Goal: Task Accomplishment & Management: Manage account settings

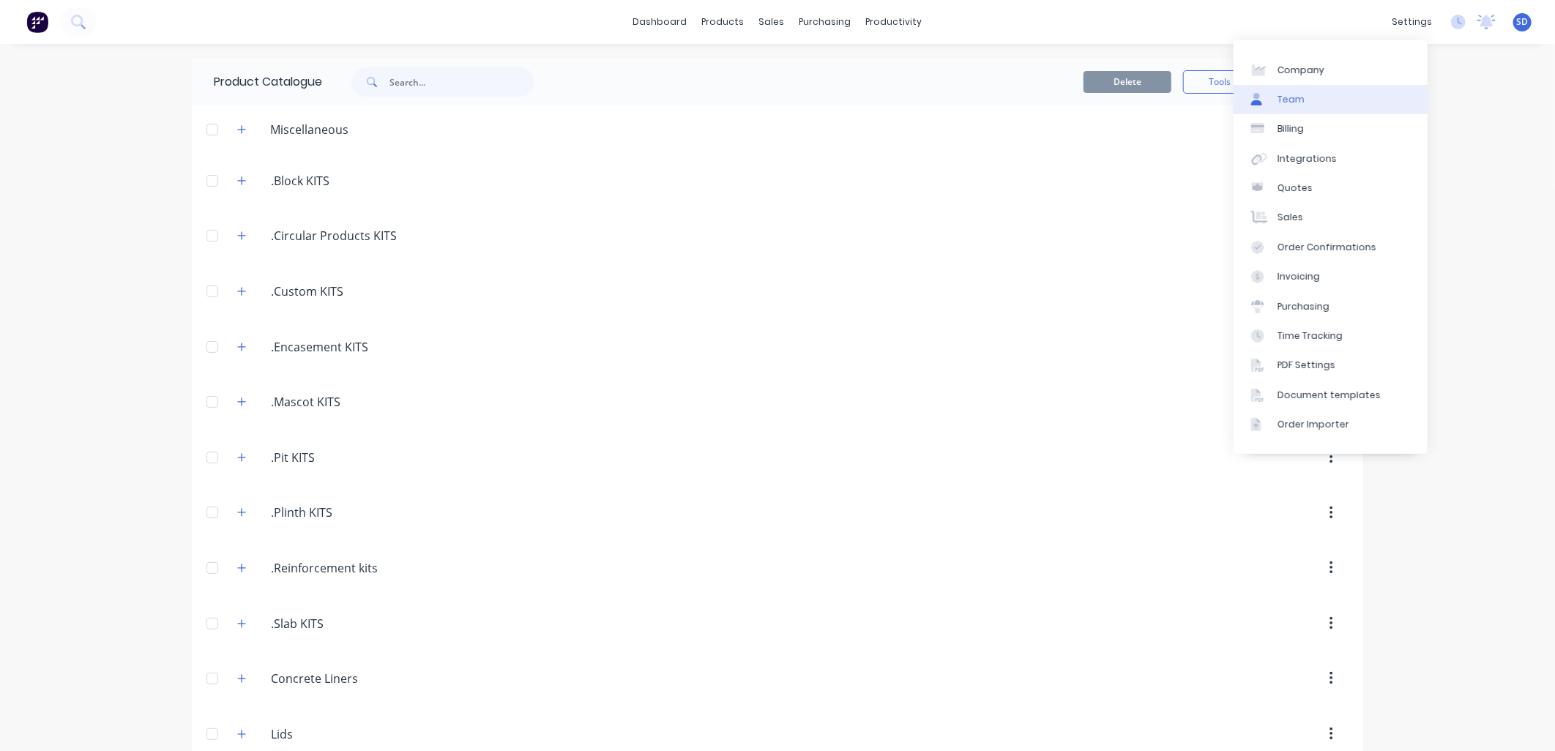
click at [1338, 86] on link "Team" at bounding box center [1330, 99] width 194 height 29
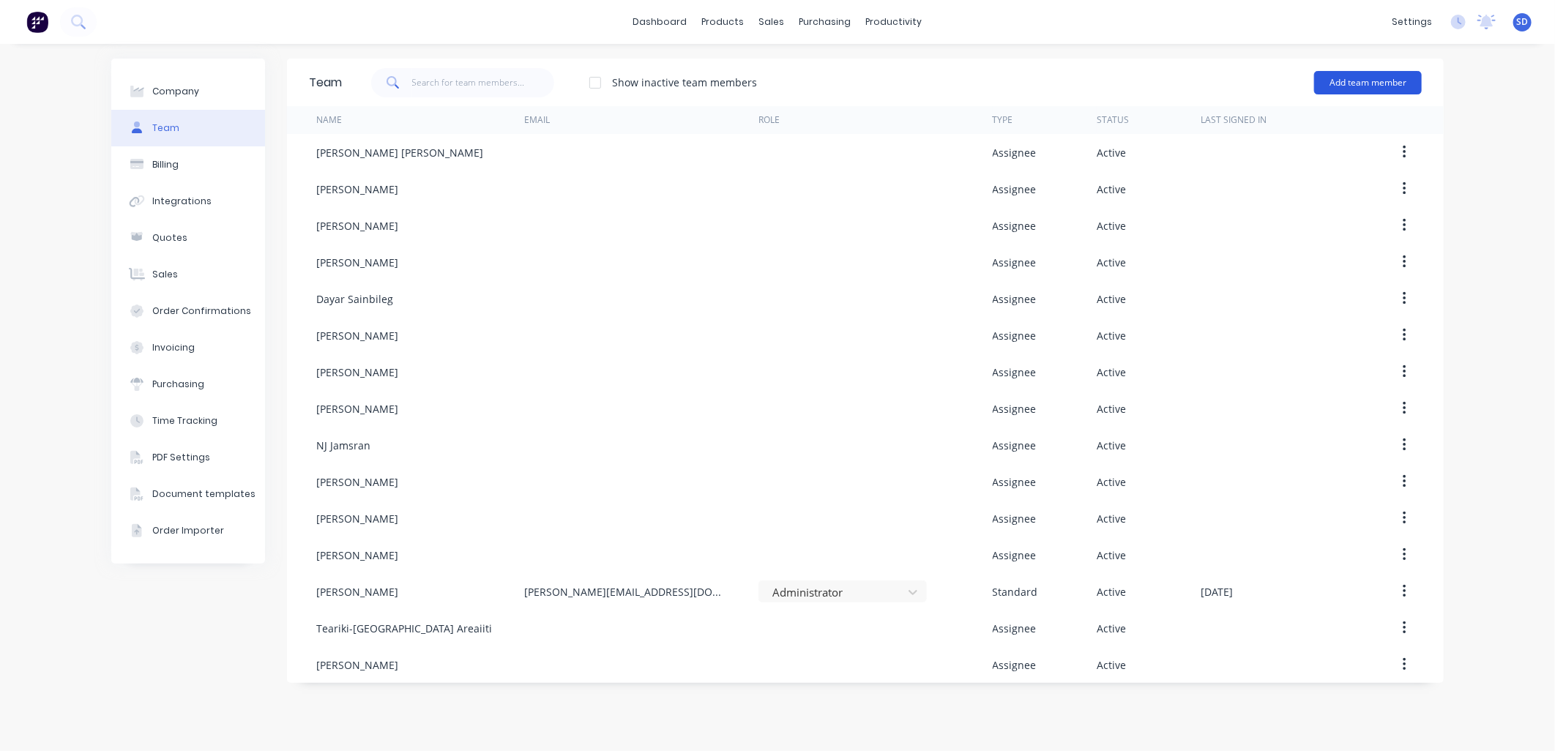
click at [1356, 79] on button "Add team member" at bounding box center [1368, 82] width 108 height 23
click at [1475, 112] on div "Company Team Billing Integrations Quotes Sales Order Confirmations Invoicing Pu…" at bounding box center [777, 397] width 1555 height 707
click at [1337, 81] on button "Add team member" at bounding box center [1368, 82] width 108 height 23
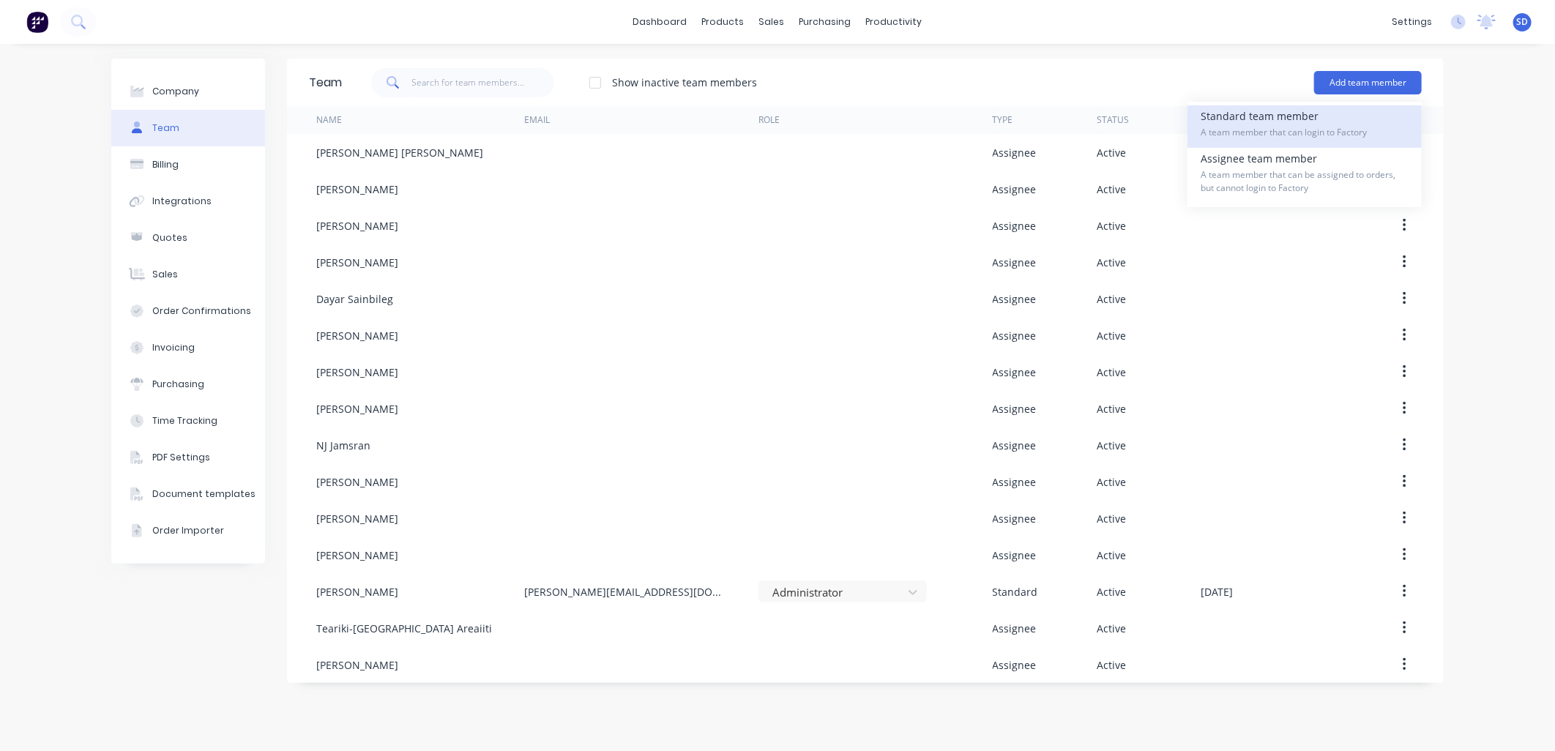
click at [1252, 118] on div "Standard team member A team member that can login to Factory" at bounding box center [1304, 126] width 208 height 42
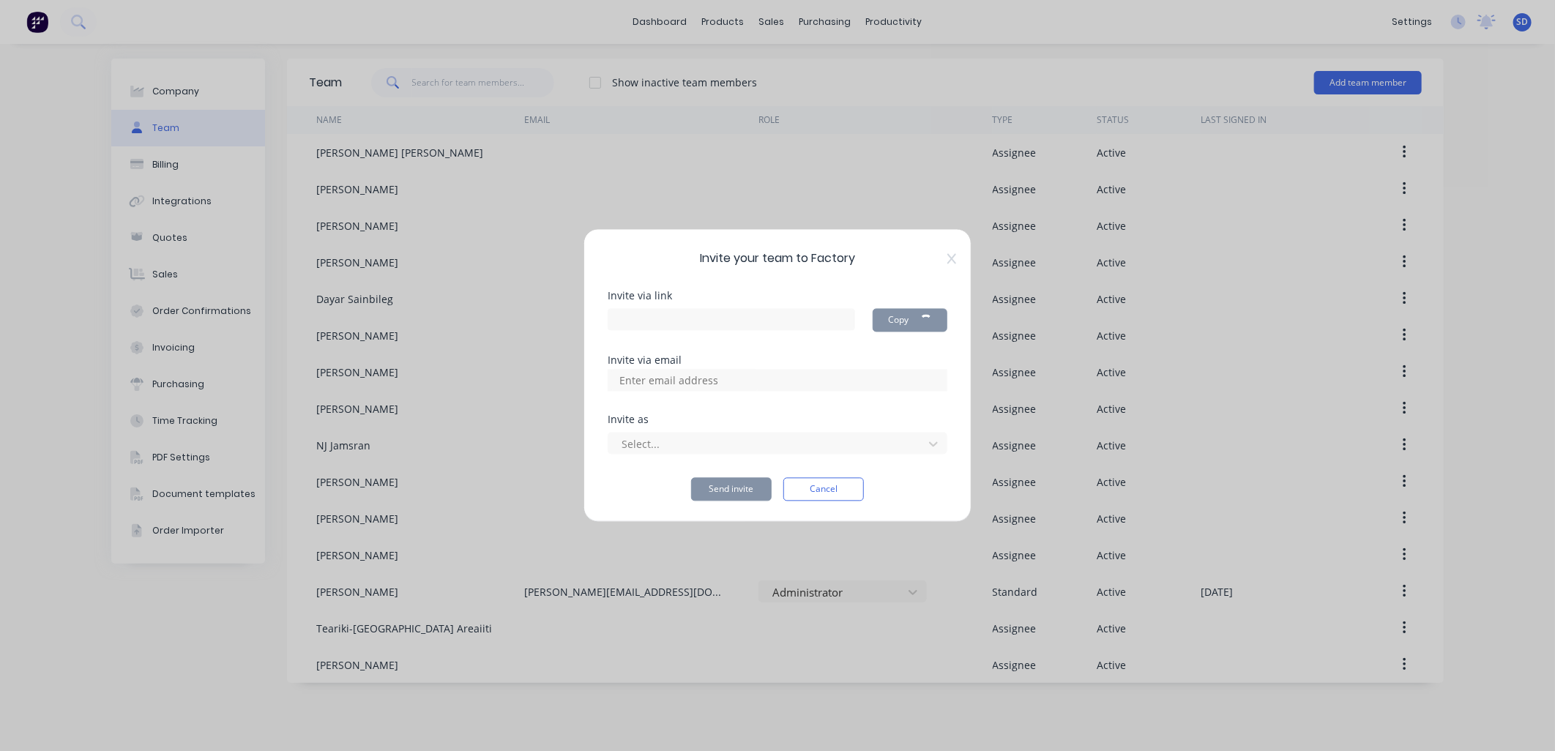
type input "[URL][DOMAIN_NAME]"
click at [707, 382] on input at bounding box center [684, 381] width 146 height 22
type input "[PERSON_NAME][EMAIL_ADDRESS][DOMAIN_NAME]"
click at [663, 440] on div at bounding box center [768, 444] width 296 height 18
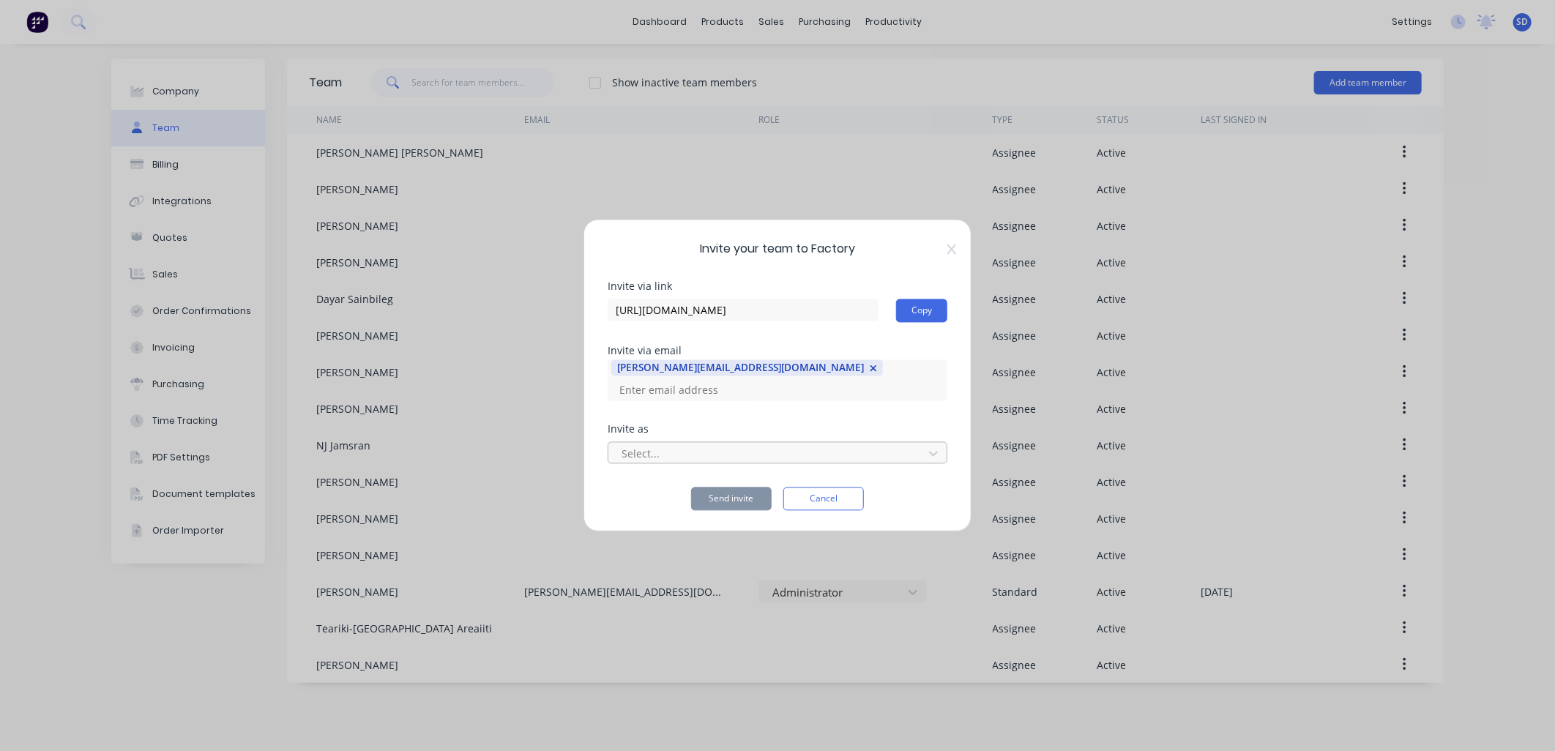
click at [716, 444] on div at bounding box center [768, 453] width 296 height 18
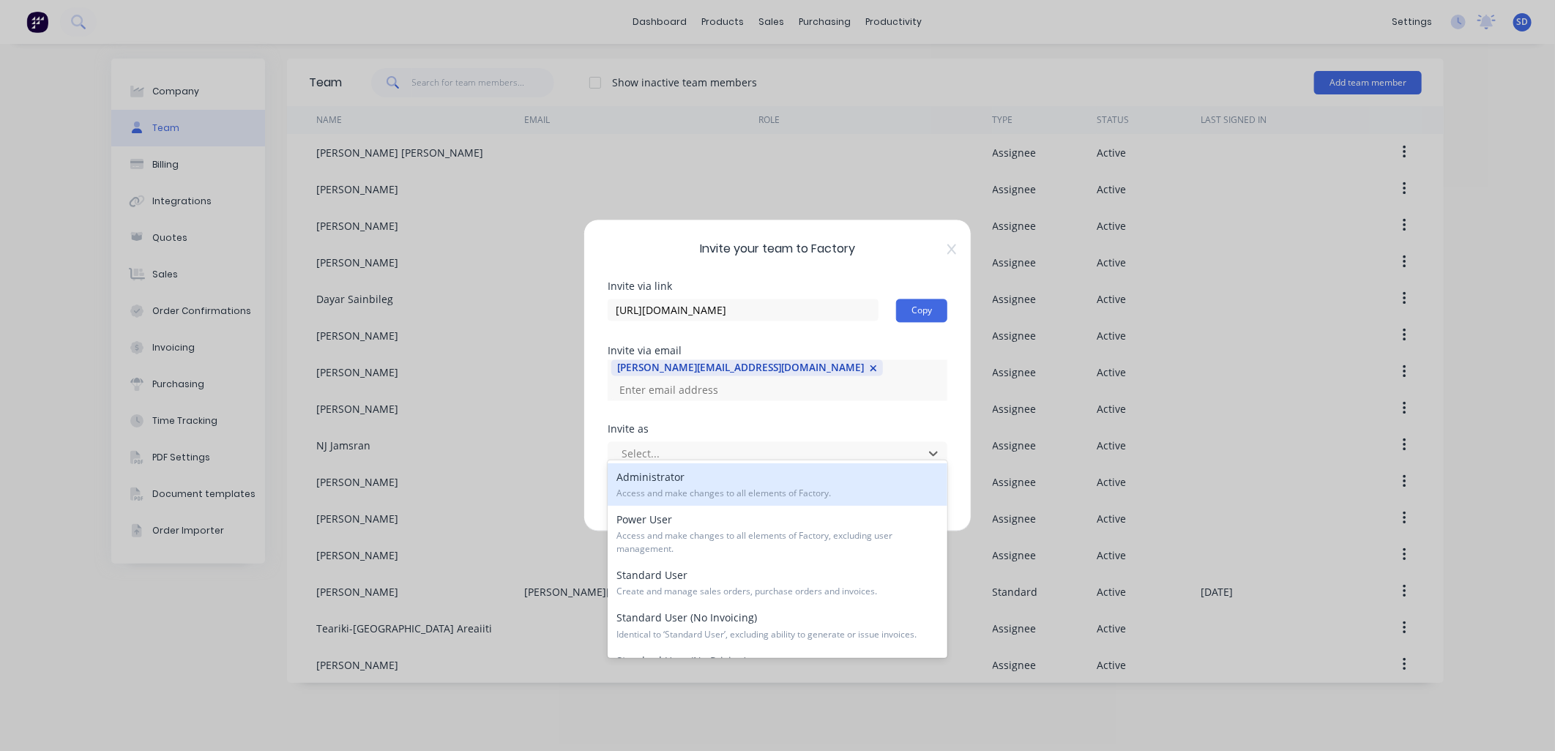
click at [736, 496] on span "Access and make changes to all elements of Factory." at bounding box center [777, 493] width 322 height 13
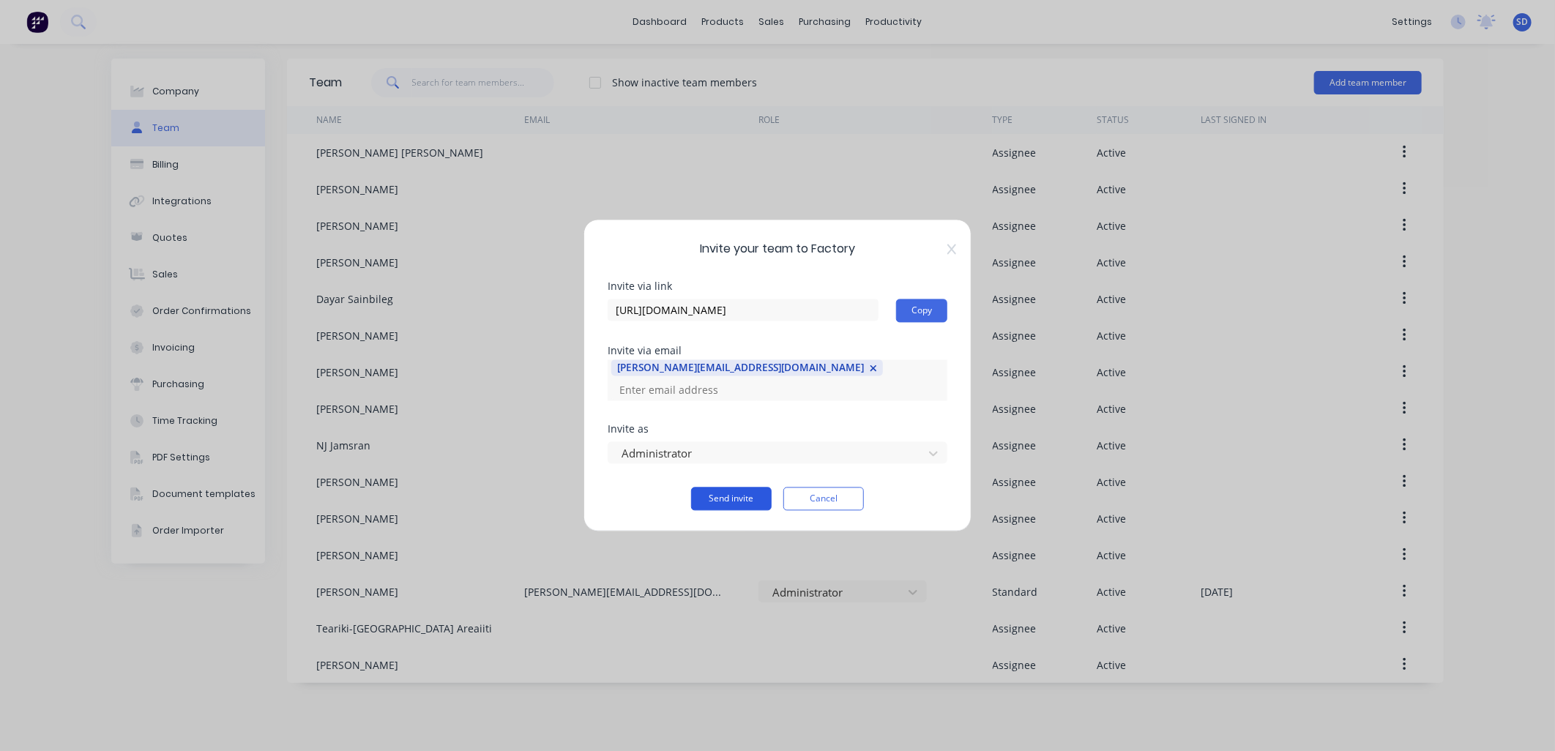
click at [739, 496] on button "Send invite" at bounding box center [731, 498] width 81 height 23
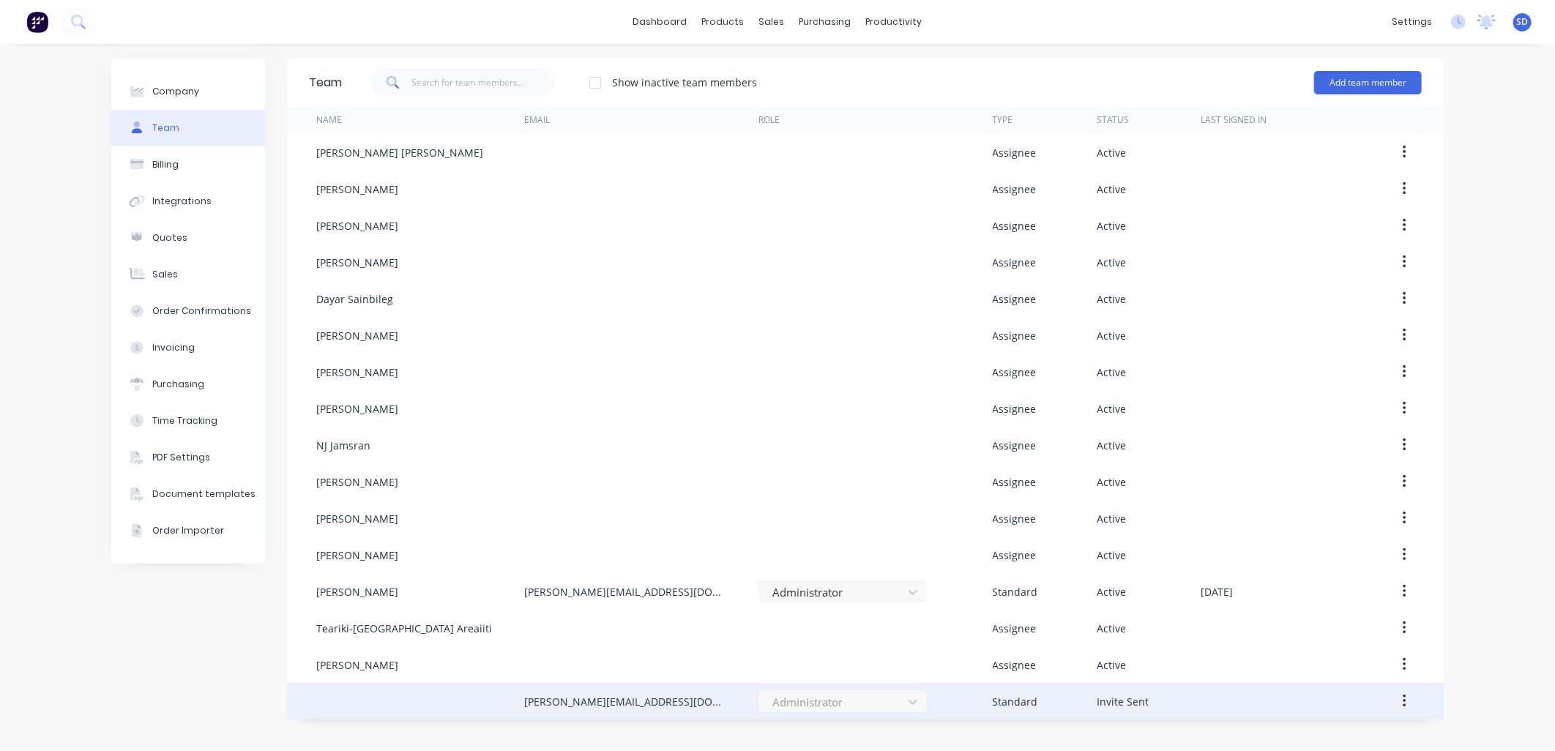
click at [412, 699] on div at bounding box center [420, 701] width 208 height 37
click at [1407, 703] on button "button" at bounding box center [1404, 701] width 34 height 26
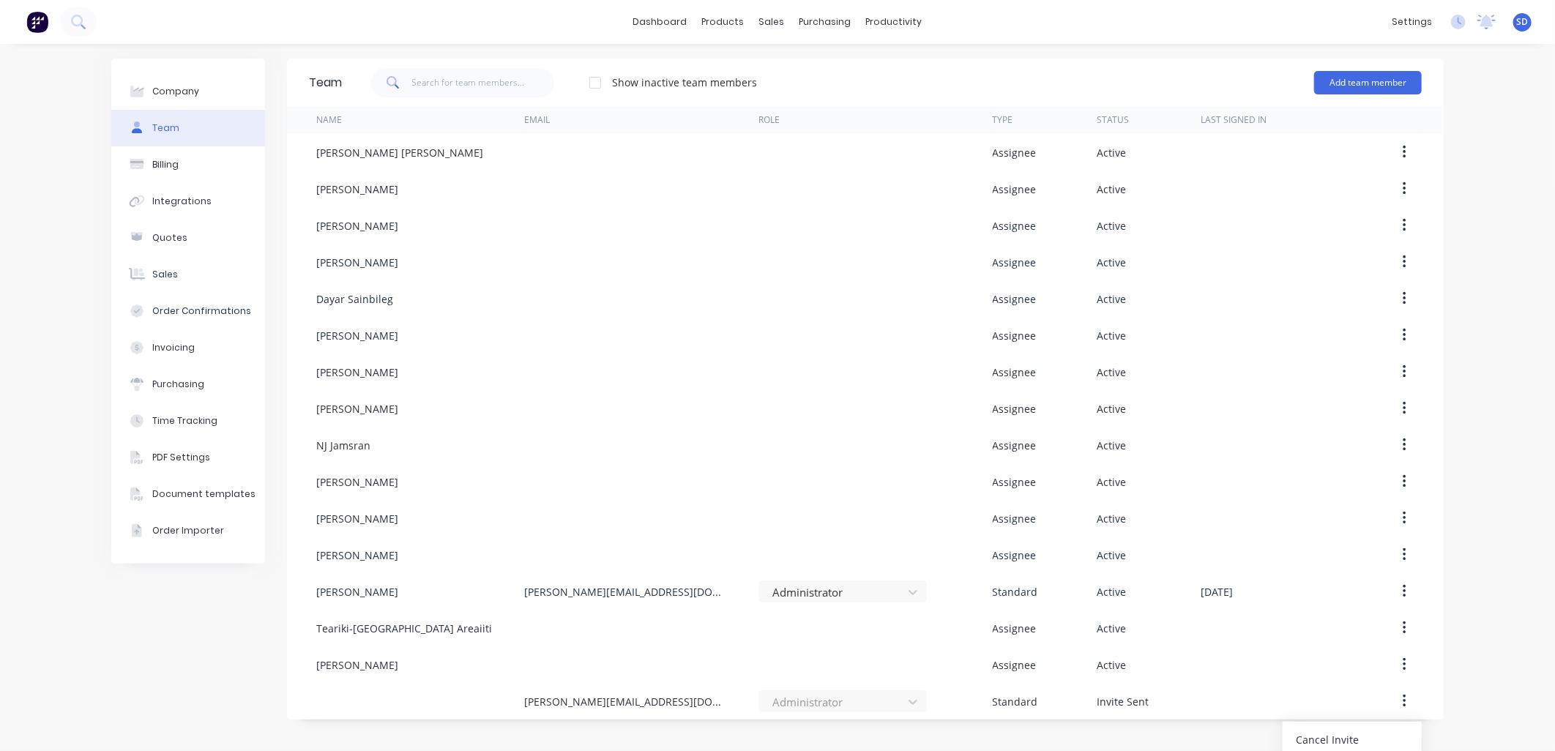
click at [1453, 637] on div "Company Team Billing Integrations Quotes Sales Order Confirmations Invoicing Pu…" at bounding box center [777, 397] width 1555 height 707
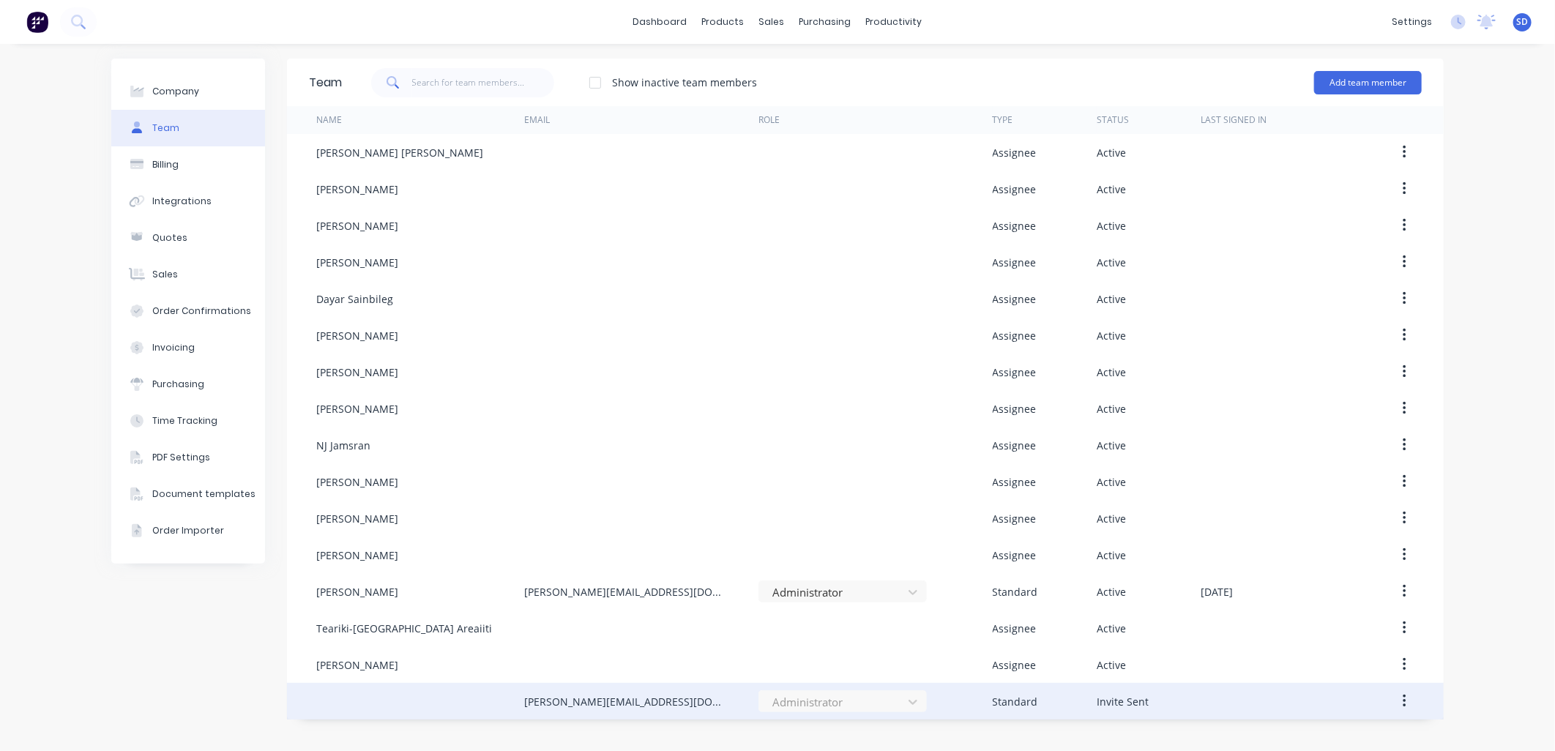
click at [355, 698] on div at bounding box center [420, 701] width 208 height 37
drag, startPoint x: 435, startPoint y: 709, endPoint x: 327, endPoint y: 691, distance: 109.0
click at [327, 691] on div at bounding box center [420, 701] width 208 height 37
click at [559, 699] on div "[PERSON_NAME][EMAIL_ADDRESS][DOMAIN_NAME]" at bounding box center [626, 701] width 205 height 15
click at [1398, 696] on button "button" at bounding box center [1404, 701] width 34 height 26
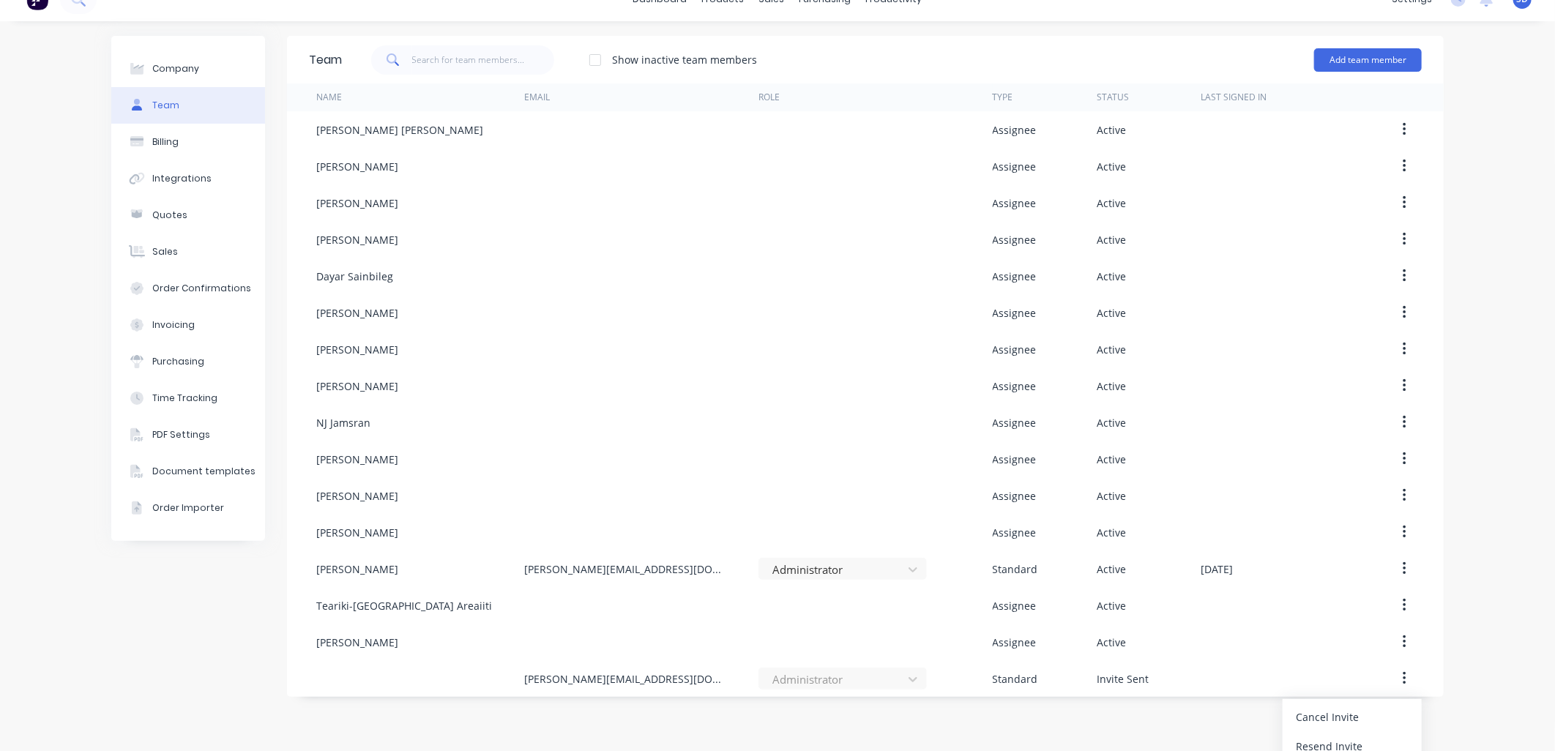
scroll to position [35, 0]
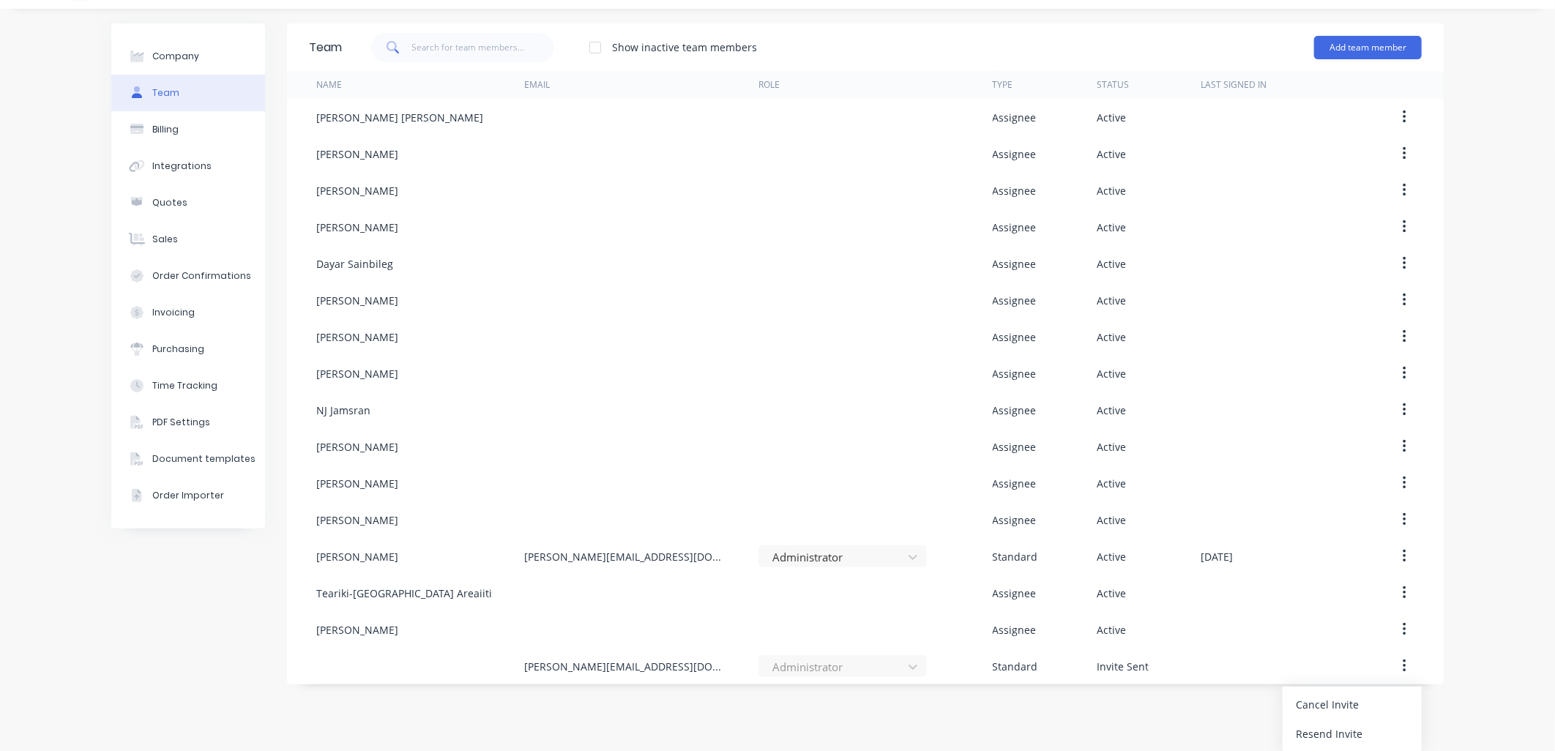
click at [1464, 619] on div "Company Team Billing Integrations Quotes Sales Order Confirmations Invoicing Pu…" at bounding box center [777, 362] width 1555 height 707
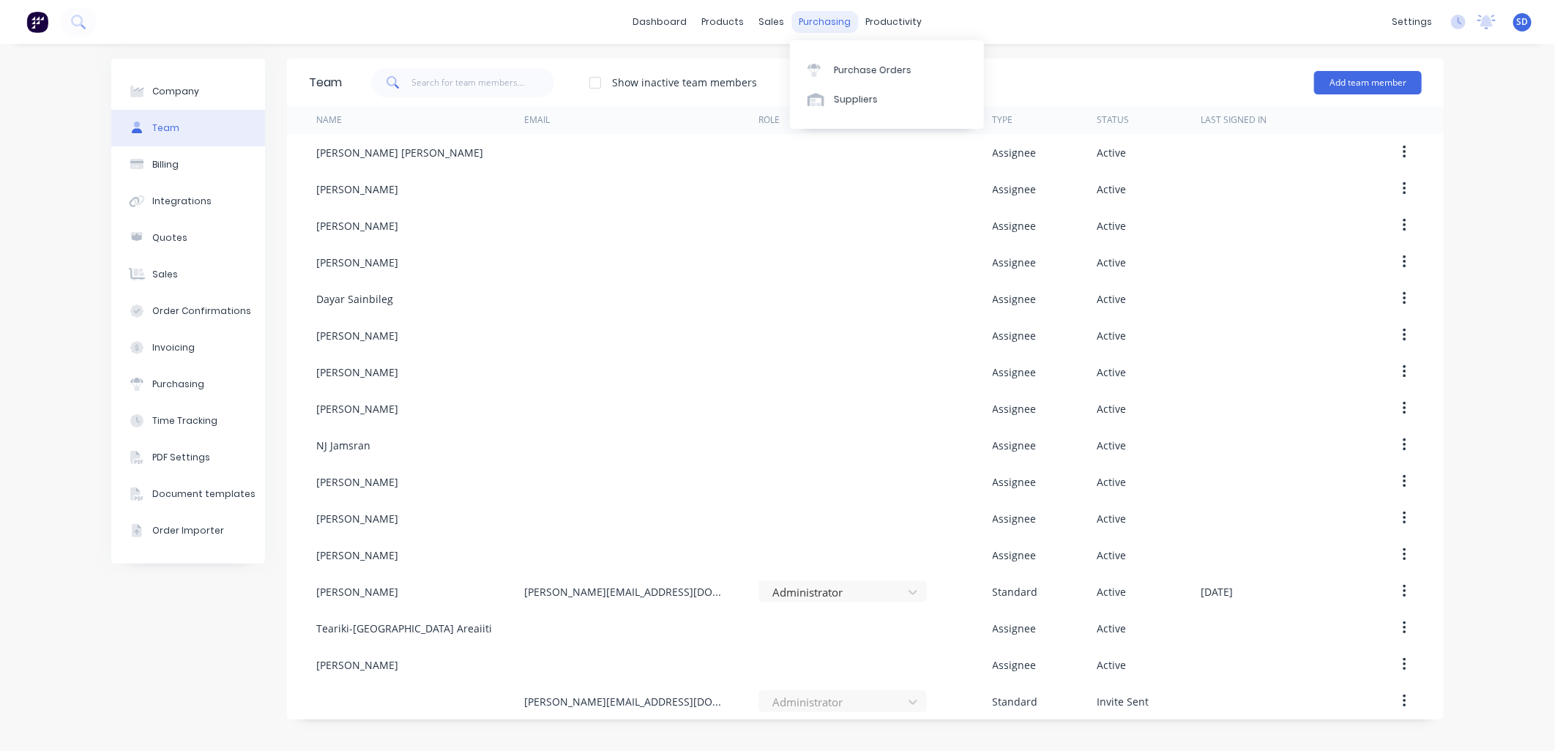
click at [795, 22] on div "purchasing" at bounding box center [825, 22] width 67 height 22
click at [780, 20] on div "sales" at bounding box center [772, 22] width 40 height 22
click at [808, 69] on div "Sales Orders" at bounding box center [826, 70] width 60 height 13
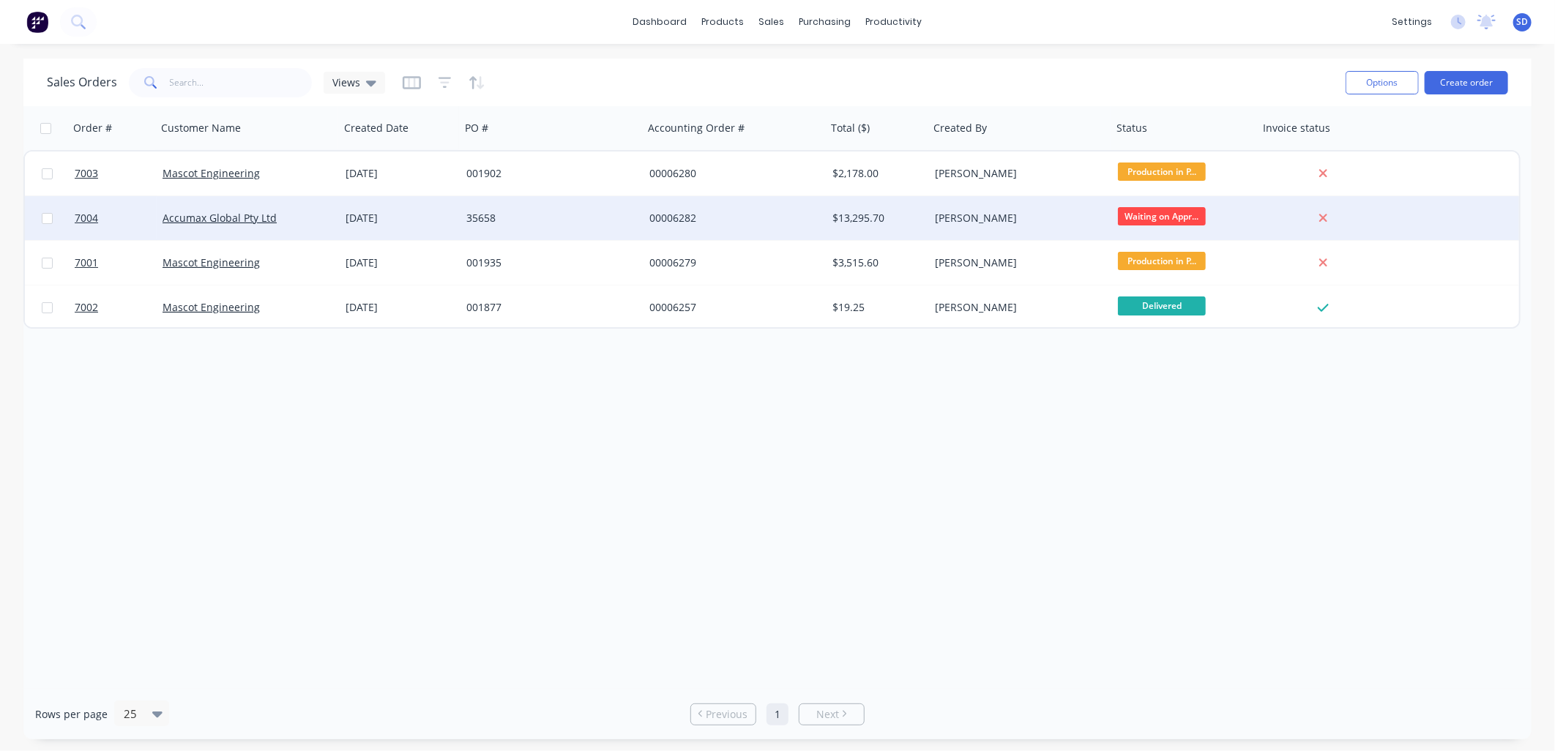
click at [1144, 209] on span "Waiting on Appr..." at bounding box center [1162, 216] width 88 height 18
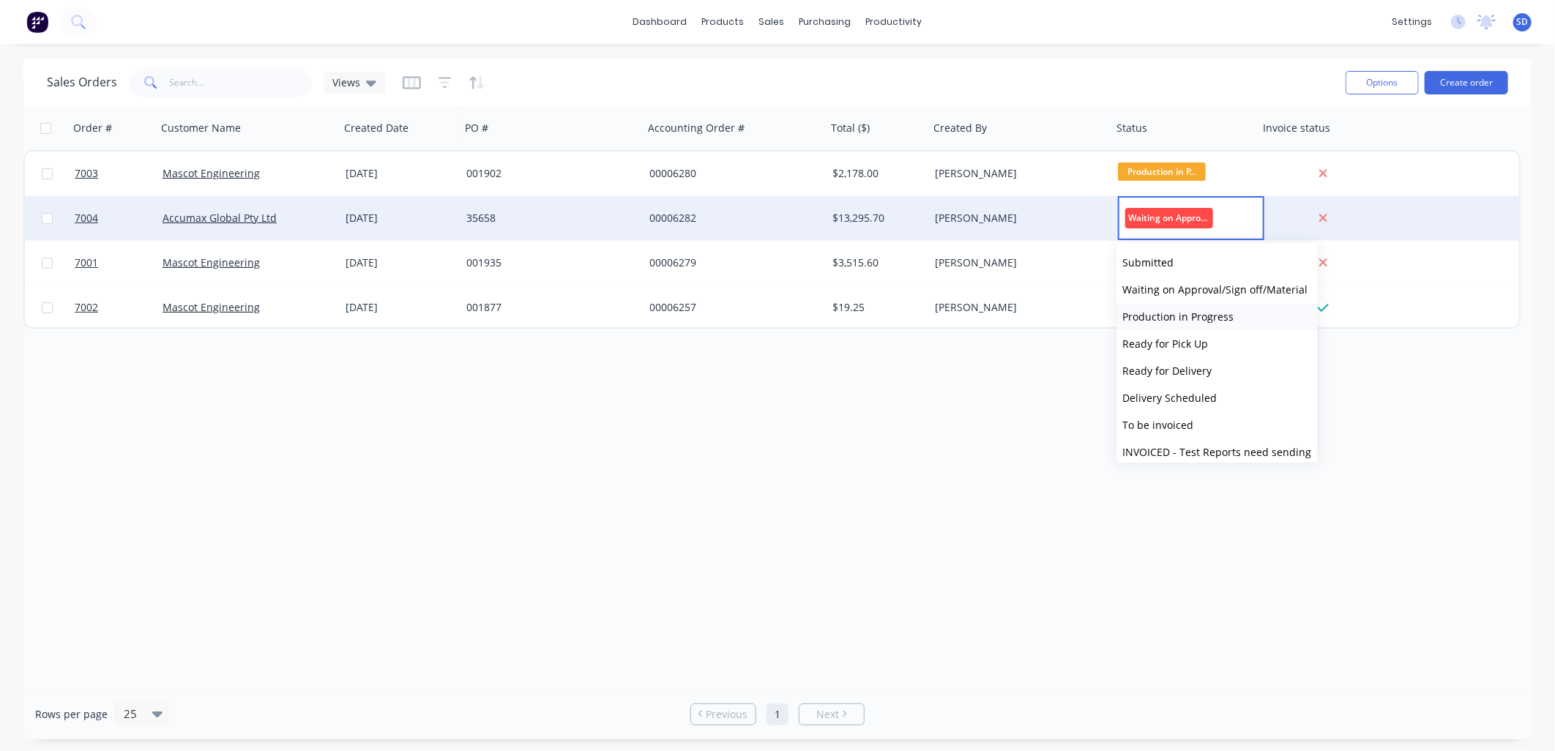
click at [1181, 310] on span "Production in Progress" at bounding box center [1178, 317] width 111 height 14
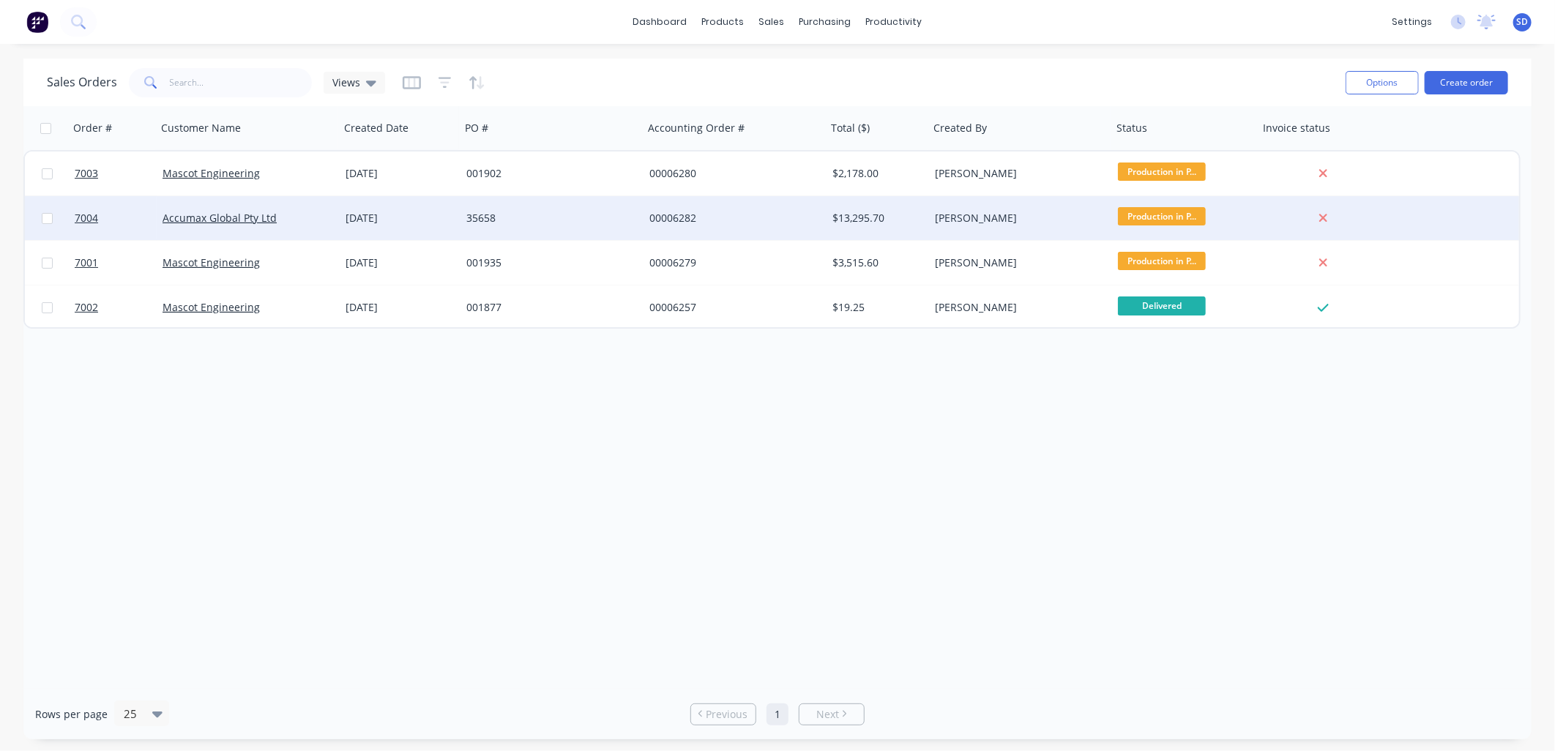
click at [1098, 442] on div "Order # Customer Name Created Date PO # Accounting Order # Total ($) Created By…" at bounding box center [777, 397] width 1508 height 583
click at [751, 477] on div "Order # Customer Name Created Date PO # Accounting Order # Total ($) Created By…" at bounding box center [777, 397] width 1508 height 583
click at [884, 418] on div "Order # Customer Name Created Date PO # Accounting Order # Total ($) Created By…" at bounding box center [777, 397] width 1508 height 583
click at [777, 22] on div "sales" at bounding box center [772, 22] width 40 height 22
click at [812, 99] on div "Customers" at bounding box center [822, 99] width 53 height 13
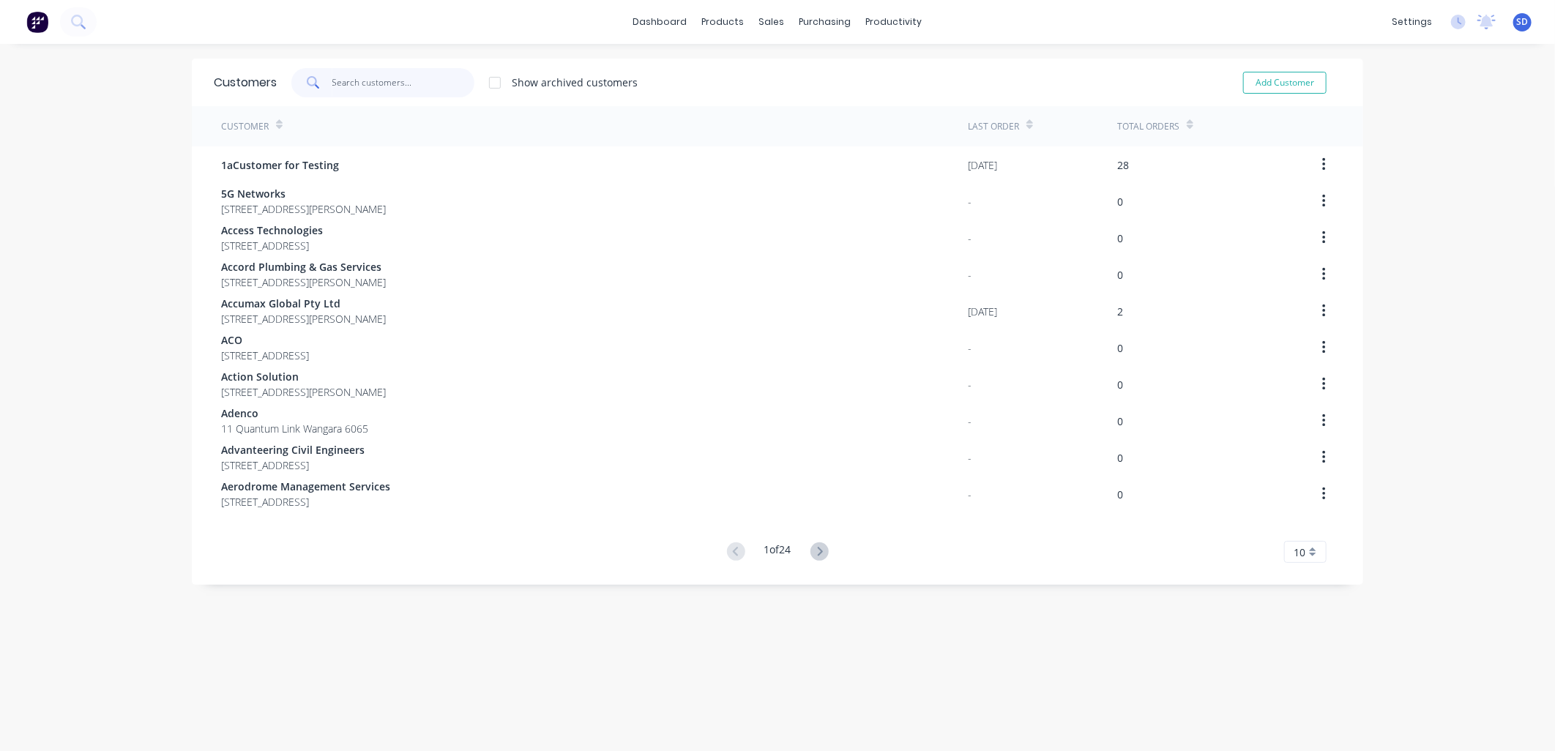
click at [345, 75] on input "text" at bounding box center [403, 82] width 143 height 29
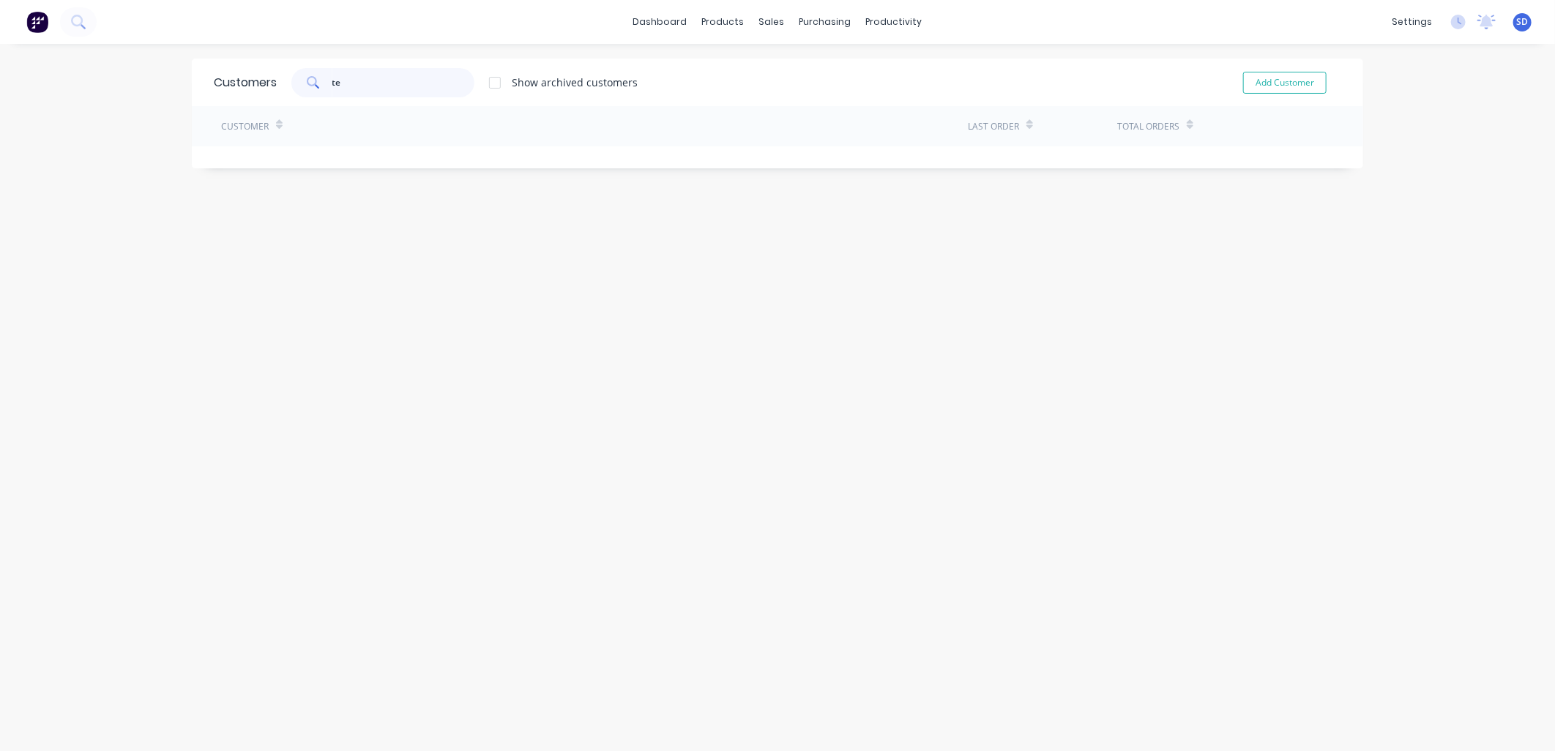
type input "t"
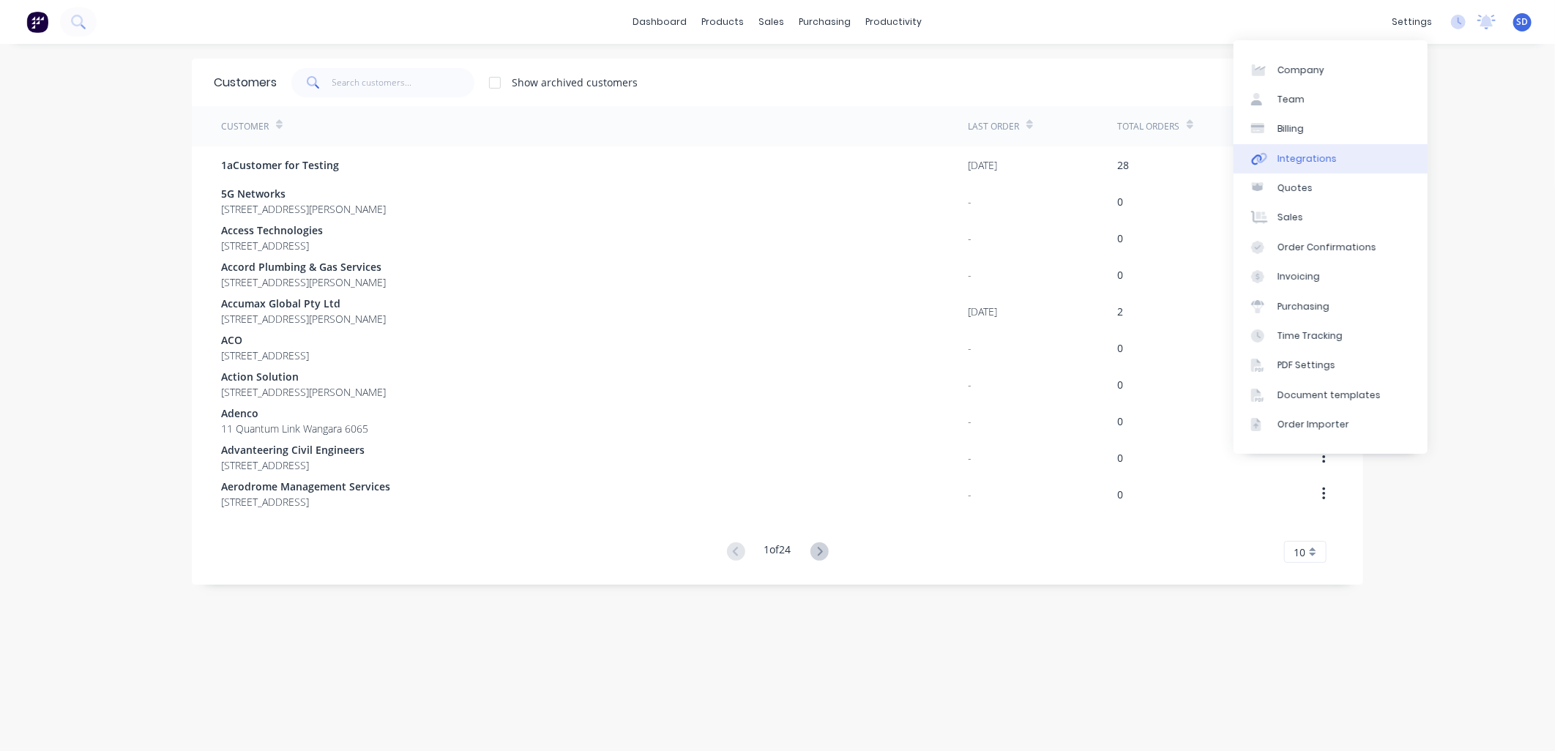
click at [1304, 152] on div "Integrations" at bounding box center [1306, 158] width 59 height 13
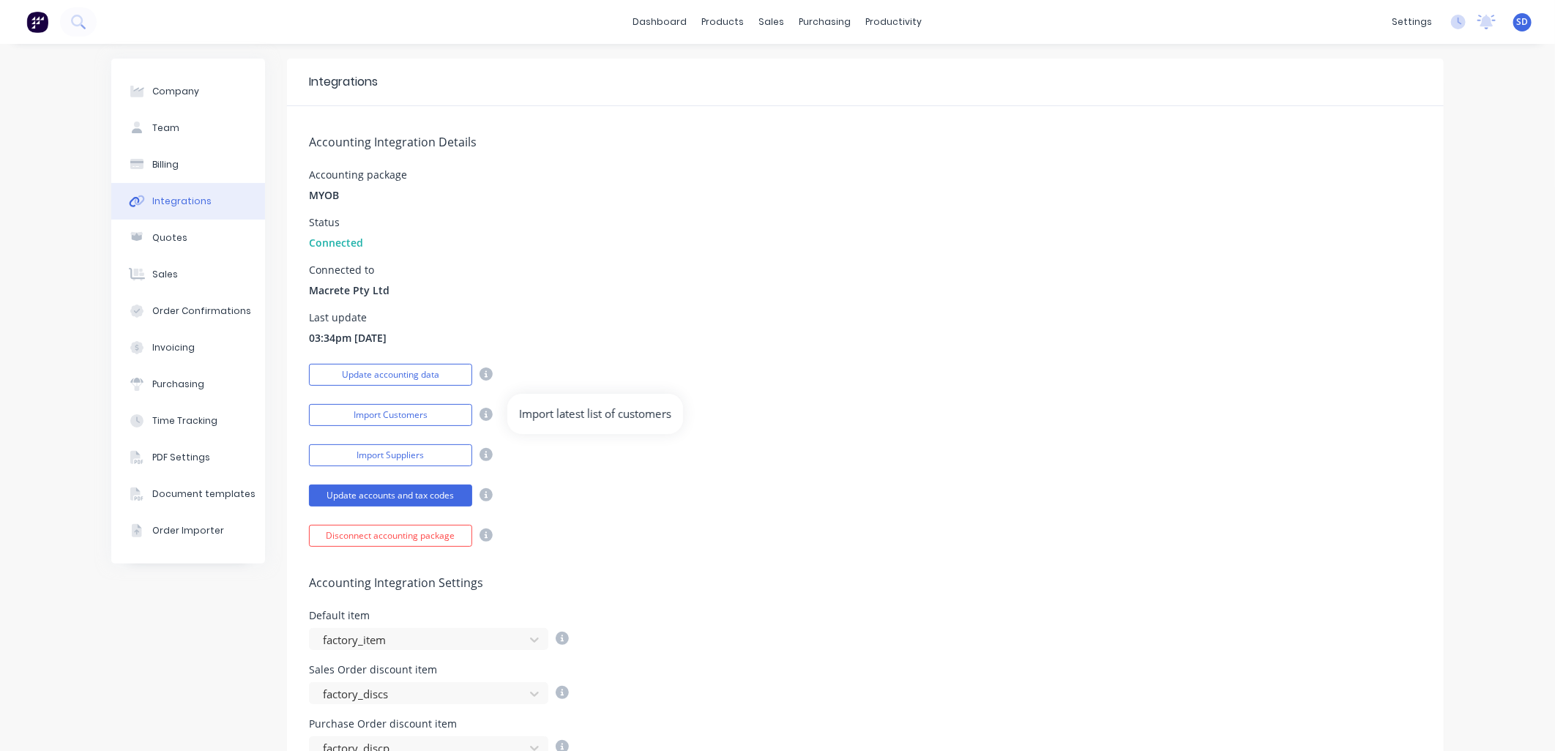
click at [479, 414] on icon at bounding box center [485, 414] width 13 height 13
click at [479, 413] on icon at bounding box center [485, 414] width 13 height 13
click at [415, 413] on button "Import Customers" at bounding box center [390, 415] width 163 height 22
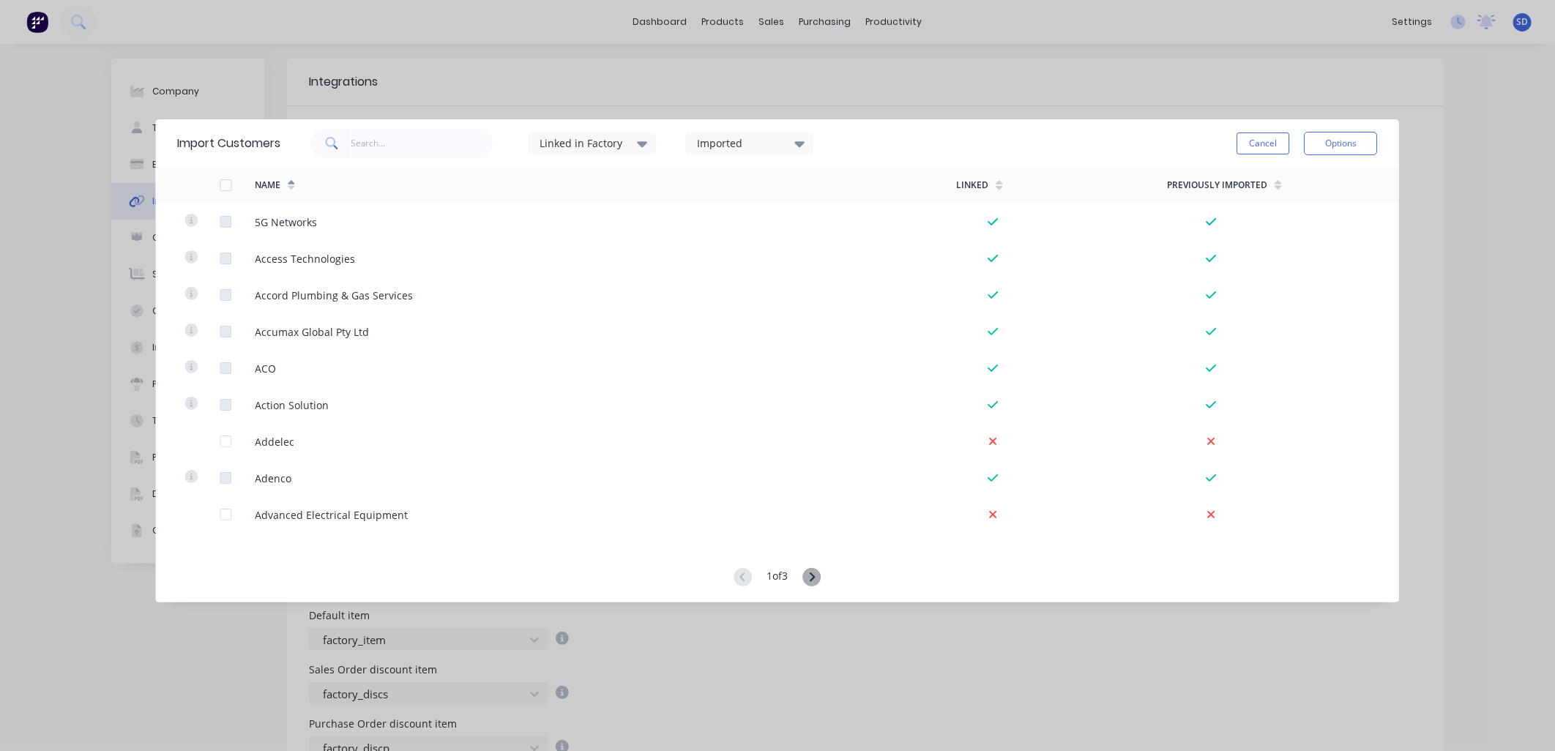
click at [815, 579] on icon at bounding box center [812, 576] width 5 height 9
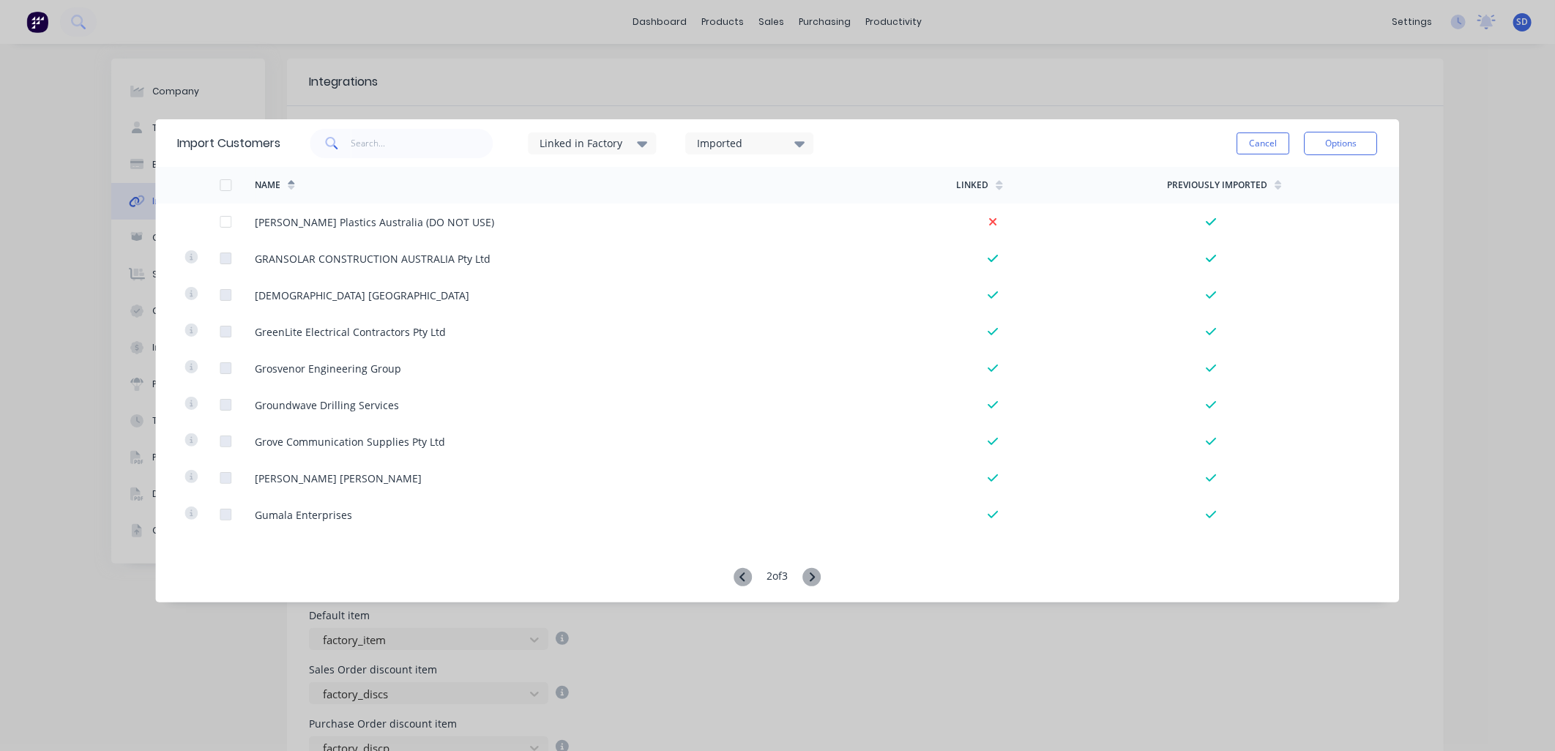
click at [747, 580] on icon at bounding box center [743, 577] width 18 height 18
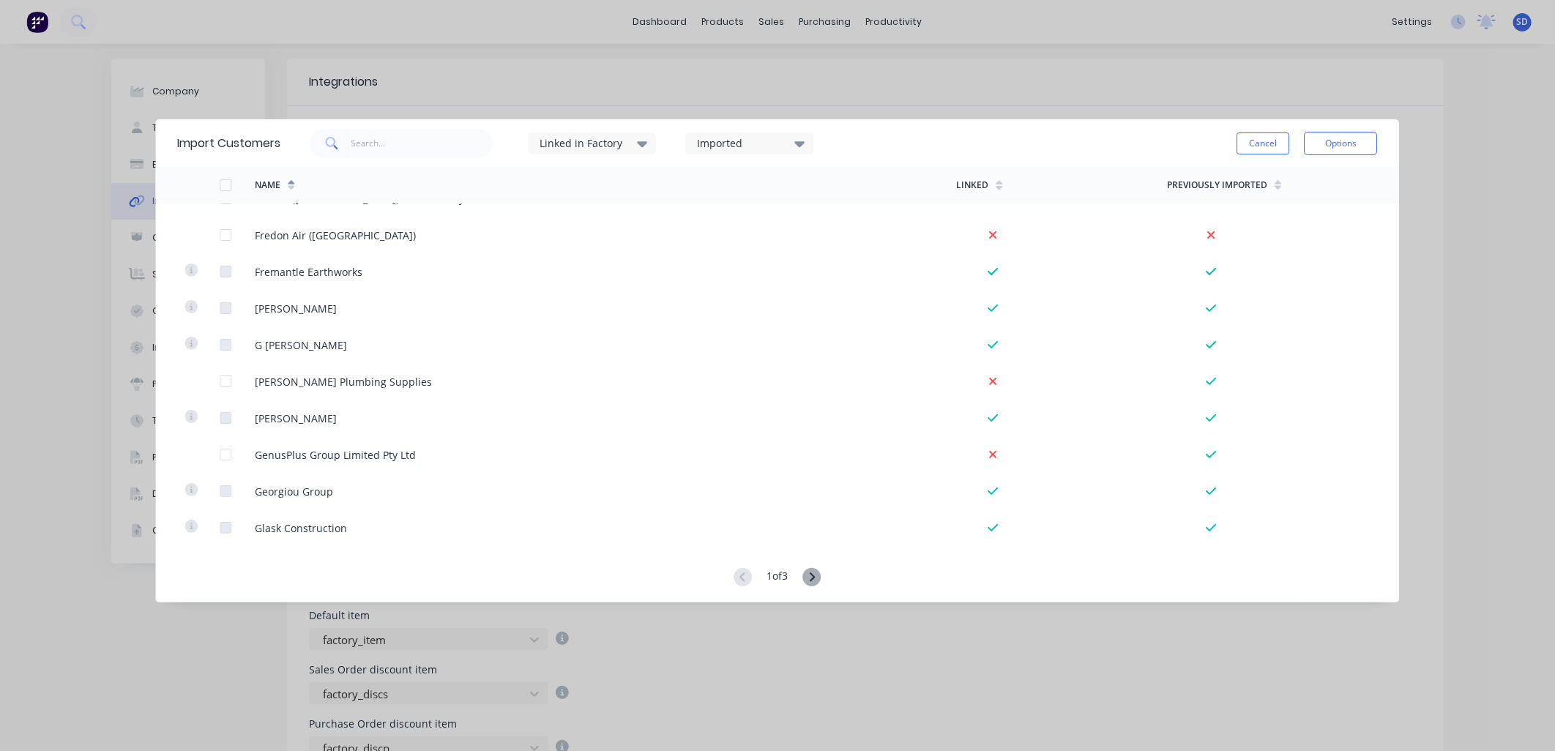
scroll to position [3325, 0]
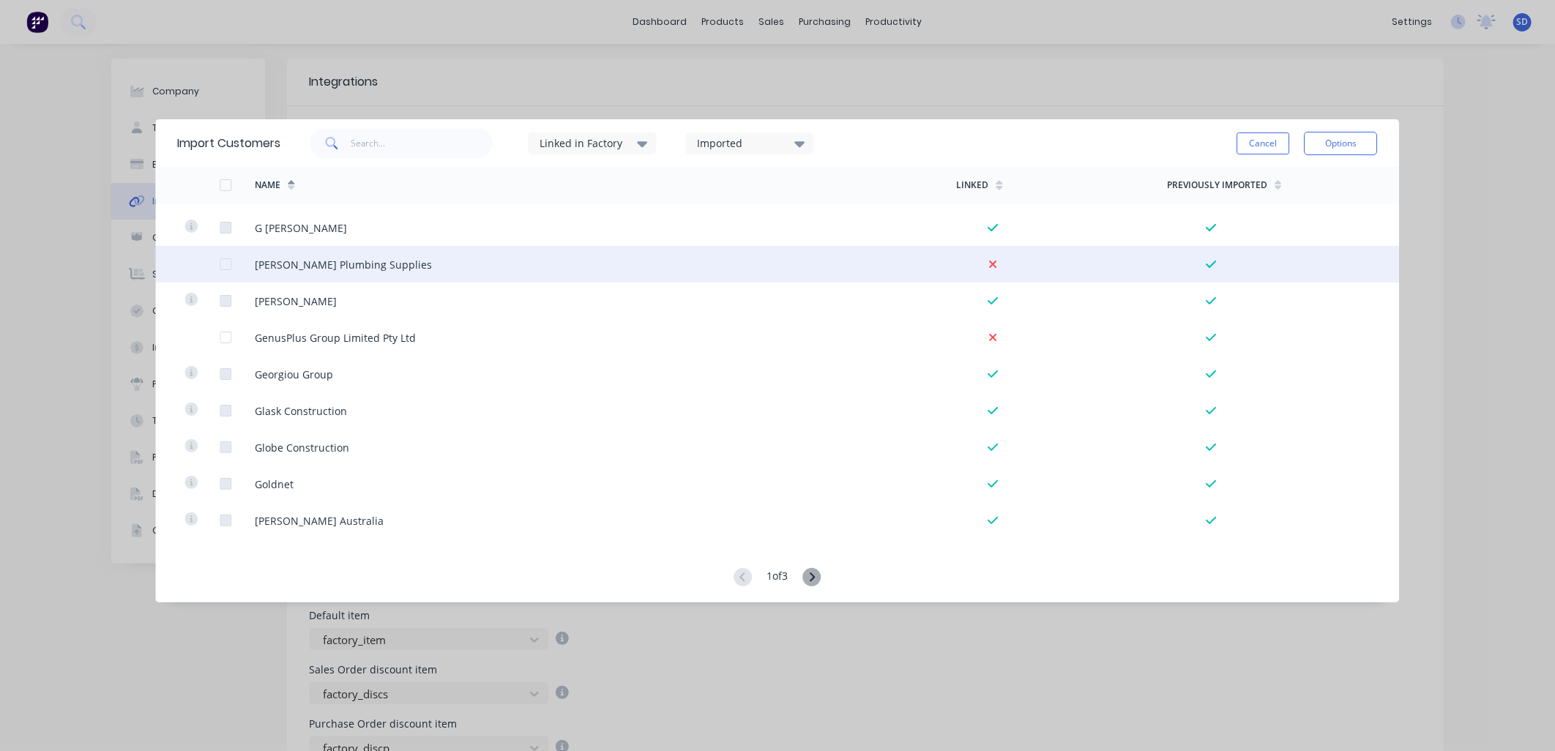
click at [227, 266] on div at bounding box center [225, 264] width 29 height 29
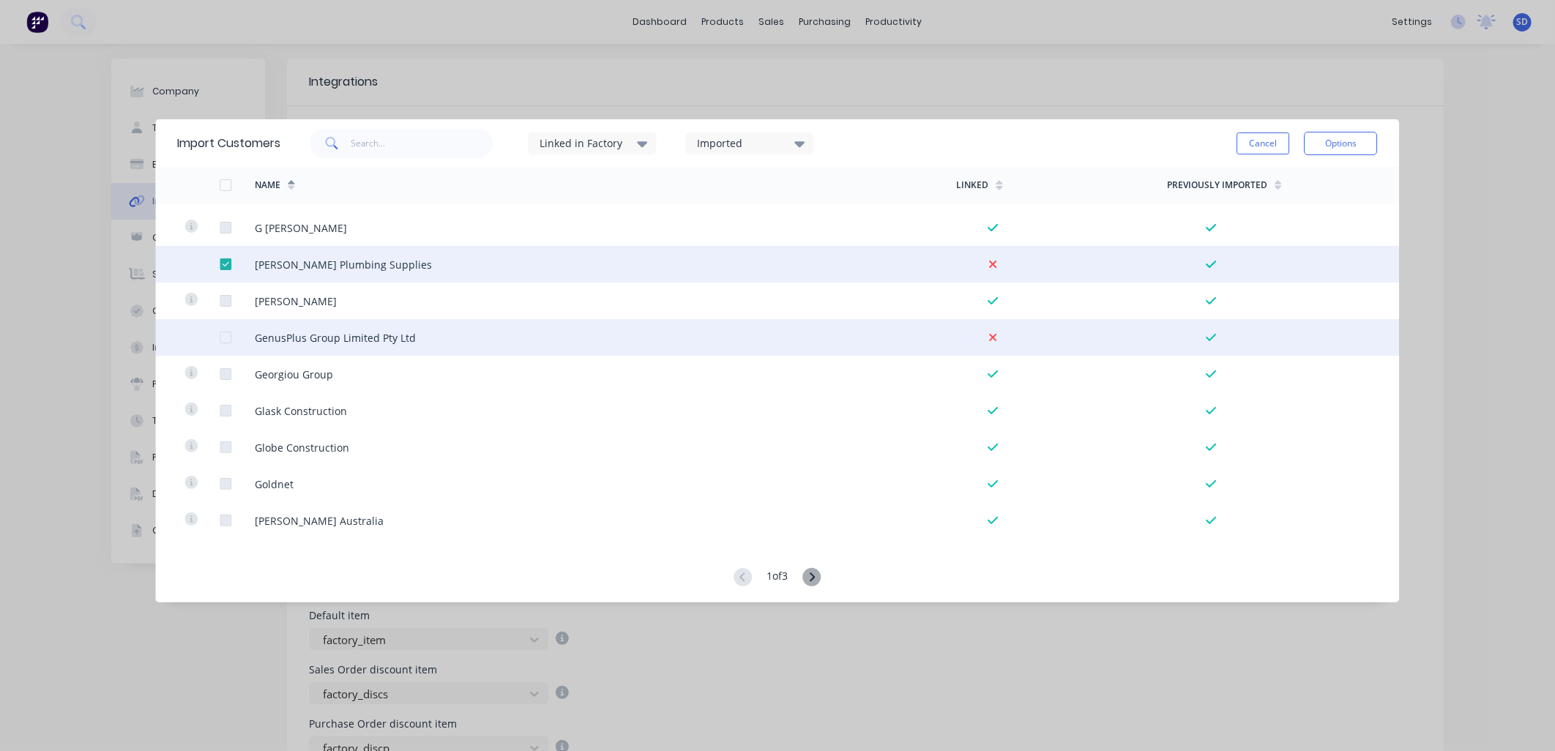
click at [229, 338] on div at bounding box center [225, 337] width 29 height 29
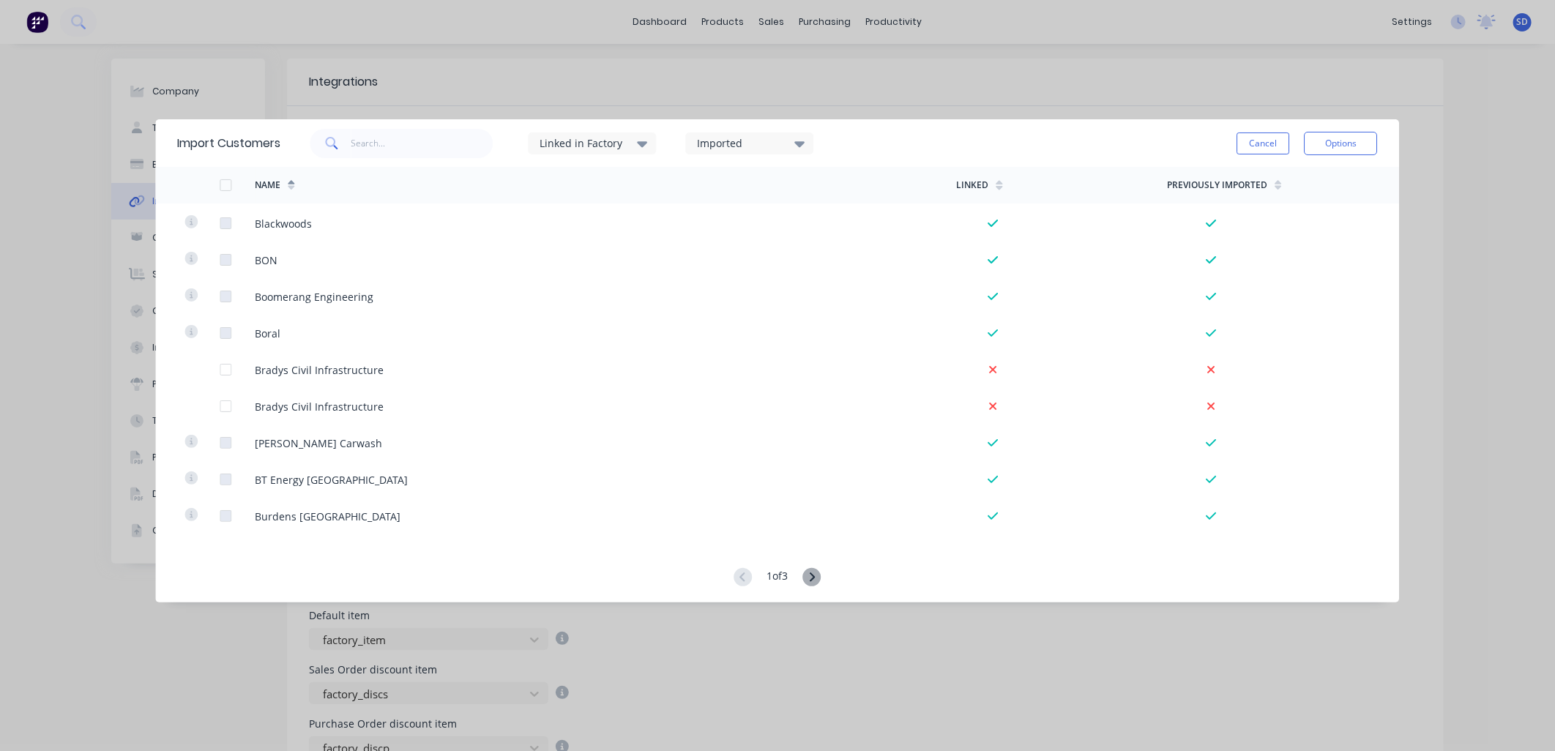
scroll to position [0, 0]
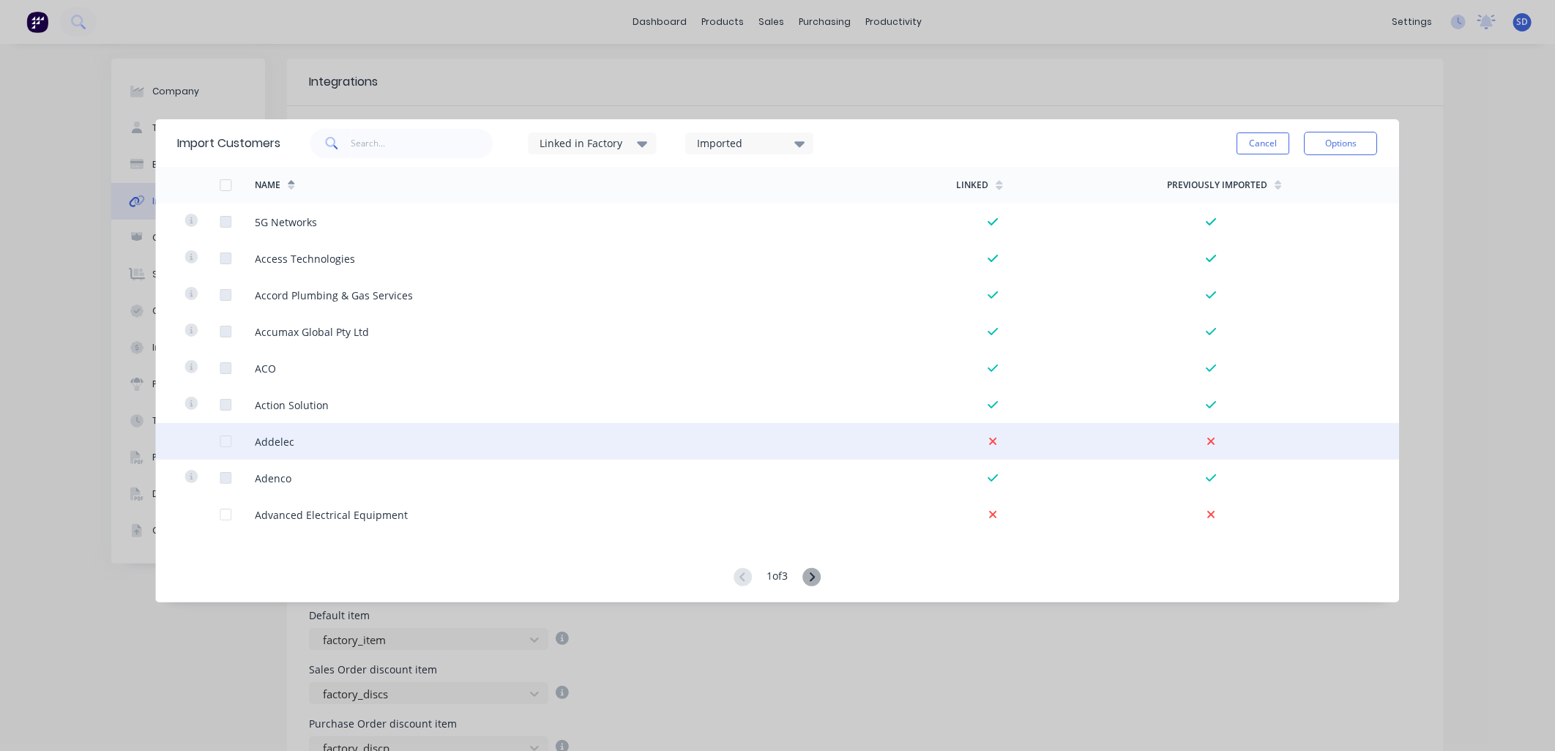
click at [224, 447] on div at bounding box center [225, 441] width 29 height 29
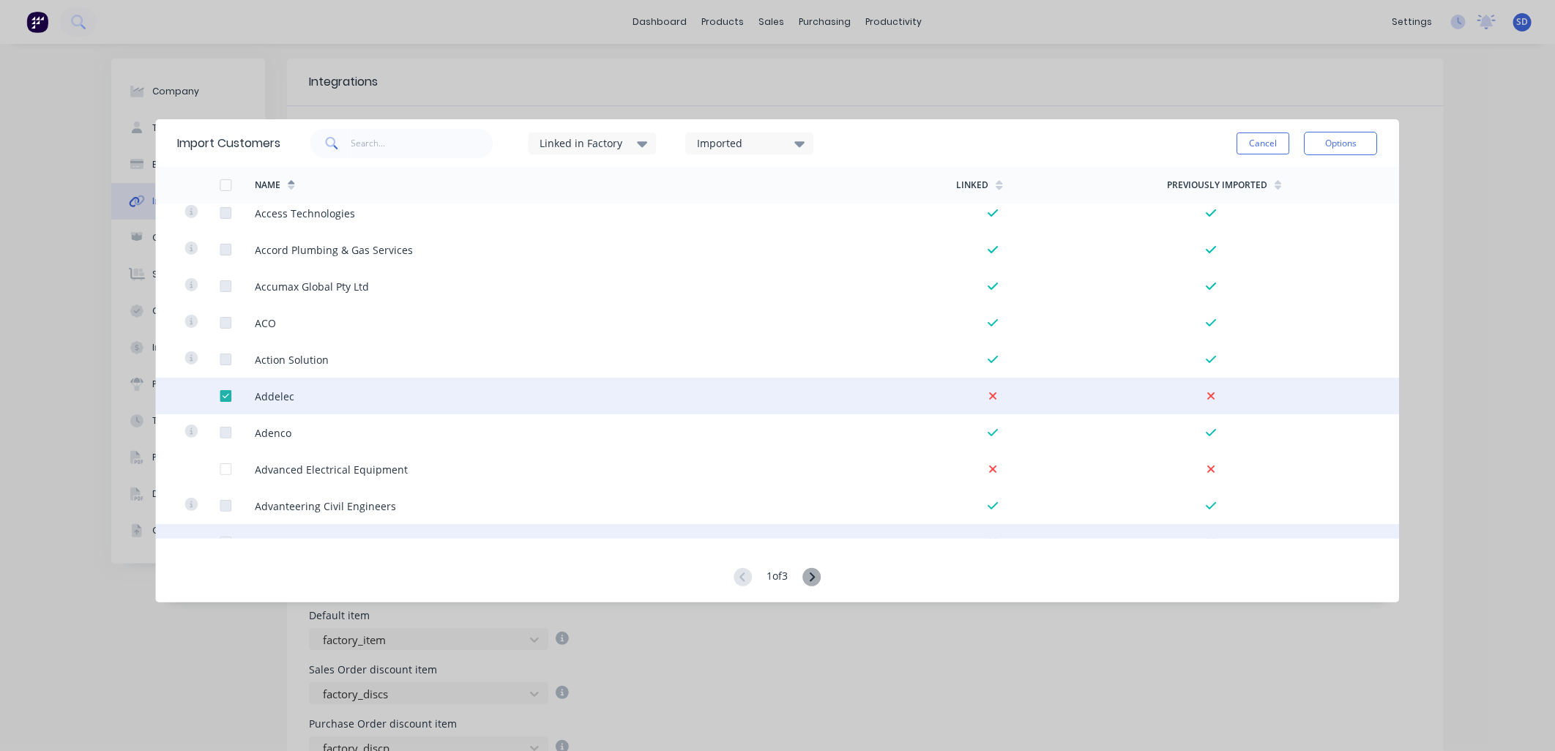
scroll to position [81, 0]
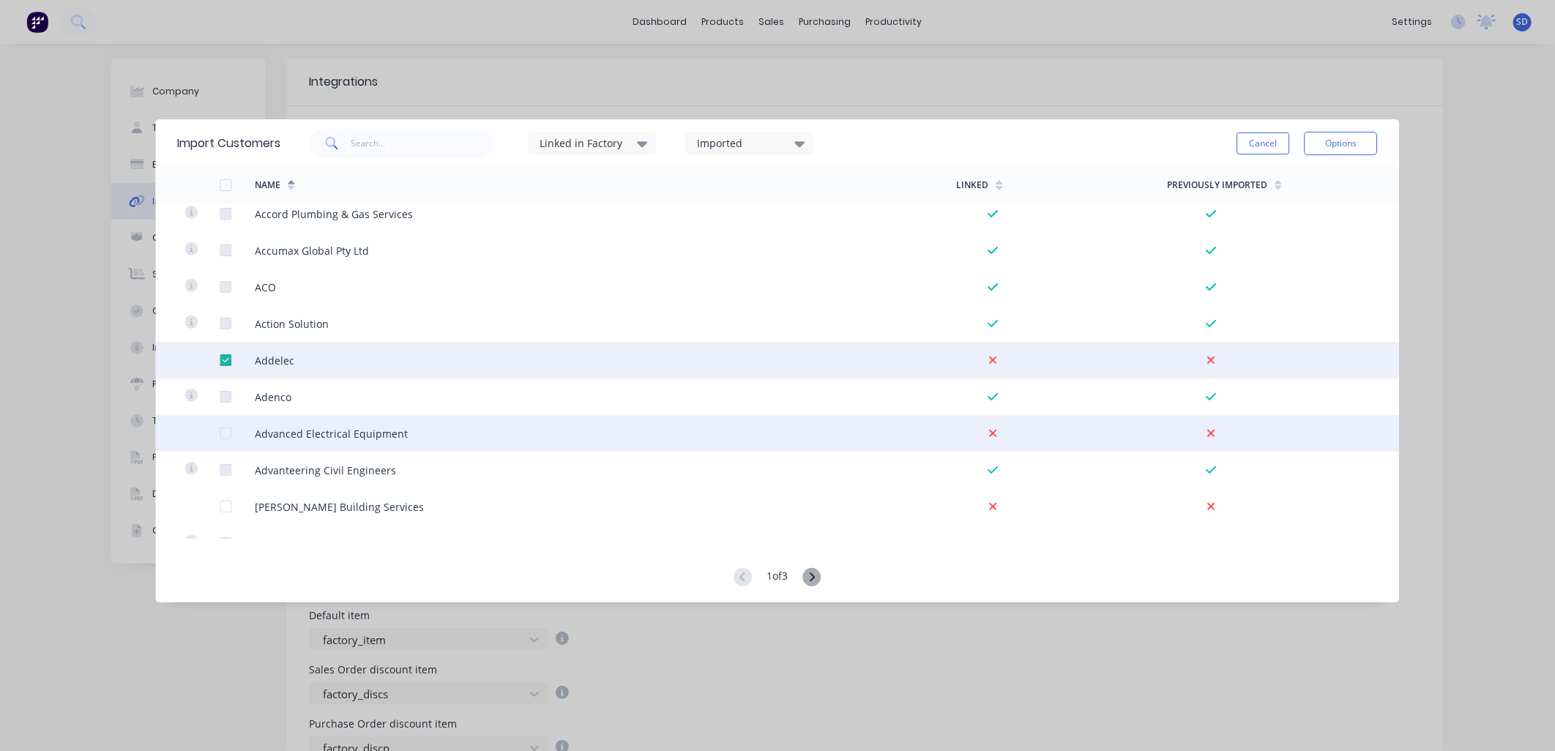
click at [225, 439] on div at bounding box center [225, 433] width 29 height 29
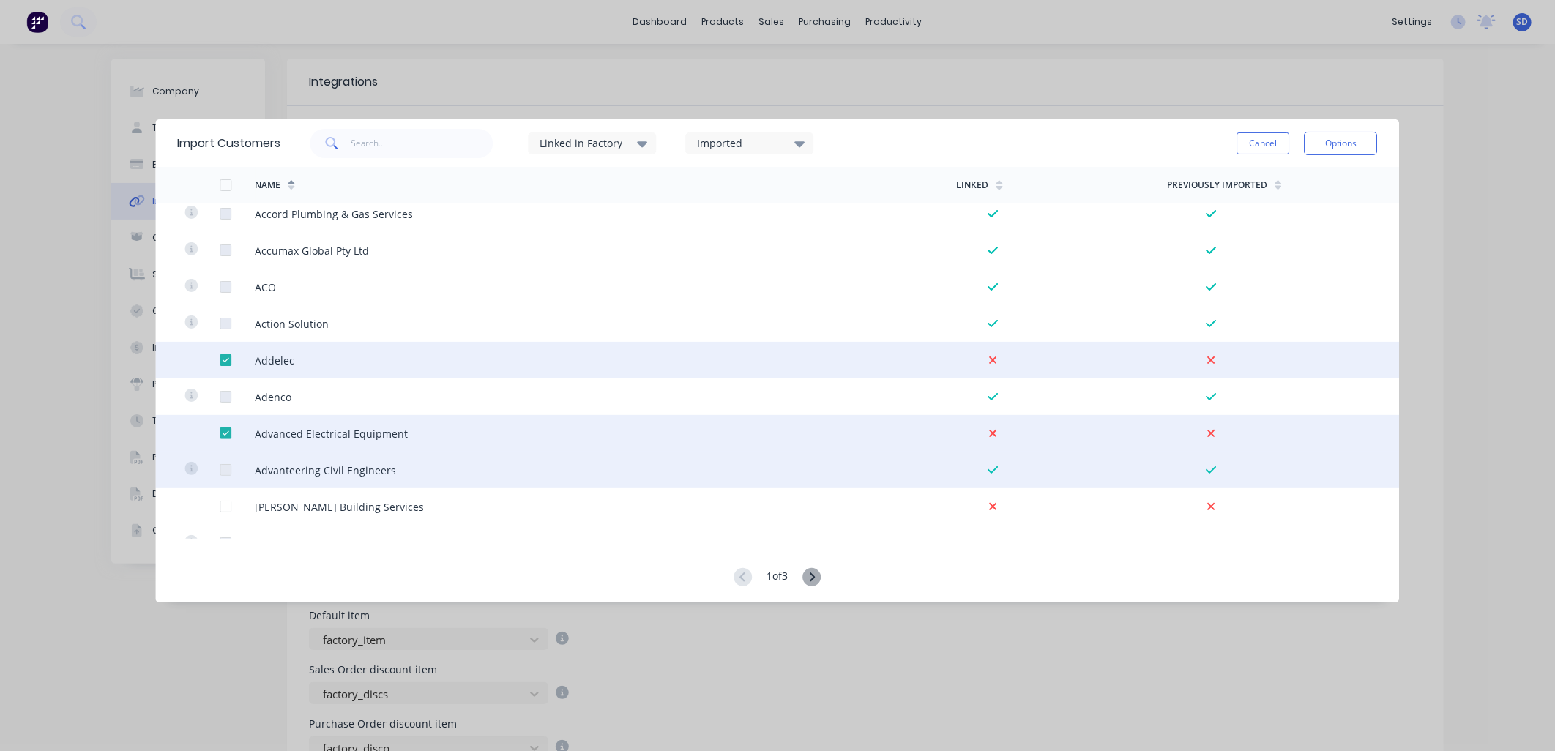
scroll to position [162, 0]
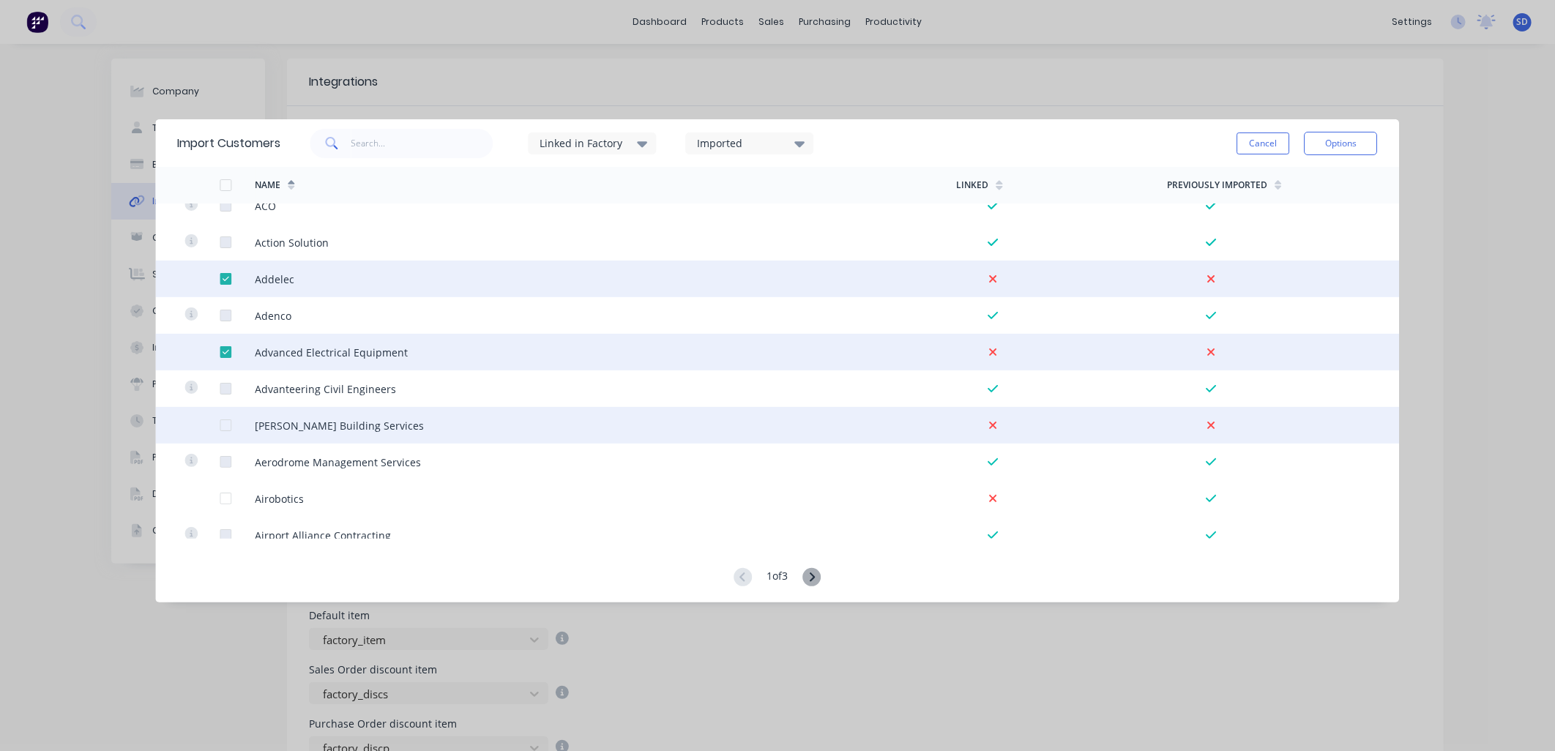
click at [221, 430] on div at bounding box center [225, 425] width 29 height 29
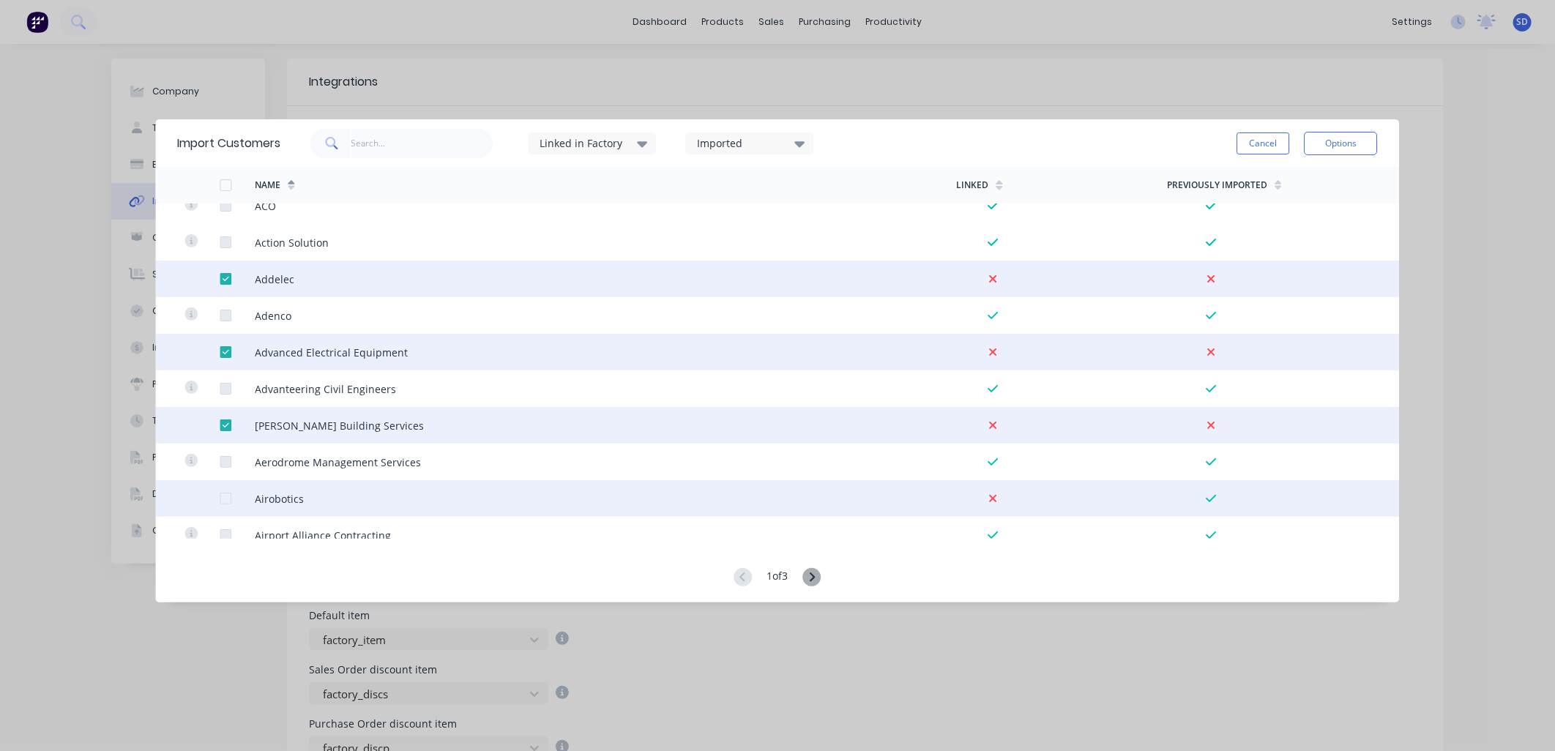
click at [227, 498] on div at bounding box center [225, 498] width 29 height 29
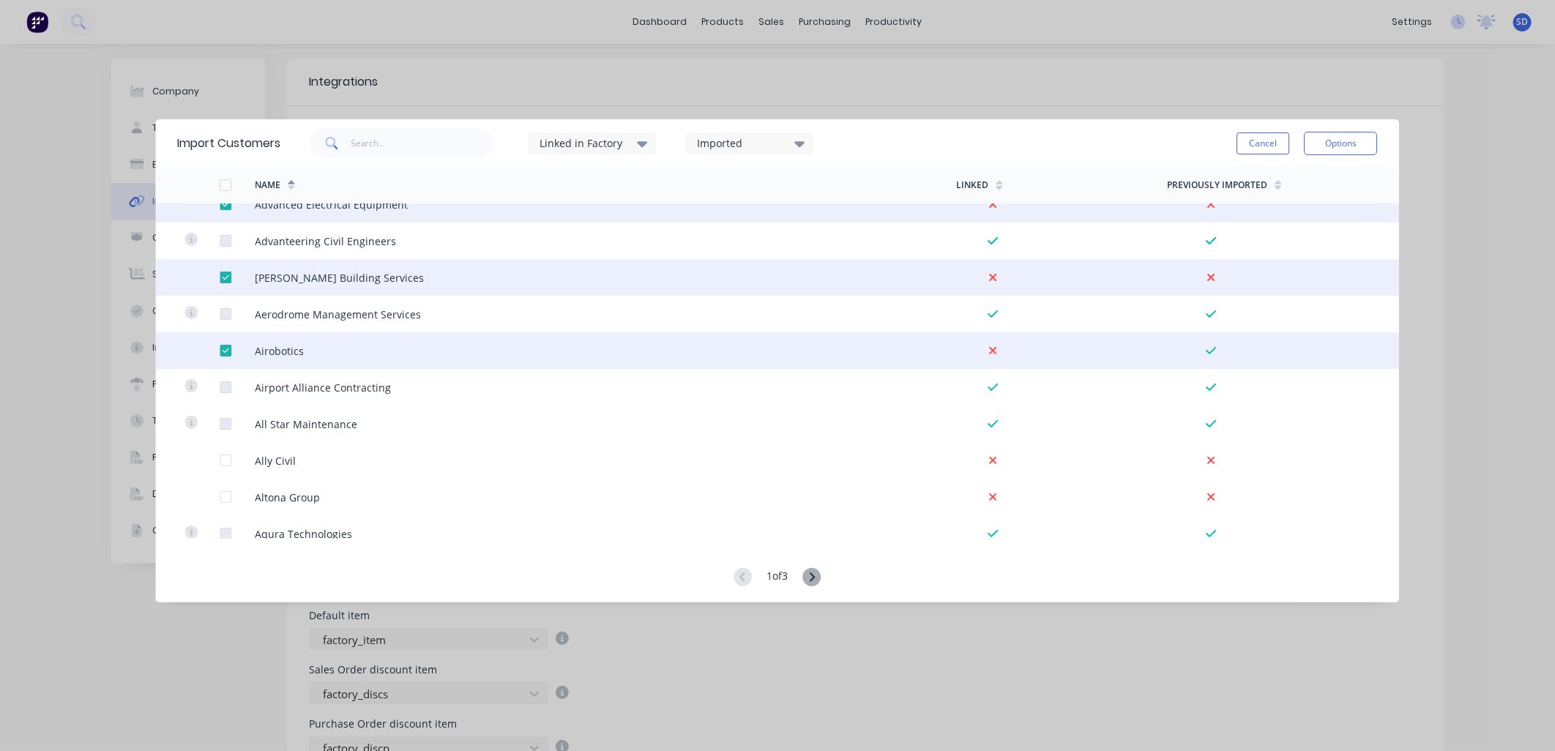
scroll to position [325, 0]
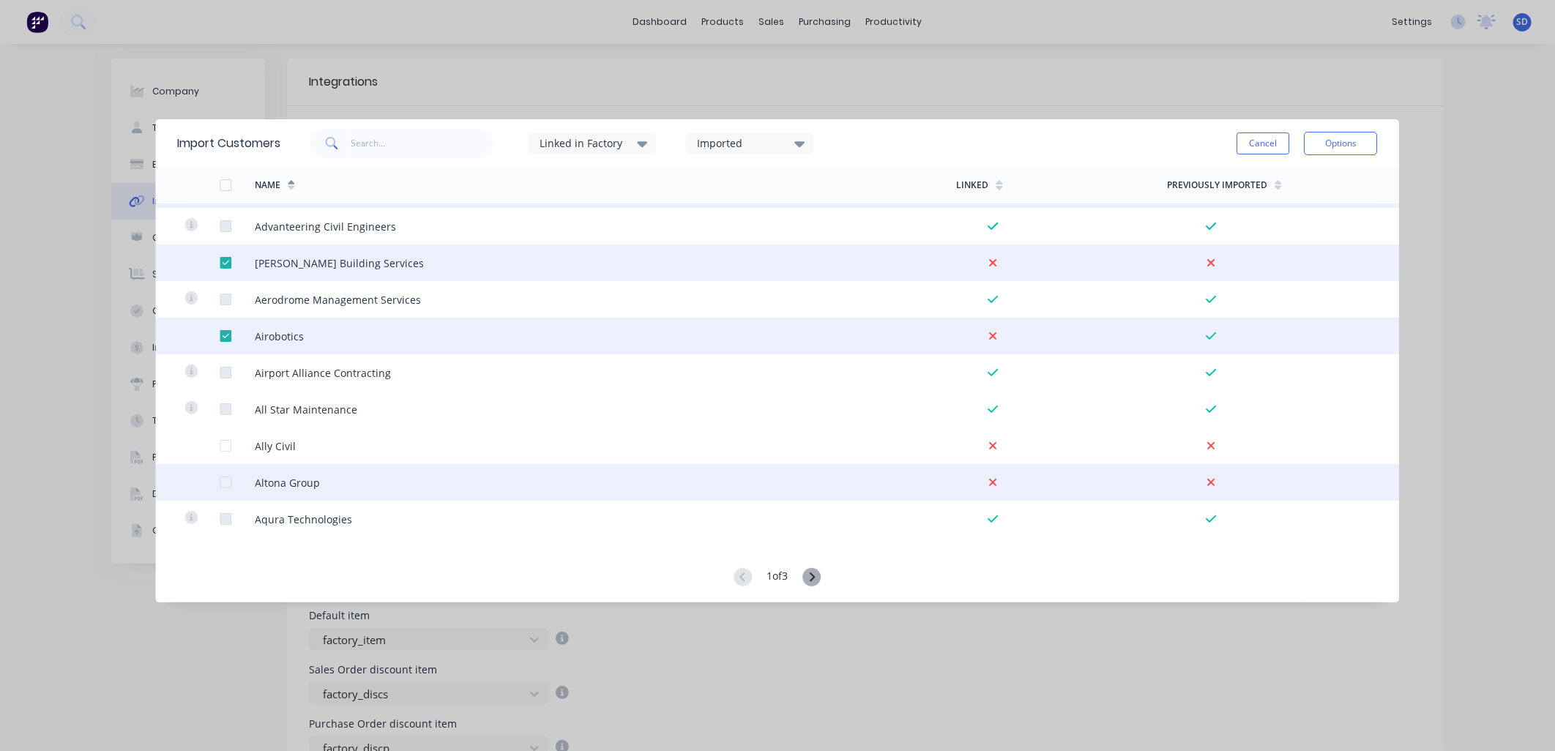
drag, startPoint x: 217, startPoint y: 441, endPoint x: 233, endPoint y: 466, distance: 28.6
click at [217, 442] on div at bounding box center [201, 445] width 35 height 37
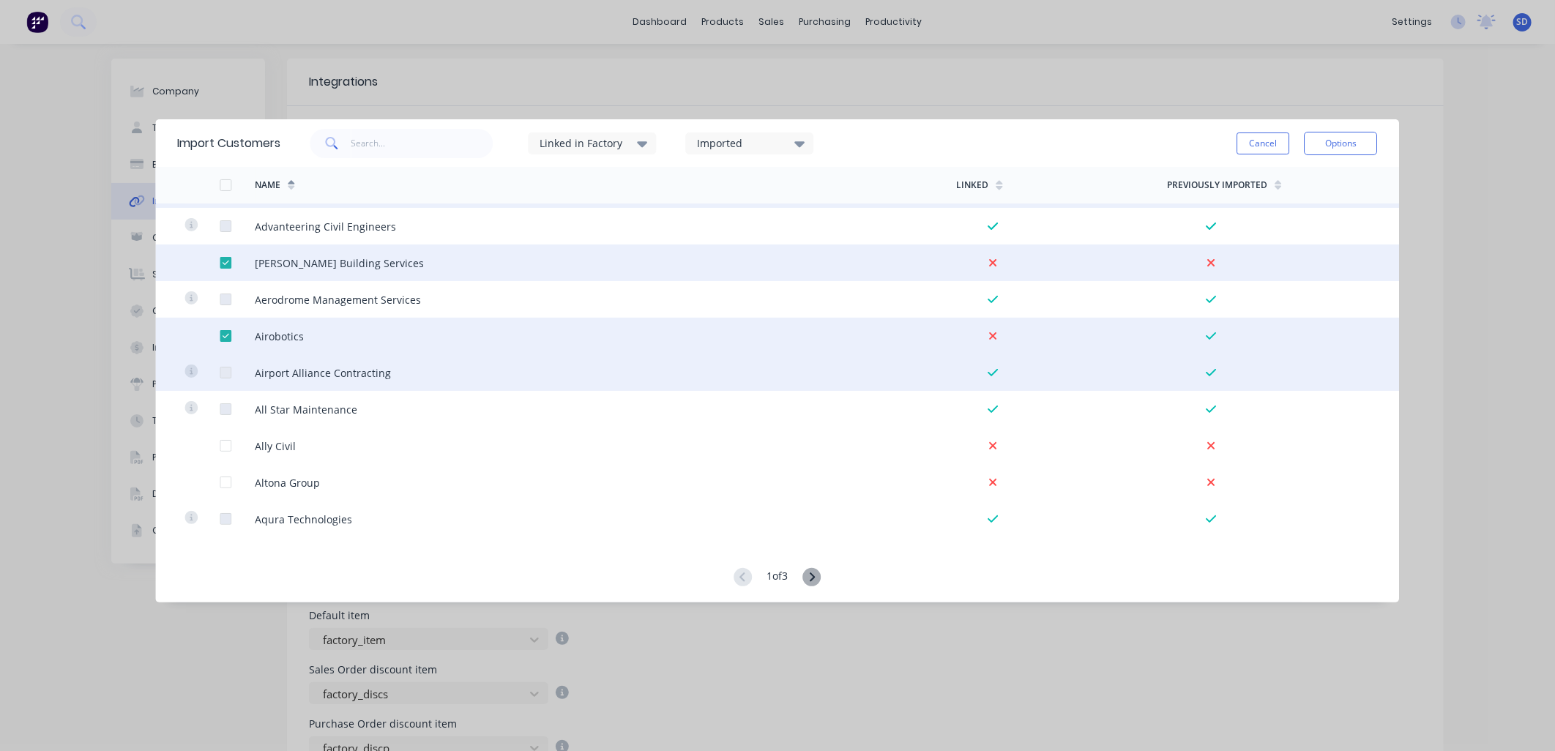
click at [224, 337] on div at bounding box center [225, 335] width 29 height 29
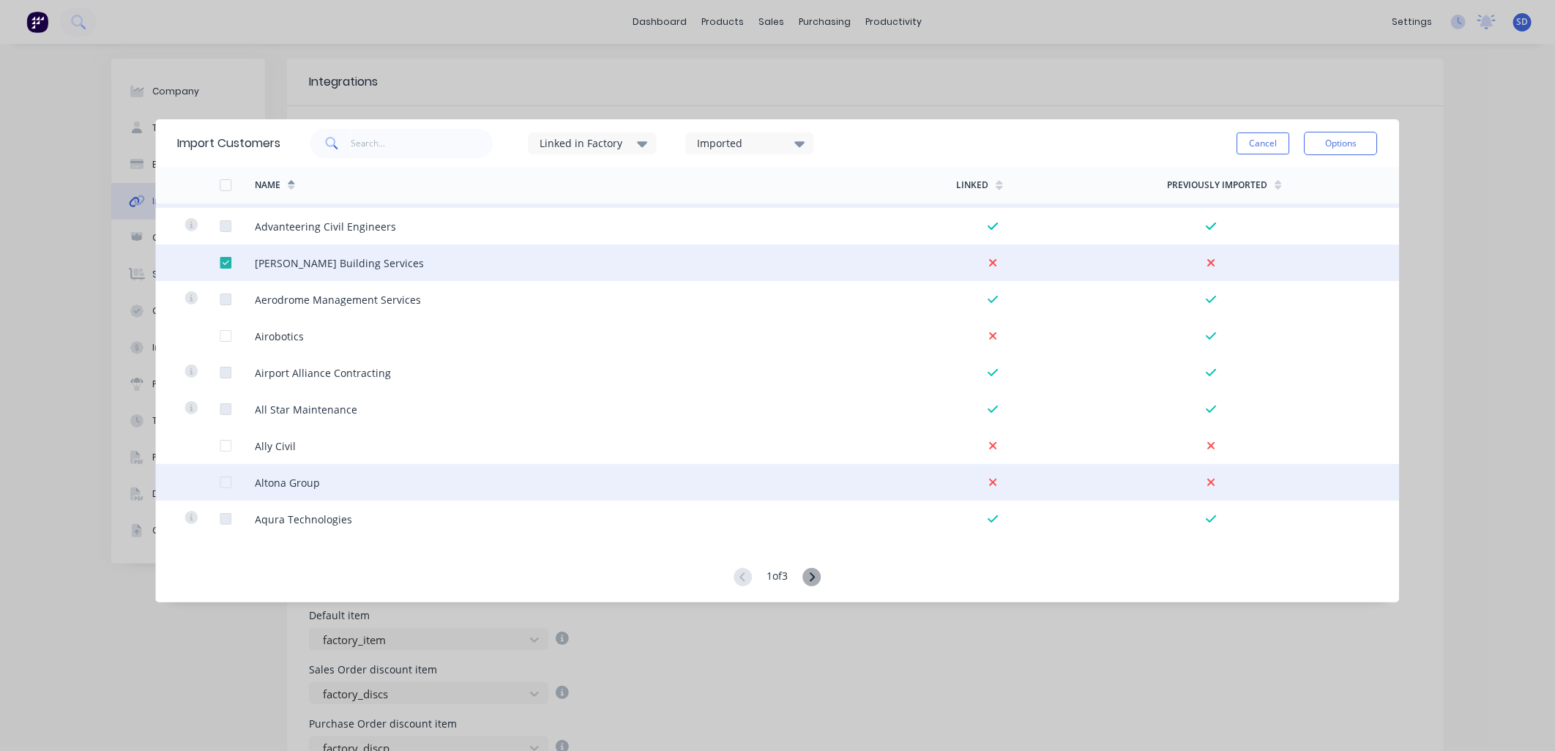
click at [223, 481] on div at bounding box center [225, 482] width 29 height 29
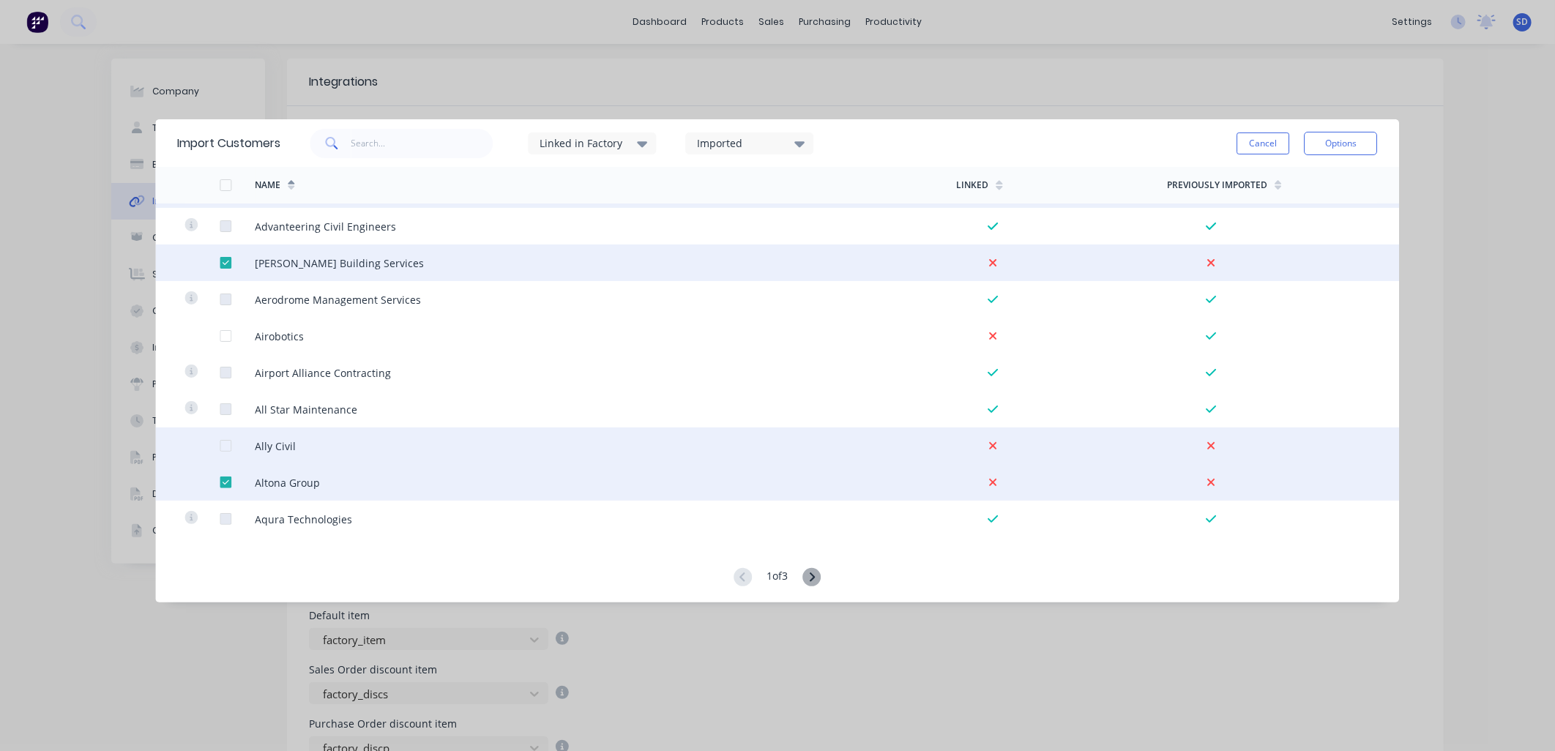
click at [228, 447] on div at bounding box center [225, 445] width 29 height 29
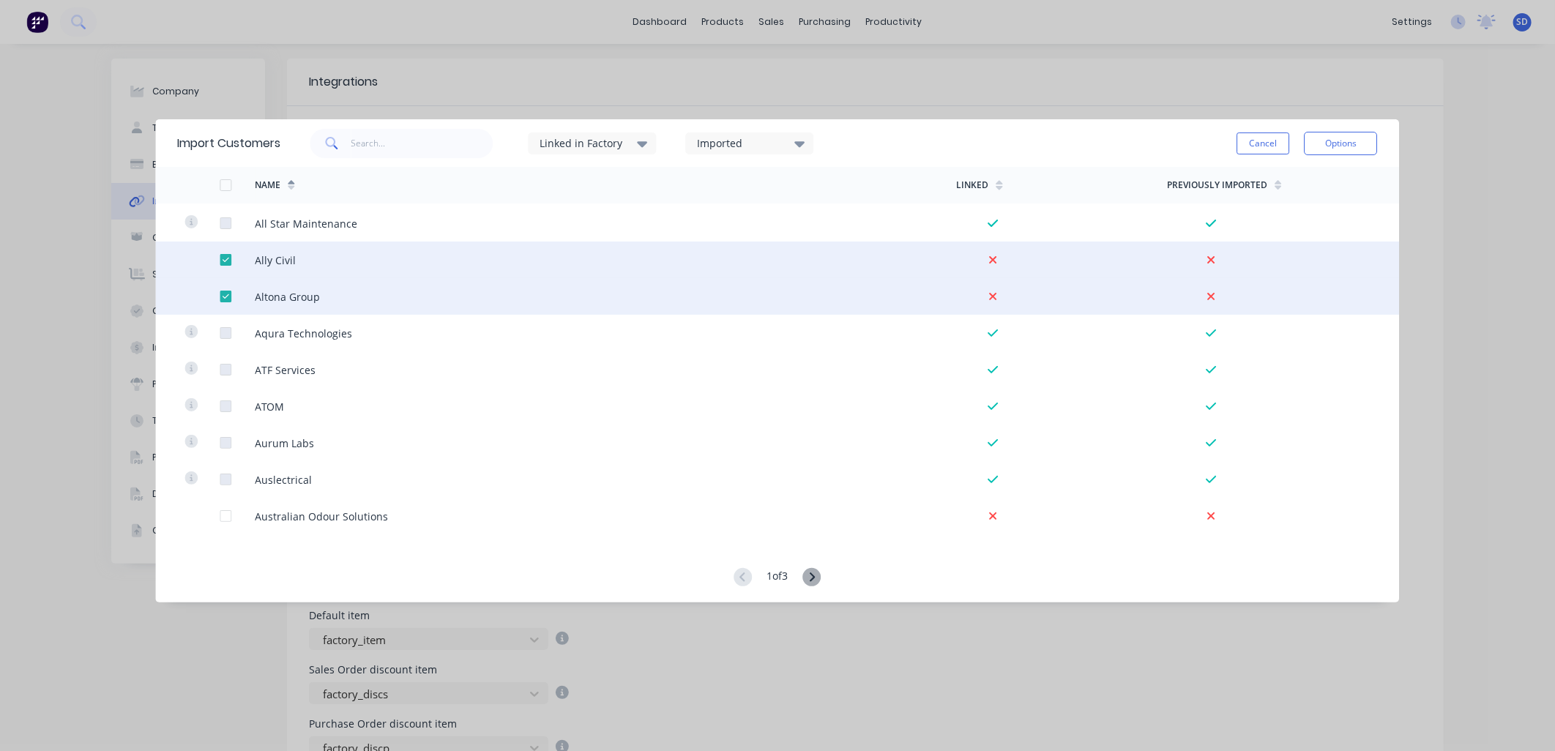
scroll to position [569, 0]
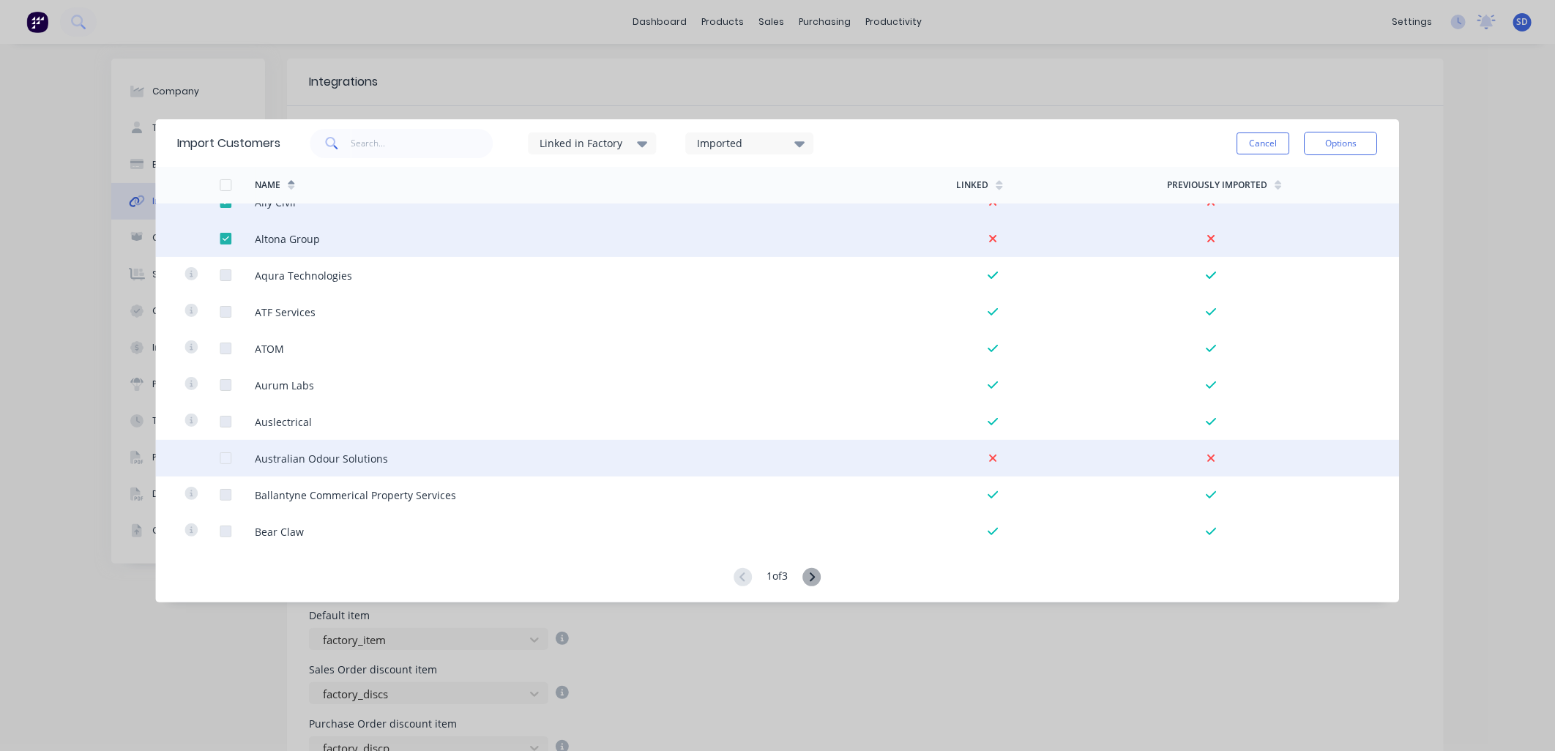
drag, startPoint x: 224, startPoint y: 457, endPoint x: 379, endPoint y: 456, distance: 155.2
click at [227, 457] on div at bounding box center [225, 458] width 29 height 29
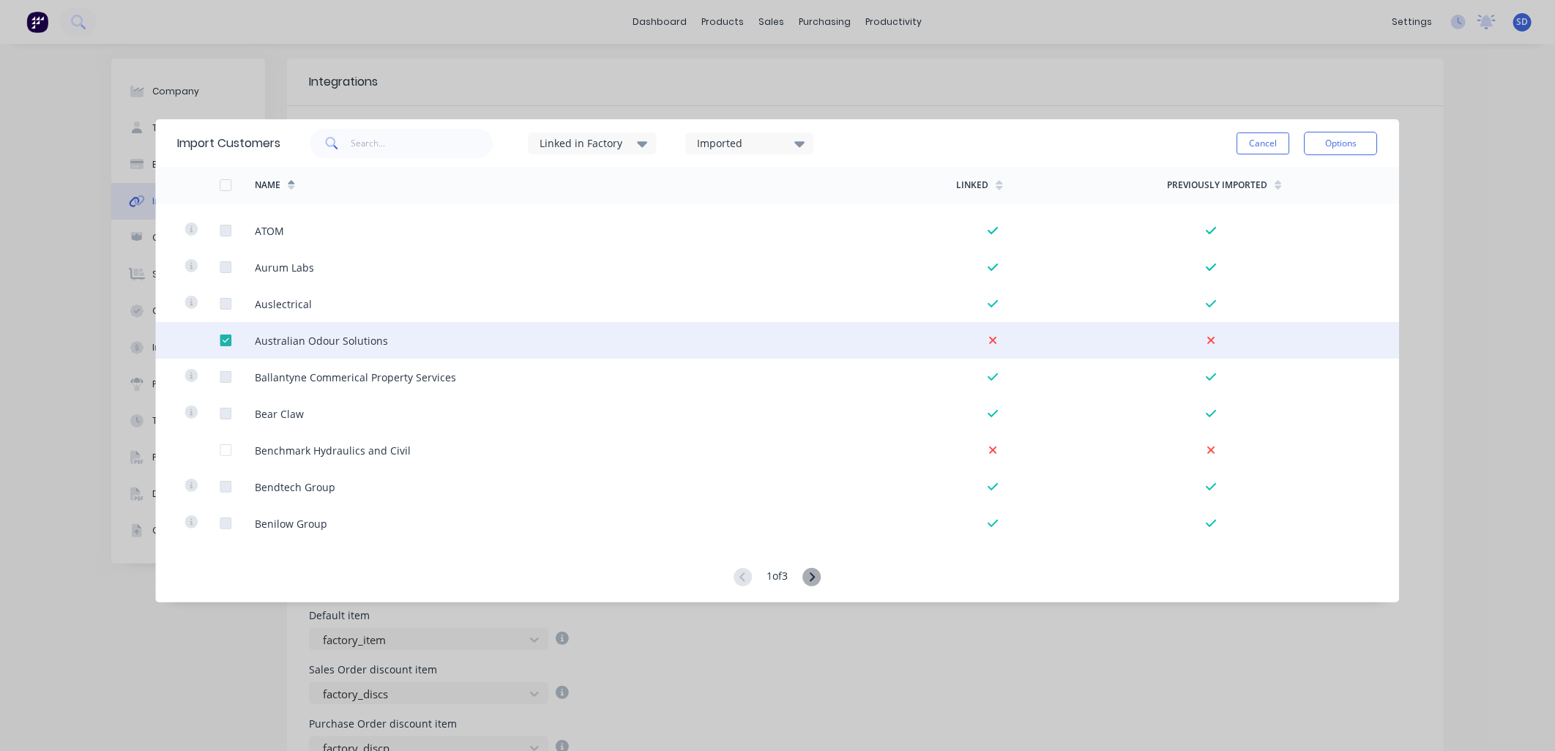
scroll to position [813, 0]
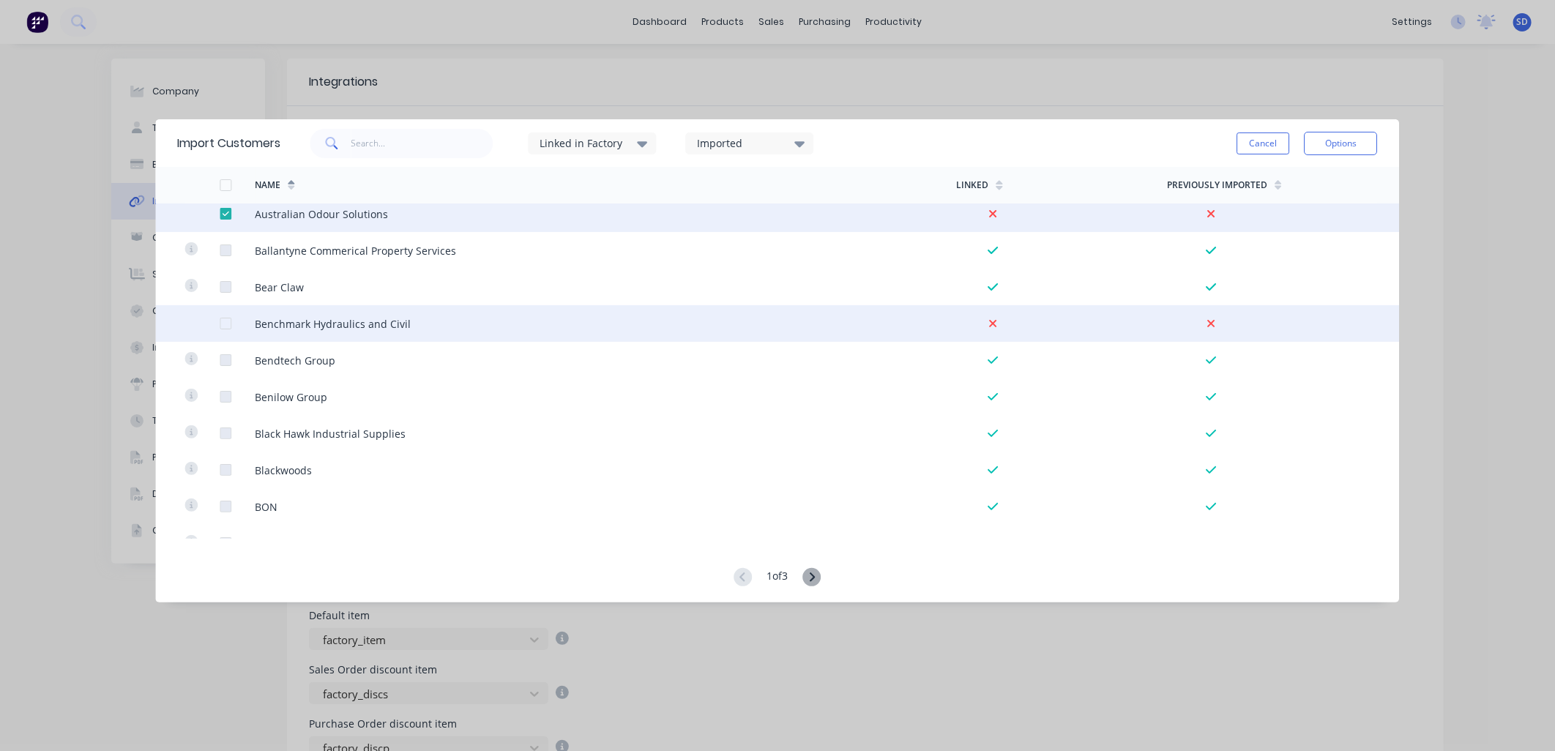
click at [217, 323] on div at bounding box center [201, 323] width 35 height 37
click at [223, 321] on div at bounding box center [225, 323] width 29 height 29
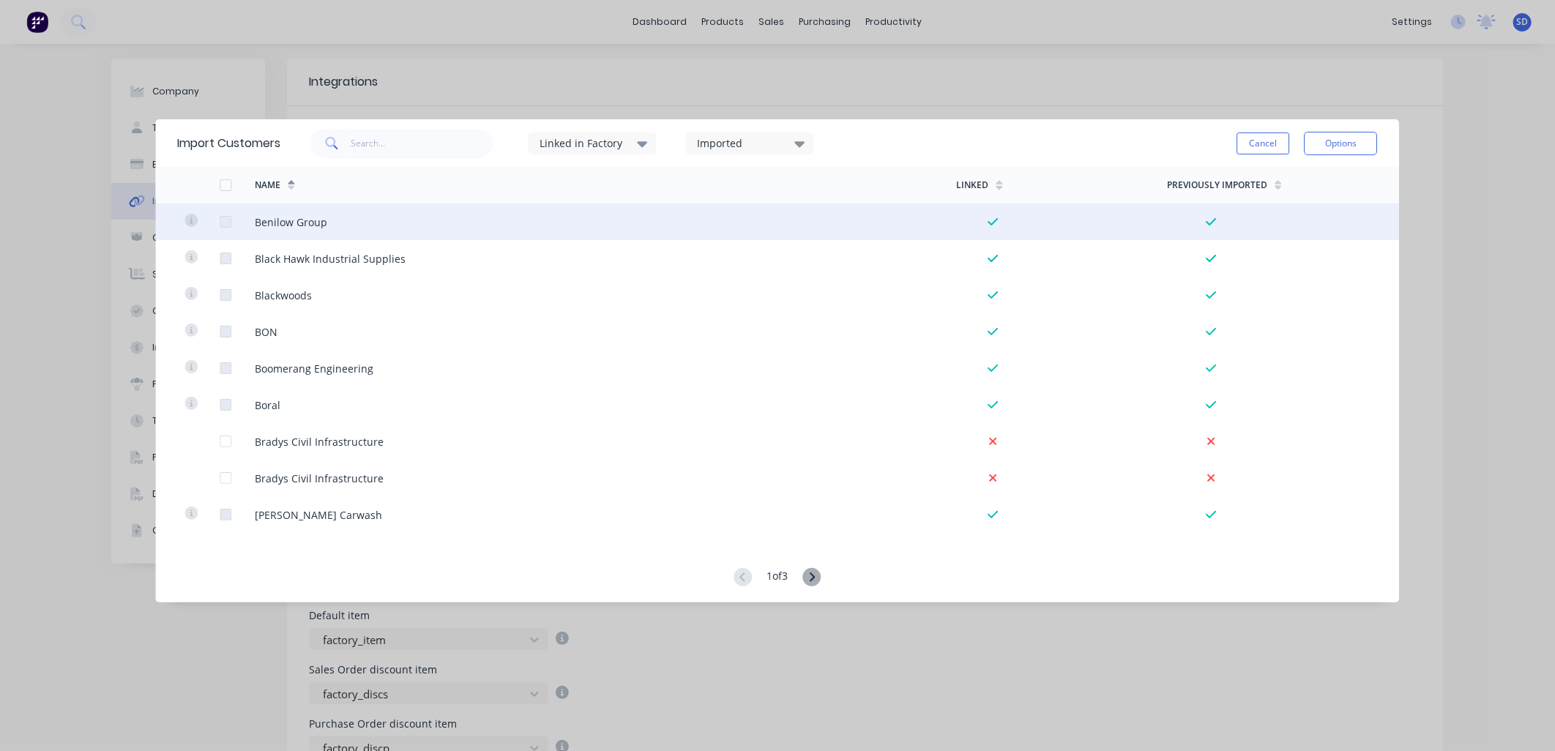
scroll to position [1057, 0]
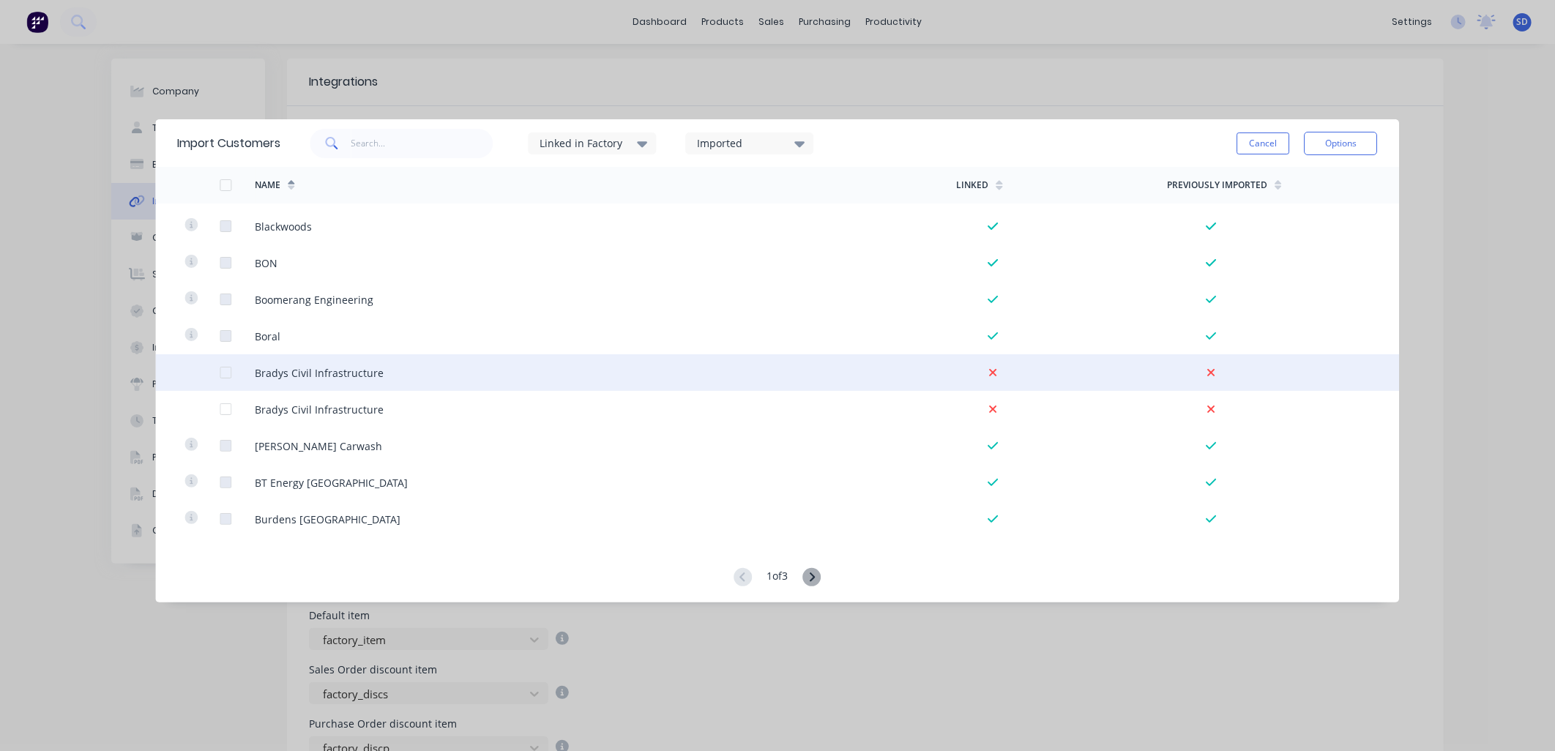
click at [224, 375] on div at bounding box center [225, 372] width 29 height 29
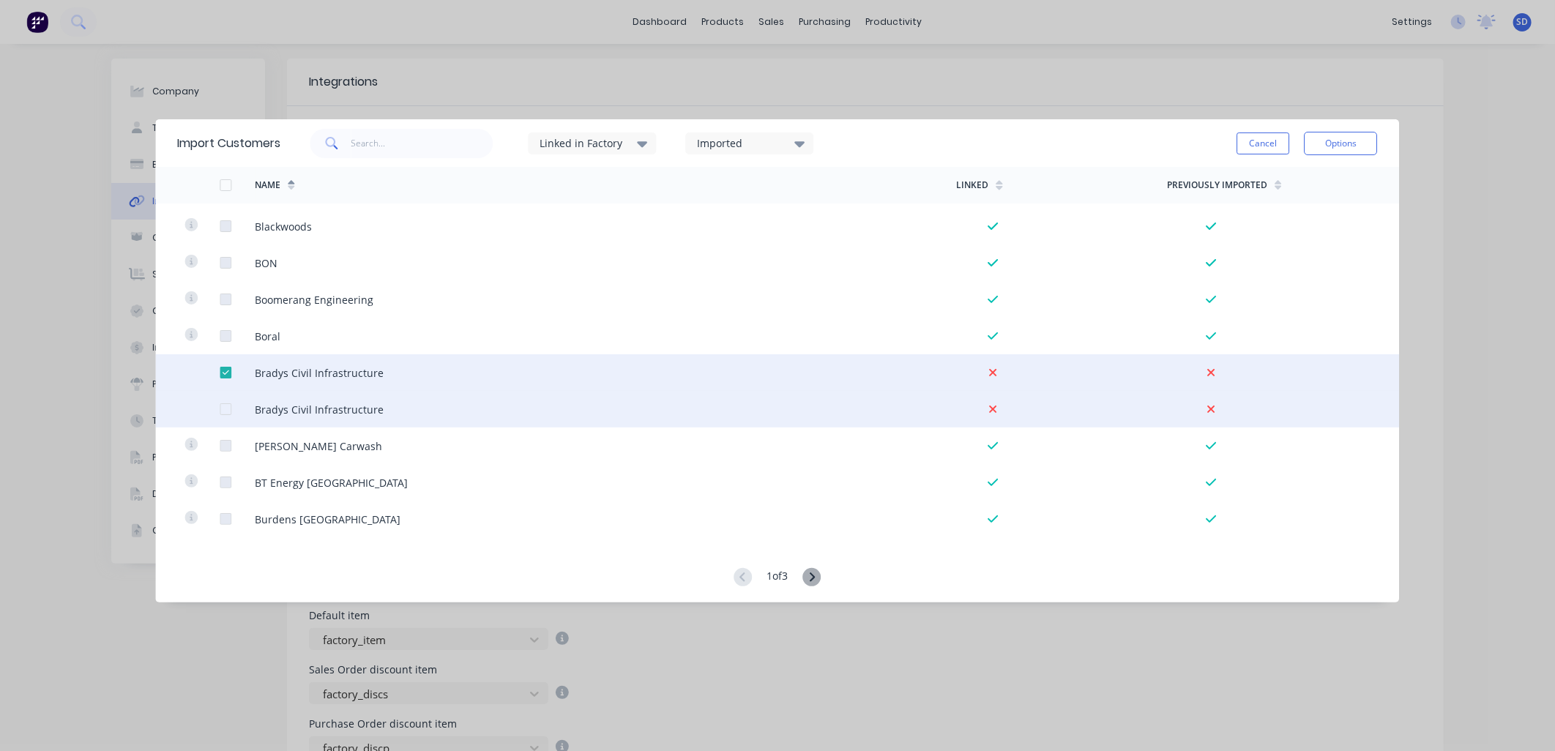
click at [228, 407] on div at bounding box center [225, 409] width 29 height 29
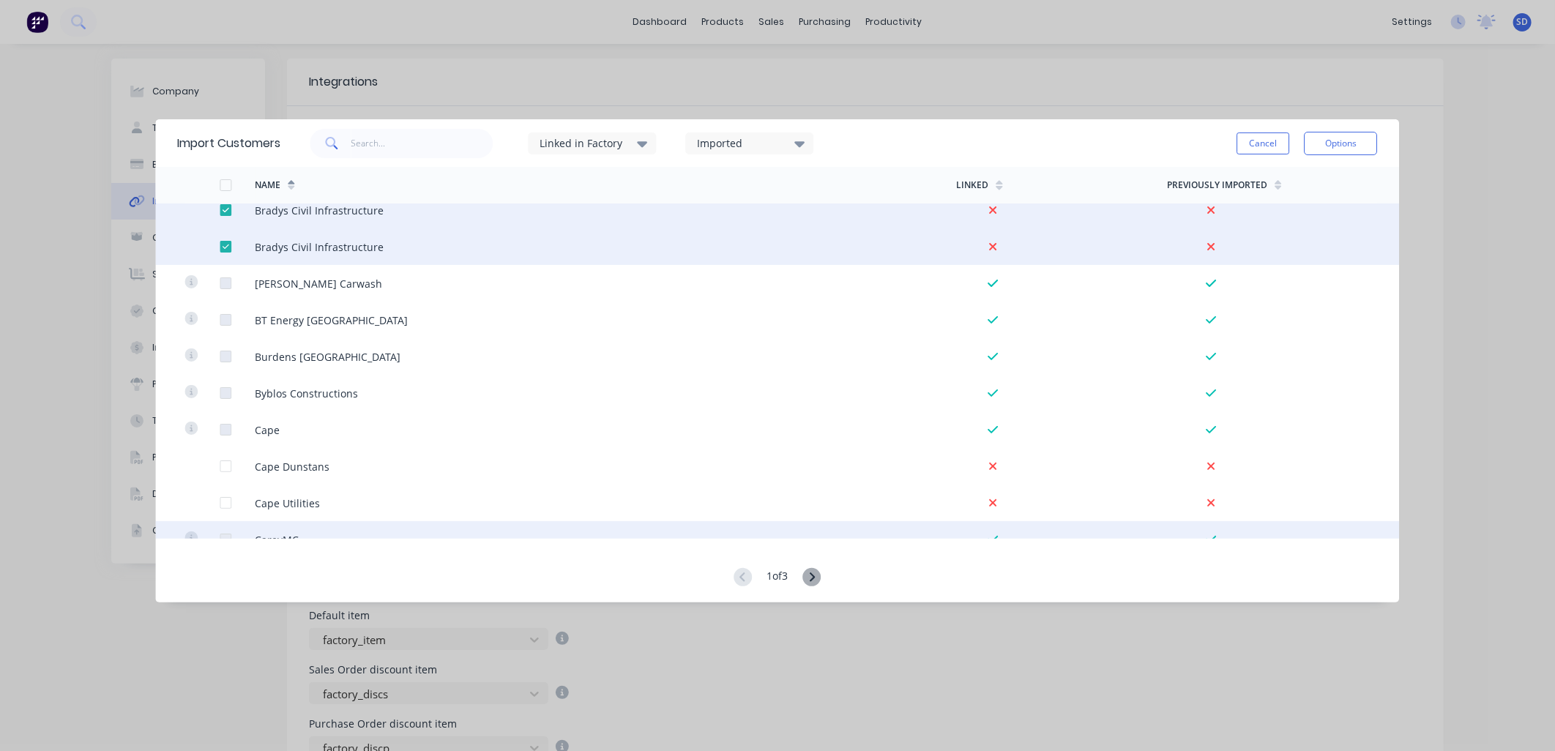
scroll to position [1301, 0]
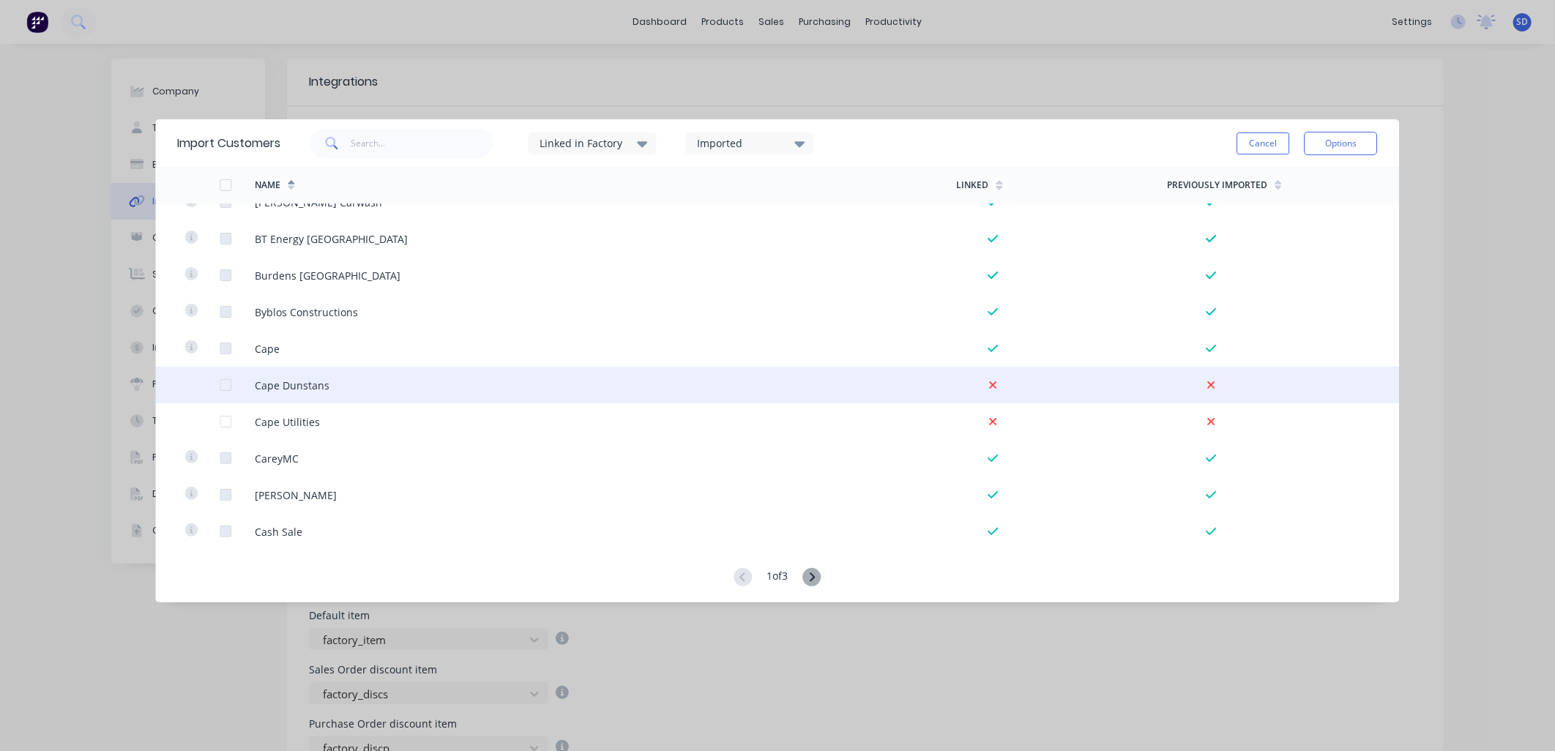
click at [215, 389] on div at bounding box center [201, 385] width 35 height 37
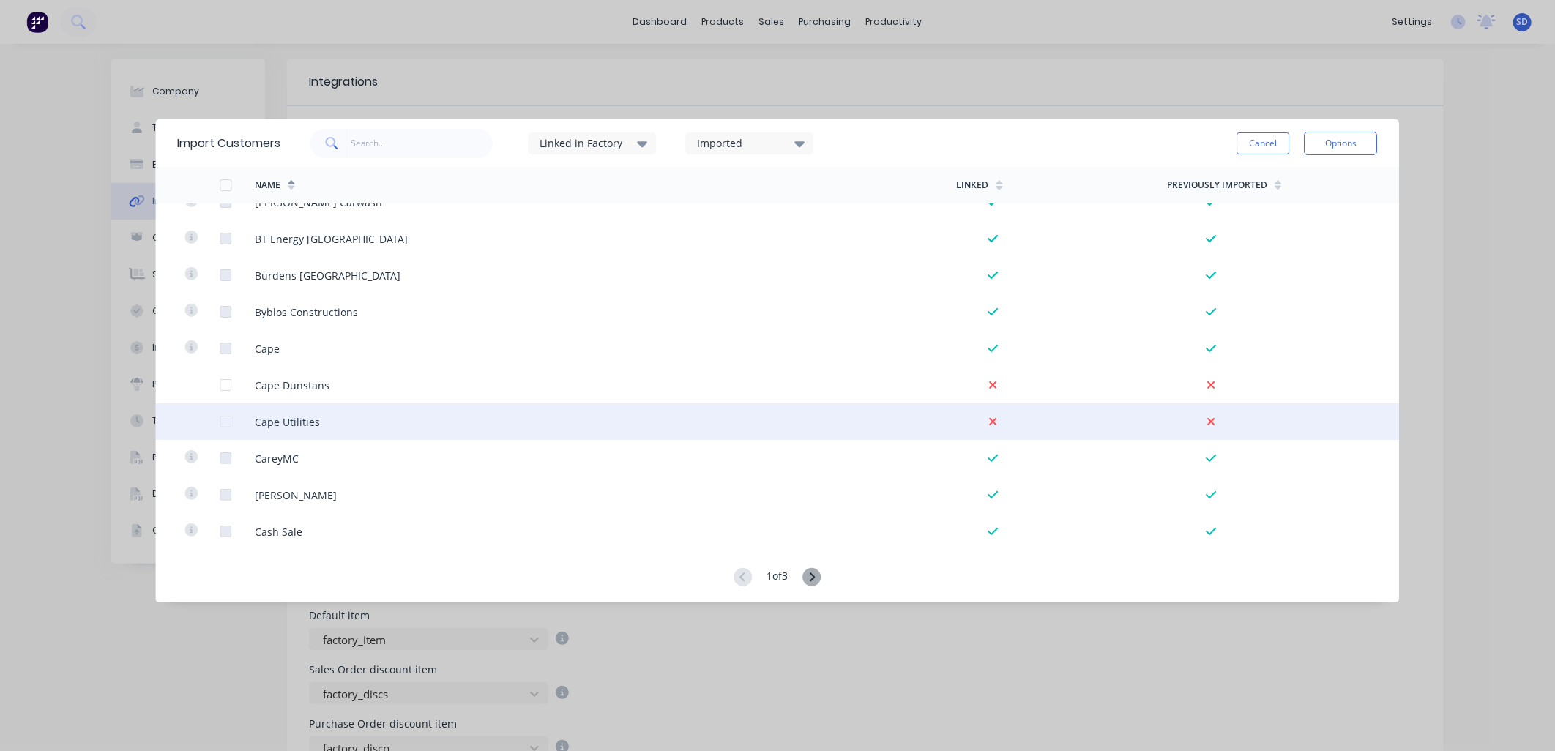
click at [227, 420] on div at bounding box center [225, 421] width 29 height 29
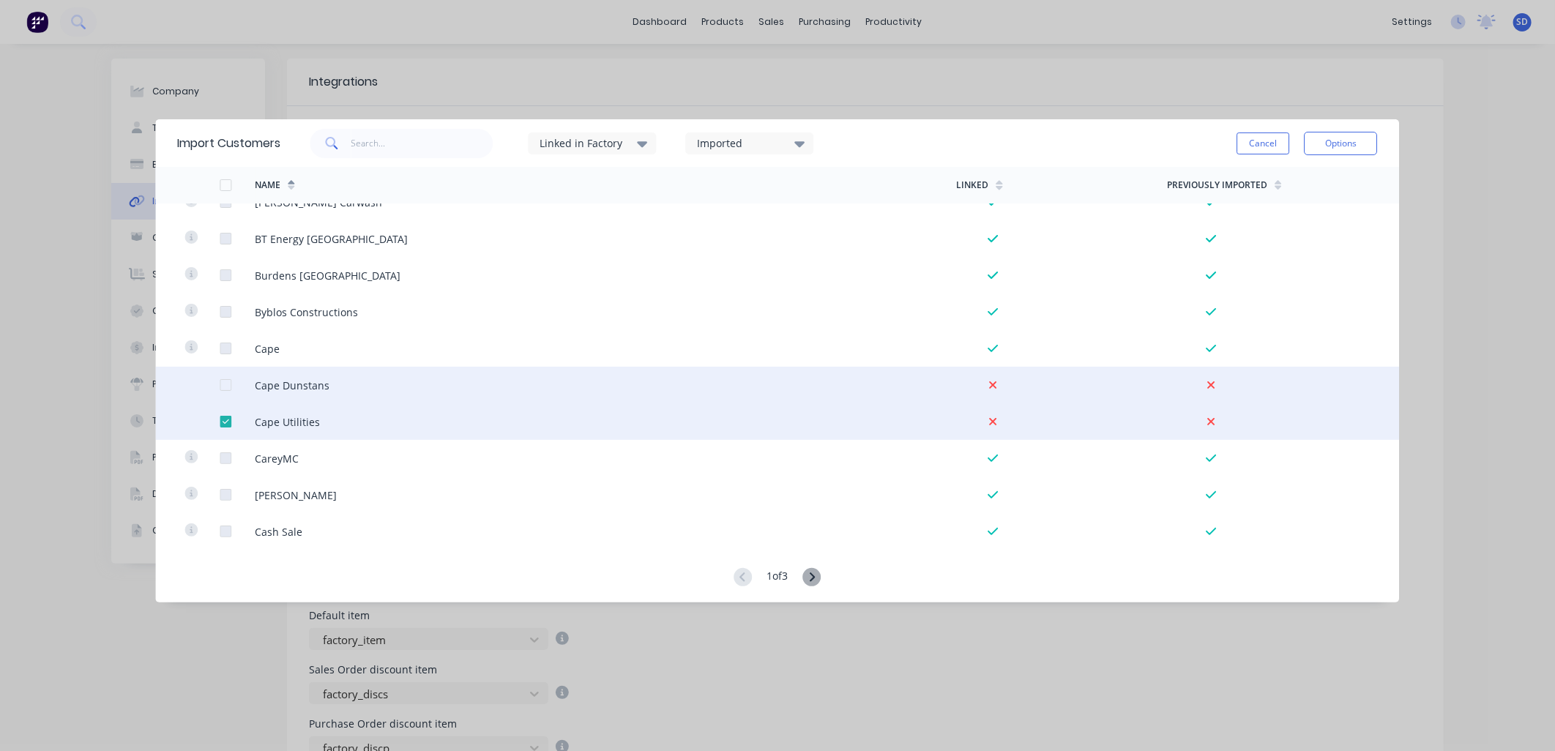
click at [224, 385] on div at bounding box center [225, 384] width 29 height 29
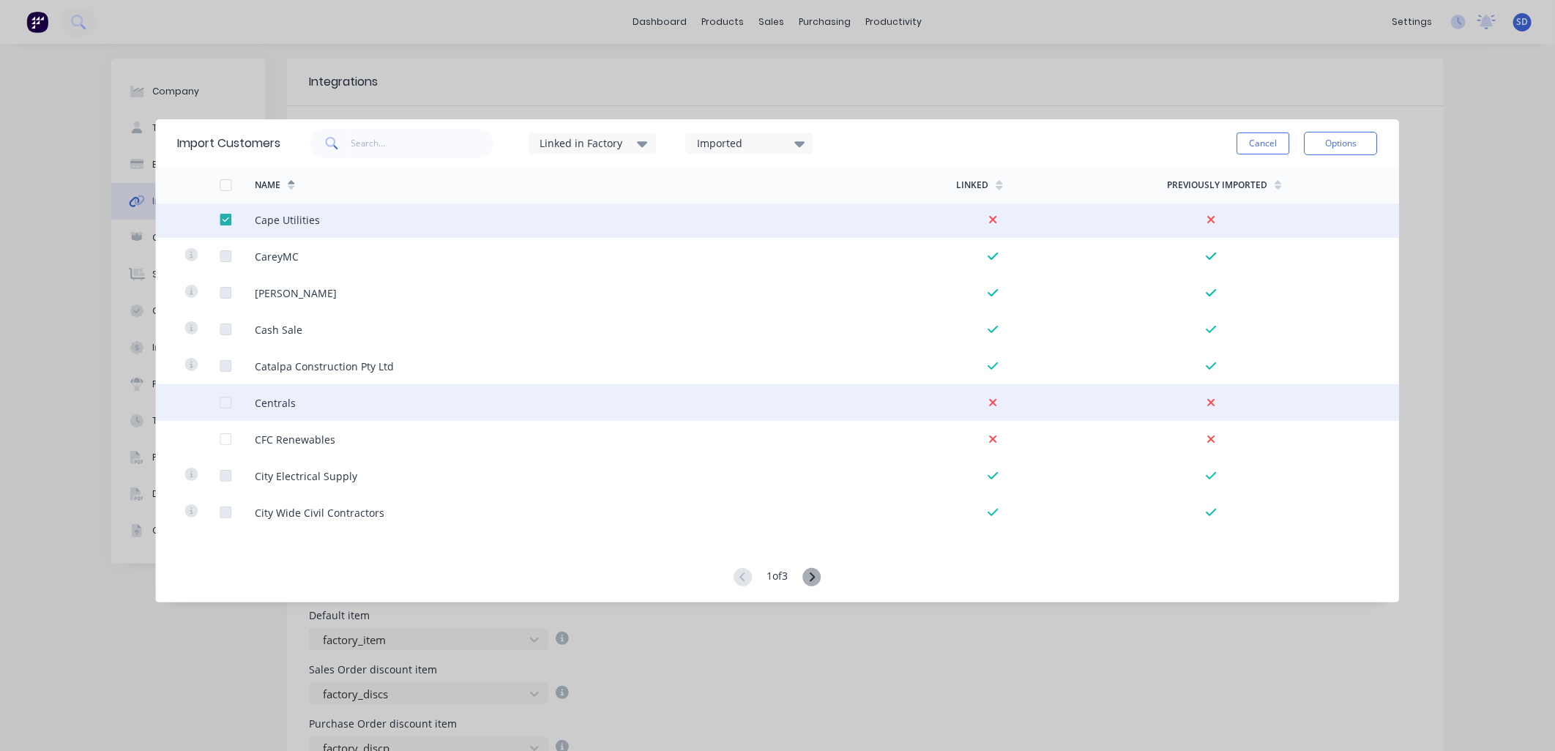
scroll to position [1545, 0]
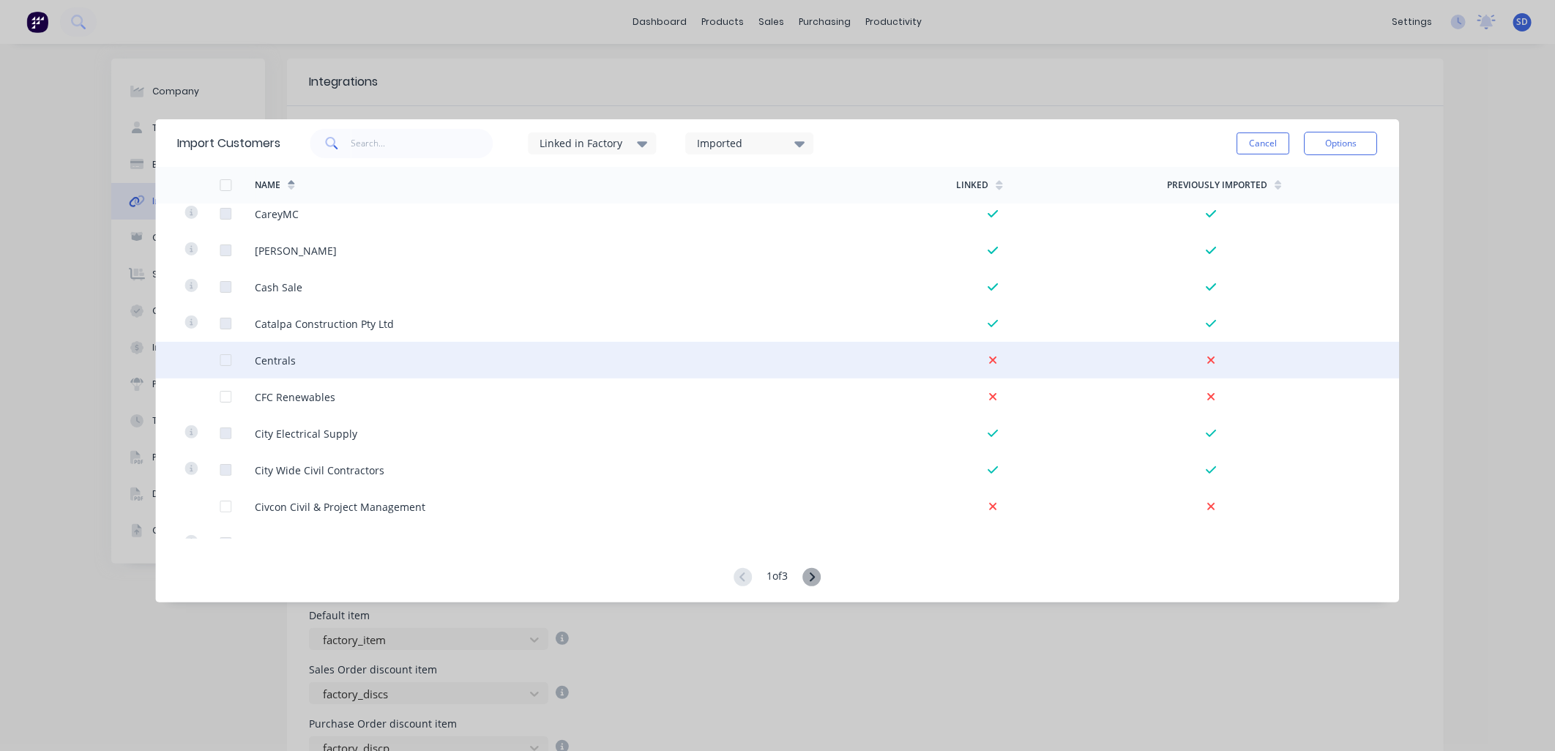
click at [225, 362] on div at bounding box center [225, 359] width 29 height 29
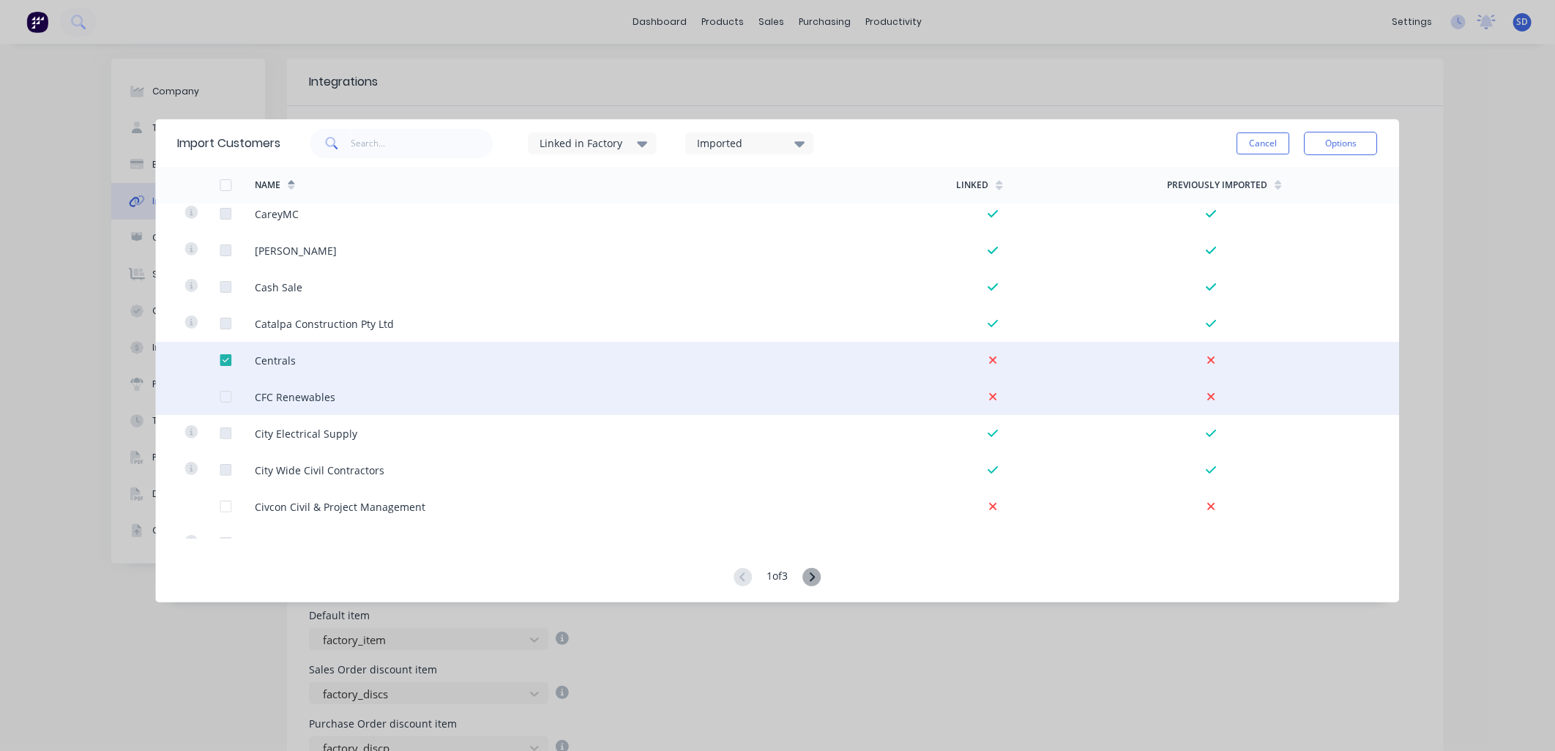
click at [228, 397] on div at bounding box center [225, 396] width 29 height 29
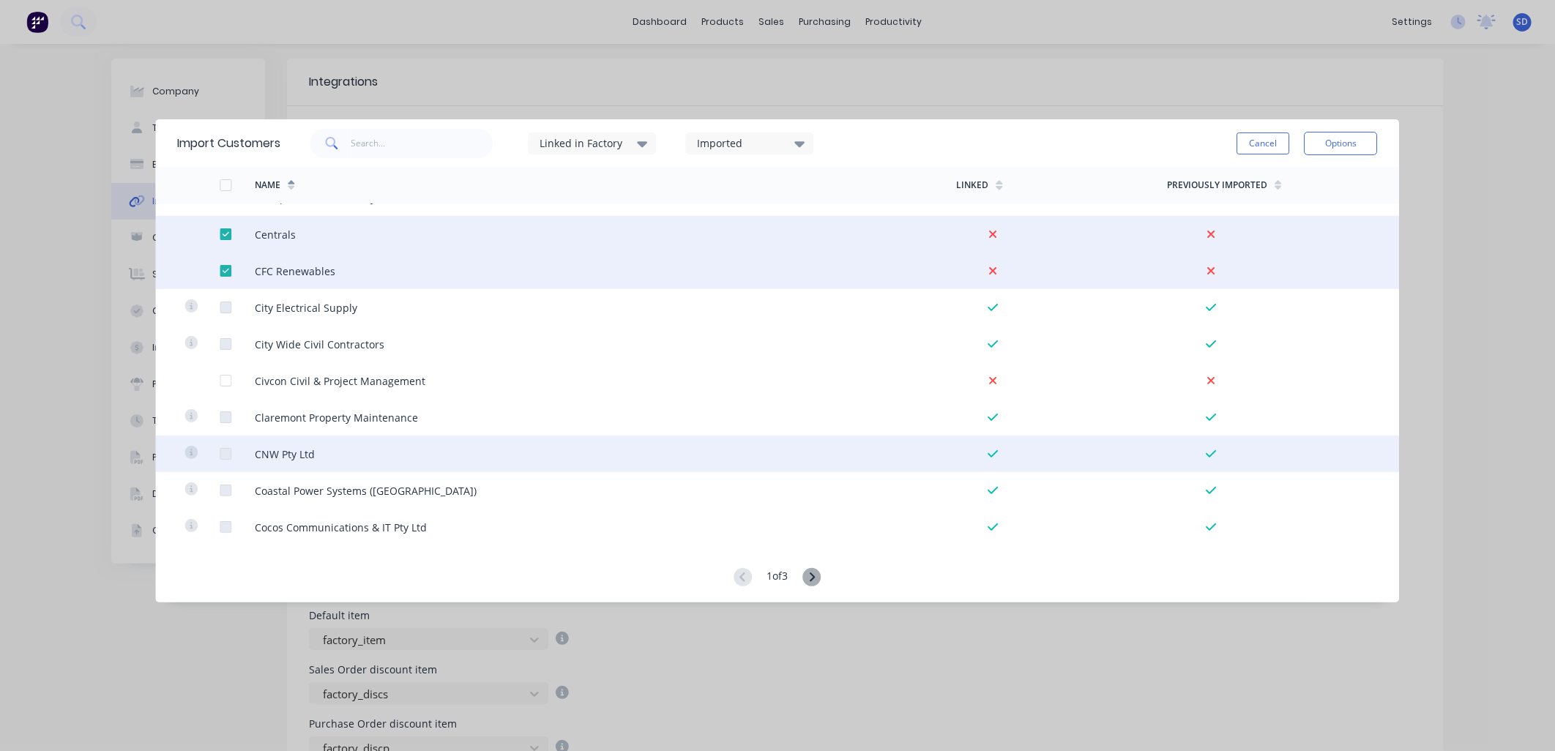
scroll to position [1708, 0]
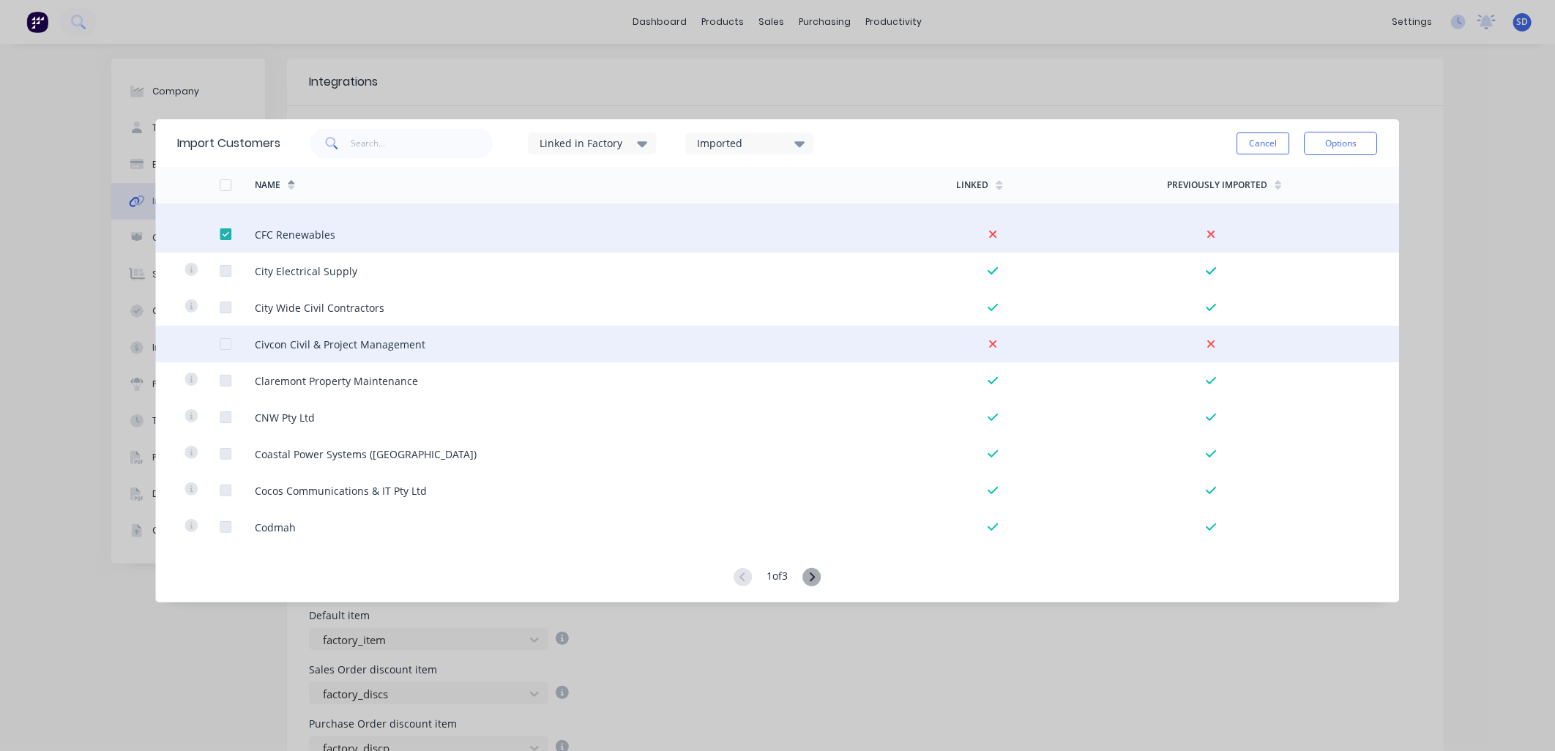
click at [223, 343] on div at bounding box center [225, 343] width 29 height 29
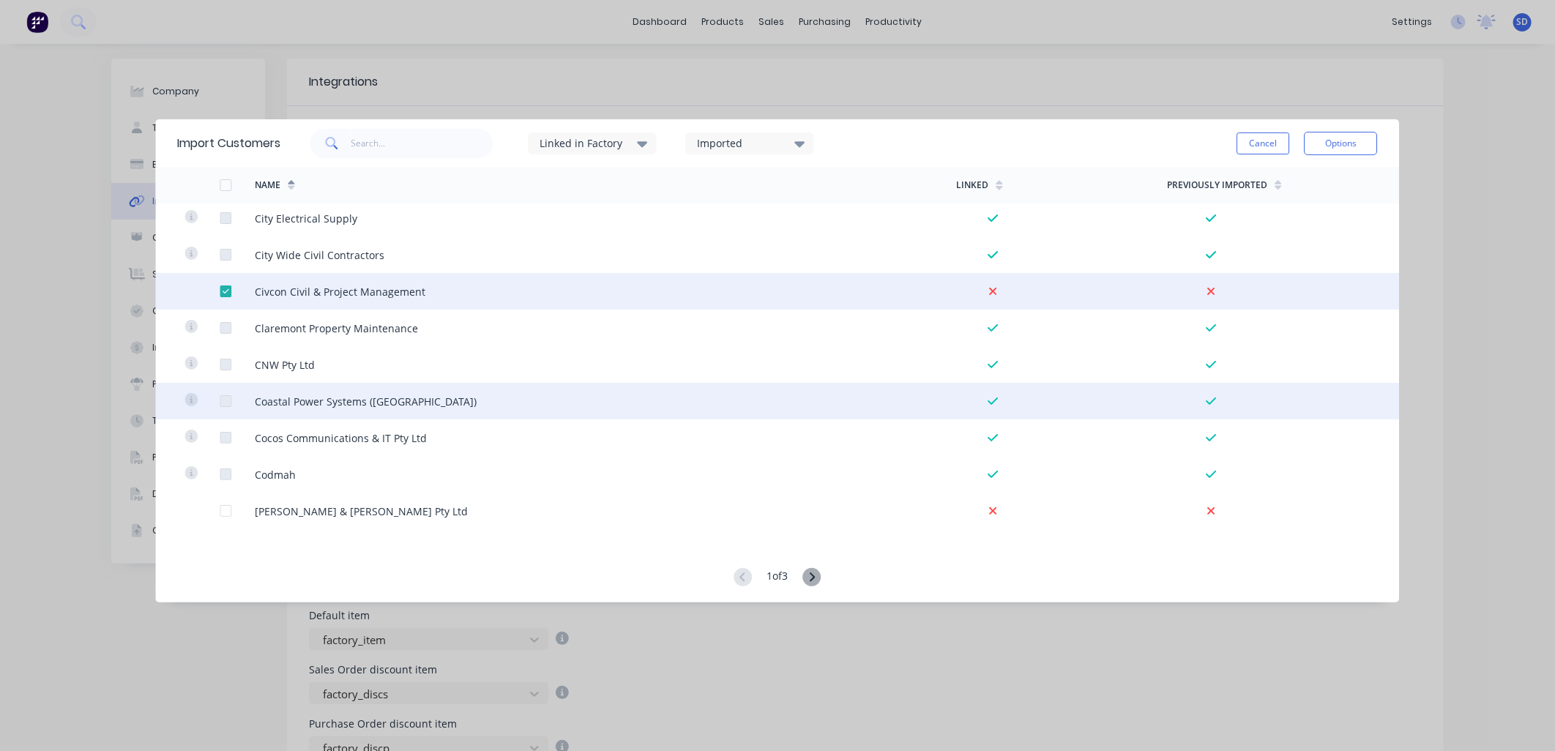
scroll to position [1870, 0]
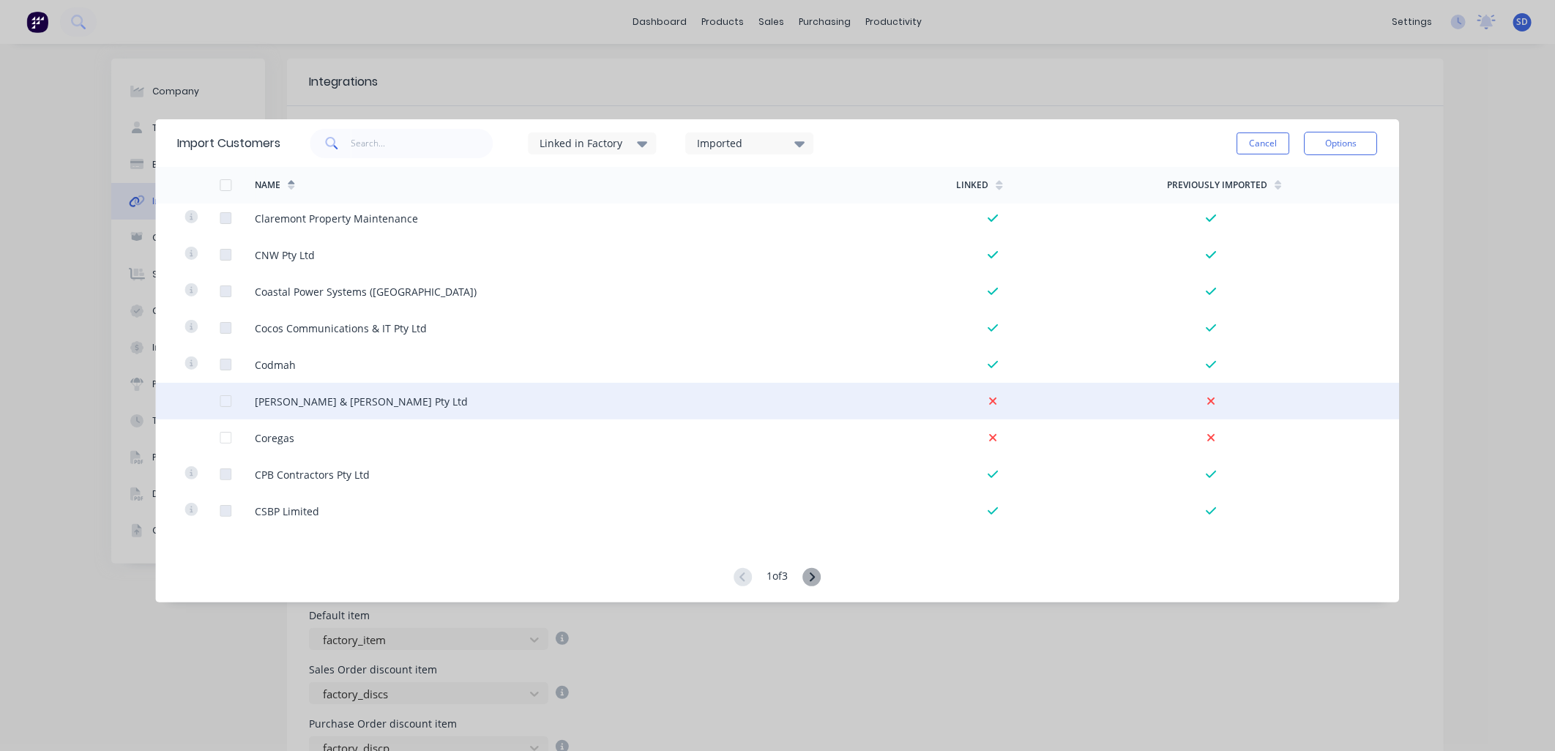
click at [216, 398] on div at bounding box center [201, 401] width 35 height 37
click at [223, 403] on div at bounding box center [225, 400] width 29 height 29
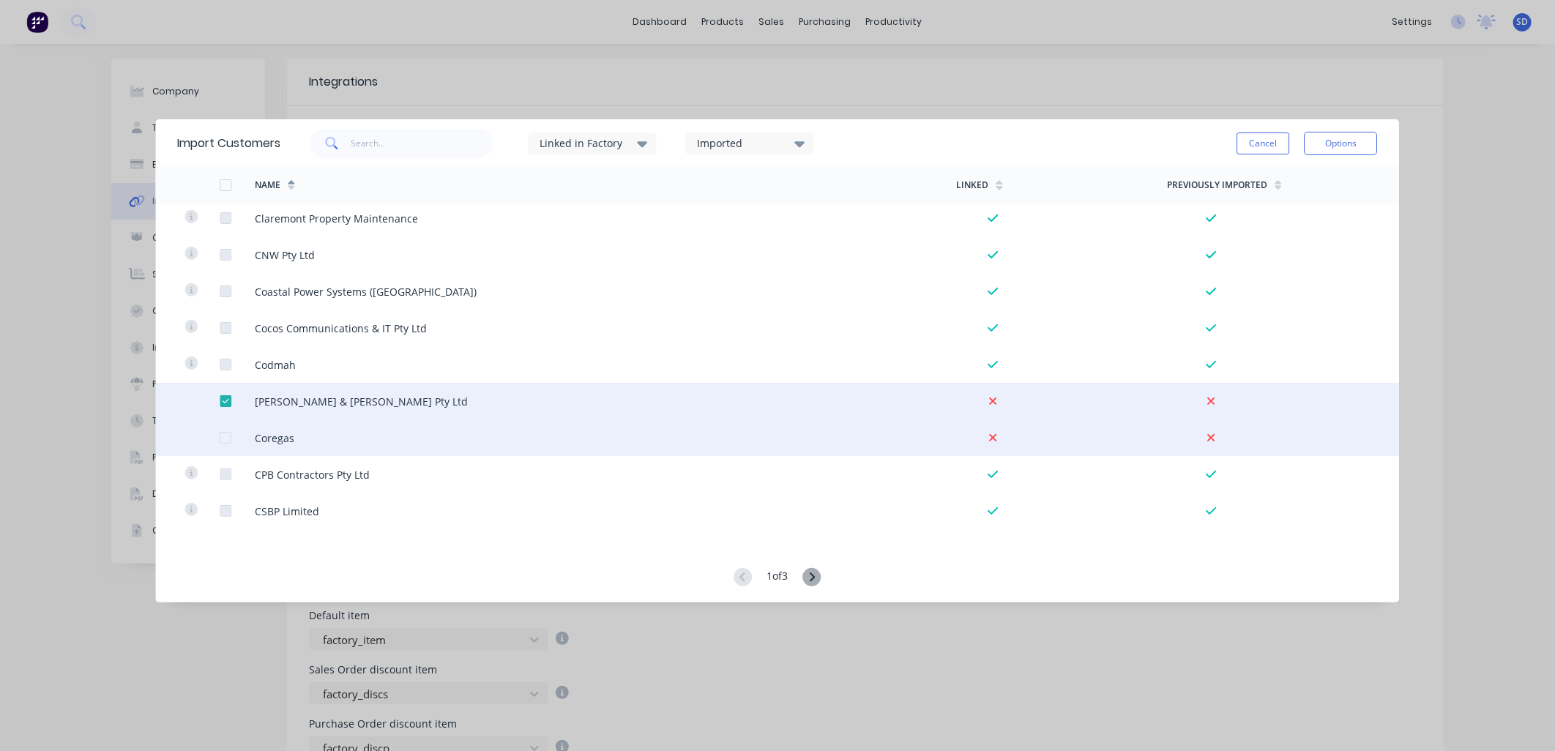
click at [230, 432] on div at bounding box center [225, 437] width 29 height 29
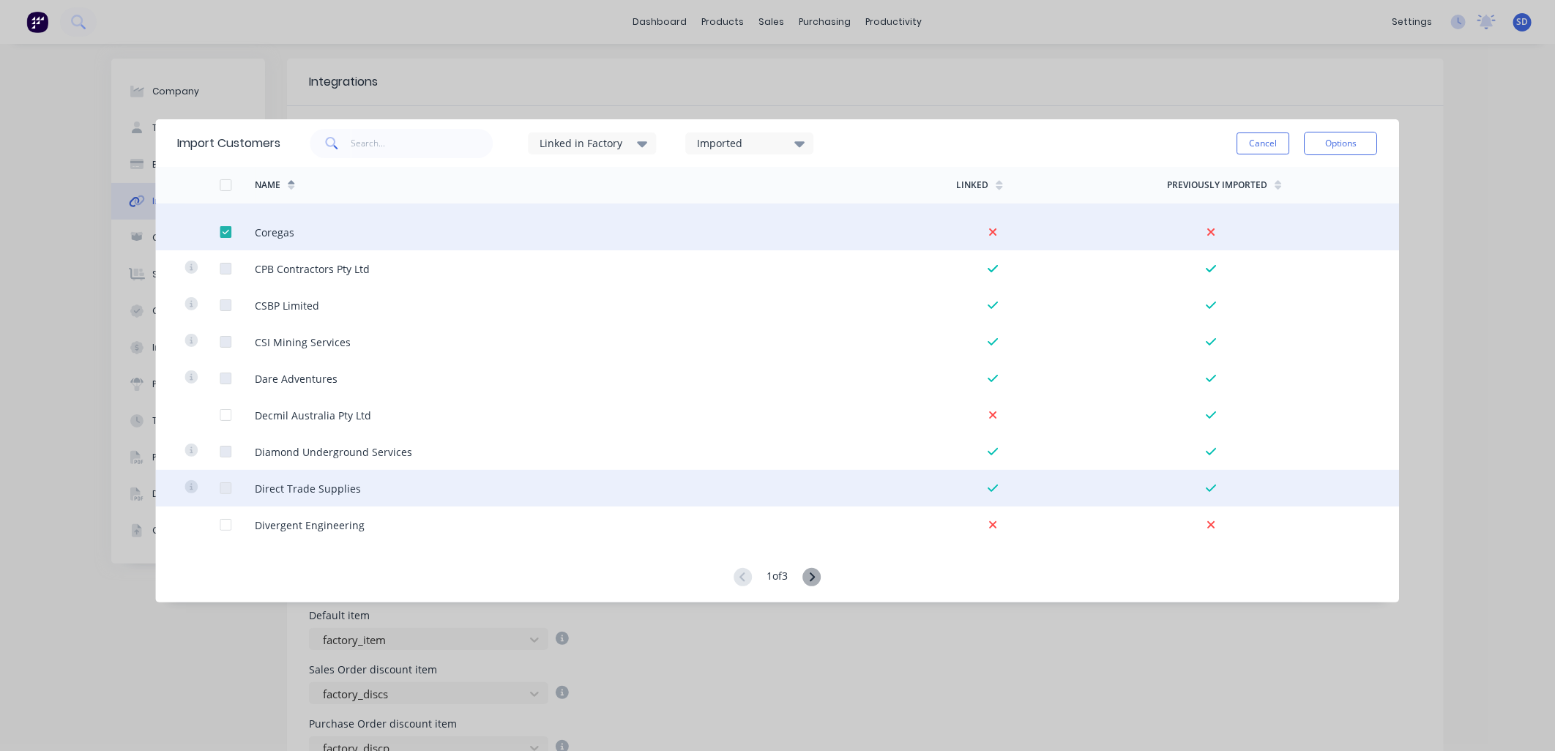
scroll to position [2114, 0]
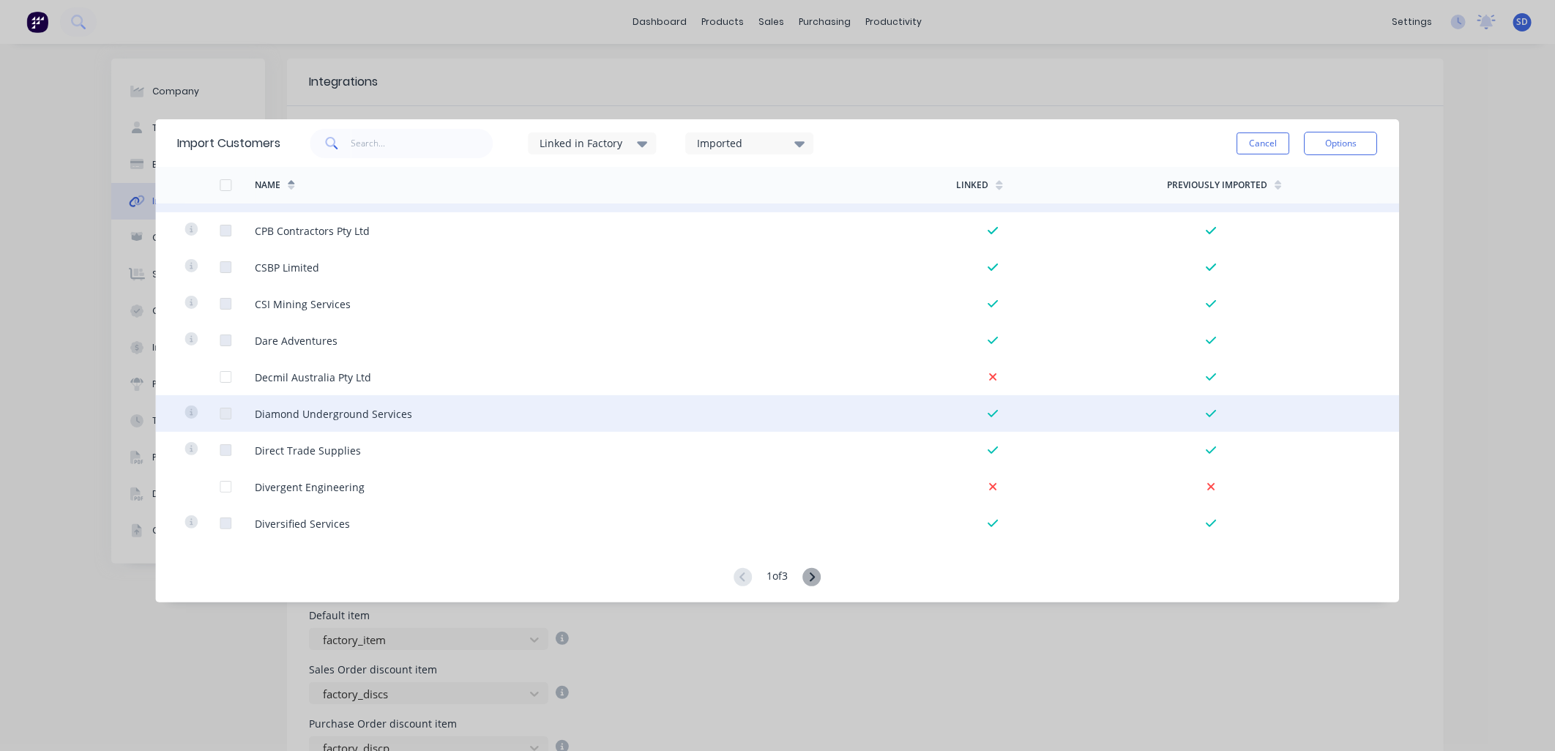
click at [224, 378] on div at bounding box center [225, 376] width 29 height 29
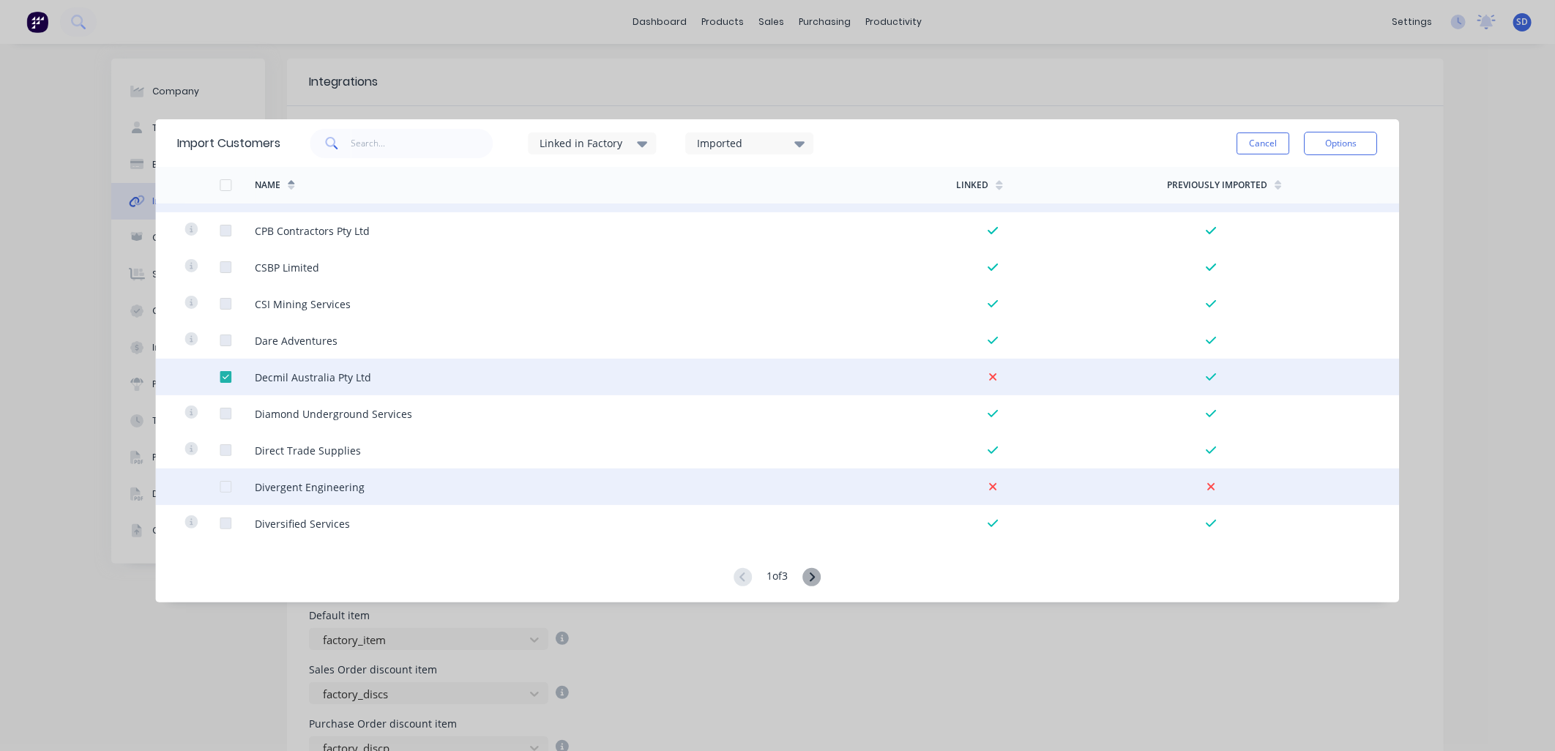
click at [228, 482] on div at bounding box center [225, 486] width 29 height 29
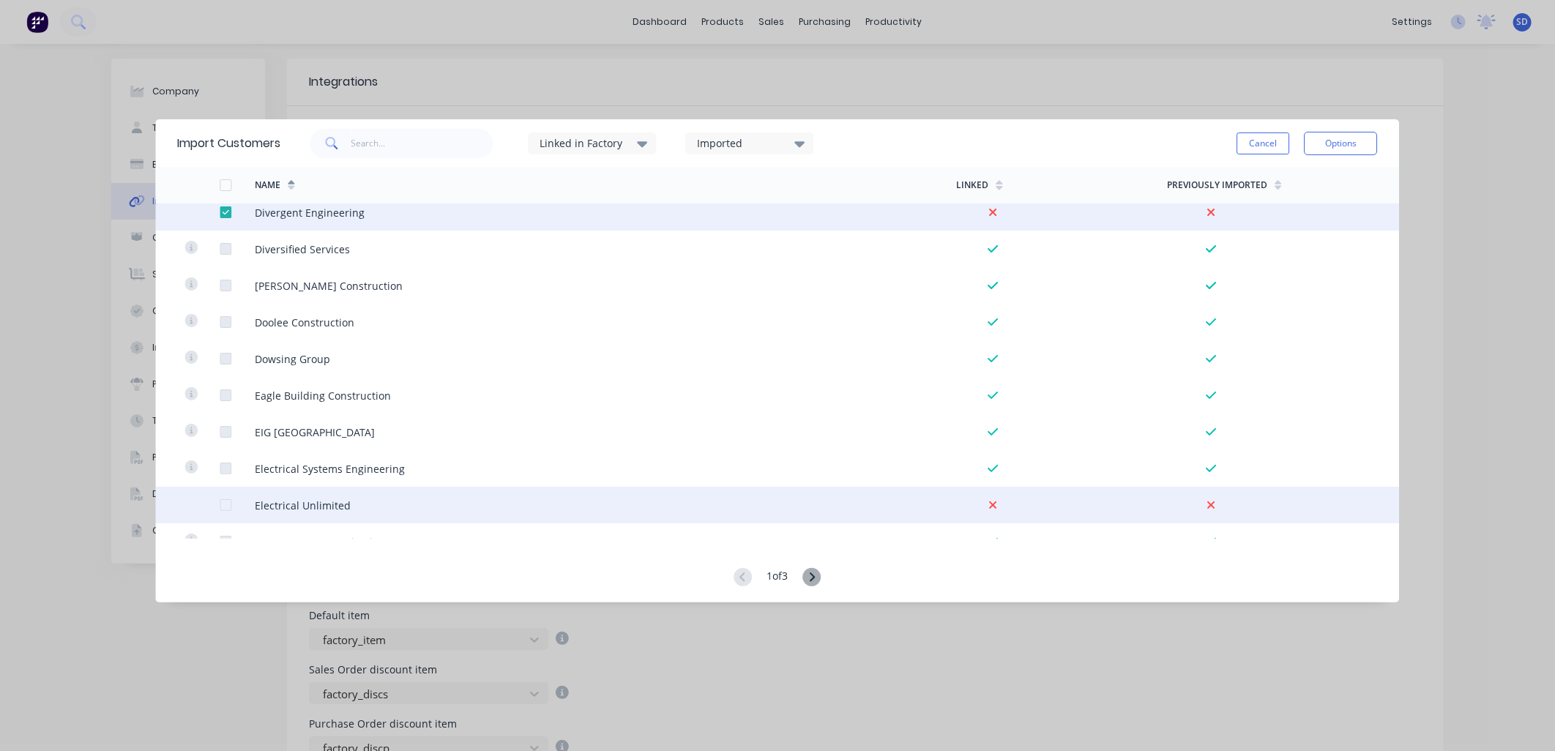
scroll to position [2440, 0]
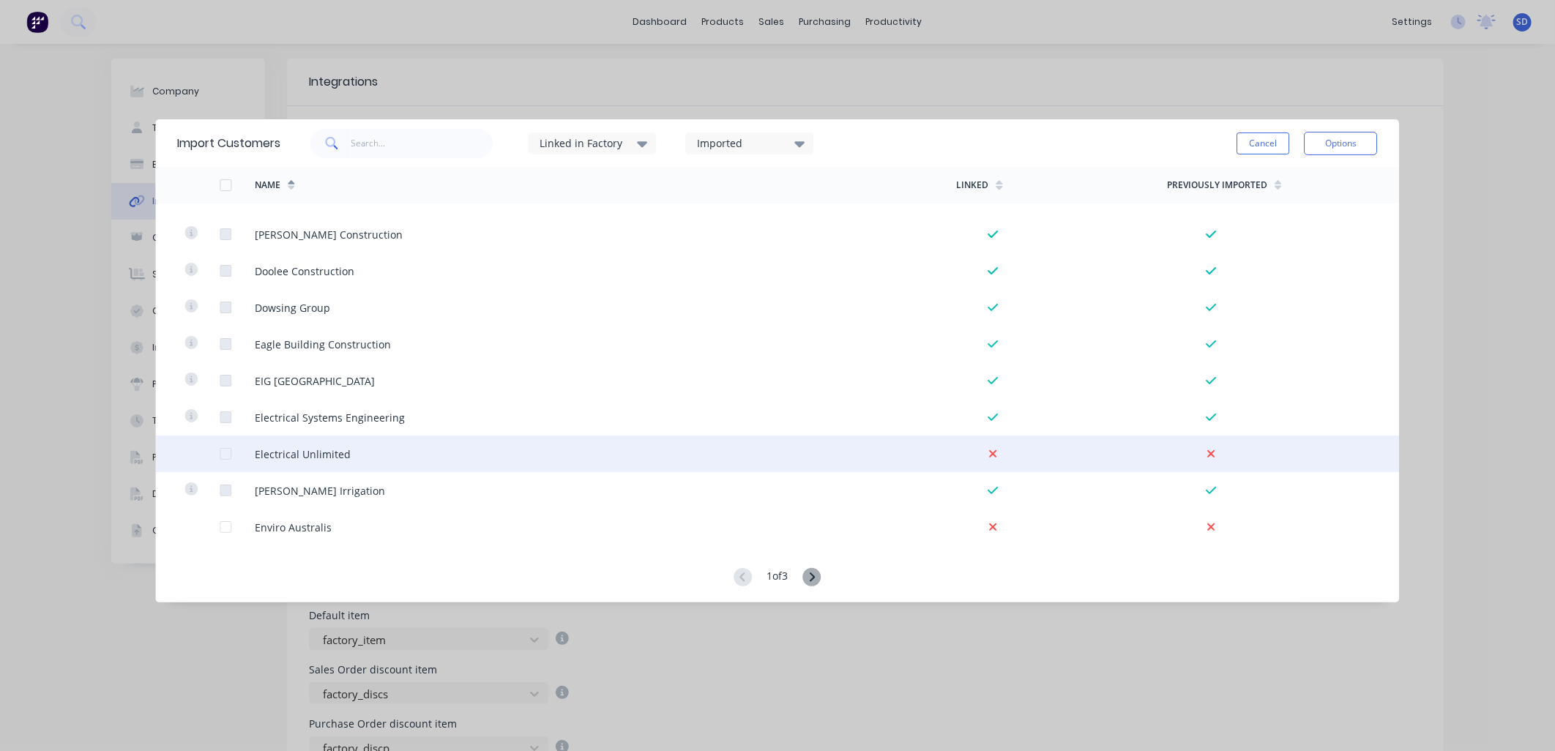
click at [225, 455] on div at bounding box center [225, 453] width 29 height 29
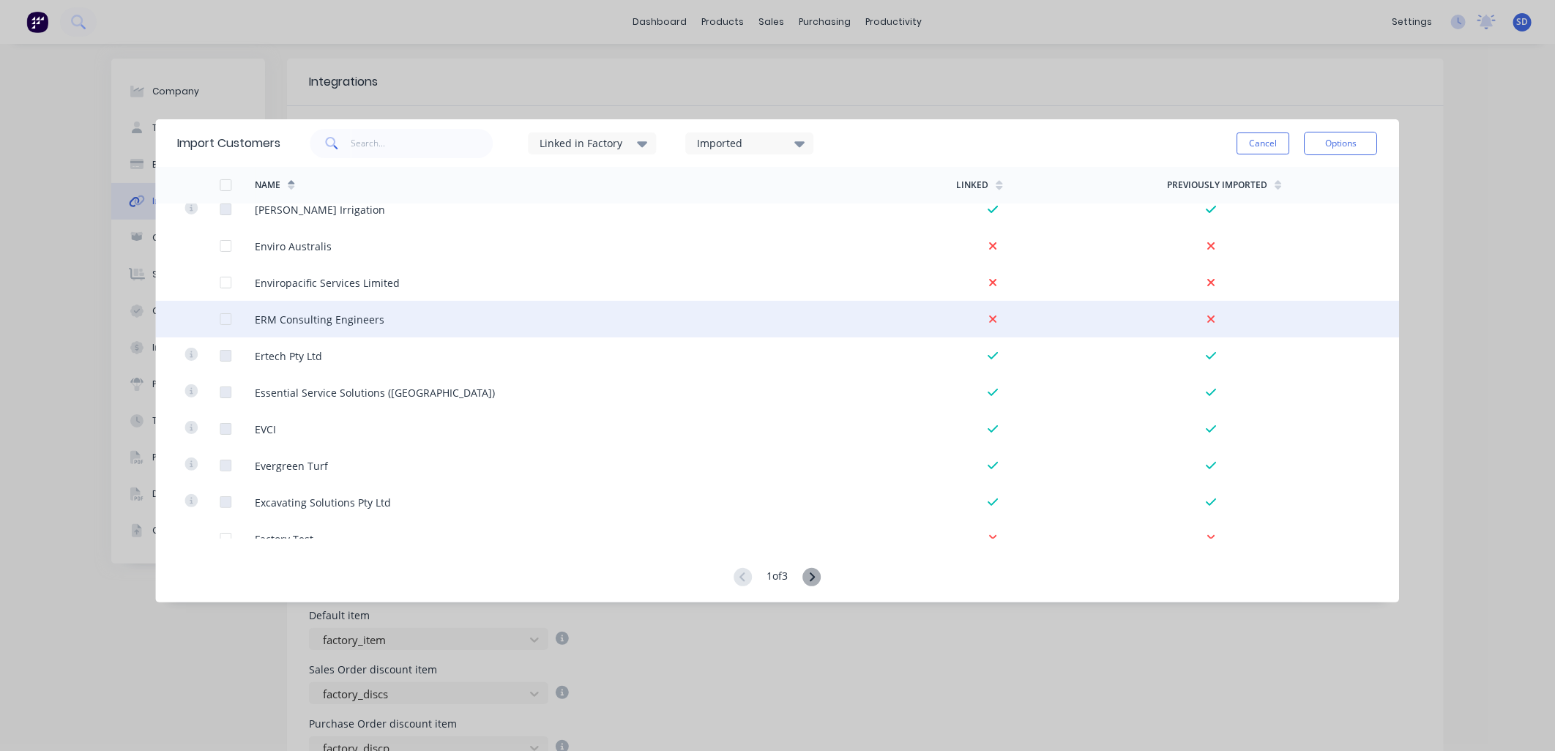
scroll to position [2683, 0]
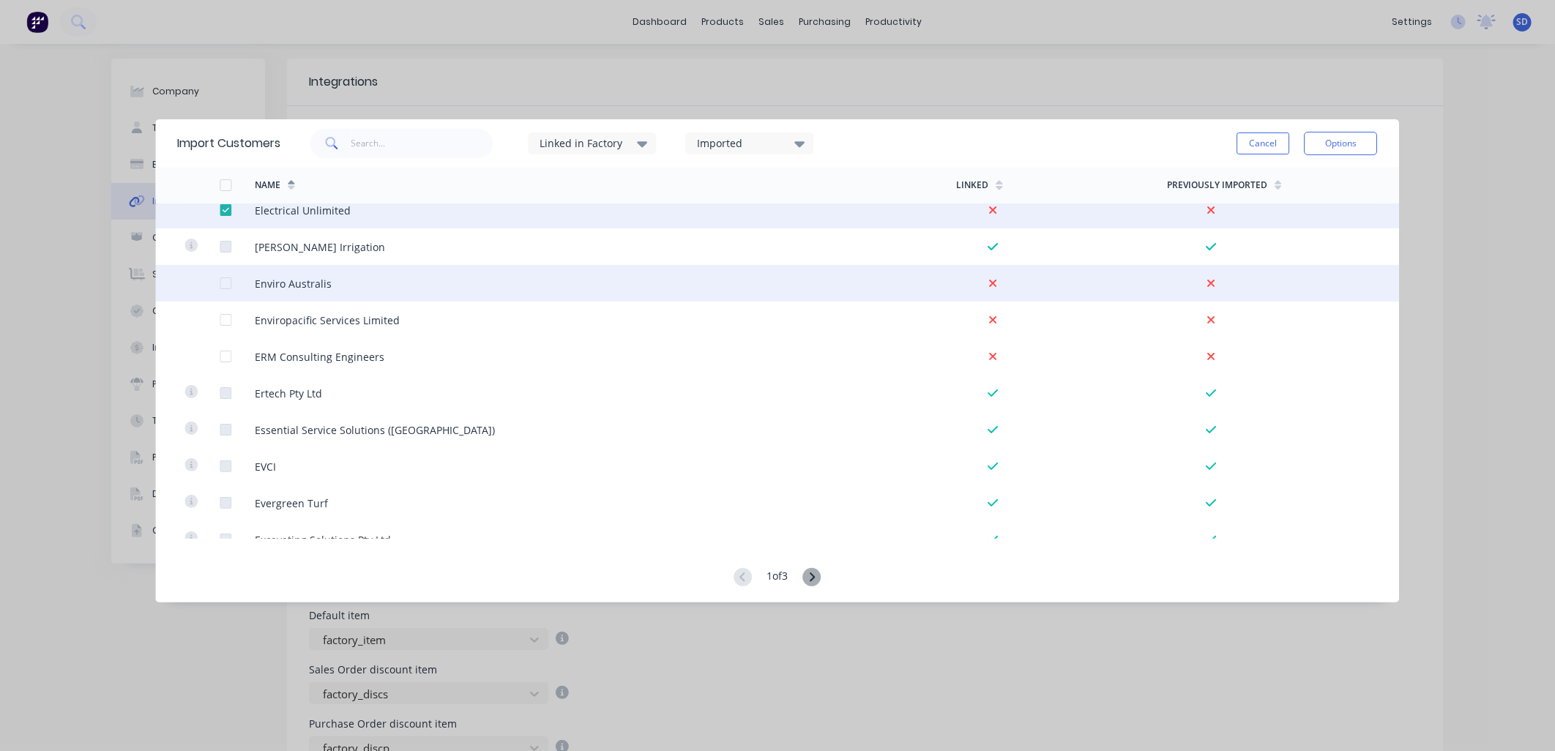
click at [228, 288] on div at bounding box center [225, 283] width 29 height 29
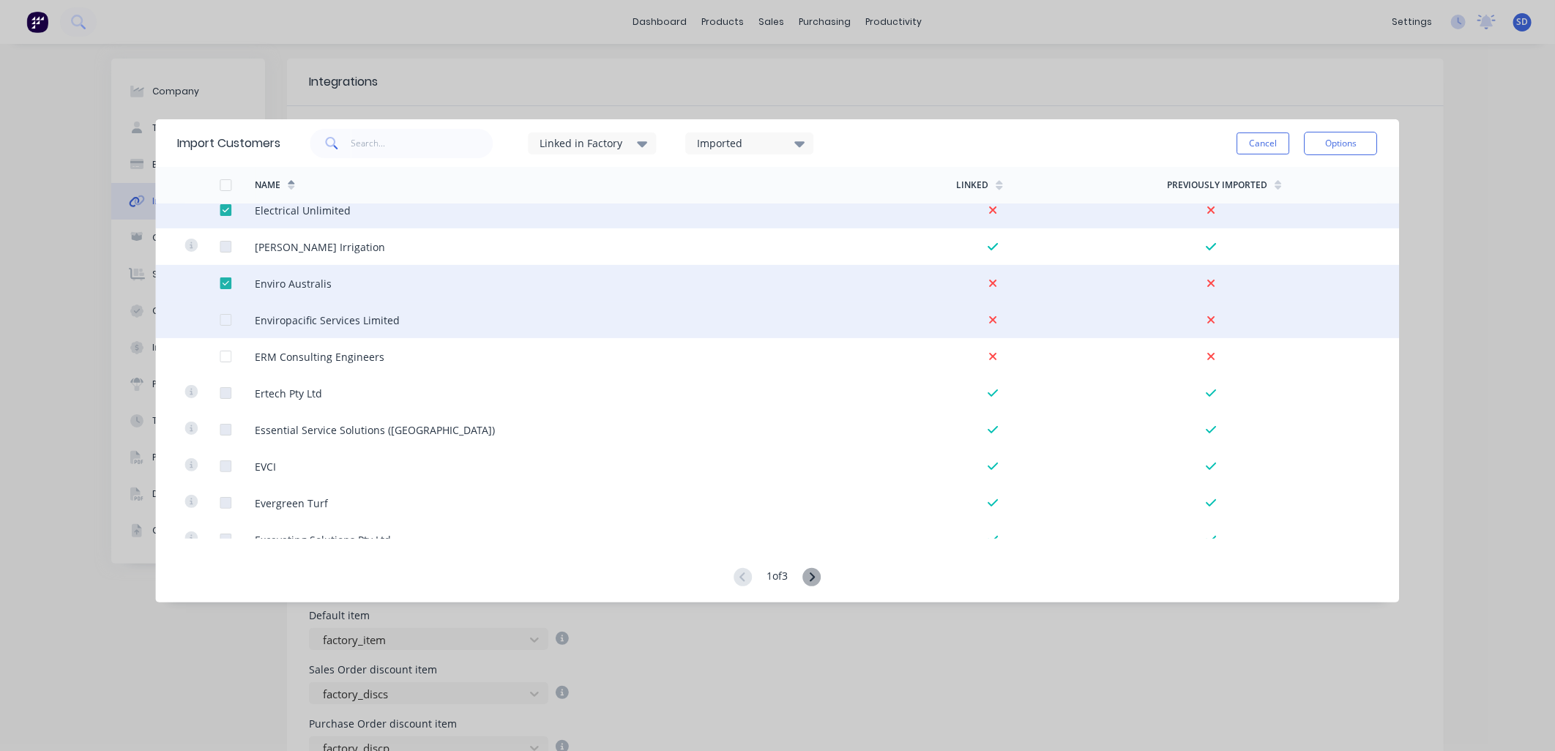
click at [227, 322] on div at bounding box center [225, 319] width 29 height 29
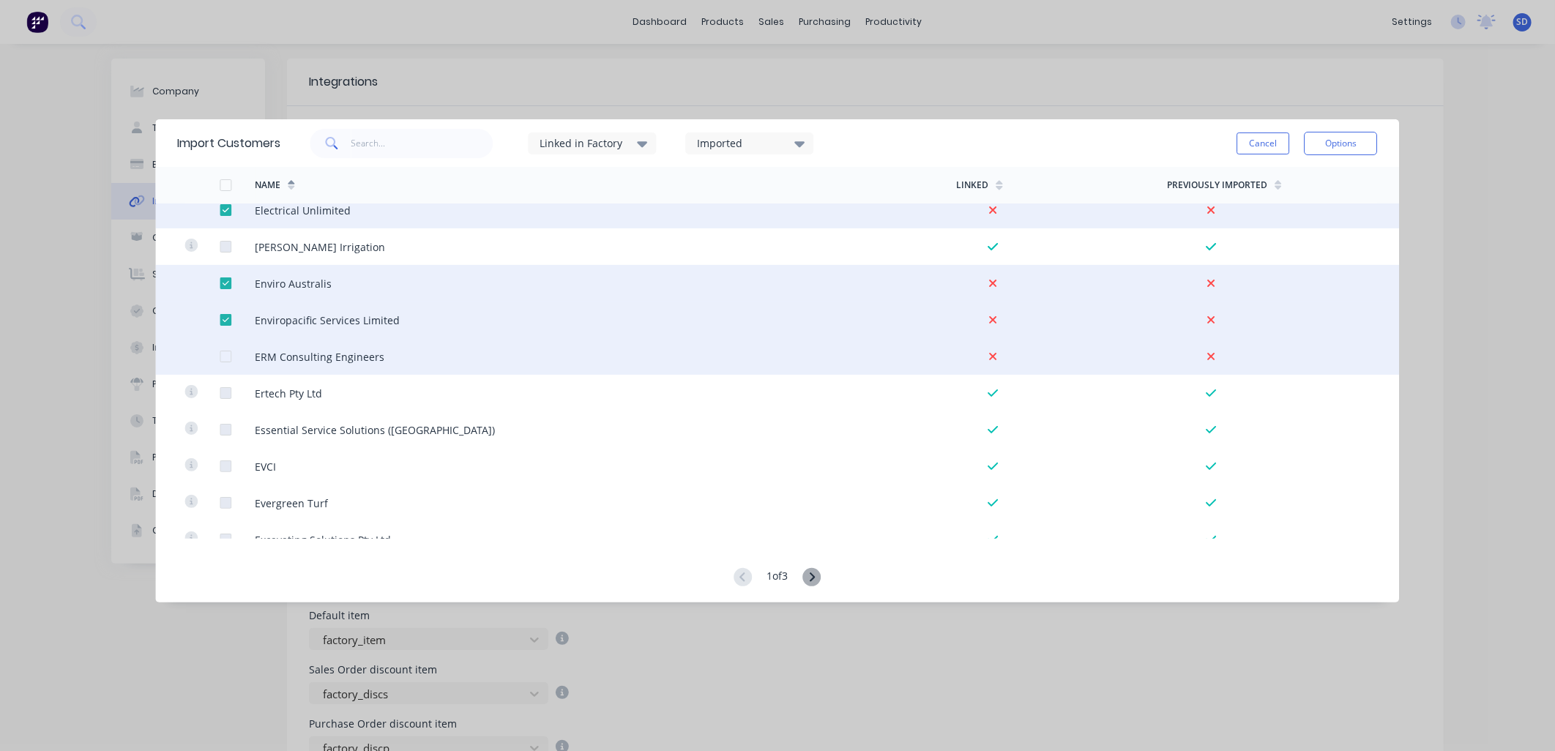
click at [225, 357] on div at bounding box center [225, 356] width 29 height 29
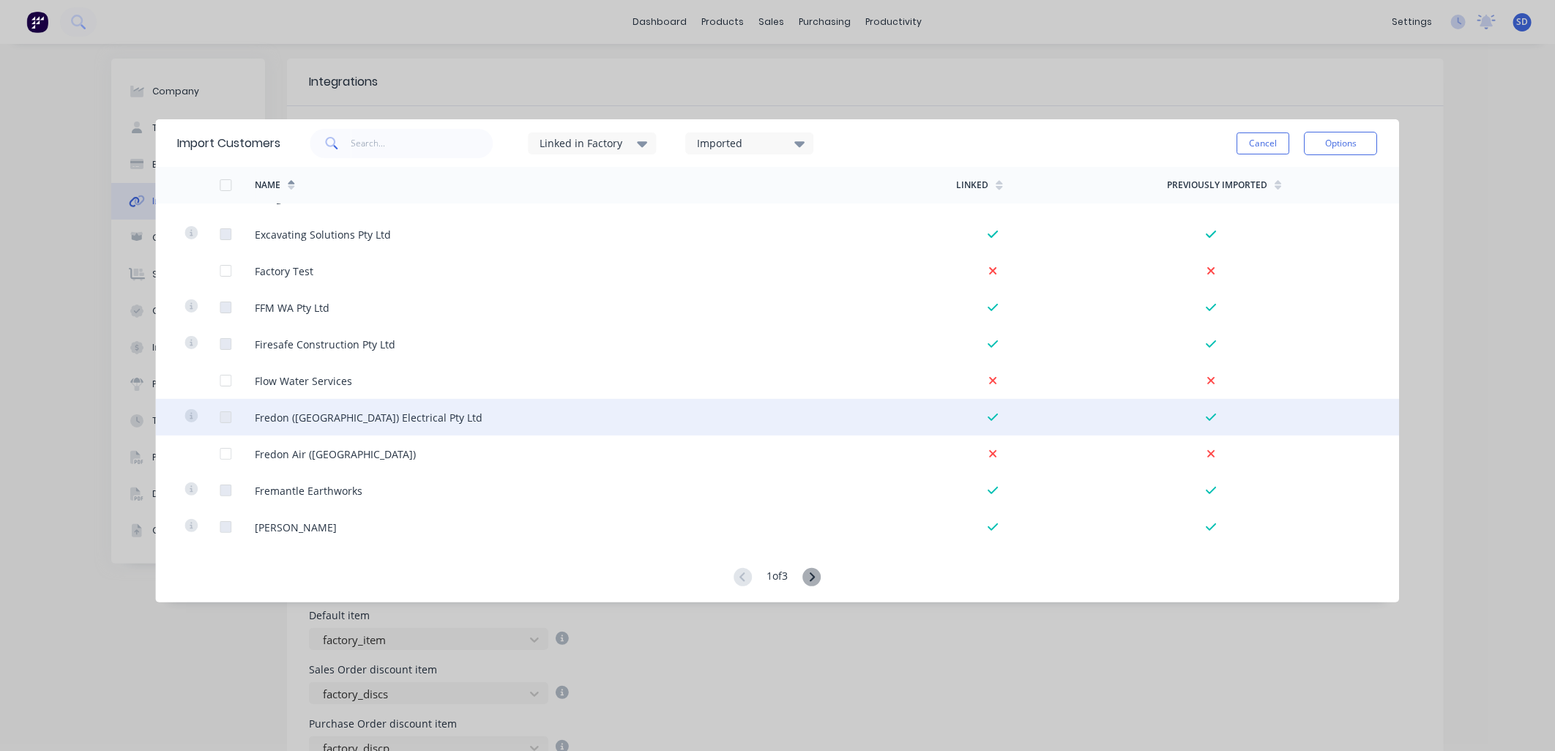
scroll to position [3009, 0]
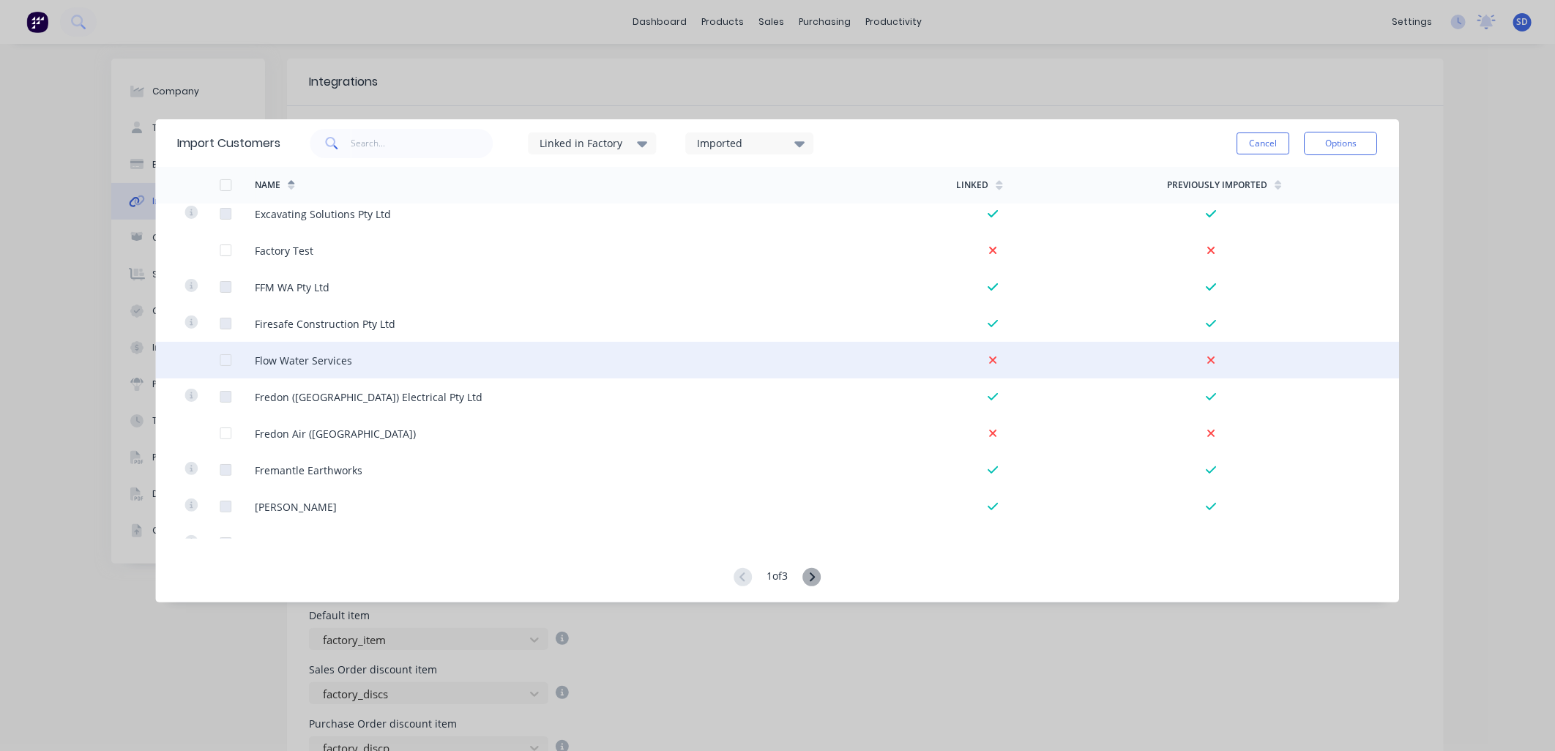
click at [220, 363] on div at bounding box center [225, 359] width 29 height 29
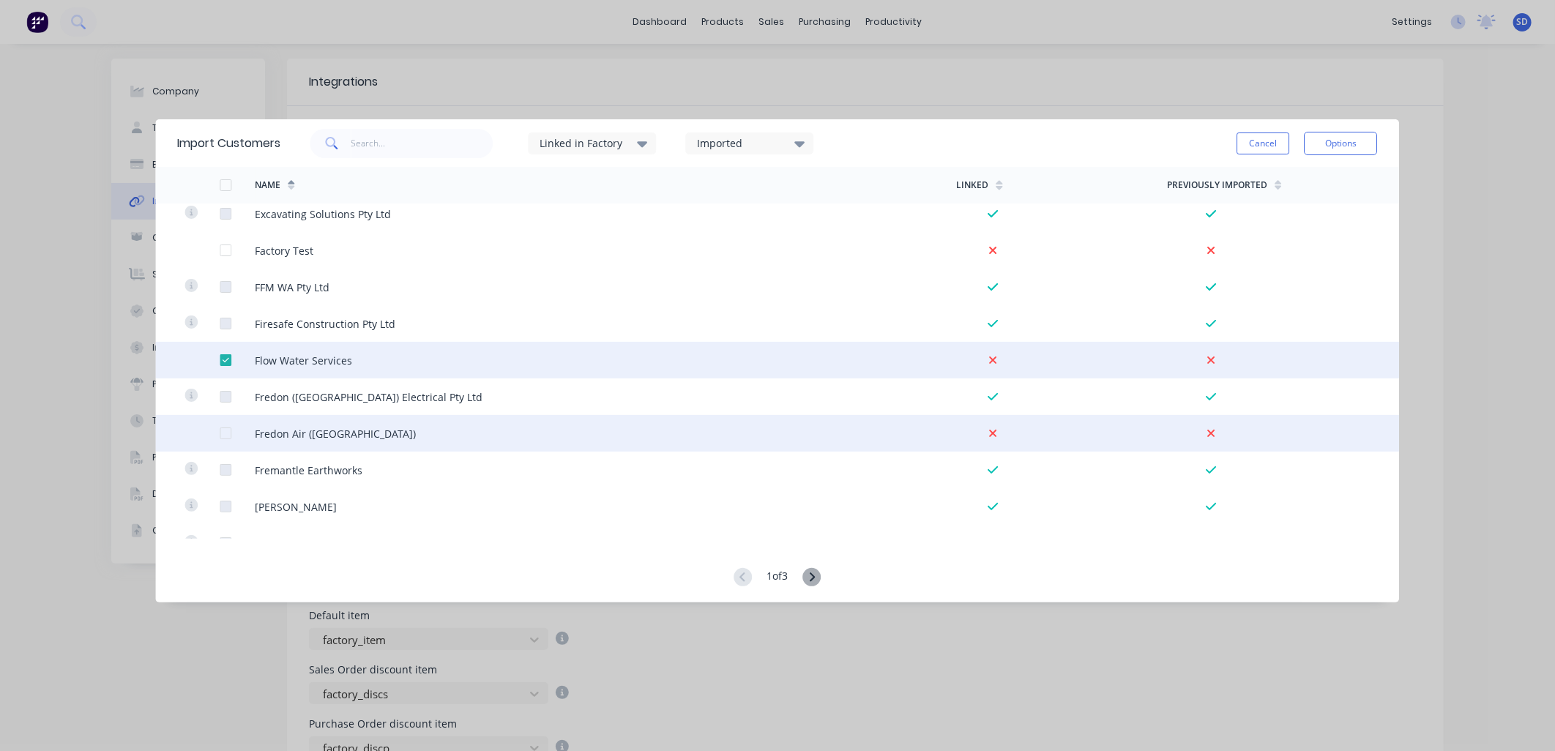
click at [224, 434] on div at bounding box center [225, 433] width 29 height 29
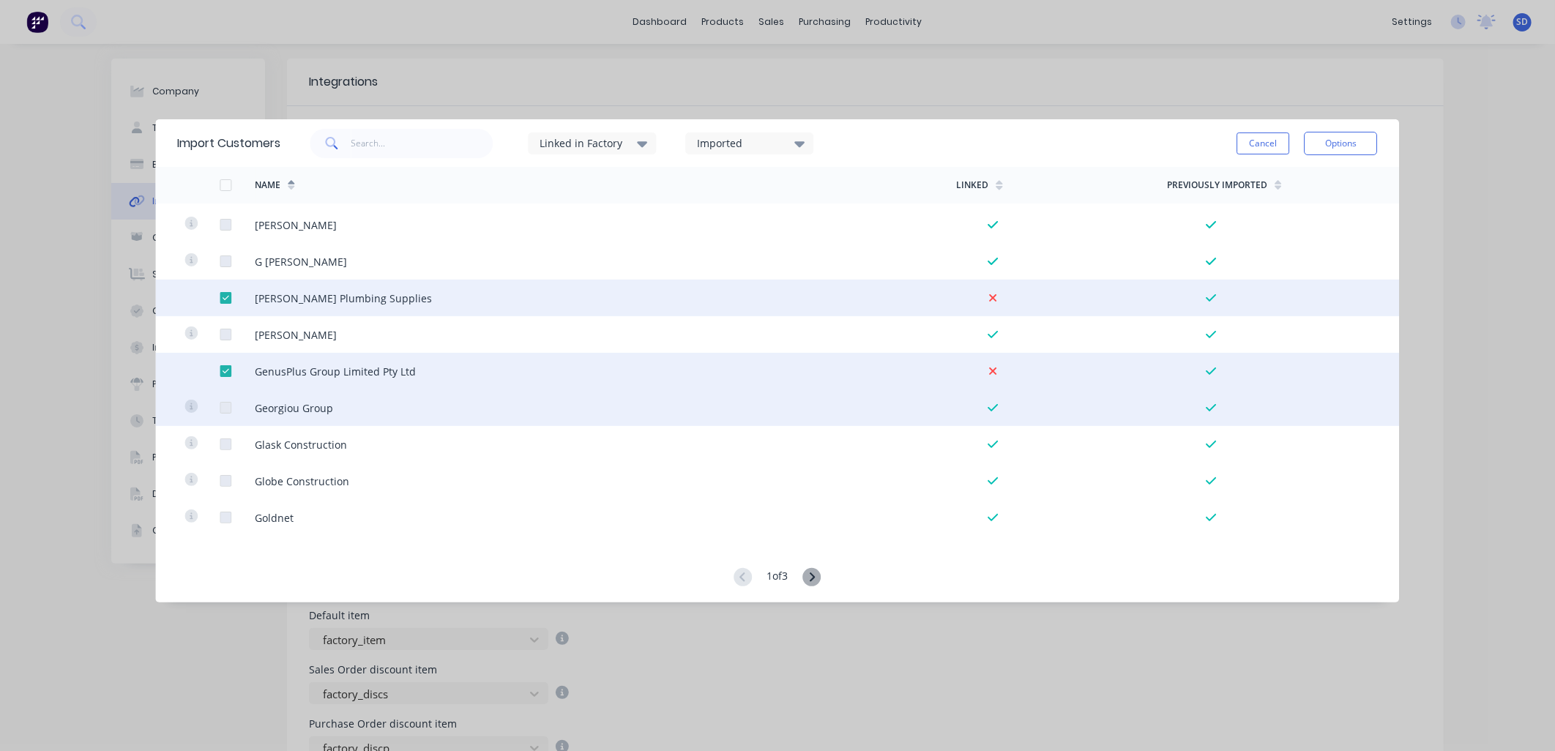
scroll to position [3325, 0]
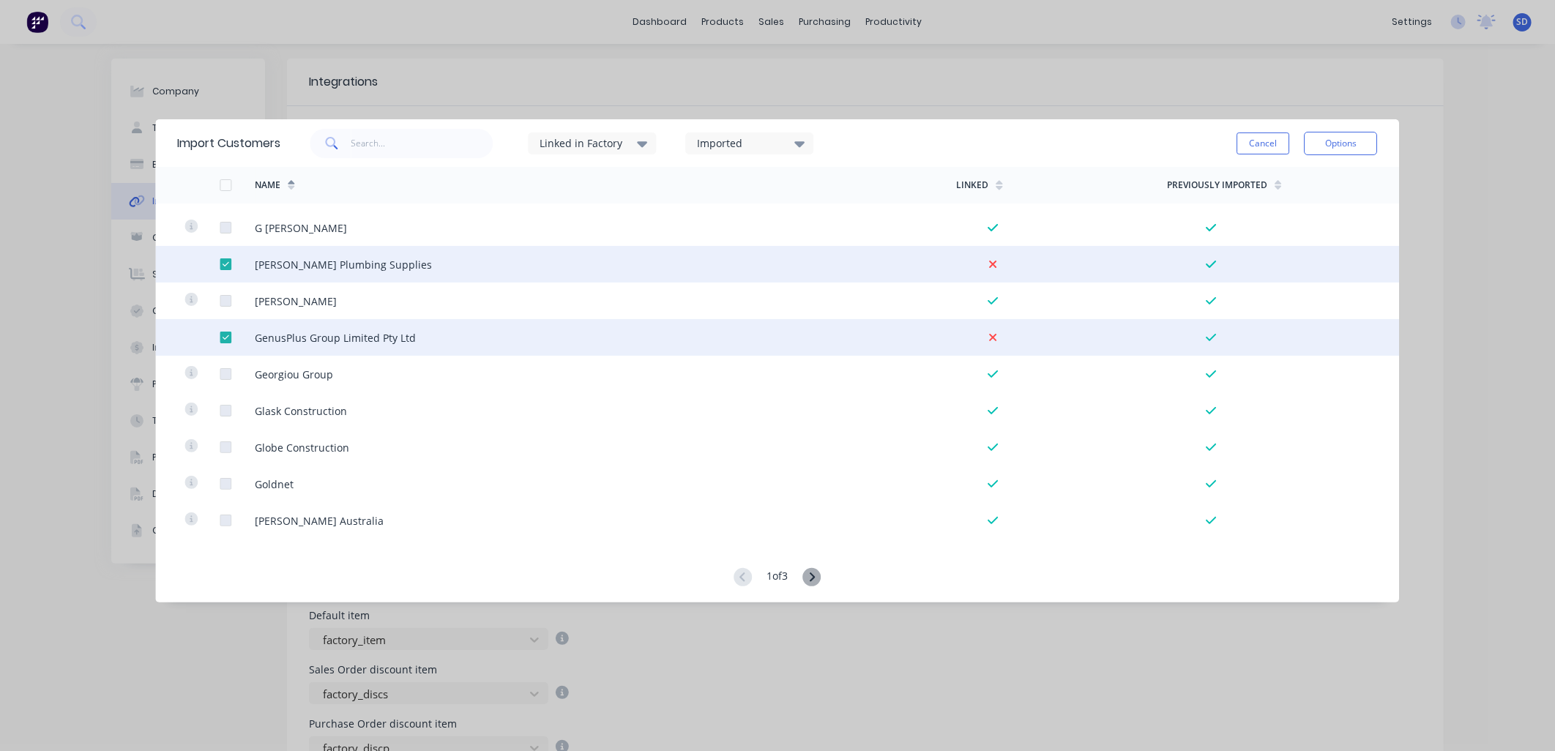
click at [817, 580] on icon at bounding box center [812, 577] width 18 height 18
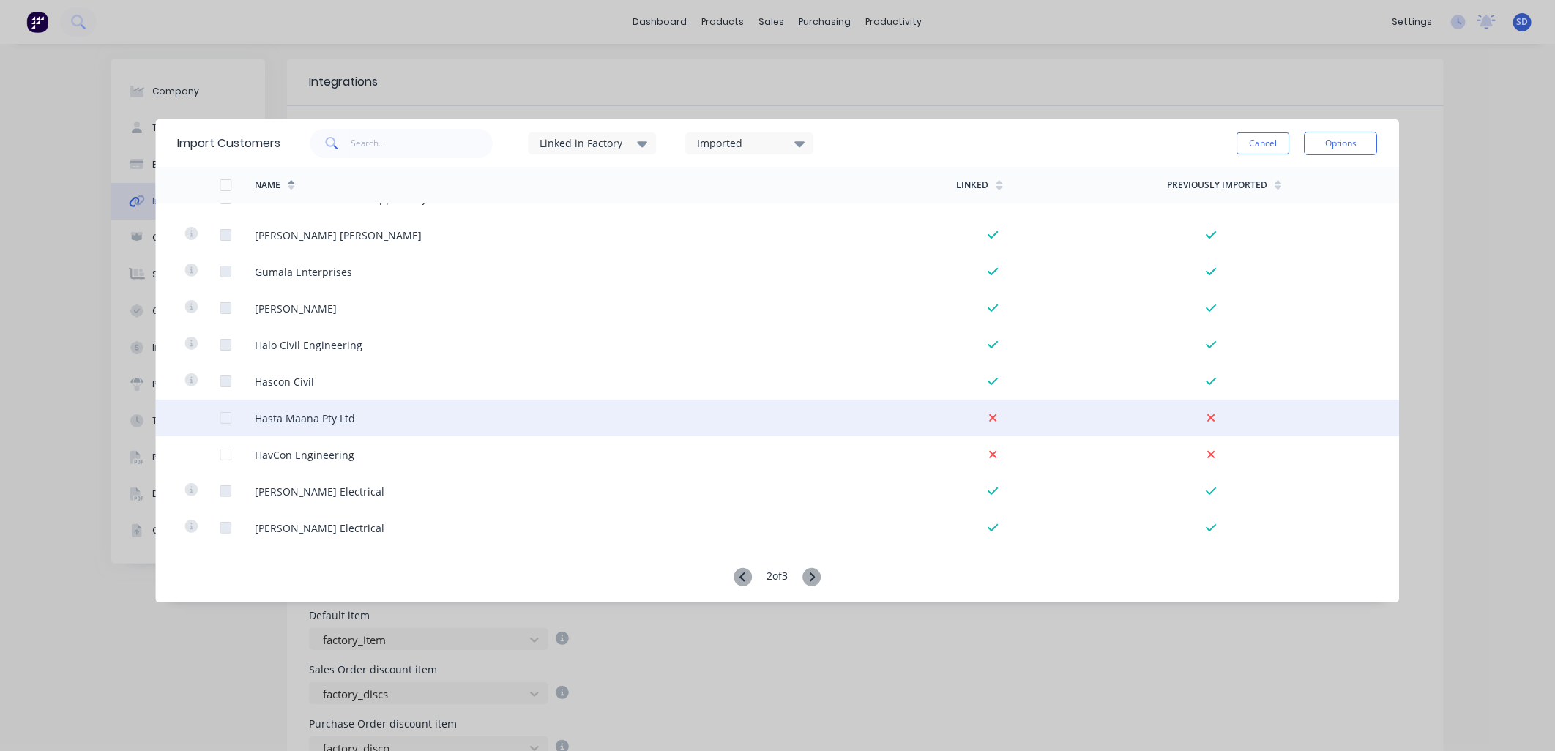
scroll to position [244, 0]
click at [228, 421] on div at bounding box center [225, 417] width 29 height 29
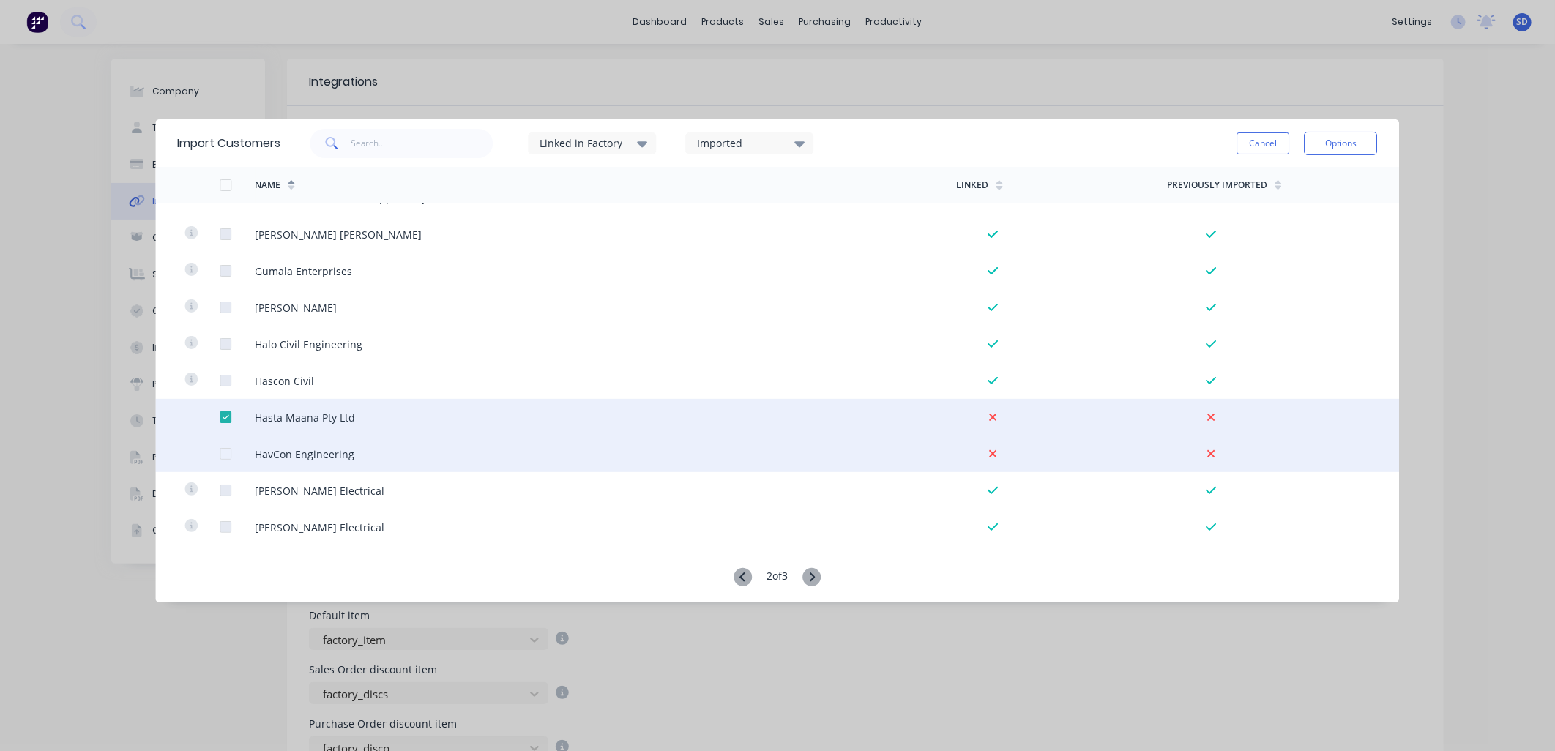
click at [225, 455] on div at bounding box center [225, 453] width 29 height 29
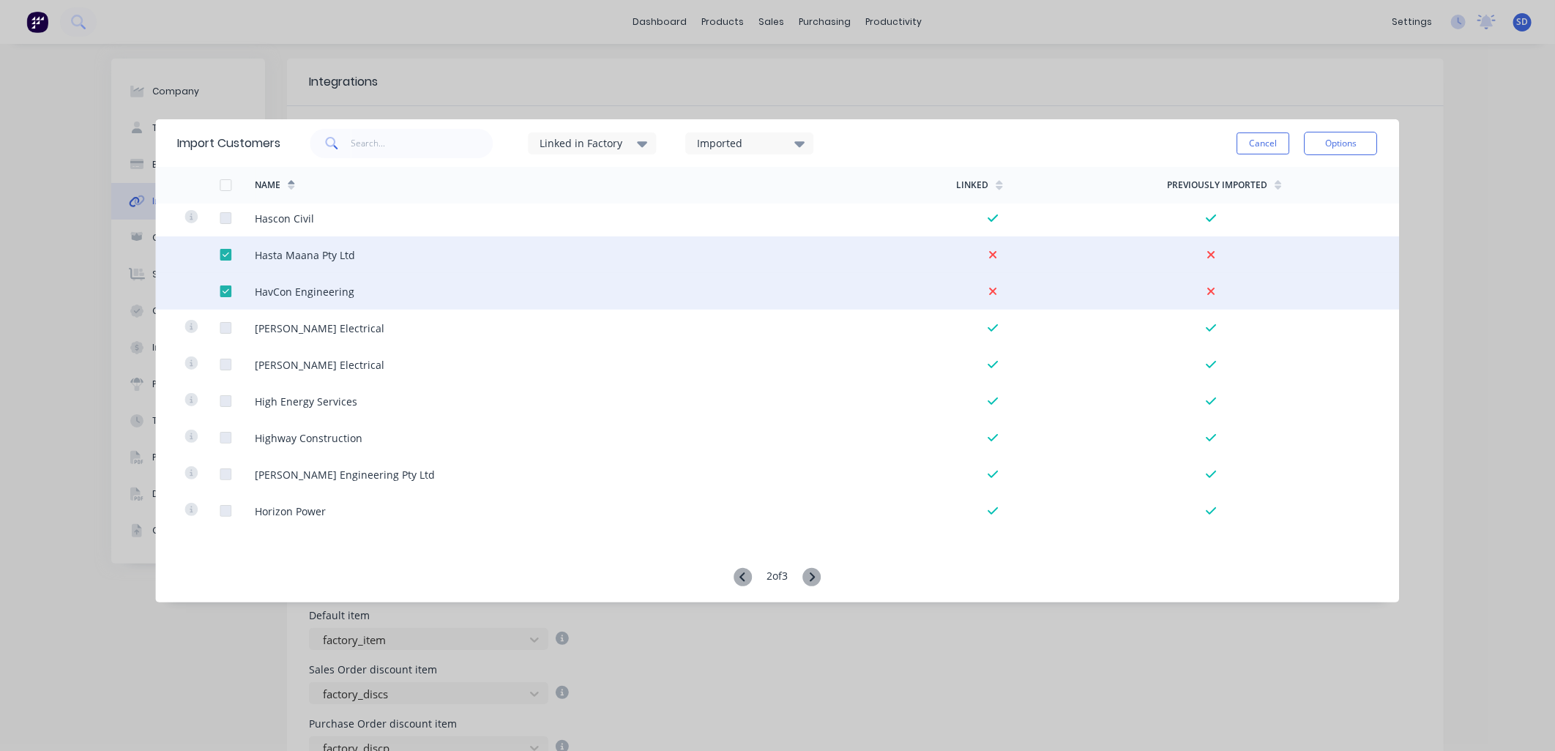
scroll to position [487, 0]
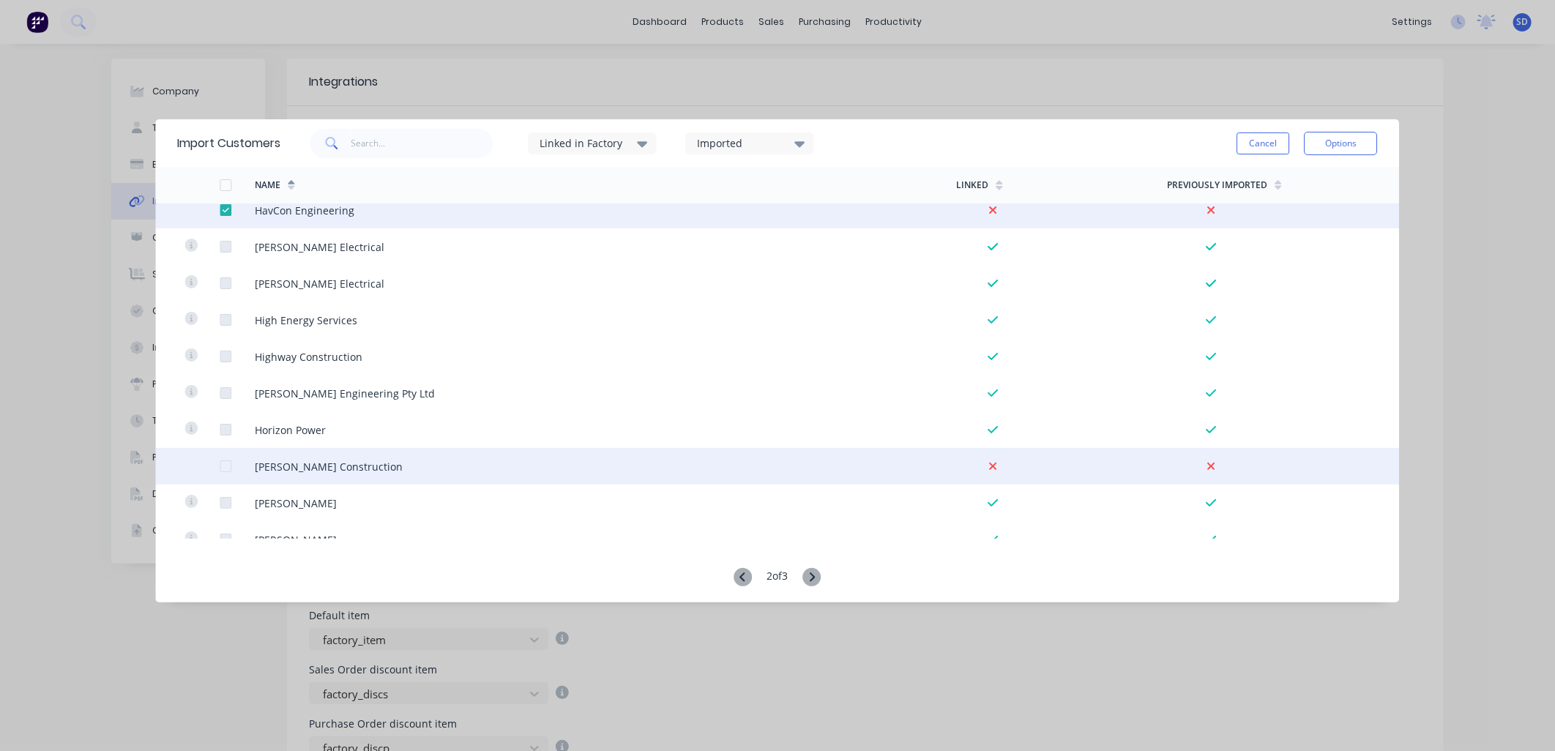
drag, startPoint x: 220, startPoint y: 463, endPoint x: 261, endPoint y: 471, distance: 41.6
click at [220, 463] on div at bounding box center [225, 466] width 29 height 29
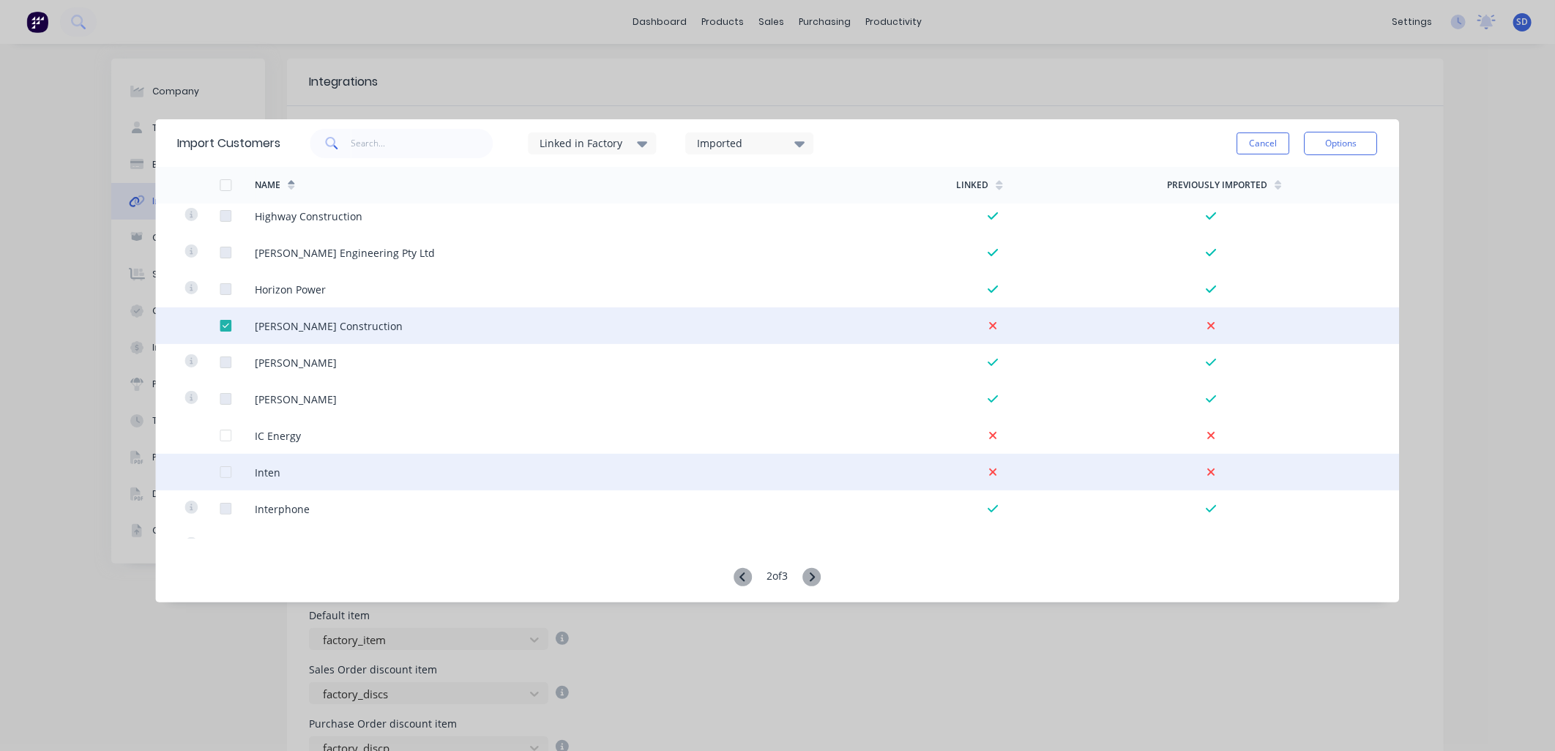
scroll to position [650, 0]
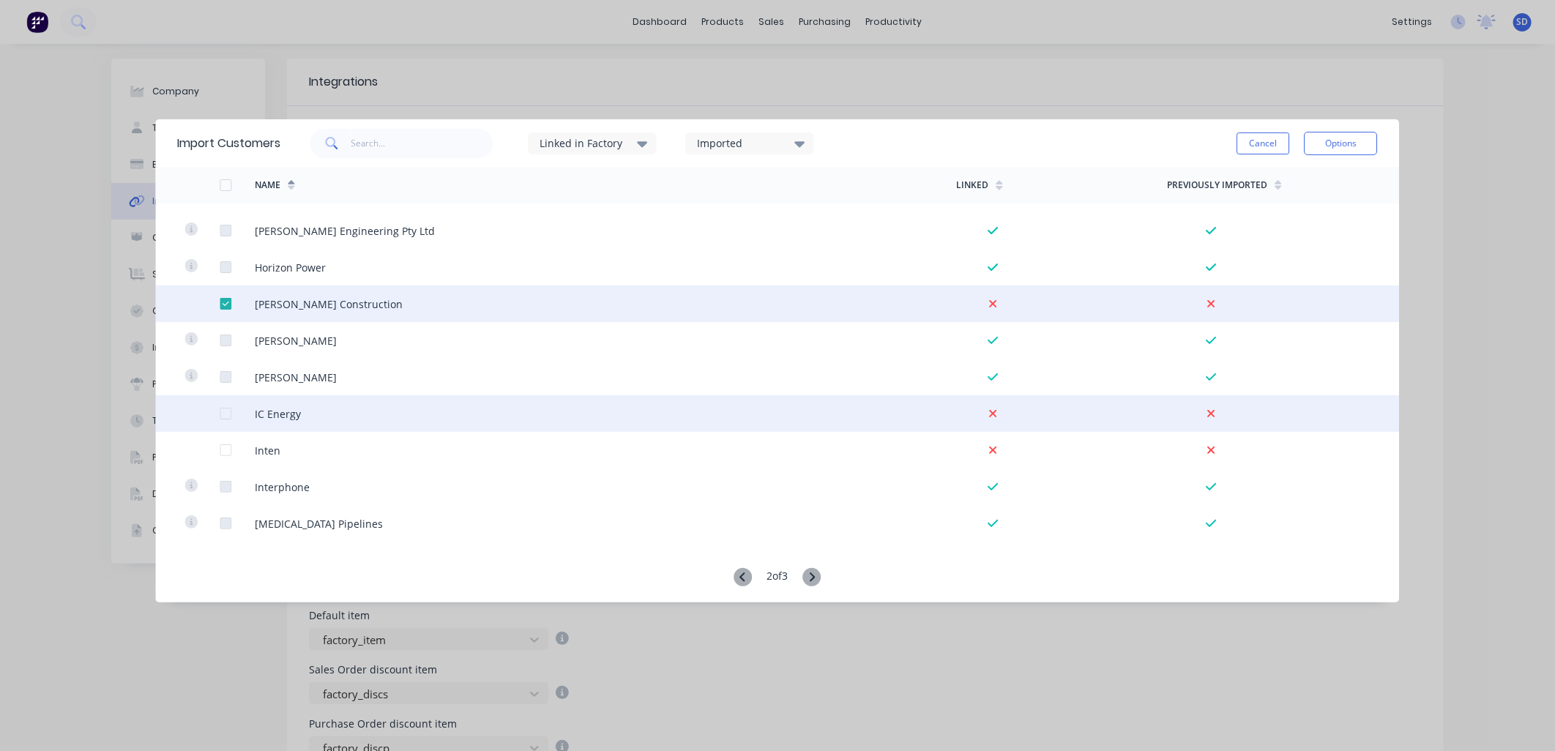
click at [227, 414] on div at bounding box center [225, 413] width 29 height 29
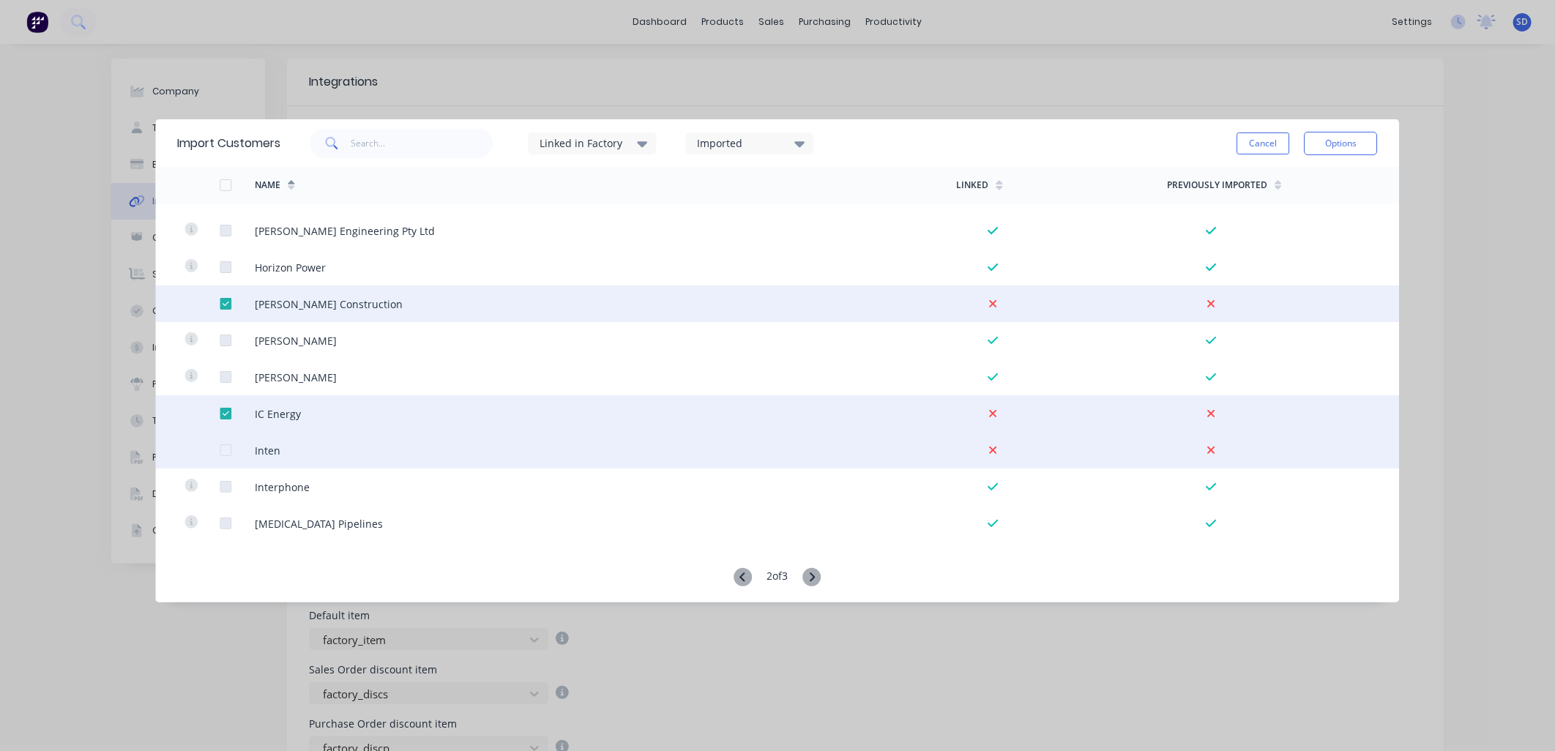
click at [223, 449] on div at bounding box center [225, 450] width 29 height 29
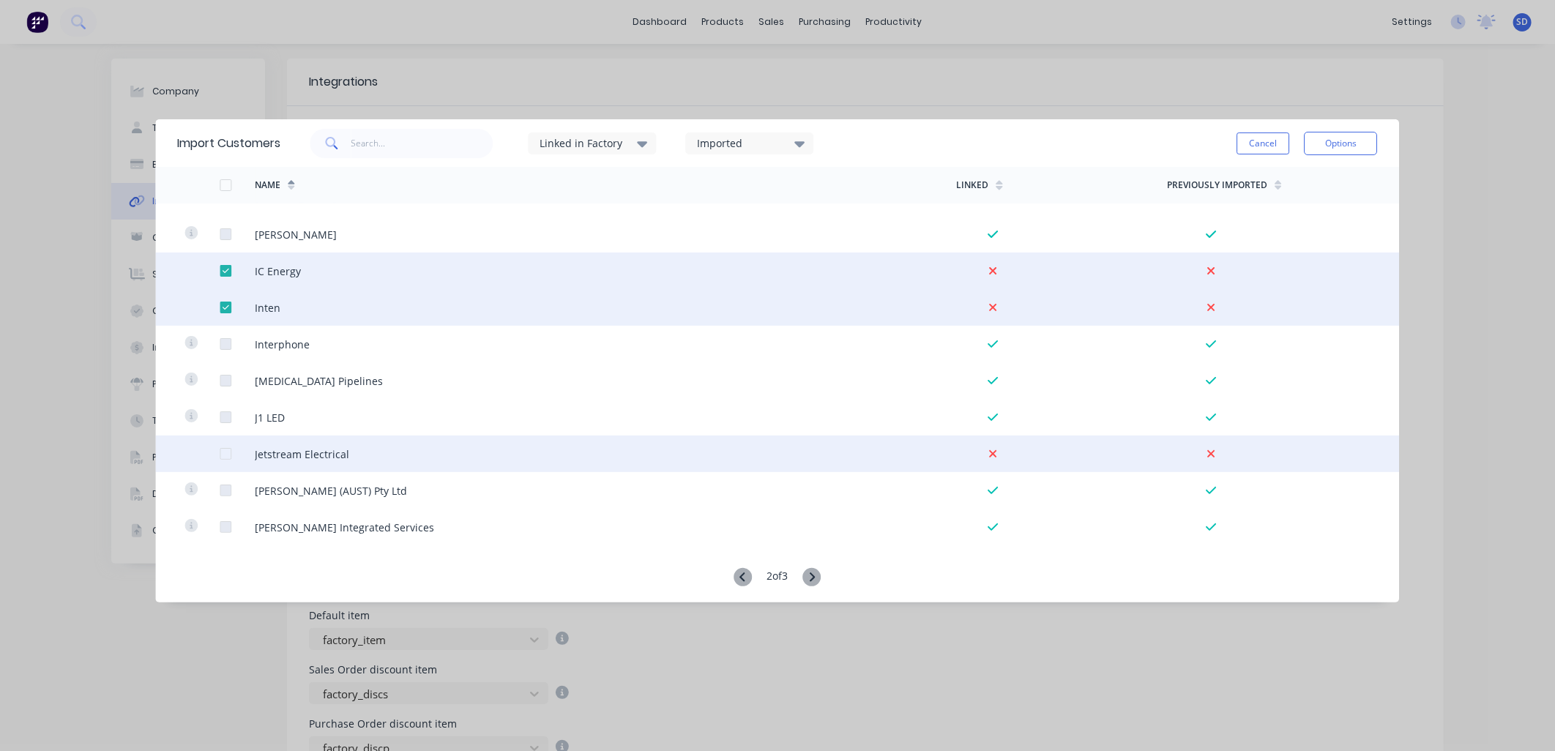
scroll to position [813, 0]
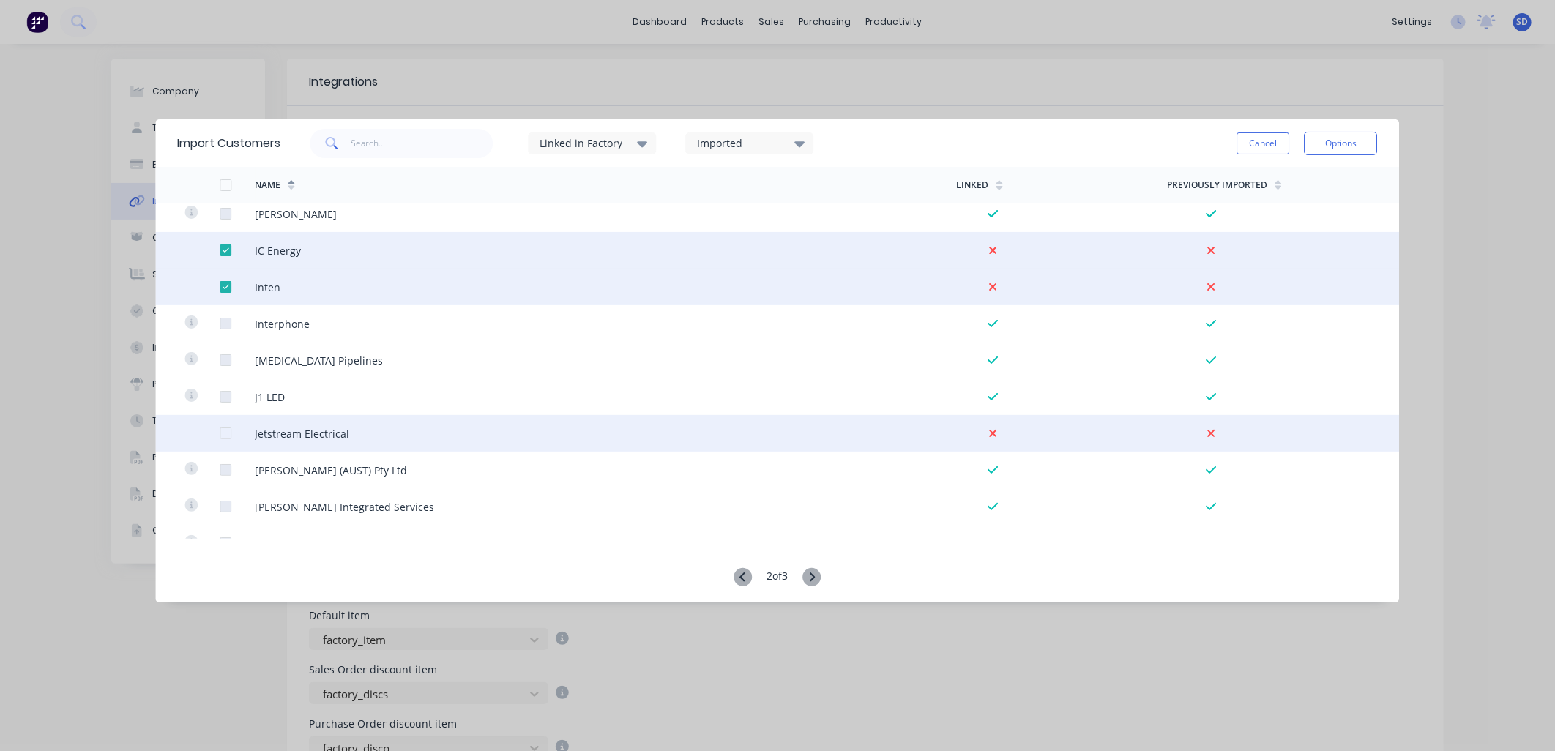
click at [225, 433] on div at bounding box center [225, 433] width 29 height 29
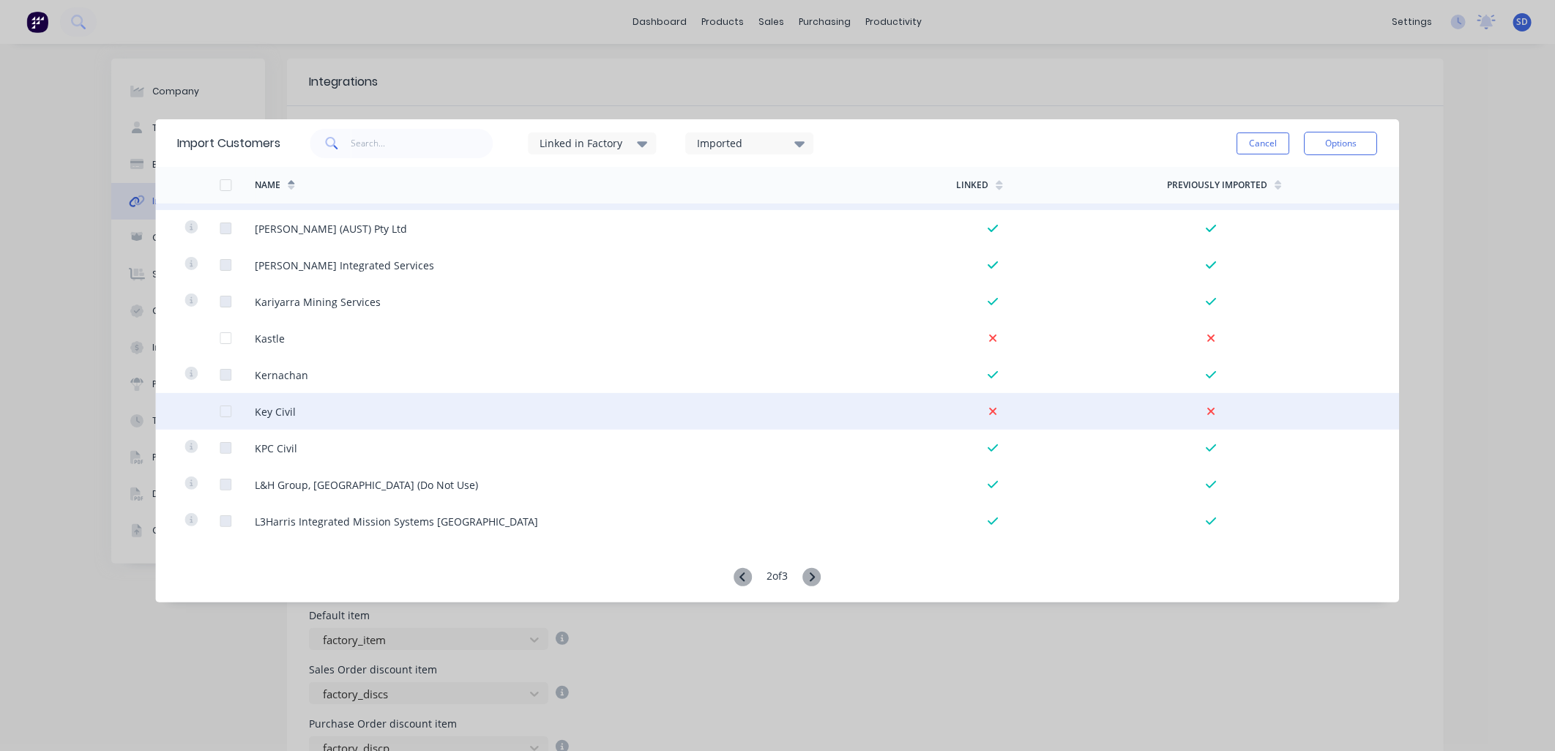
scroll to position [1057, 0]
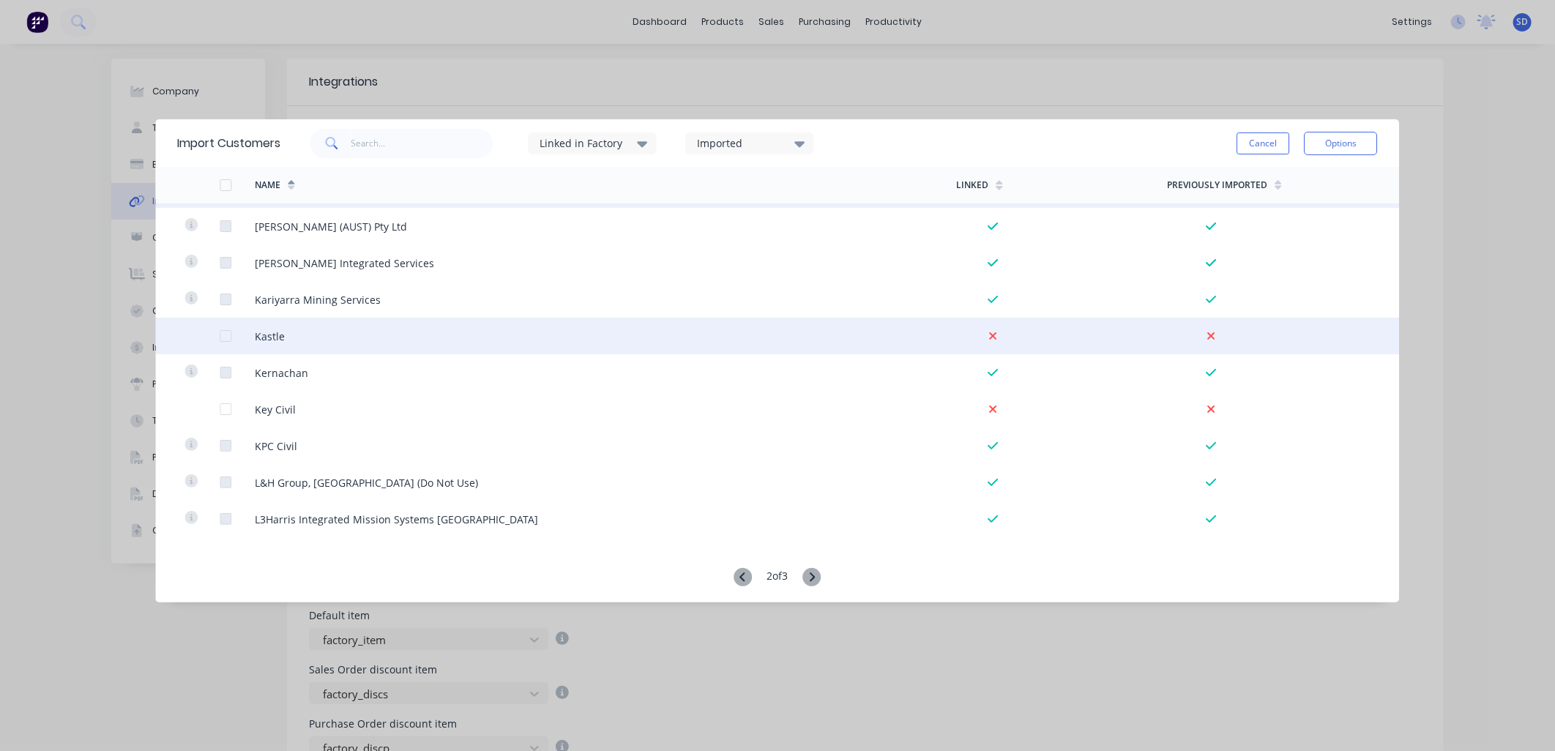
click at [222, 340] on div at bounding box center [225, 335] width 29 height 29
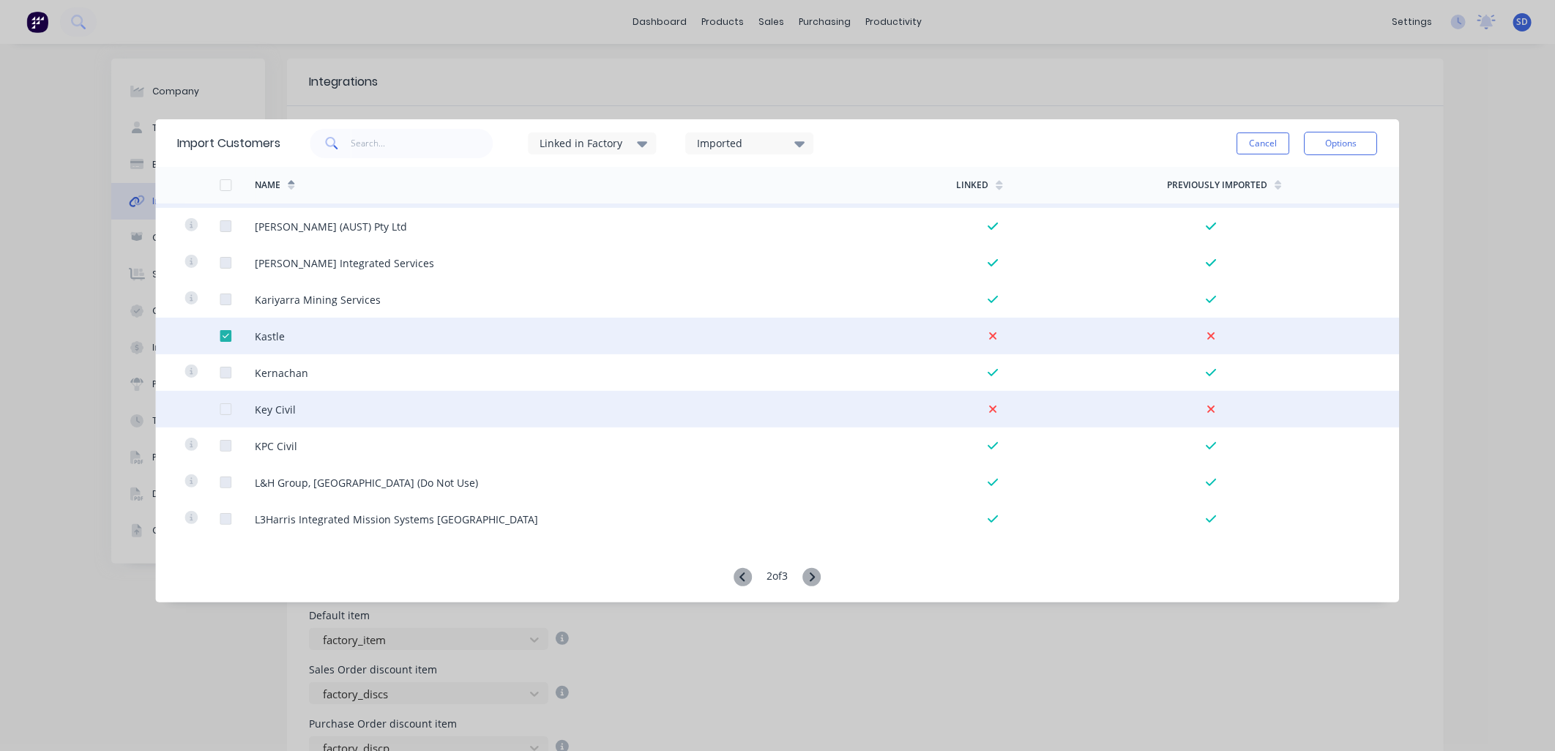
click at [222, 411] on div at bounding box center [225, 409] width 29 height 29
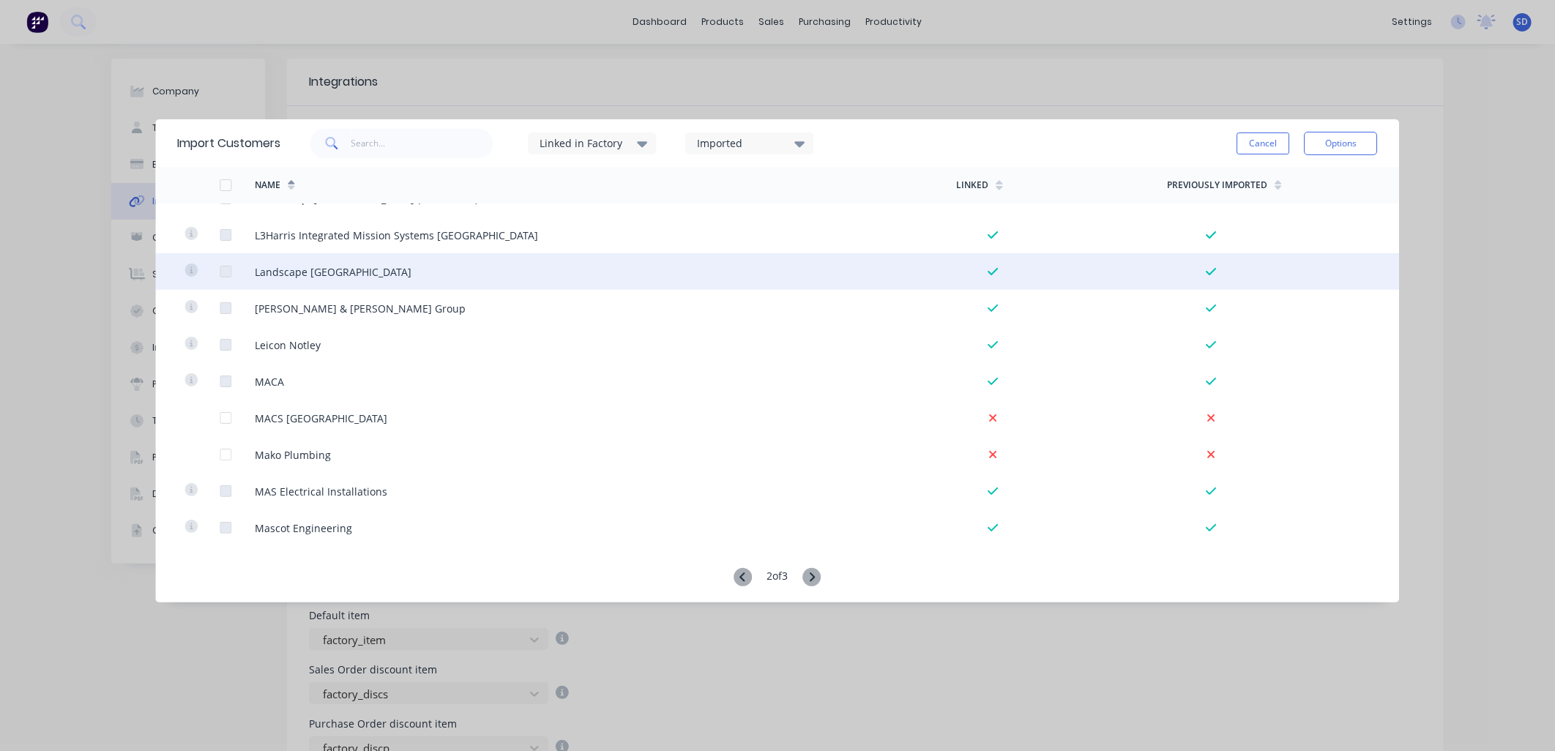
scroll to position [1382, 0]
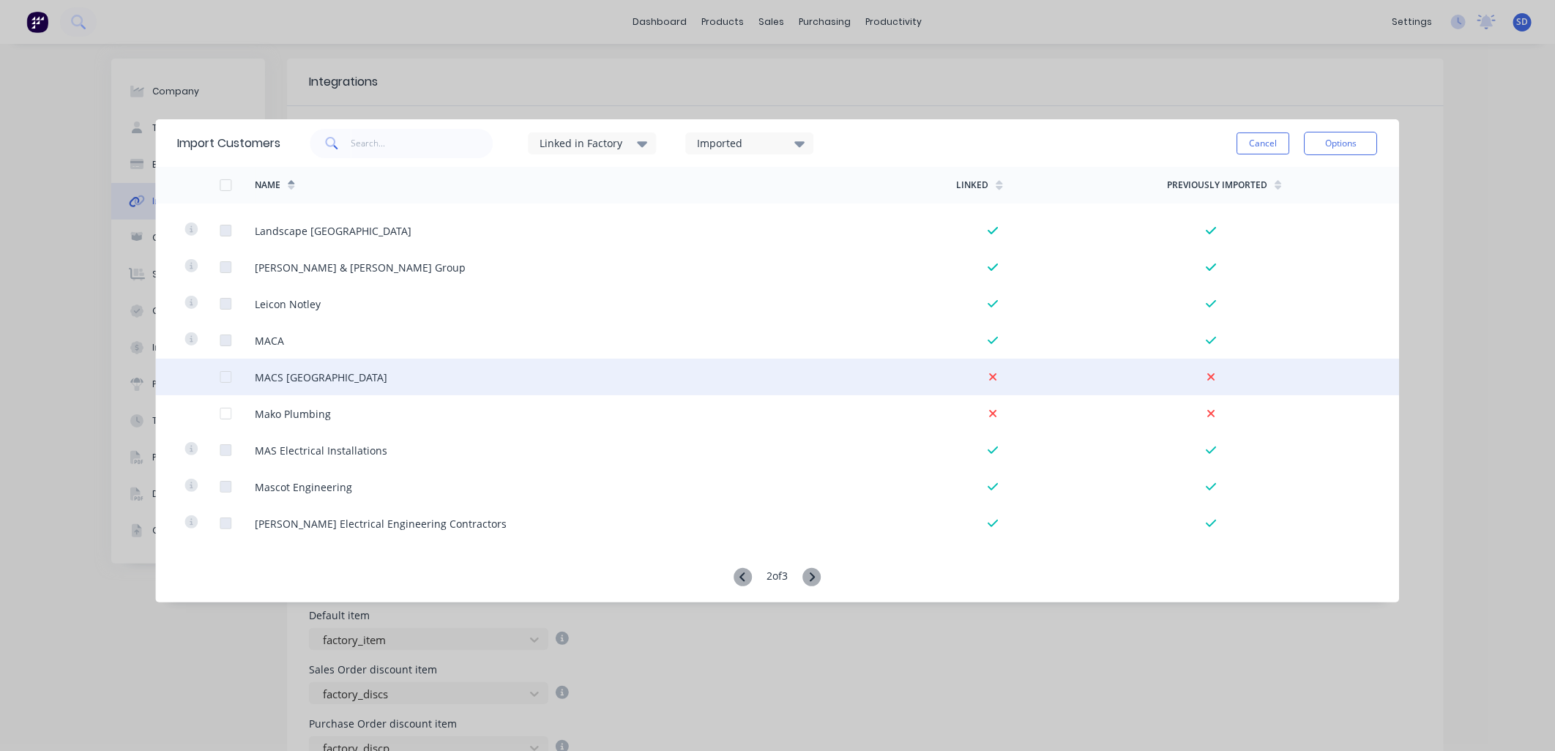
click at [225, 378] on div at bounding box center [225, 376] width 29 height 29
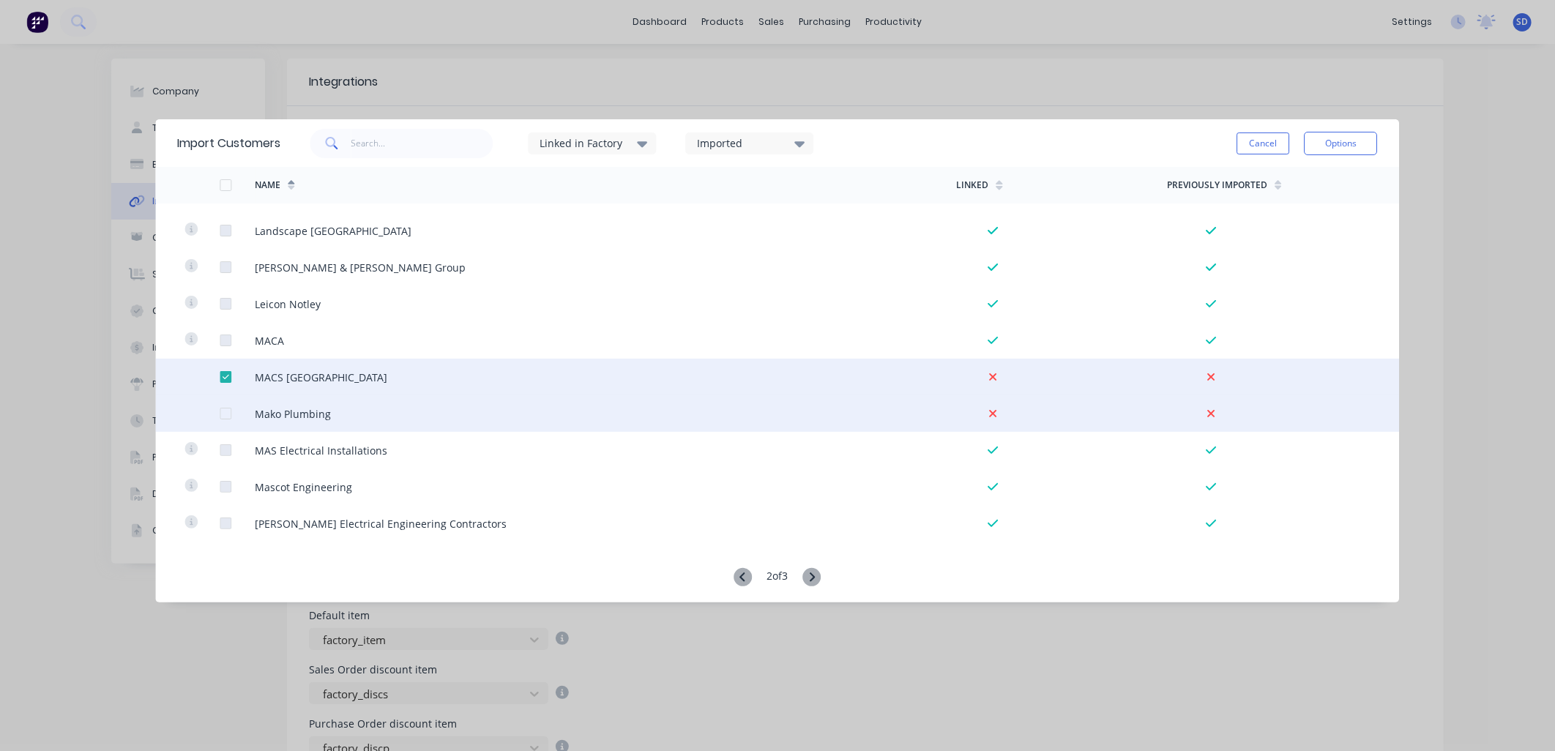
click at [223, 412] on div at bounding box center [225, 413] width 29 height 29
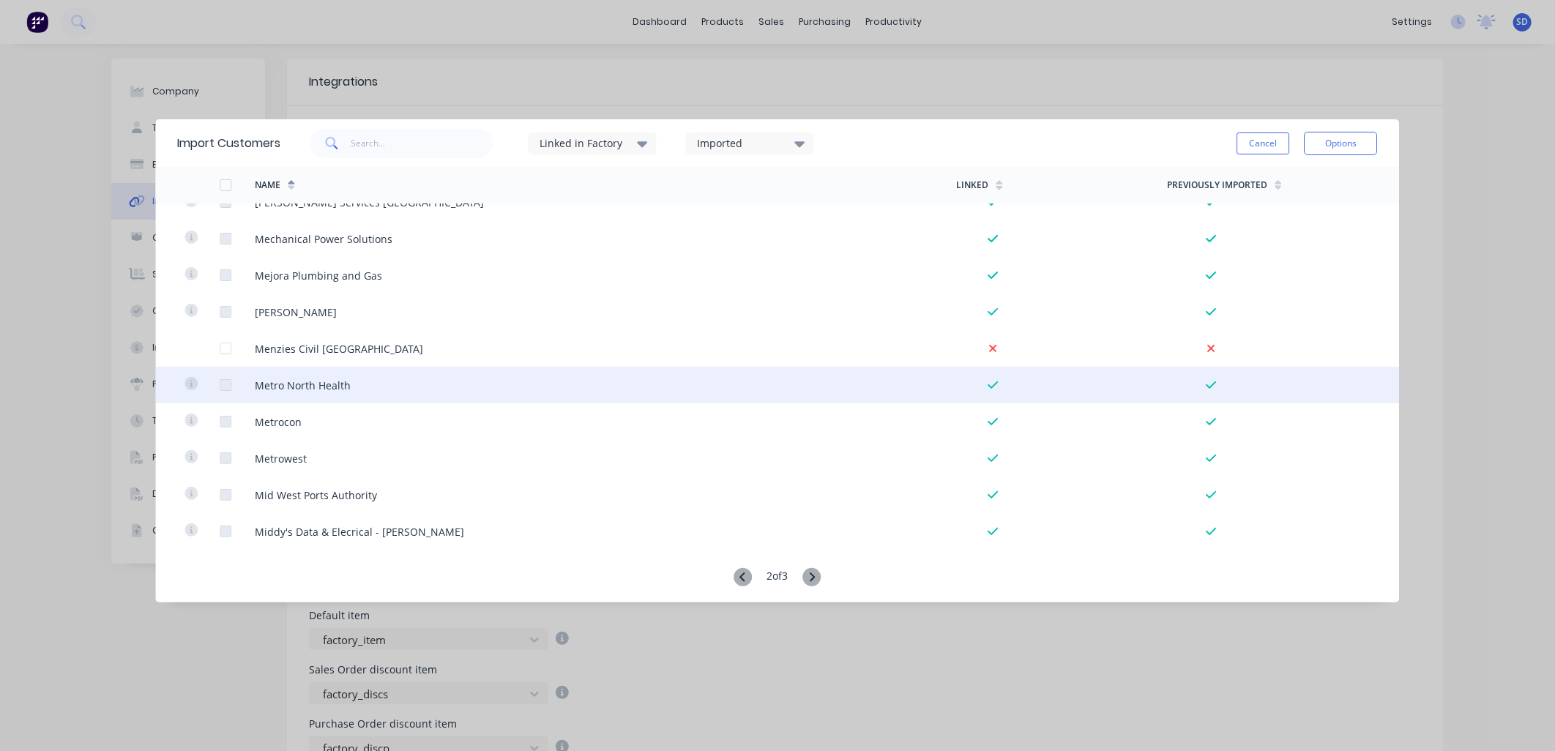
scroll to position [1789, 0]
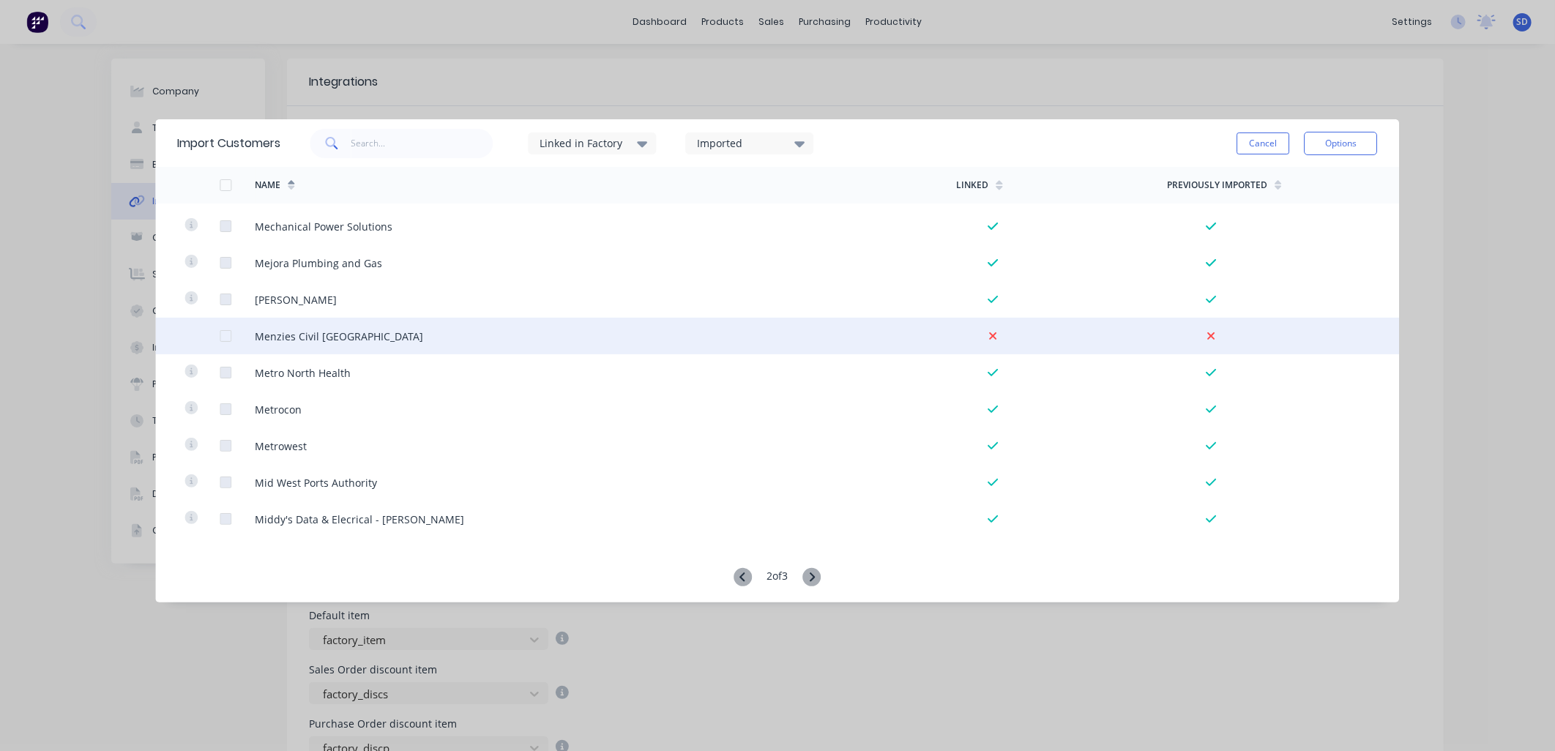
click at [216, 341] on div at bounding box center [201, 336] width 35 height 37
click at [225, 338] on div at bounding box center [225, 335] width 29 height 29
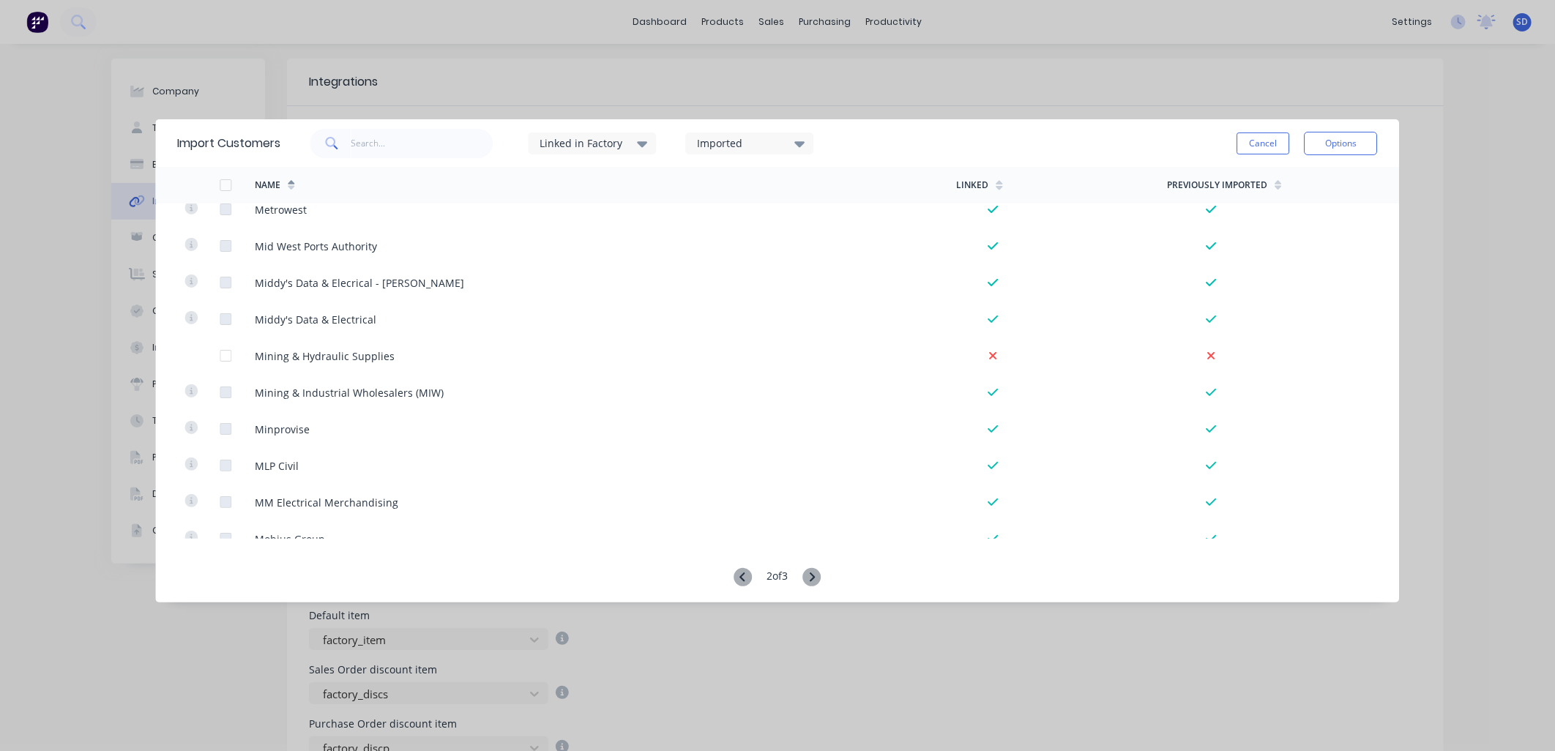
scroll to position [2033, 0]
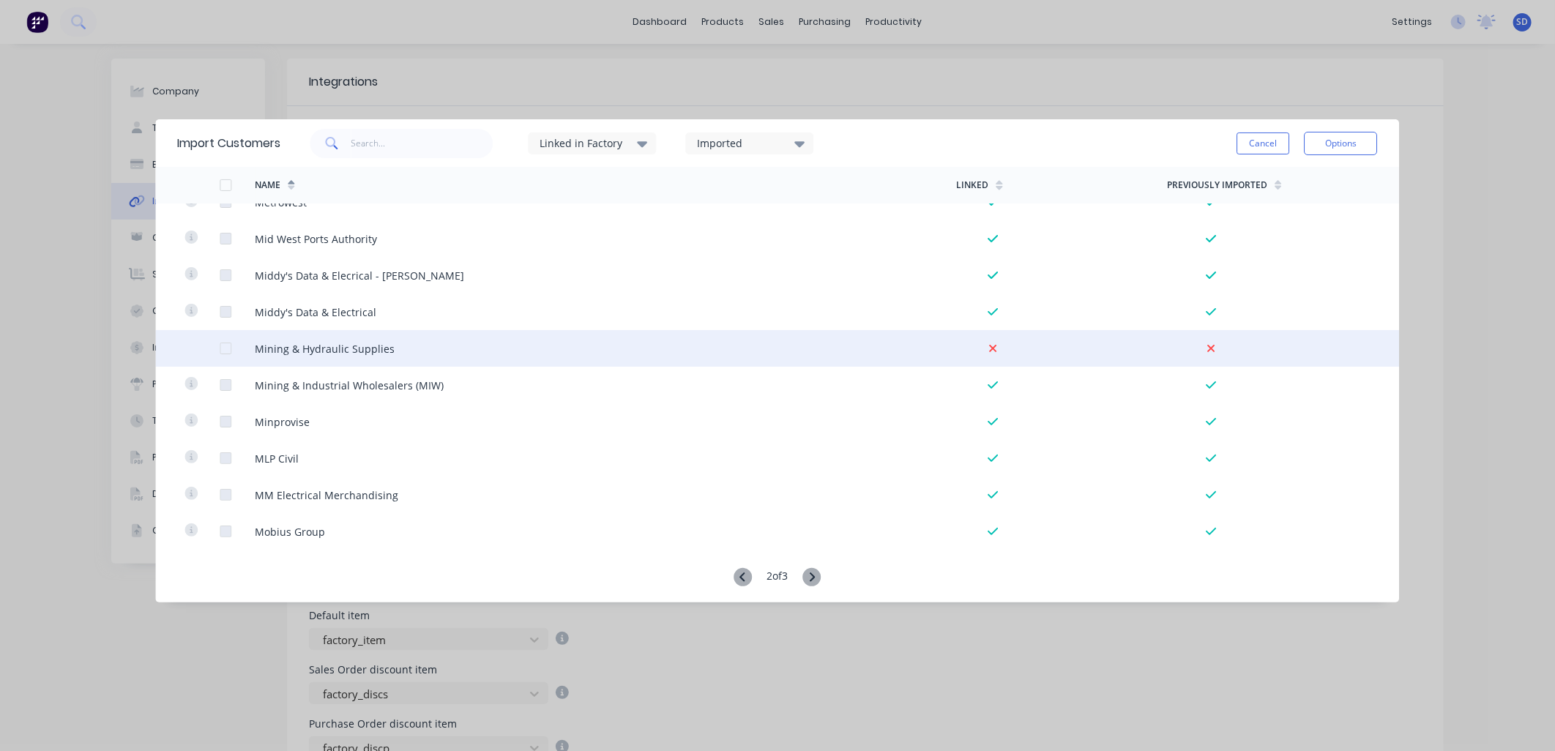
click at [221, 354] on div at bounding box center [237, 348] width 35 height 37
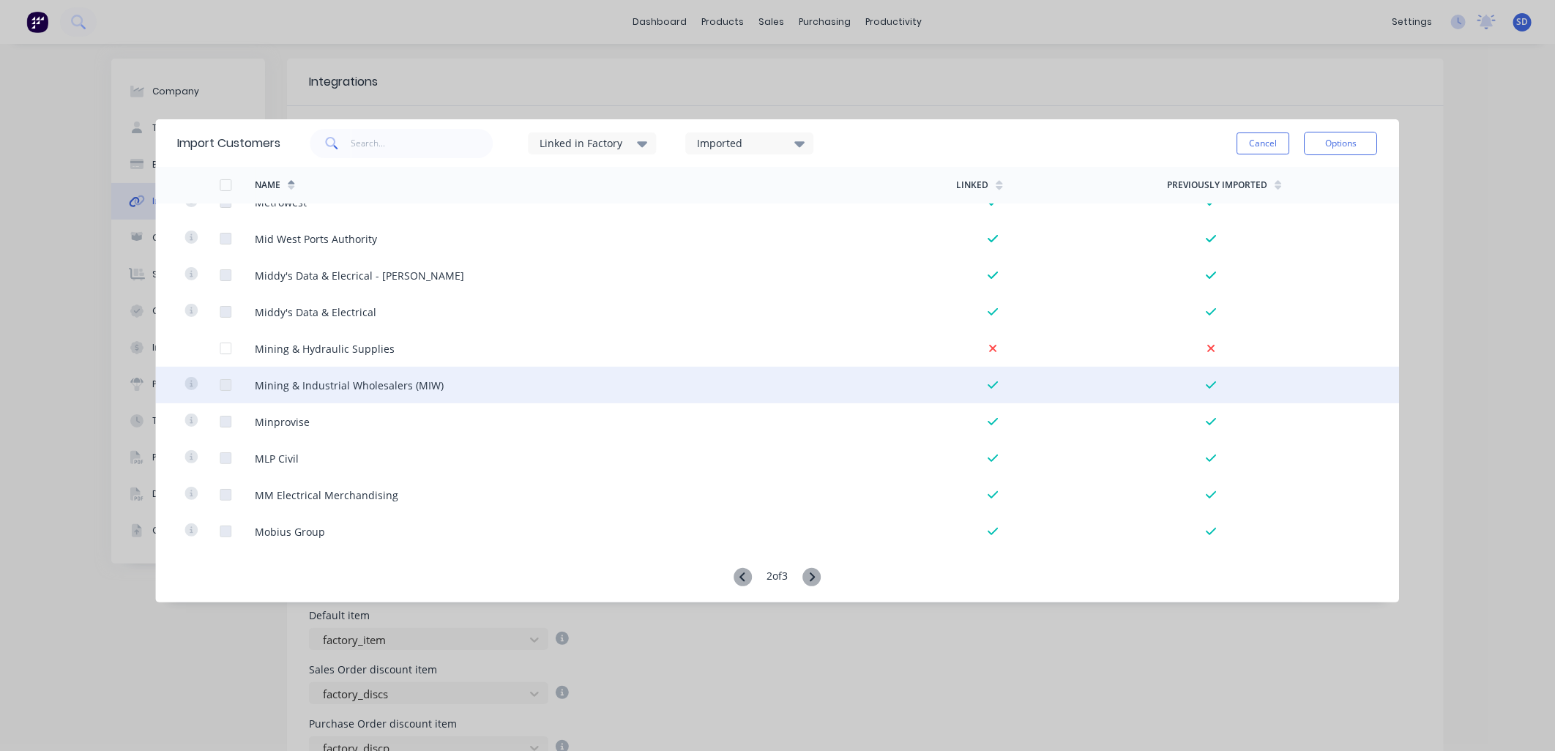
drag, startPoint x: 225, startPoint y: 348, endPoint x: 381, endPoint y: 394, distance: 163.1
click at [225, 349] on div at bounding box center [225, 348] width 29 height 29
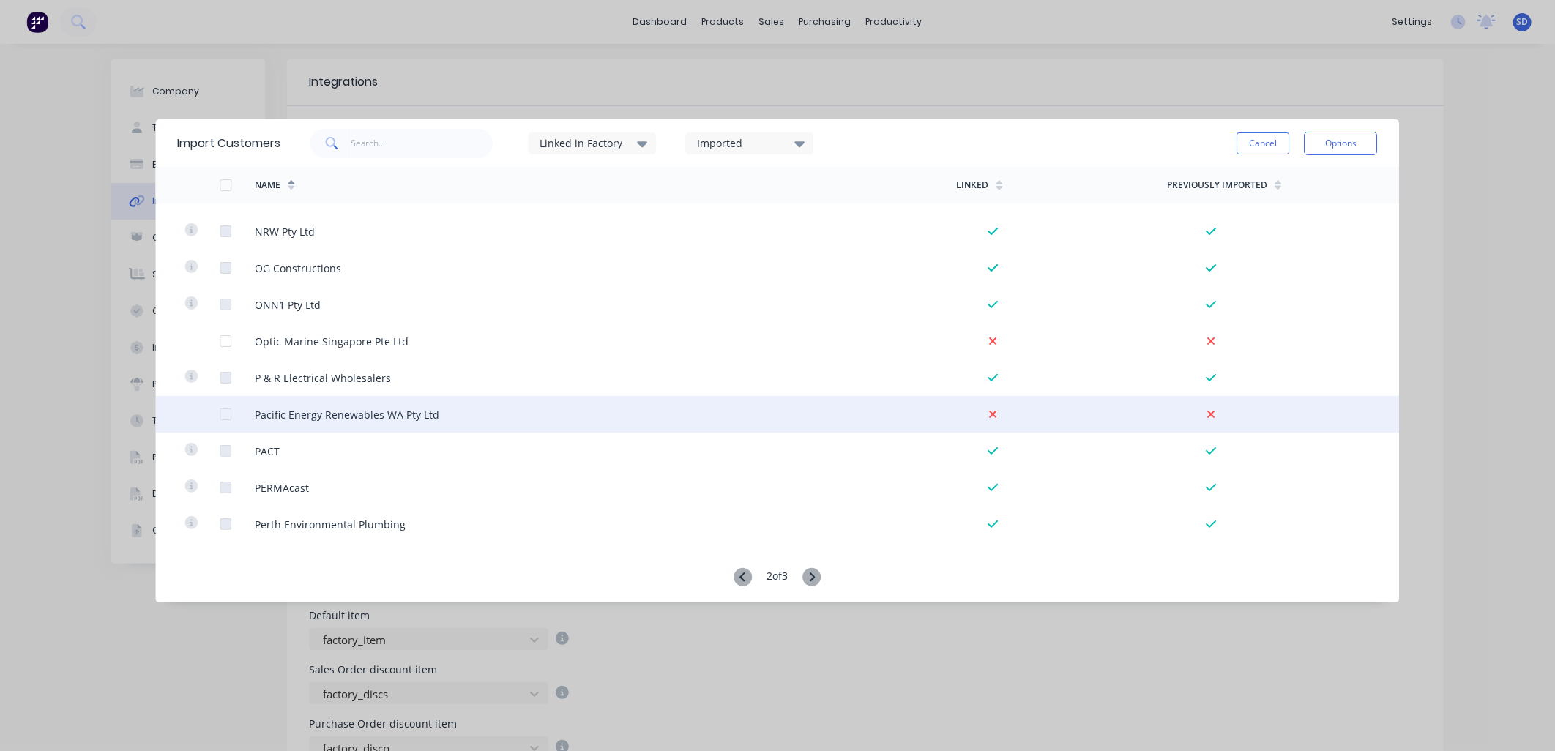
scroll to position [2765, 0]
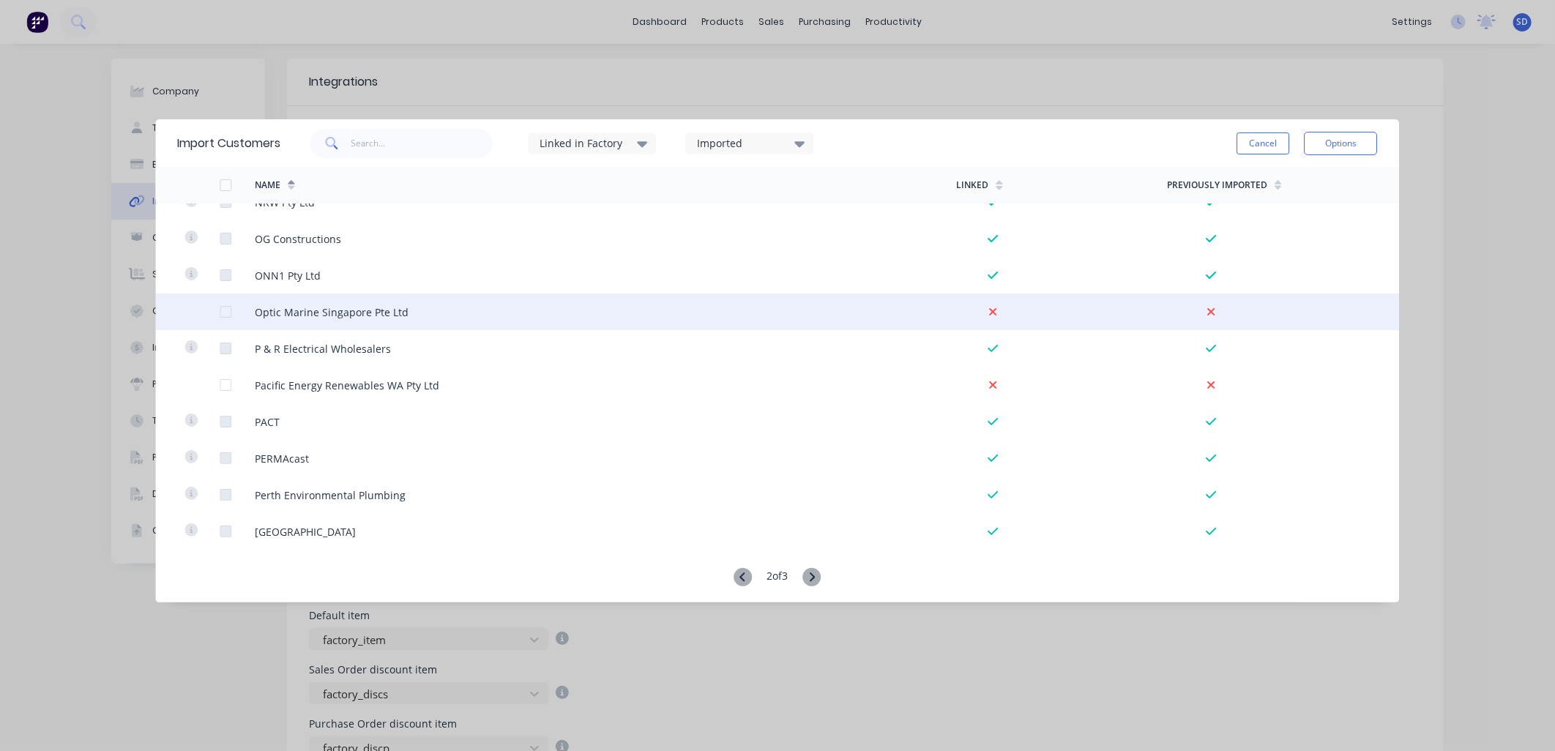
click at [223, 312] on div at bounding box center [225, 311] width 29 height 29
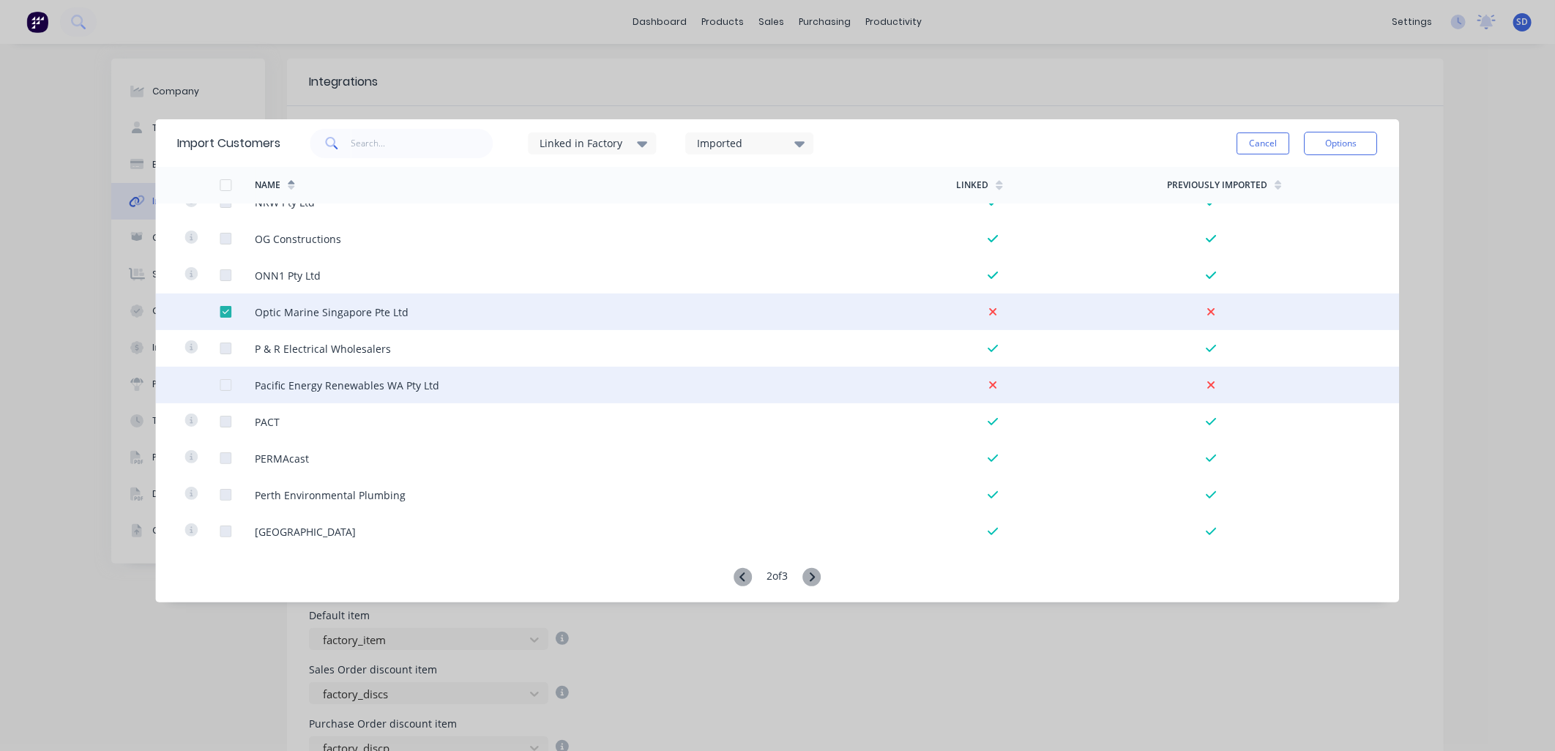
click at [227, 382] on div at bounding box center [225, 384] width 29 height 29
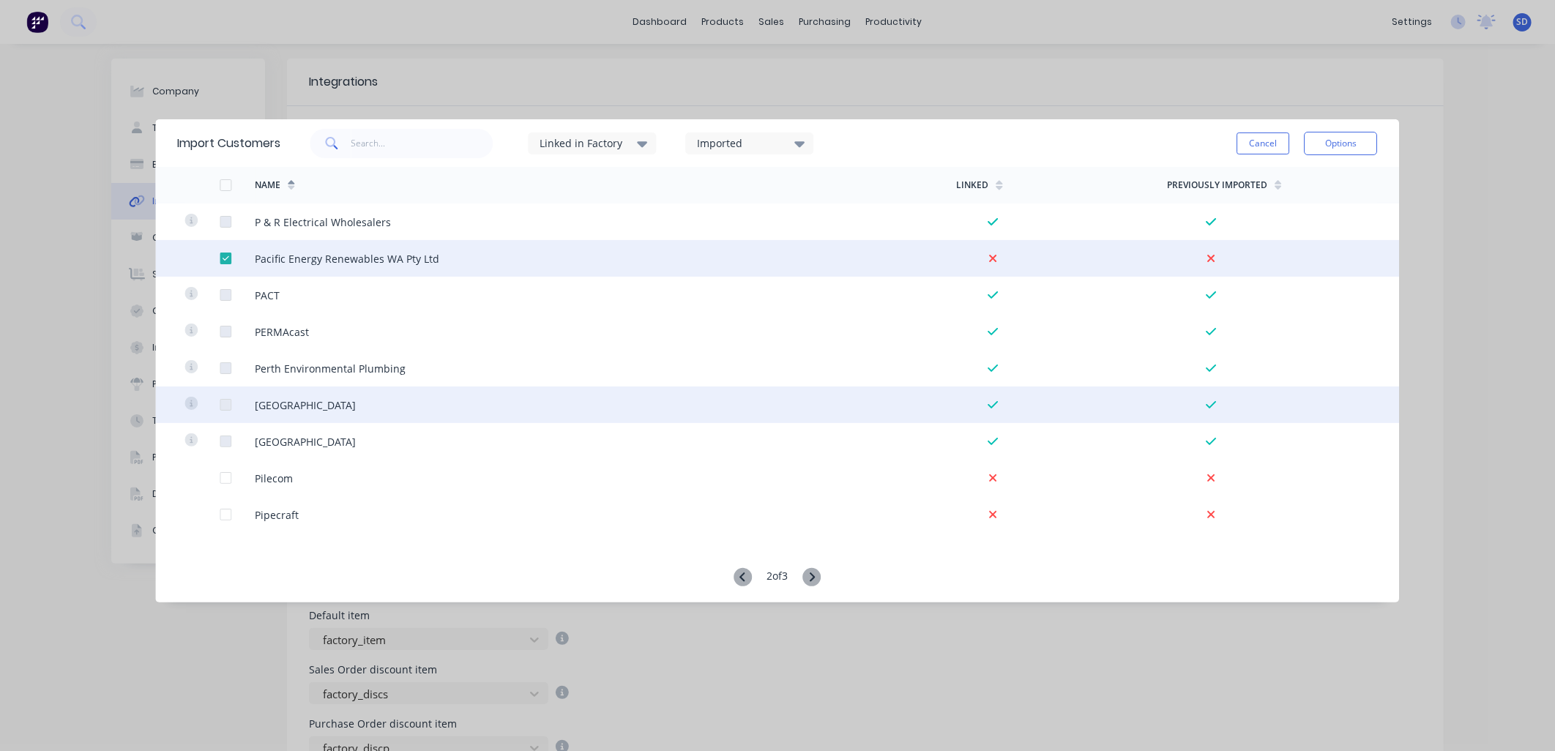
scroll to position [3009, 0]
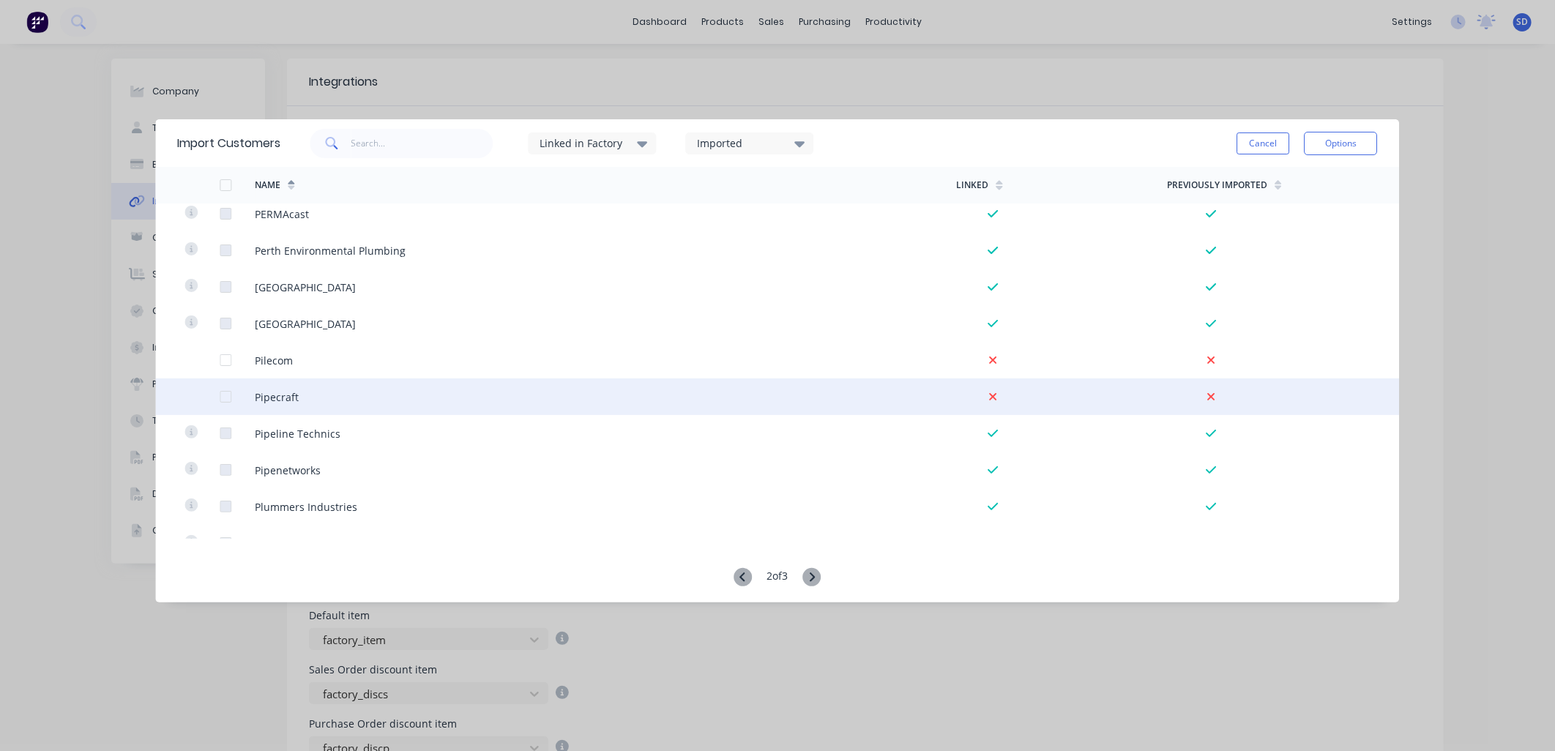
click at [223, 362] on div at bounding box center [225, 359] width 29 height 29
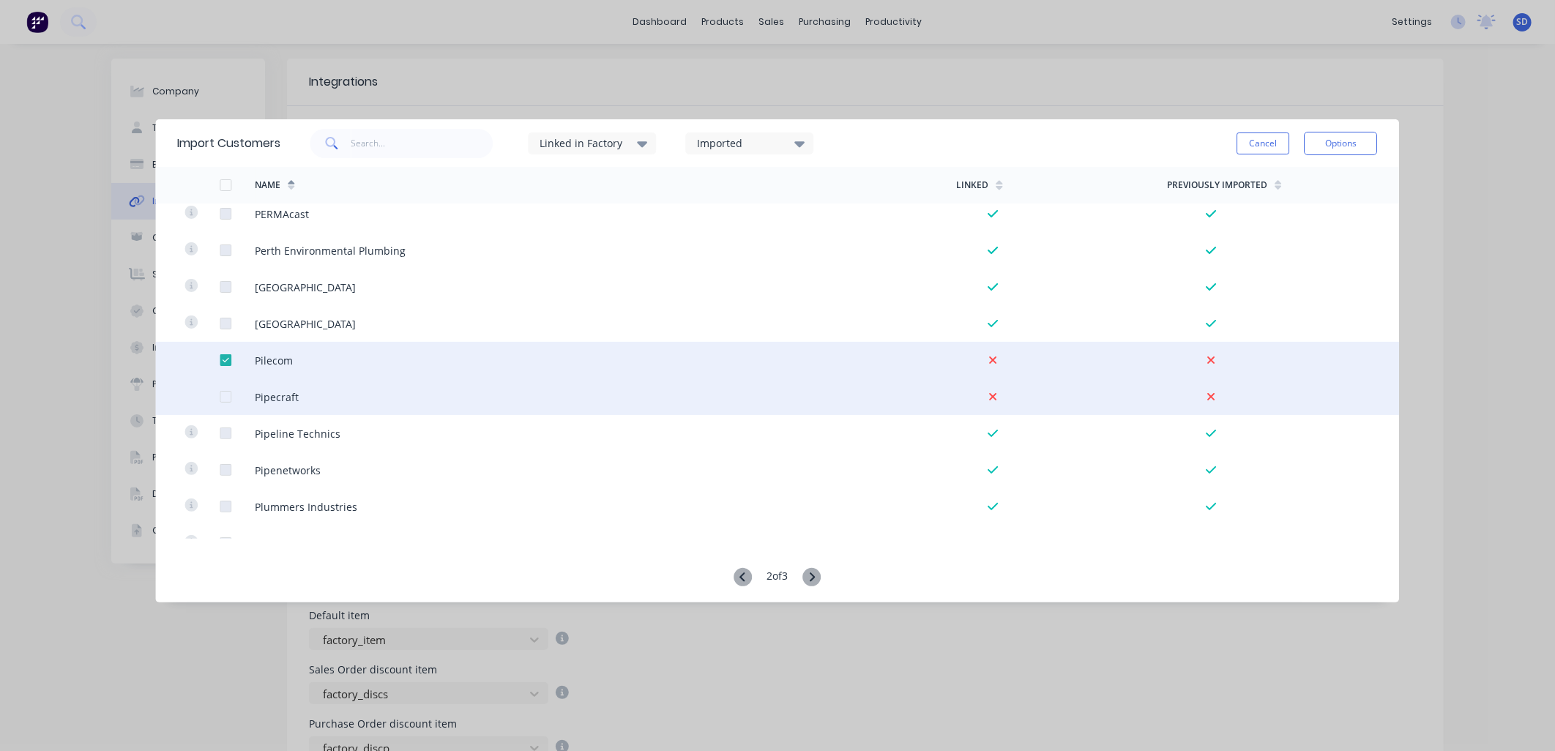
click at [227, 397] on div at bounding box center [225, 396] width 29 height 29
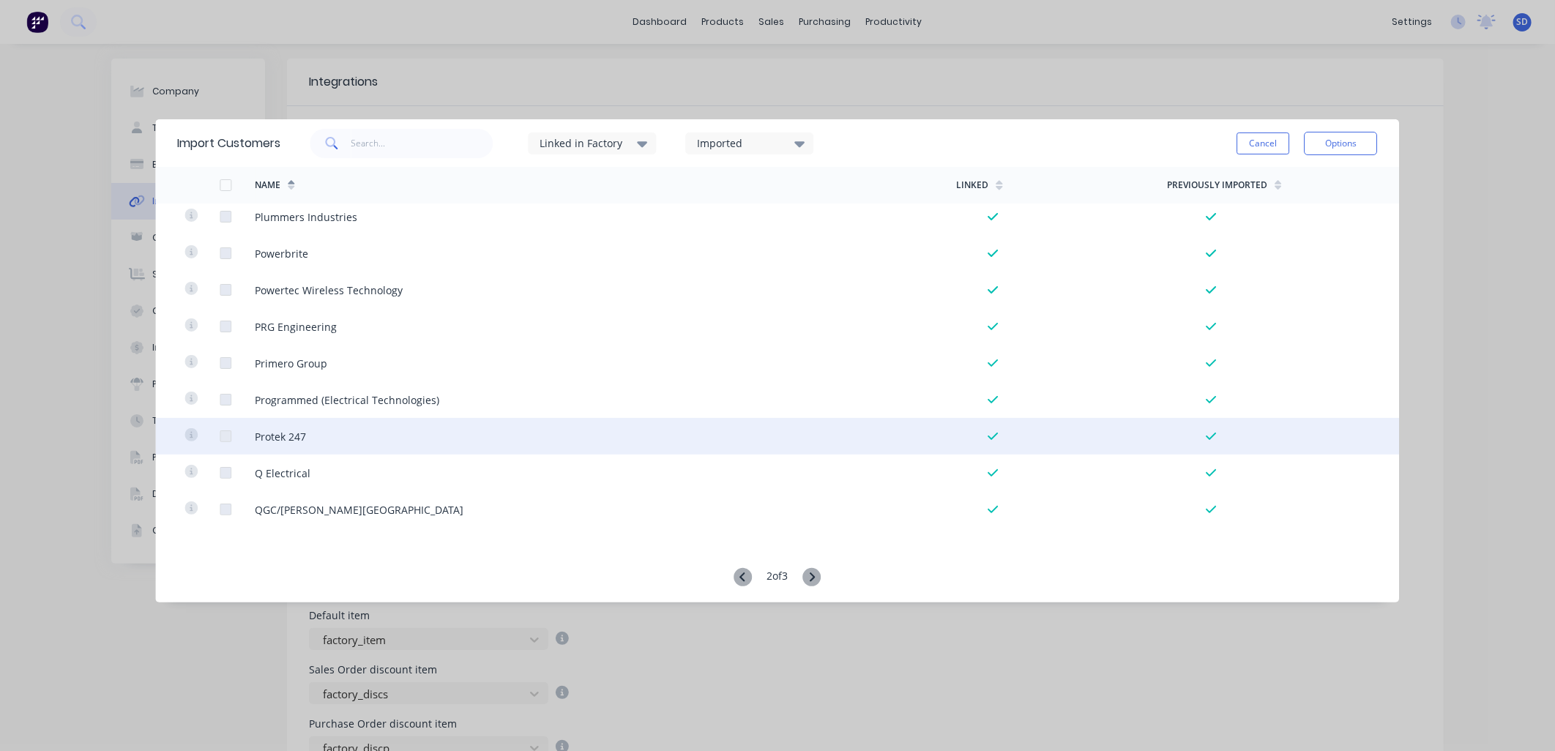
scroll to position [3325, 0]
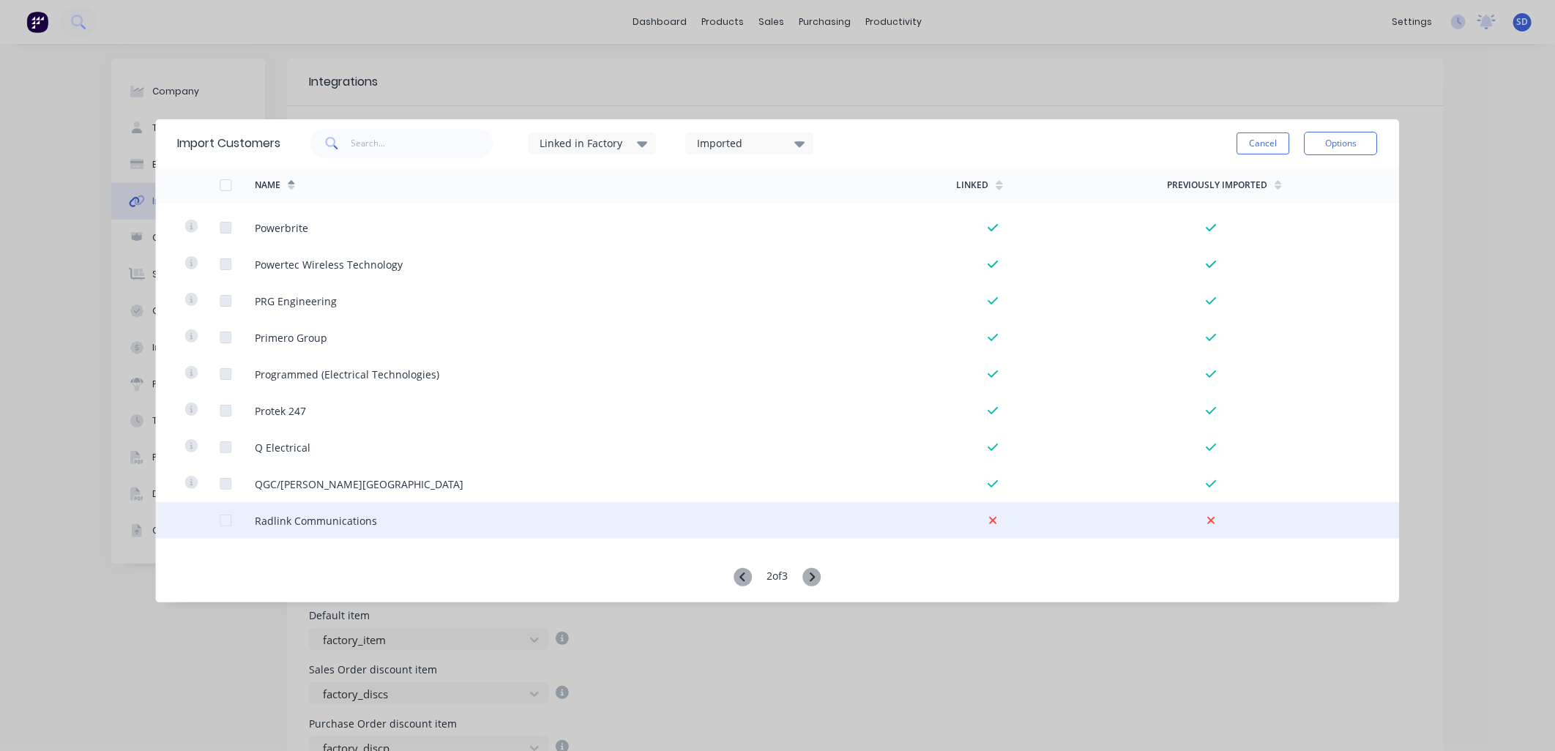
click at [223, 518] on div at bounding box center [225, 520] width 29 height 29
click at [814, 580] on icon at bounding box center [812, 576] width 5 height 9
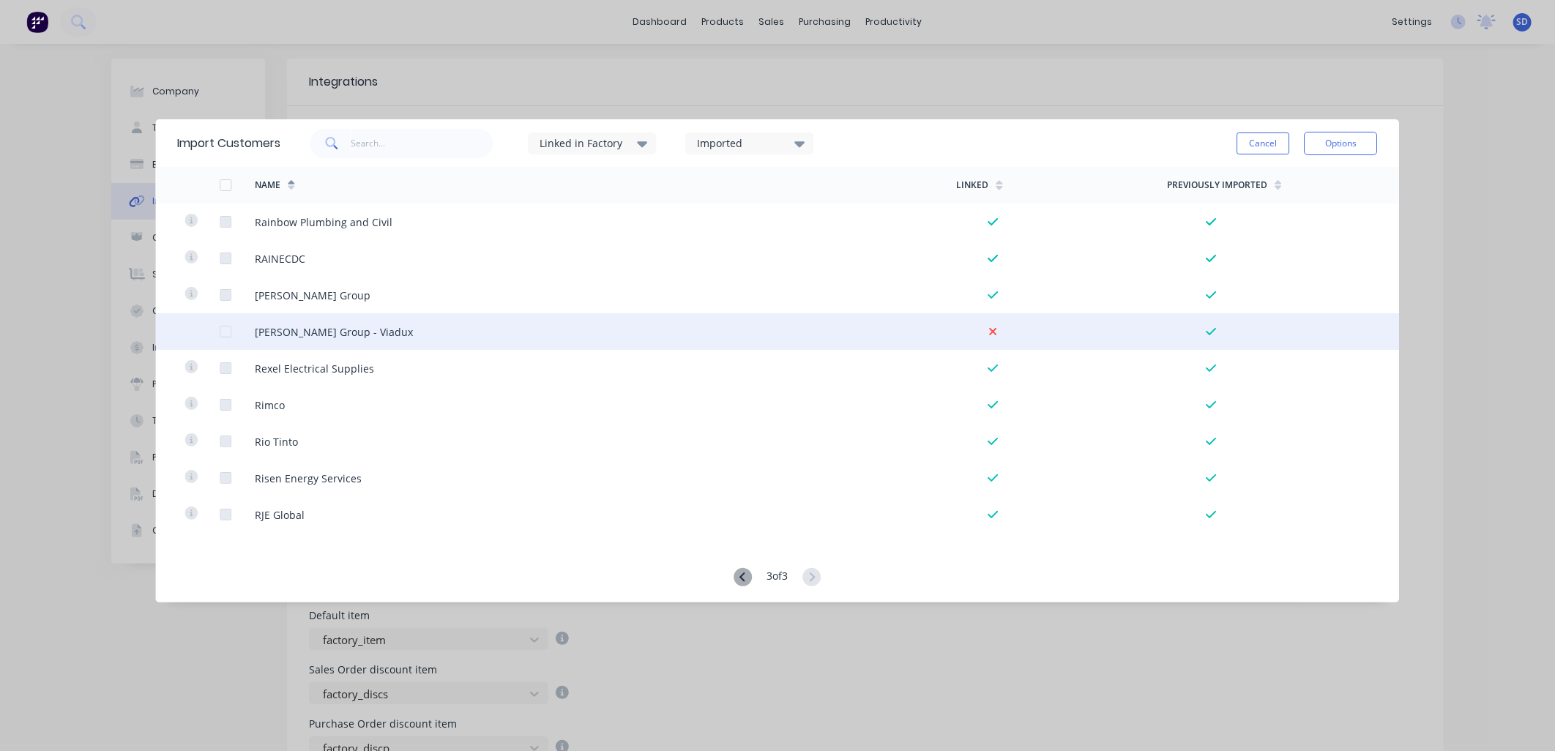
click at [225, 332] on div at bounding box center [225, 331] width 29 height 29
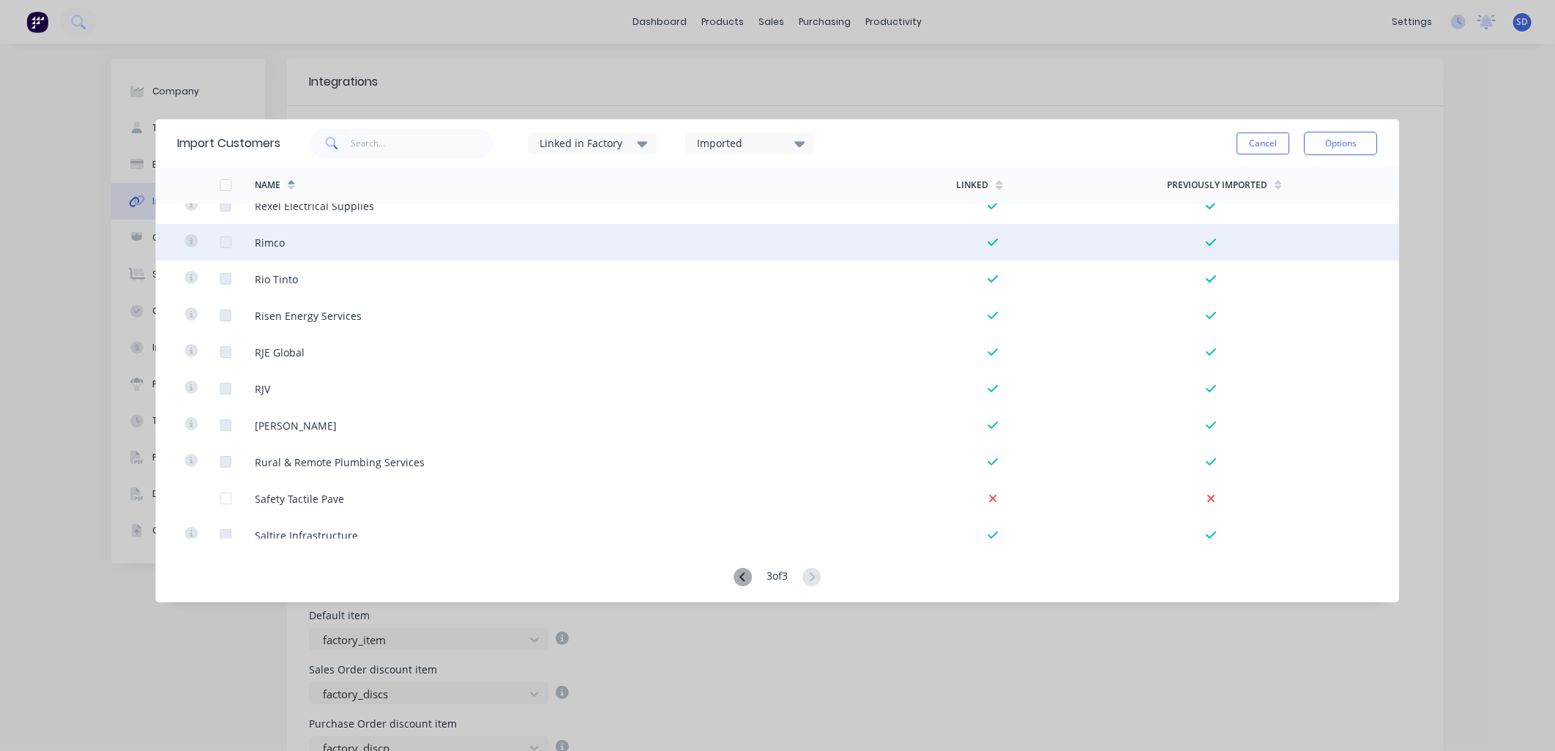
scroll to position [244, 0]
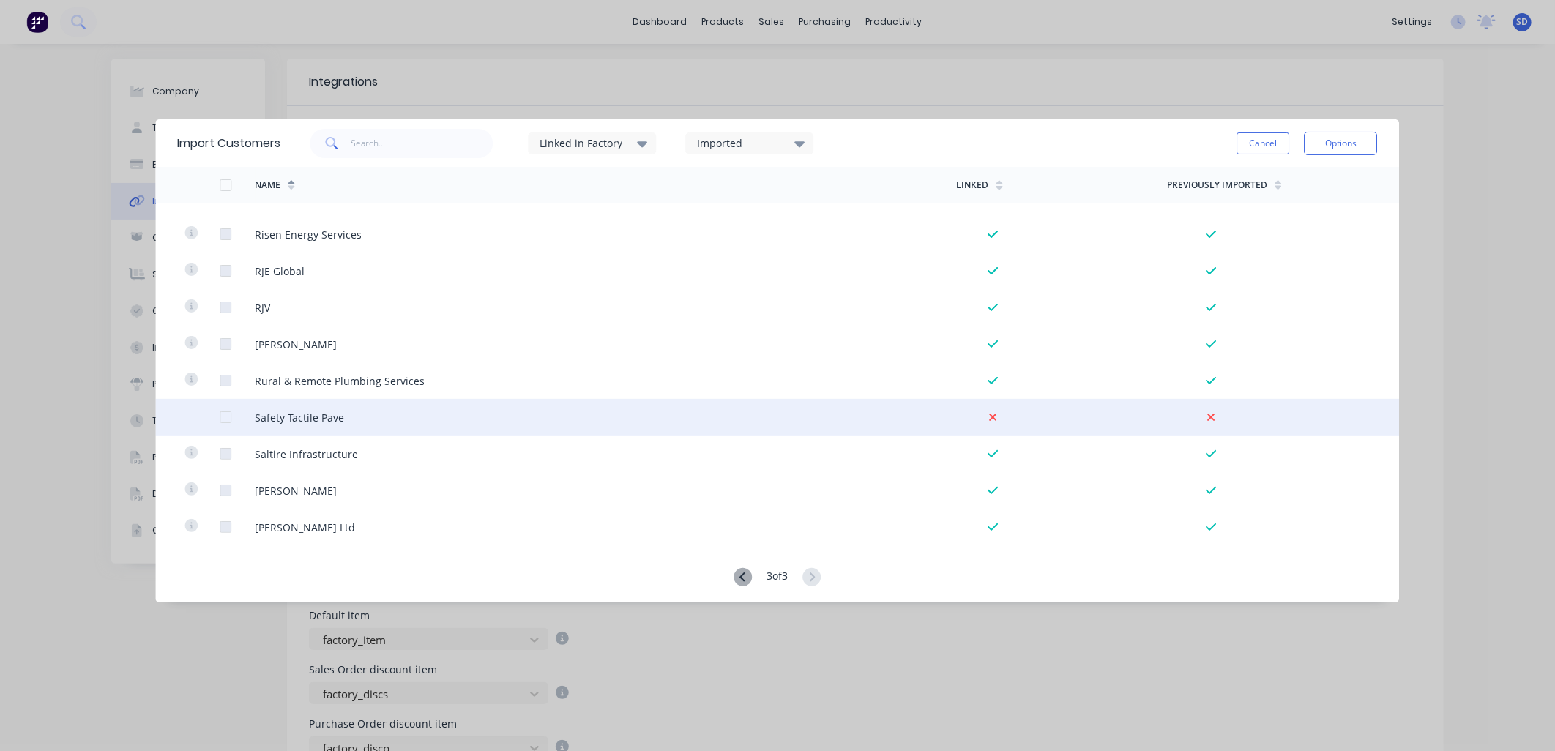
click at [228, 415] on div at bounding box center [225, 417] width 29 height 29
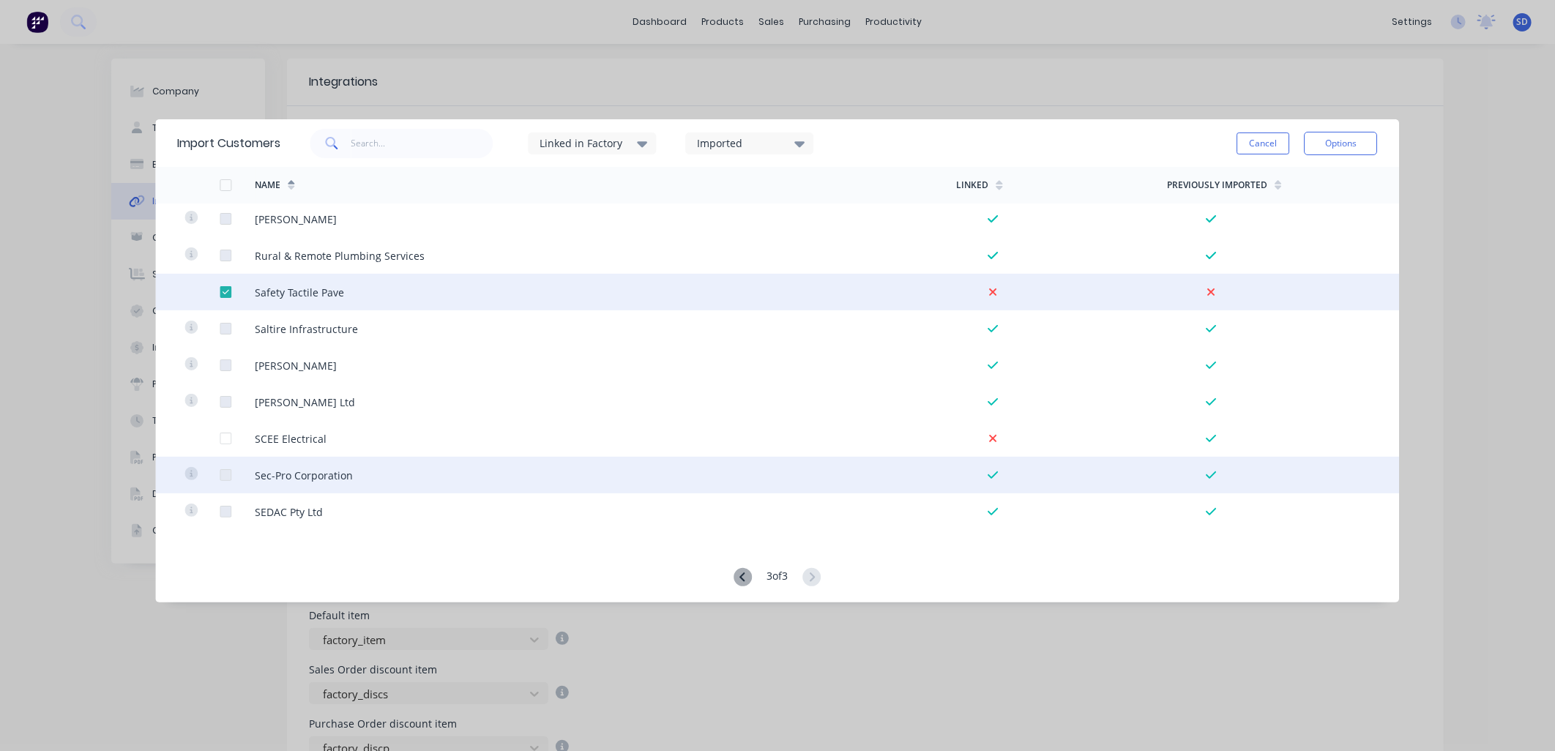
scroll to position [406, 0]
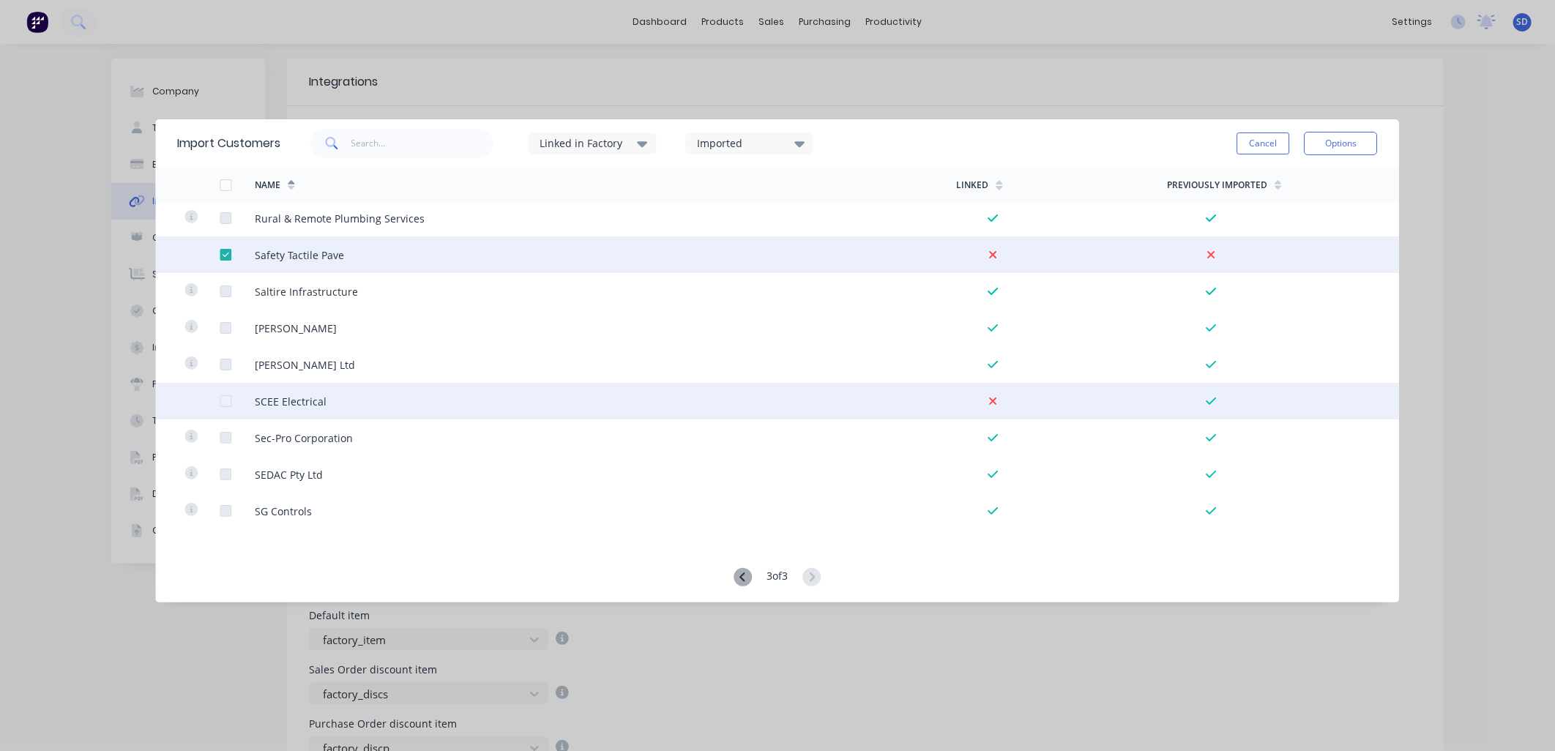
drag, startPoint x: 228, startPoint y: 396, endPoint x: 326, endPoint y: 400, distance: 98.9
click at [227, 396] on div at bounding box center [225, 400] width 29 height 29
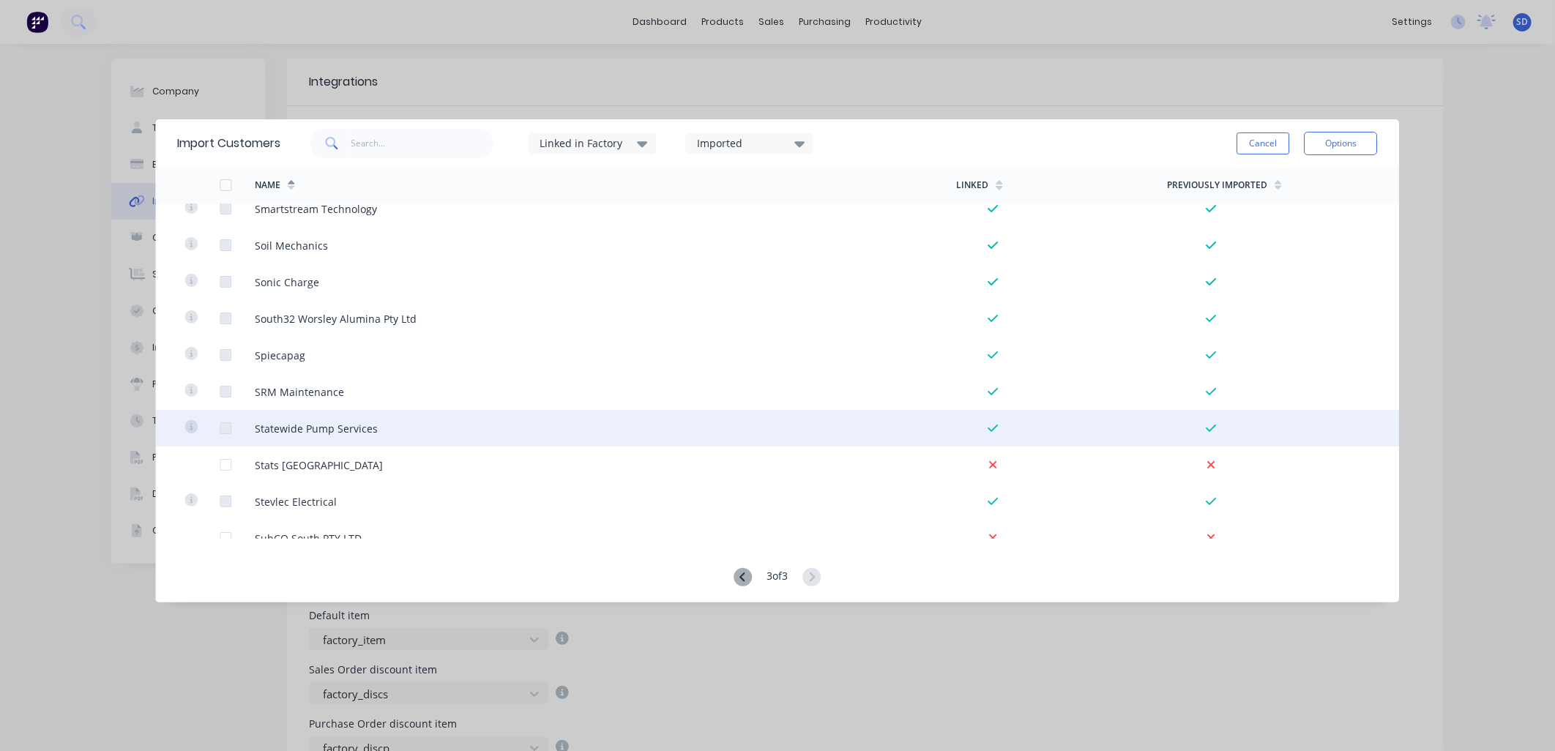
scroll to position [894, 0]
click at [228, 425] on div at bounding box center [225, 425] width 29 height 29
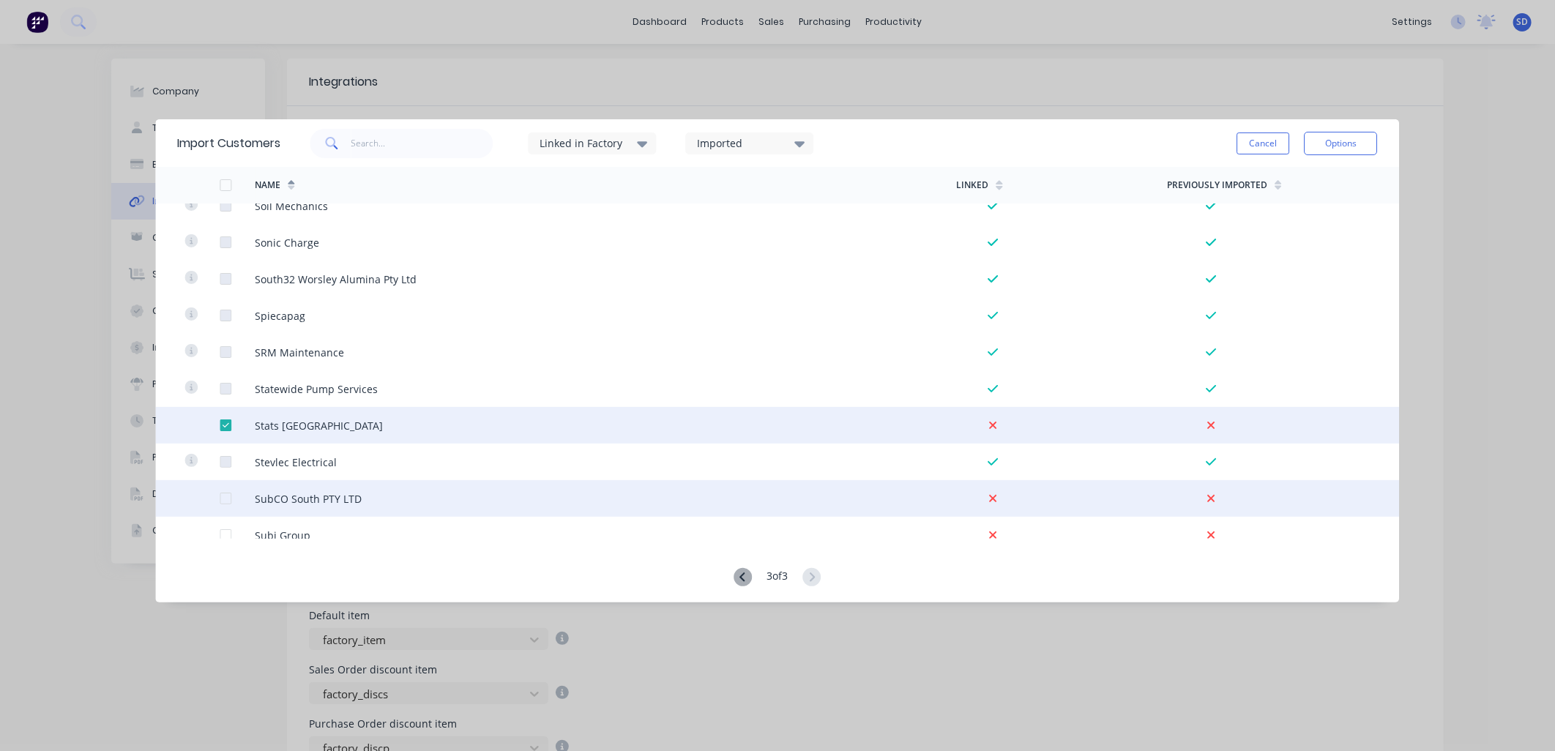
drag, startPoint x: 224, startPoint y: 502, endPoint x: 266, endPoint y: 487, distance: 44.5
click at [223, 502] on div at bounding box center [225, 498] width 29 height 29
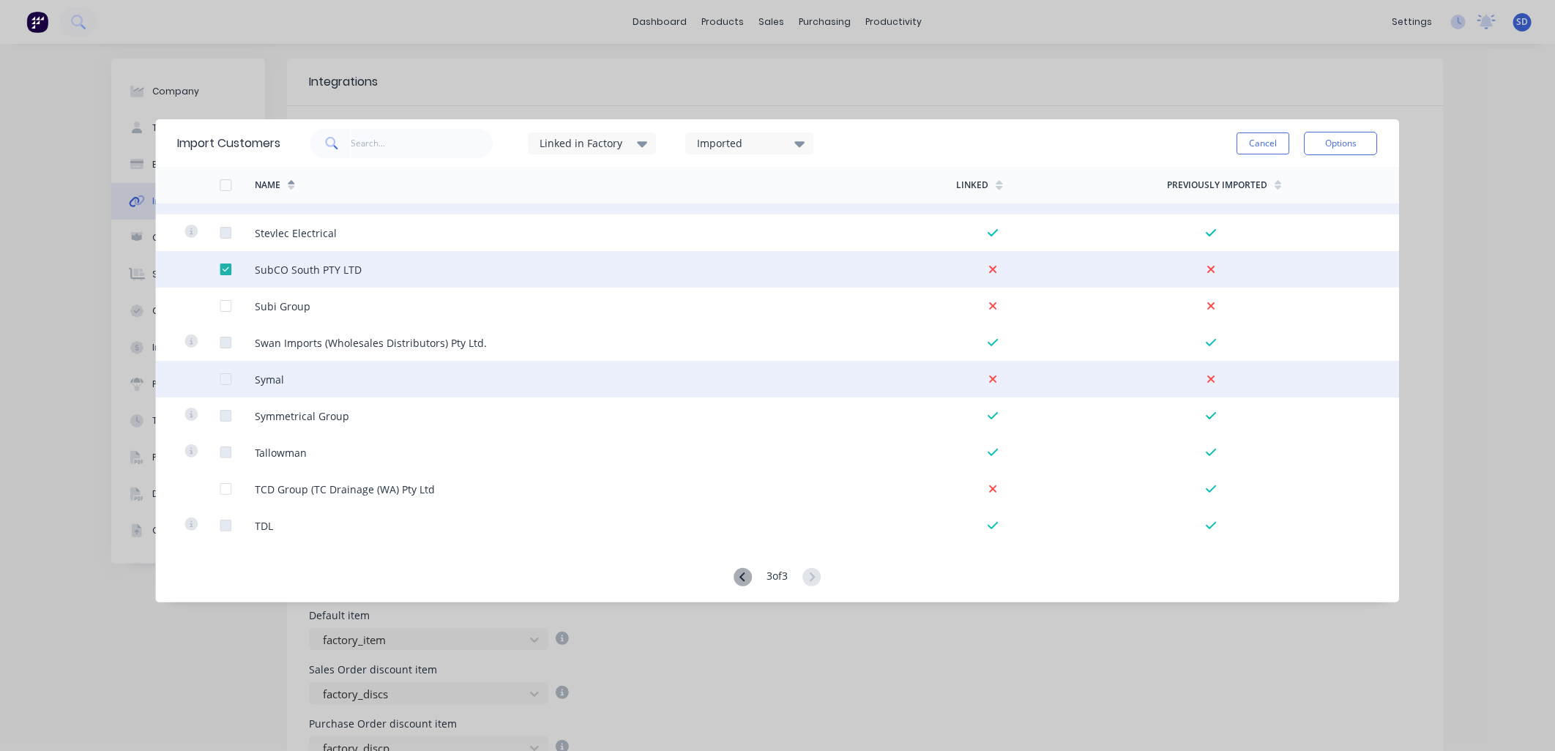
scroll to position [1138, 0]
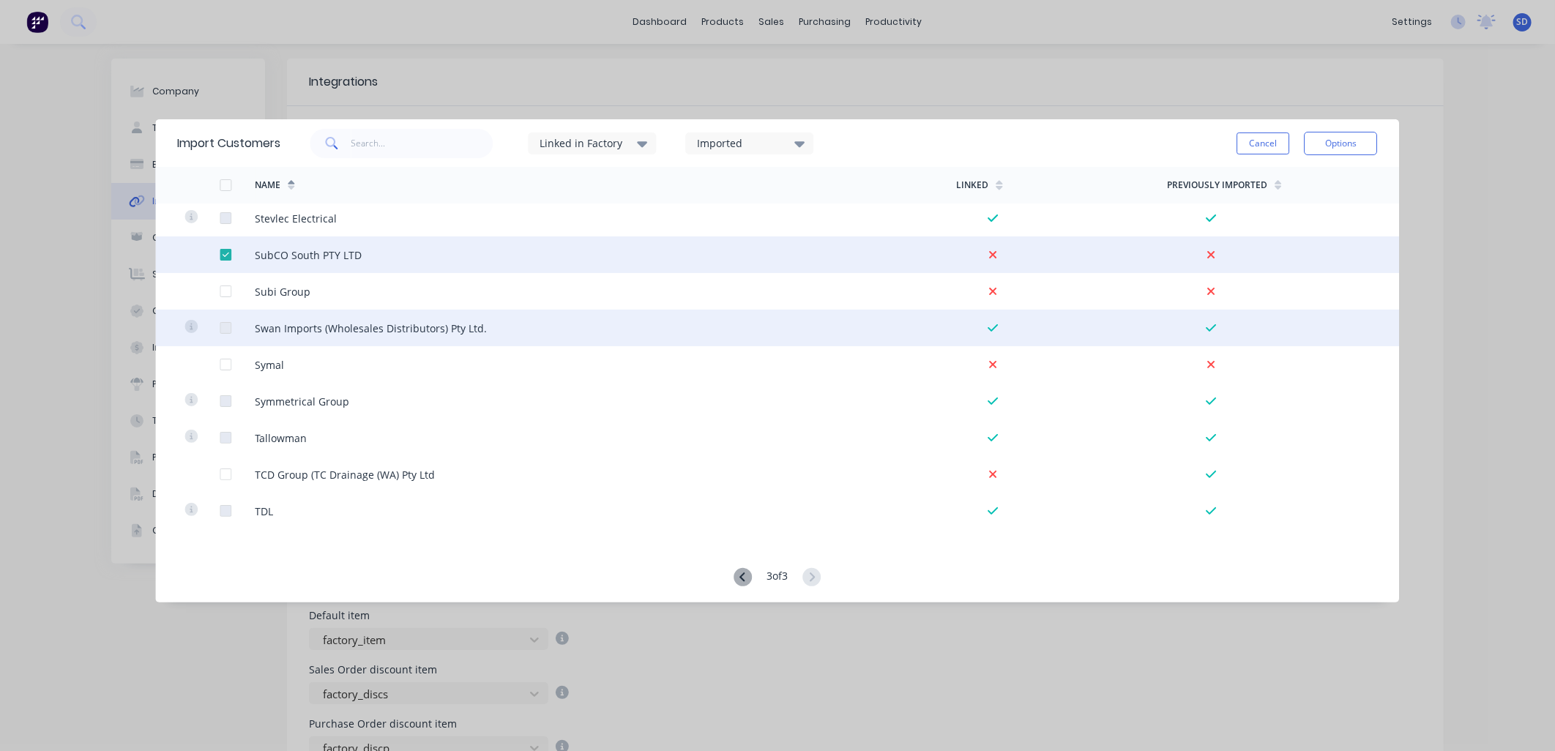
click at [225, 295] on div at bounding box center [225, 291] width 29 height 29
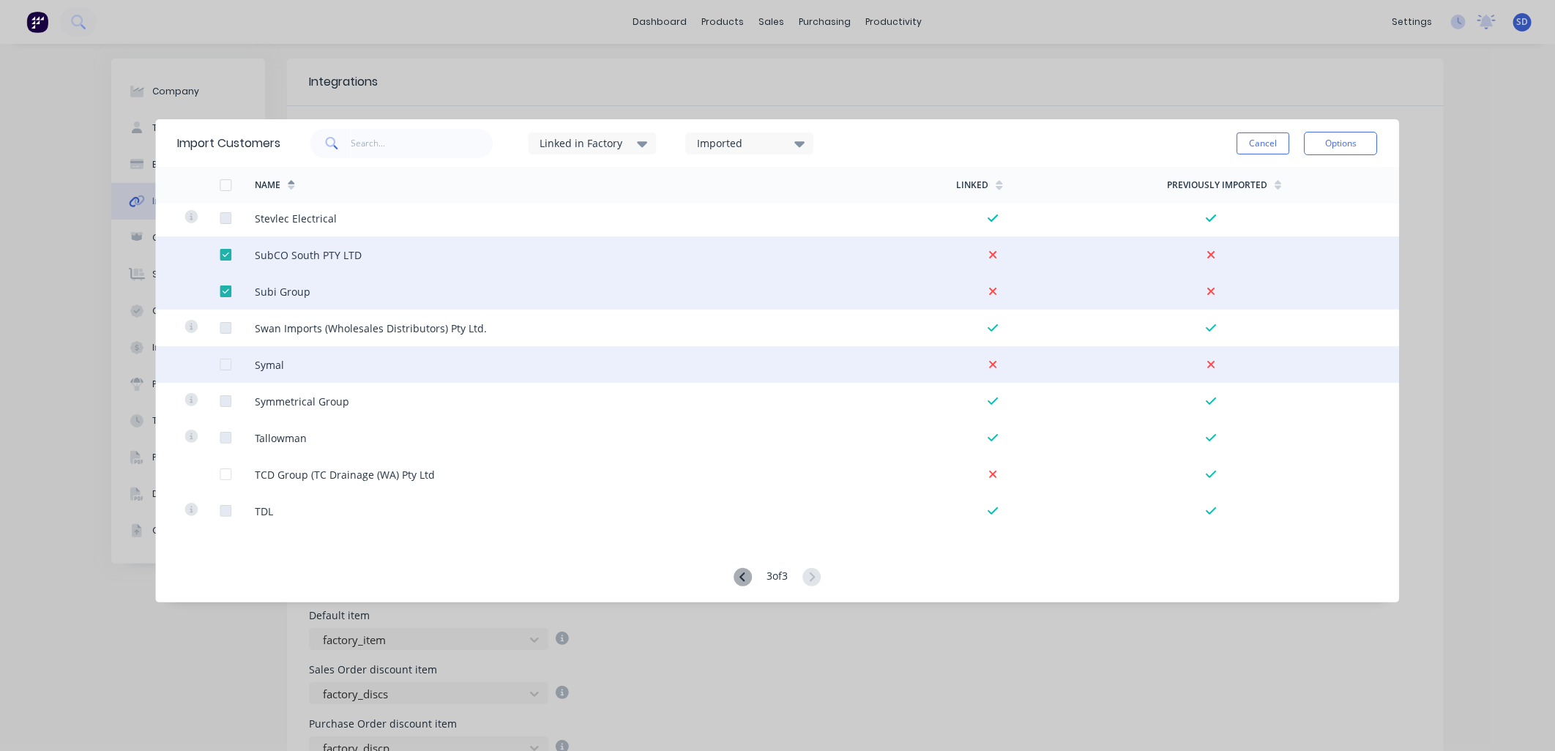
click at [228, 367] on div at bounding box center [225, 364] width 29 height 29
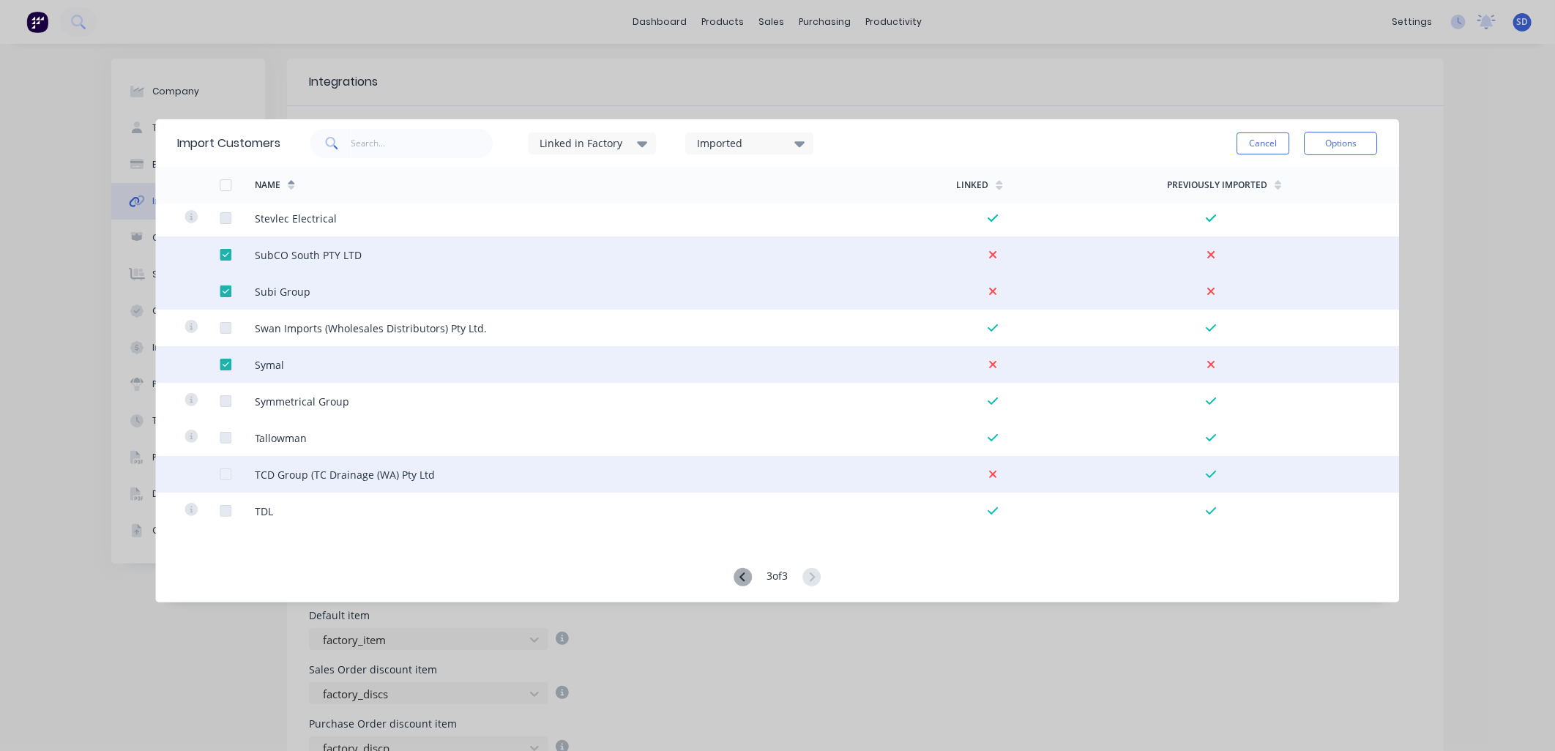
drag, startPoint x: 222, startPoint y: 474, endPoint x: 269, endPoint y: 463, distance: 49.0
click at [223, 474] on div at bounding box center [225, 474] width 29 height 29
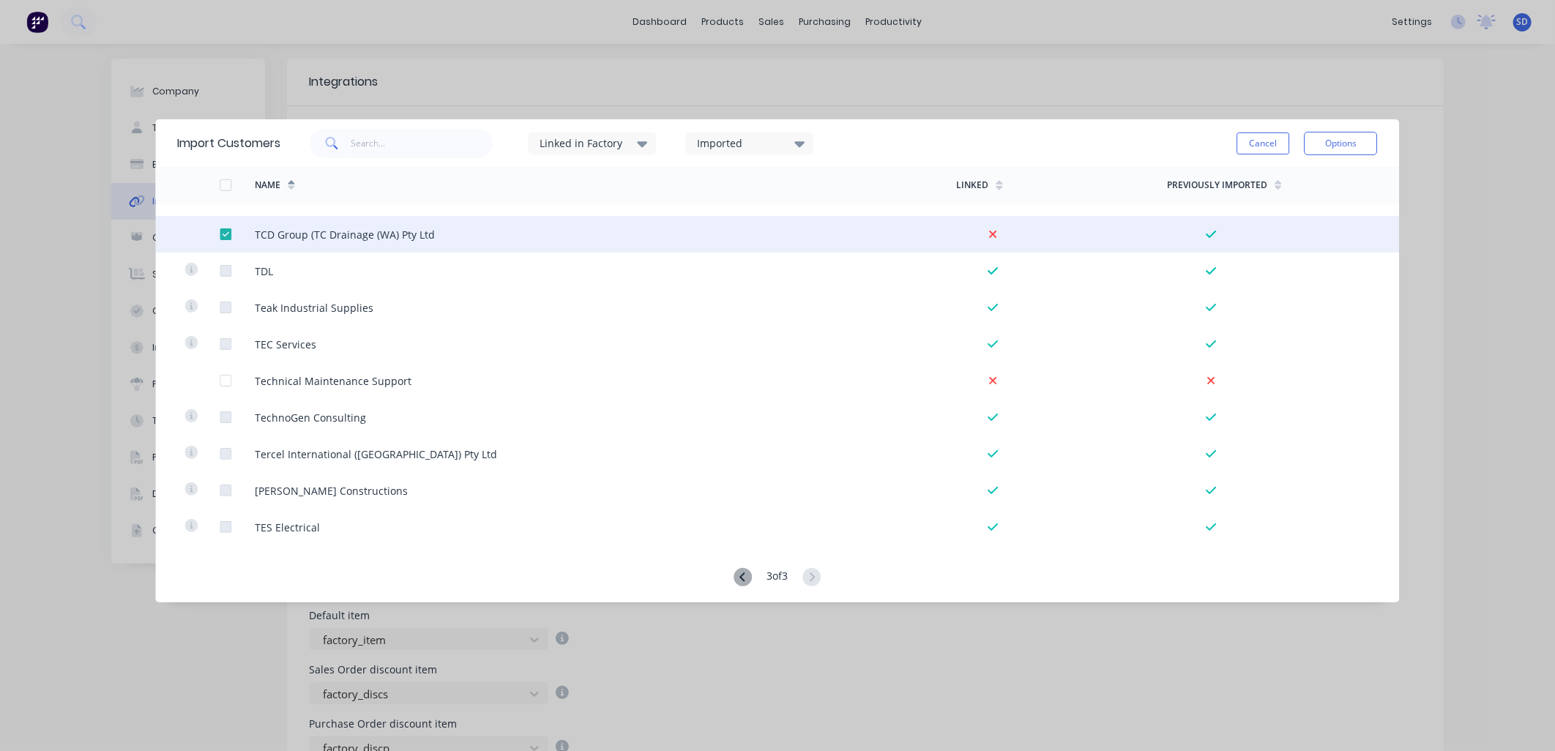
scroll to position [1382, 0]
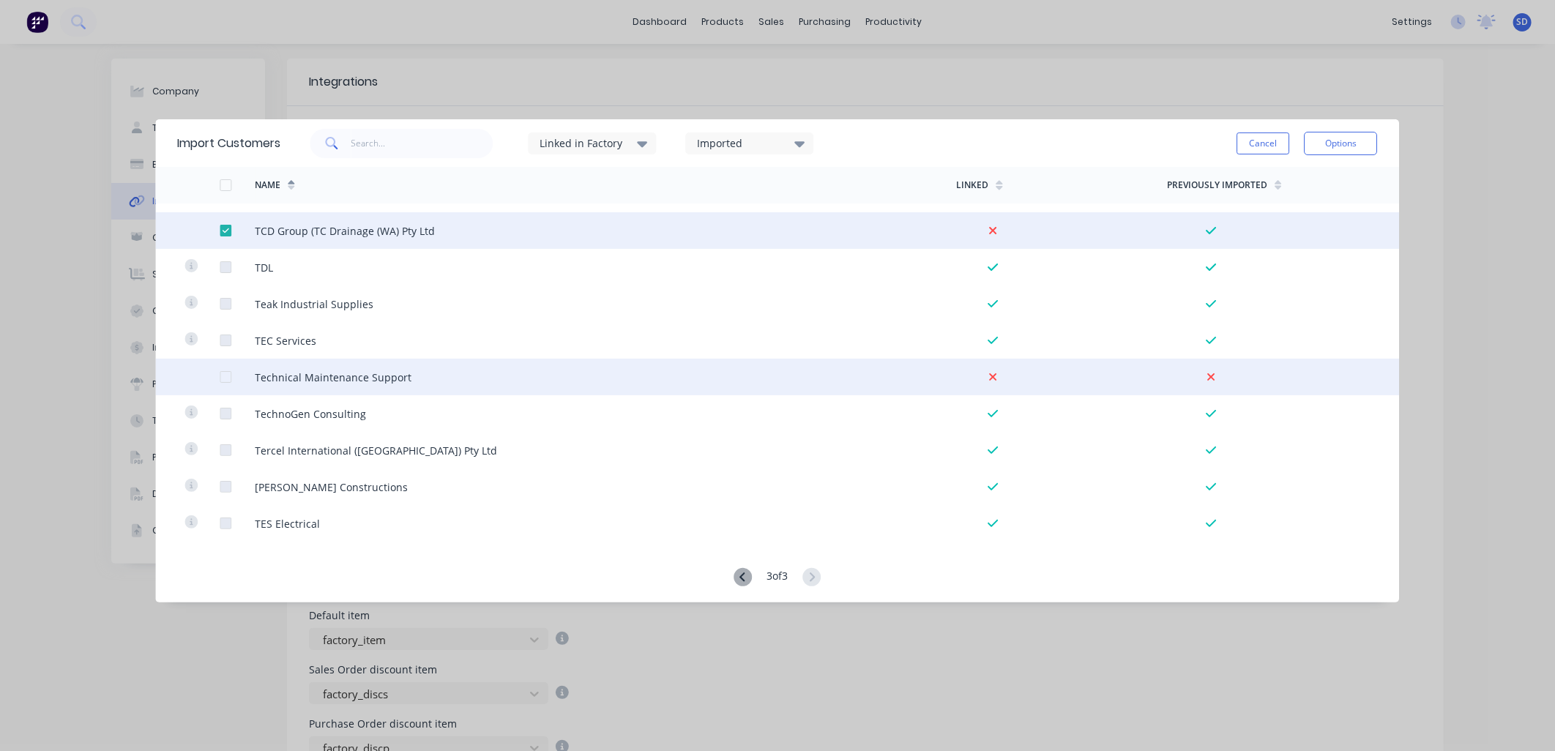
click at [225, 376] on div at bounding box center [225, 376] width 29 height 29
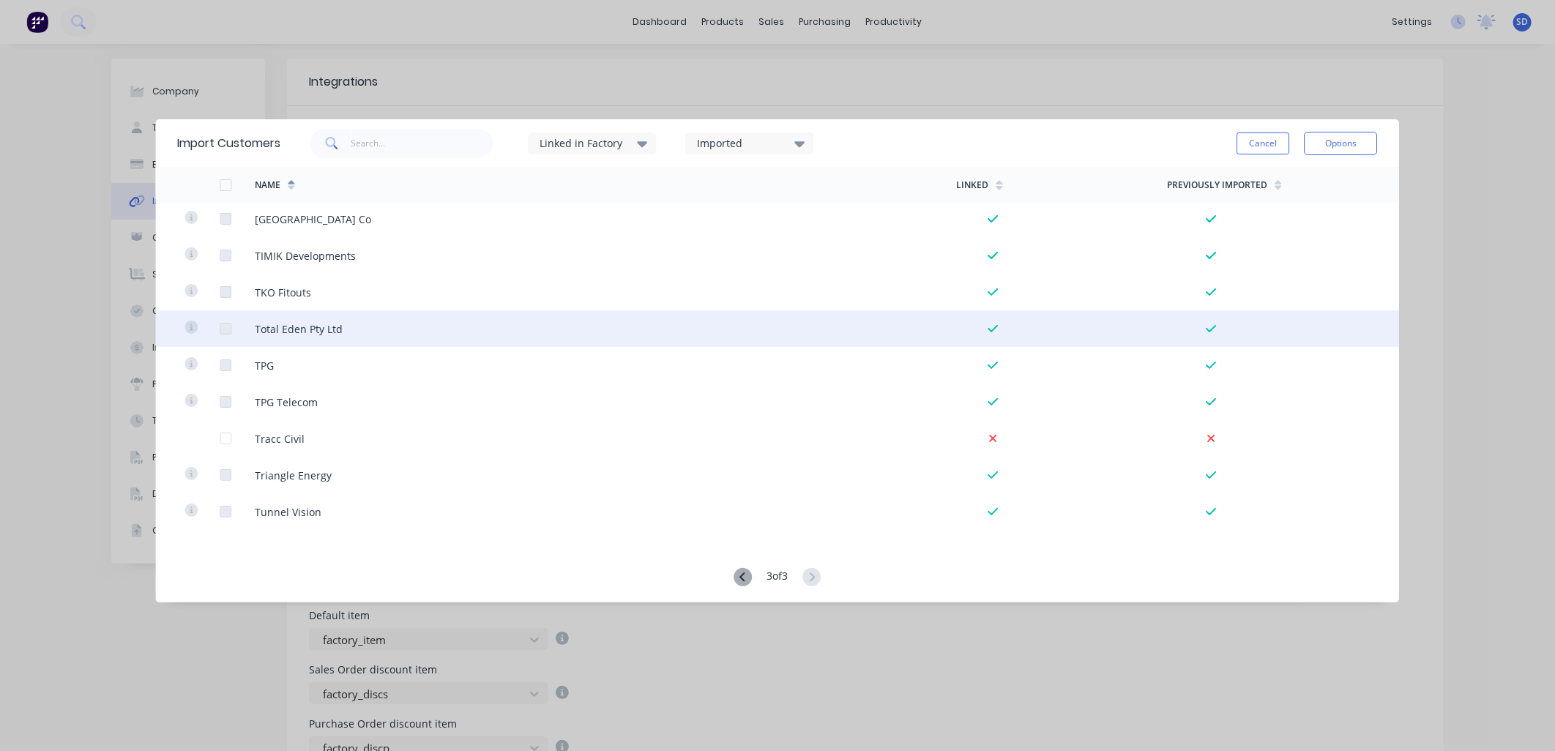
scroll to position [1870, 0]
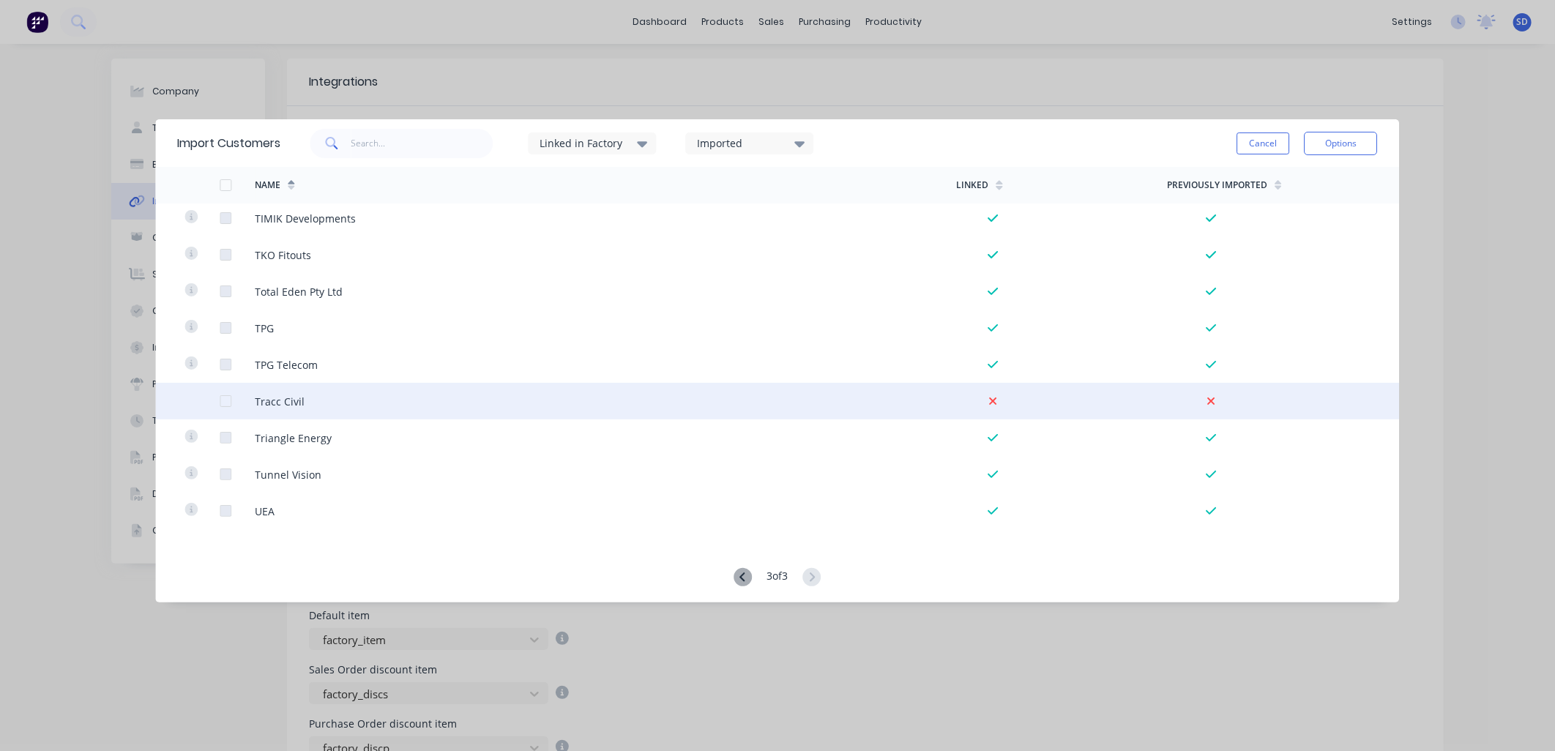
drag, startPoint x: 225, startPoint y: 398, endPoint x: 294, endPoint y: 396, distance: 68.8
click at [225, 399] on div at bounding box center [225, 400] width 29 height 29
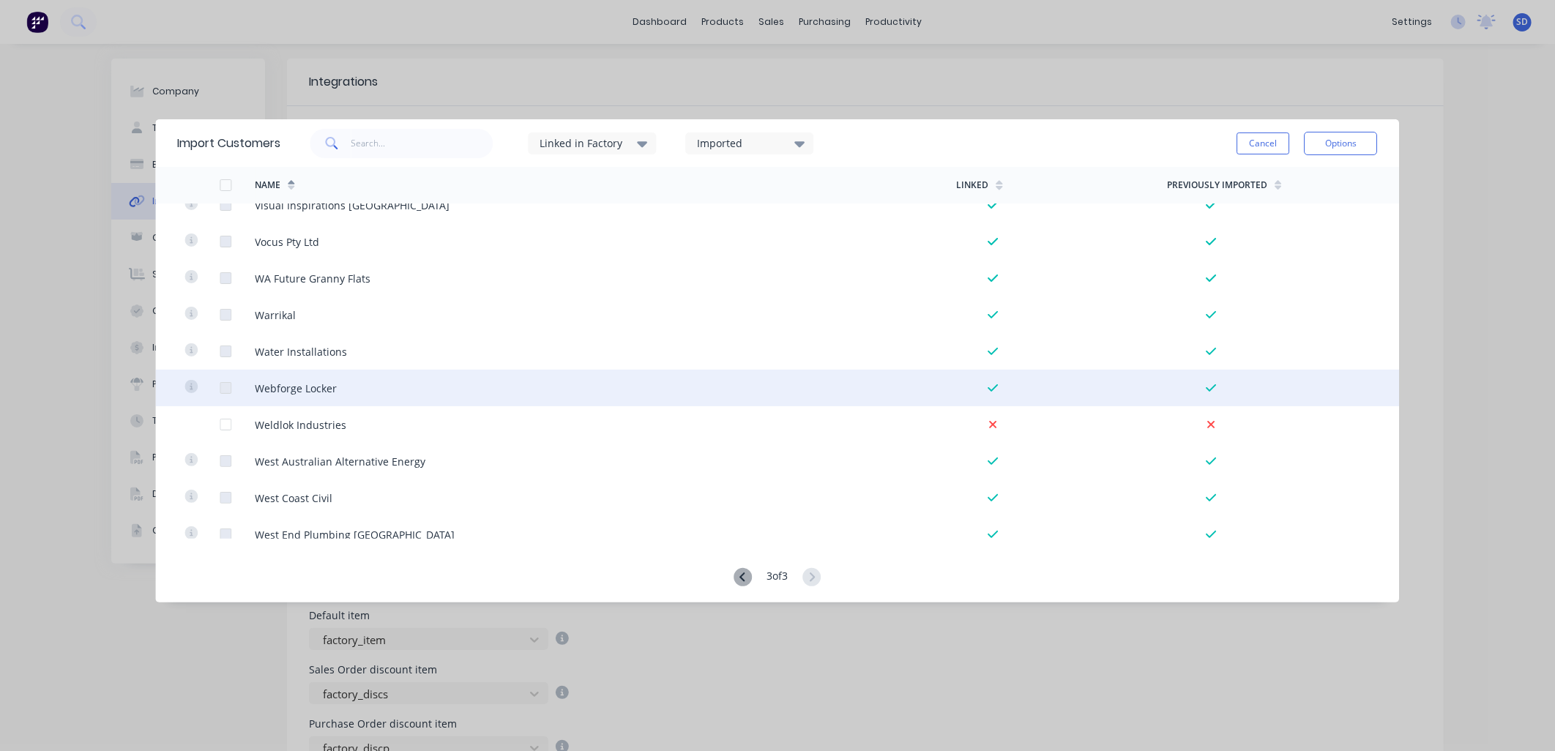
scroll to position [2521, 0]
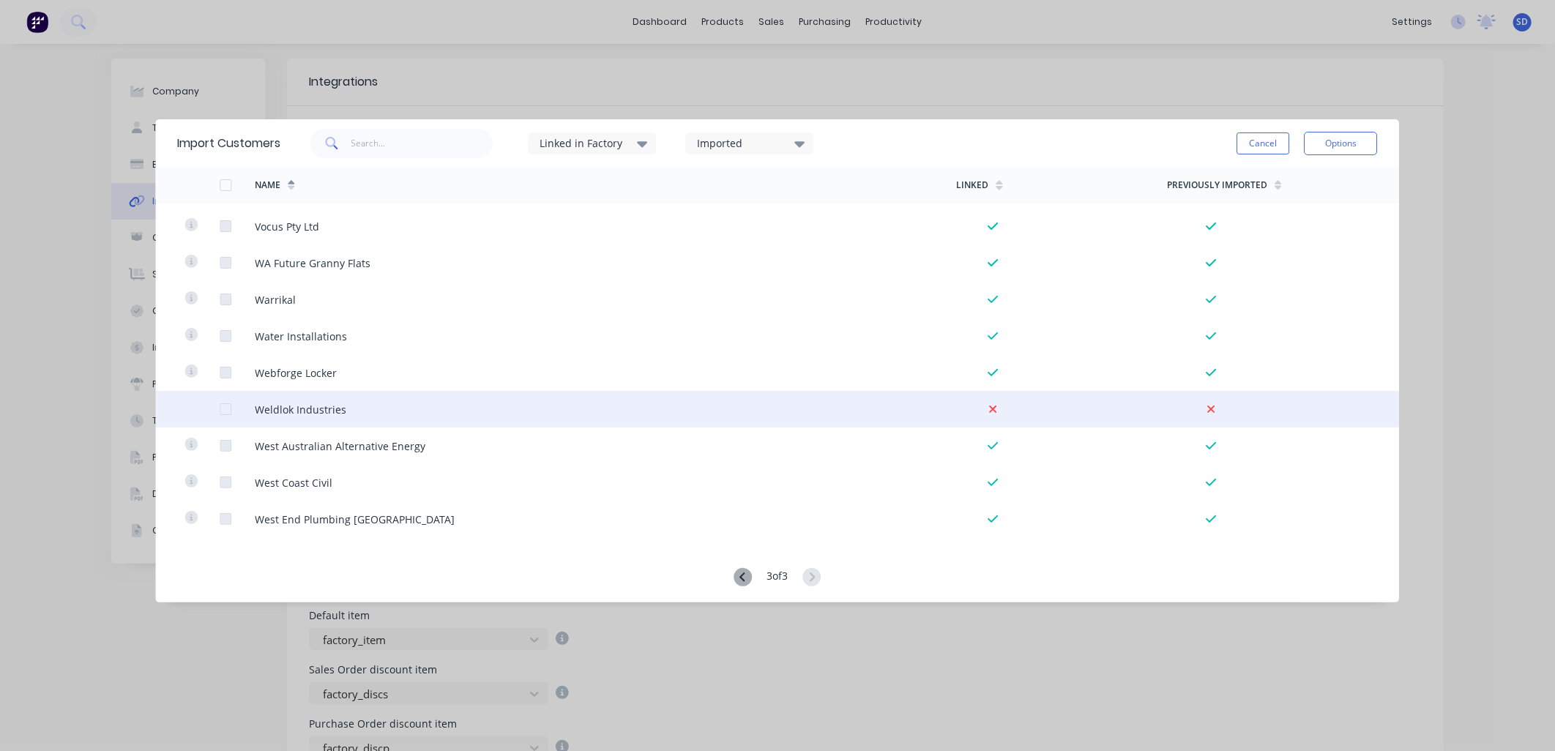
click at [228, 406] on div at bounding box center [225, 409] width 29 height 29
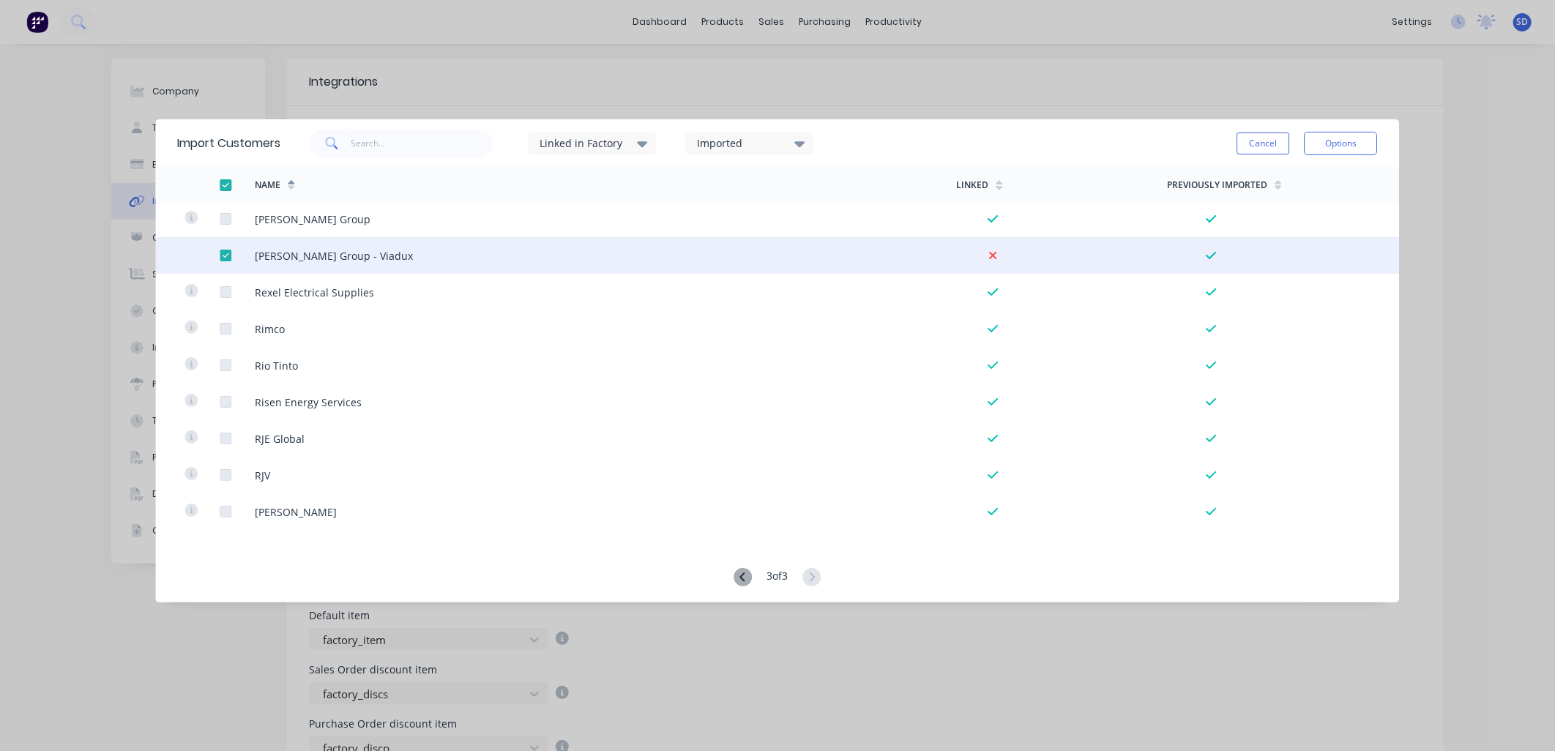
scroll to position [75, 0]
click at [1342, 144] on button "Options" at bounding box center [1340, 143] width 73 height 23
click at [1307, 184] on div "Import selected customers" at bounding box center [1308, 184] width 113 height 37
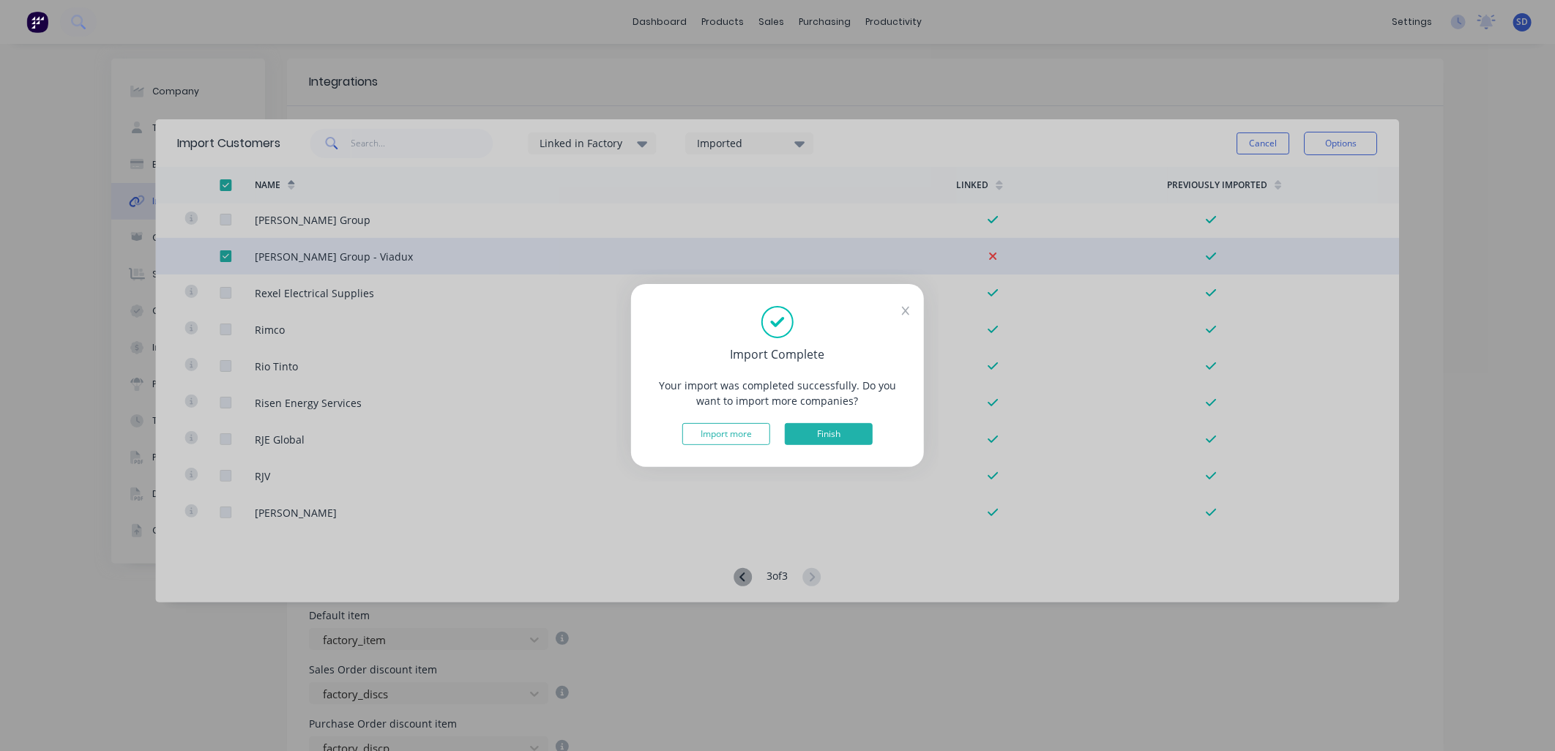
click at [807, 433] on button "Finish" at bounding box center [829, 434] width 88 height 22
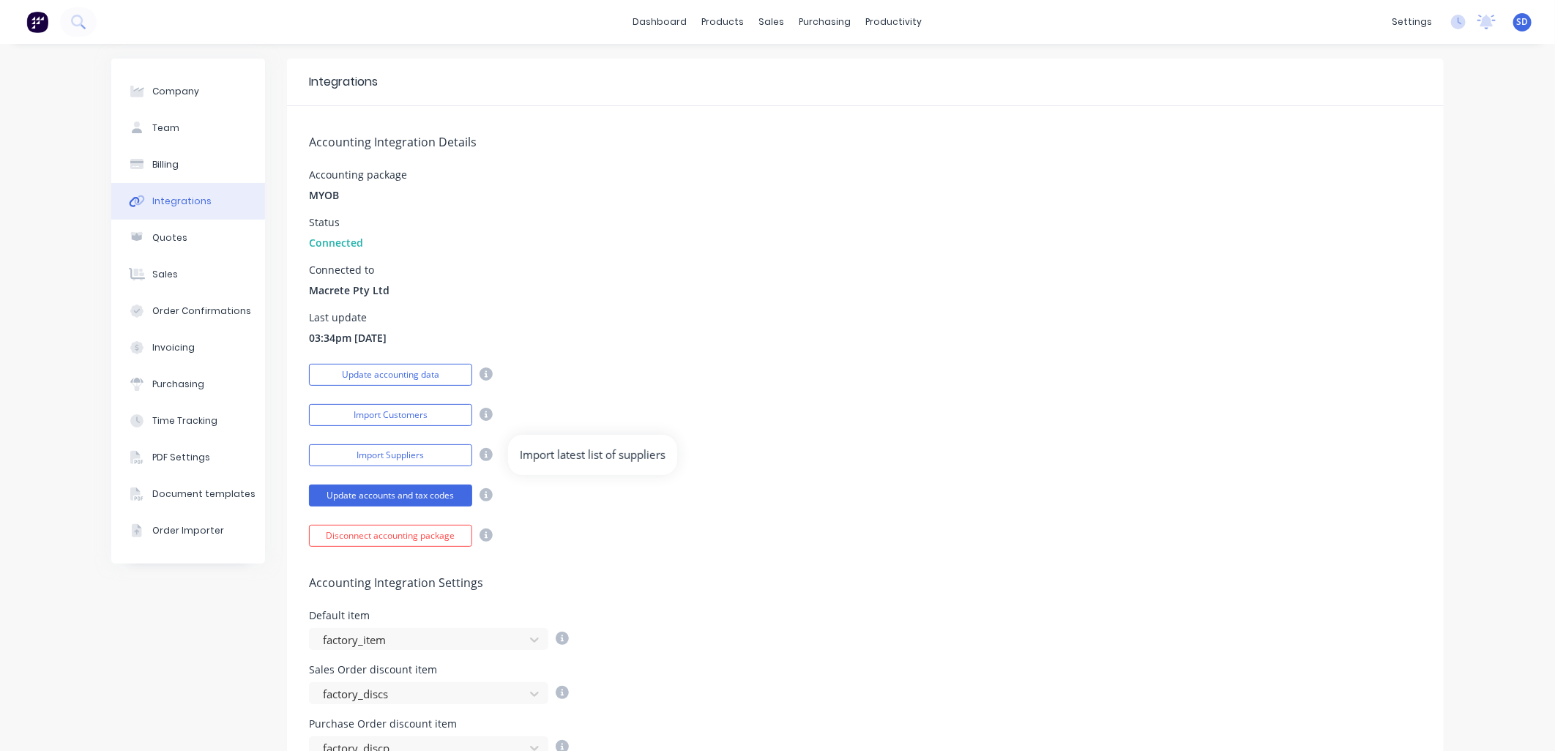
click at [480, 455] on icon at bounding box center [485, 454] width 13 height 13
click at [442, 454] on button "Import Suppliers" at bounding box center [390, 455] width 163 height 22
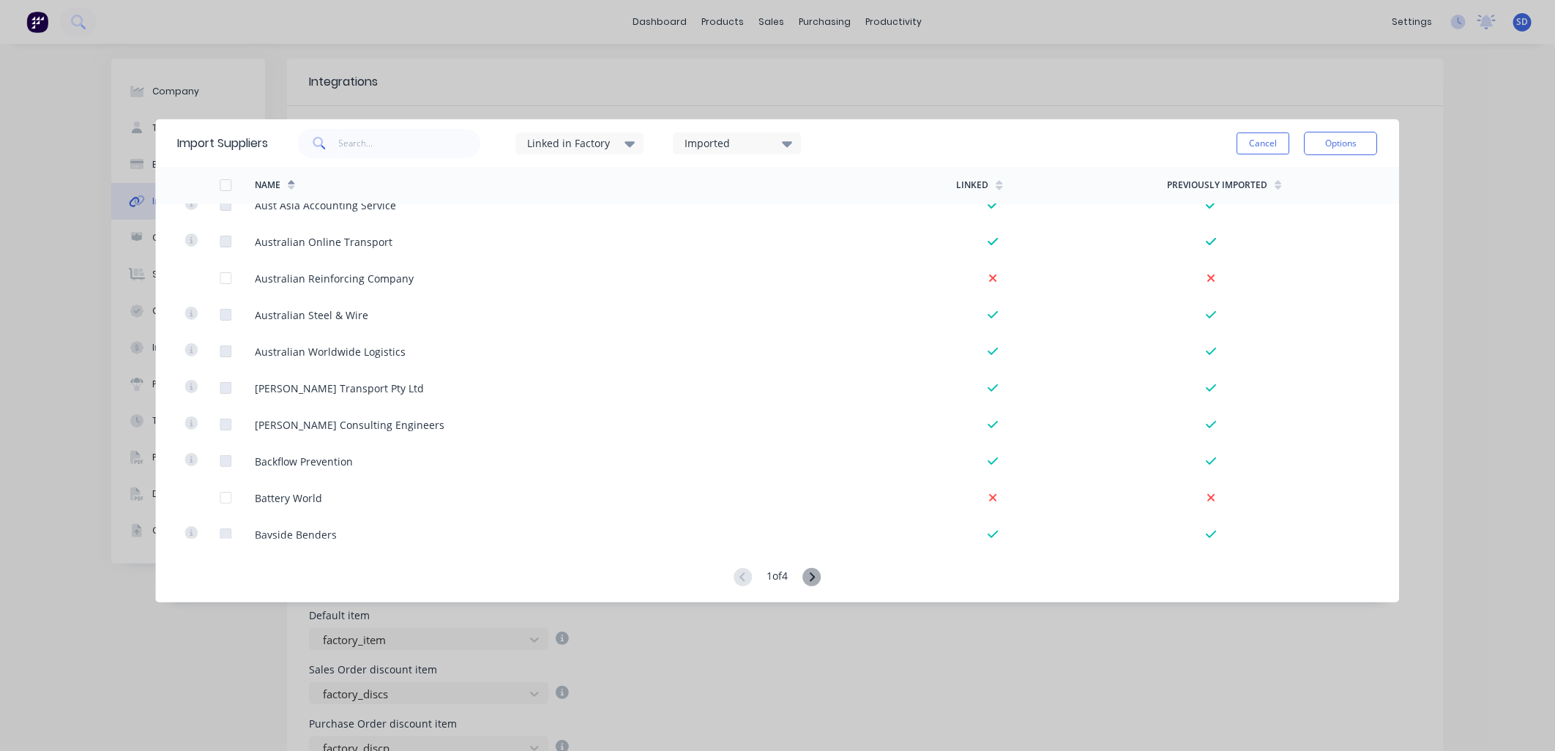
scroll to position [976, 0]
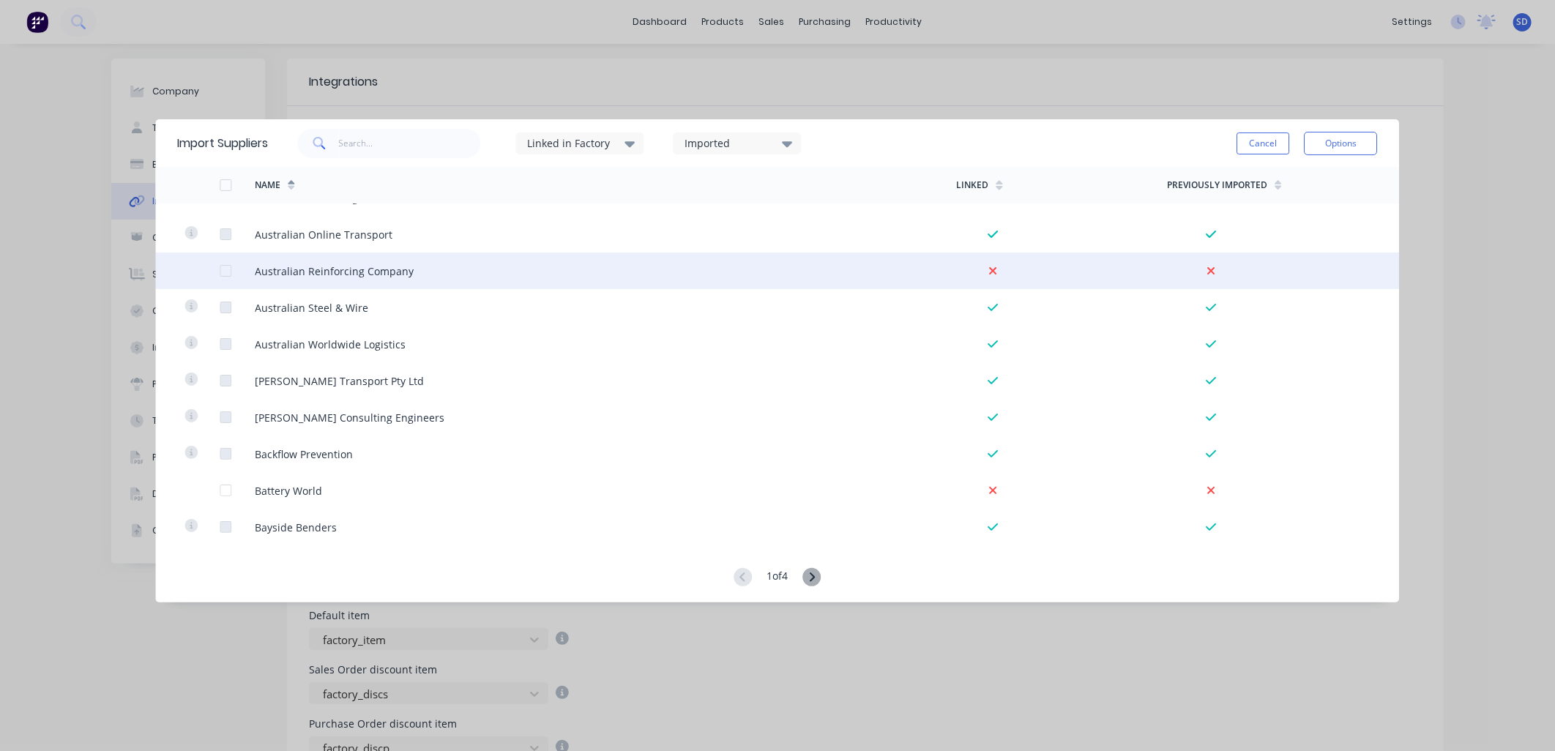
click at [228, 274] on div at bounding box center [225, 270] width 29 height 29
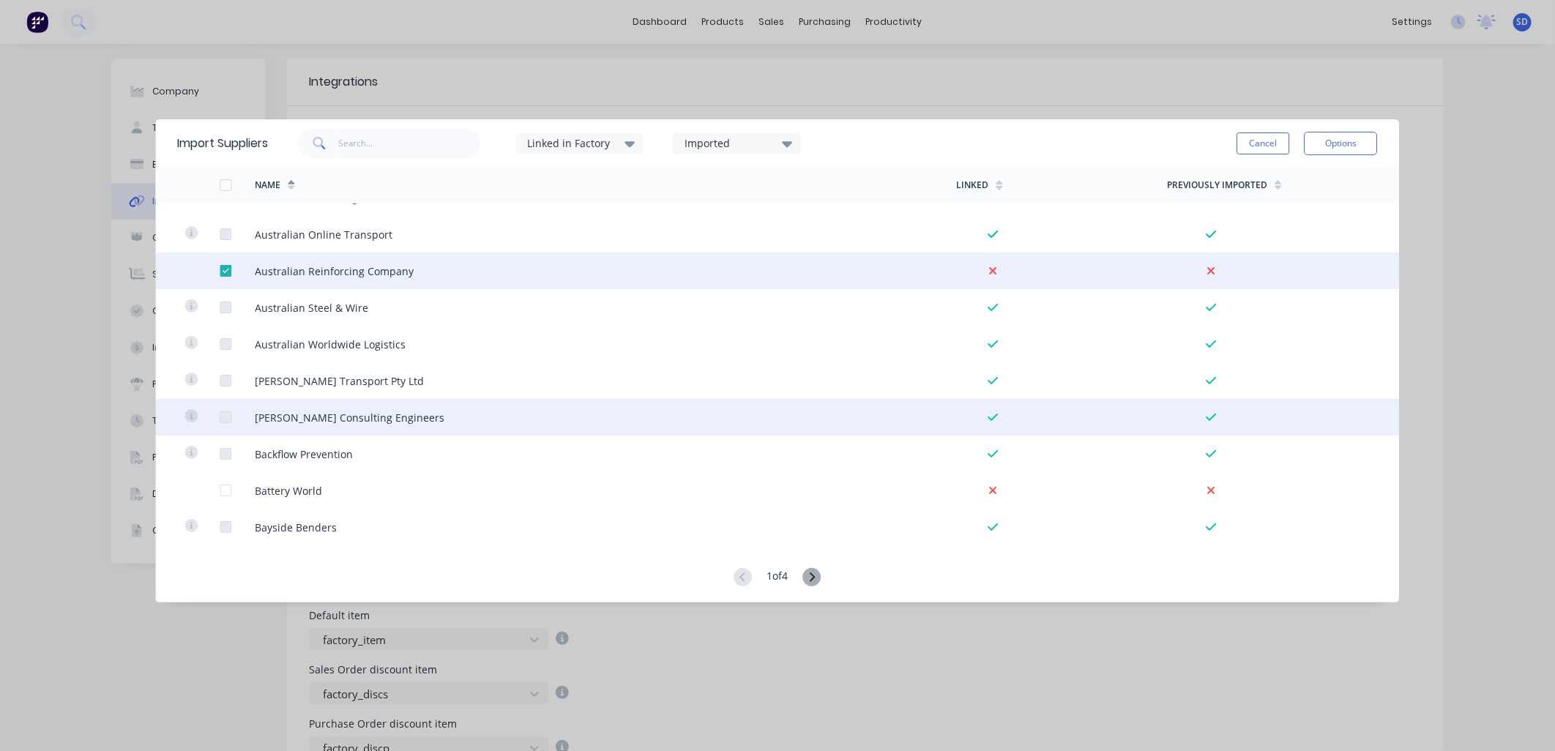
scroll to position [1057, 0]
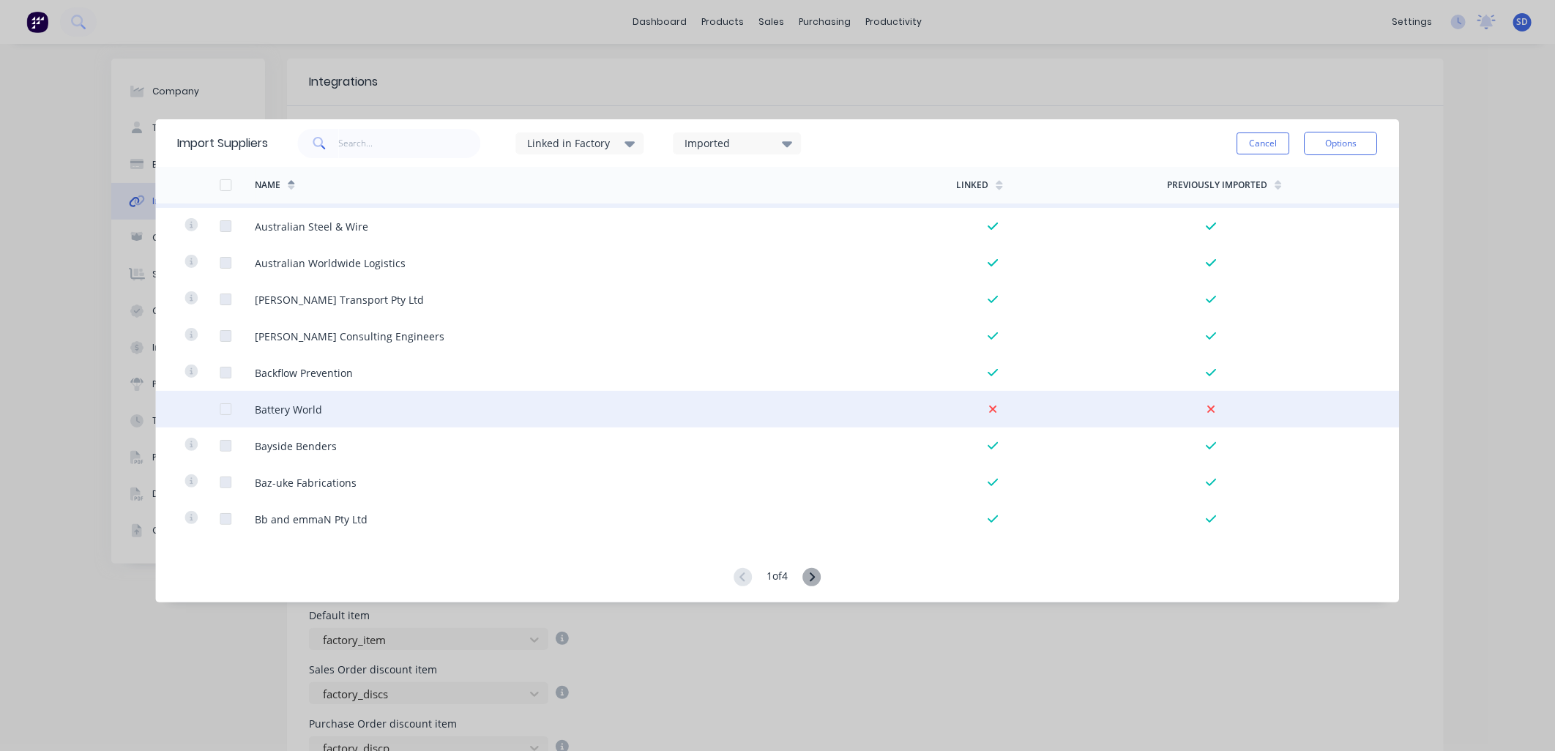
click at [229, 406] on div at bounding box center [225, 409] width 29 height 29
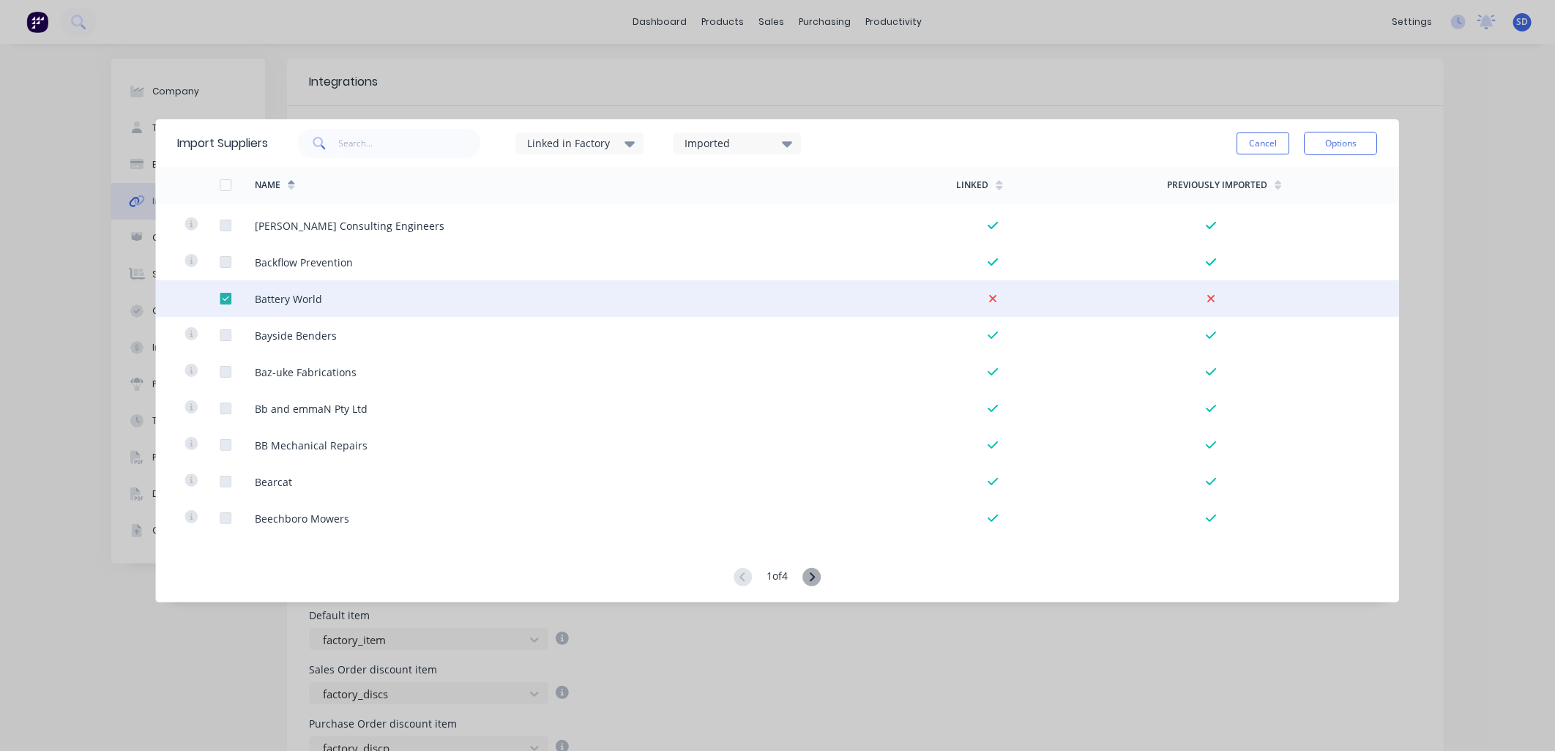
scroll to position [1301, 0]
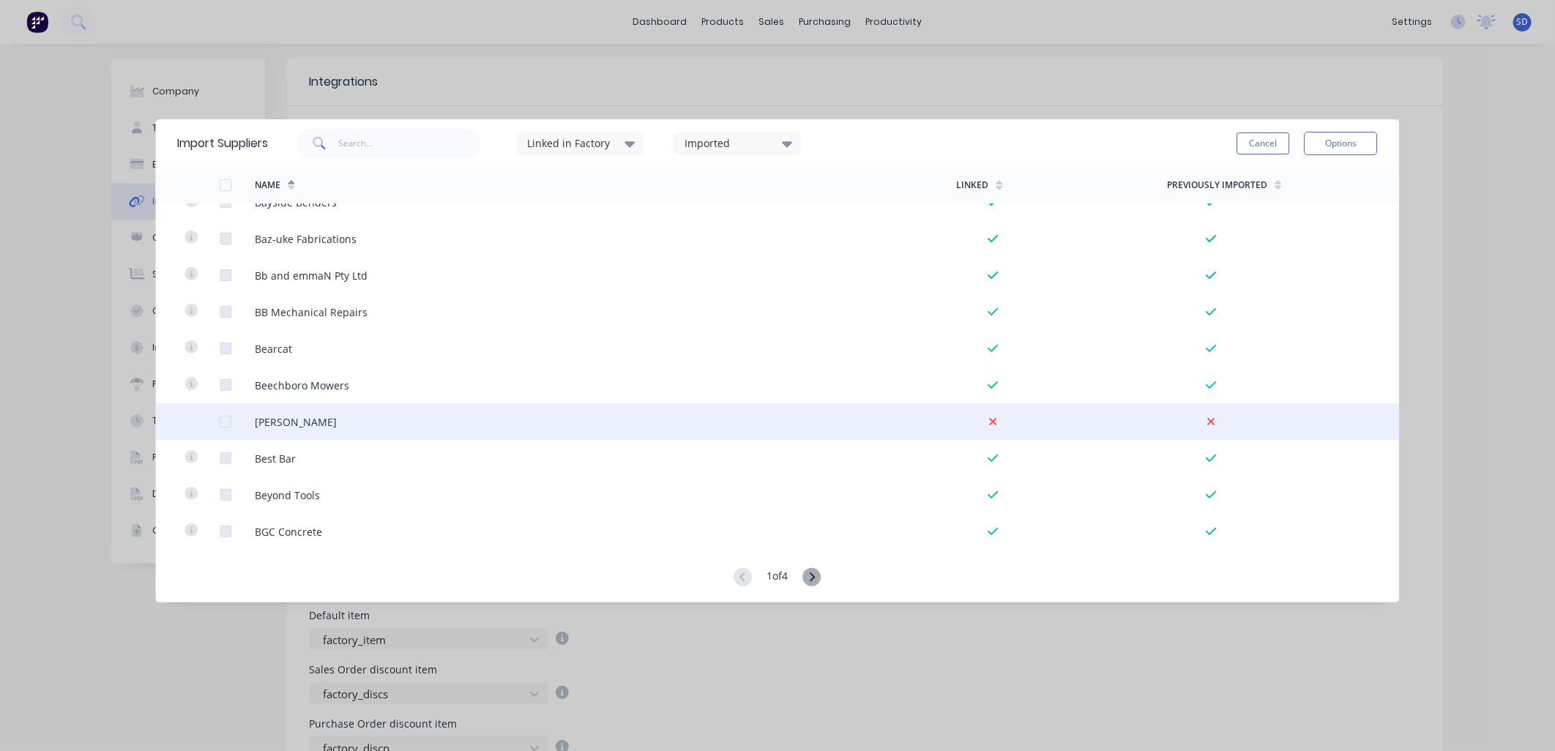
click at [224, 421] on div at bounding box center [225, 421] width 29 height 29
click at [223, 418] on div at bounding box center [225, 421] width 29 height 29
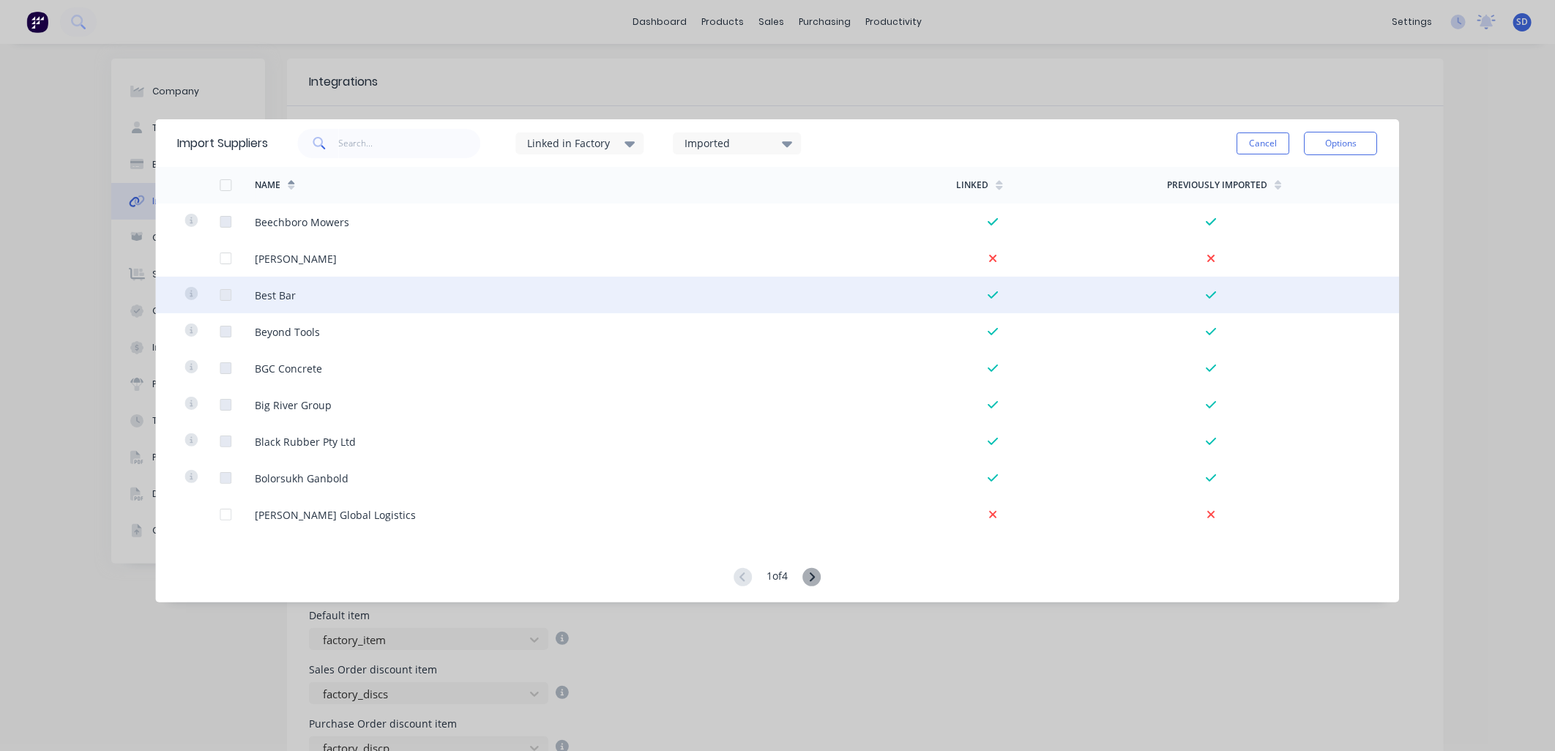
scroll to position [1545, 0]
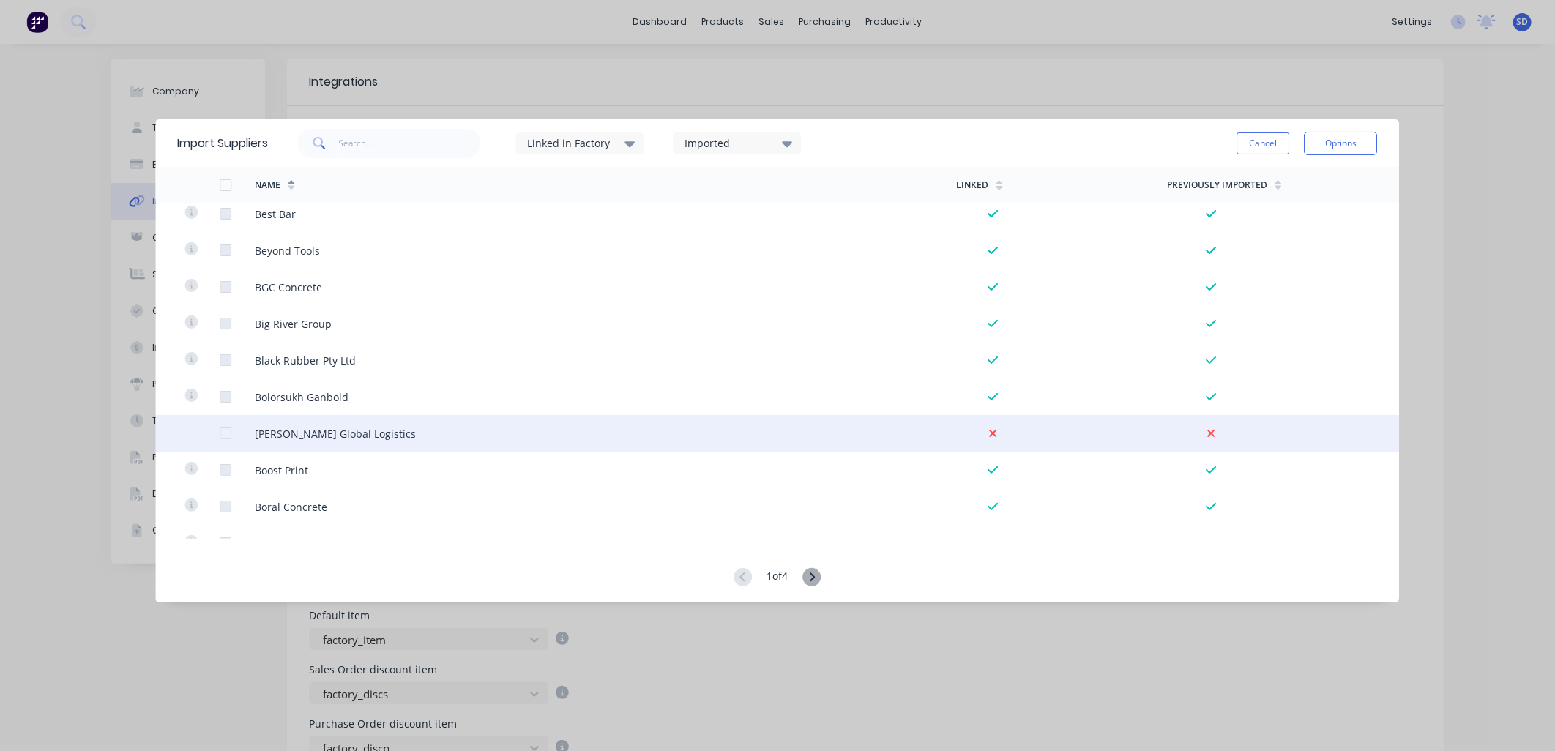
click at [220, 436] on div at bounding box center [225, 433] width 29 height 29
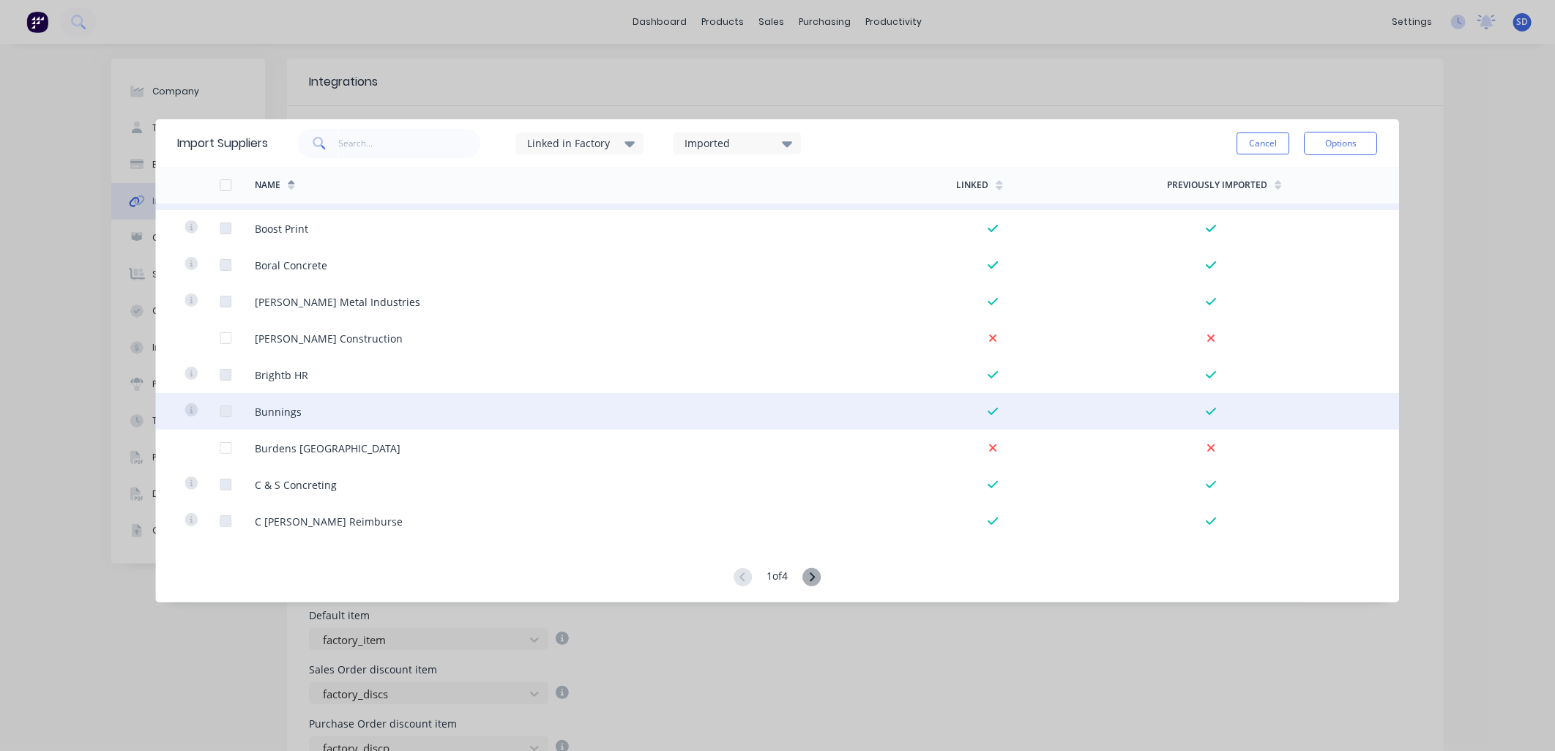
scroll to position [1789, 0]
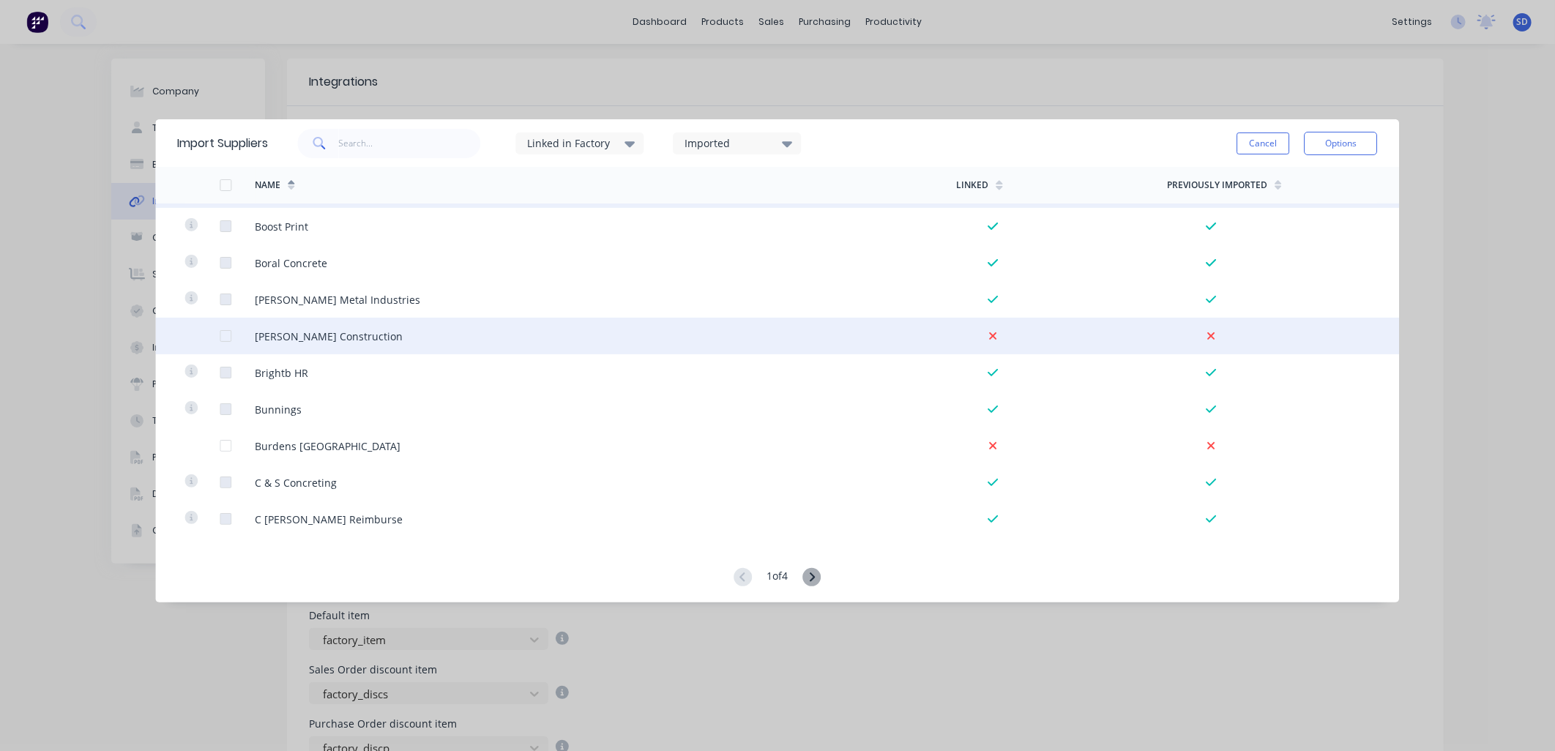
click at [228, 337] on div at bounding box center [225, 335] width 29 height 29
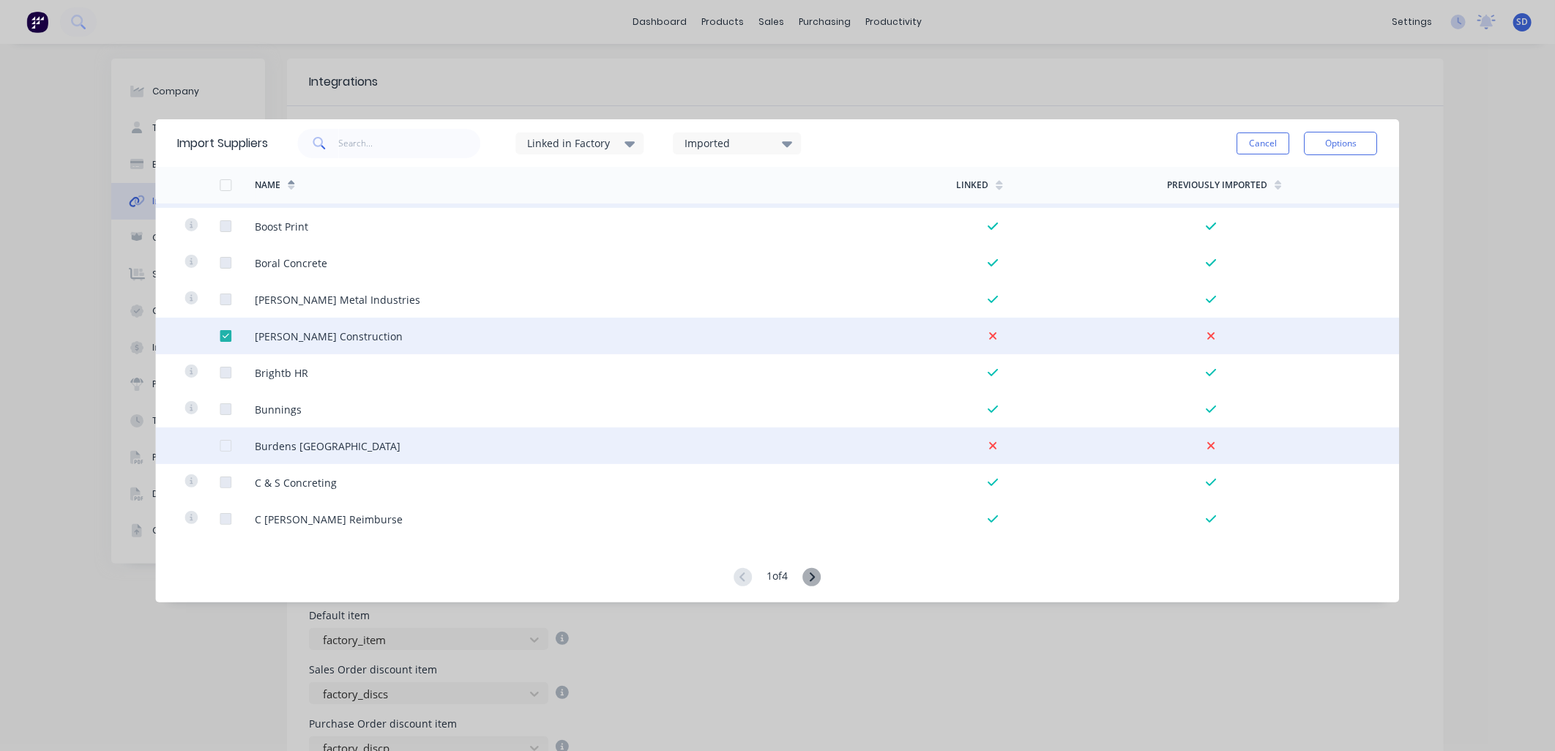
click at [225, 447] on div at bounding box center [225, 445] width 29 height 29
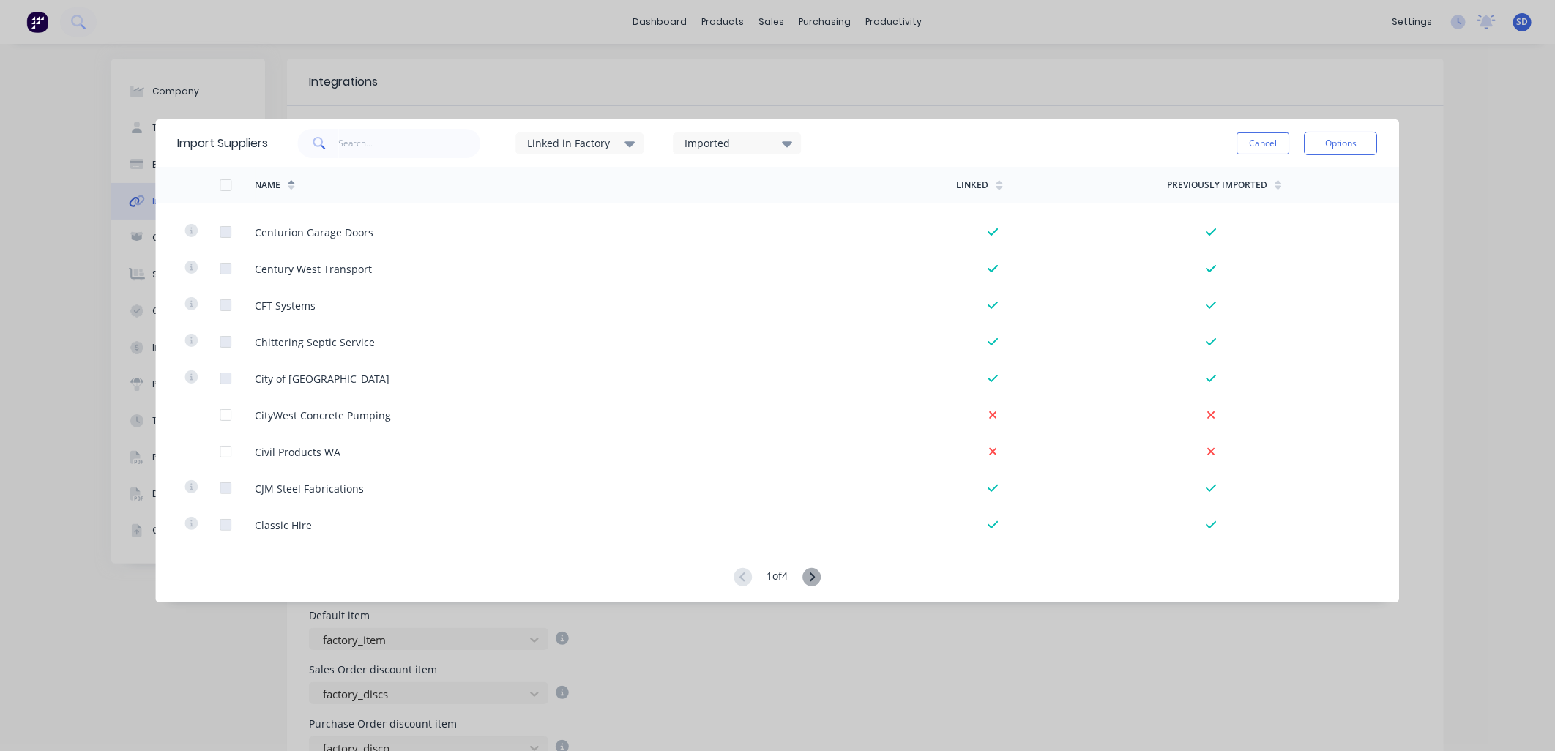
scroll to position [2602, 0]
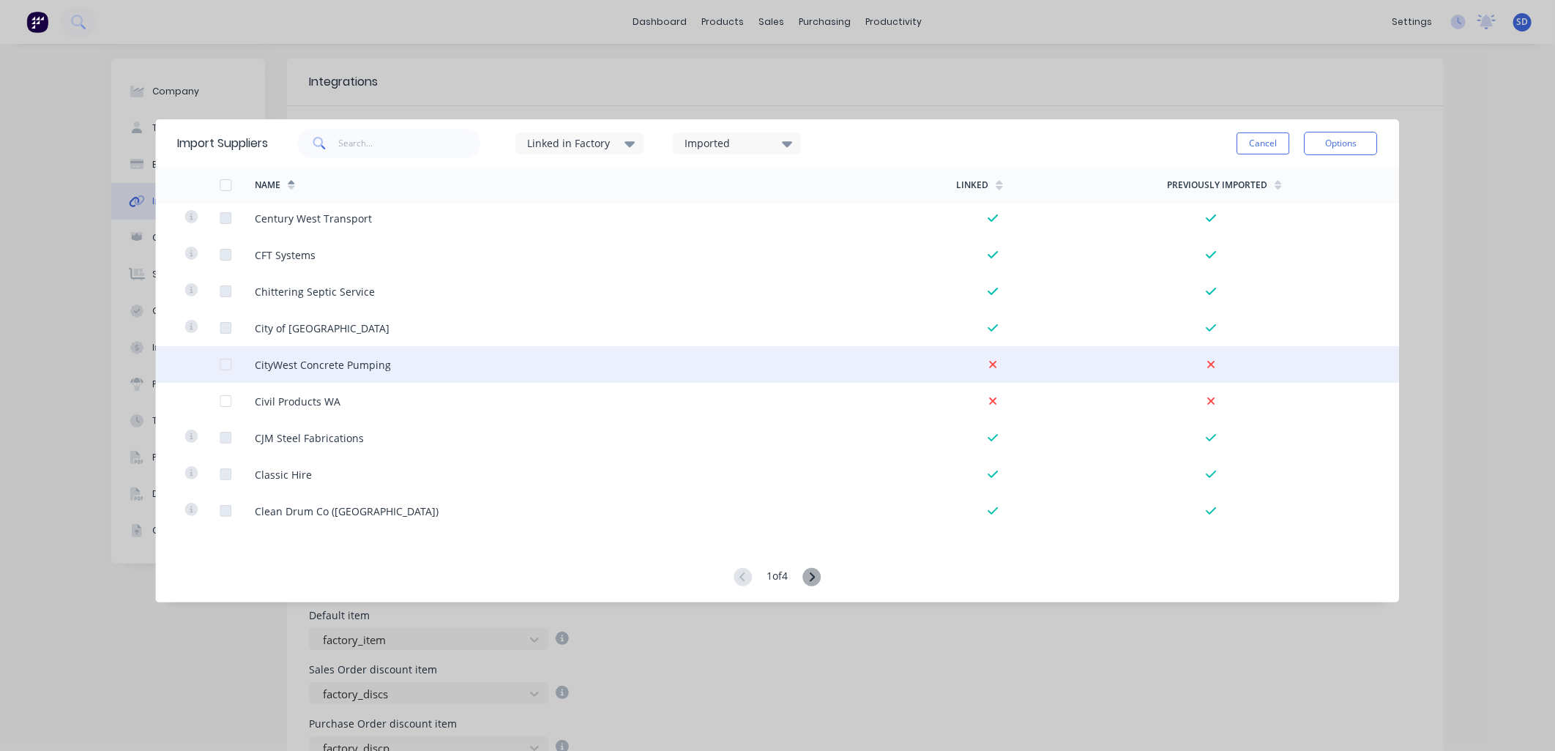
click at [225, 365] on div at bounding box center [225, 364] width 29 height 29
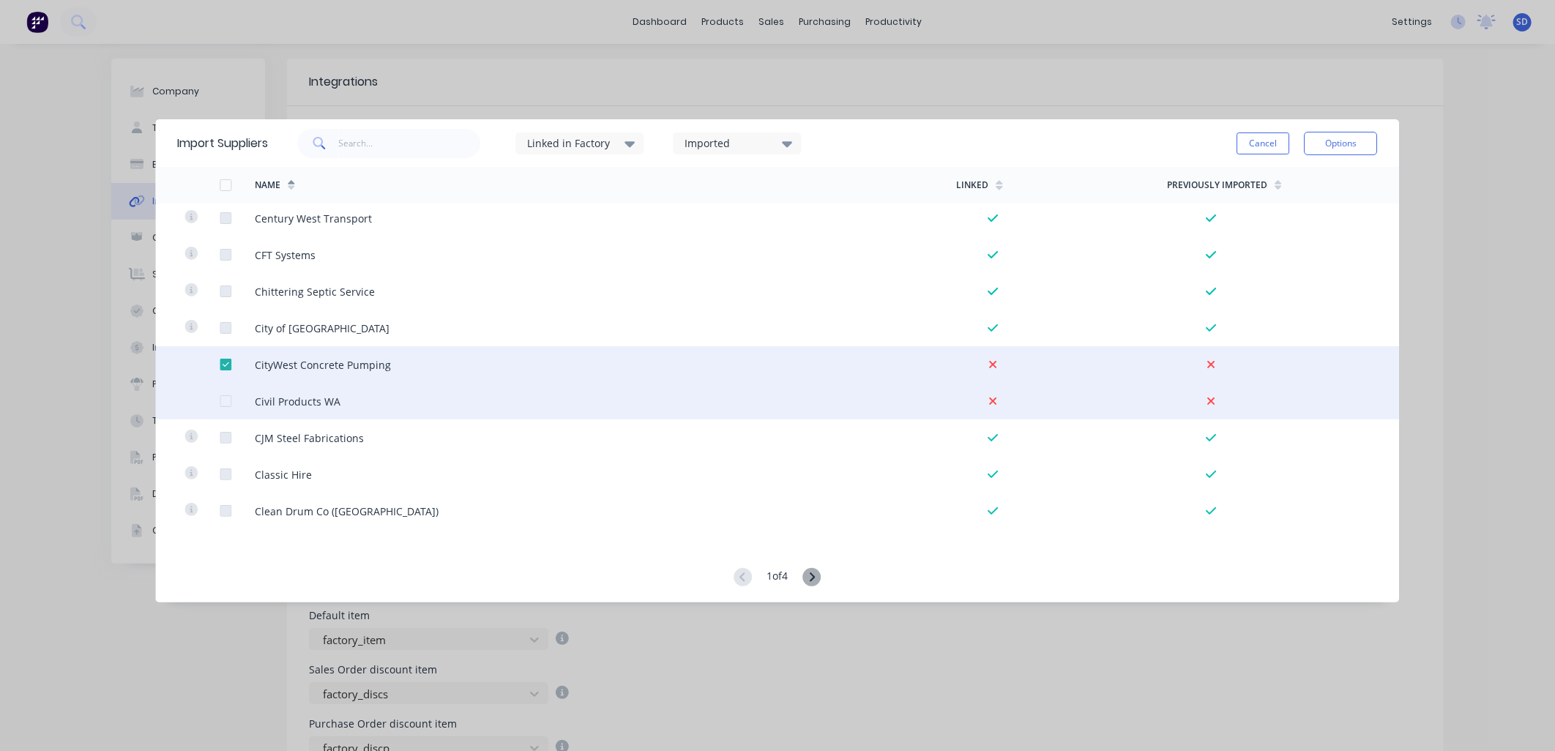
click at [225, 399] on div at bounding box center [225, 400] width 29 height 29
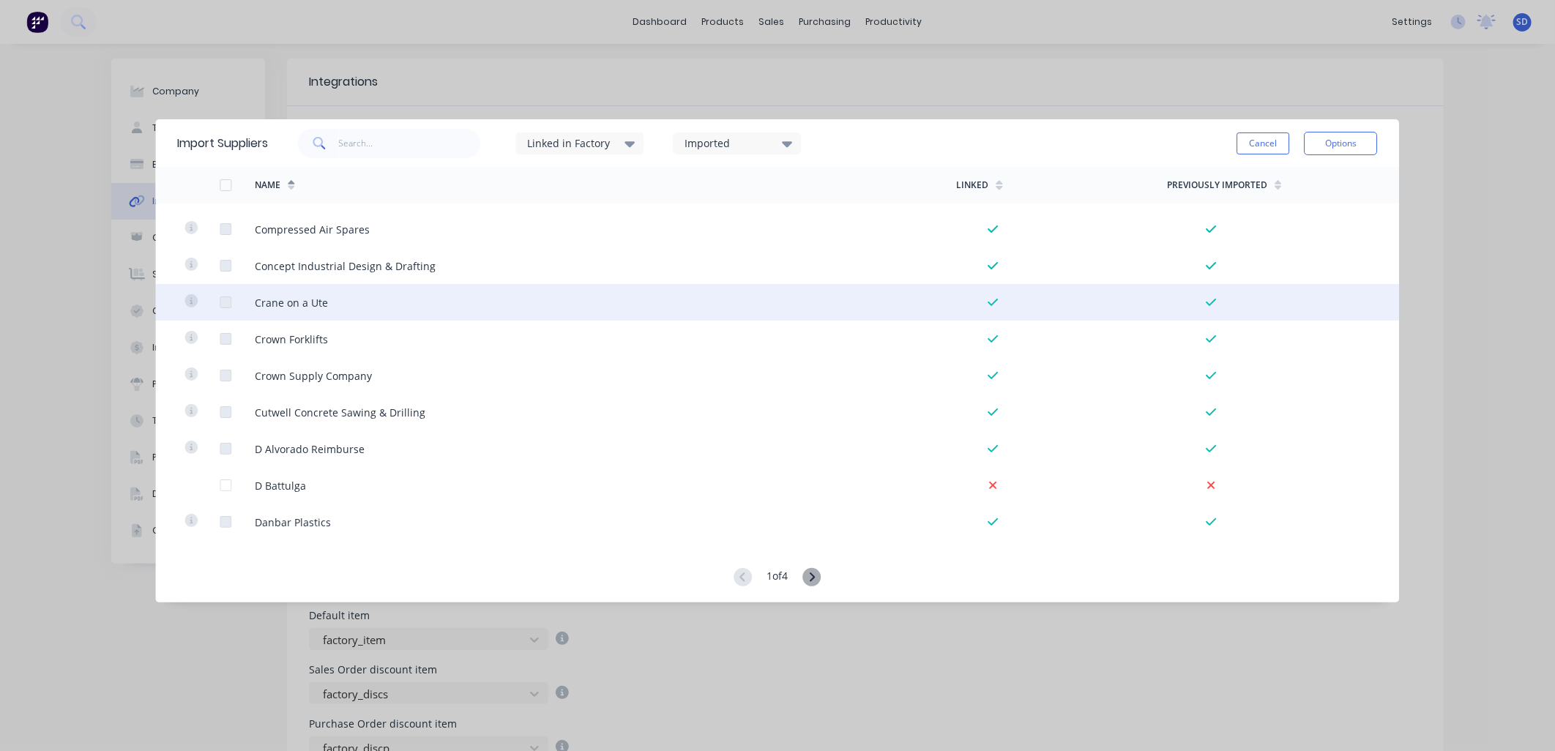
scroll to position [3172, 0]
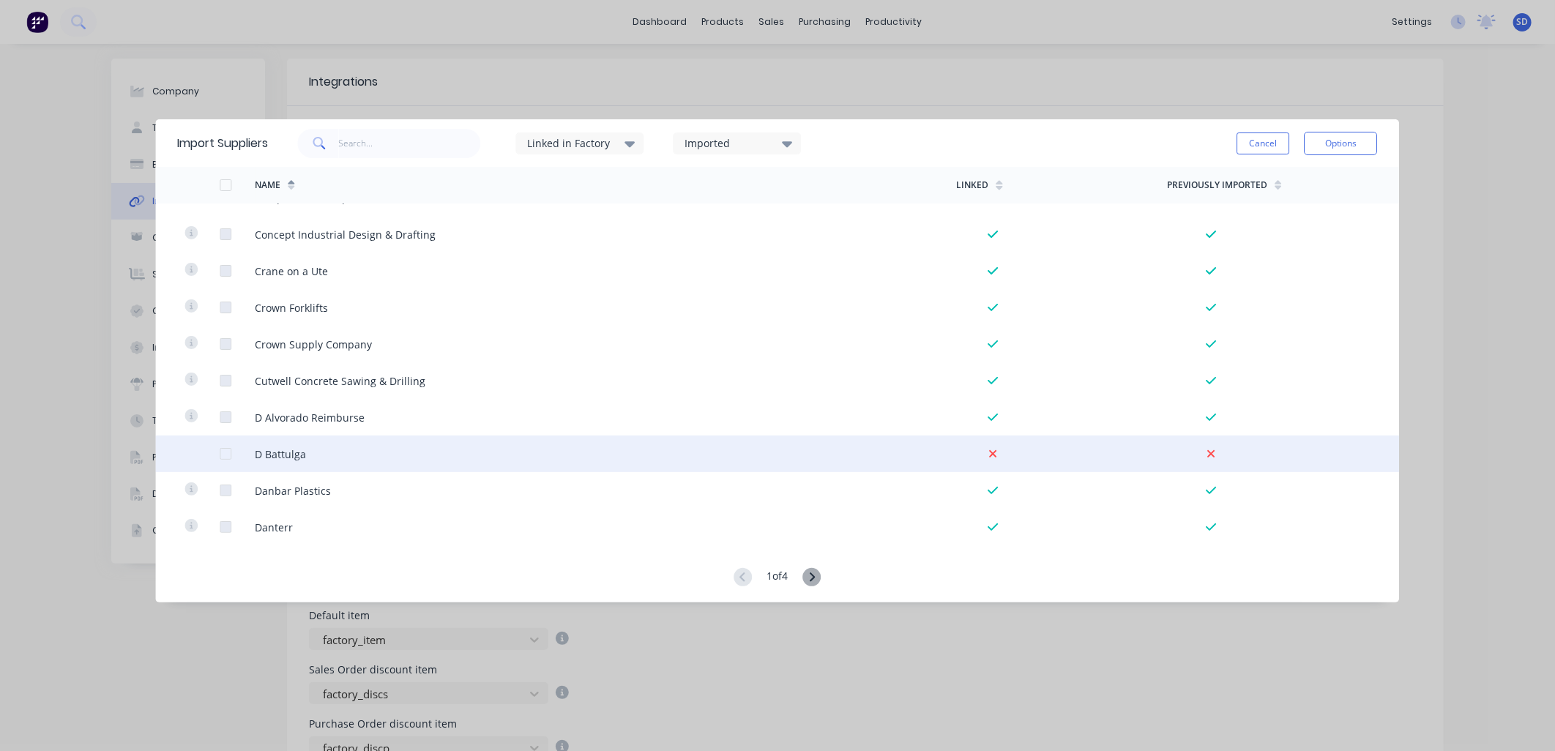
click at [222, 455] on div at bounding box center [225, 453] width 29 height 29
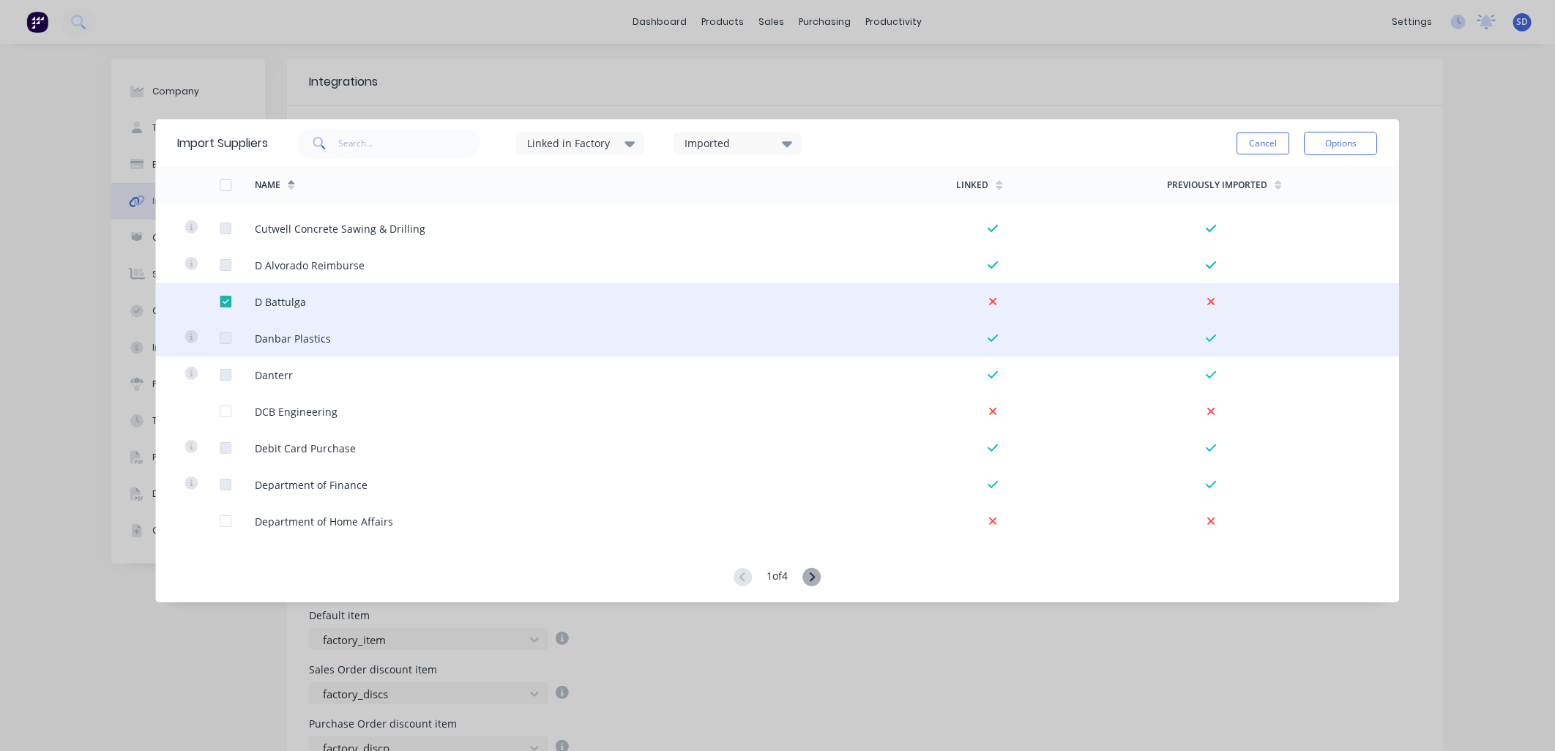
scroll to position [3325, 0]
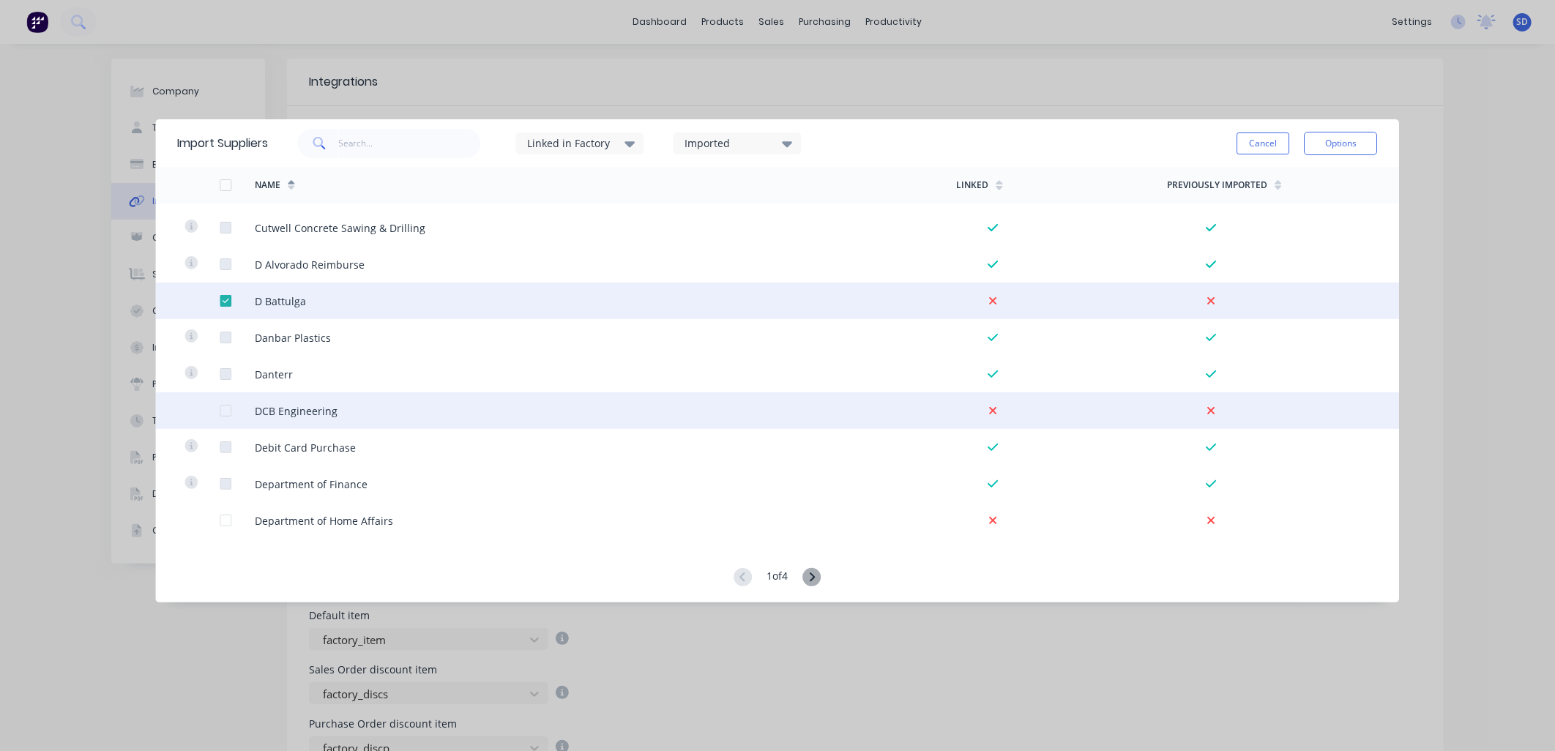
click at [223, 412] on div at bounding box center [225, 410] width 29 height 29
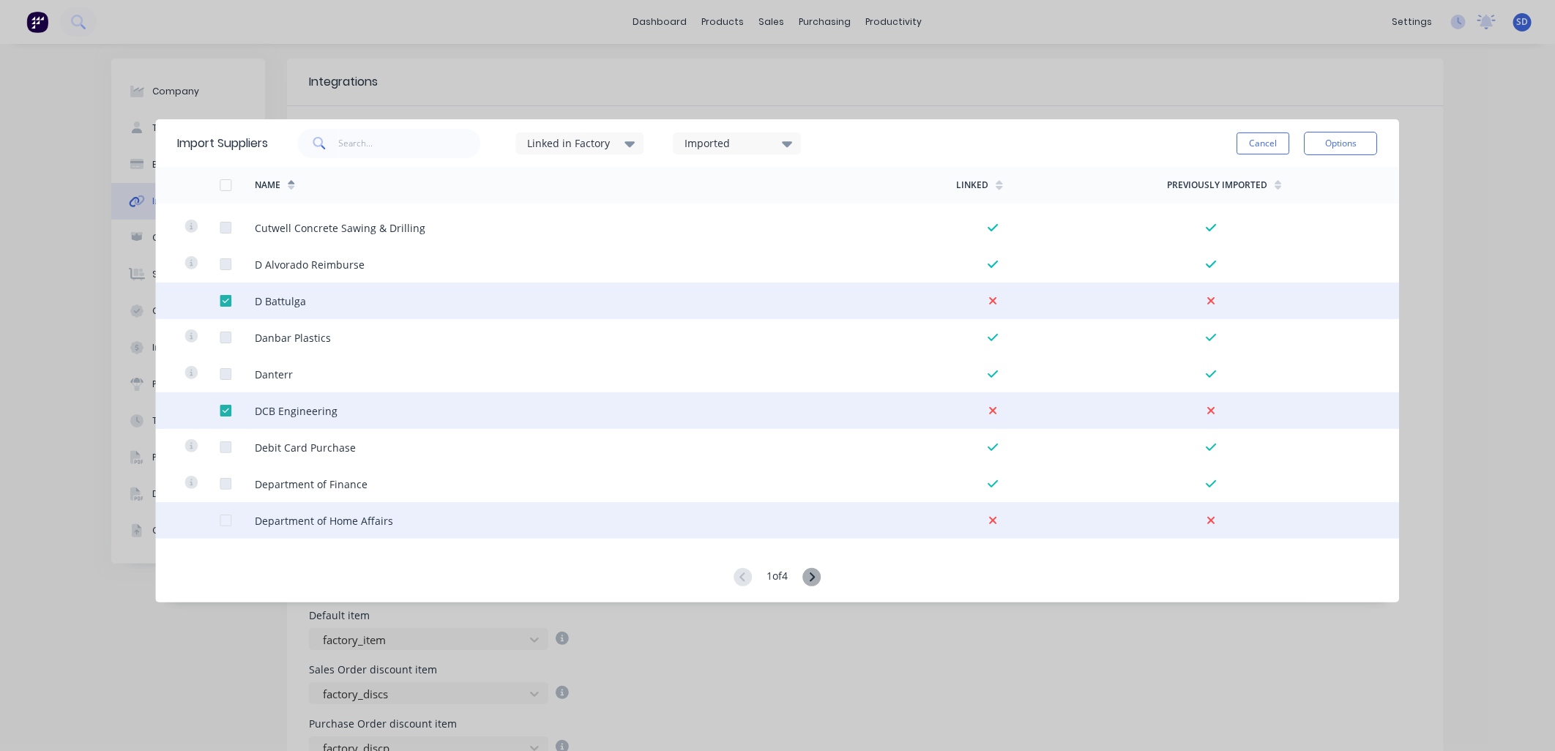
click at [223, 521] on div at bounding box center [225, 520] width 29 height 29
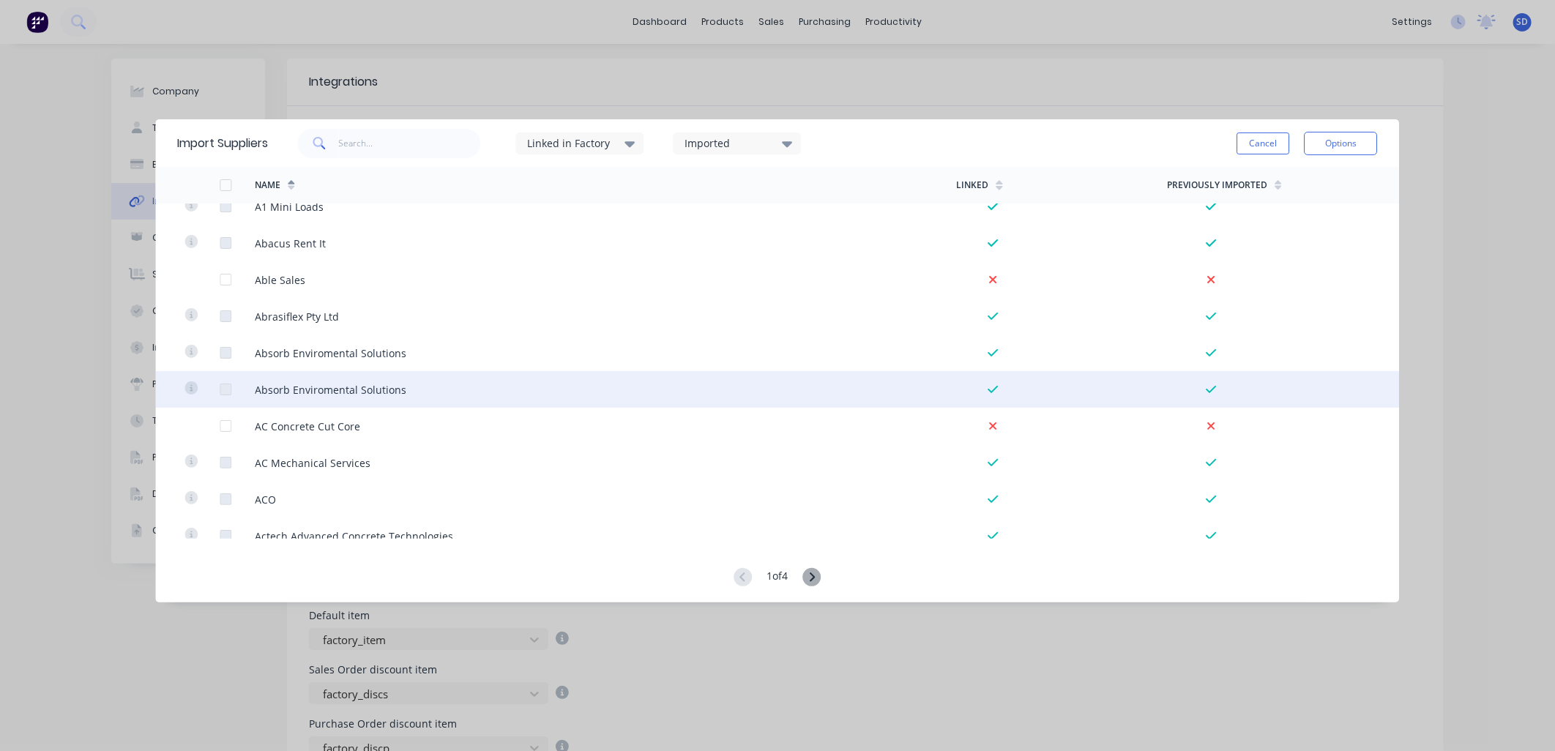
scroll to position [0, 0]
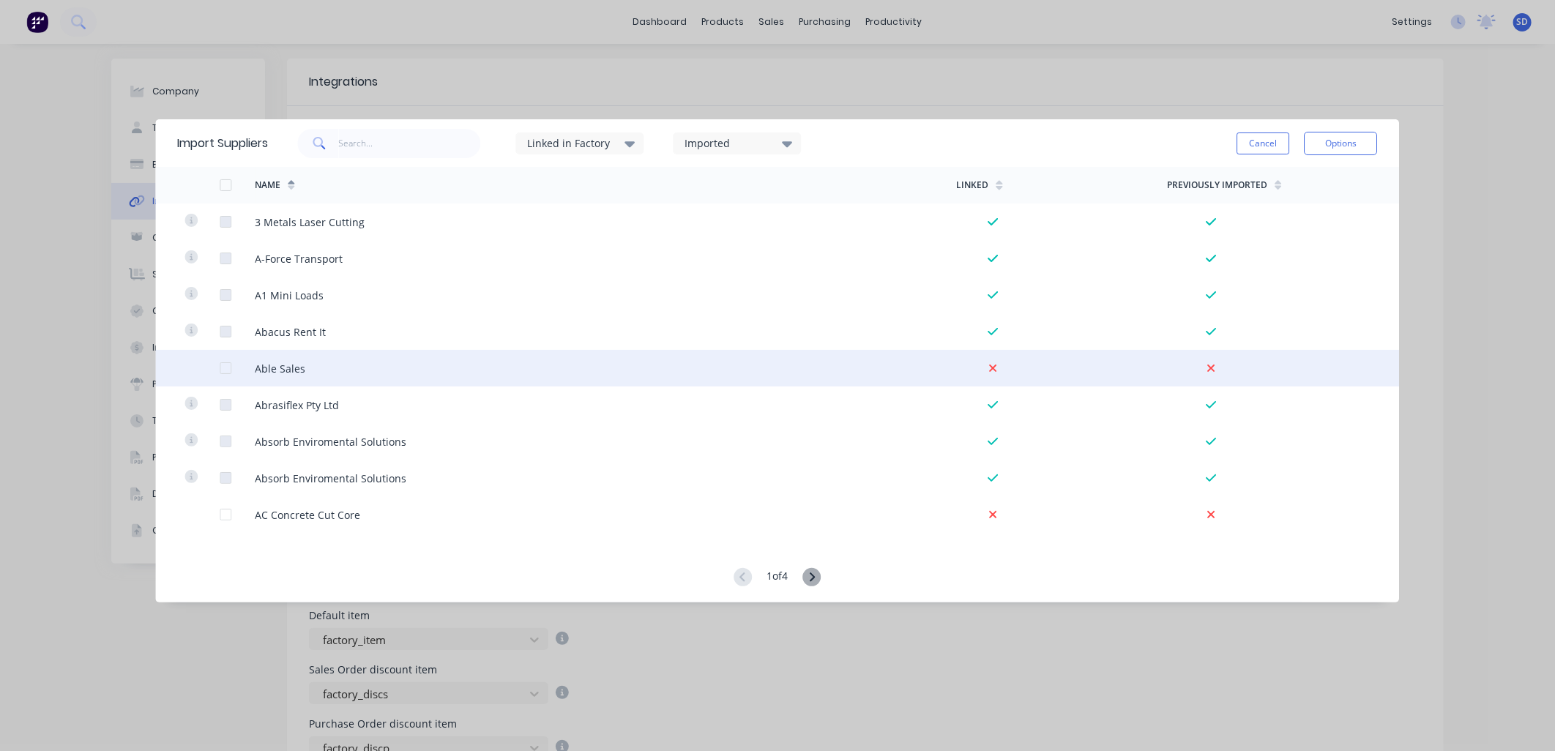
click at [222, 369] on div at bounding box center [225, 368] width 29 height 29
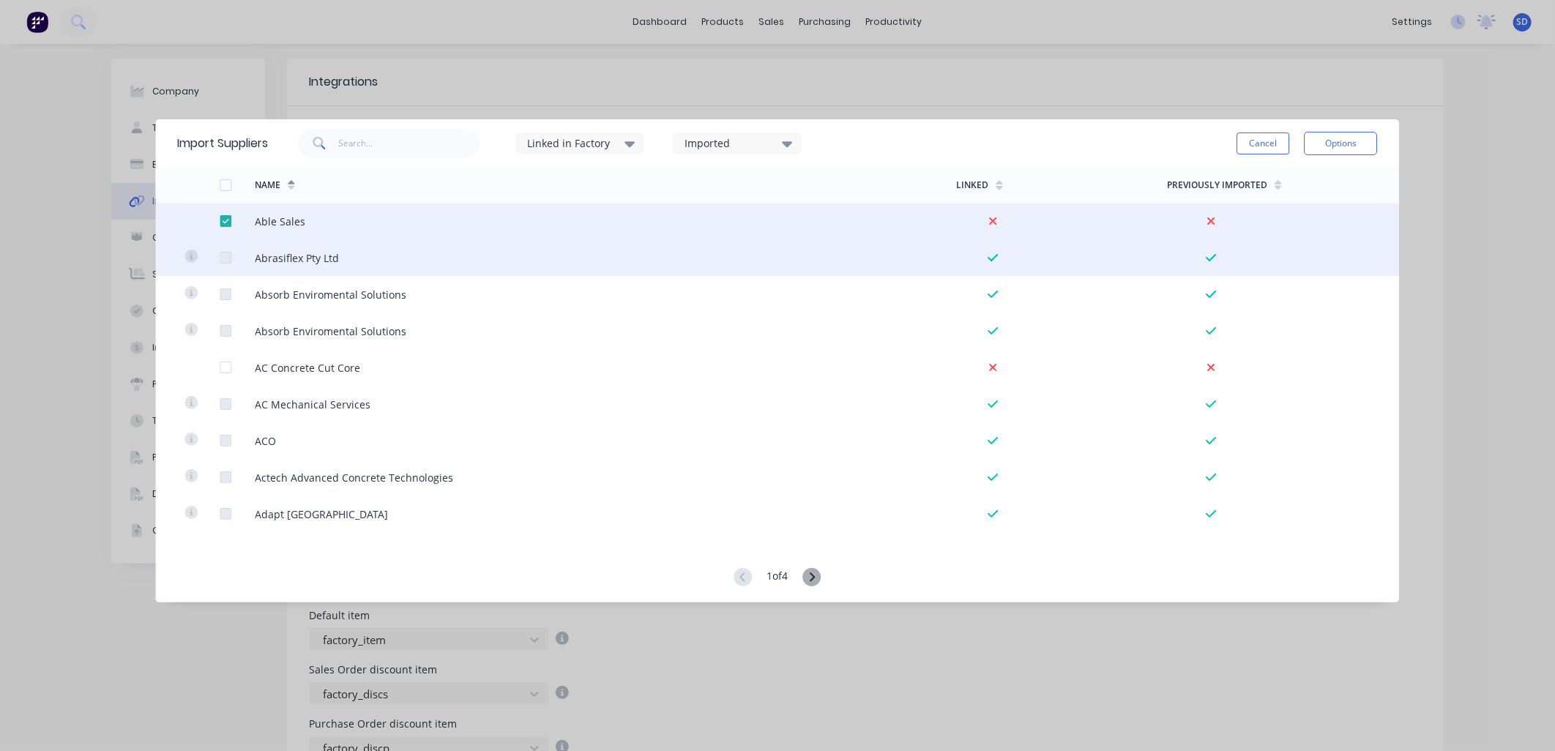
scroll to position [162, 0]
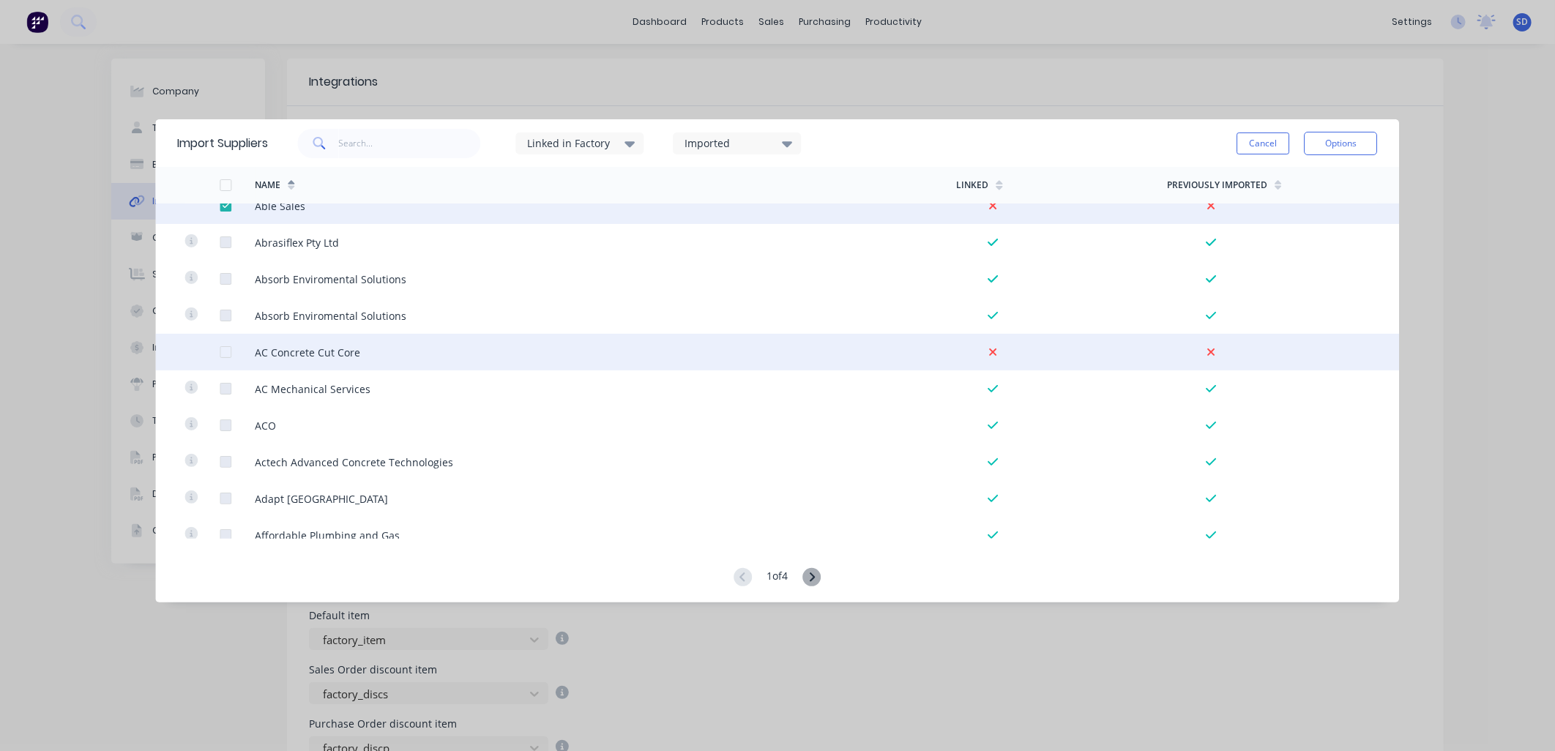
click at [223, 359] on div at bounding box center [237, 352] width 35 height 37
click at [230, 353] on div at bounding box center [225, 351] width 29 height 29
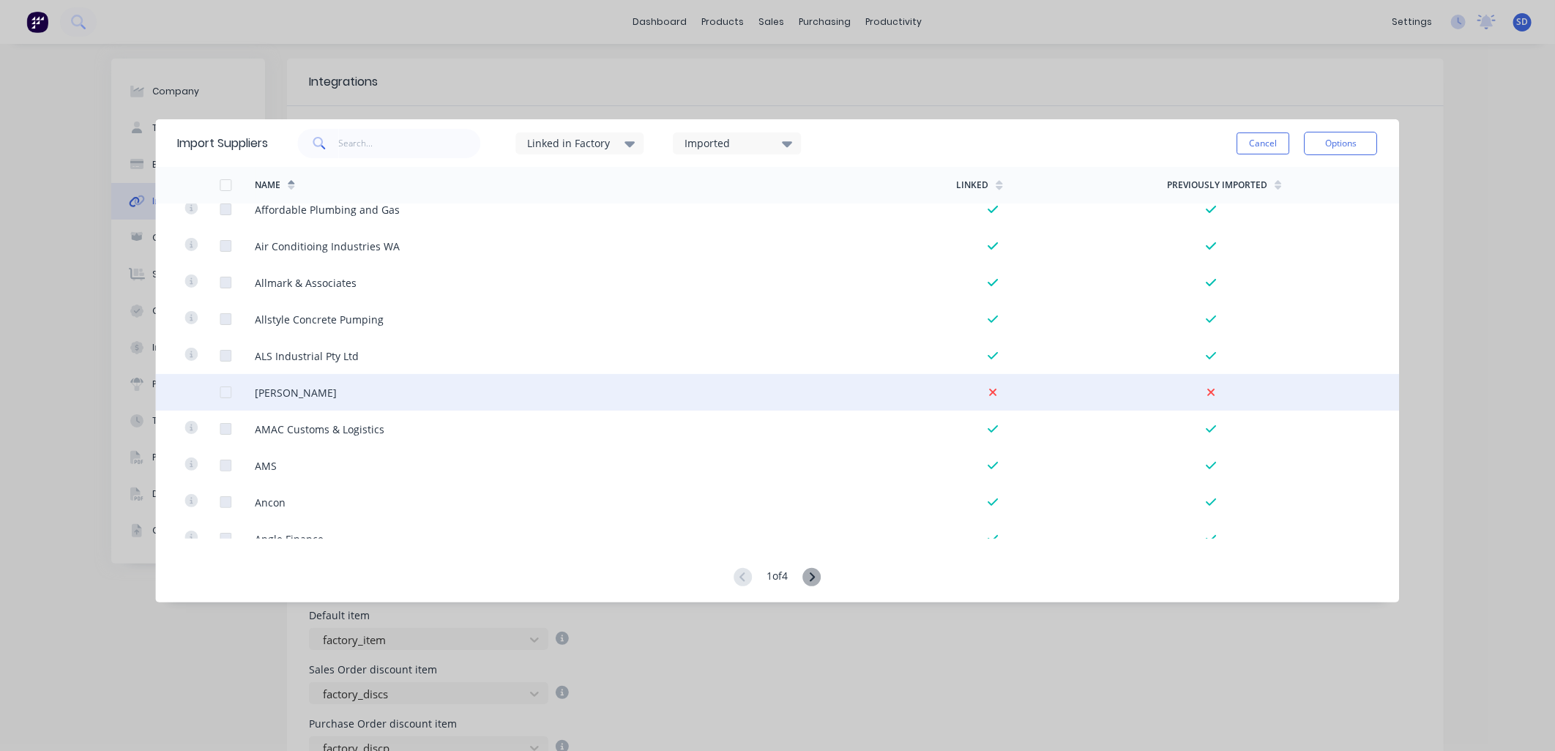
scroll to position [487, 0]
click at [223, 386] on div at bounding box center [225, 392] width 29 height 29
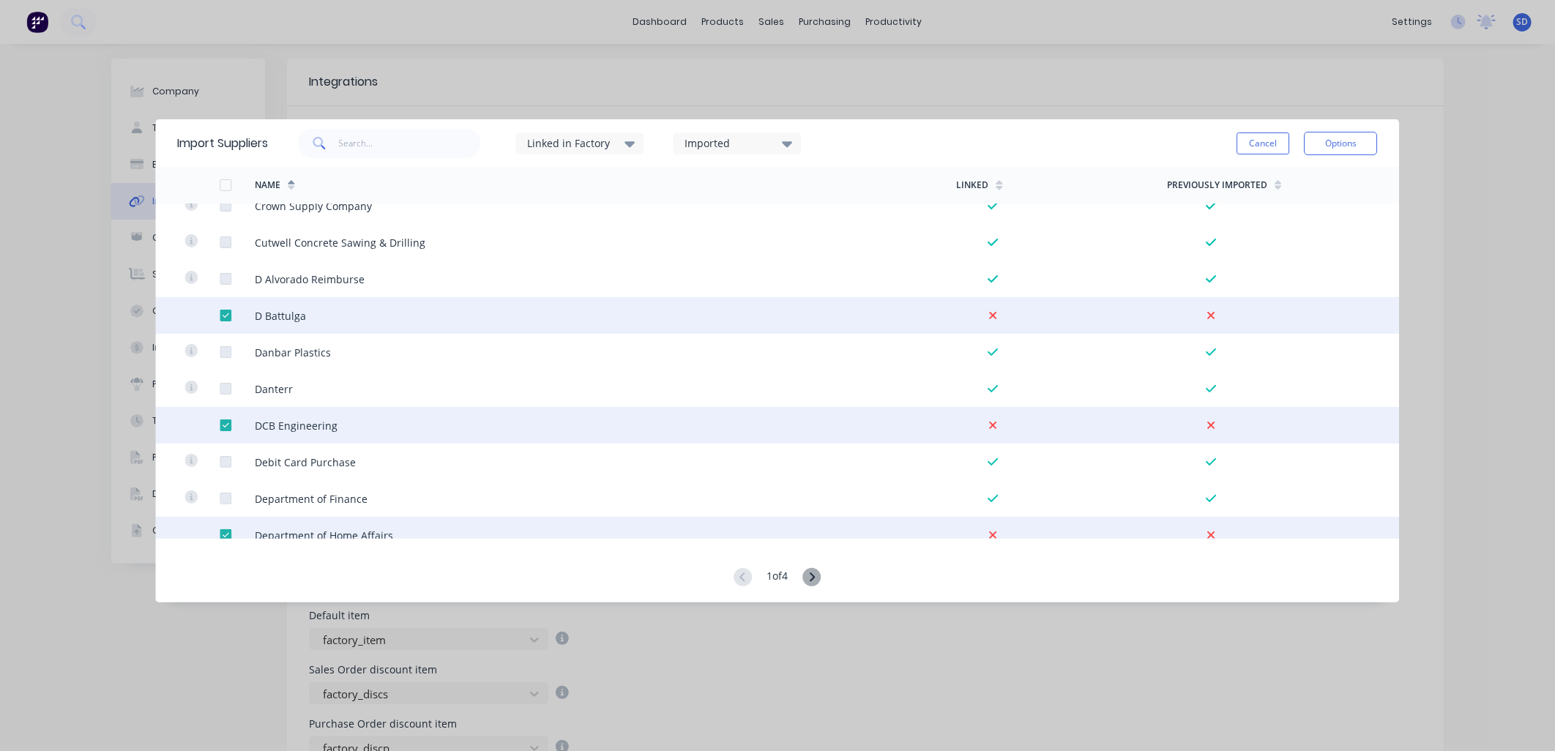
scroll to position [3325, 0]
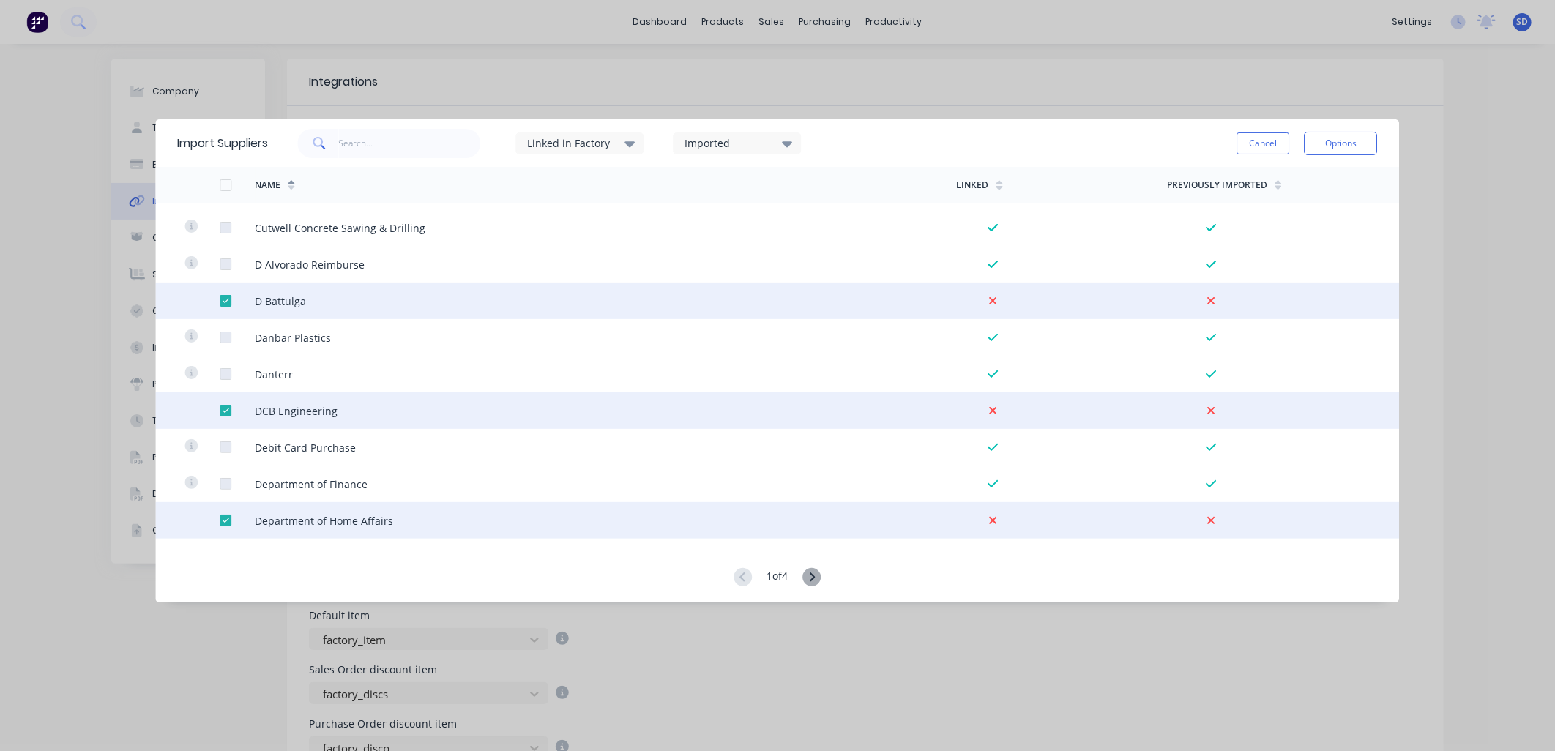
click at [813, 576] on icon at bounding box center [812, 577] width 18 height 18
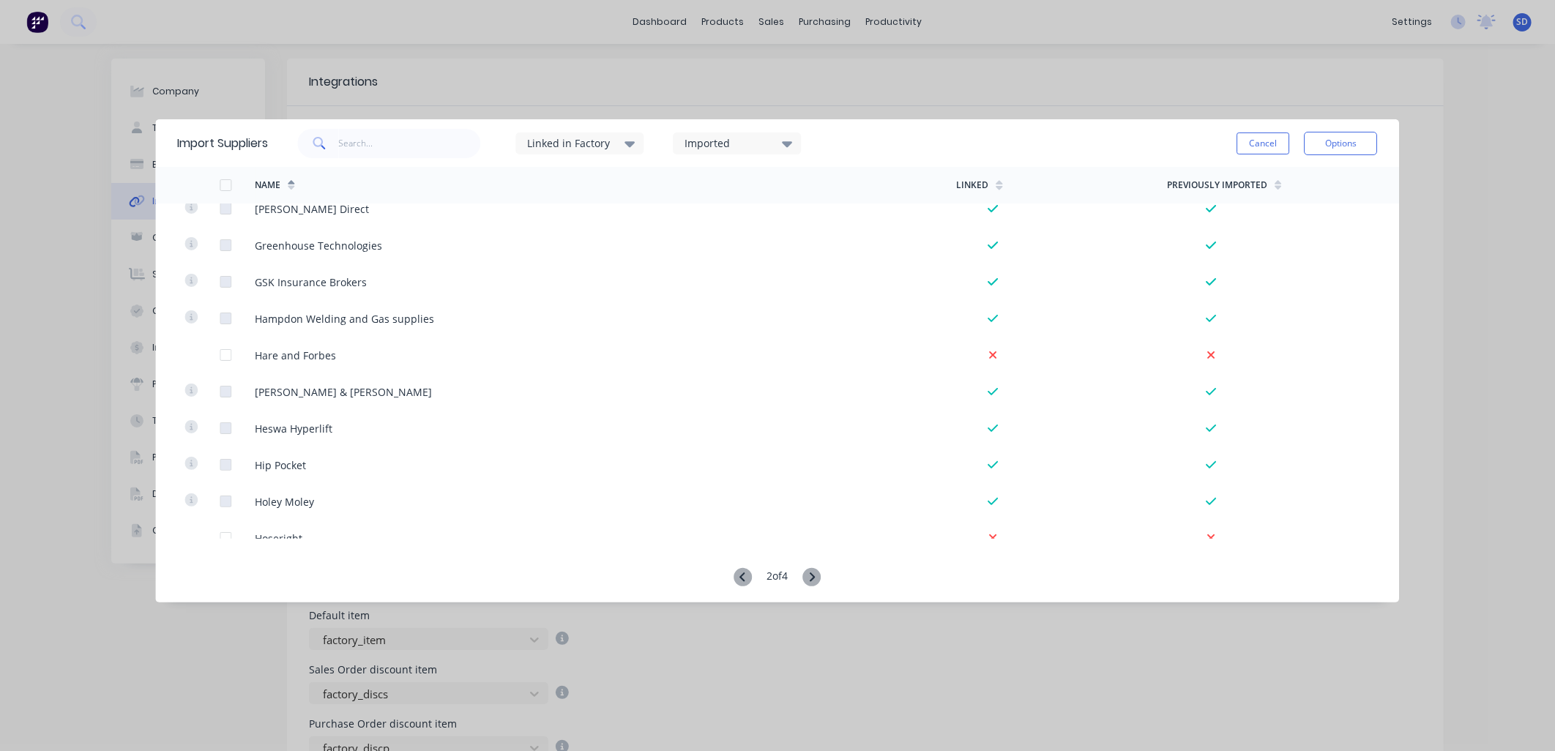
scroll to position [1301, 0]
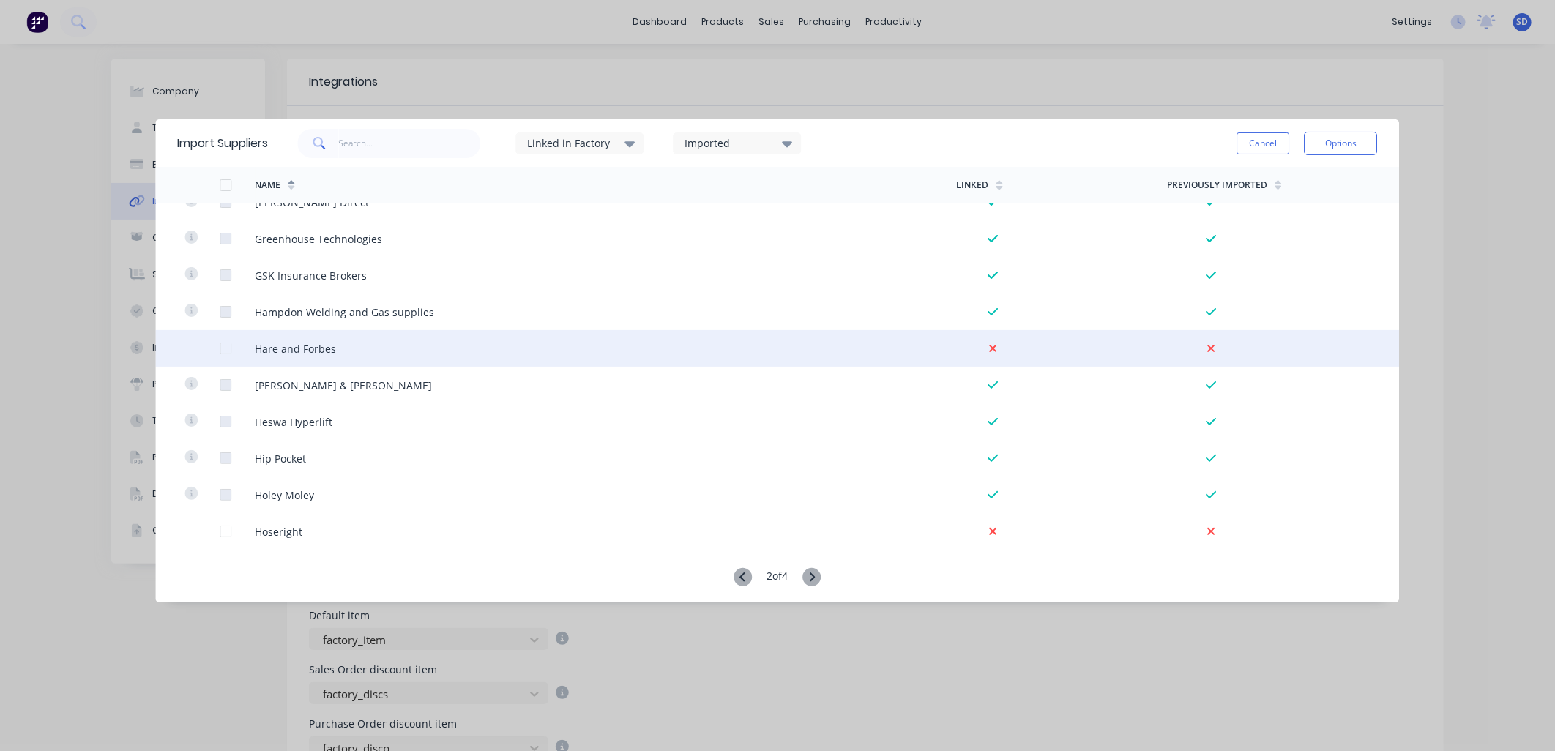
click at [231, 349] on div at bounding box center [225, 348] width 29 height 29
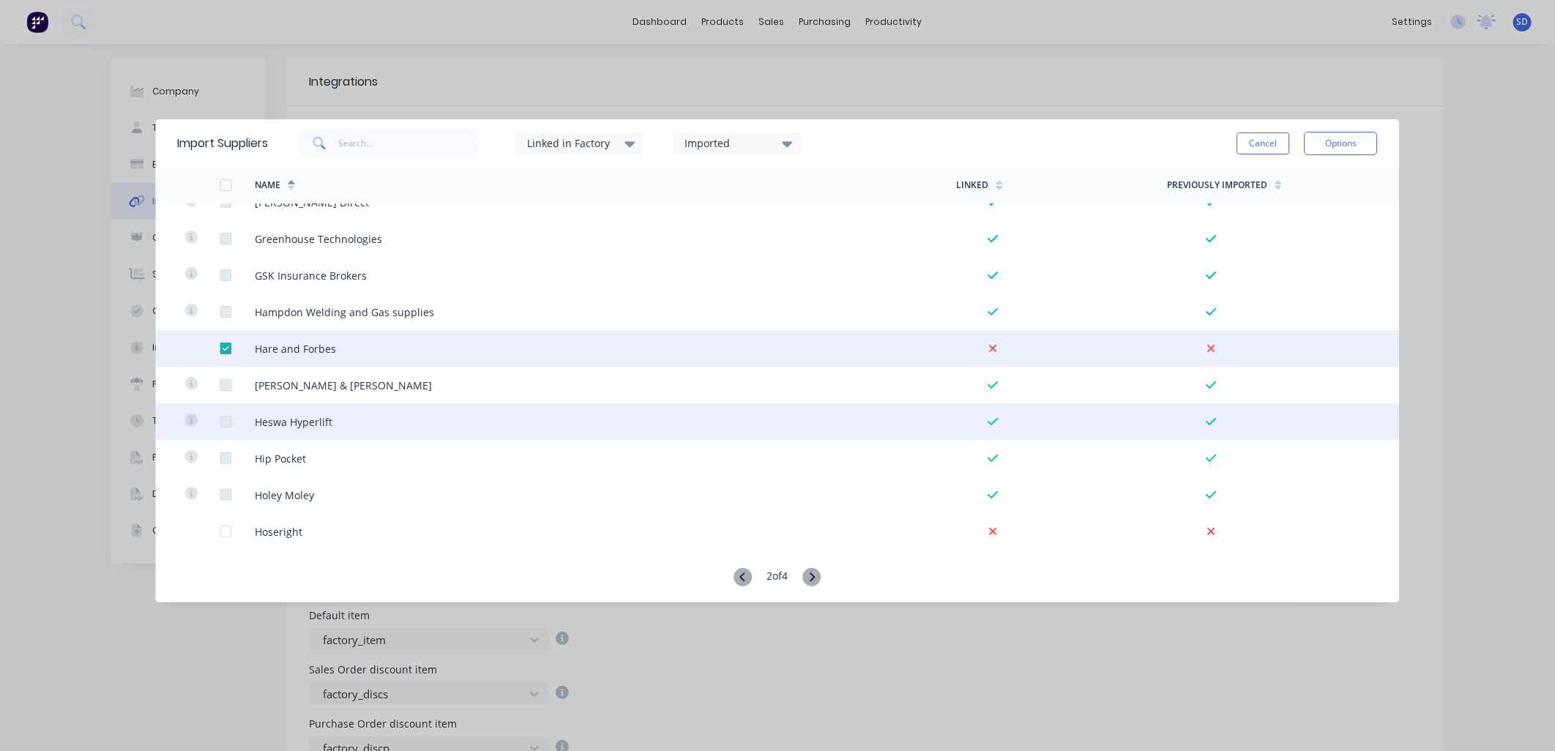
scroll to position [1382, 0]
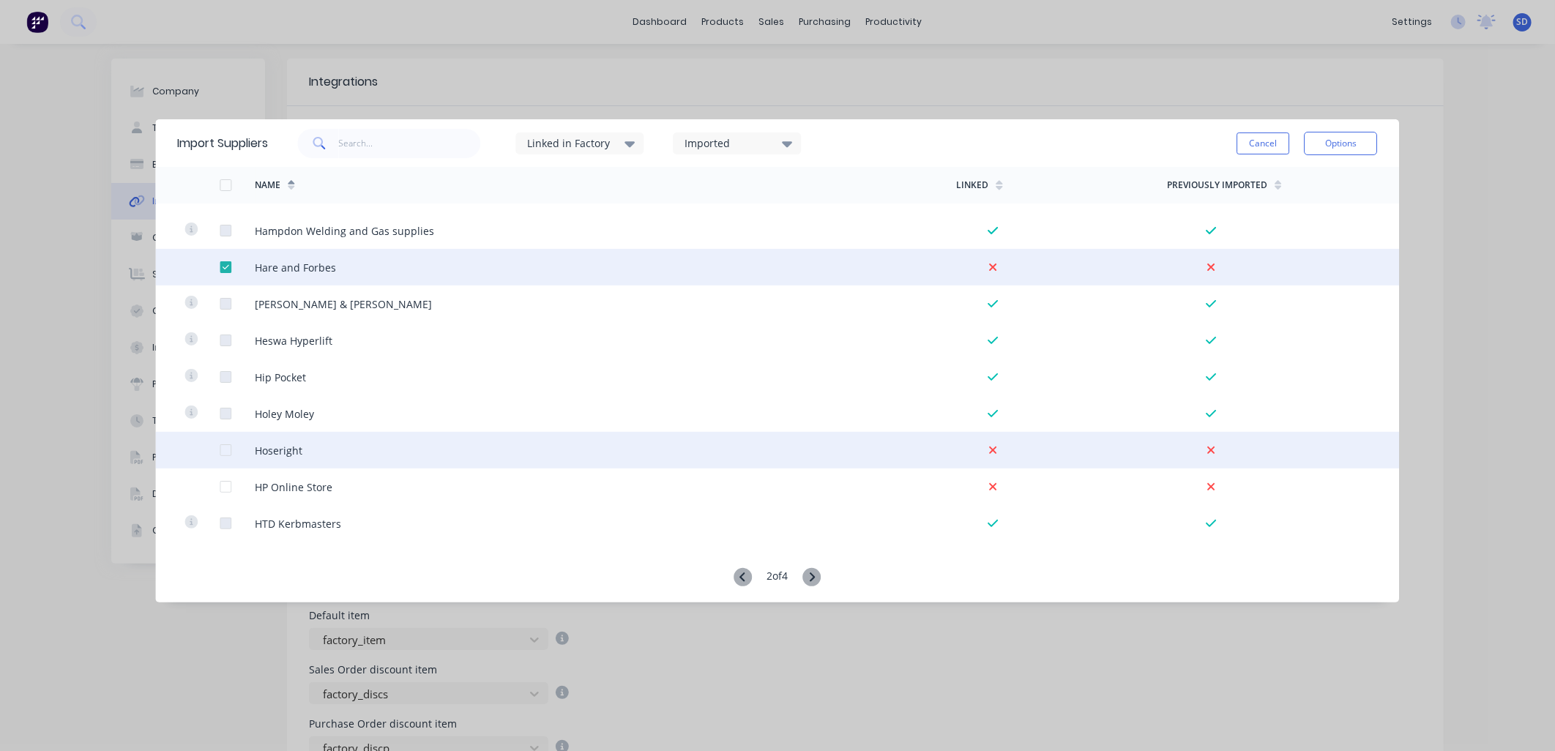
click at [223, 449] on div at bounding box center [225, 450] width 29 height 29
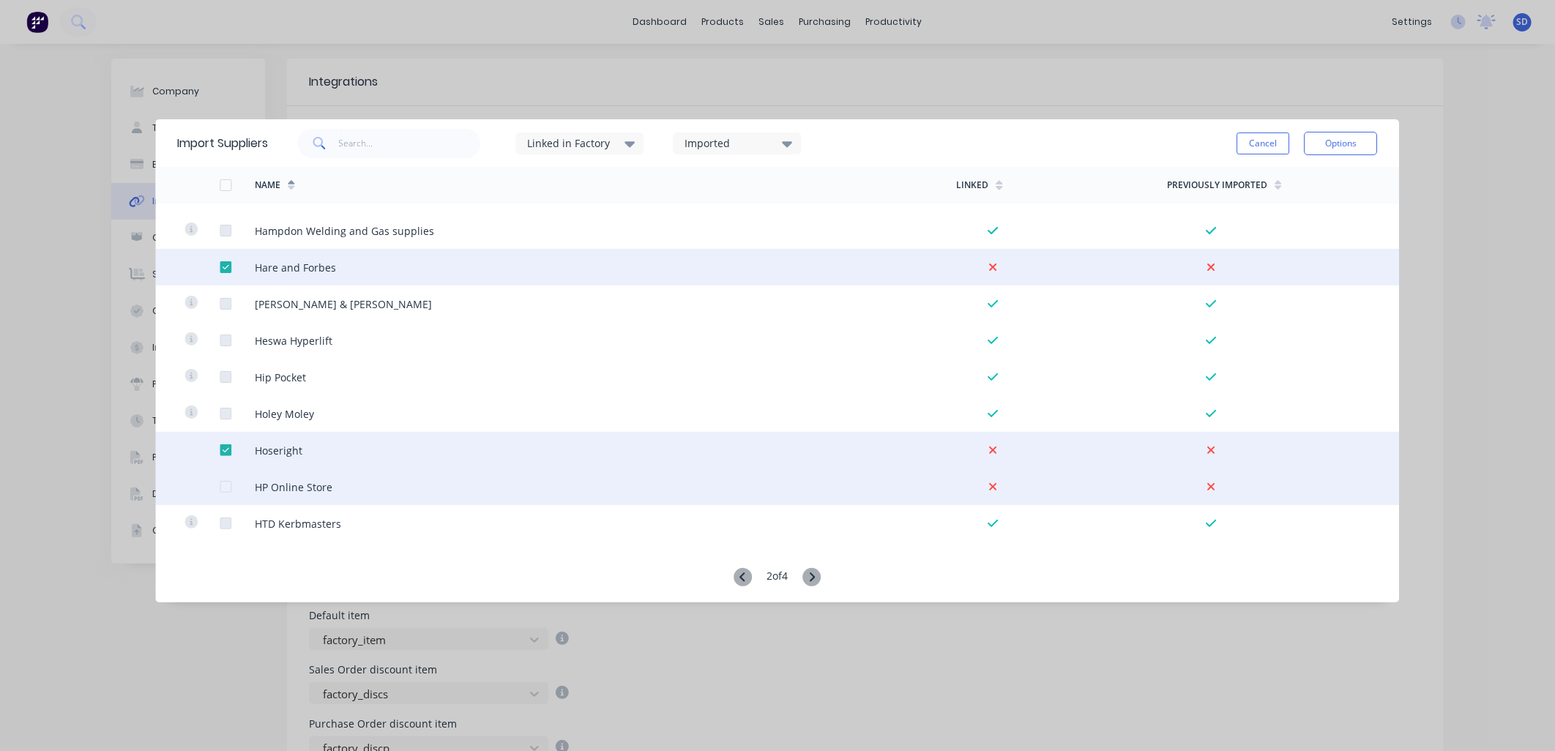
click at [223, 487] on div at bounding box center [225, 486] width 29 height 29
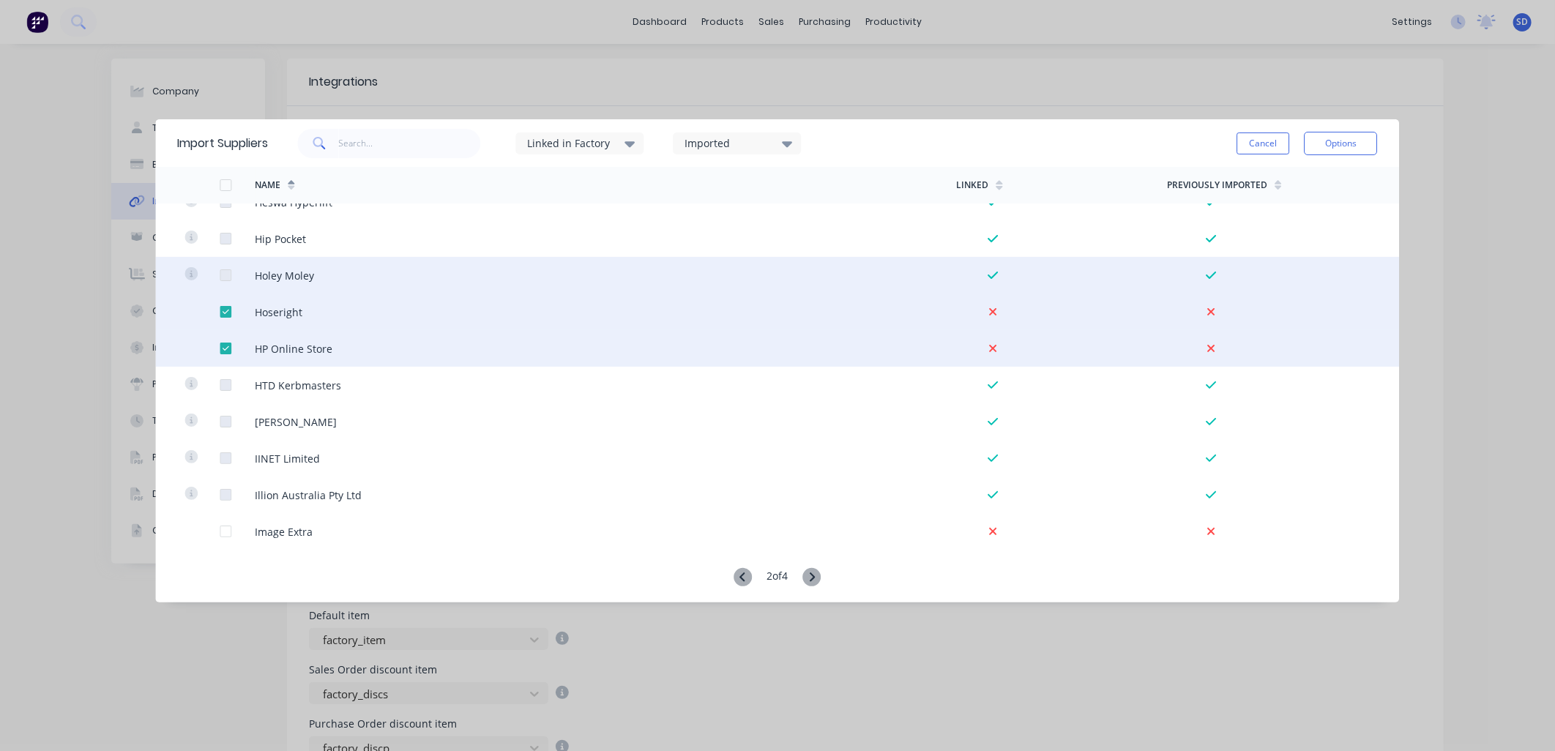
scroll to position [1545, 0]
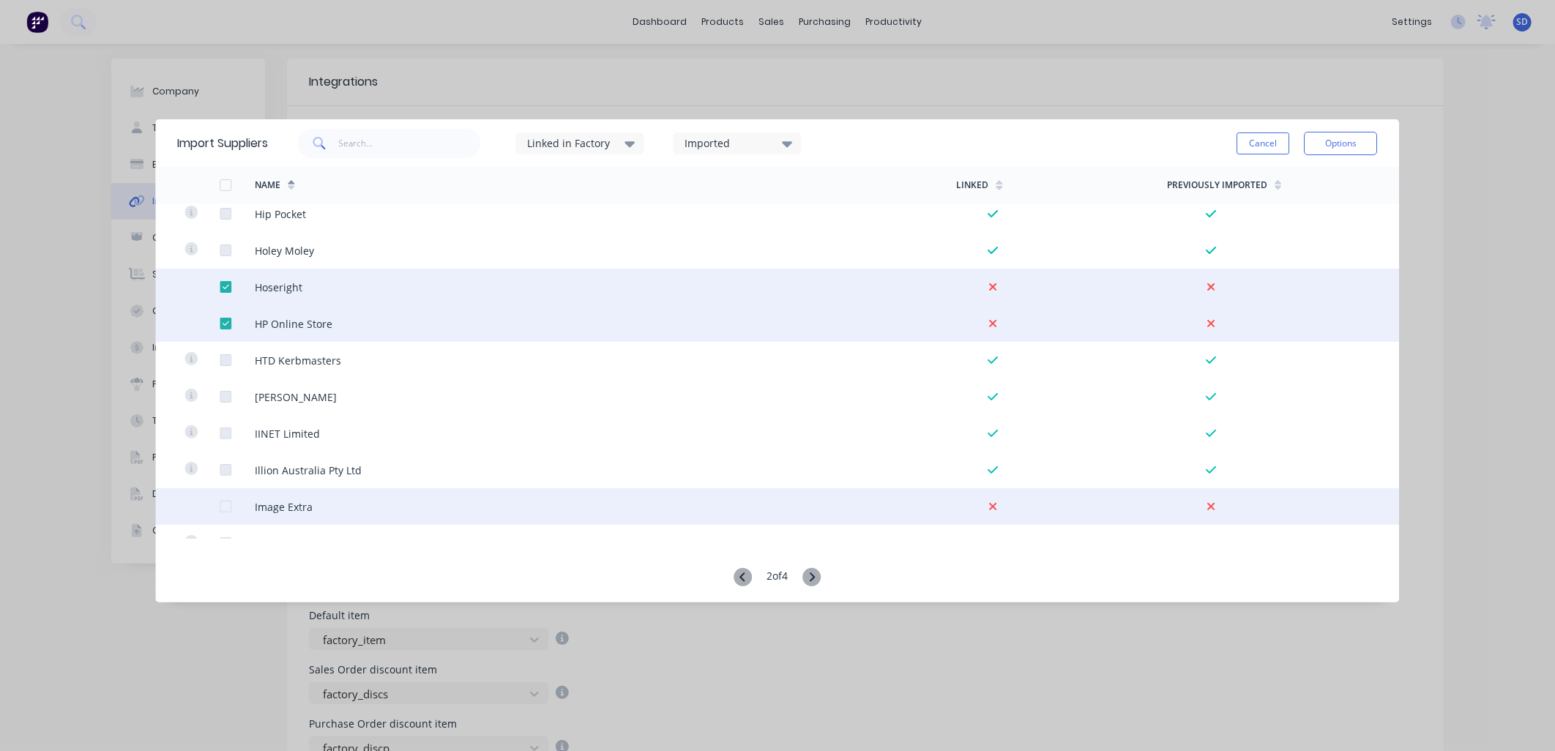
click at [224, 509] on div at bounding box center [225, 506] width 29 height 29
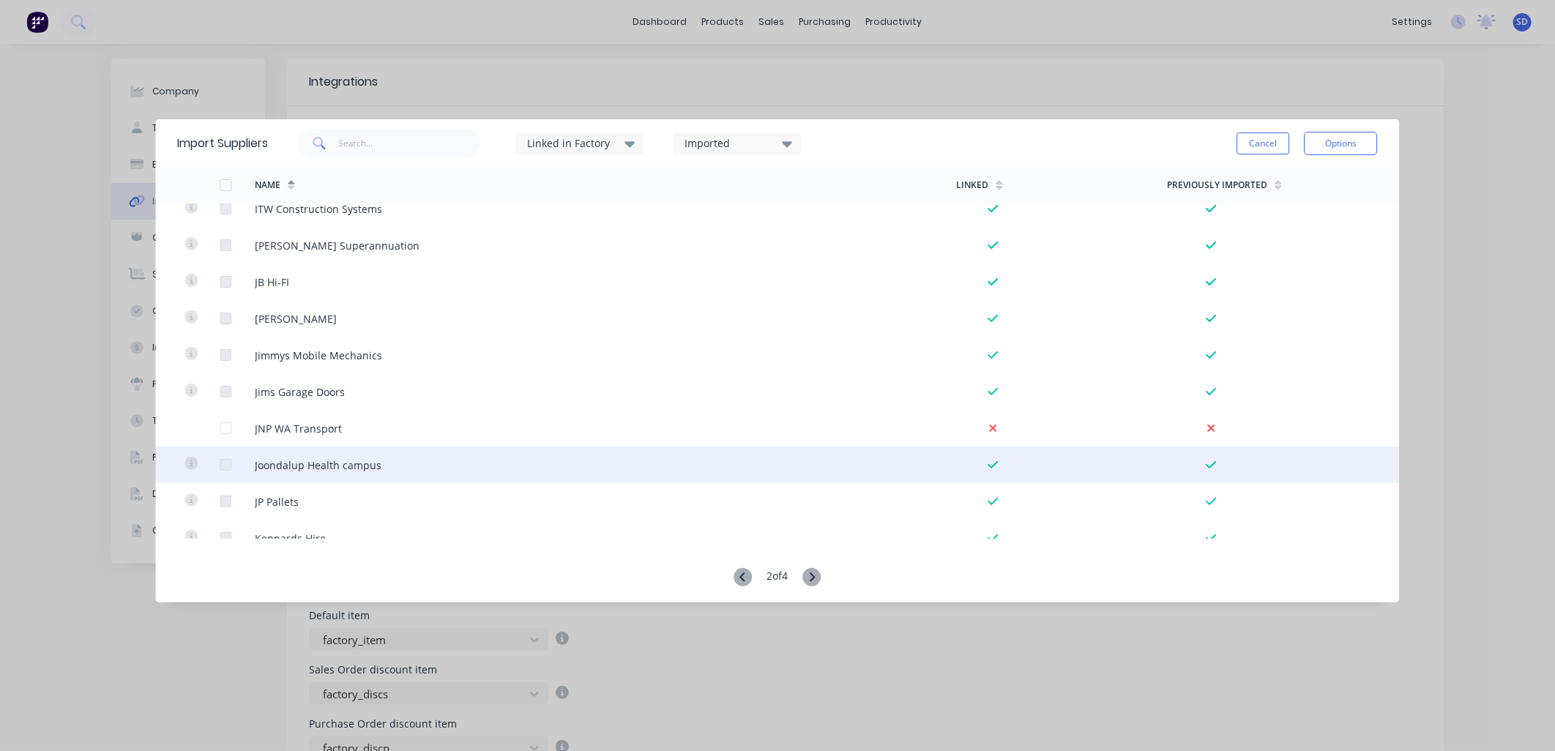
scroll to position [2277, 0]
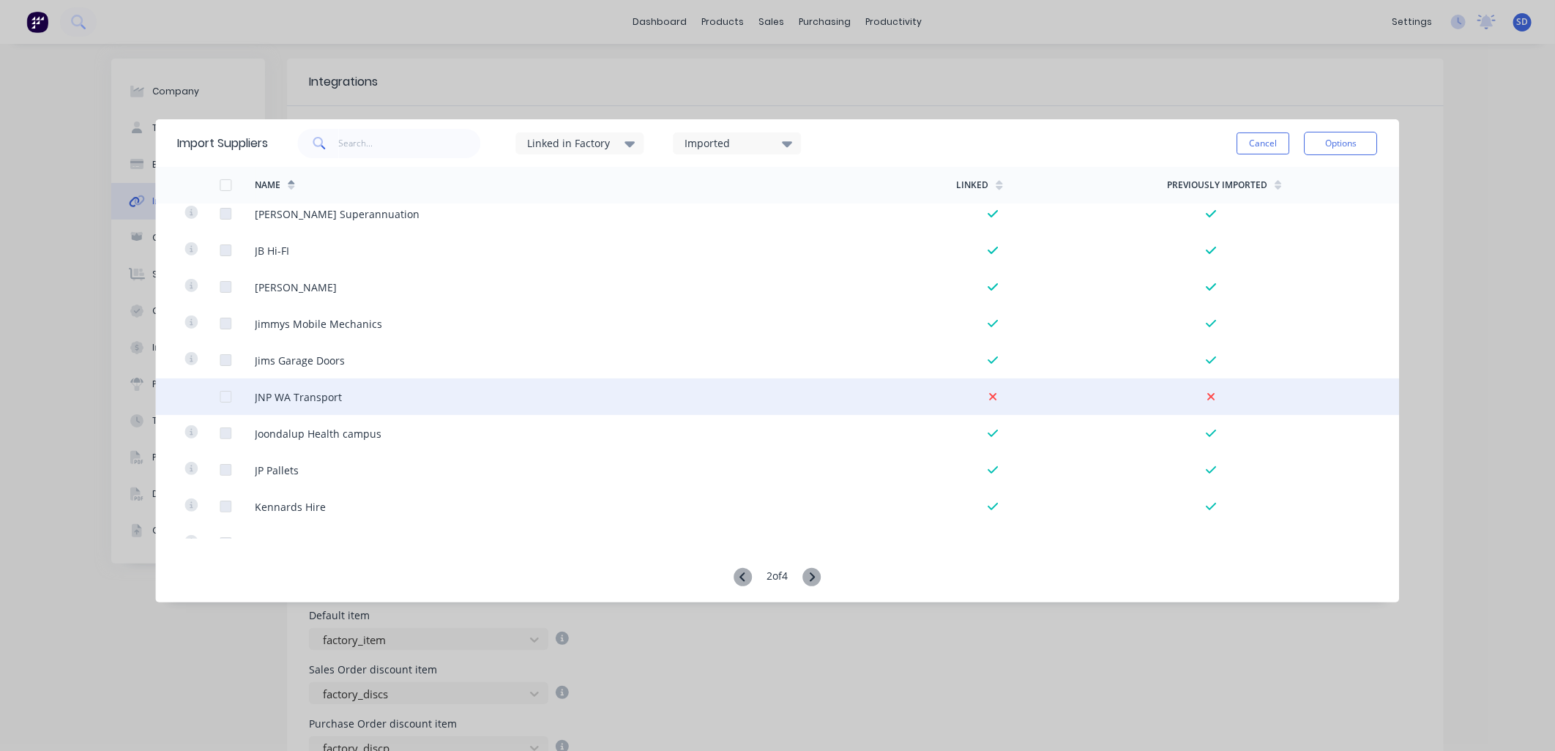
click at [227, 396] on div at bounding box center [225, 396] width 29 height 29
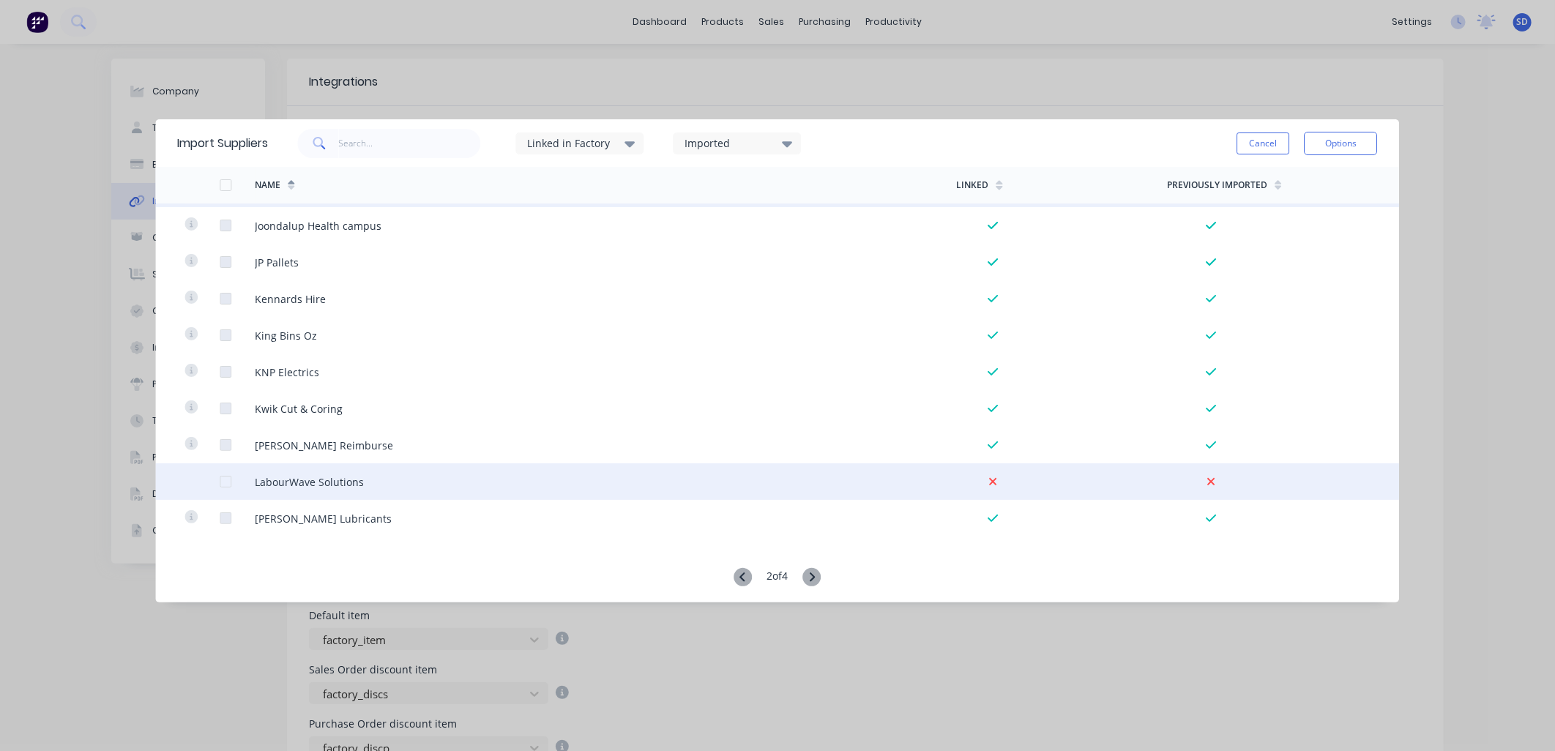
scroll to position [2521, 0]
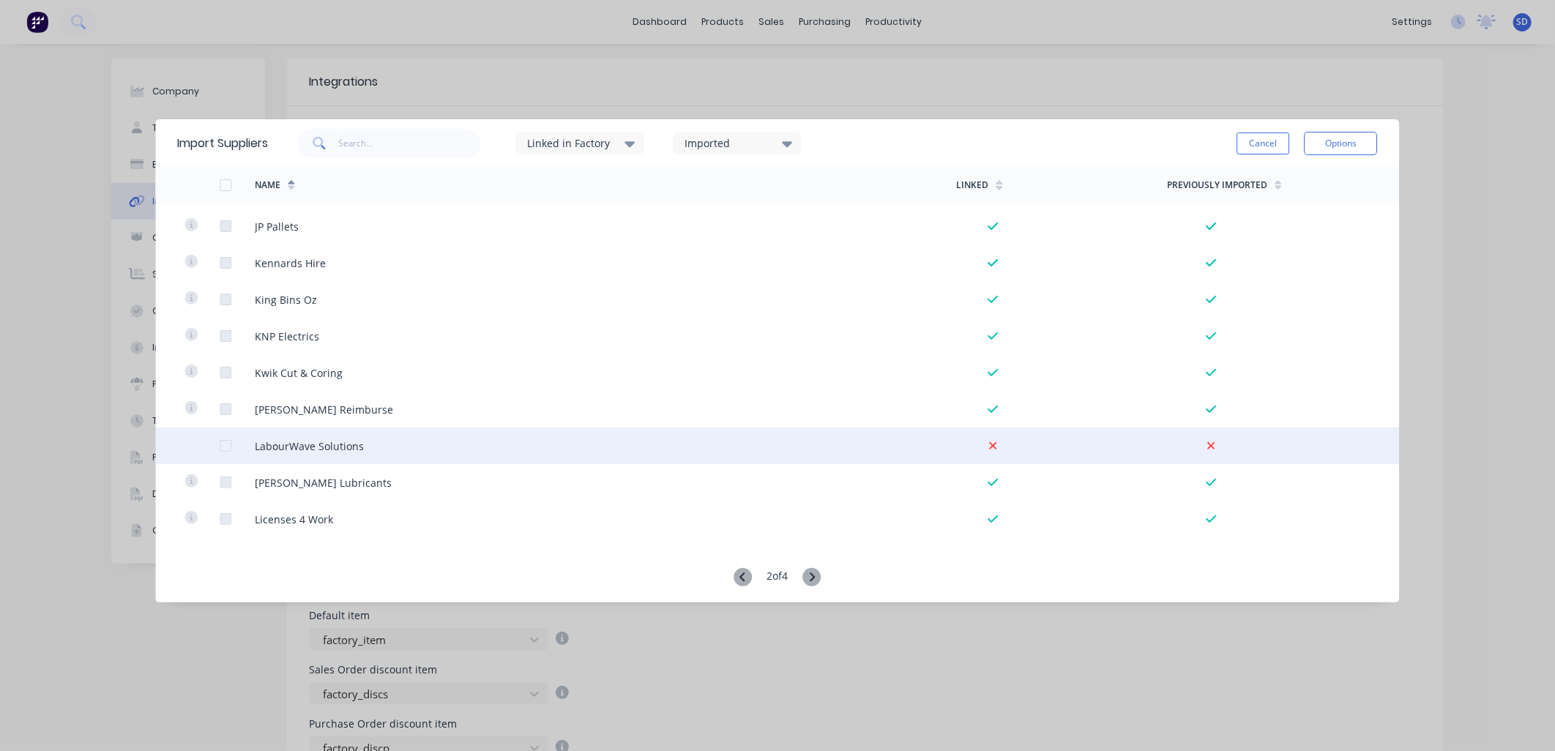
click at [227, 448] on div at bounding box center [225, 445] width 29 height 29
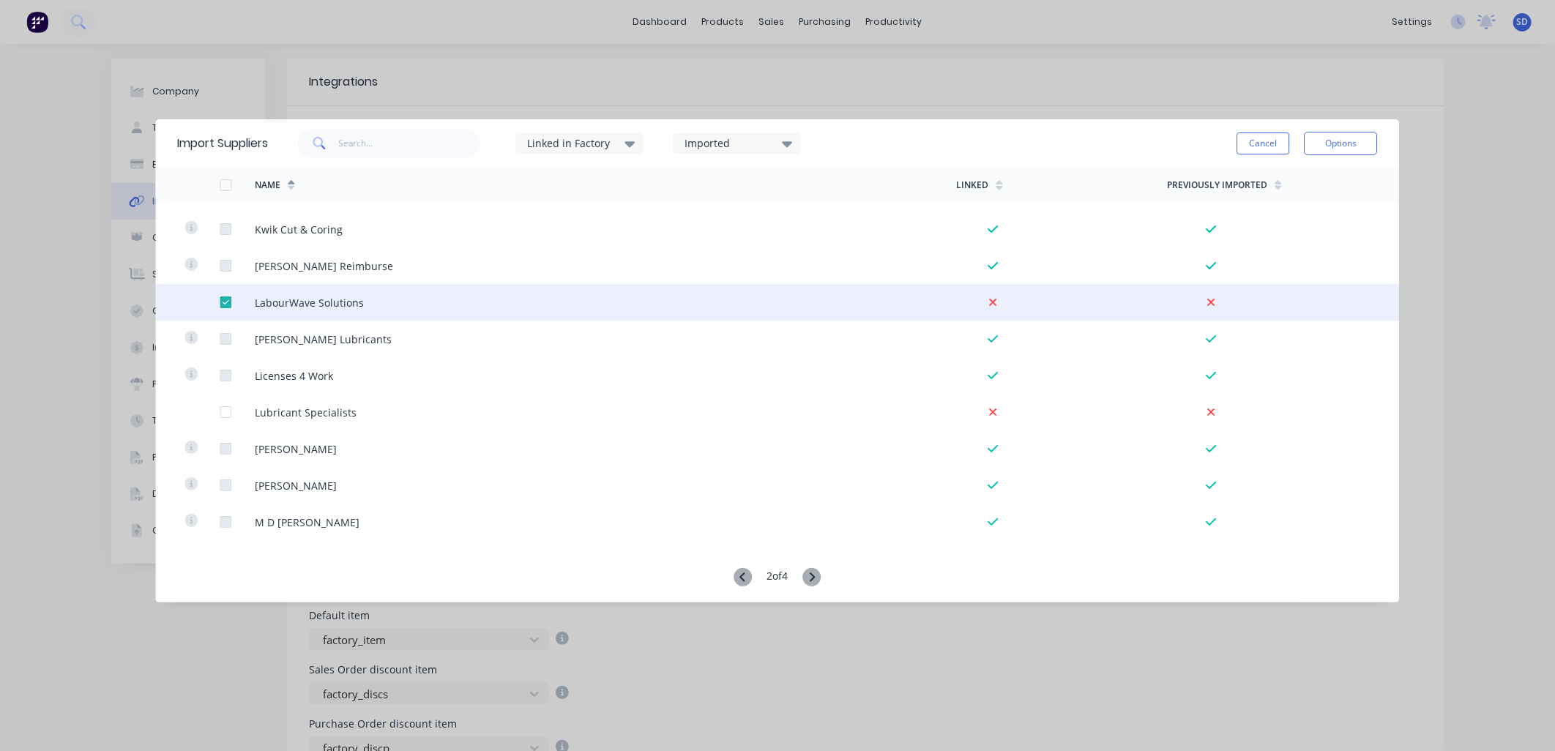
scroll to position [2765, 0]
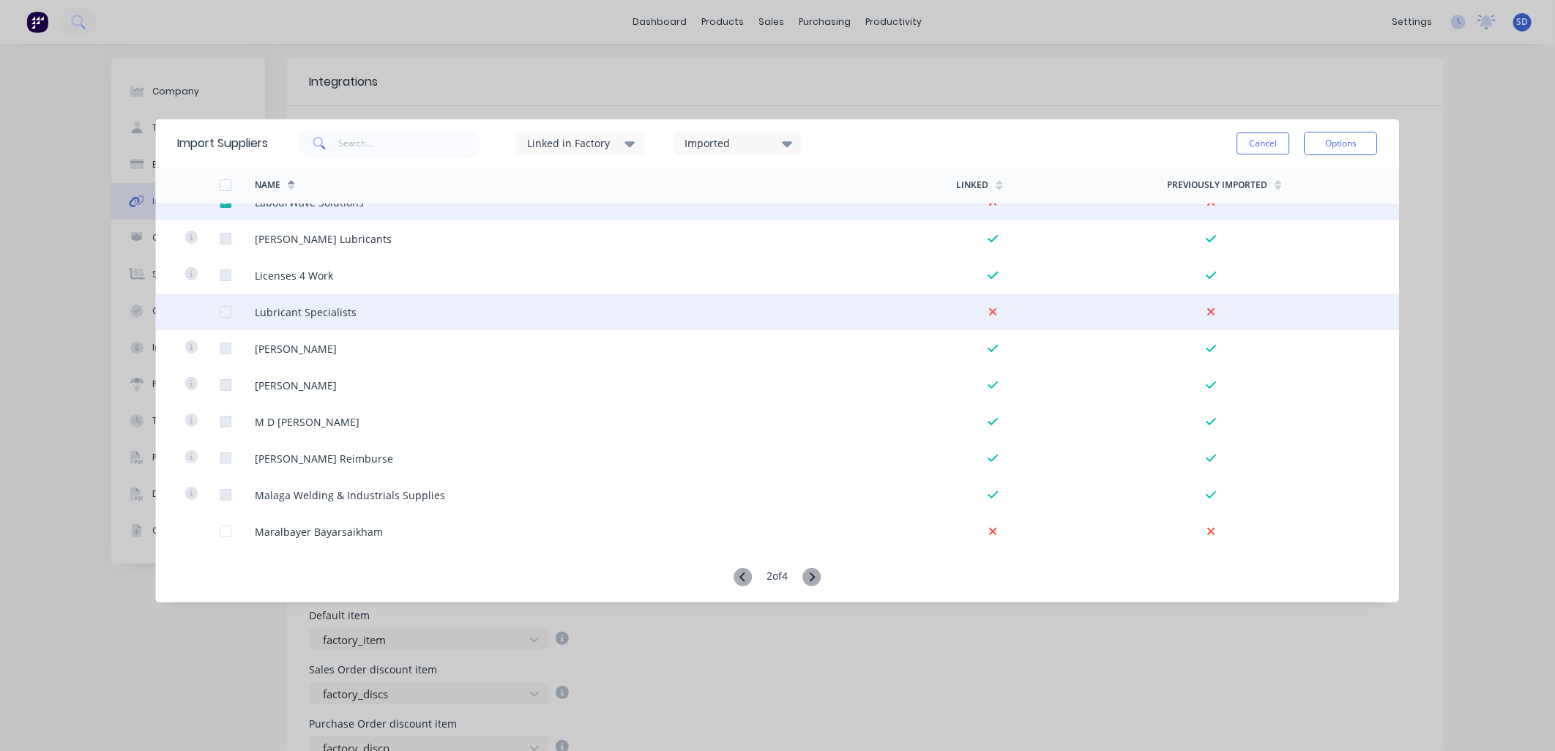
click at [225, 313] on div at bounding box center [225, 311] width 29 height 29
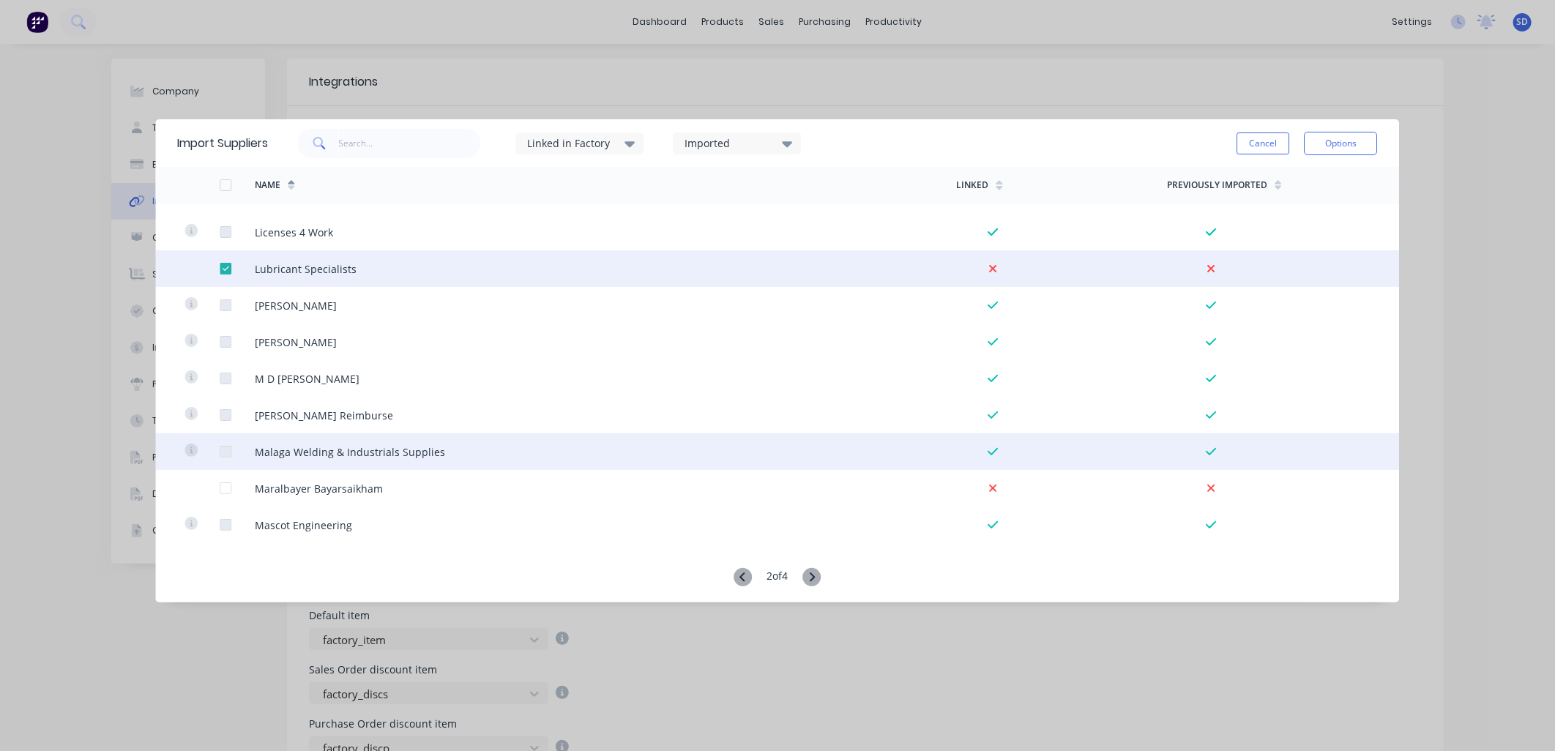
scroll to position [2846, 0]
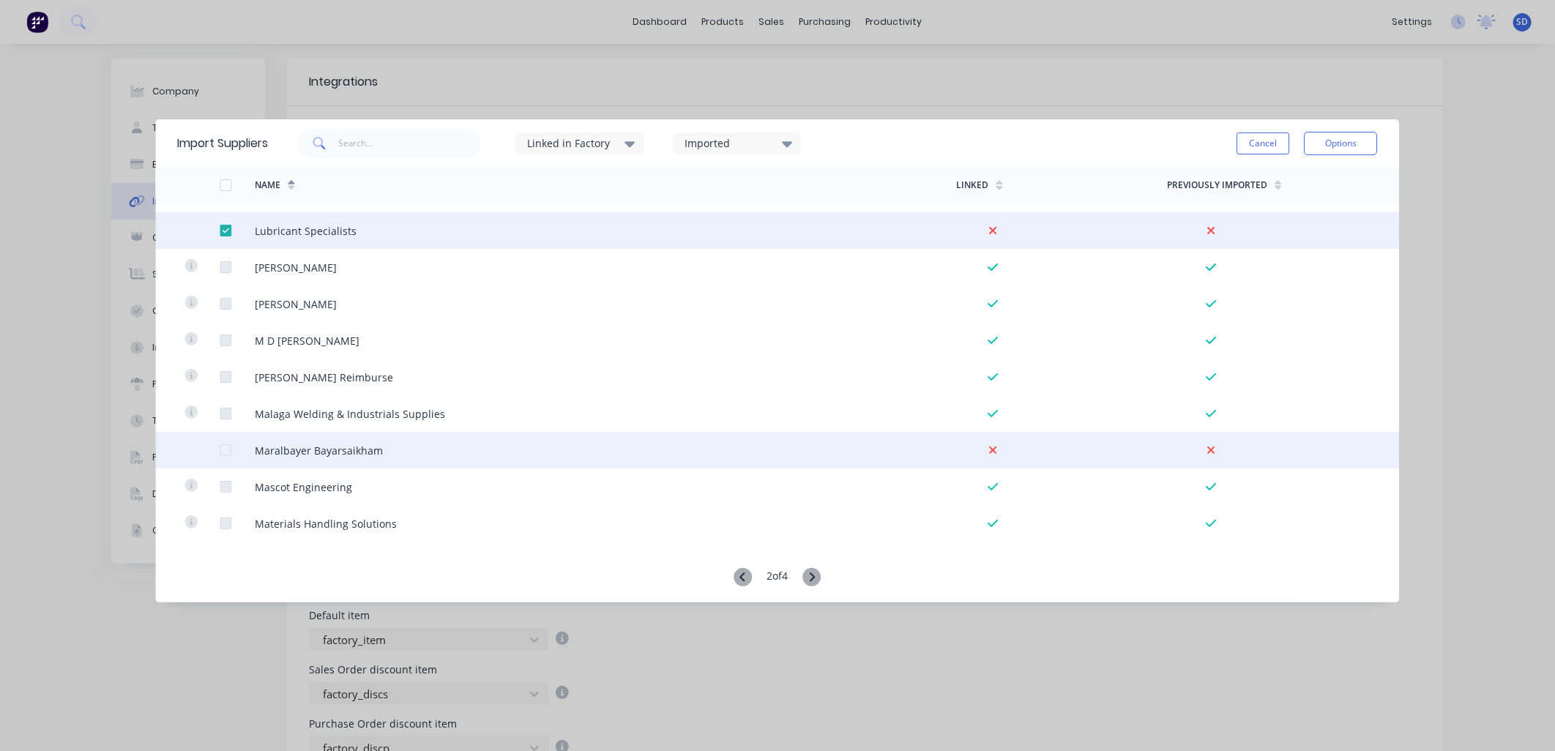
click at [227, 450] on div at bounding box center [225, 450] width 29 height 29
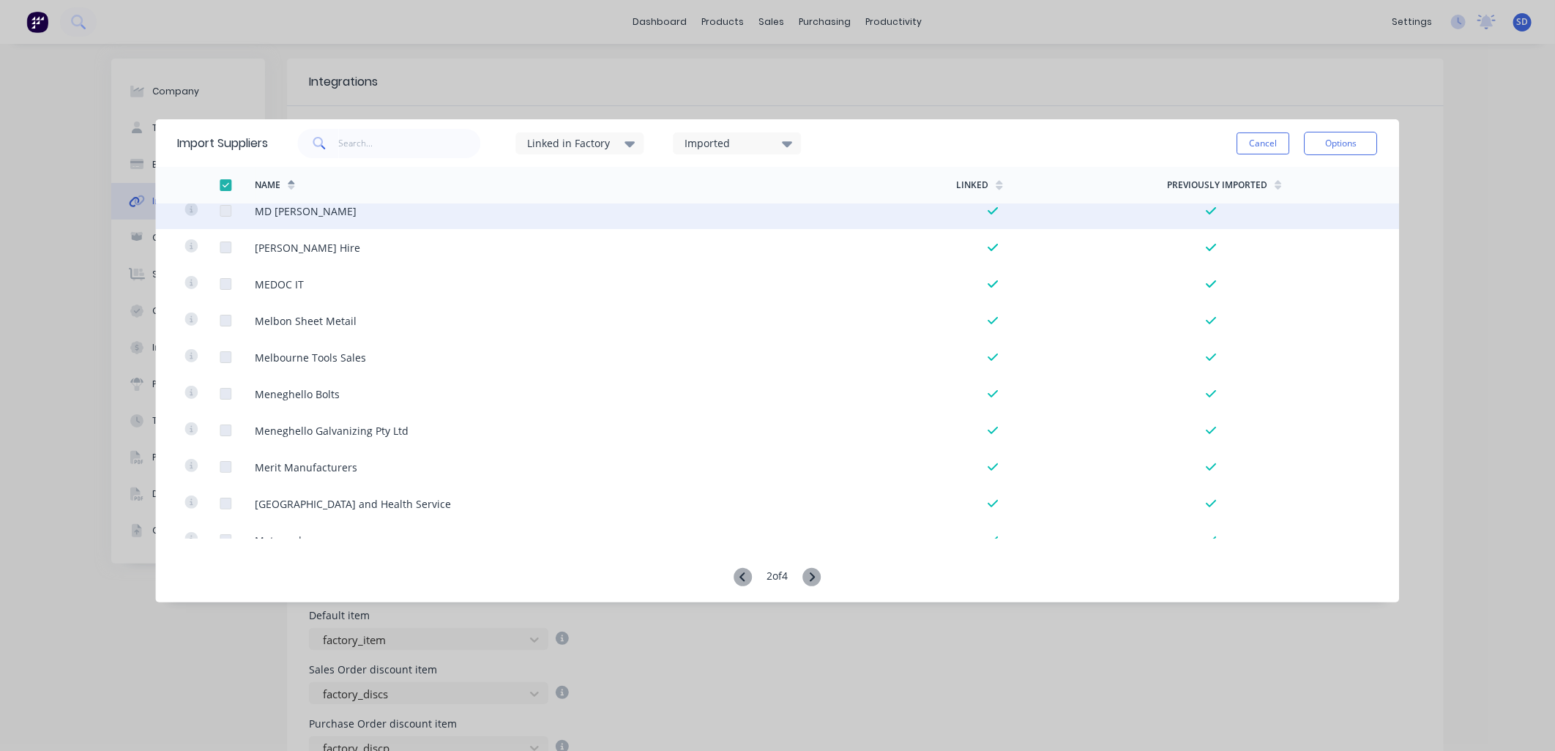
scroll to position [3325, 0]
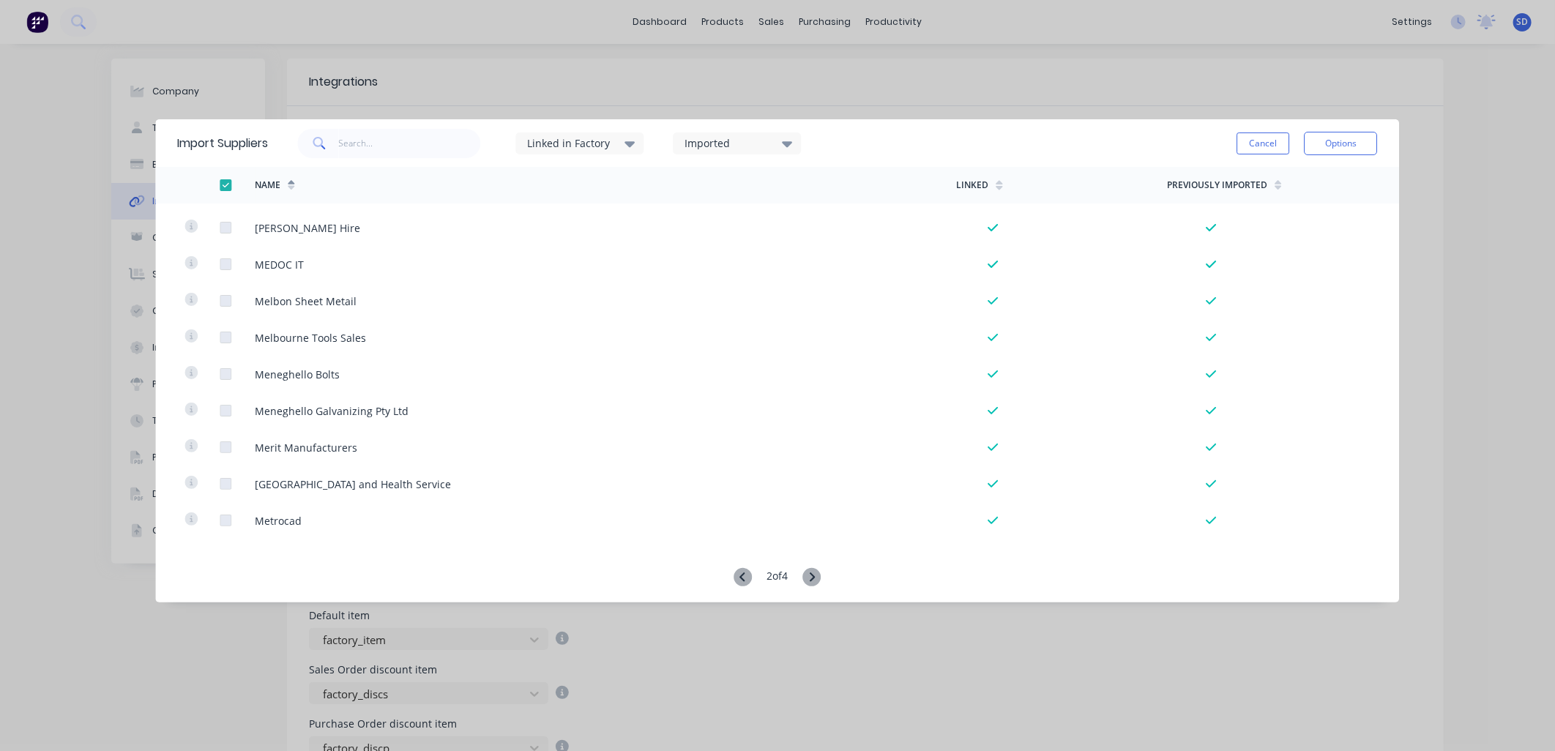
click at [807, 574] on icon at bounding box center [812, 577] width 18 height 18
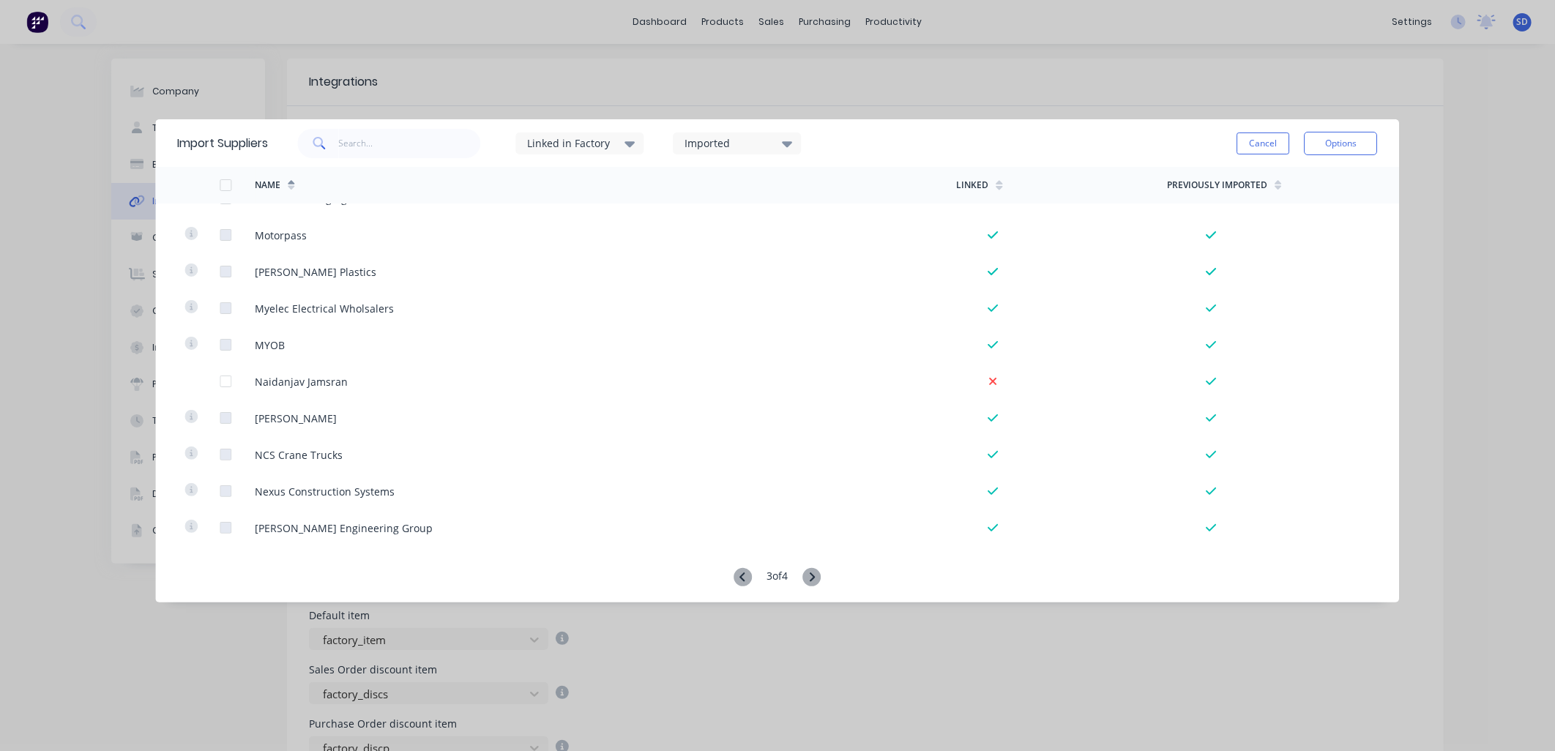
scroll to position [244, 0]
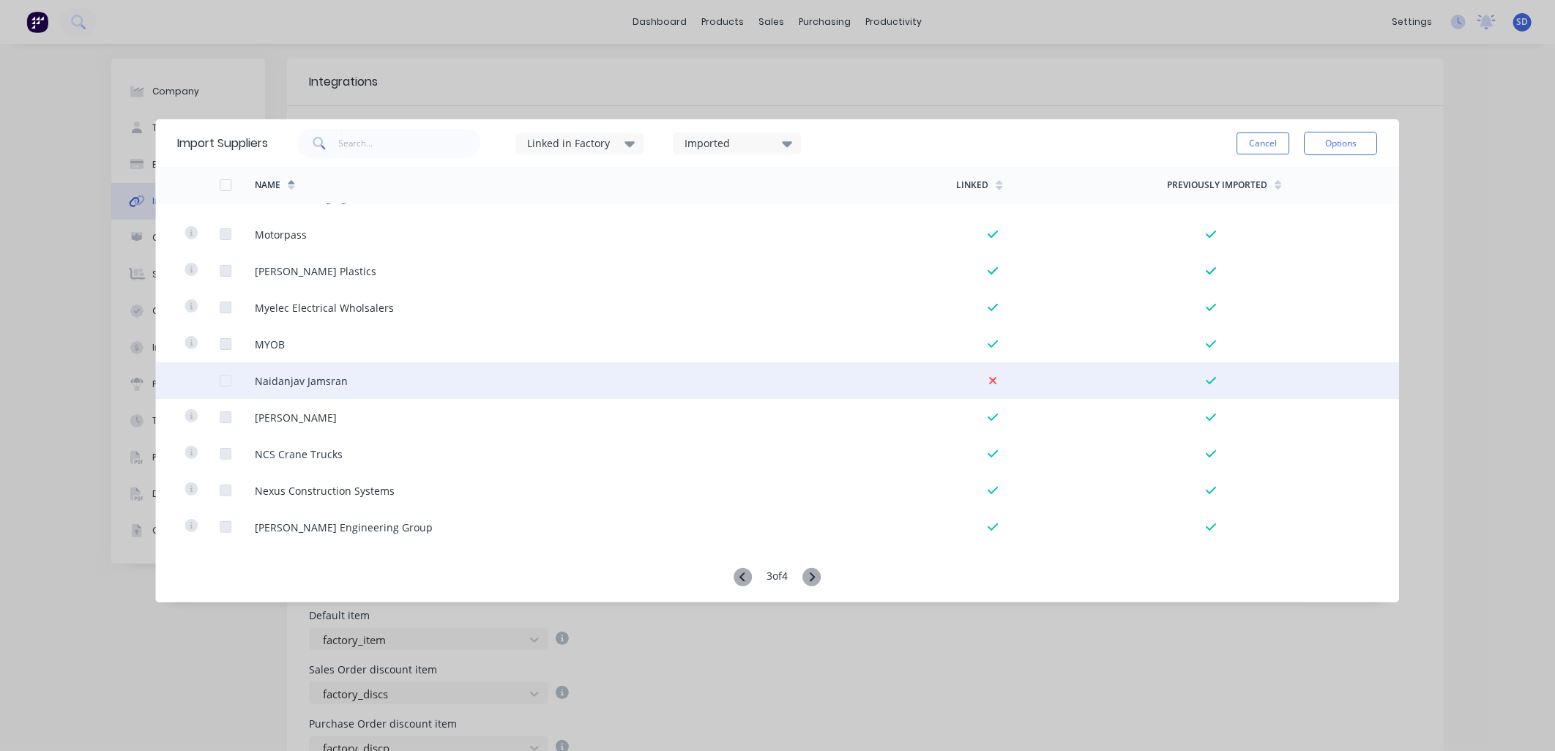
click at [227, 382] on div at bounding box center [225, 380] width 29 height 29
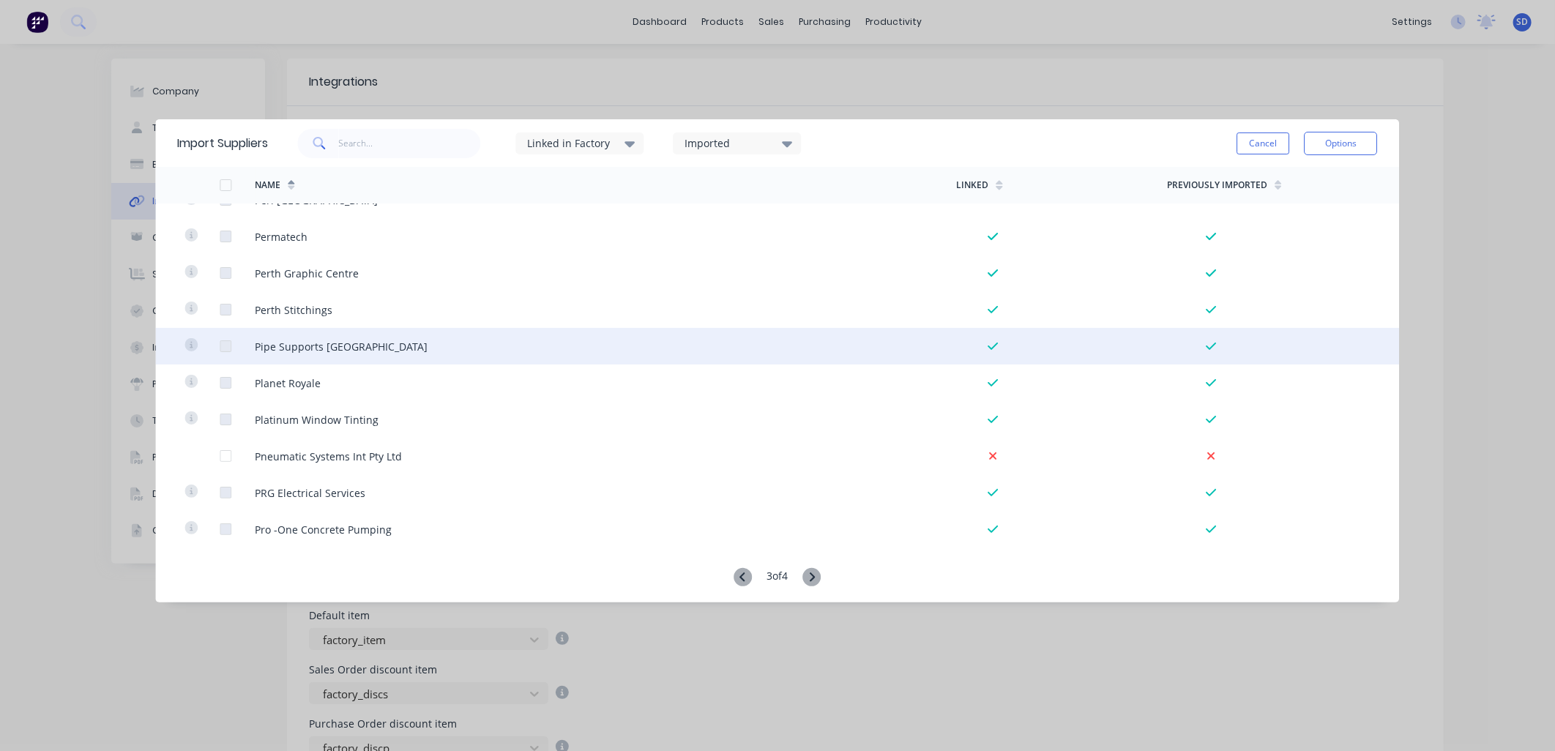
scroll to position [976, 0]
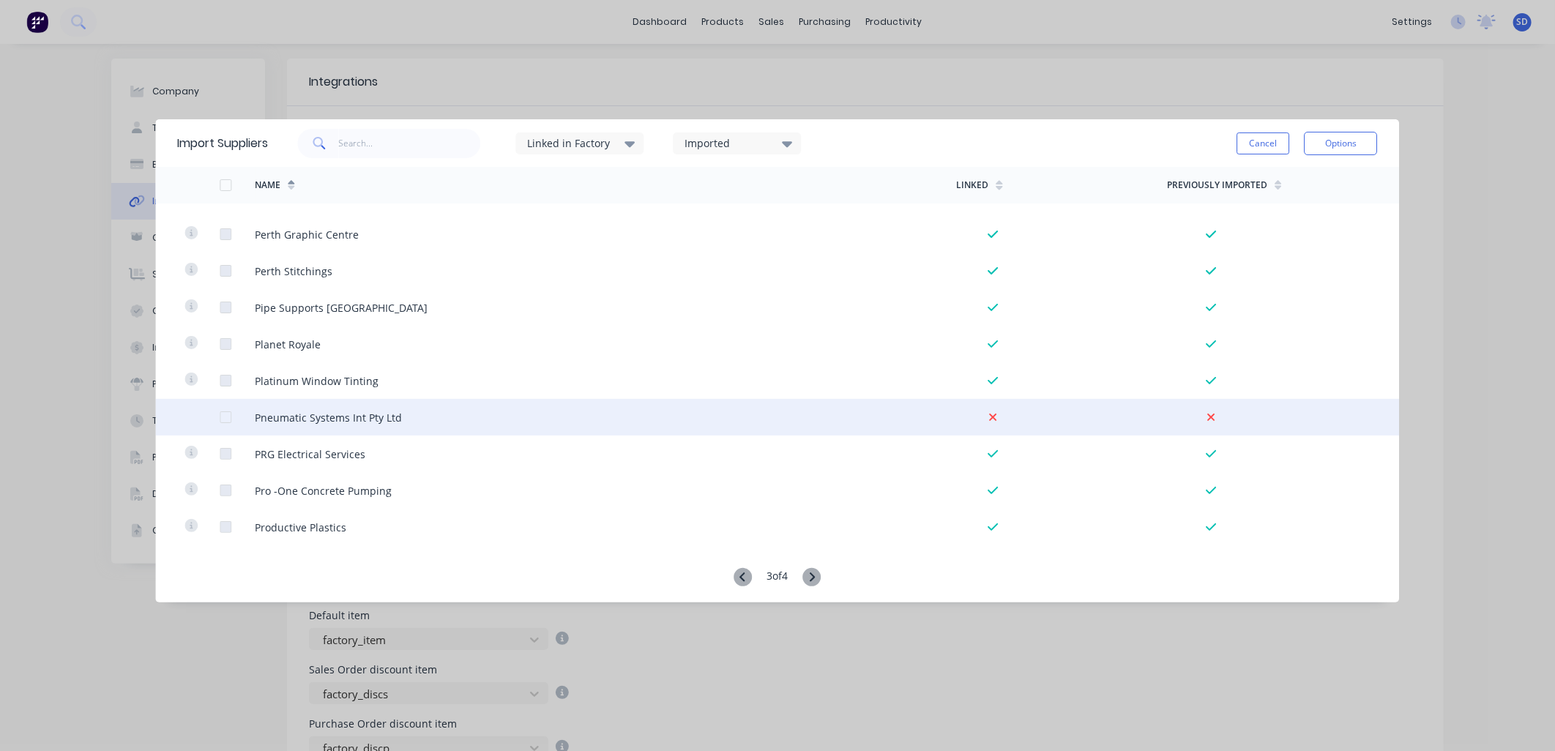
click at [221, 417] on div at bounding box center [225, 417] width 29 height 29
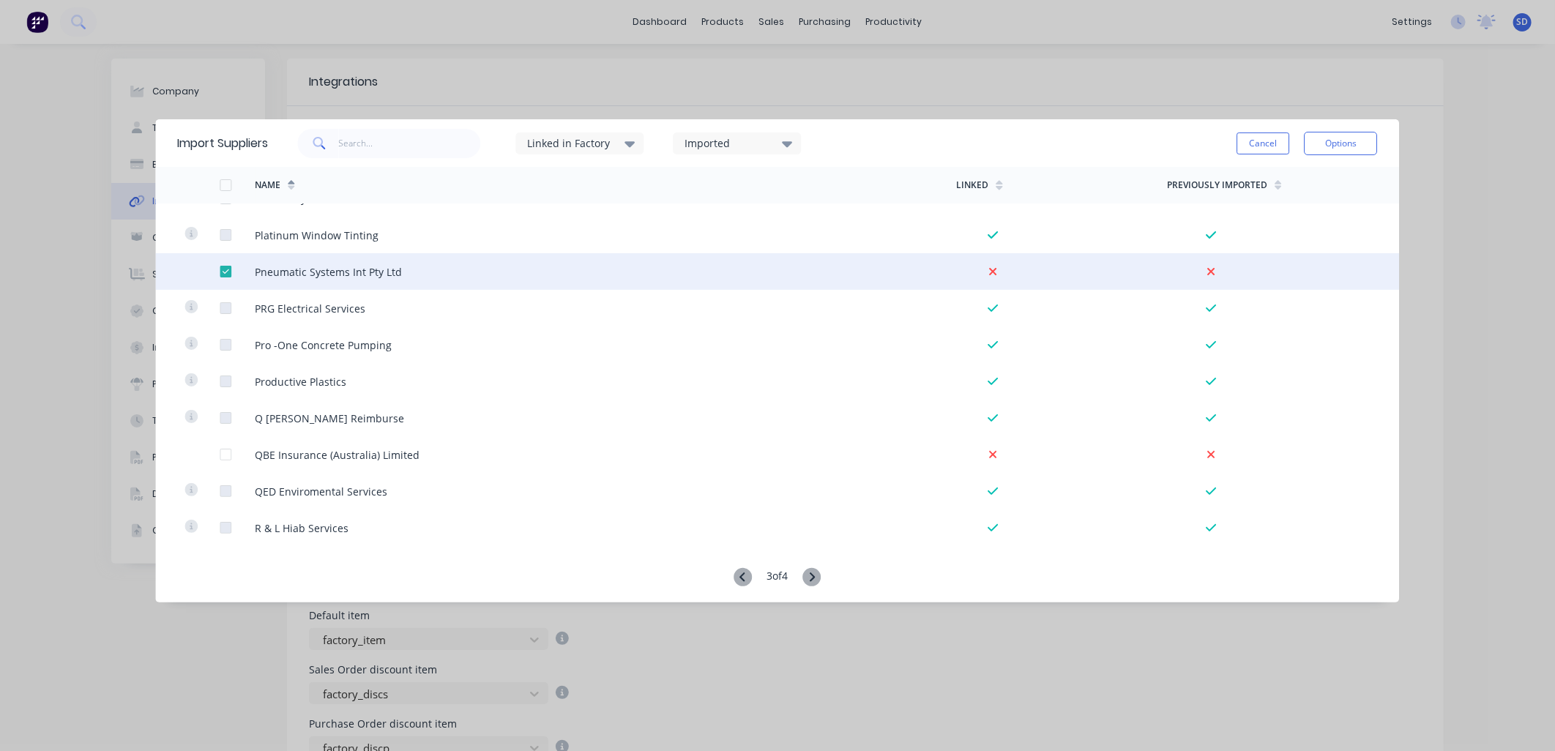
scroll to position [1138, 0]
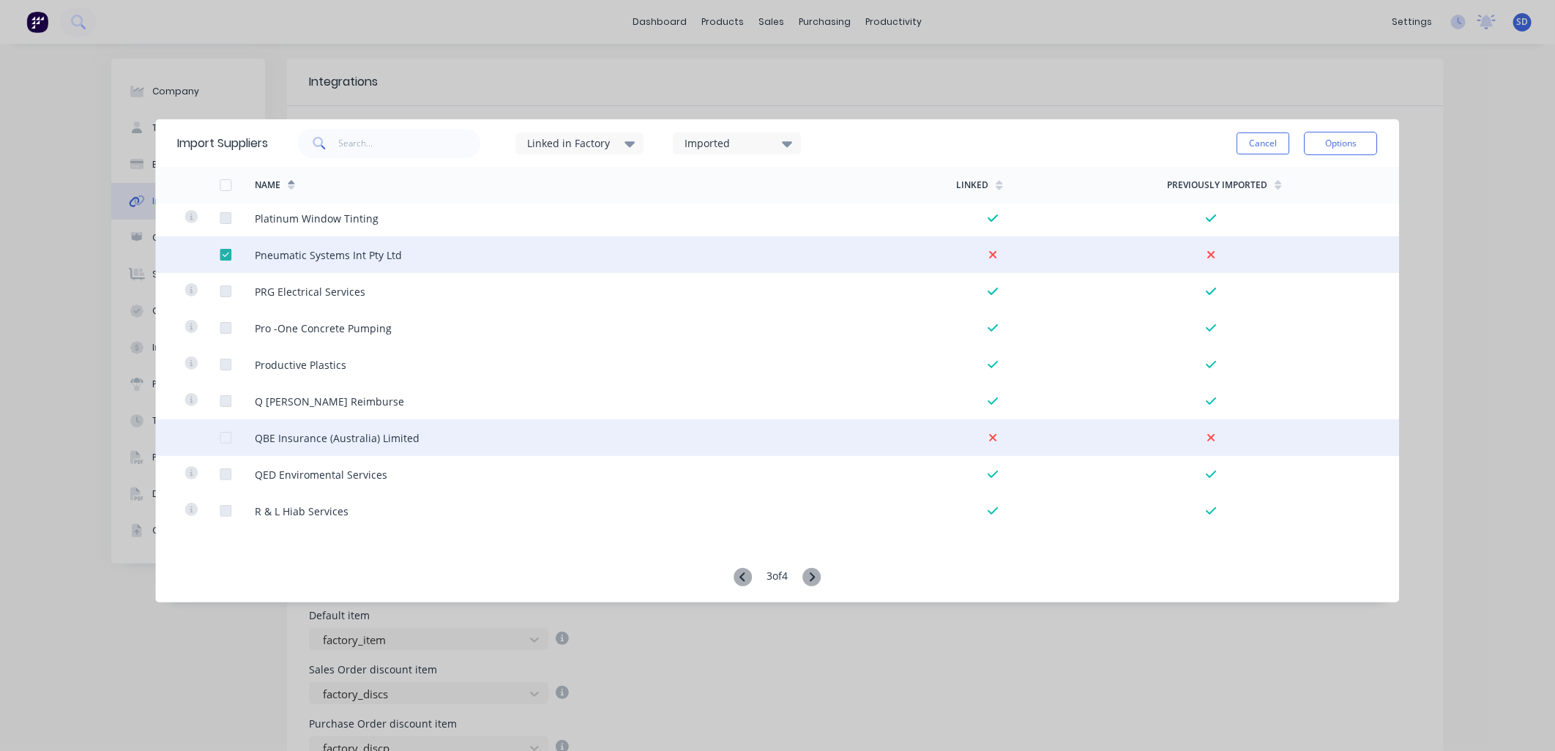
click at [225, 436] on div at bounding box center [225, 437] width 29 height 29
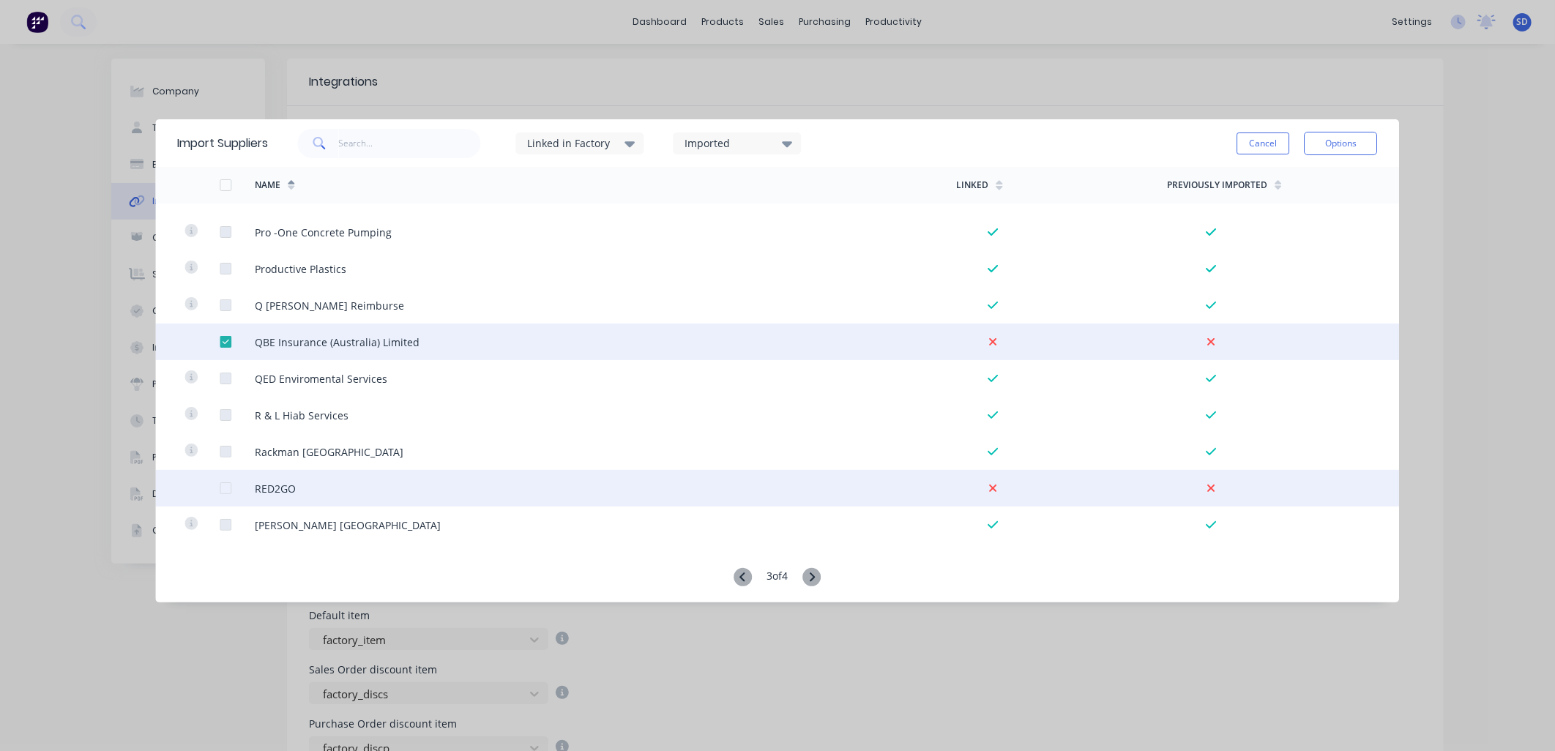
scroll to position [1301, 0]
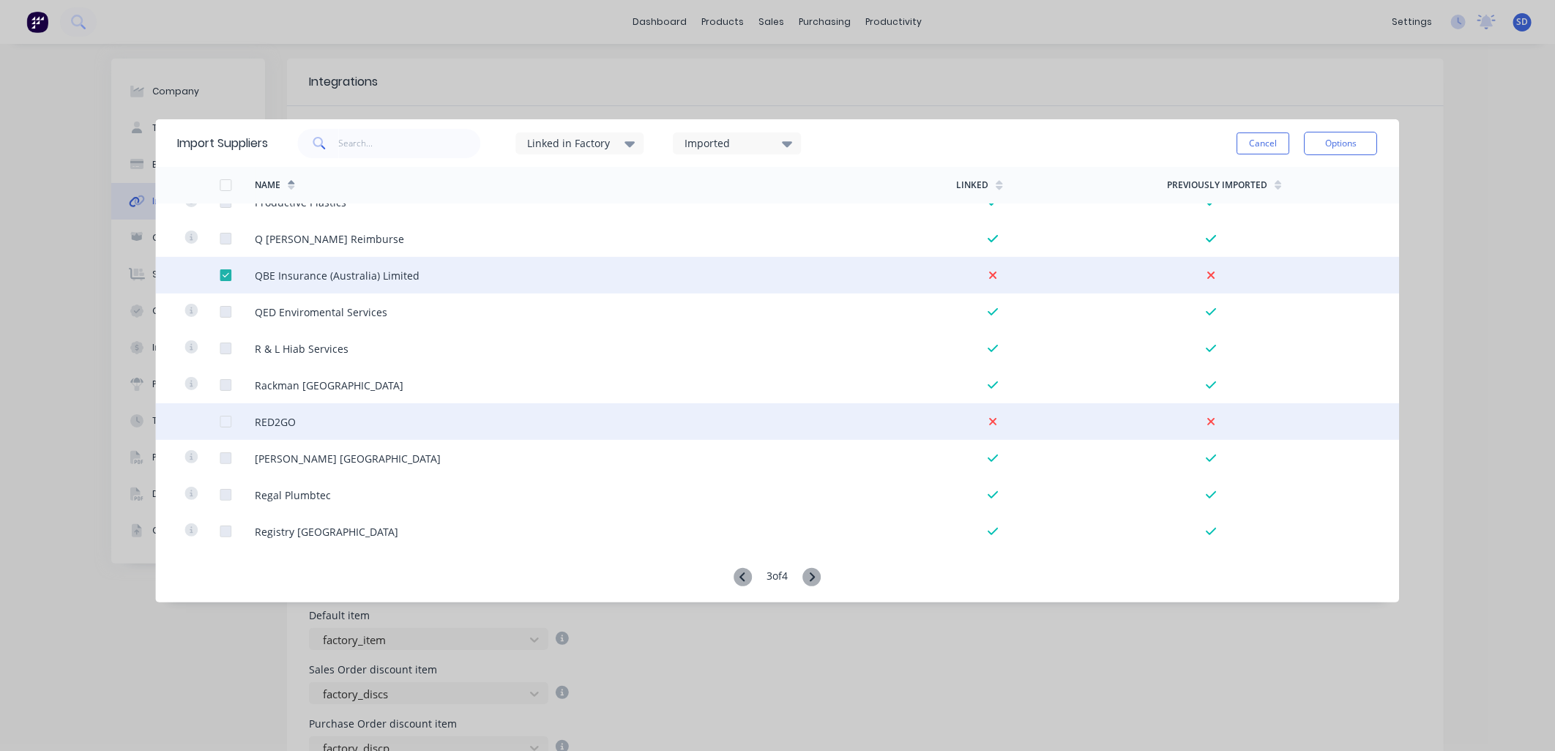
click at [220, 425] on div at bounding box center [225, 421] width 29 height 29
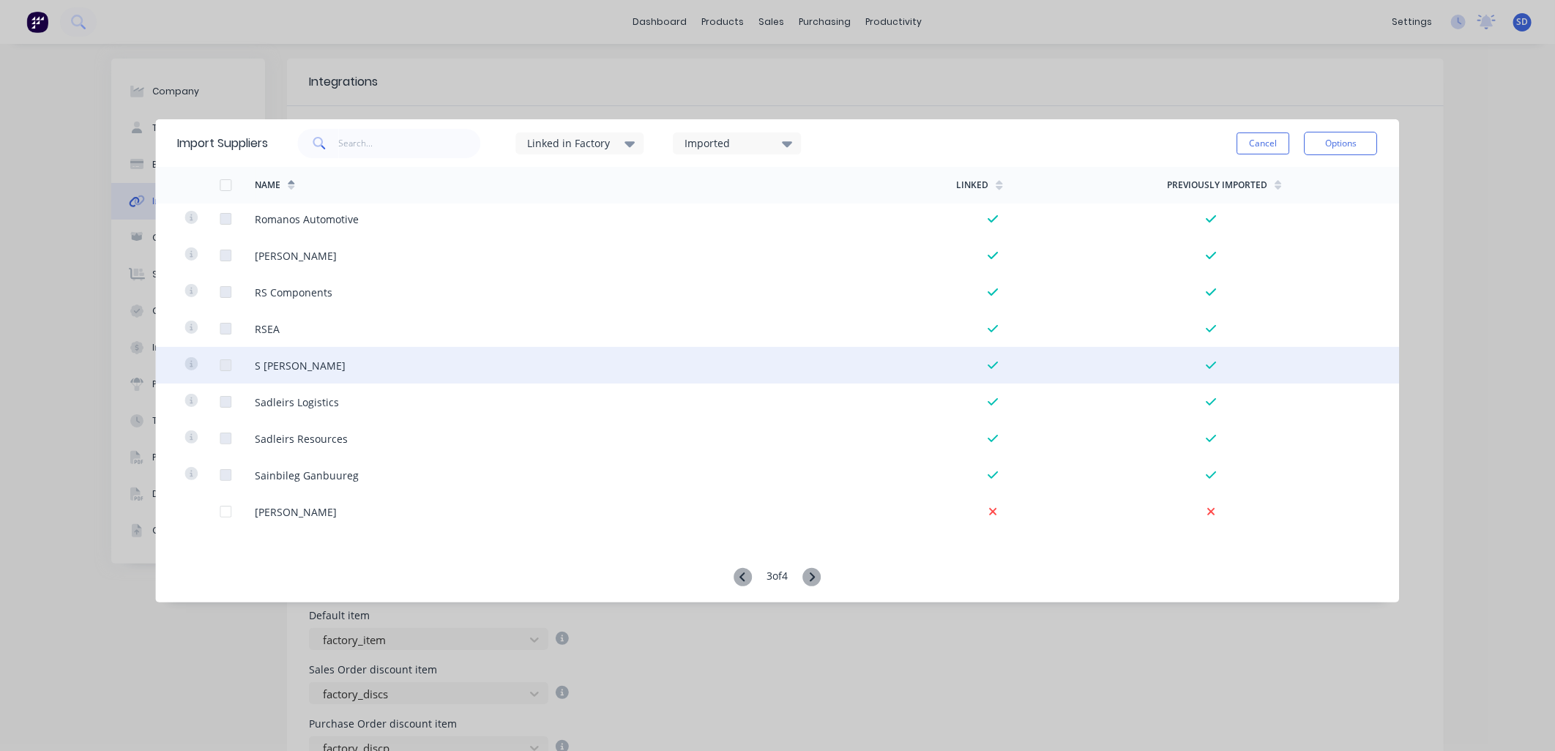
scroll to position [2114, 0]
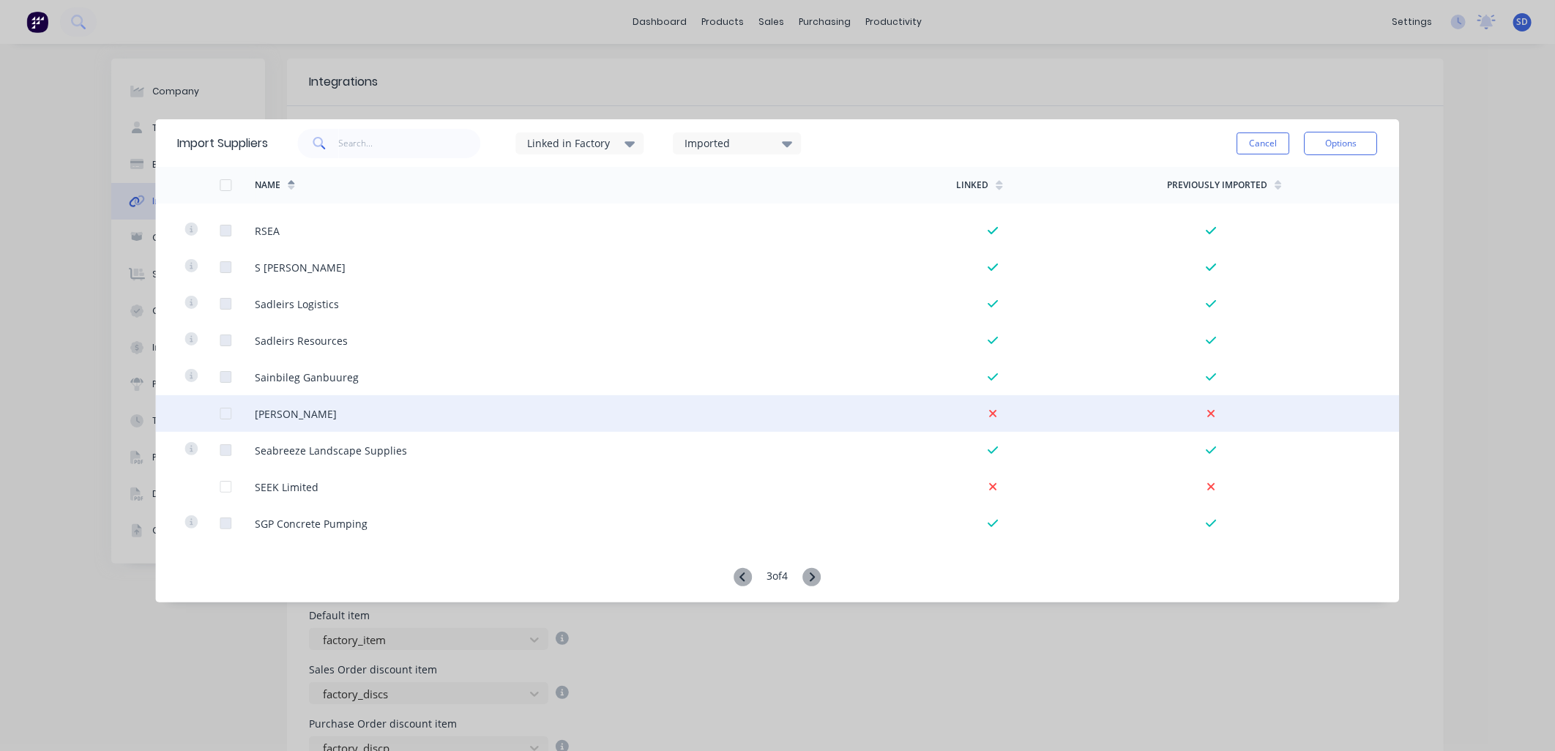
click at [228, 418] on div at bounding box center [225, 413] width 29 height 29
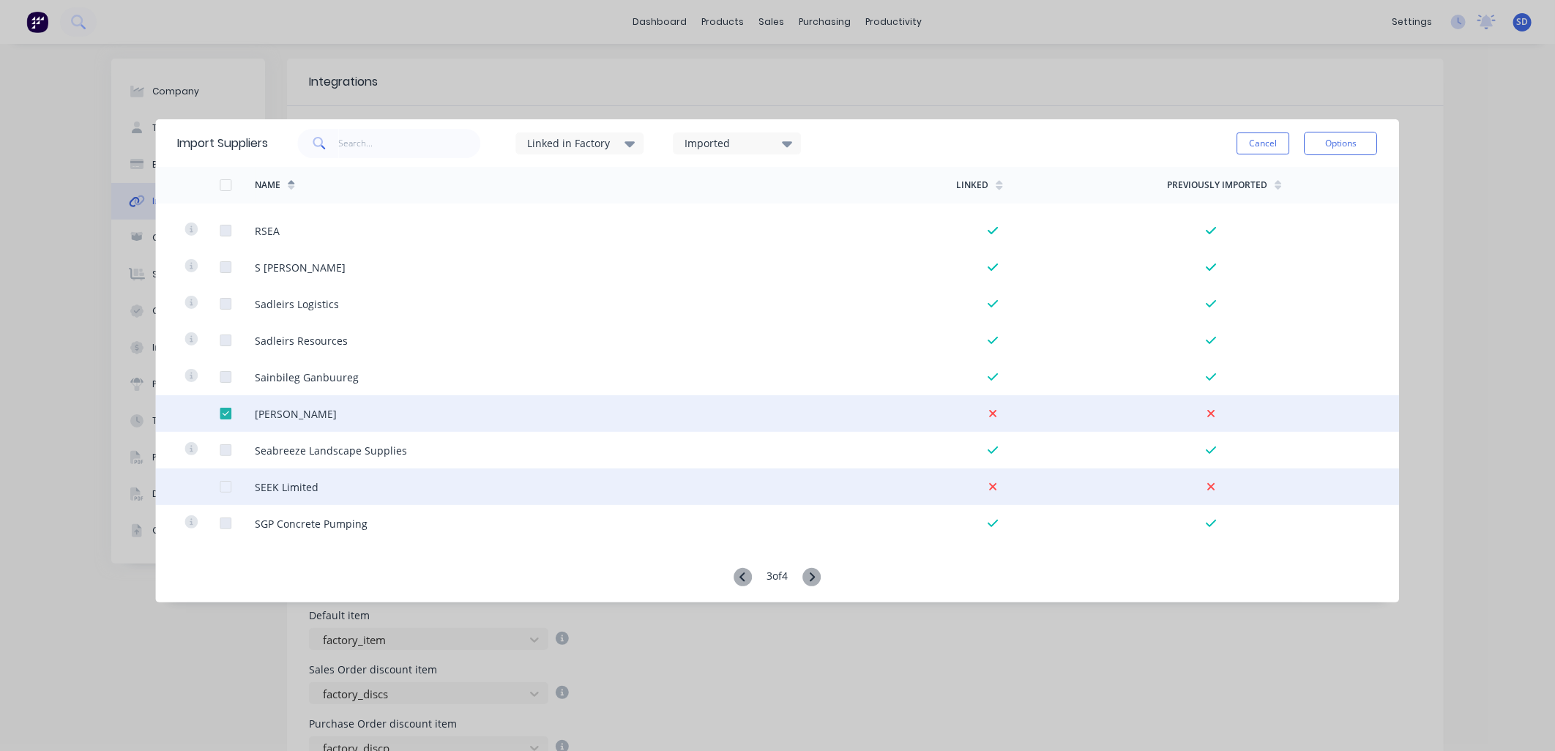
click at [225, 484] on div at bounding box center [225, 486] width 29 height 29
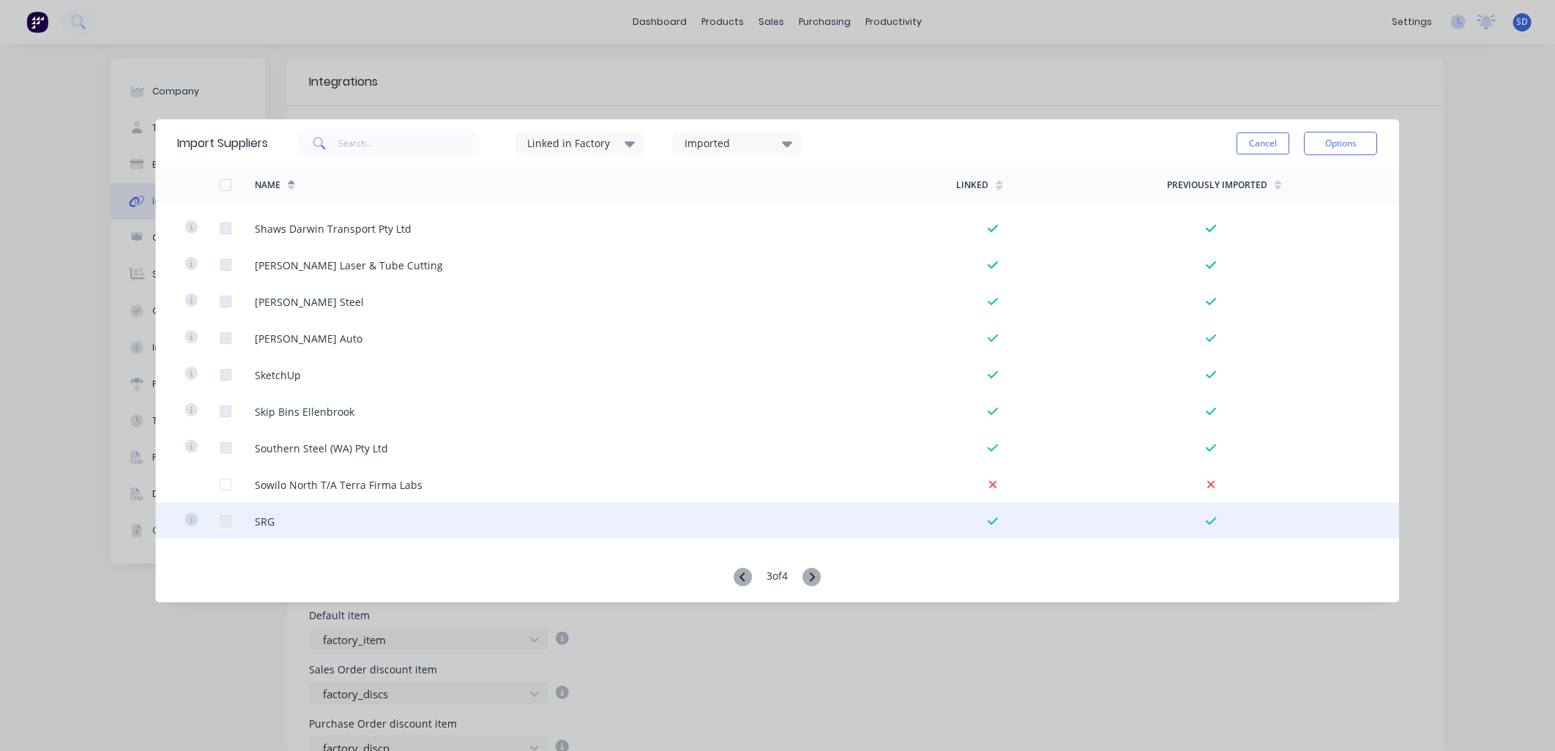
scroll to position [2521, 0]
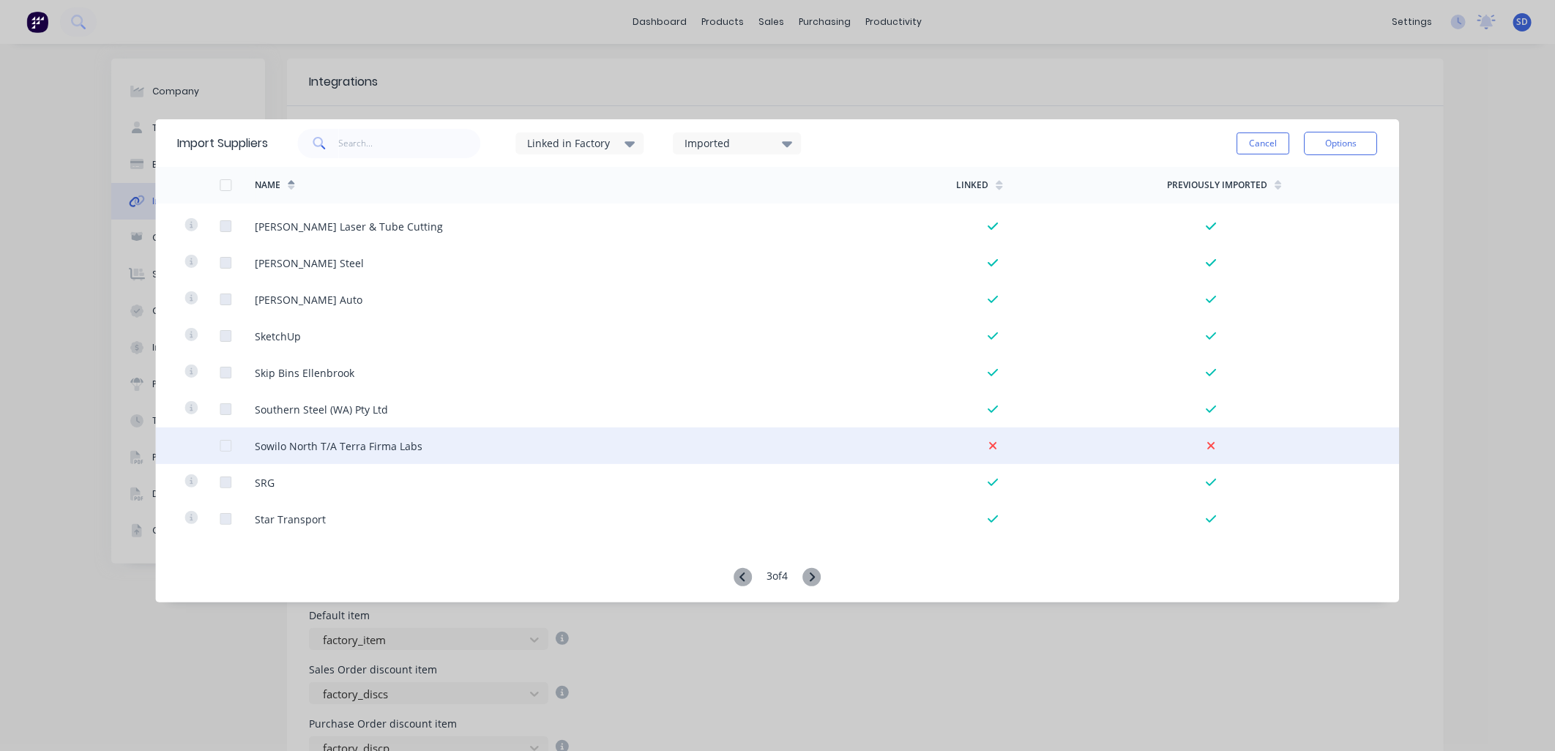
click at [225, 445] on div at bounding box center [225, 445] width 29 height 29
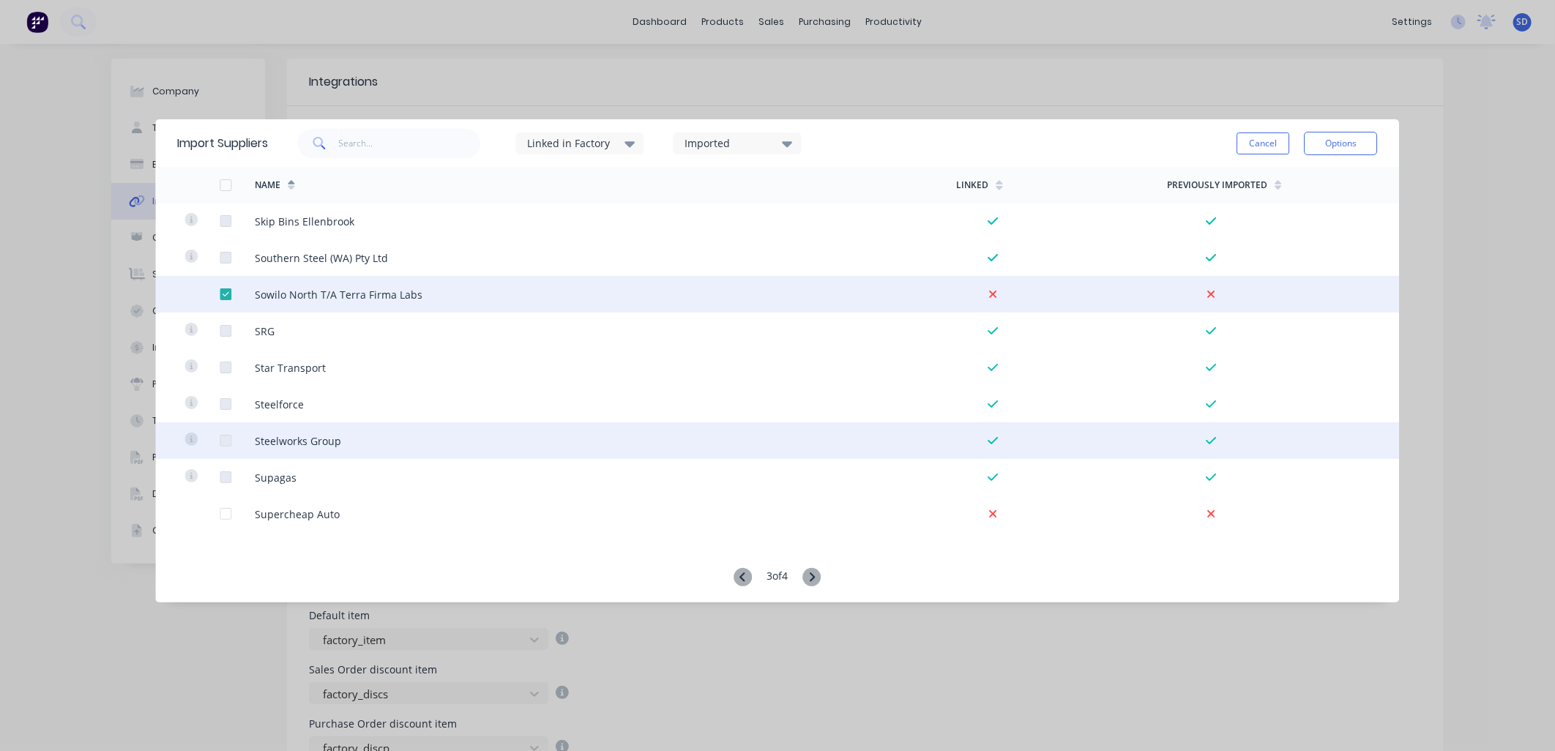
scroll to position [2683, 0]
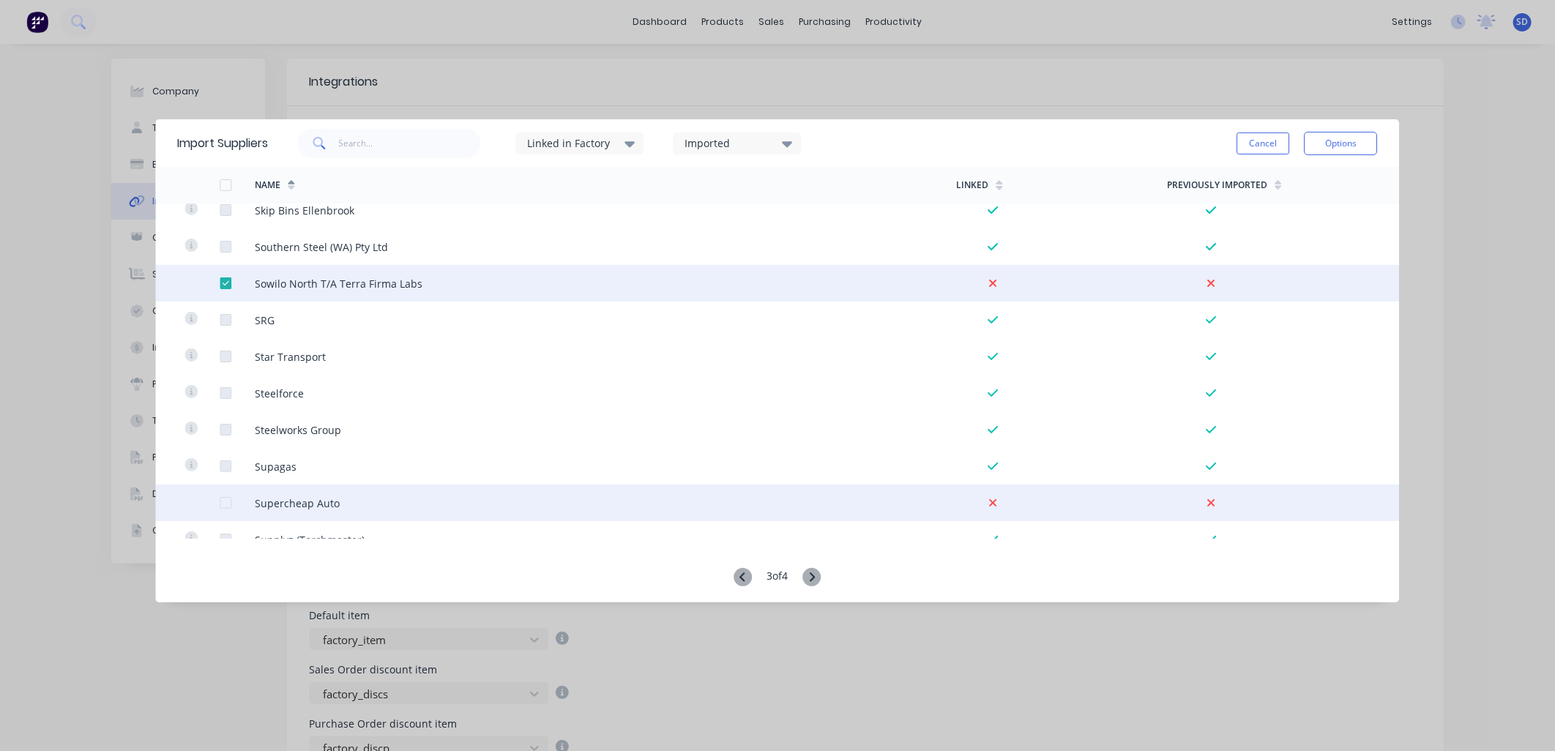
click at [225, 505] on div at bounding box center [225, 502] width 29 height 29
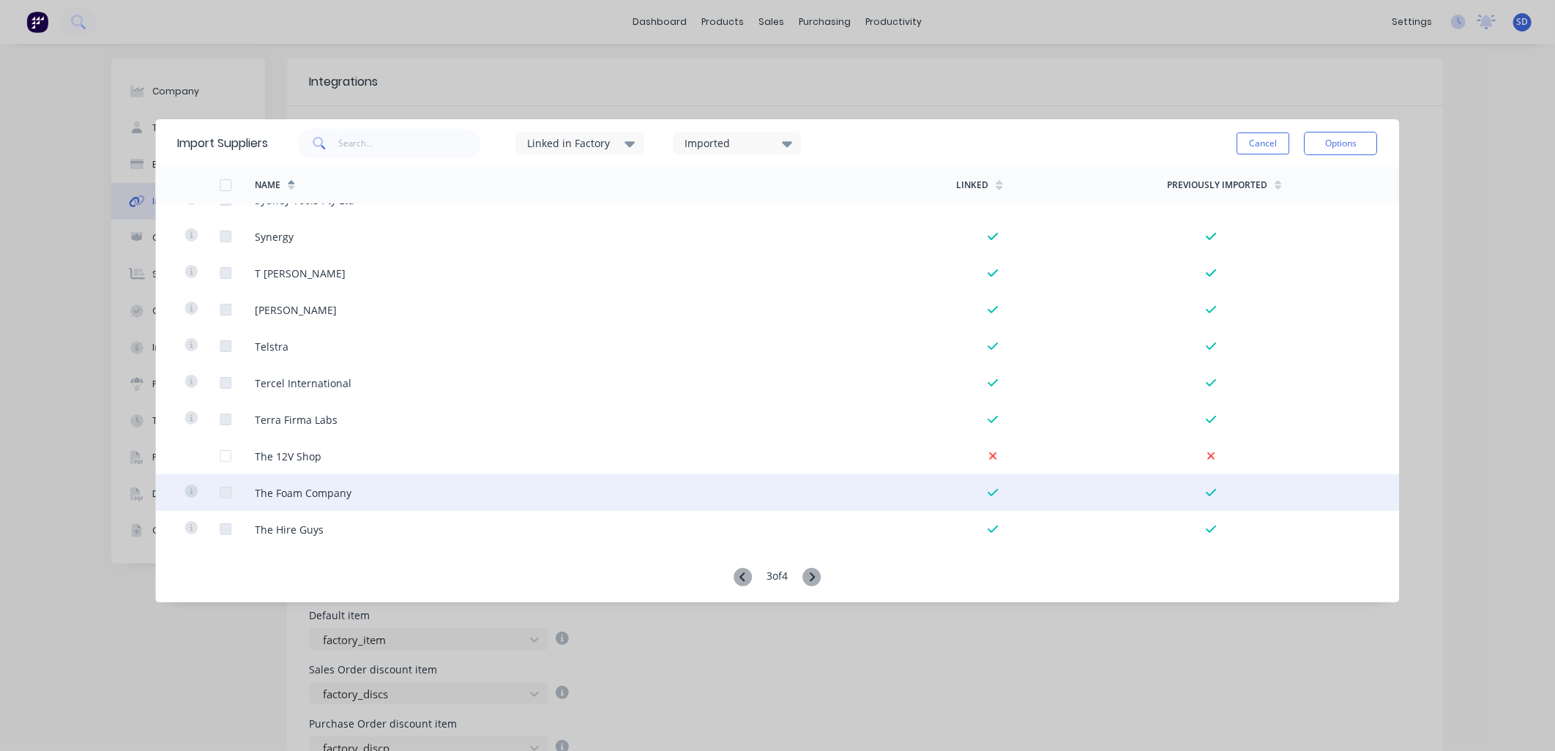
scroll to position [3090, 0]
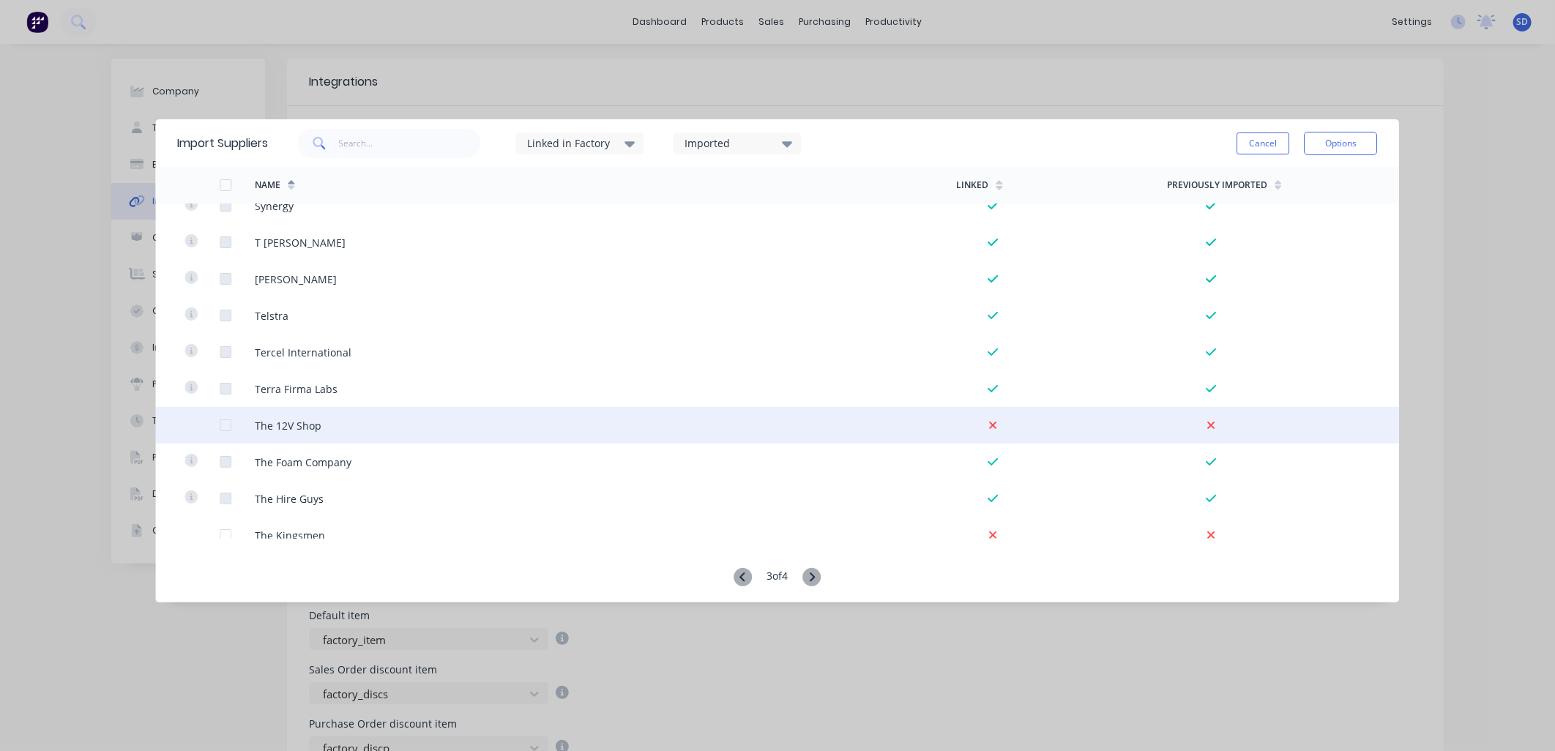
click at [231, 426] on div at bounding box center [237, 425] width 35 height 37
click at [230, 421] on div at bounding box center [225, 425] width 29 height 29
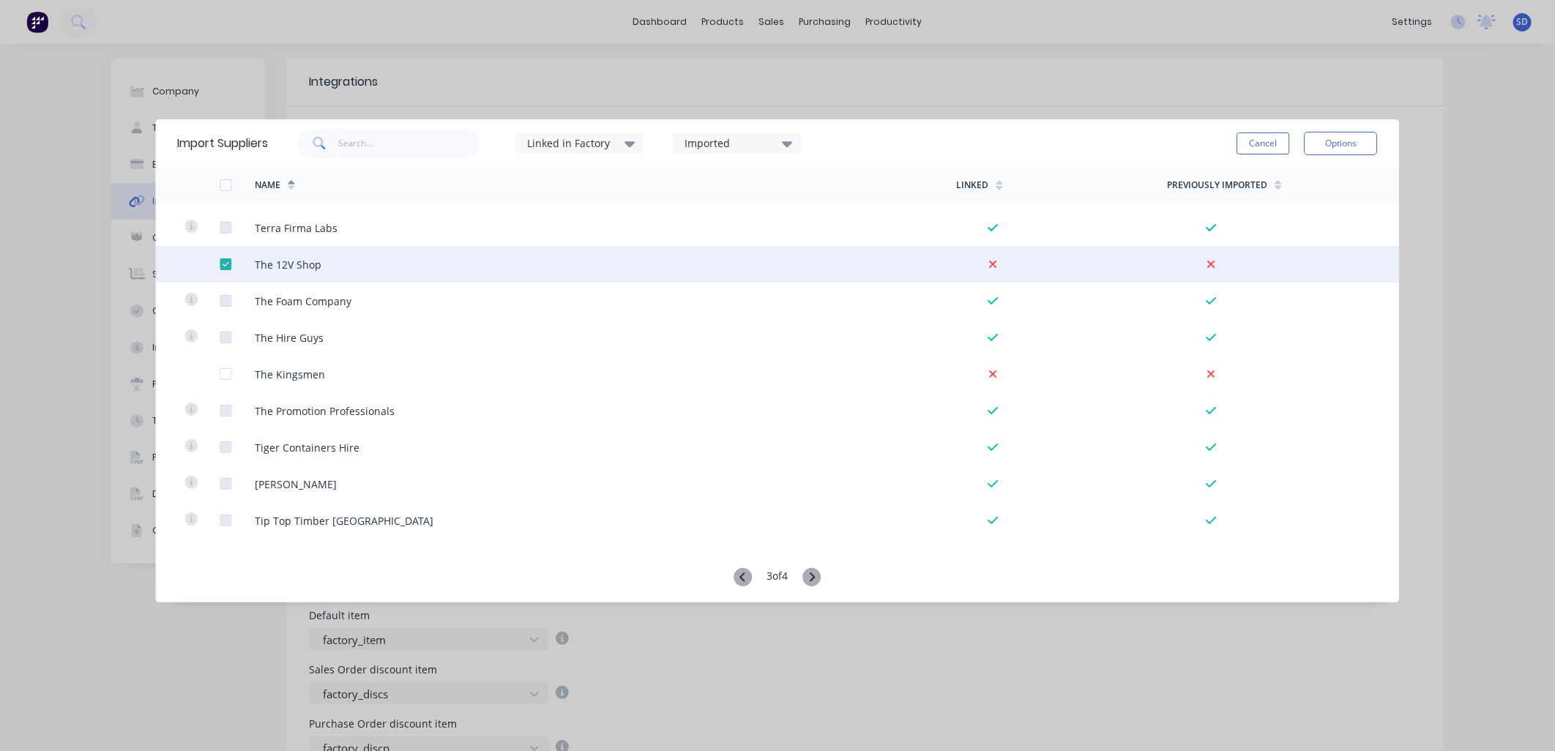
scroll to position [3253, 0]
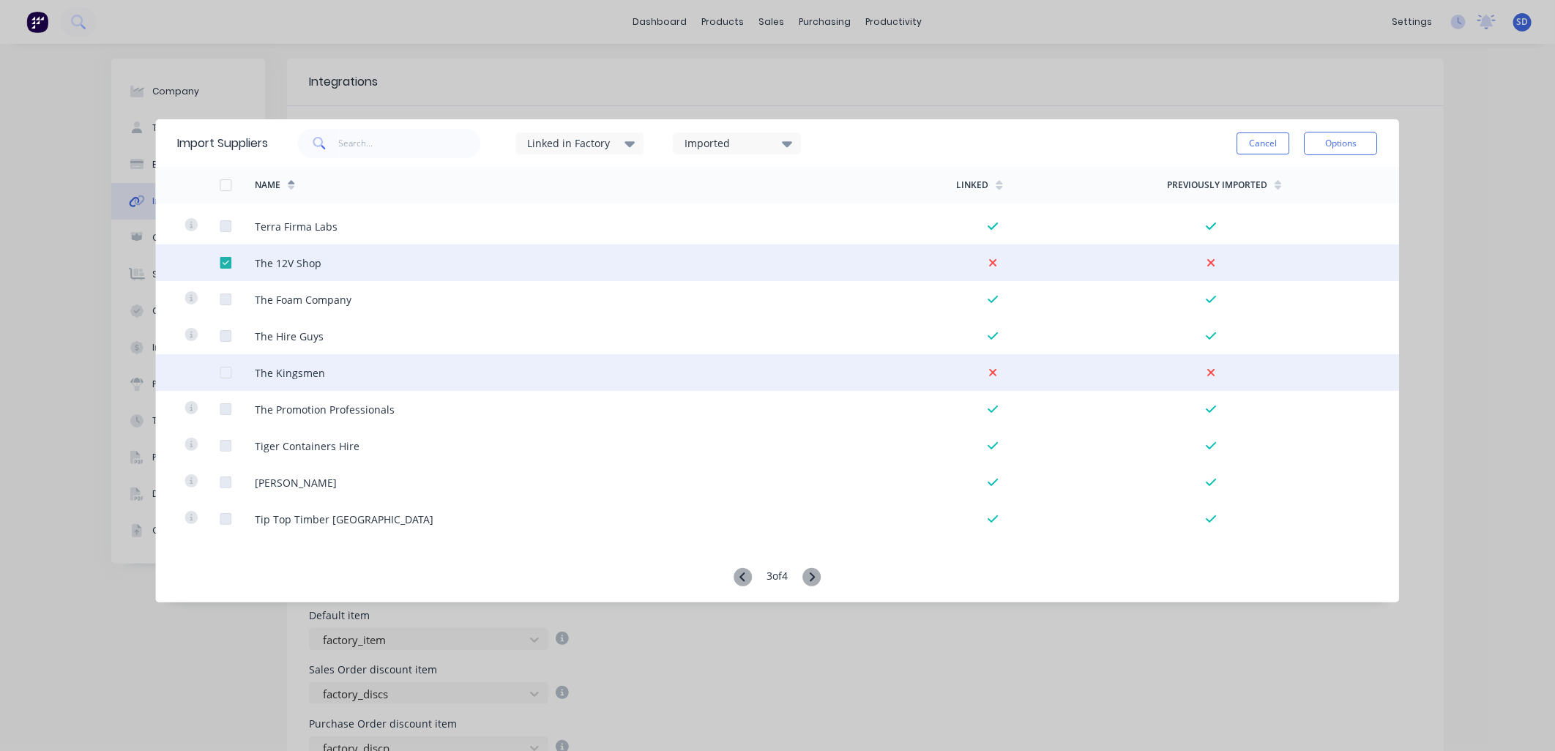
click at [221, 370] on div at bounding box center [225, 372] width 29 height 29
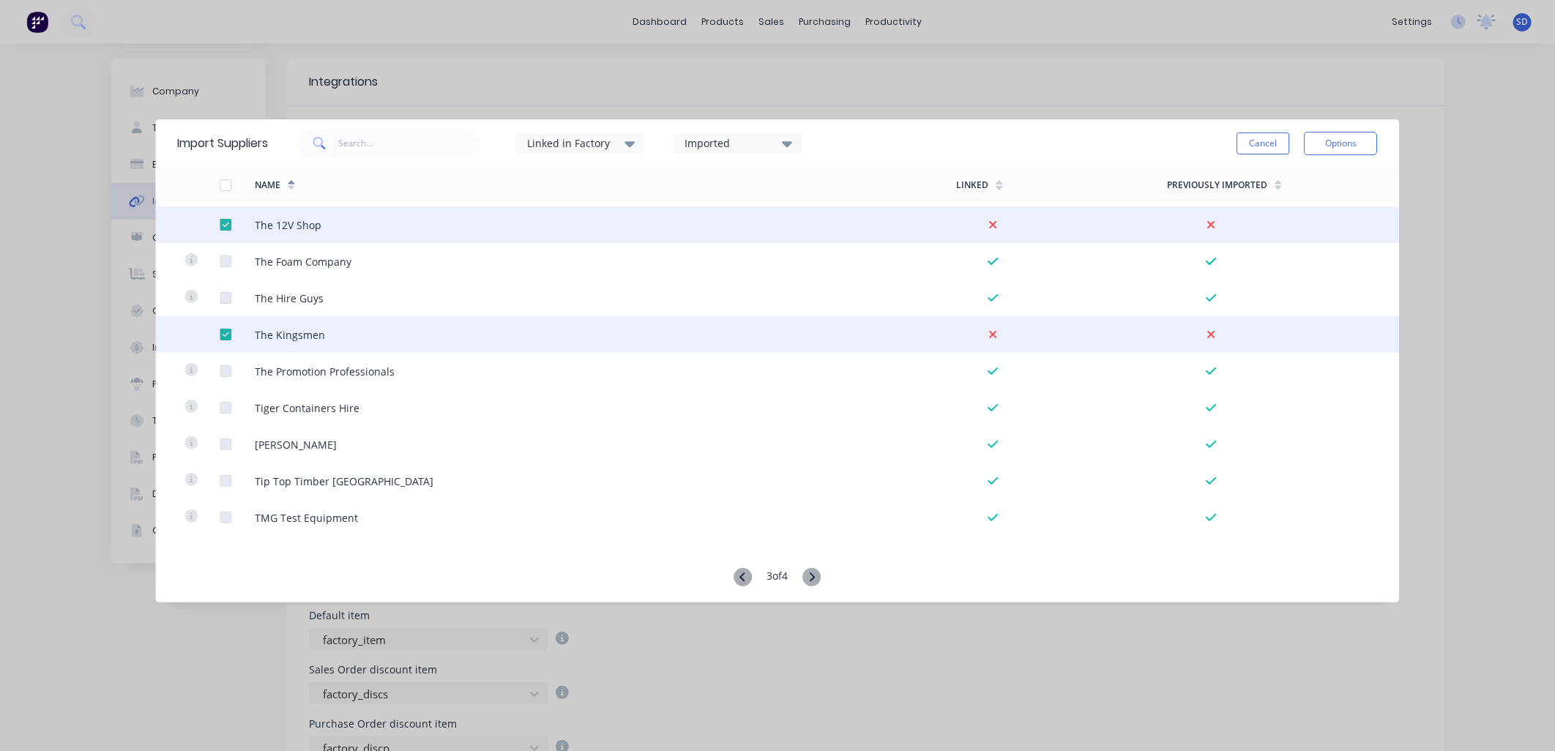
scroll to position [3325, 0]
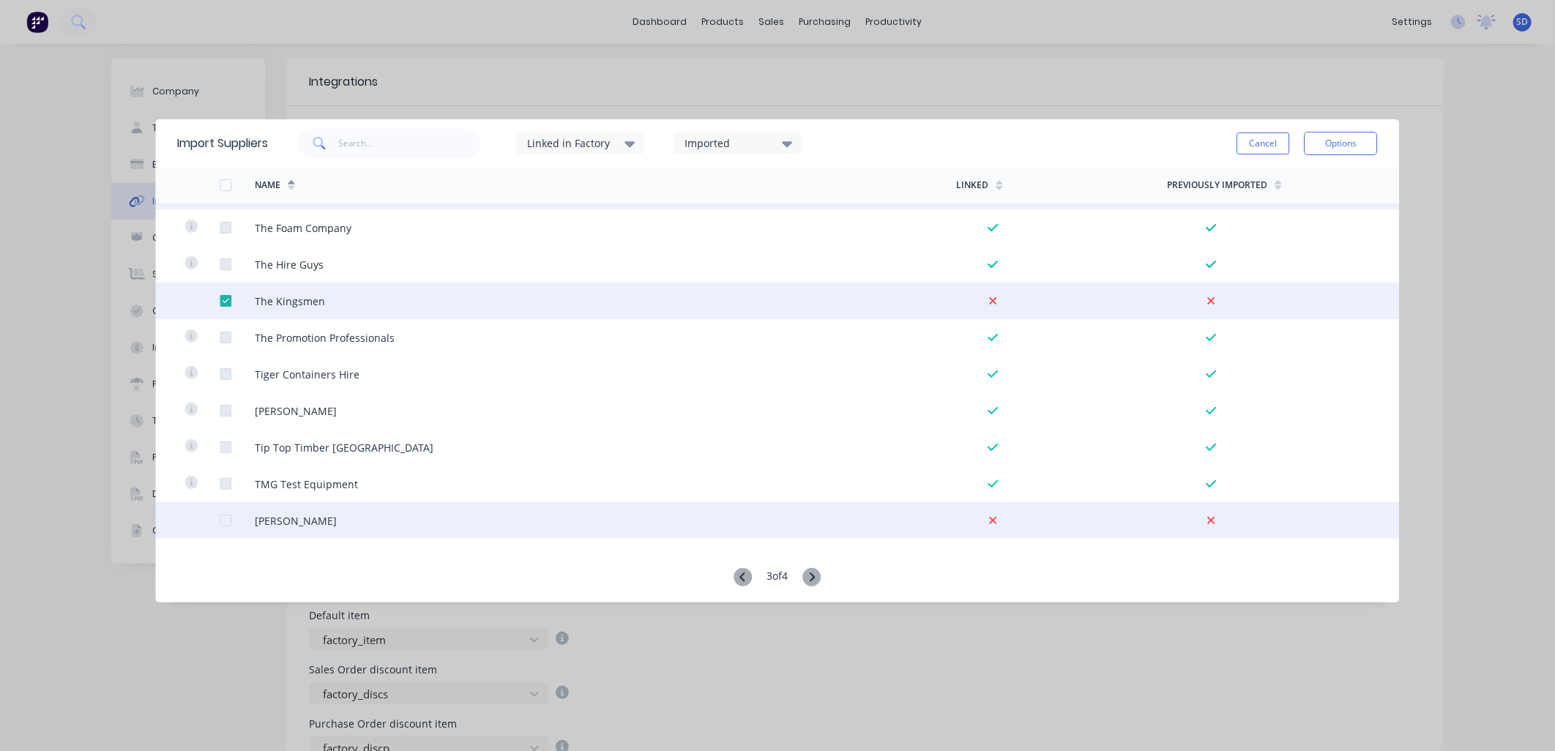
click at [224, 524] on div at bounding box center [225, 520] width 29 height 29
click at [815, 580] on icon at bounding box center [812, 577] width 18 height 18
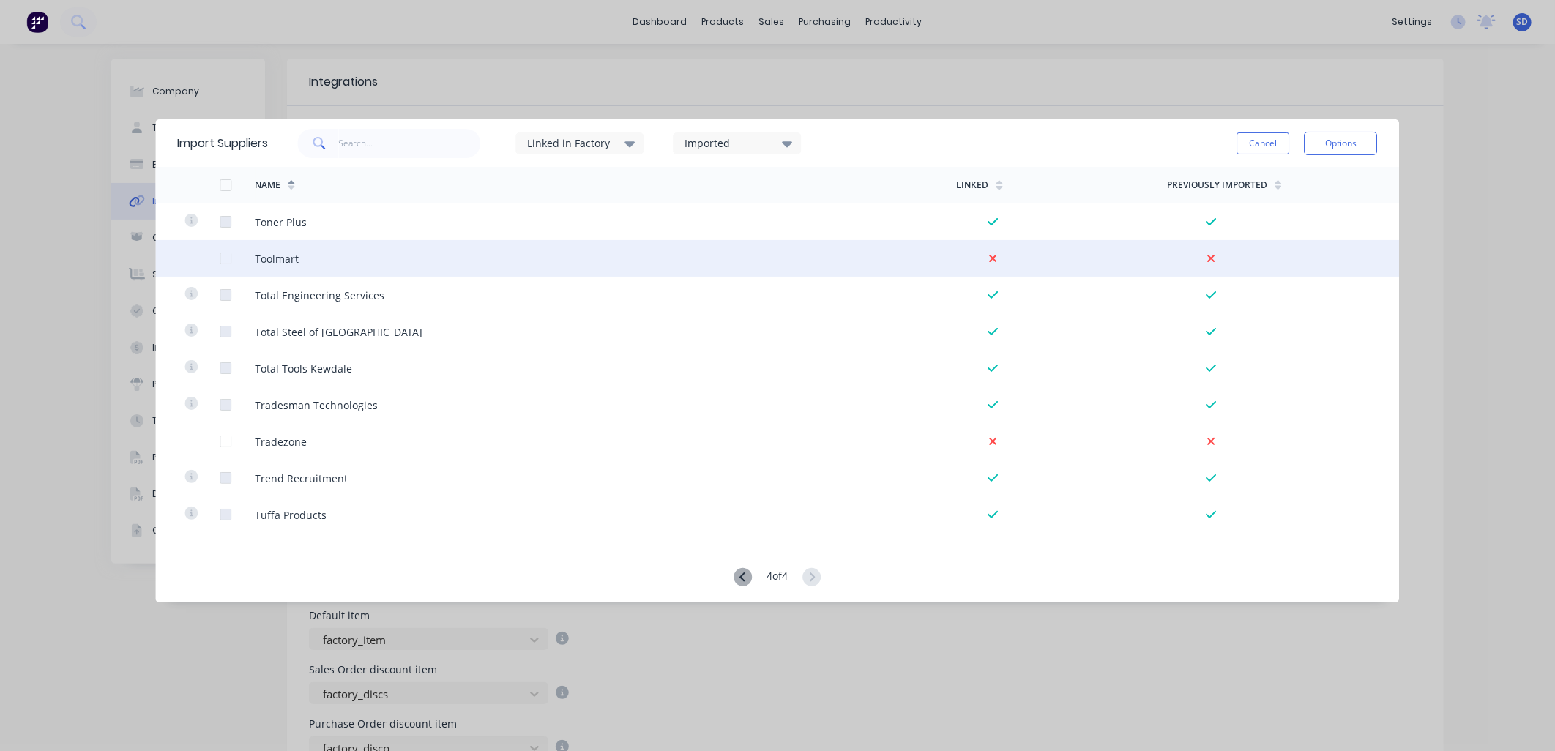
click at [228, 257] on div at bounding box center [225, 258] width 29 height 29
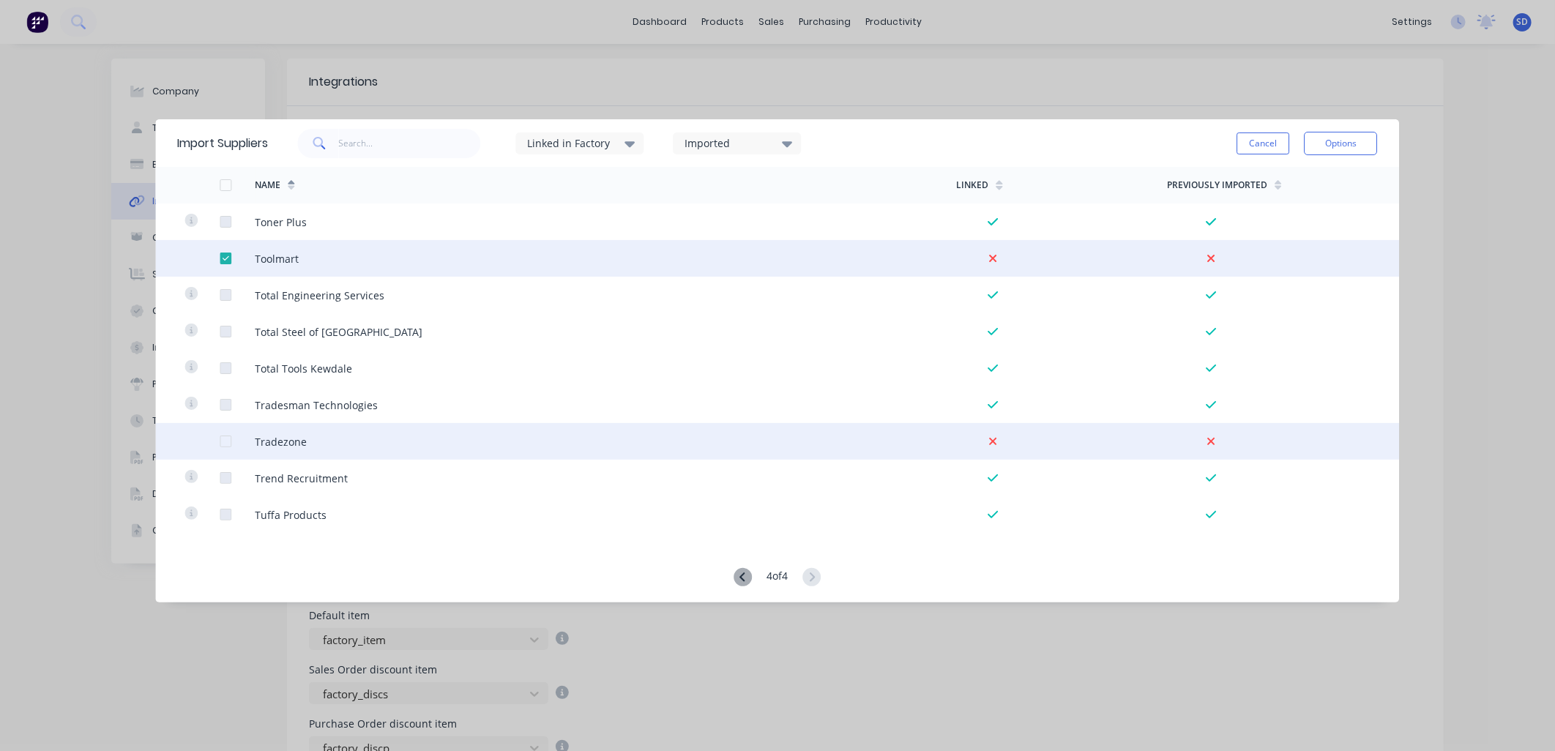
click at [227, 444] on div at bounding box center [225, 441] width 29 height 29
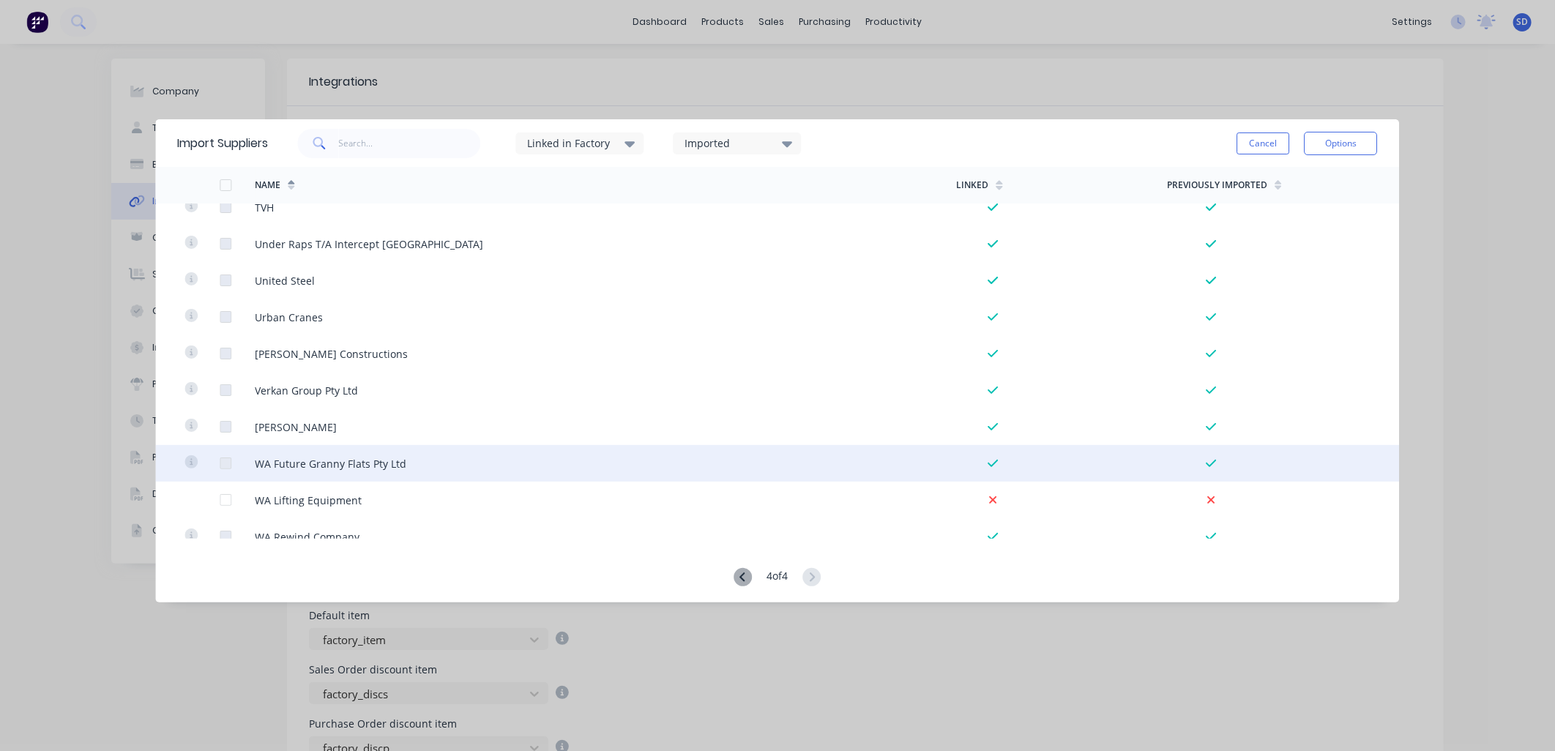
scroll to position [406, 0]
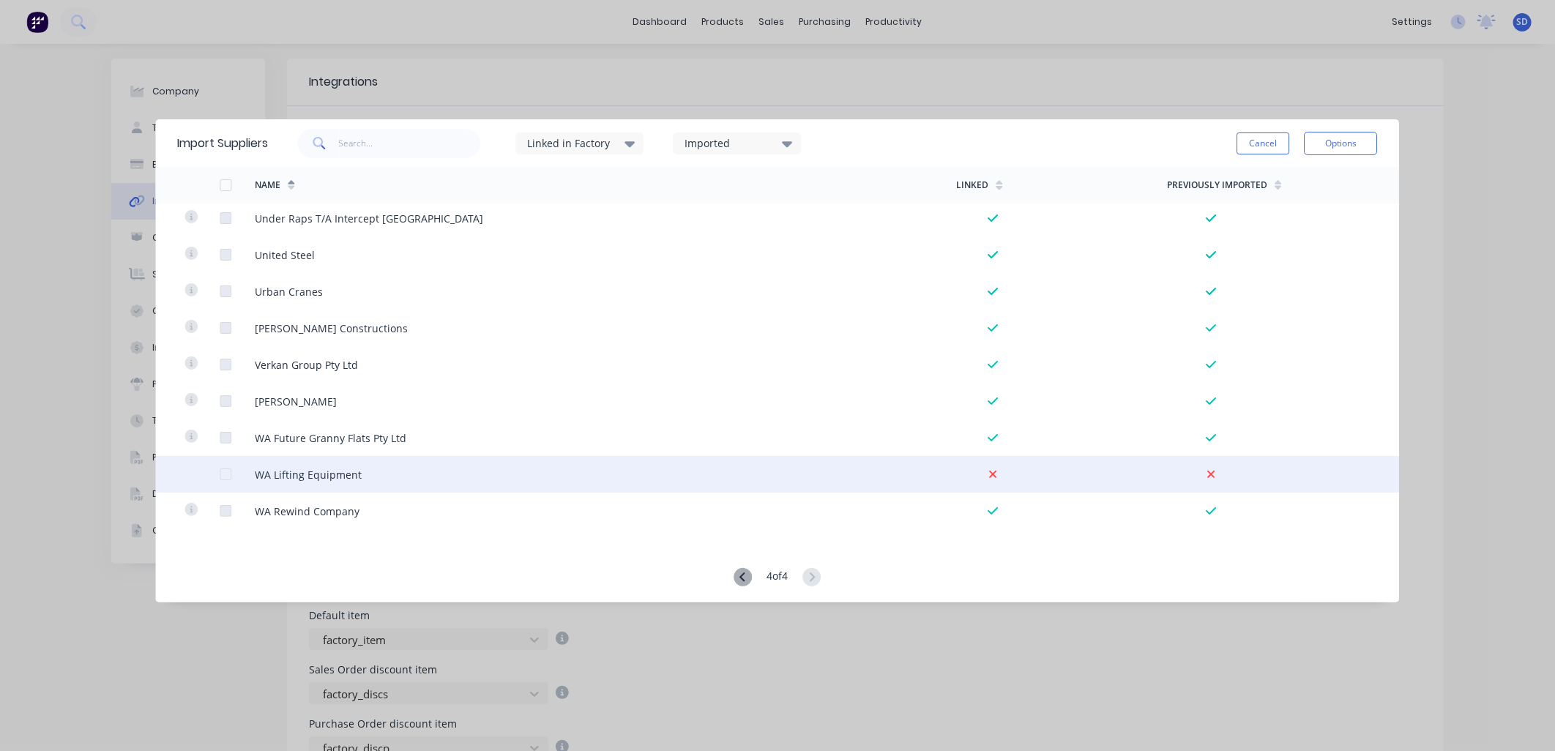
click at [228, 473] on div at bounding box center [225, 474] width 29 height 29
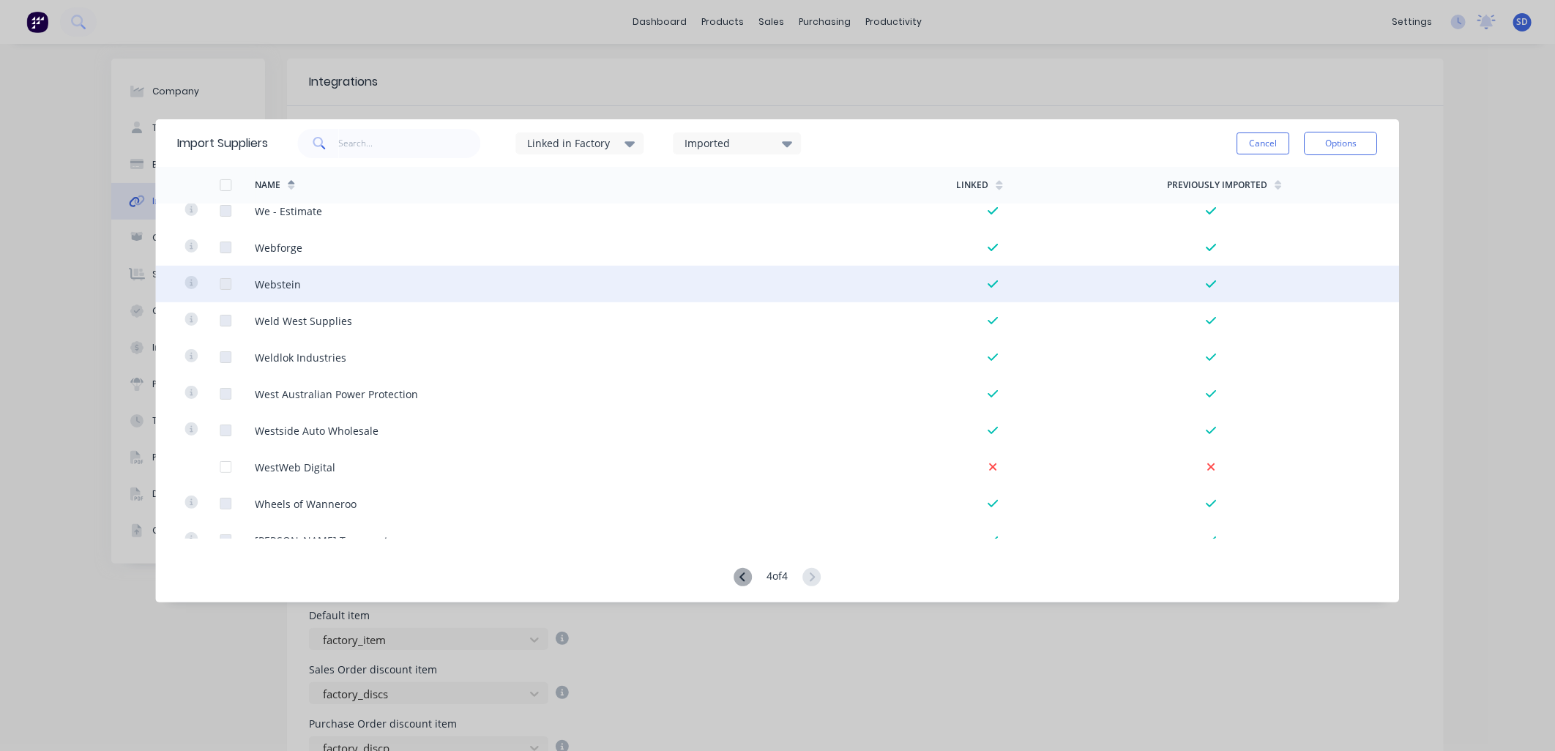
scroll to position [1057, 0]
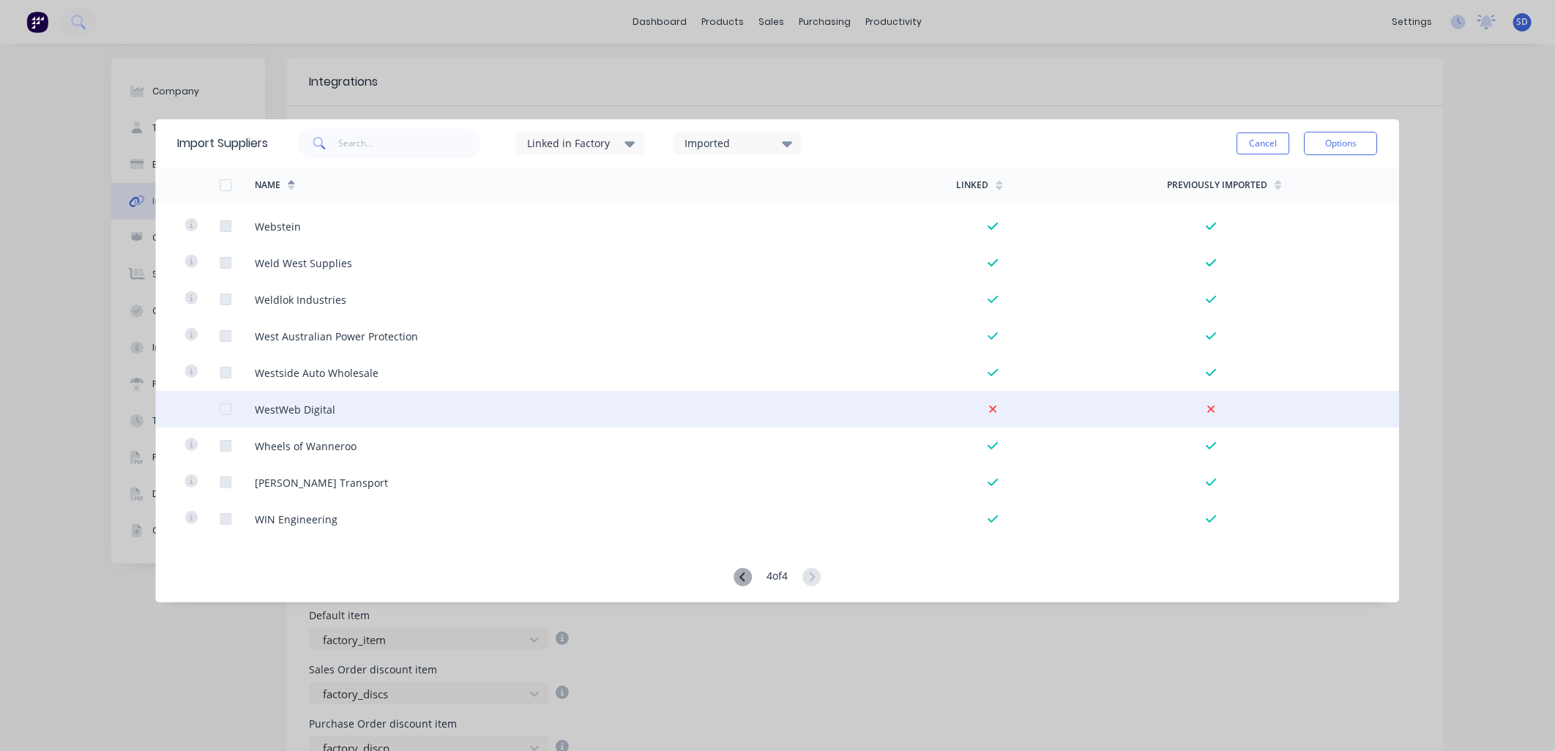
click at [228, 406] on div at bounding box center [225, 409] width 29 height 29
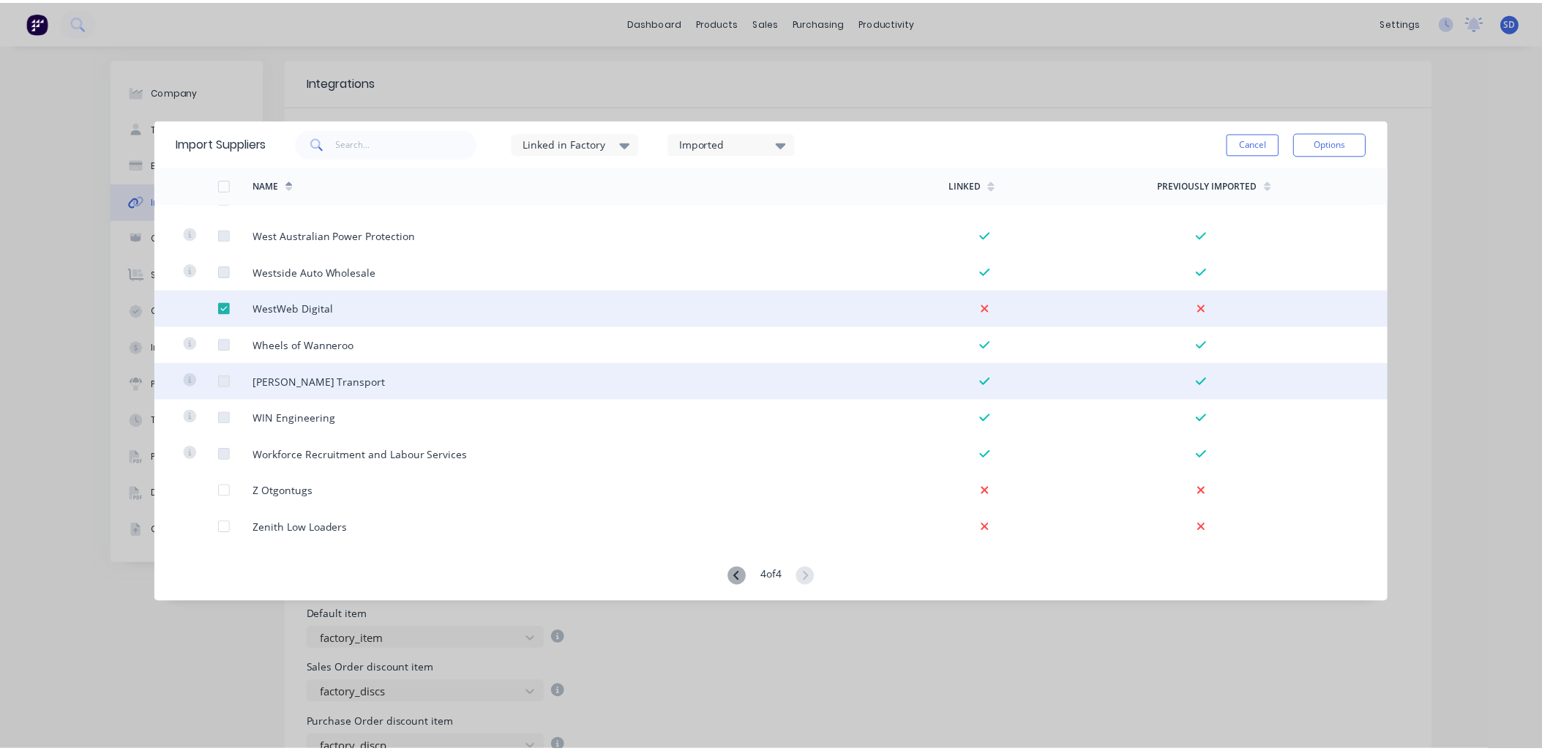
scroll to position [1165, 0]
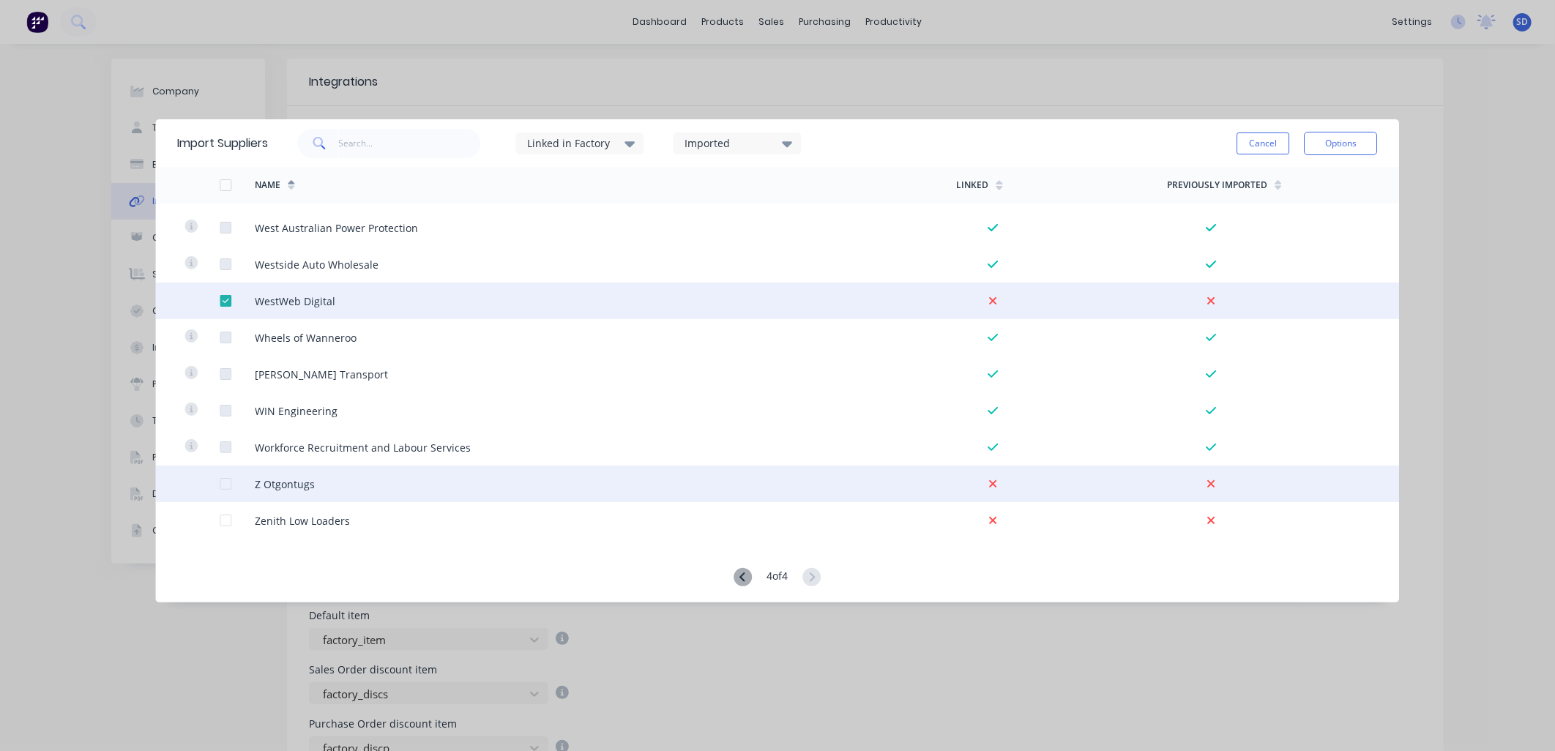
click at [225, 485] on div at bounding box center [225, 483] width 29 height 29
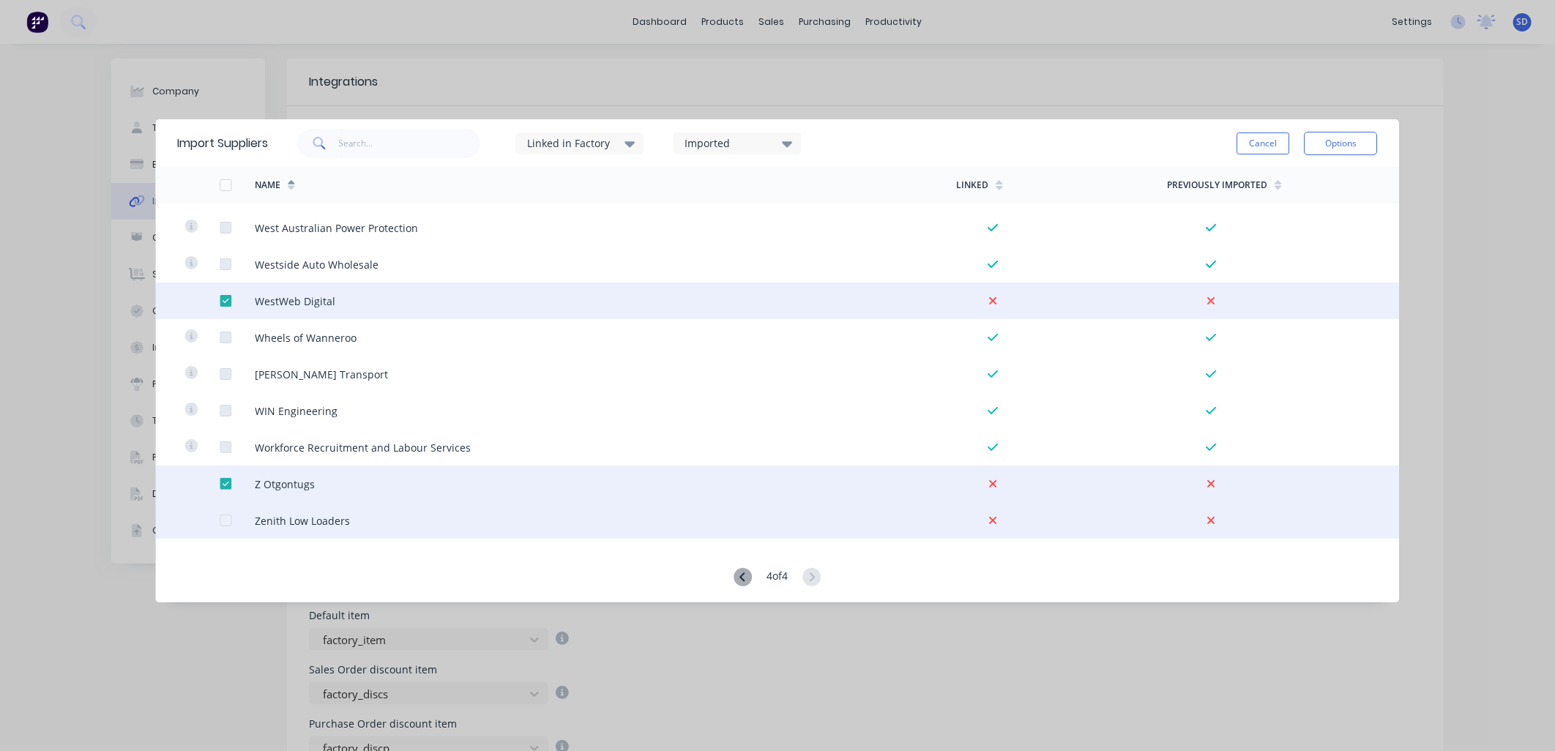
drag, startPoint x: 228, startPoint y: 529, endPoint x: 252, endPoint y: 528, distance: 23.5
click at [228, 529] on div at bounding box center [237, 520] width 35 height 37
click at [225, 521] on div at bounding box center [225, 520] width 29 height 29
click at [1332, 144] on button "Options" at bounding box center [1340, 143] width 73 height 23
click at [1299, 184] on div "Import selected suppliers" at bounding box center [1308, 184] width 113 height 37
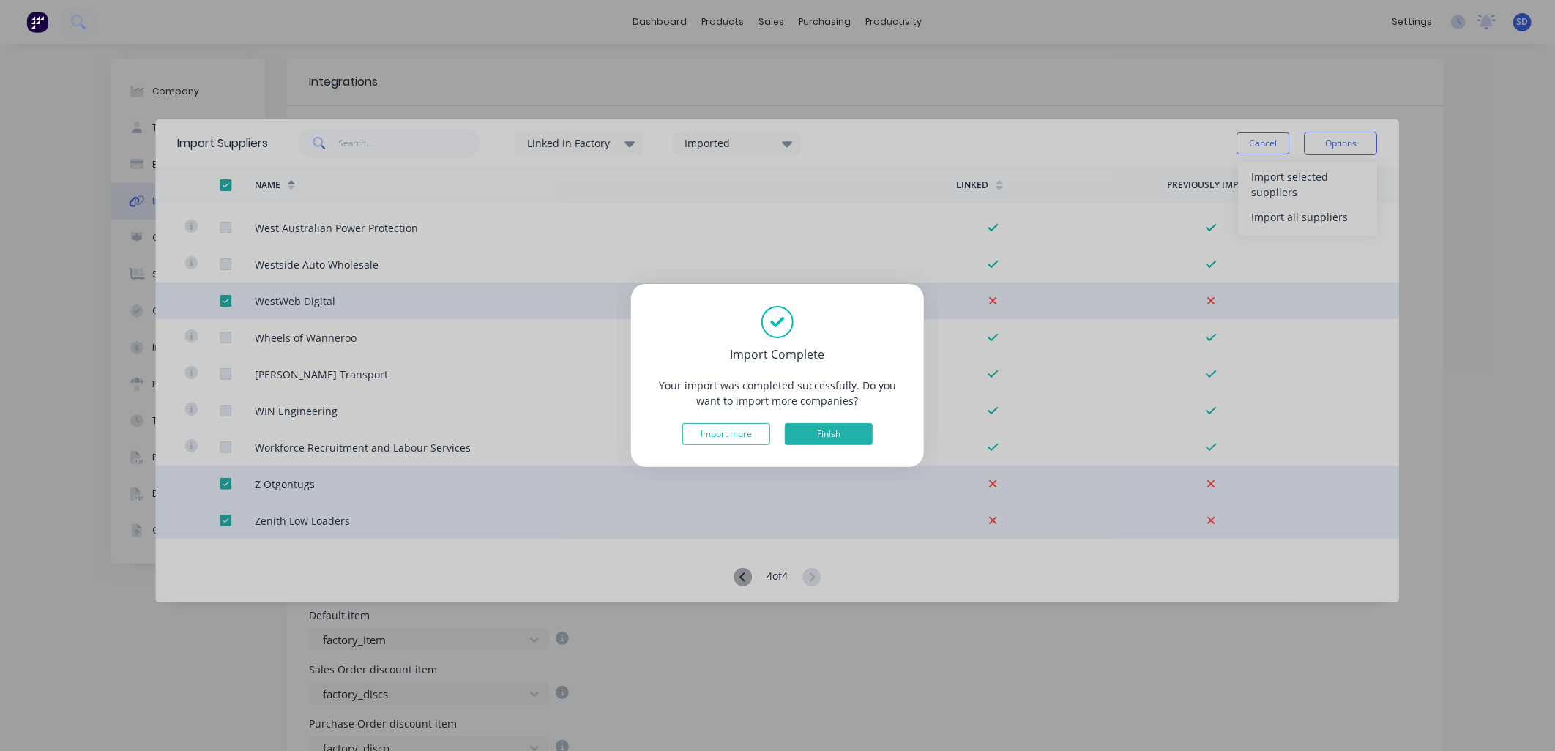
click at [832, 433] on button "Finish" at bounding box center [829, 434] width 88 height 22
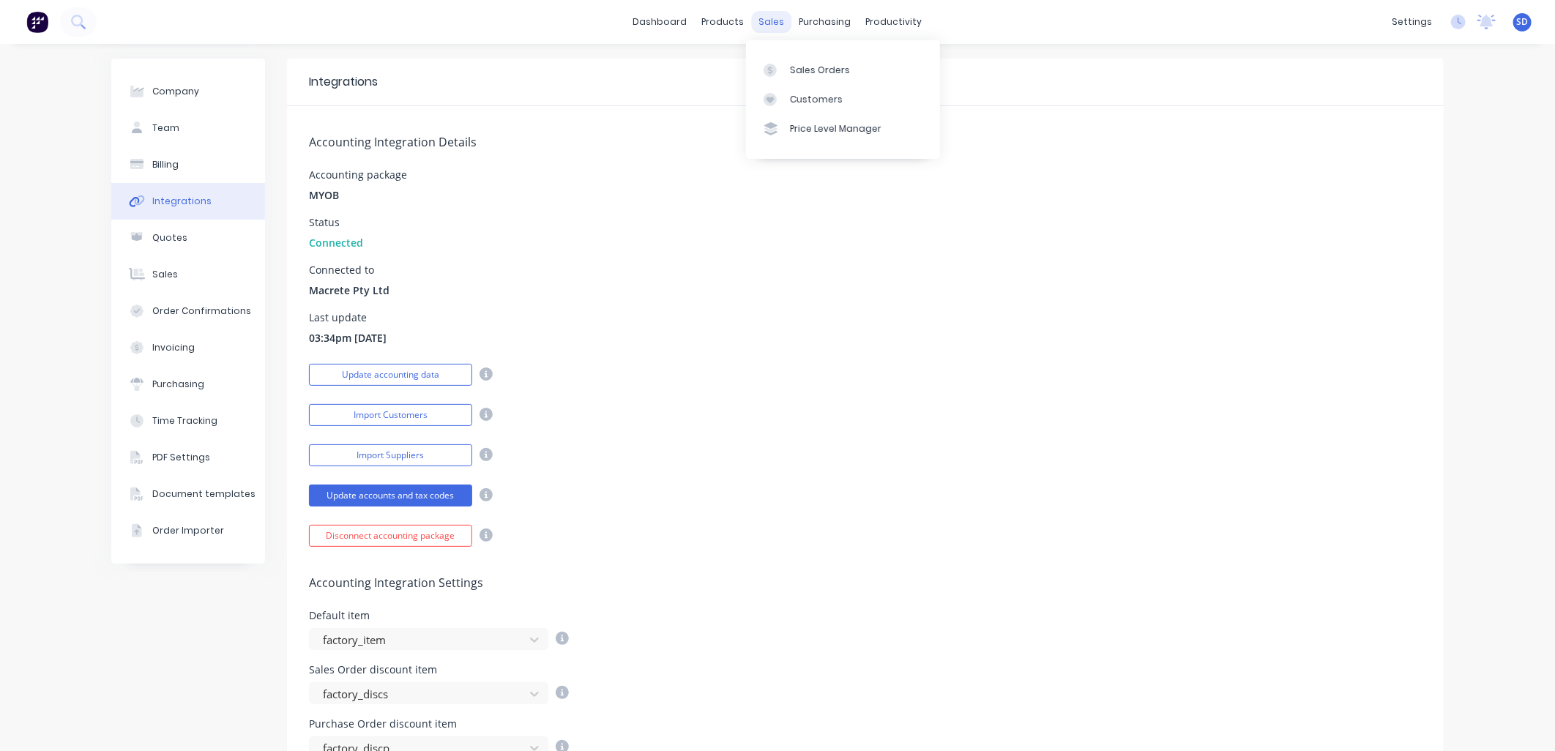
click at [769, 24] on div "sales" at bounding box center [772, 22] width 40 height 22
click at [793, 64] on div "Sales Orders" at bounding box center [820, 70] width 60 height 13
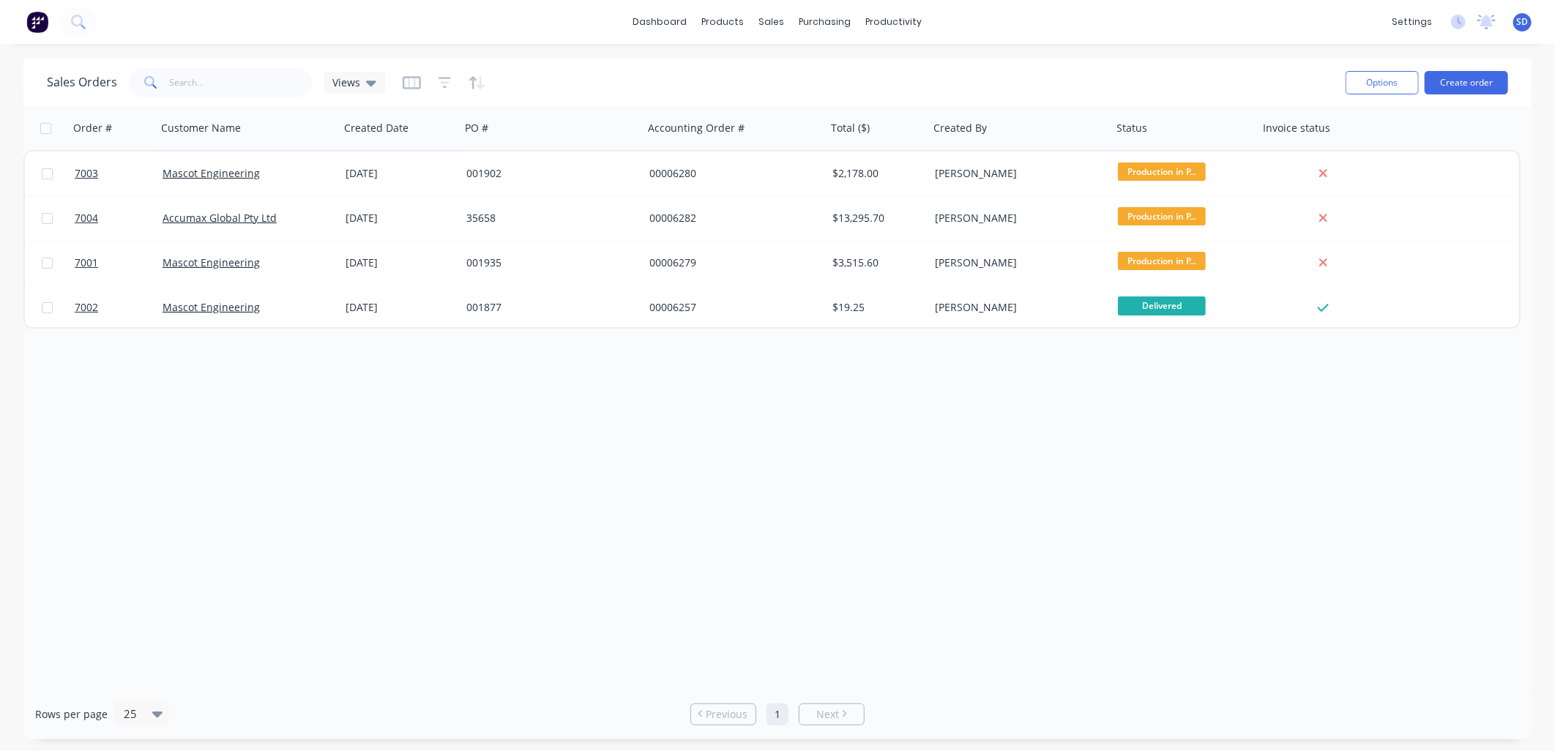
click at [681, 601] on div "Order # Customer Name Created Date PO # Accounting Order # Total ($) Created By…" at bounding box center [777, 397] width 1508 height 583
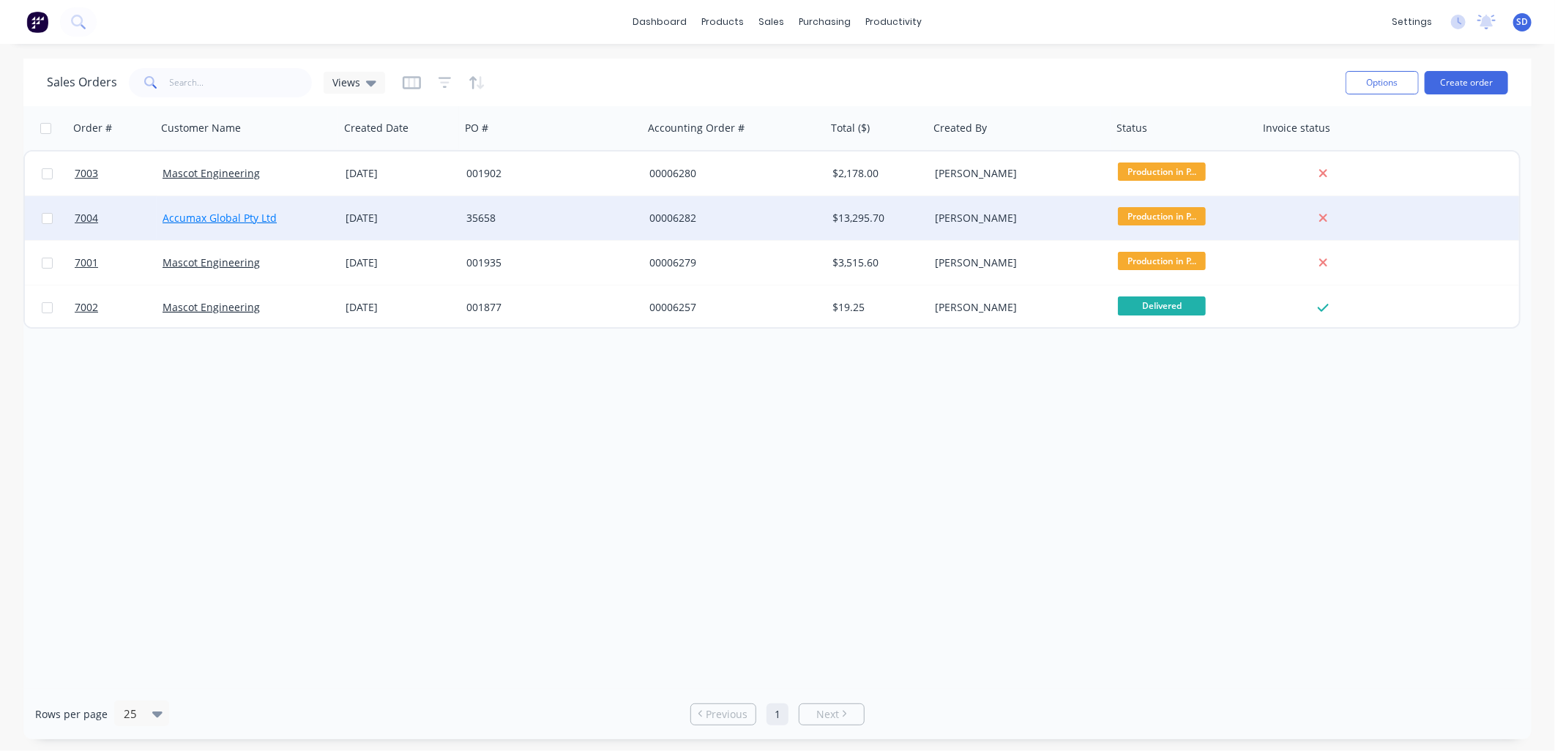
click at [184, 214] on link "Accumax Global Pty Ltd" at bounding box center [219, 218] width 114 height 14
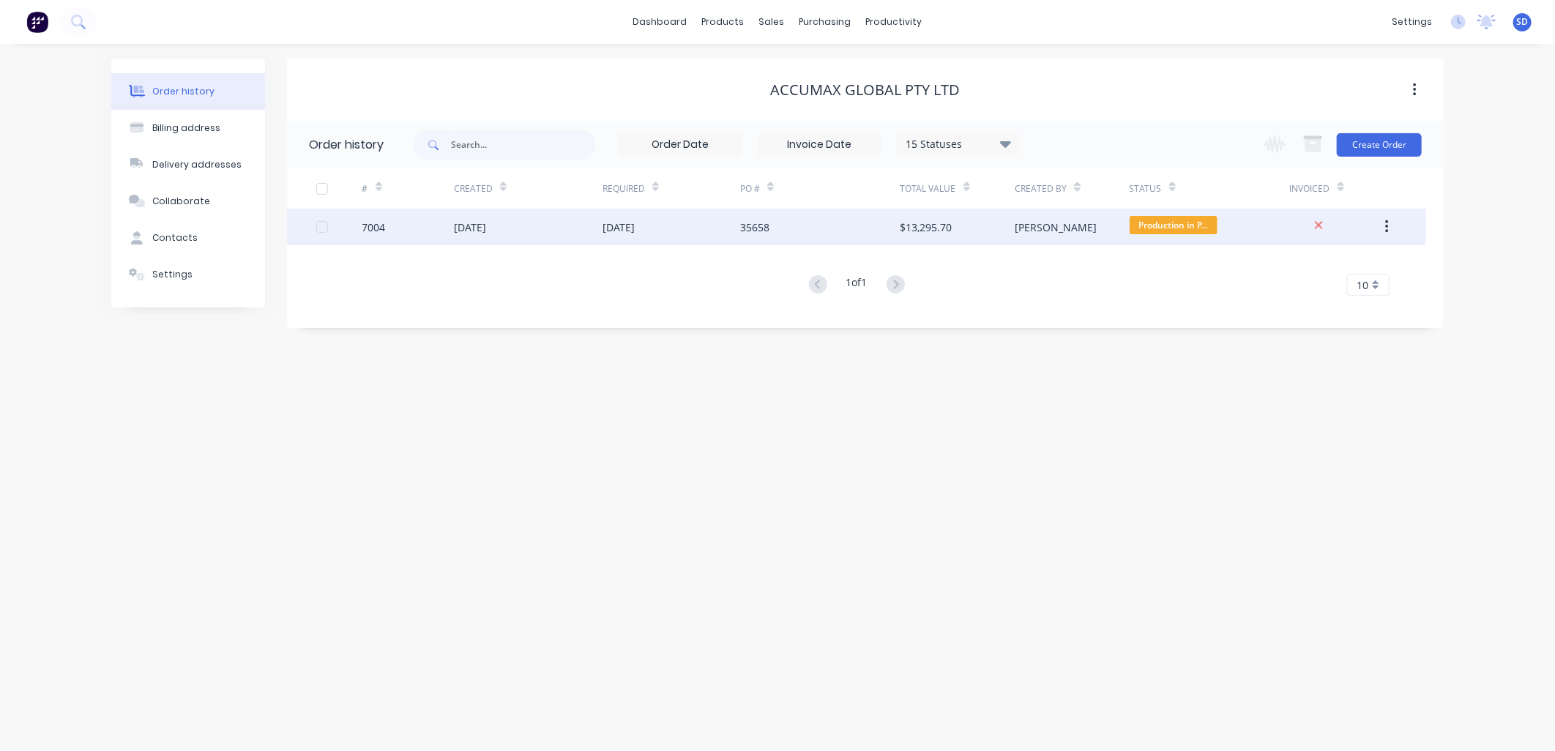
click at [573, 230] on div "[DATE]" at bounding box center [528, 227] width 149 height 37
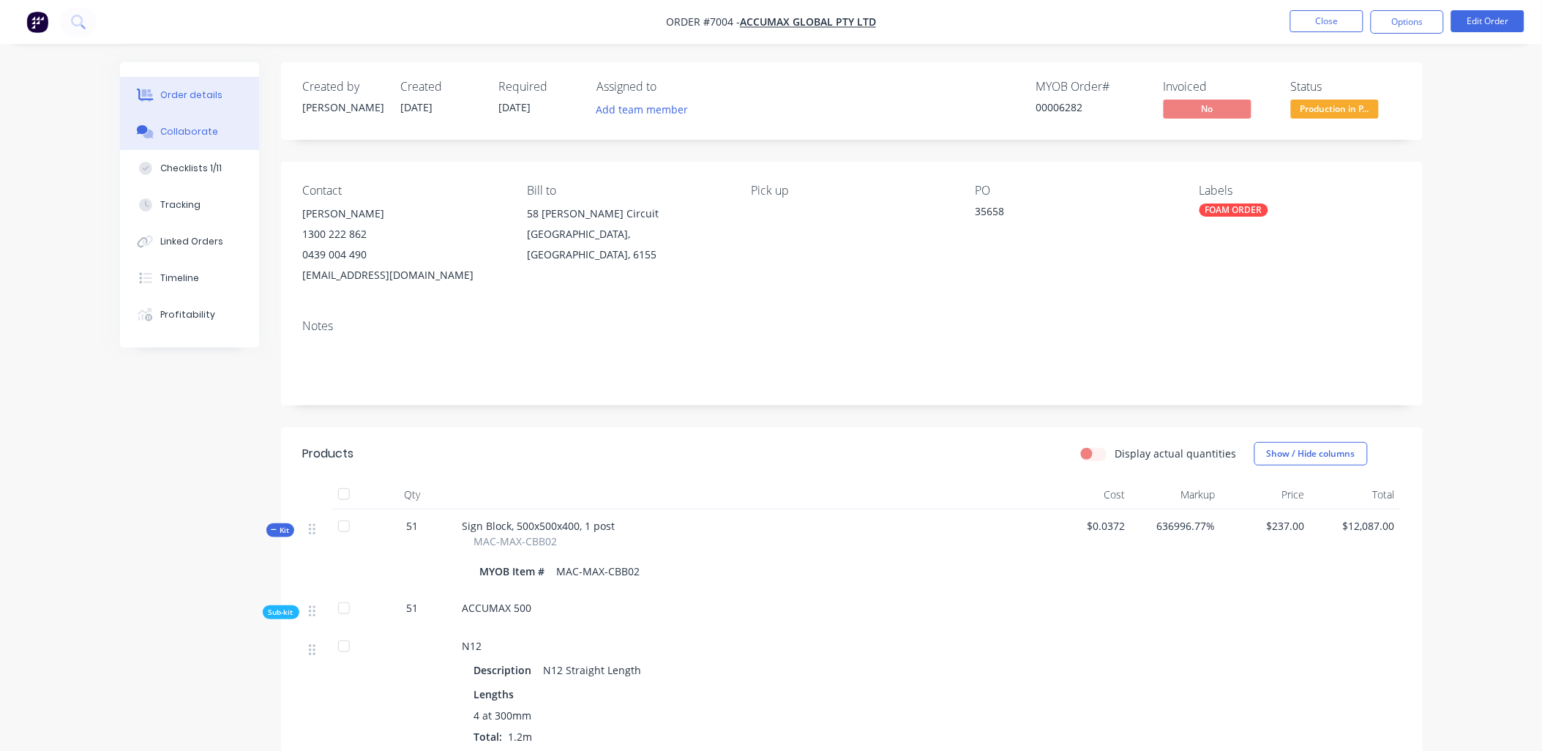
click at [178, 133] on div "Collaborate" at bounding box center [189, 131] width 58 height 13
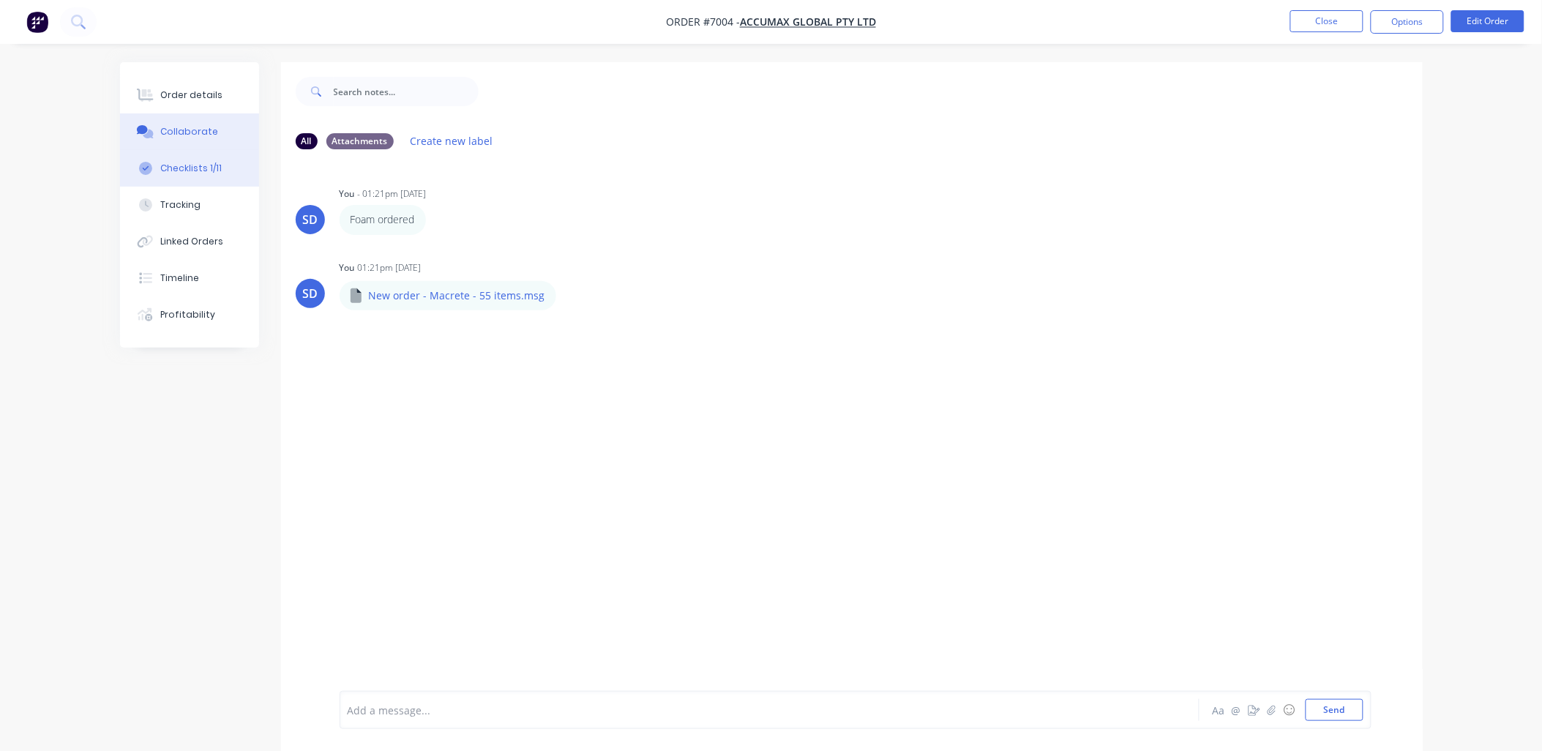
click at [192, 165] on div "Checklists 1/11" at bounding box center [190, 168] width 61 height 13
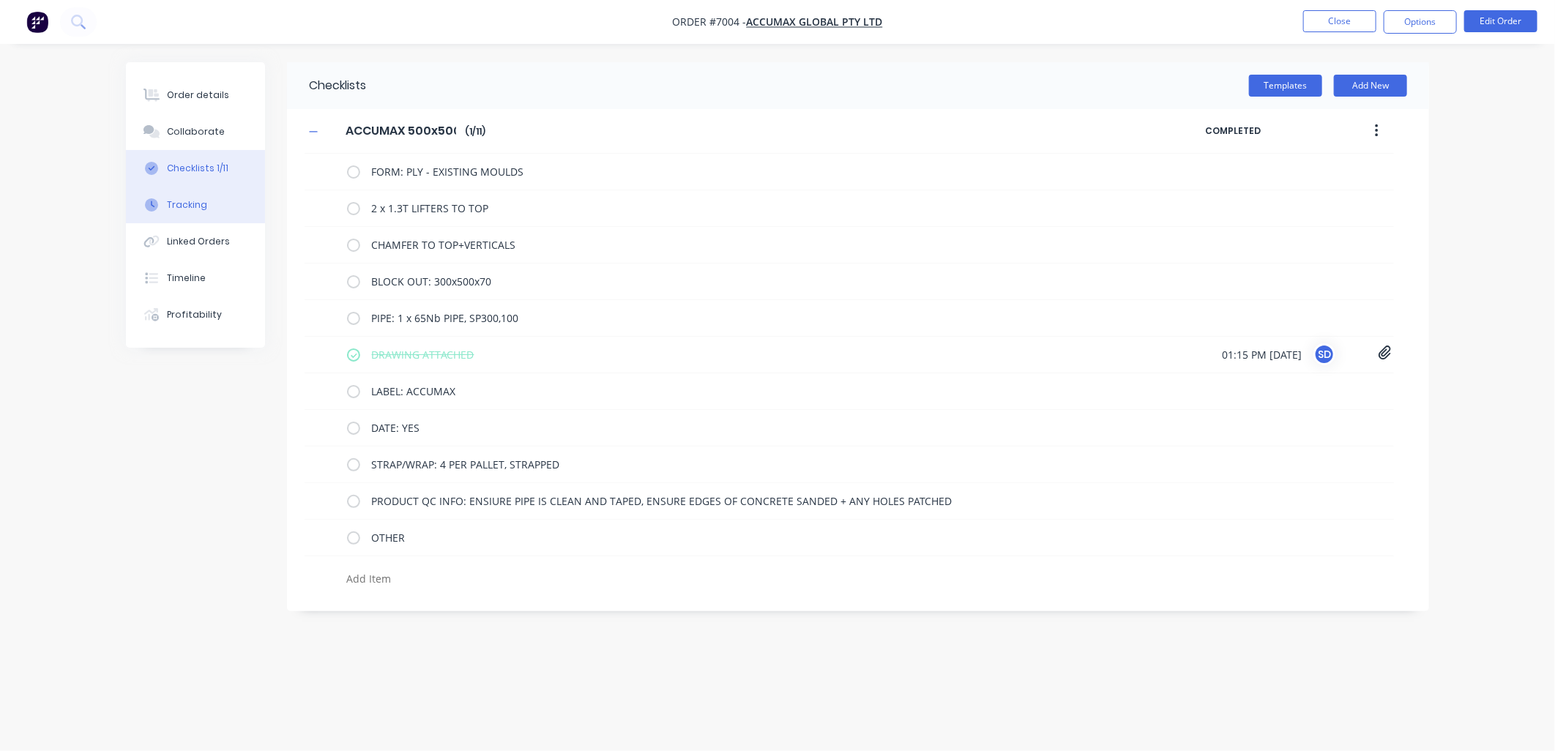
click at [196, 206] on div "Tracking" at bounding box center [187, 204] width 40 height 13
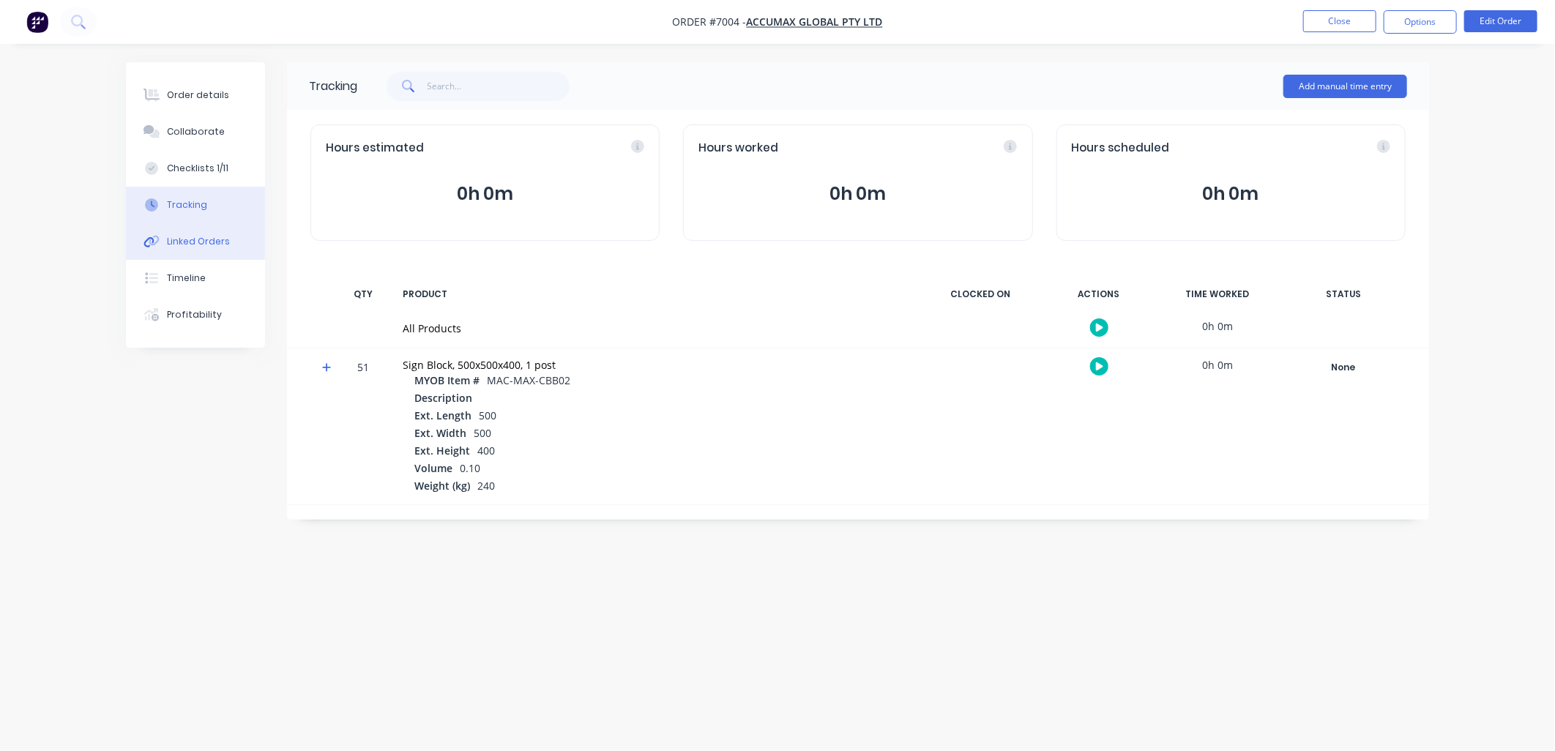
click at [181, 239] on div "Linked Orders" at bounding box center [198, 241] width 63 height 13
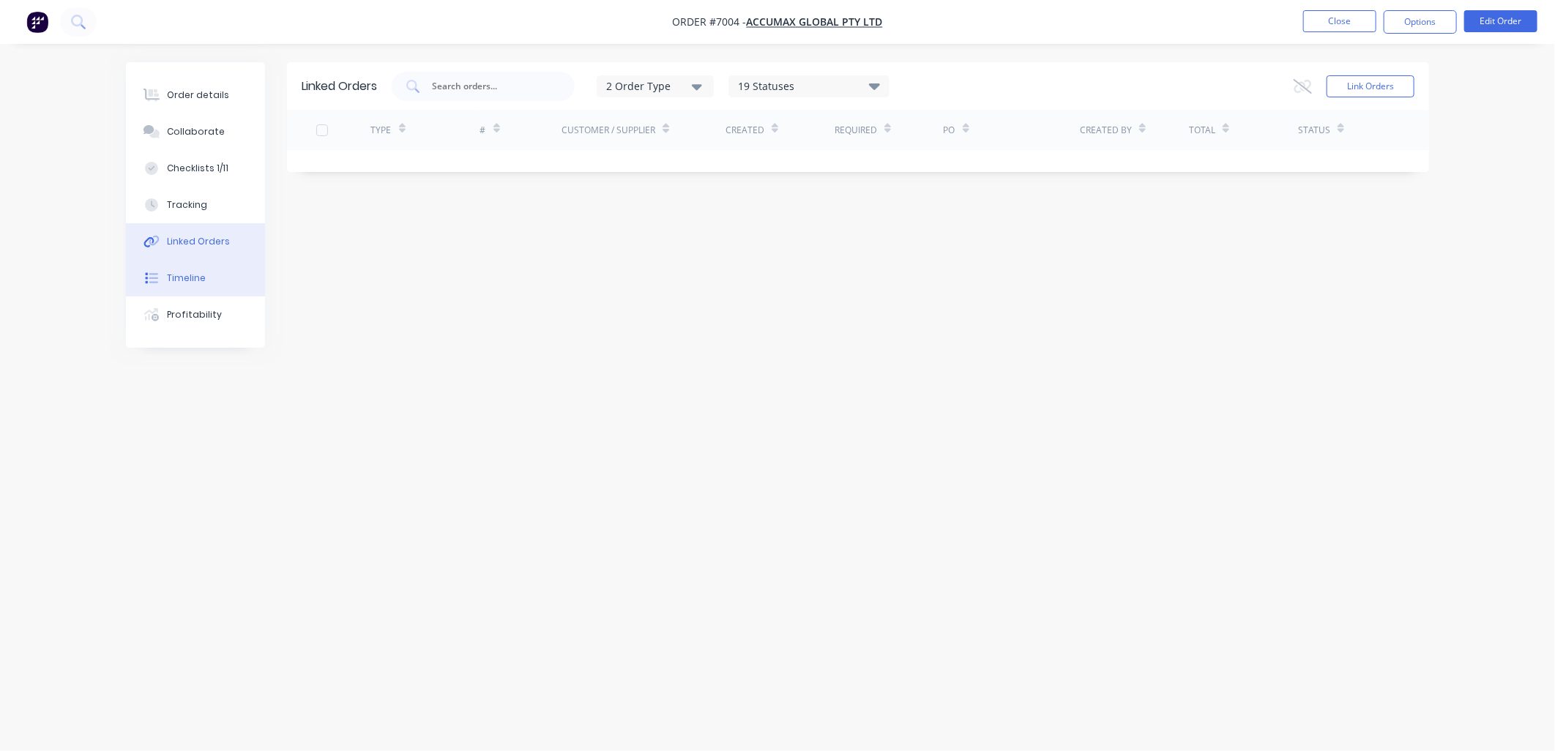
drag, startPoint x: 173, startPoint y: 280, endPoint x: 214, endPoint y: 309, distance: 49.4
click at [173, 281] on div "Timeline" at bounding box center [186, 278] width 39 height 13
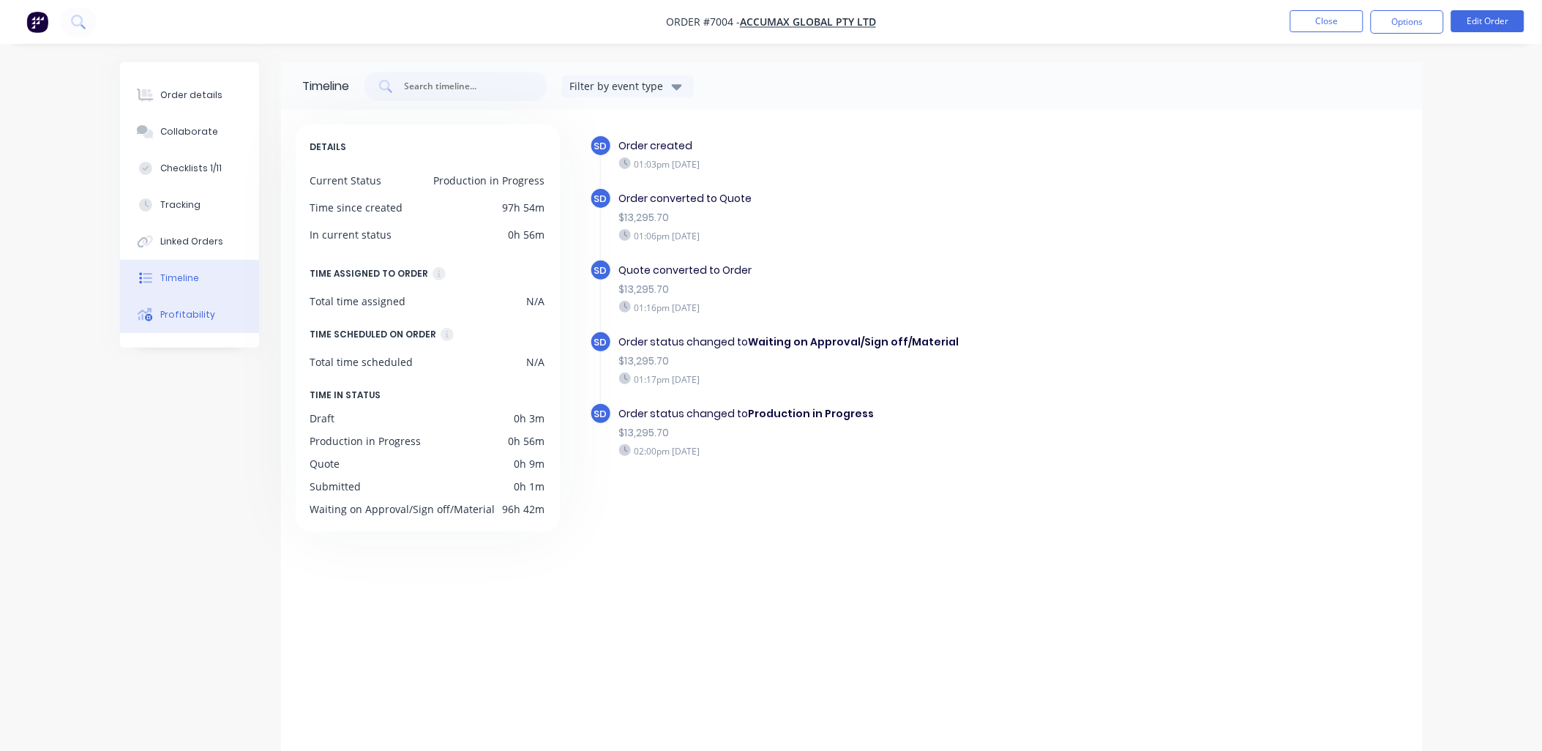
click at [192, 310] on div "Profitability" at bounding box center [187, 314] width 55 height 13
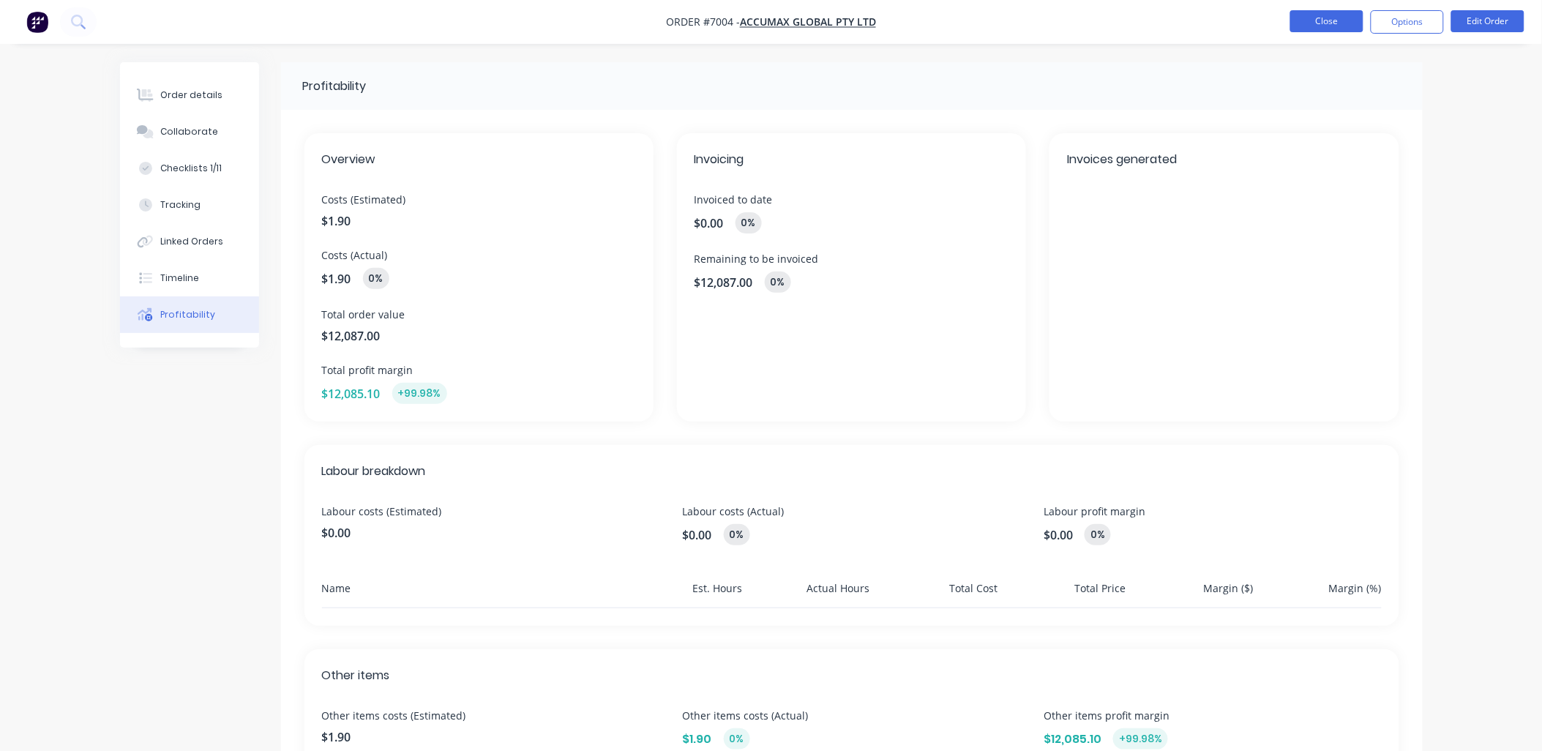
click at [1319, 15] on button "Close" at bounding box center [1326, 21] width 73 height 22
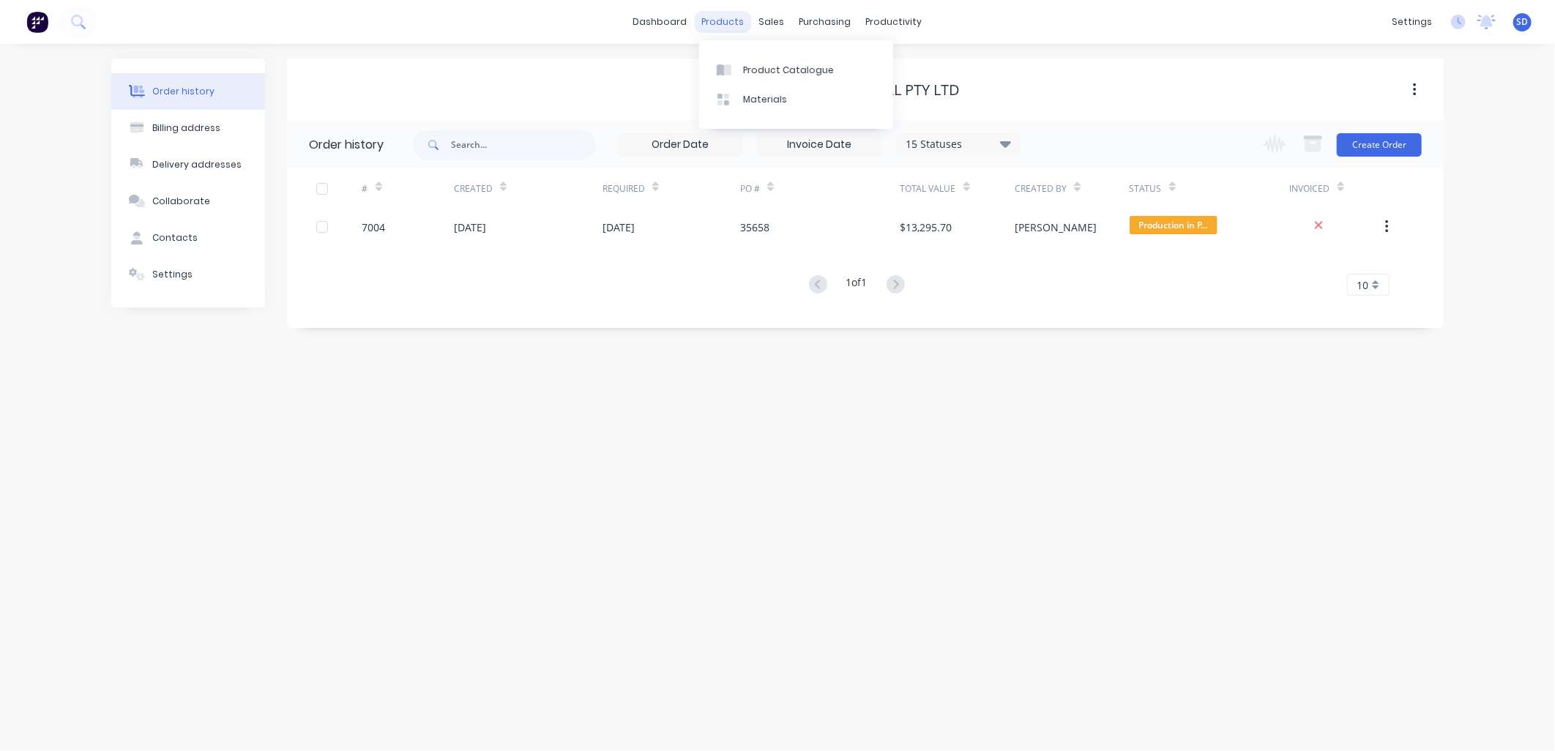
click at [716, 18] on div "products" at bounding box center [723, 22] width 57 height 22
click at [750, 66] on div "Product Catalogue" at bounding box center [788, 70] width 91 height 13
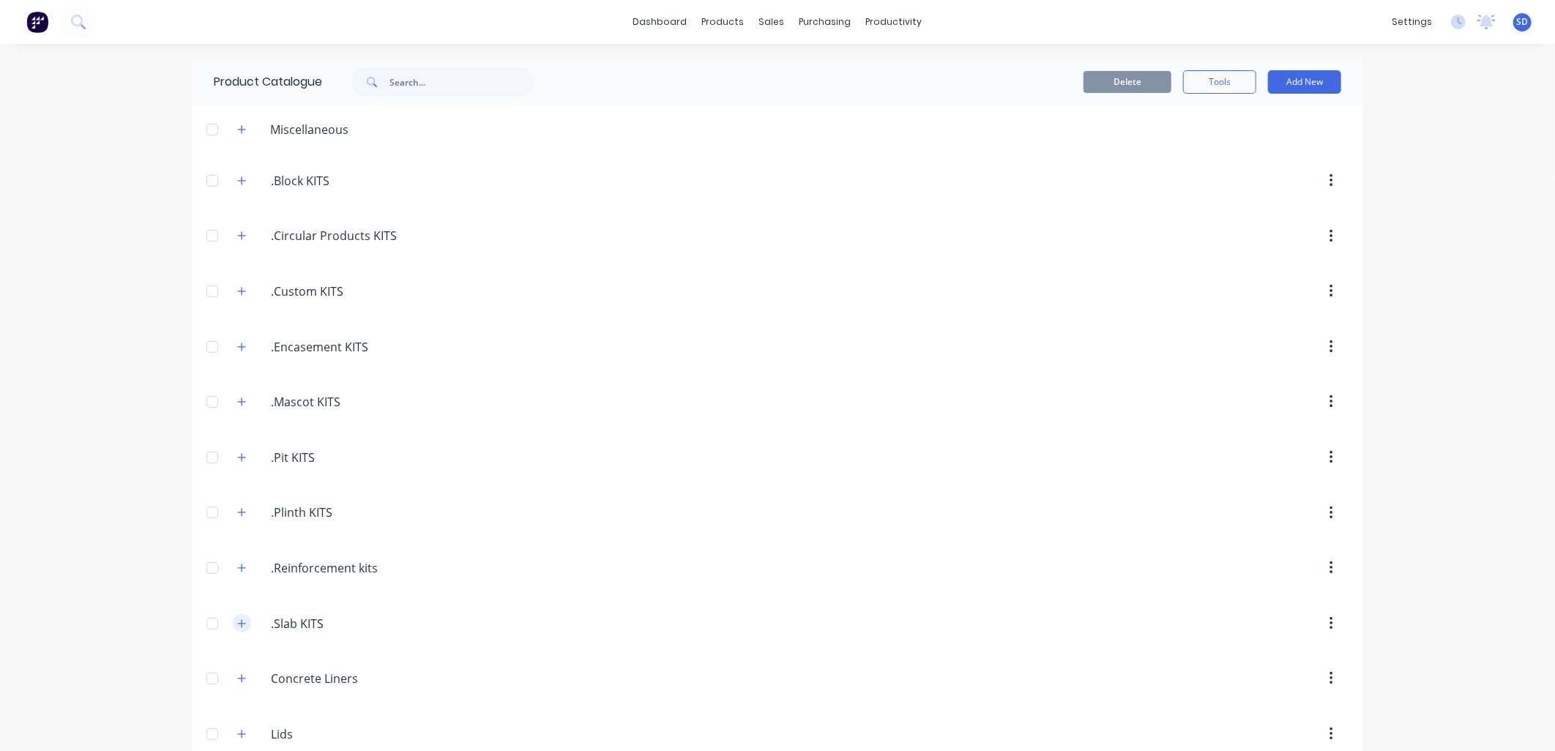
click at [238, 624] on icon "button" at bounding box center [242, 623] width 8 height 8
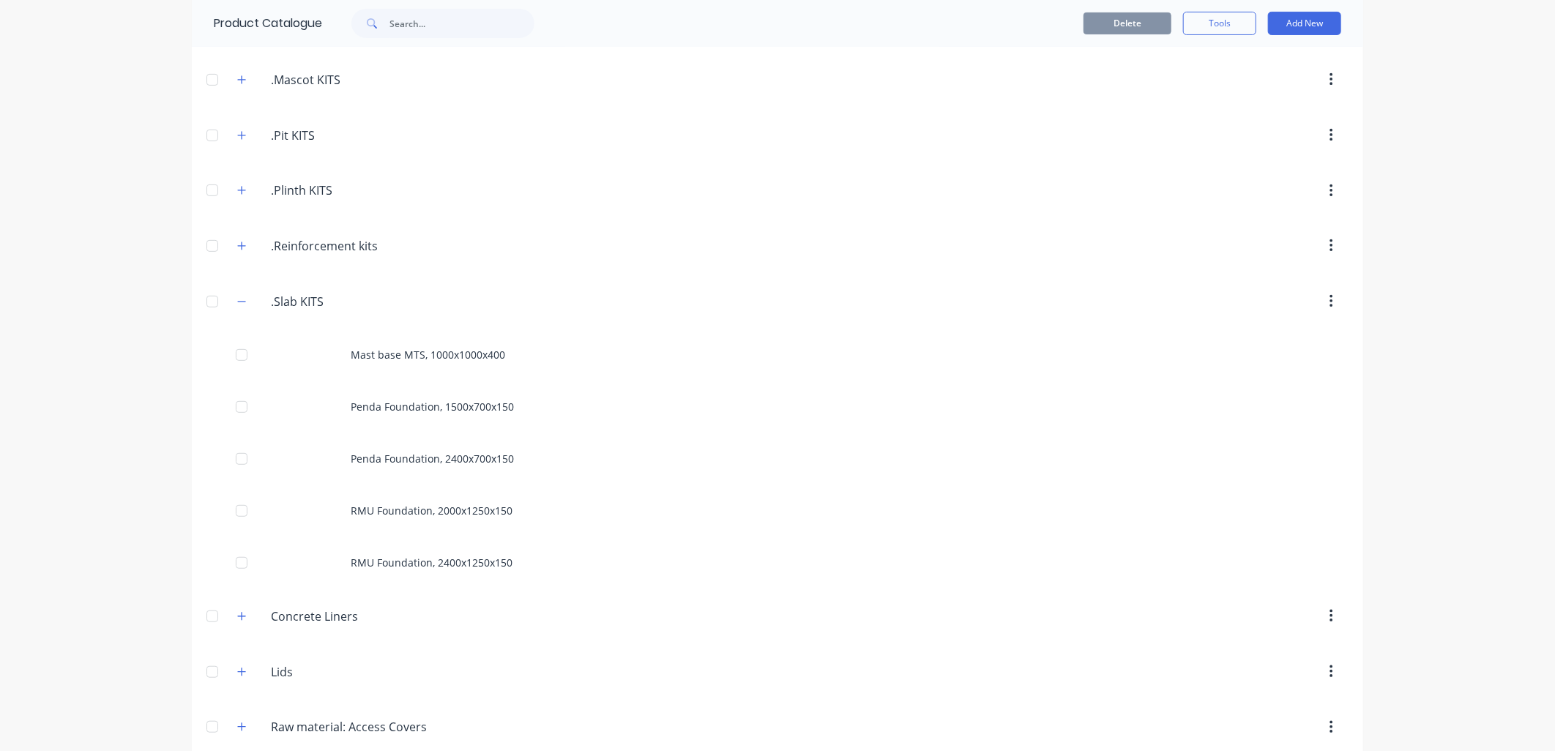
scroll to position [162, 0]
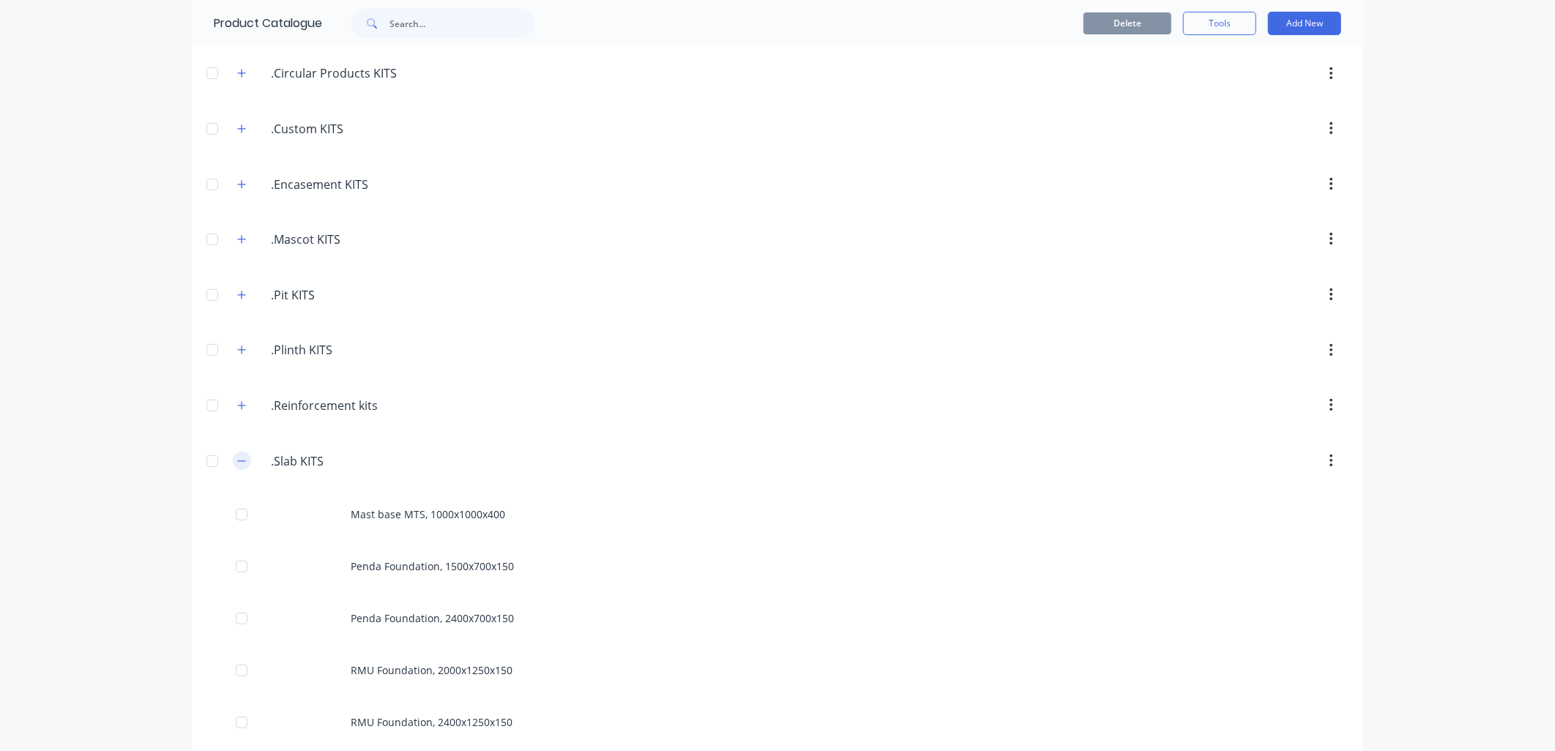
click at [239, 463] on icon "button" at bounding box center [241, 461] width 9 height 10
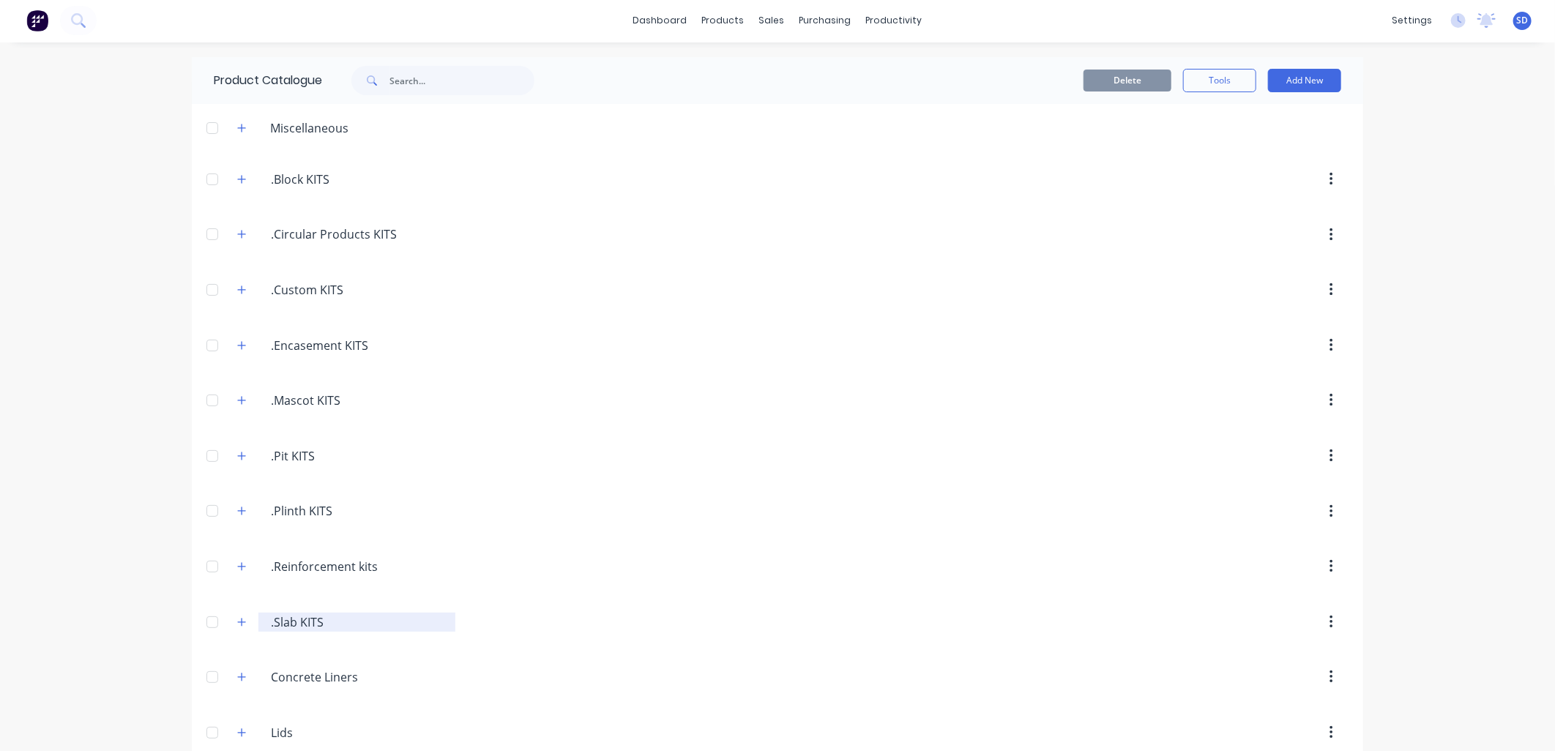
scroll to position [0, 0]
click at [237, 176] on icon "button" at bounding box center [241, 181] width 9 height 10
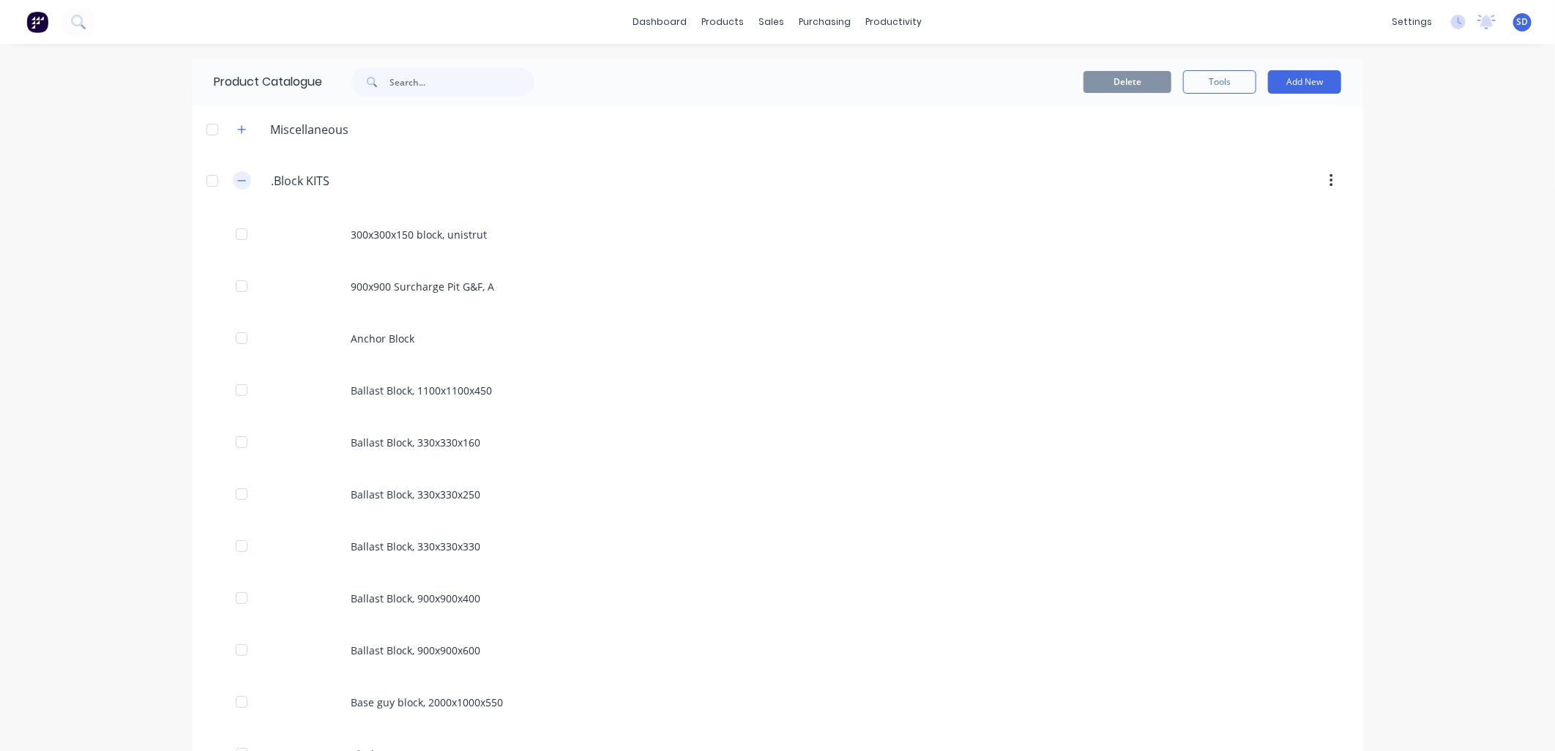
click at [237, 178] on icon "button" at bounding box center [241, 181] width 9 height 10
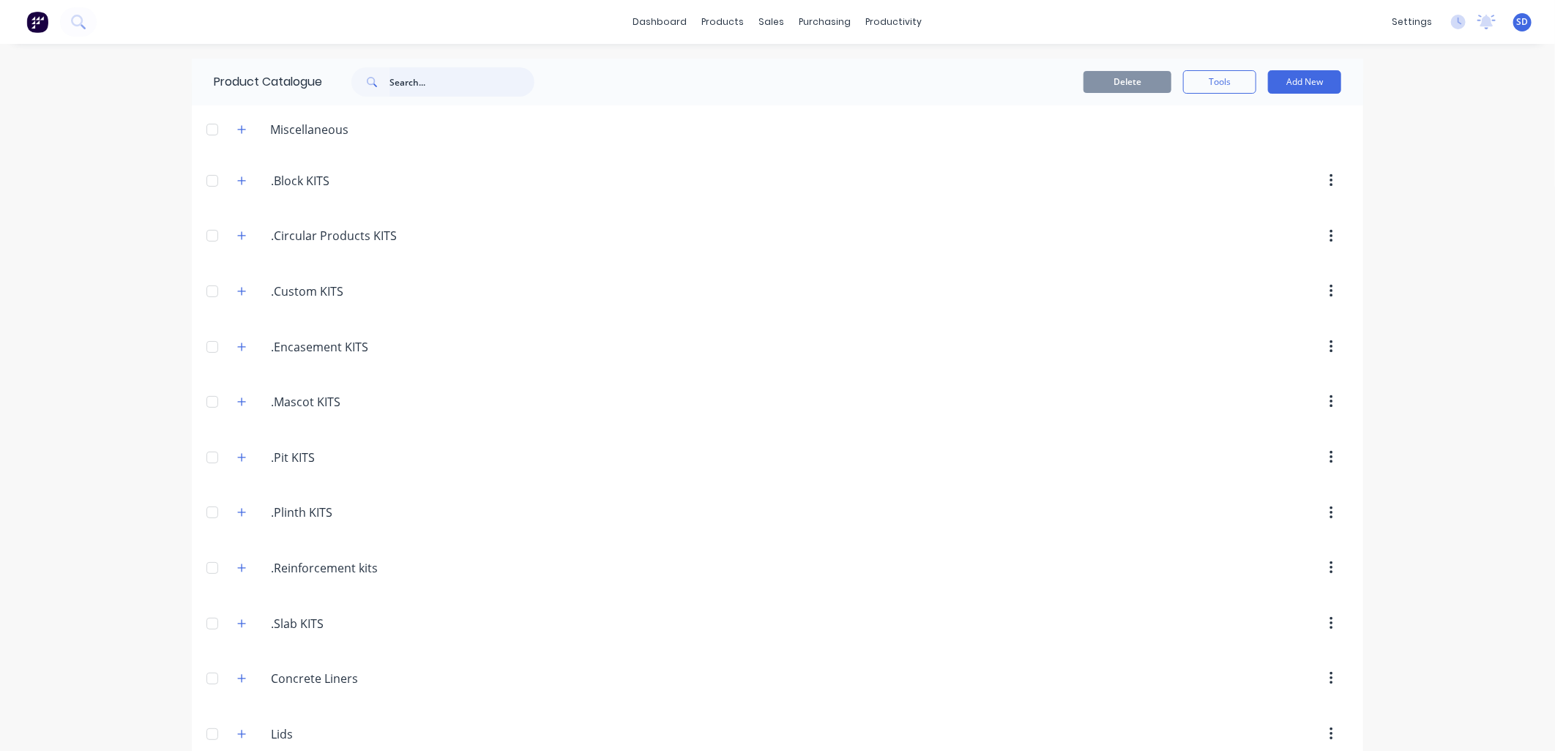
click at [411, 75] on input "text" at bounding box center [461, 81] width 145 height 29
type input "1000x1000x150"
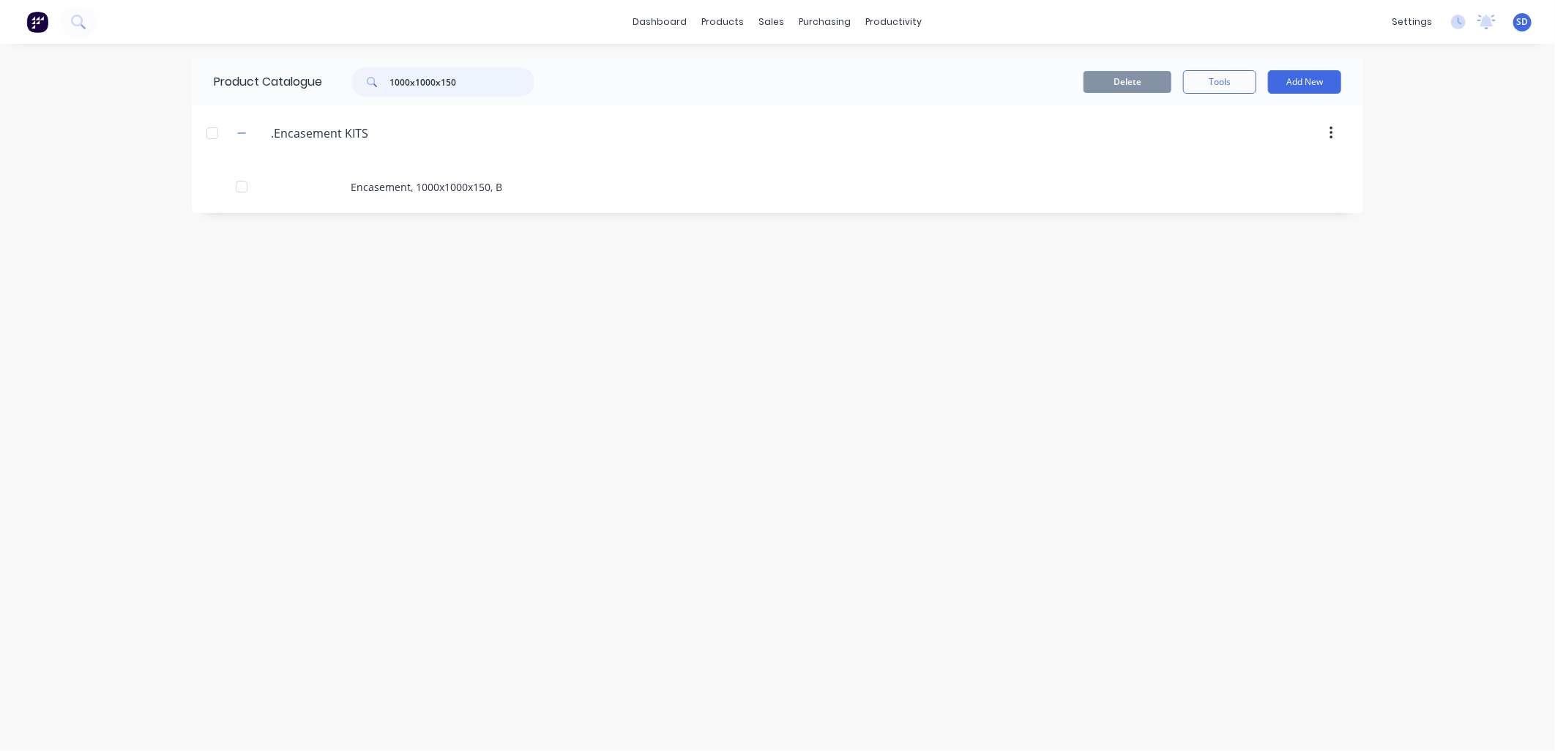
drag, startPoint x: 469, startPoint y: 82, endPoint x: 283, endPoint y: 73, distance: 186.1
click at [283, 73] on div "Product Catalogue 1000x1000x150" at bounding box center [381, 82] width 379 height 47
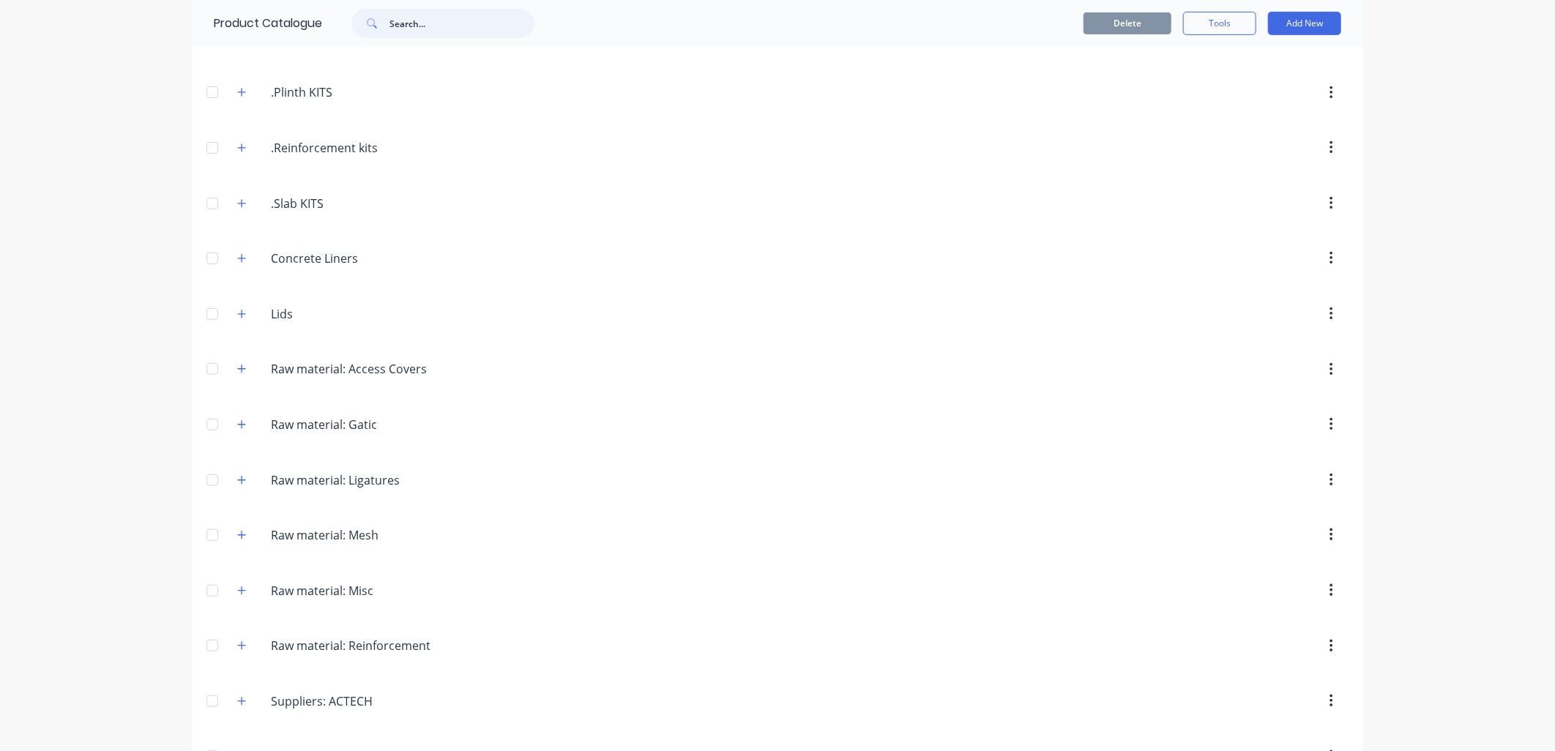
scroll to position [307, 0]
click at [237, 318] on icon "button" at bounding box center [241, 316] width 9 height 10
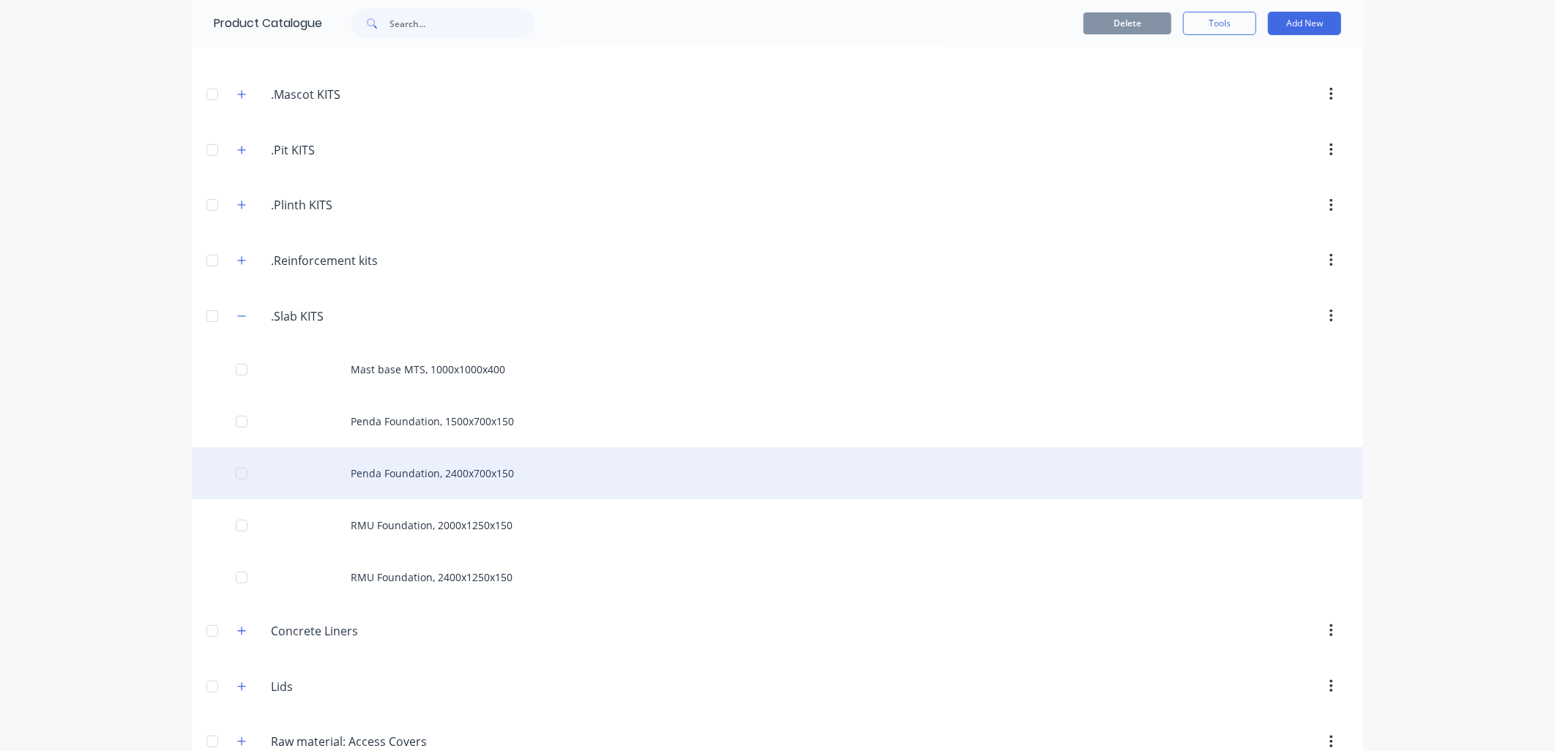
click at [500, 476] on div "Penda Foundation, 2400x700x150" at bounding box center [777, 473] width 1171 height 52
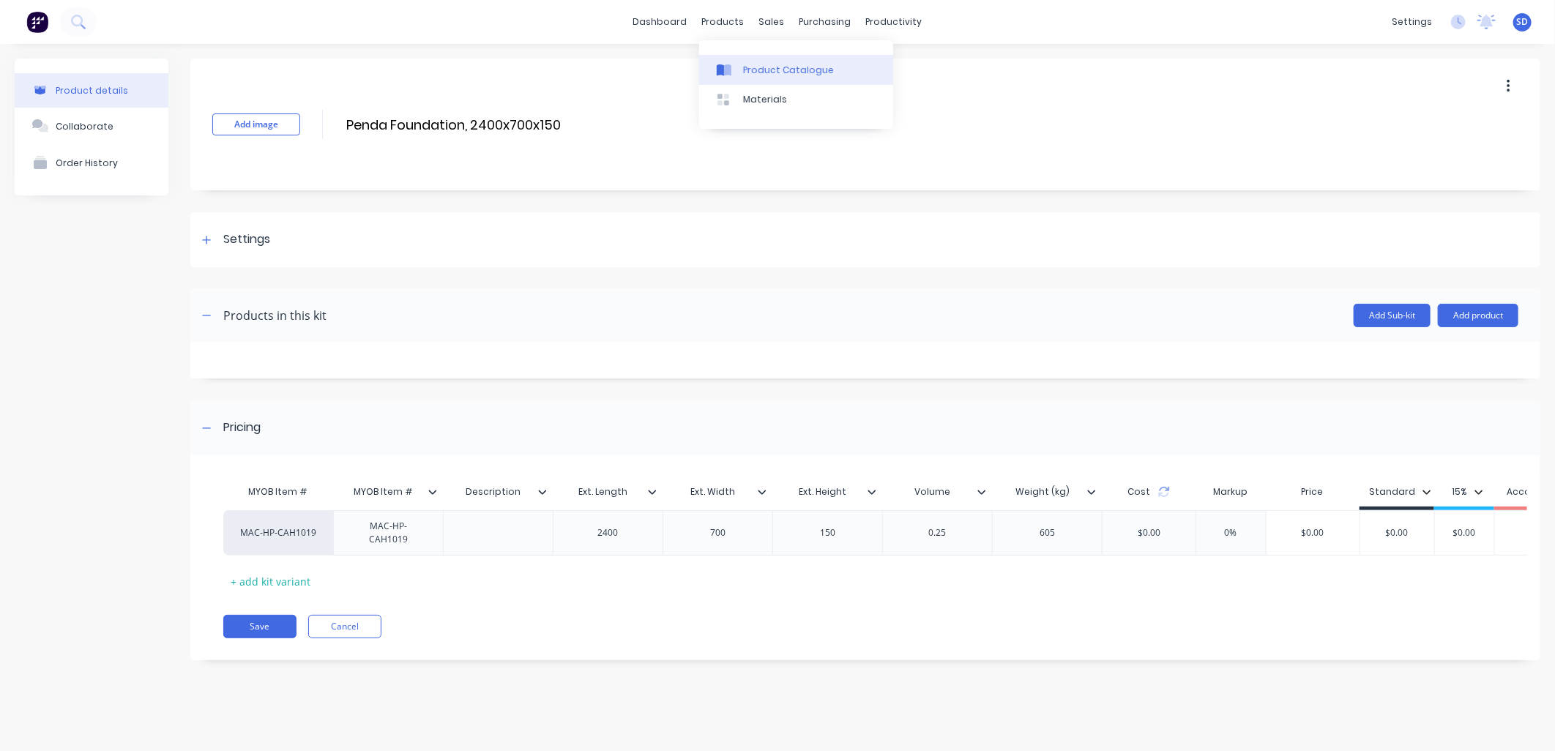
click at [766, 72] on div "Product Catalogue" at bounding box center [788, 70] width 91 height 13
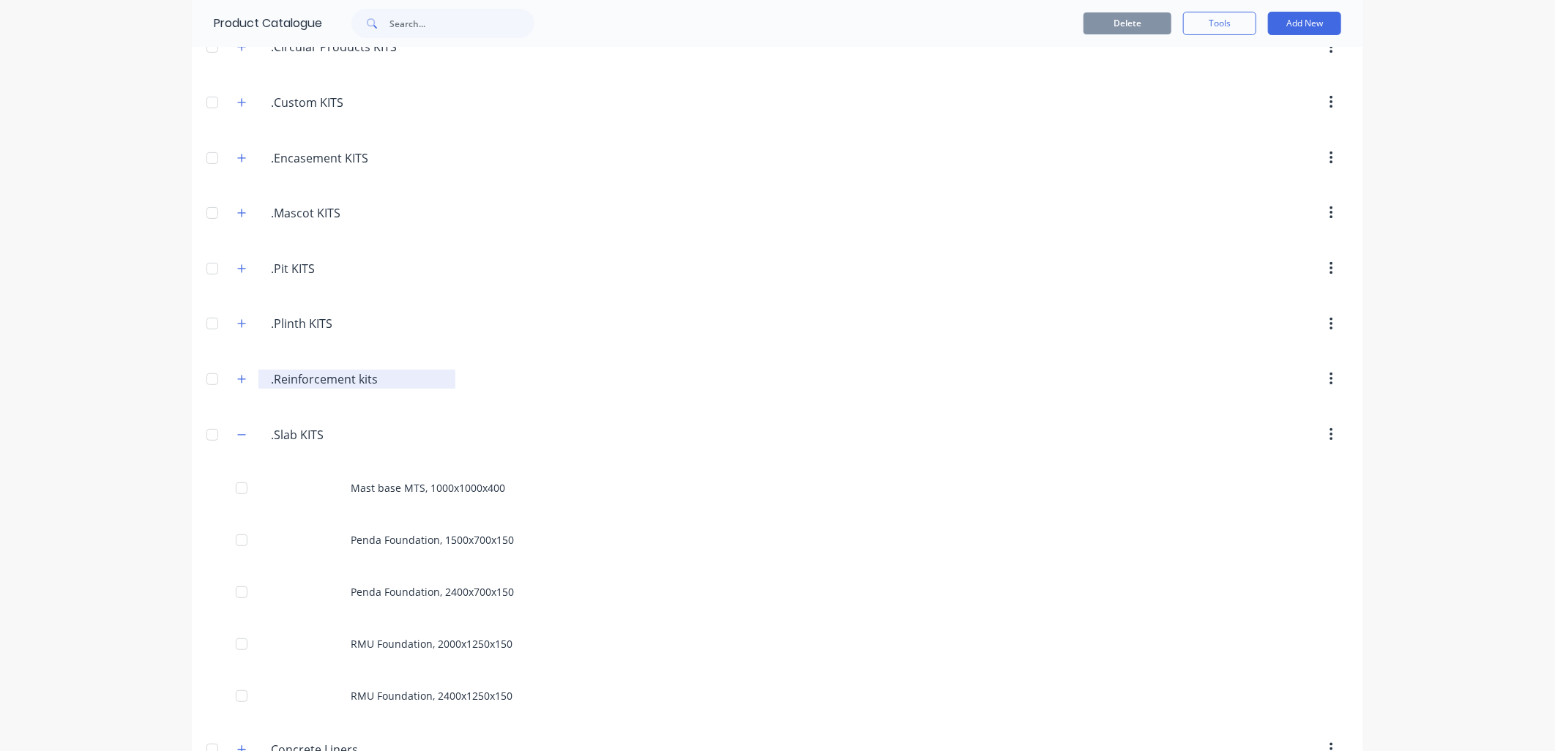
scroll to position [244, 0]
click at [1329, 379] on icon "button" at bounding box center [1330, 379] width 3 height 13
click at [244, 381] on button "button" at bounding box center [242, 379] width 18 height 18
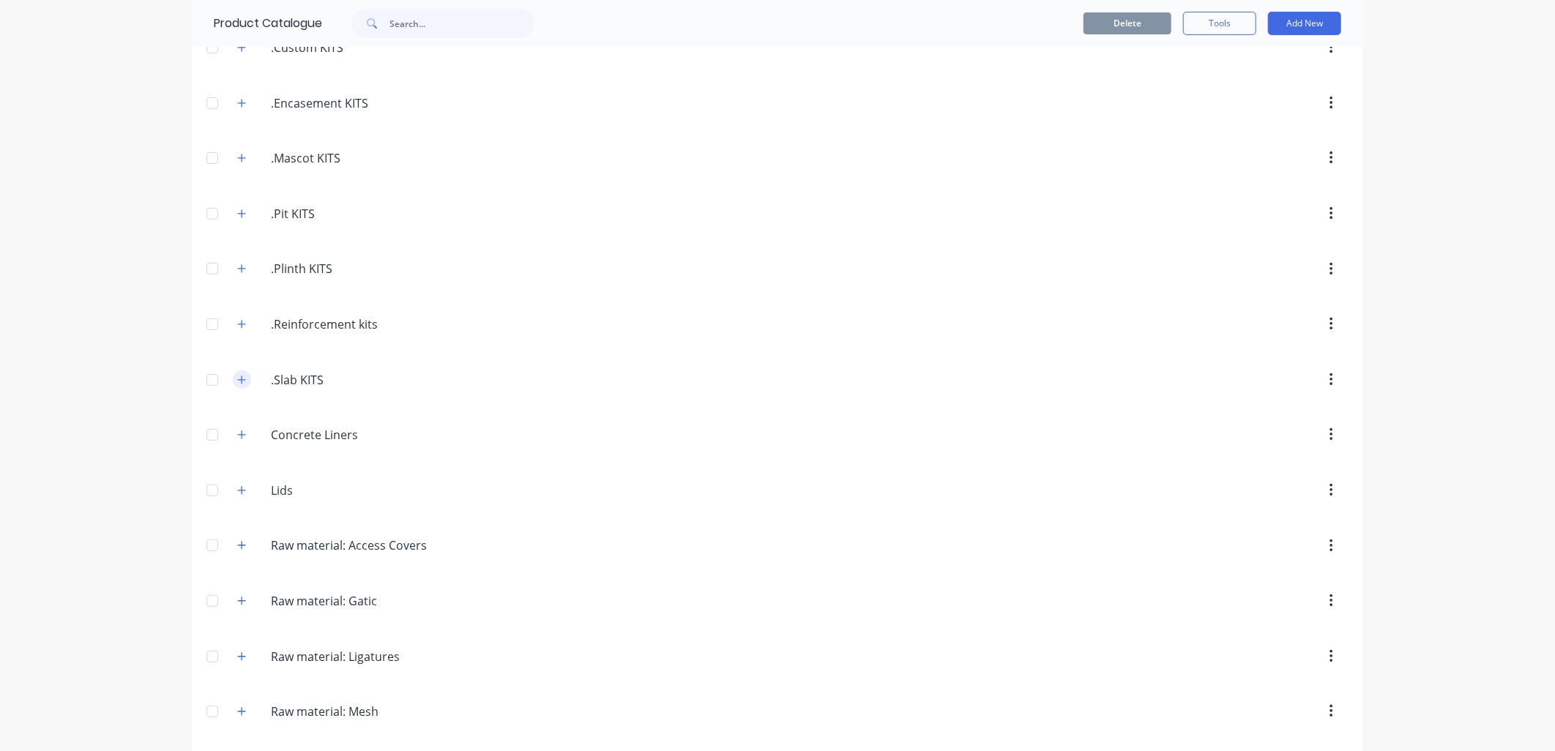
click at [238, 381] on icon "button" at bounding box center [242, 380] width 8 height 8
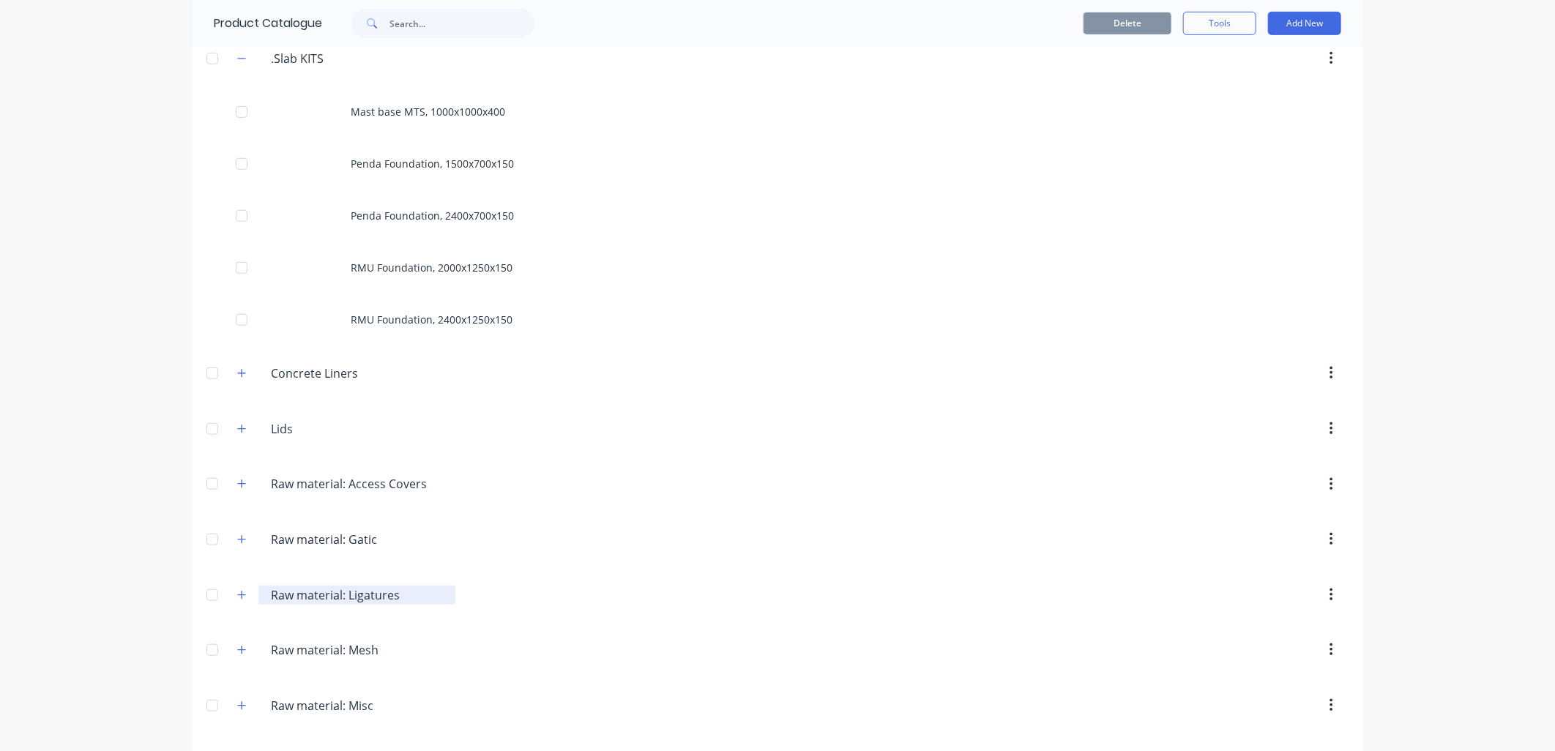
scroll to position [487, 0]
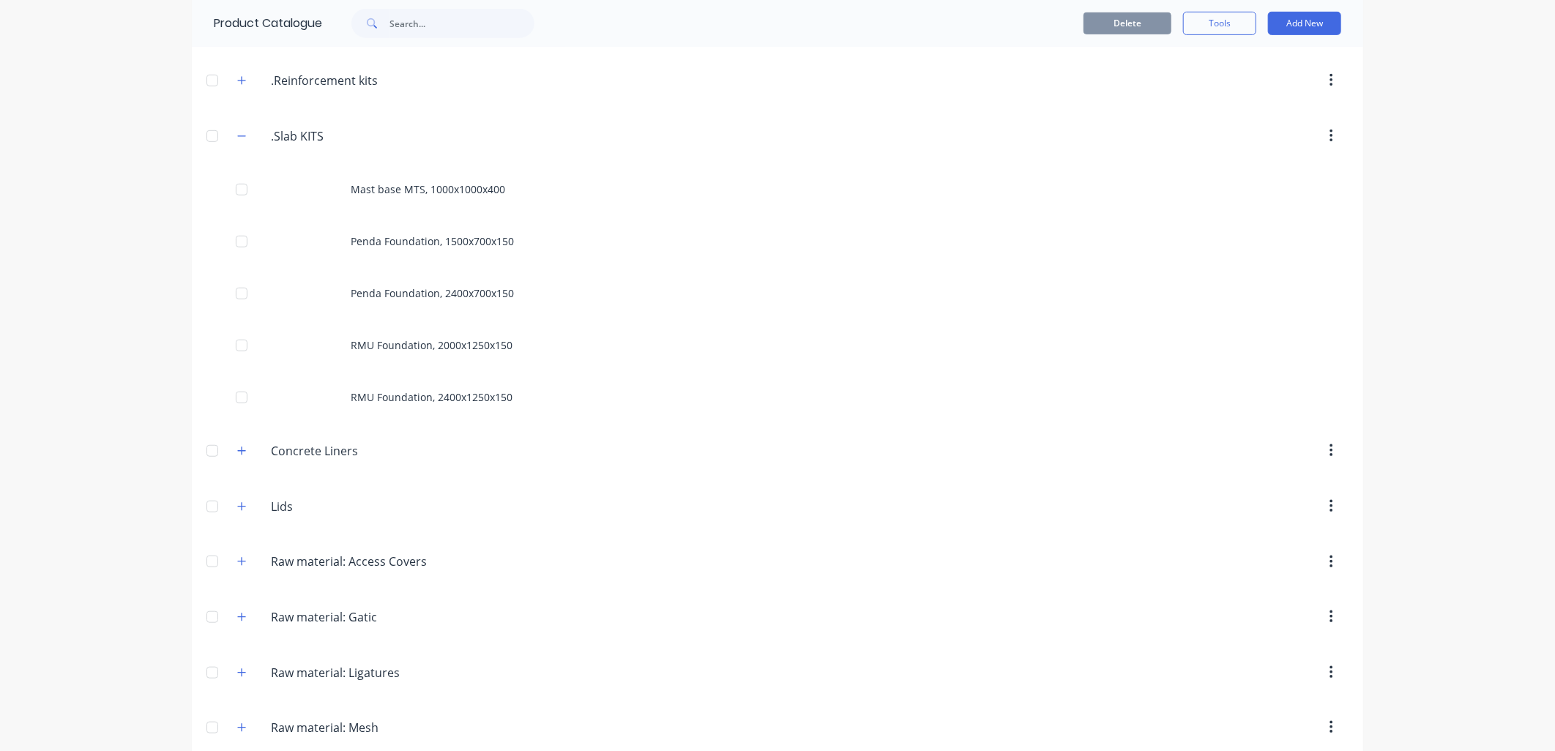
click at [238, 138] on icon "button" at bounding box center [241, 136] width 9 height 10
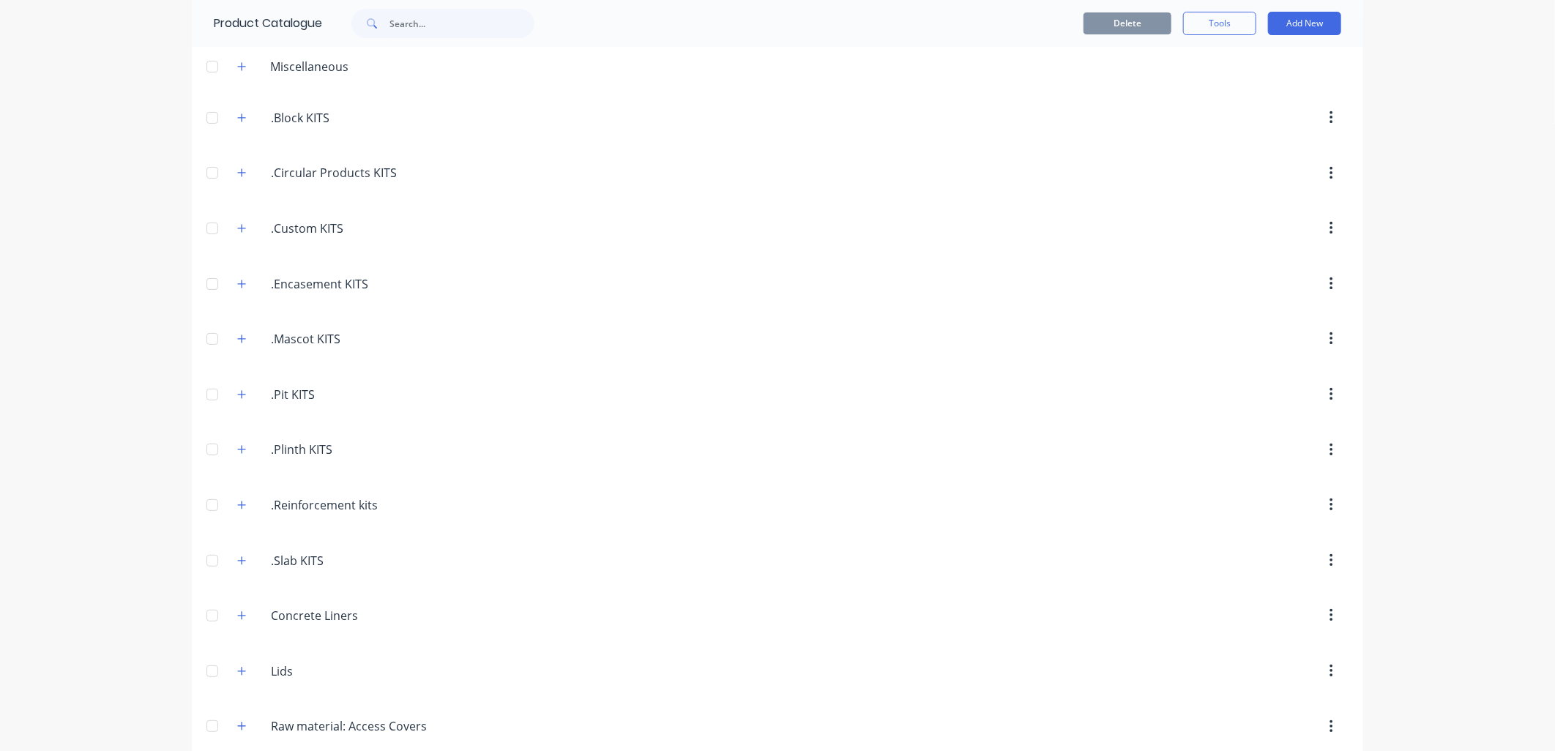
scroll to position [0, 0]
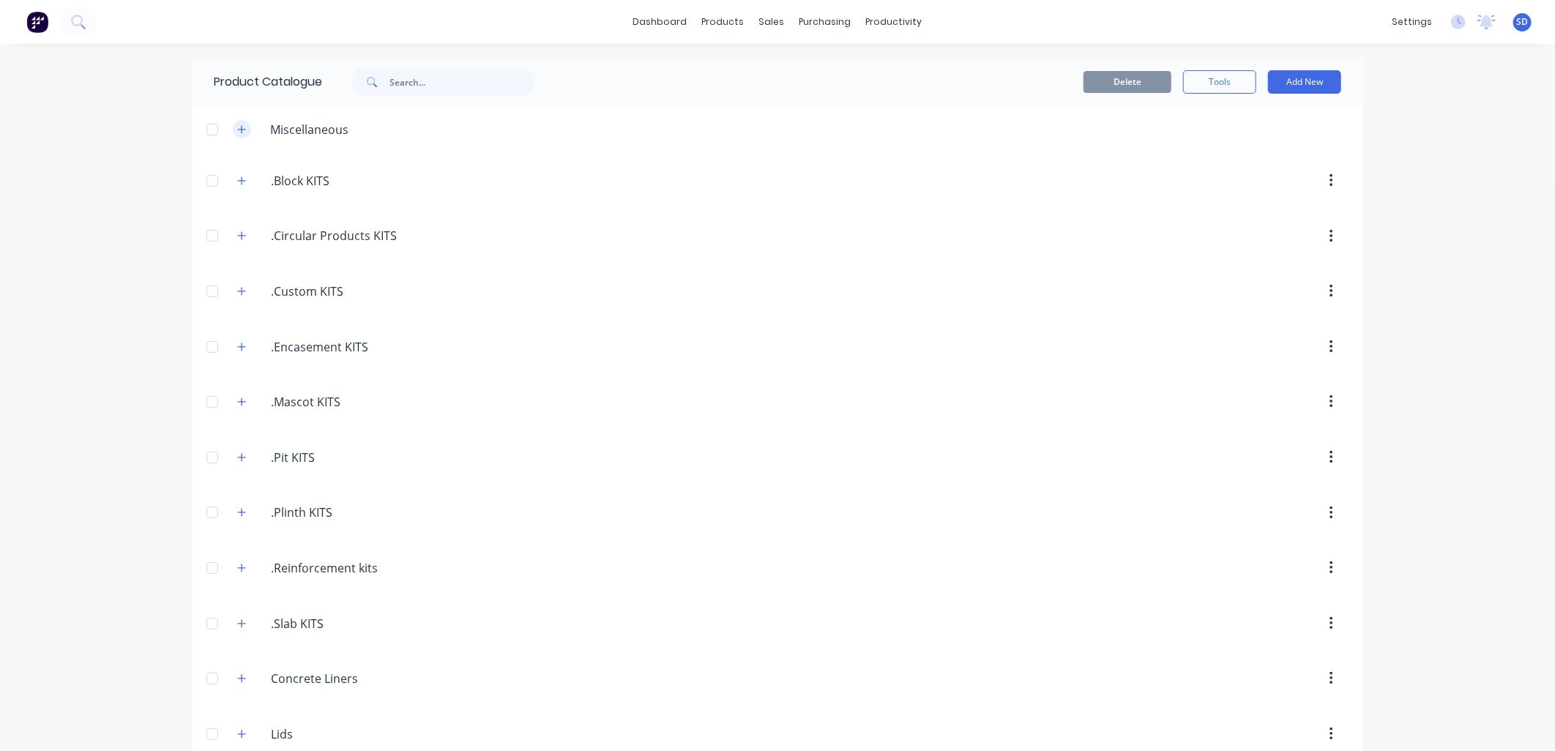
click at [238, 130] on icon "button" at bounding box center [242, 129] width 8 height 8
click at [237, 130] on icon "button" at bounding box center [241, 129] width 9 height 10
click at [237, 179] on icon "button" at bounding box center [241, 181] width 9 height 10
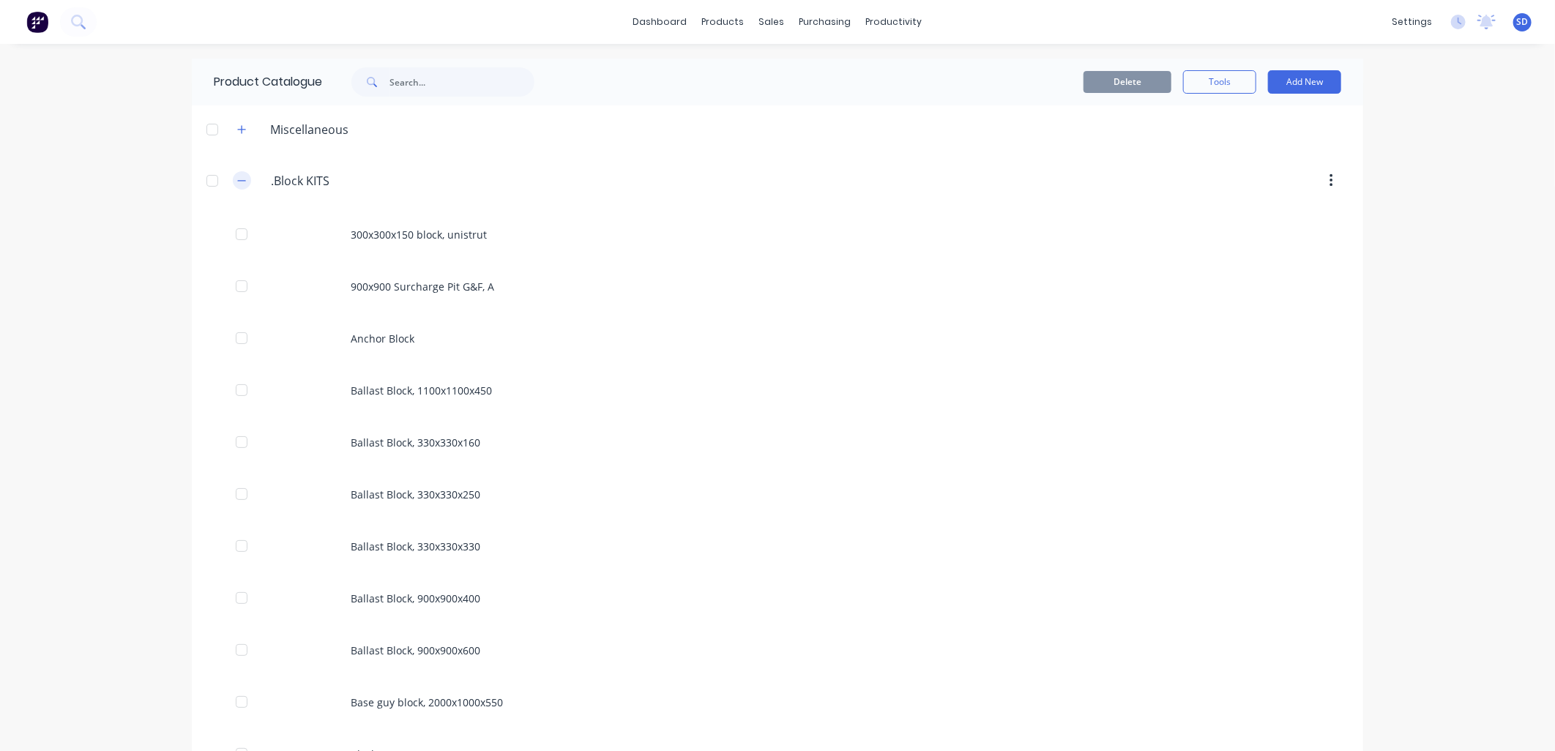
click at [242, 184] on button "button" at bounding box center [242, 180] width 18 height 18
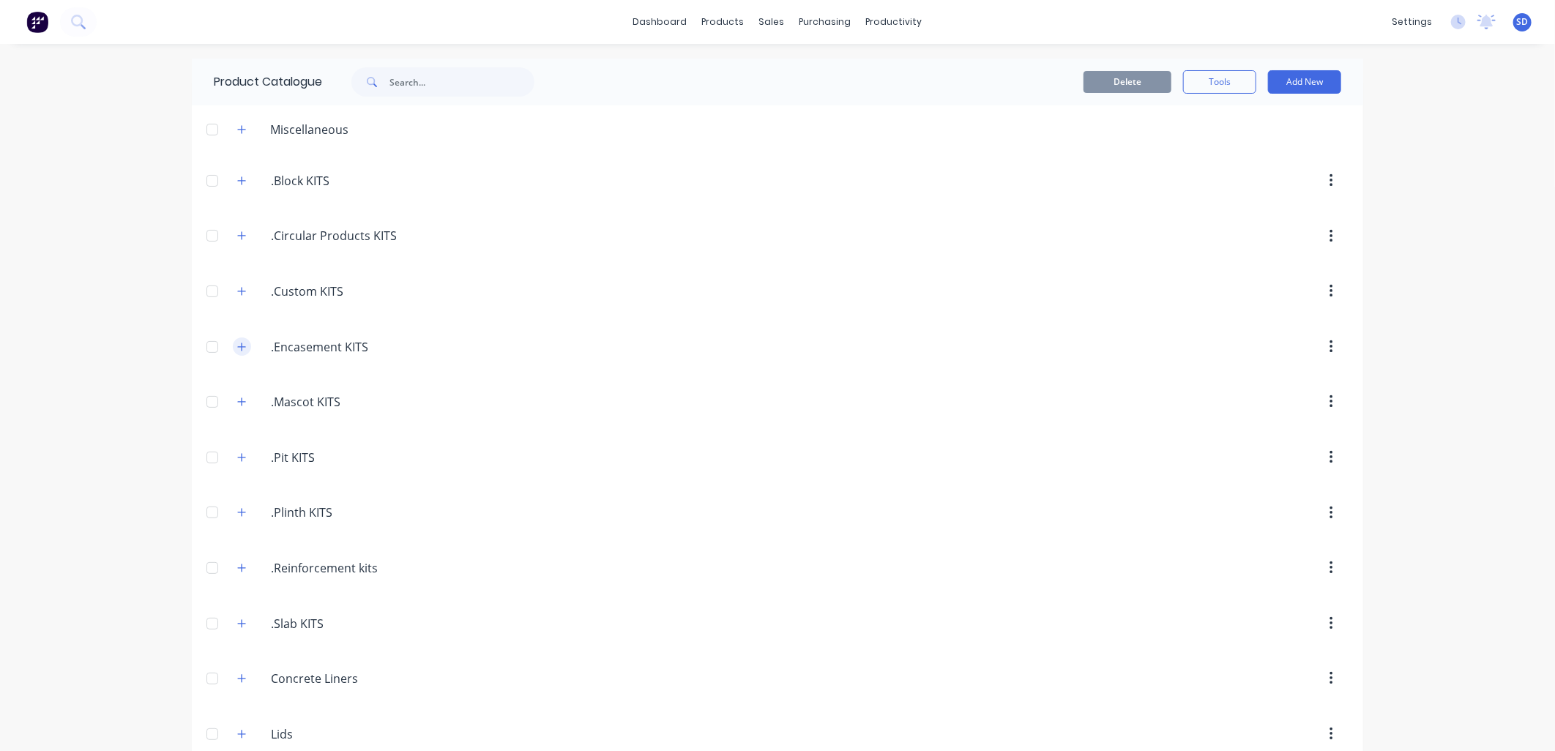
click at [237, 350] on icon "button" at bounding box center [241, 347] width 9 height 10
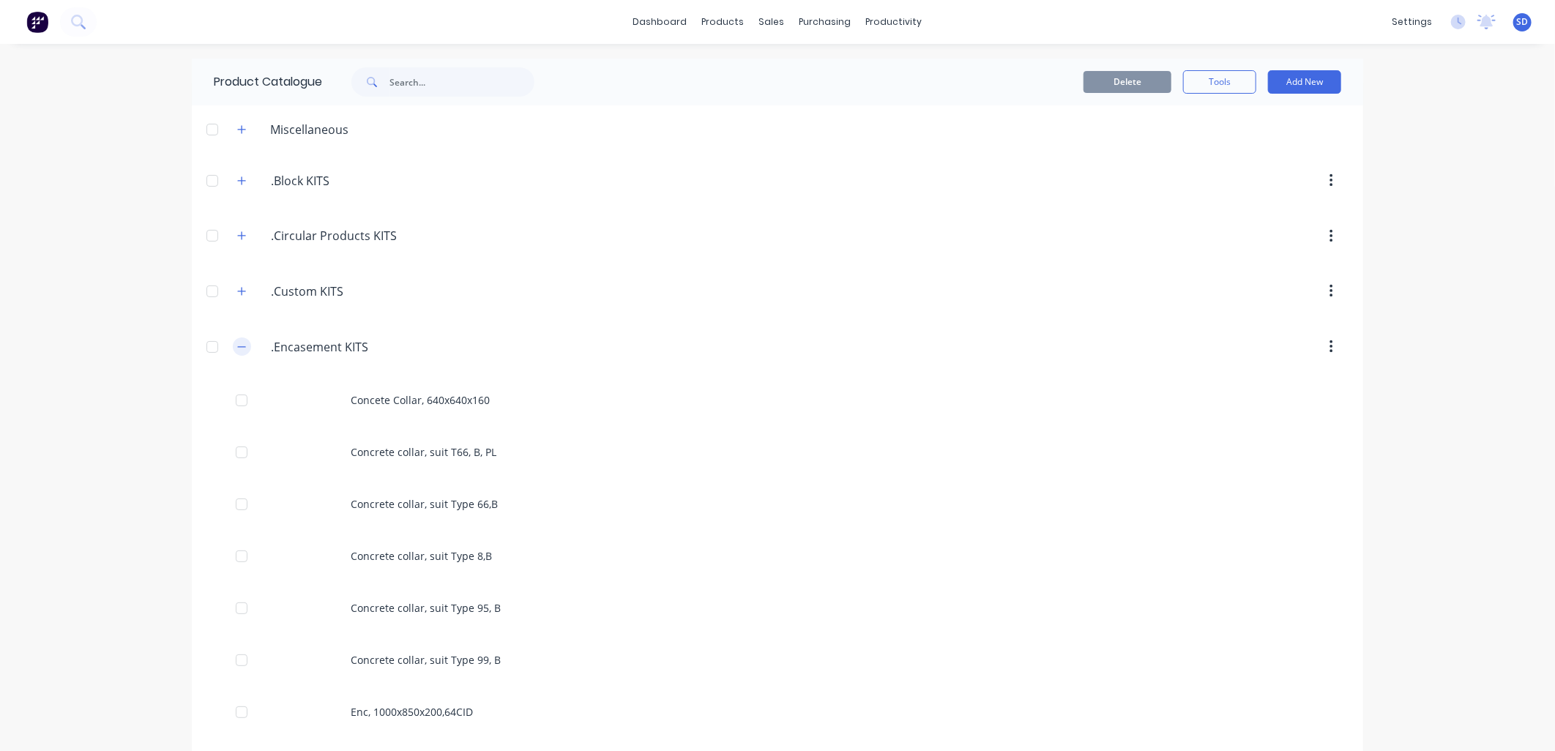
click at [239, 346] on icon "button" at bounding box center [241, 347] width 9 height 10
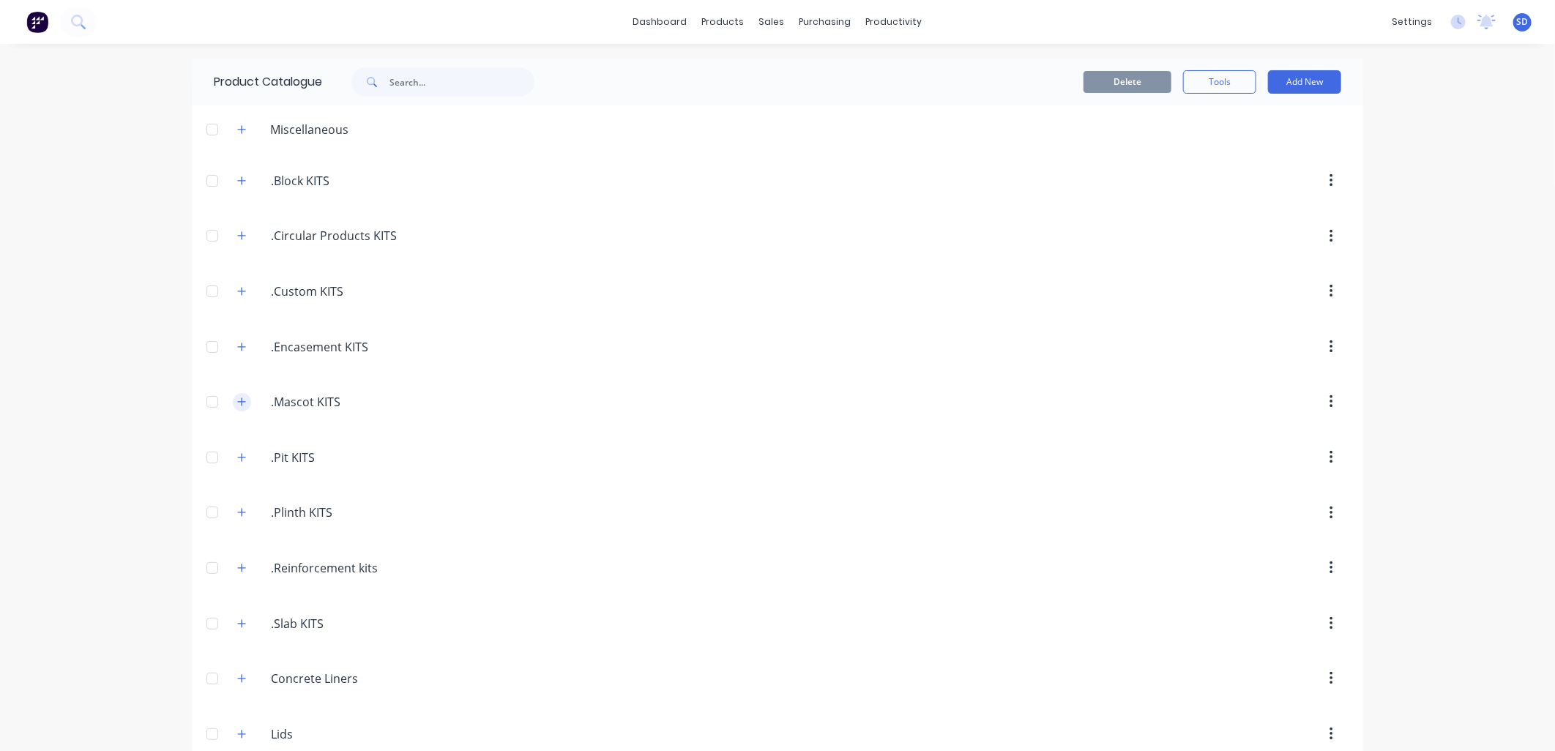
click at [233, 401] on button "button" at bounding box center [242, 402] width 18 height 18
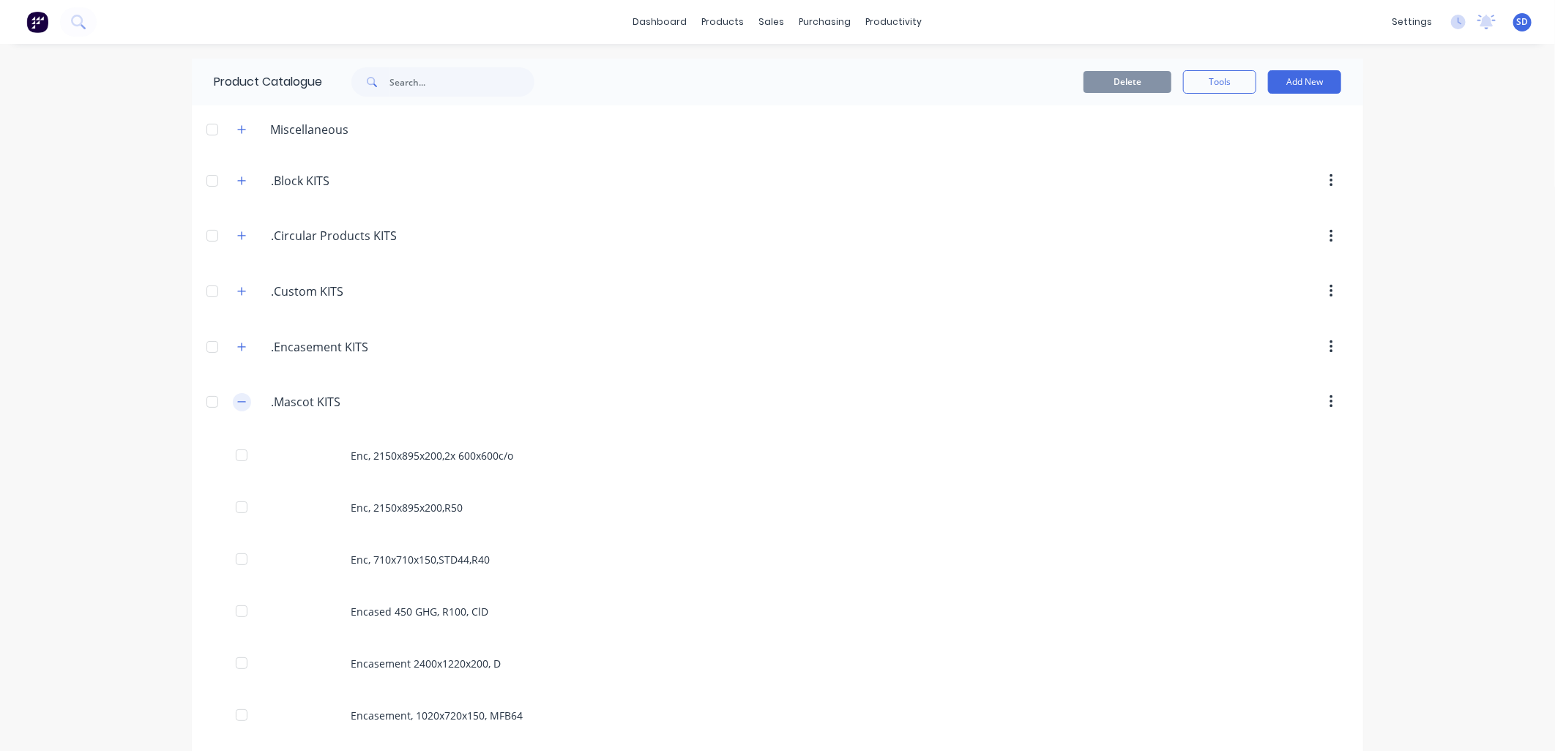
click at [237, 399] on icon "button" at bounding box center [241, 402] width 9 height 10
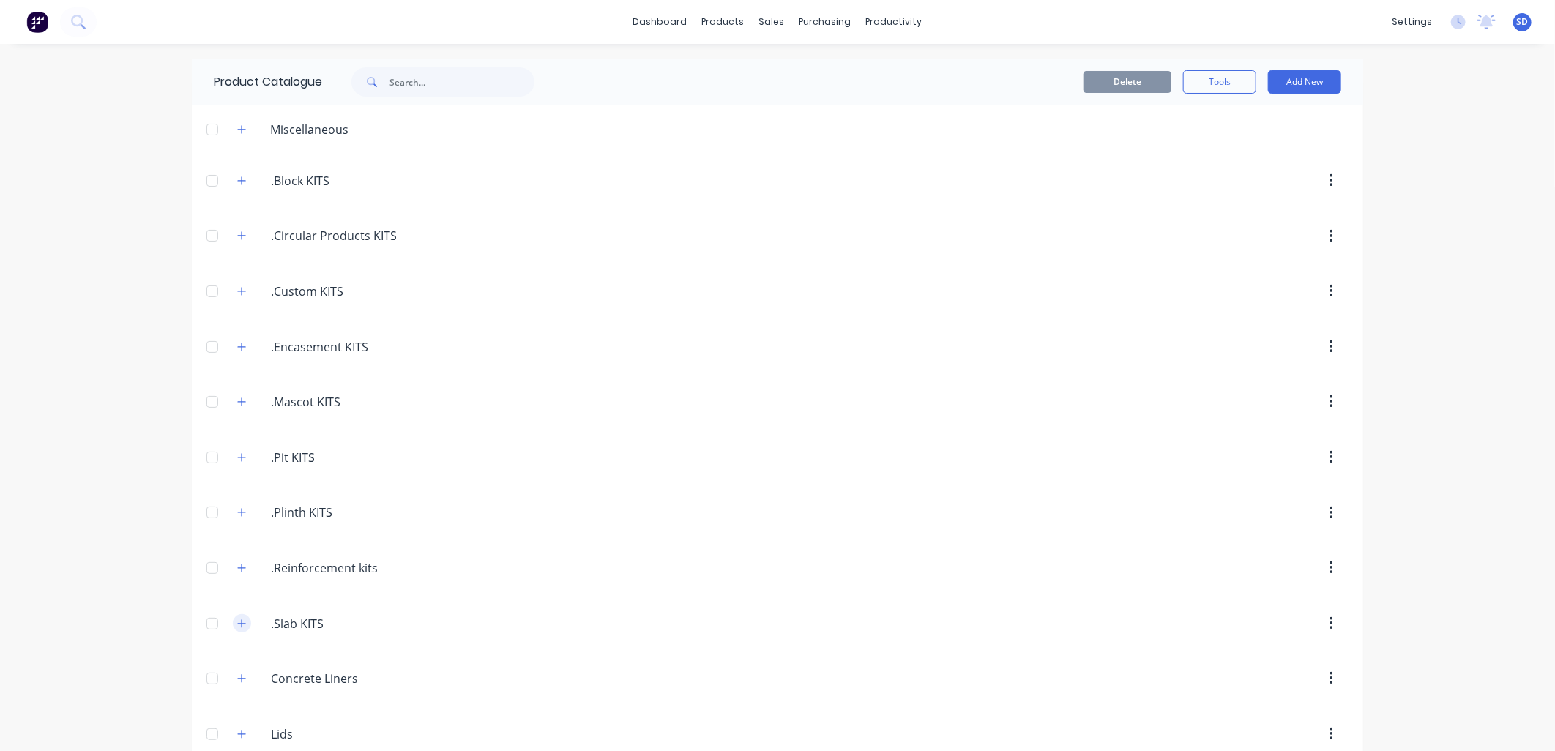
click at [239, 624] on icon "button" at bounding box center [241, 624] width 9 height 10
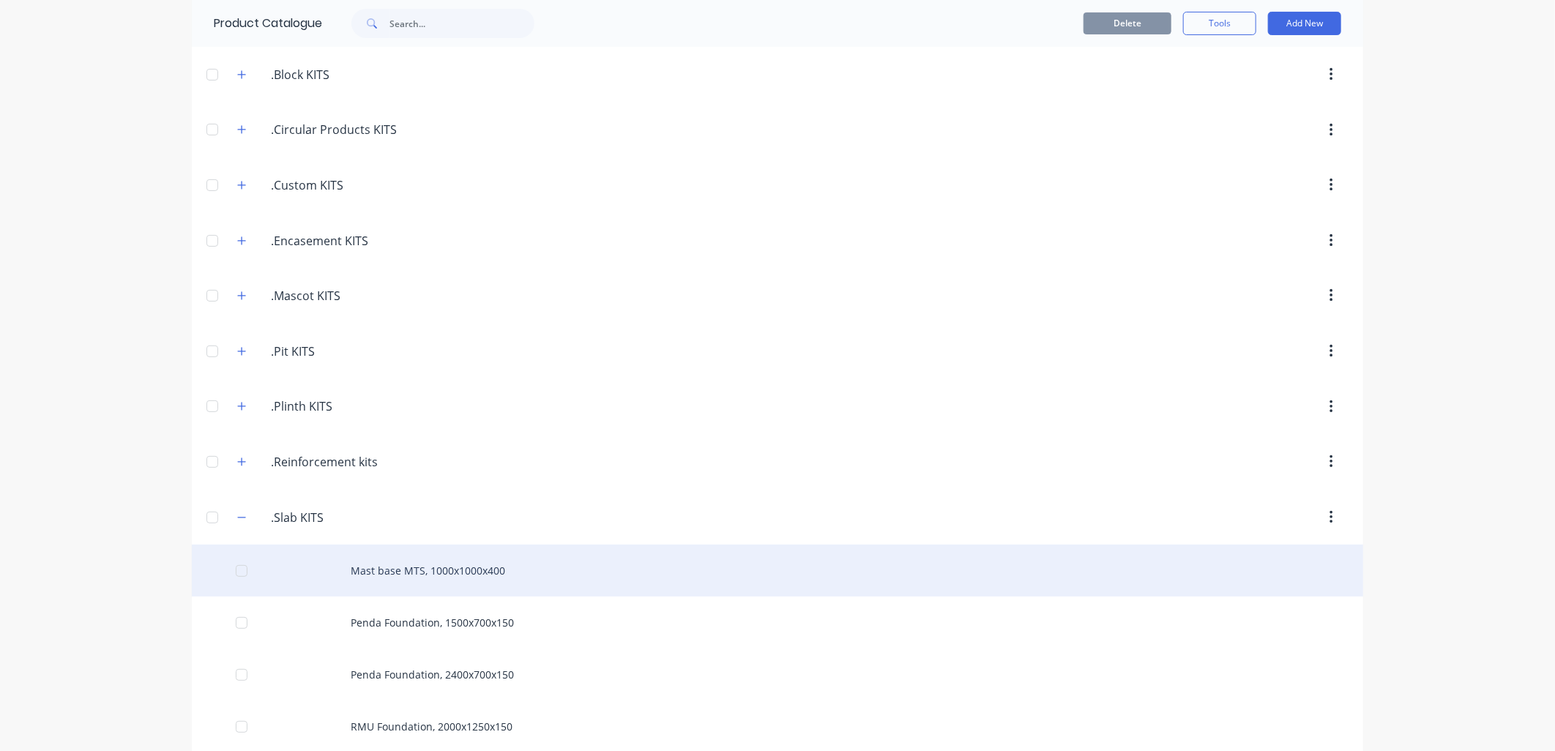
scroll to position [406, 0]
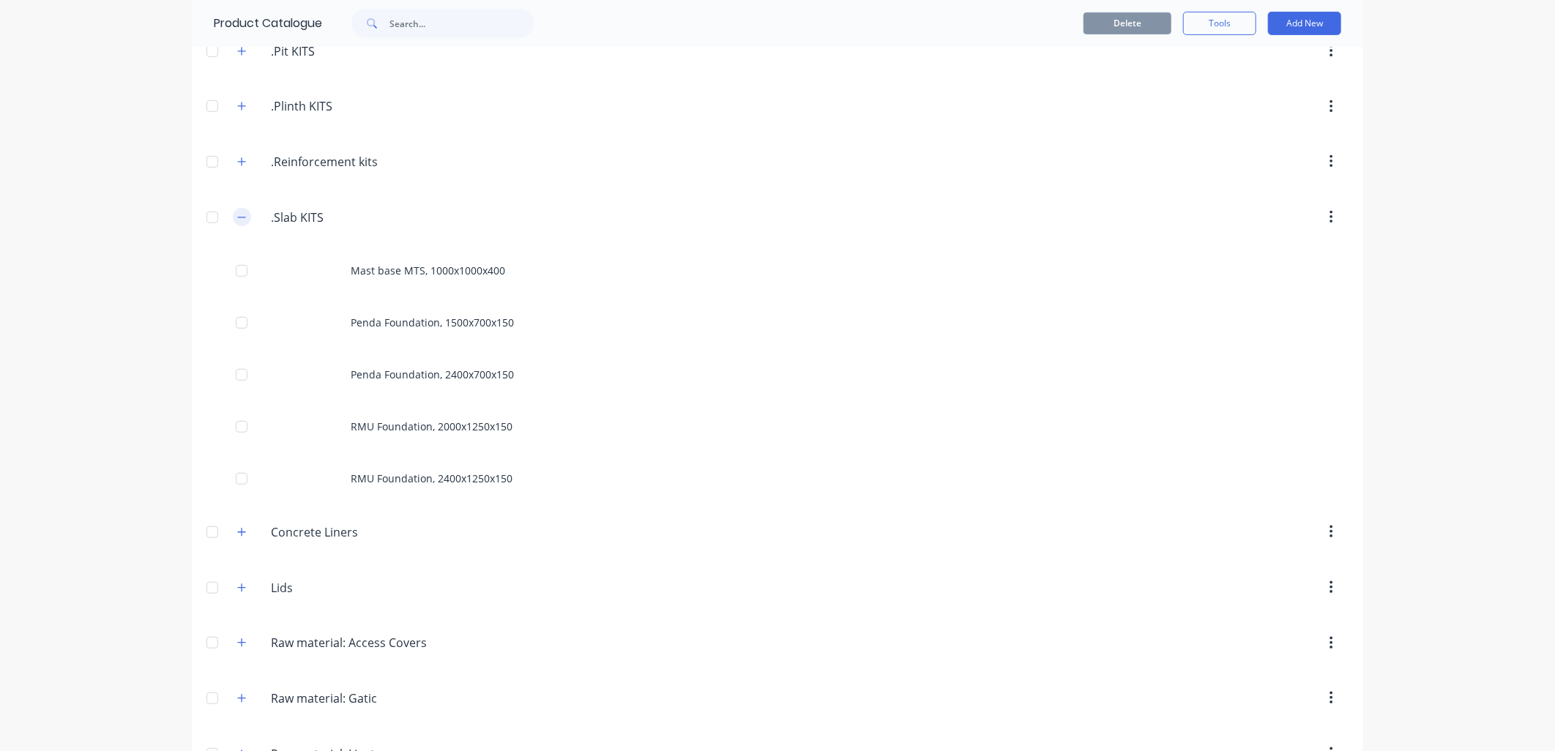
click at [237, 214] on icon "button" at bounding box center [241, 217] width 9 height 10
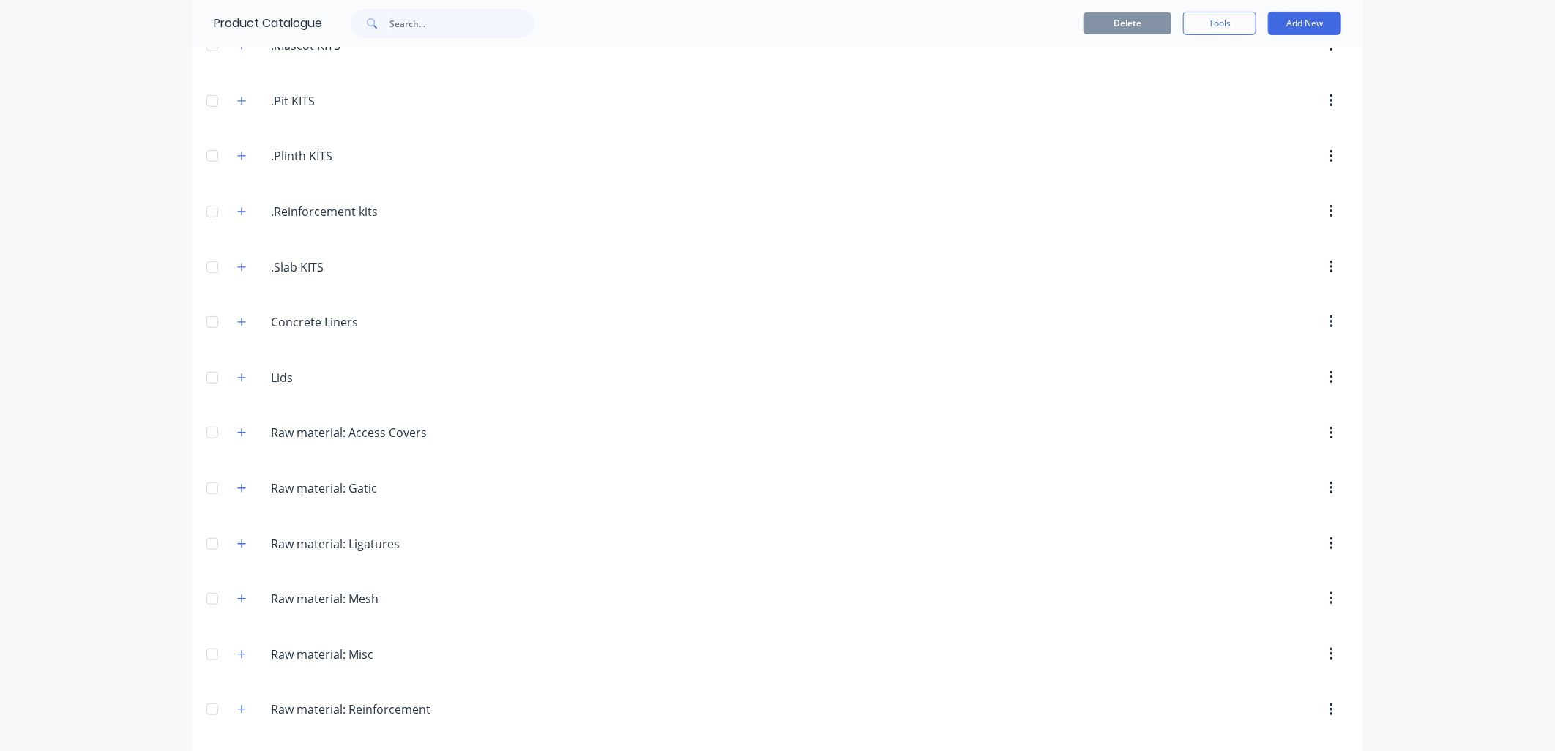
scroll to position [244, 0]
click at [238, 319] on icon "button" at bounding box center [241, 324] width 9 height 10
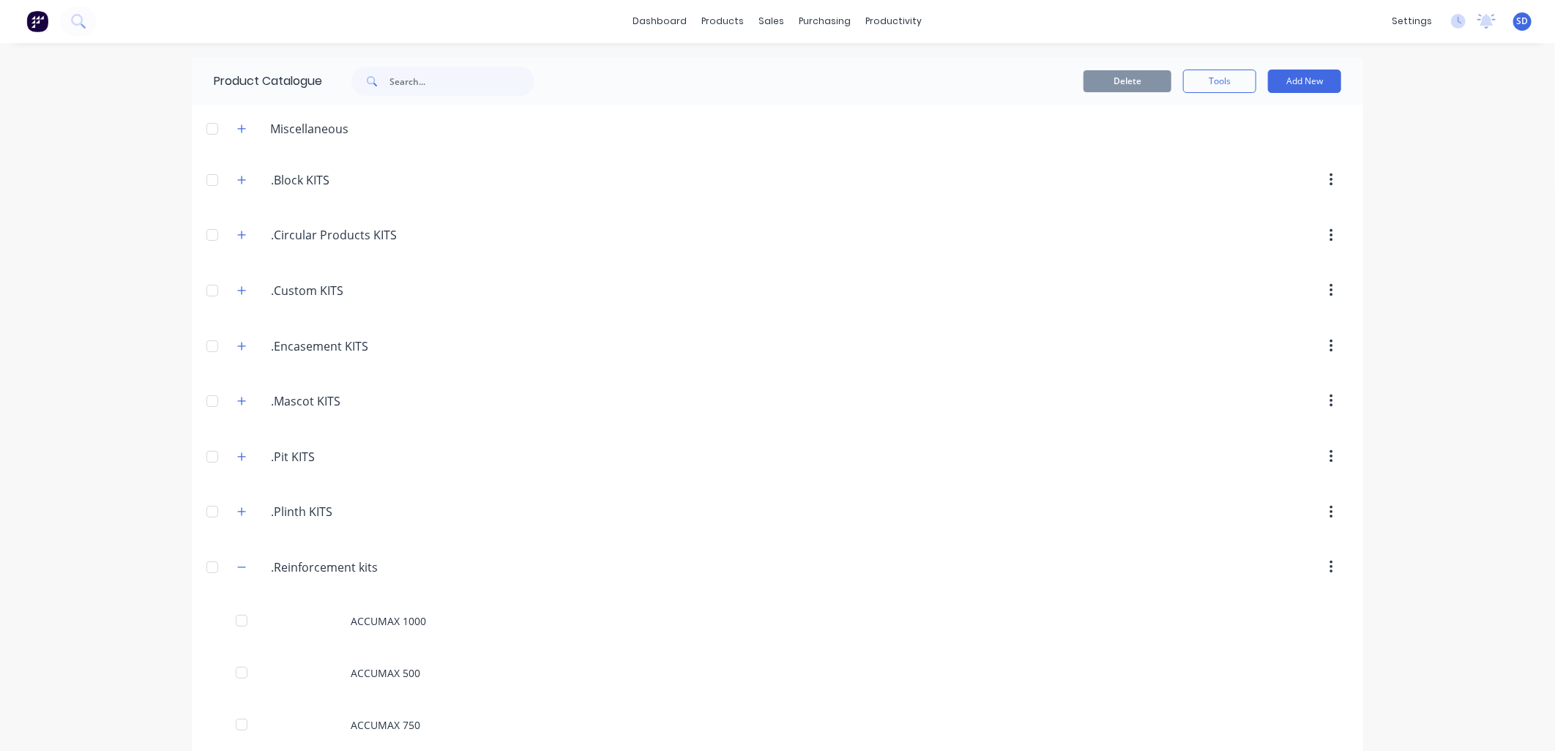
scroll to position [0, 0]
click at [238, 568] on icon "button" at bounding box center [242, 567] width 8 height 1
click at [237, 626] on icon "button" at bounding box center [241, 624] width 9 height 10
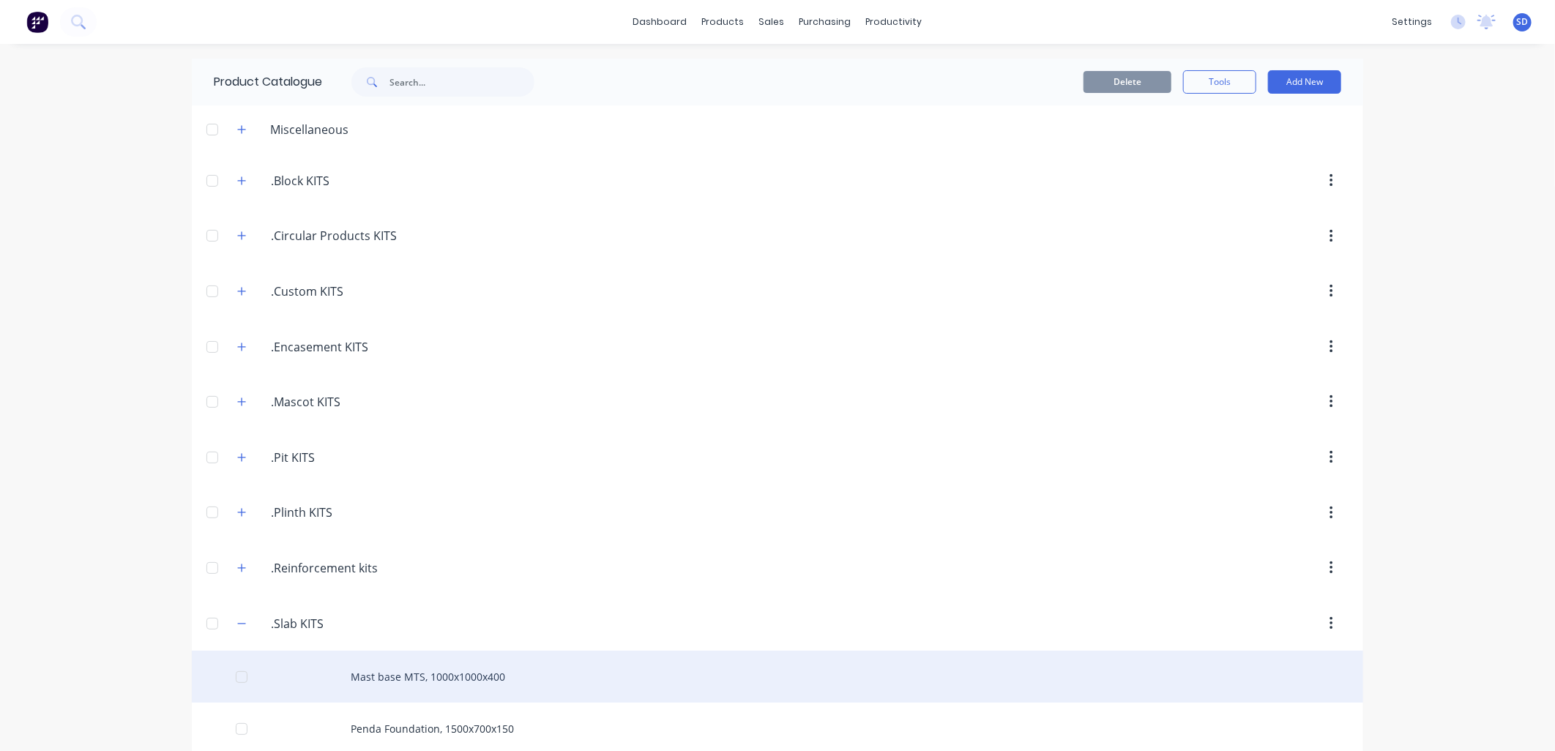
click at [428, 679] on div "Mast base MTS, 1000x1000x400" at bounding box center [777, 677] width 1171 height 52
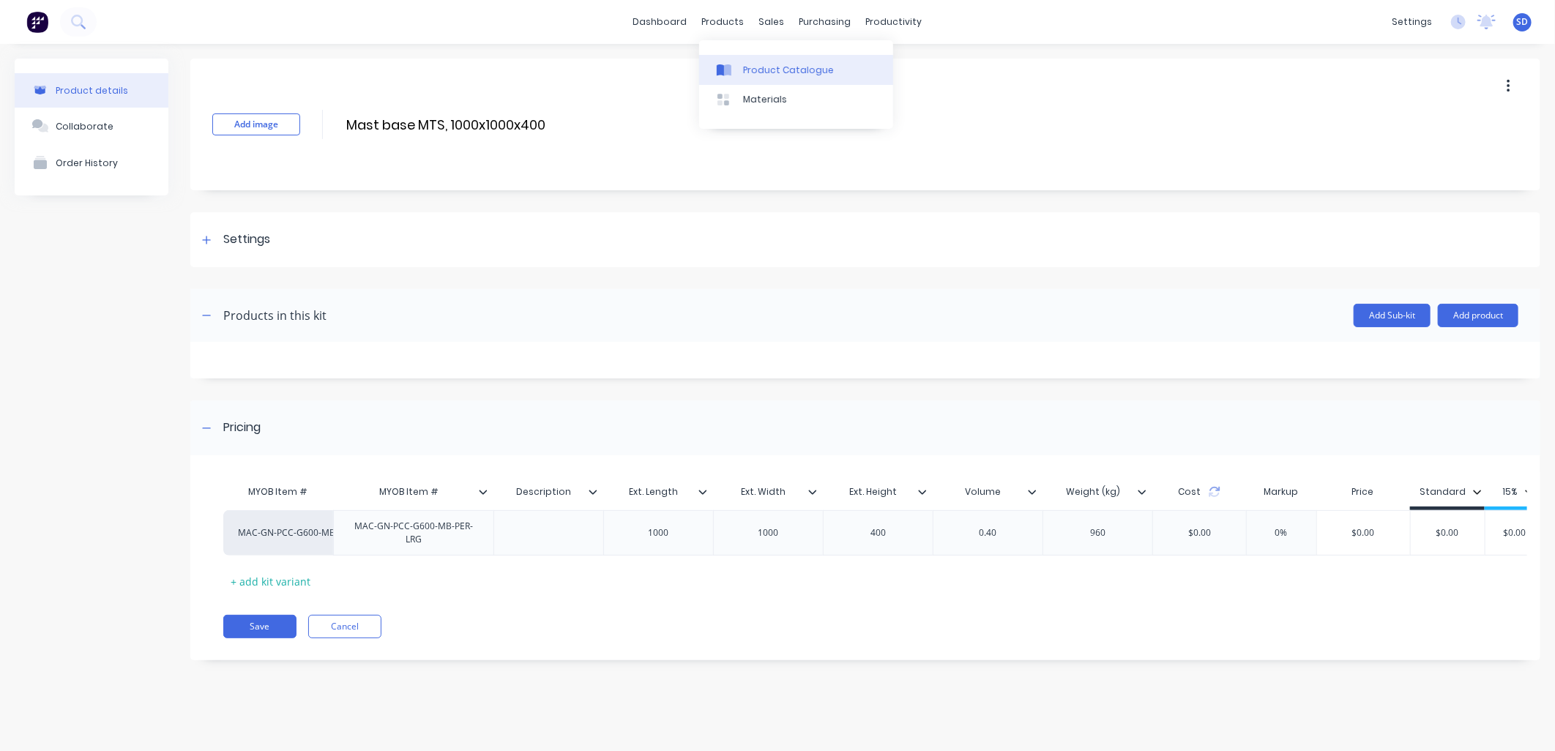
click at [741, 72] on link "Product Catalogue" at bounding box center [796, 69] width 194 height 29
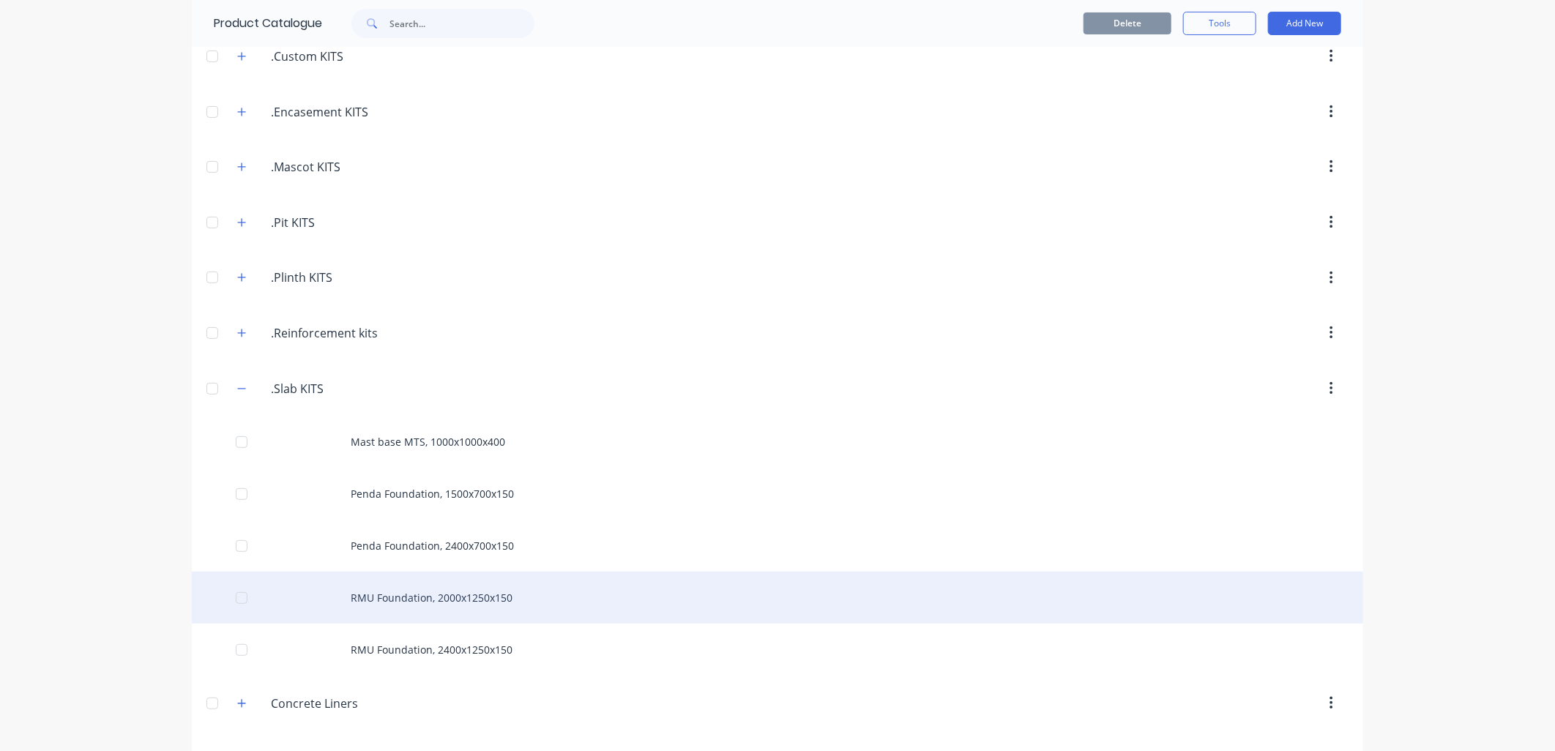
scroll to position [244, 0]
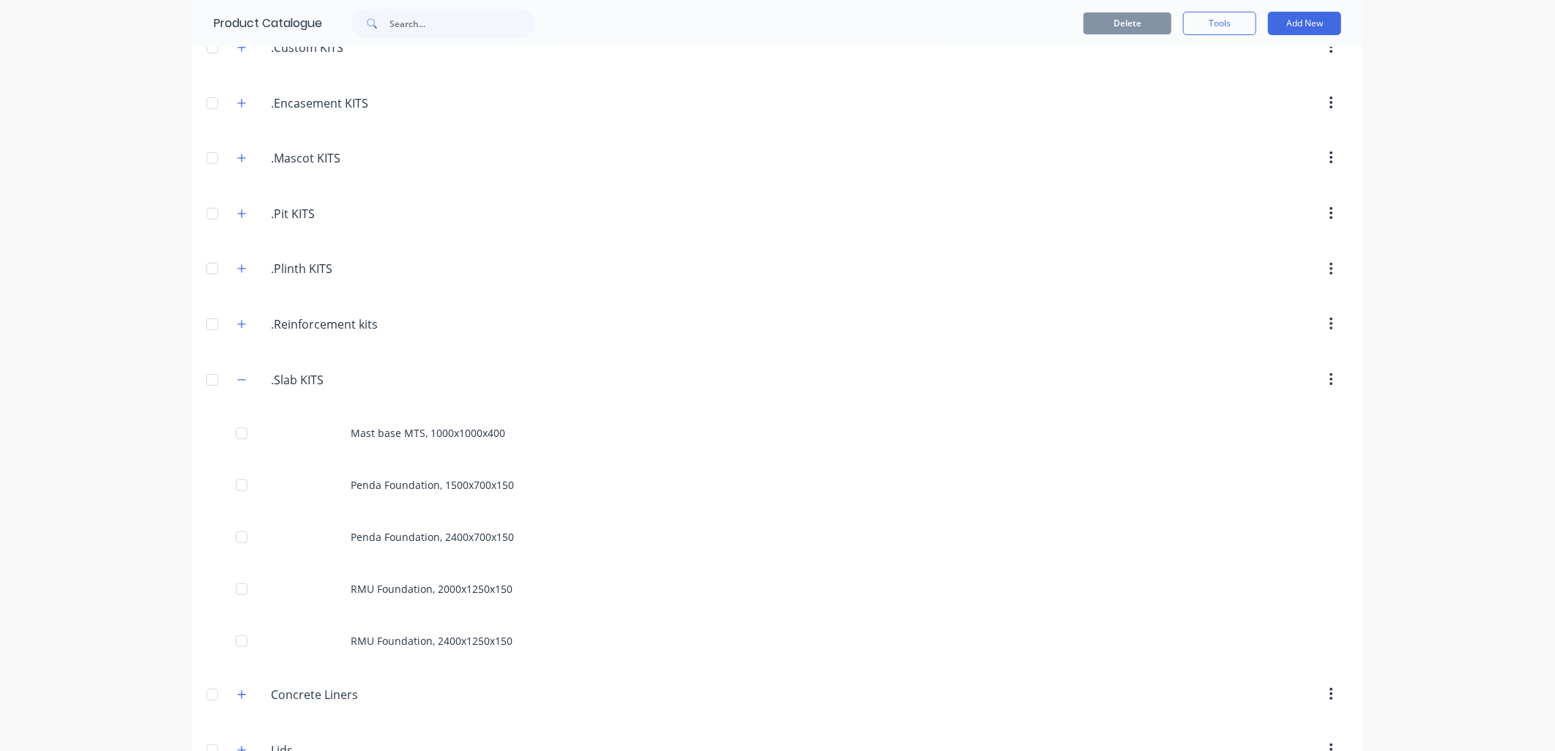
drag, startPoint x: 206, startPoint y: 379, endPoint x: 493, endPoint y: 372, distance: 287.0
click at [531, 373] on div at bounding box center [901, 380] width 893 height 26
click at [1319, 374] on button "button" at bounding box center [1331, 380] width 34 height 26
drag, startPoint x: 1325, startPoint y: 384, endPoint x: 1165, endPoint y: 367, distance: 160.5
click at [1165, 367] on div "Delete" at bounding box center [901, 380] width 893 height 26
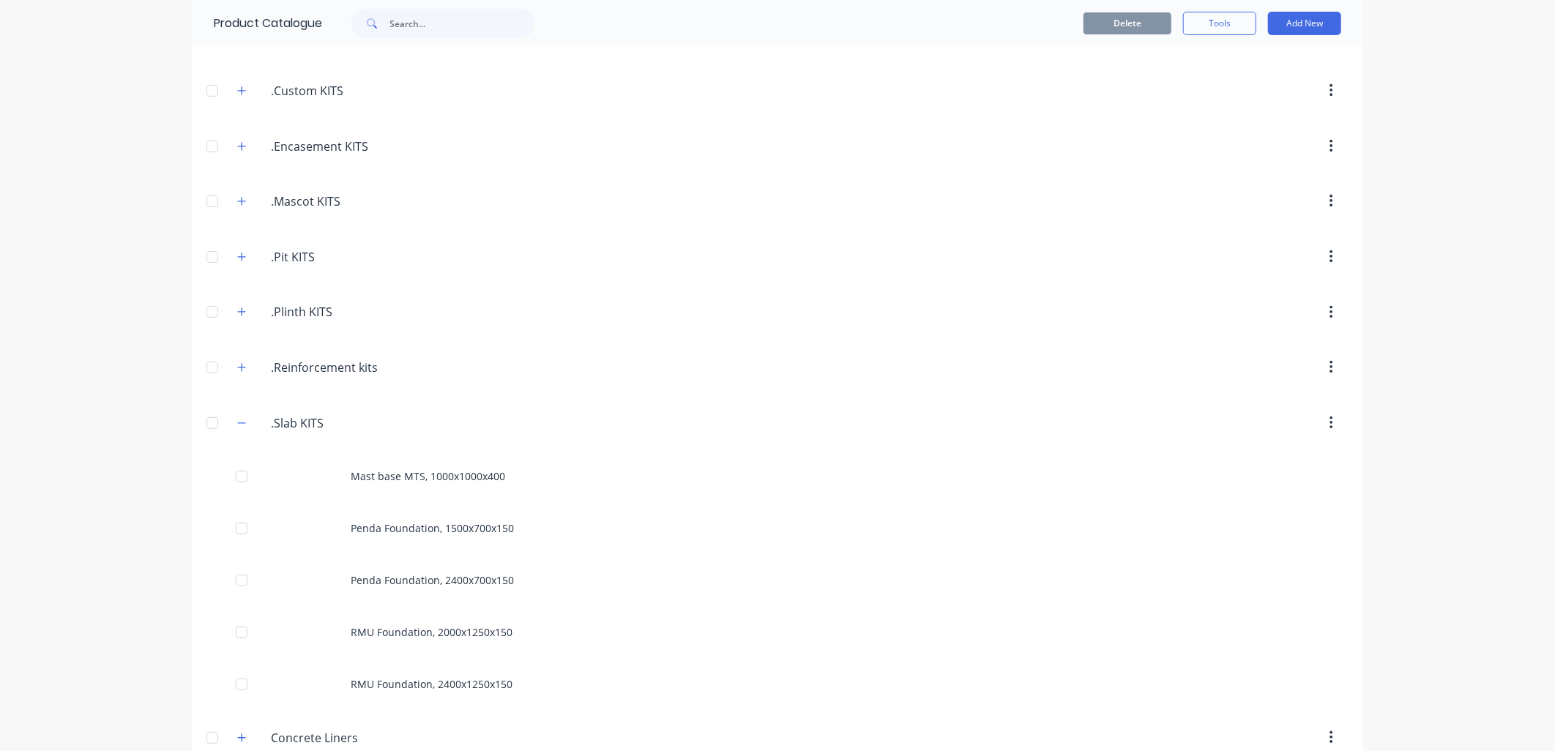
scroll to position [161, 0]
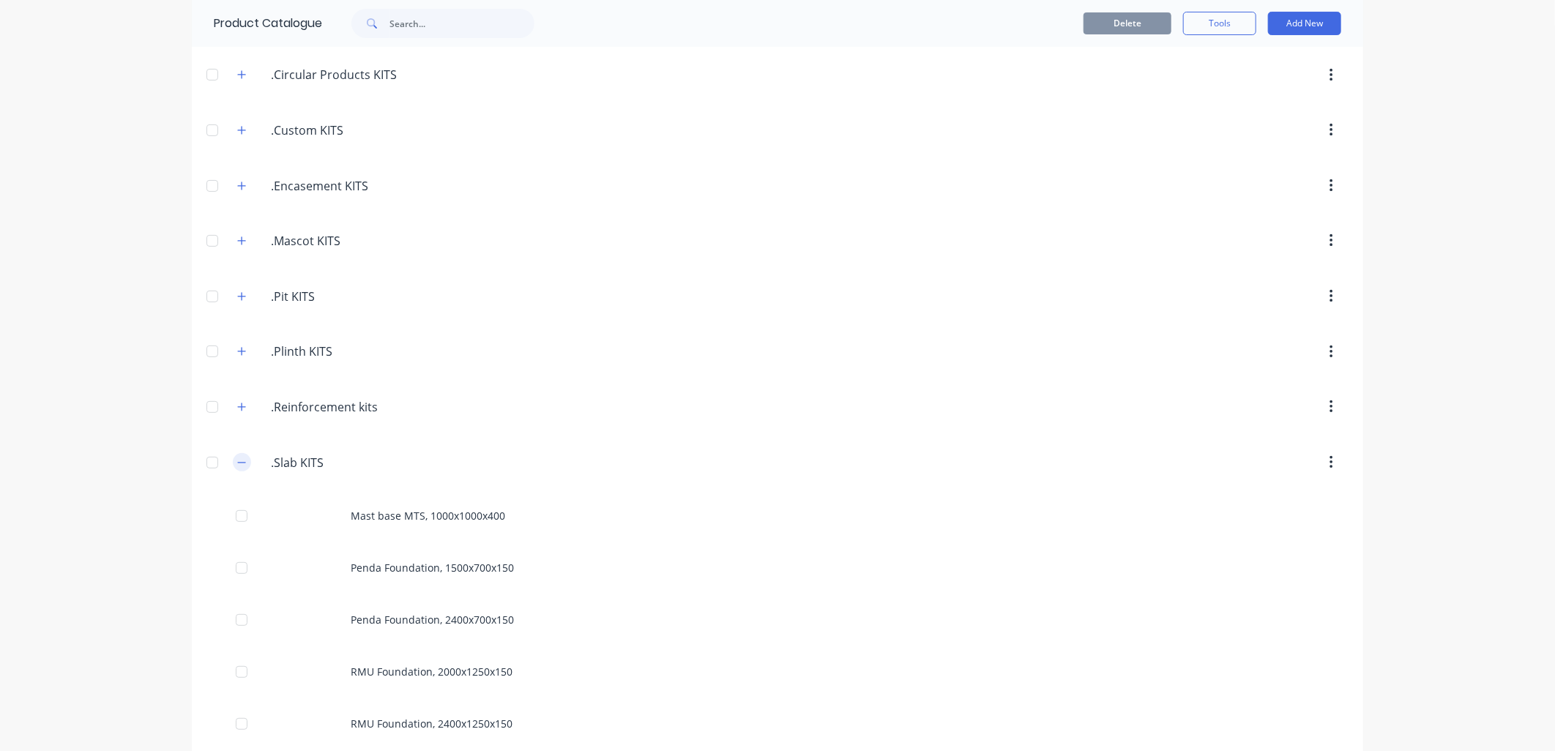
click at [237, 466] on icon "button" at bounding box center [241, 462] width 9 height 10
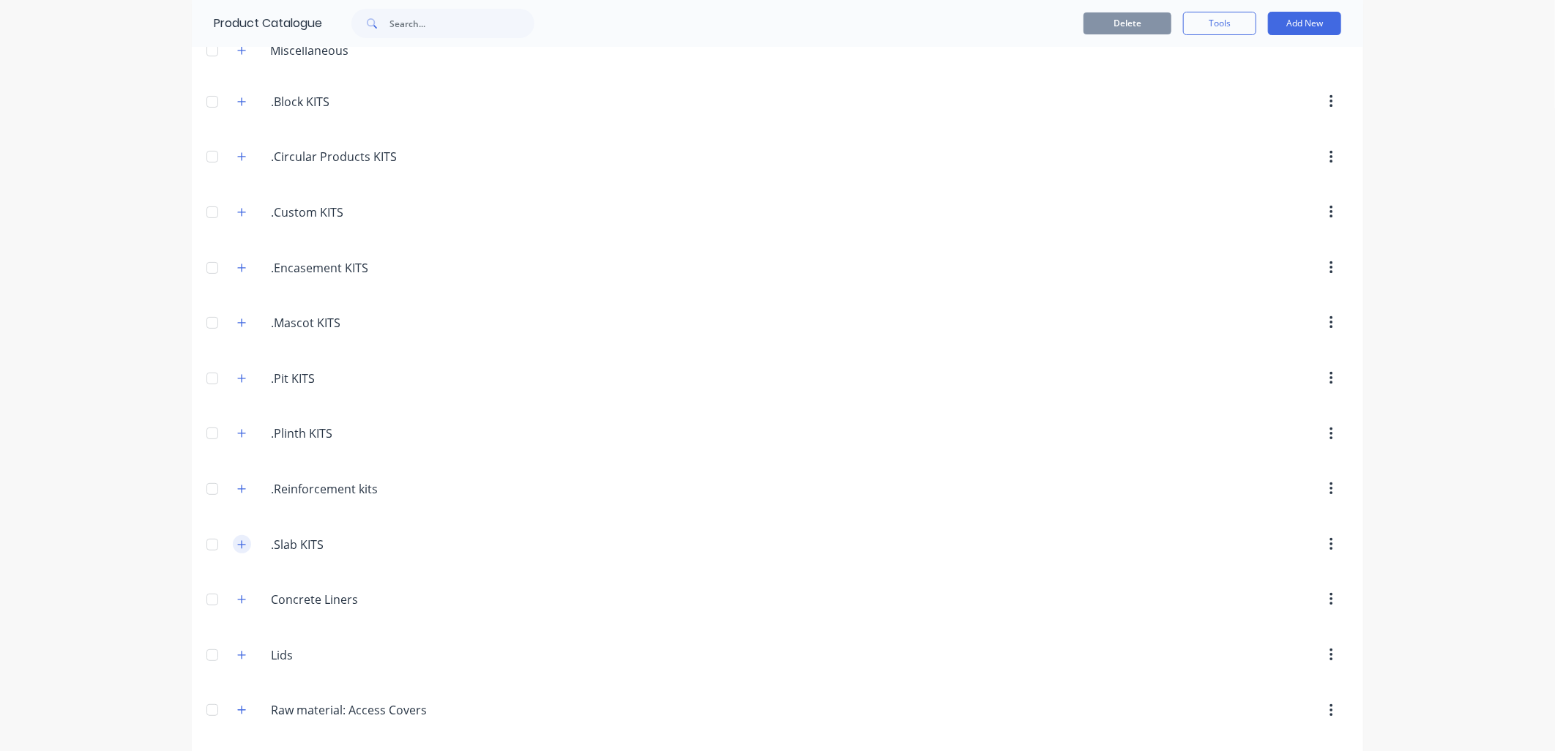
scroll to position [0, 0]
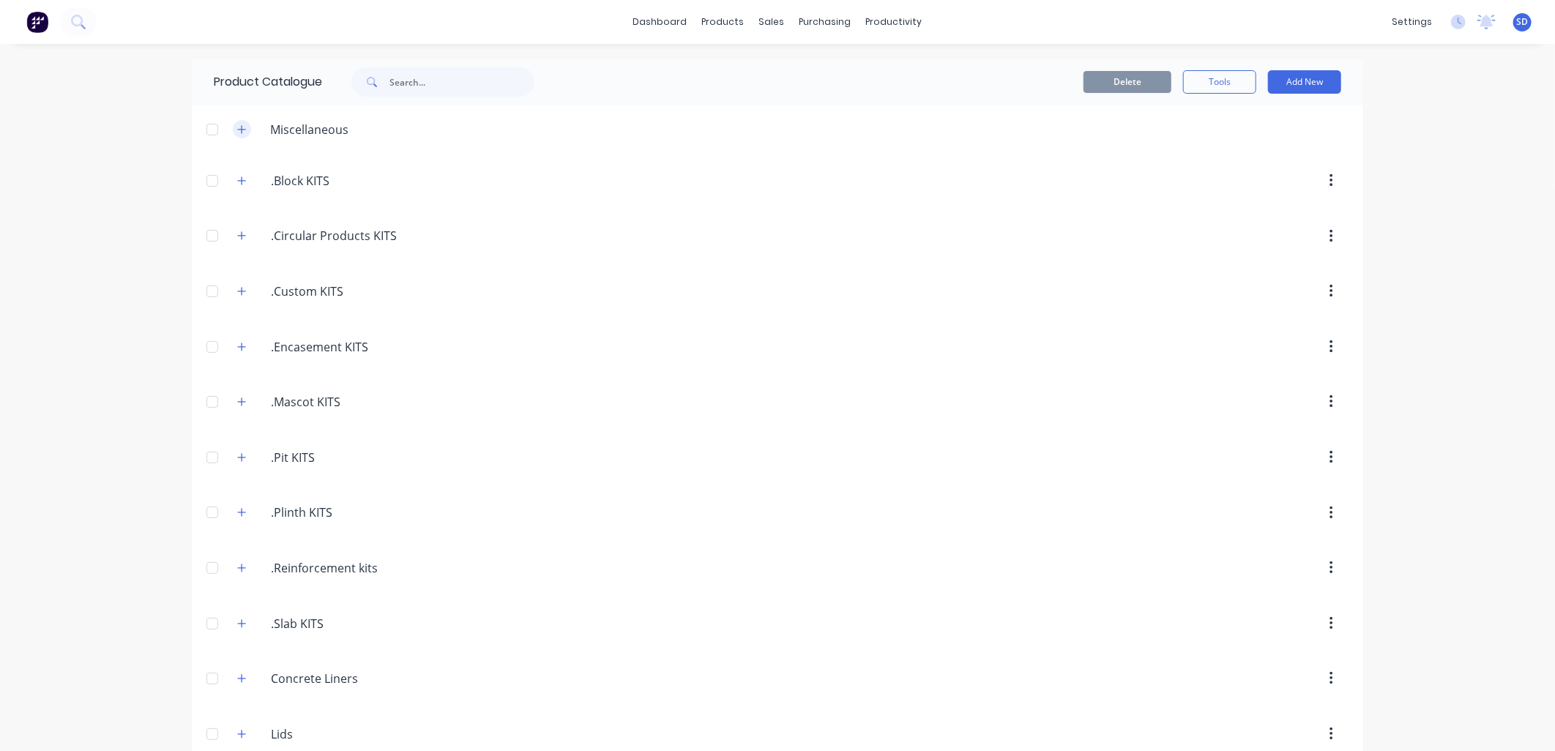
click at [238, 133] on icon "button" at bounding box center [241, 129] width 9 height 10
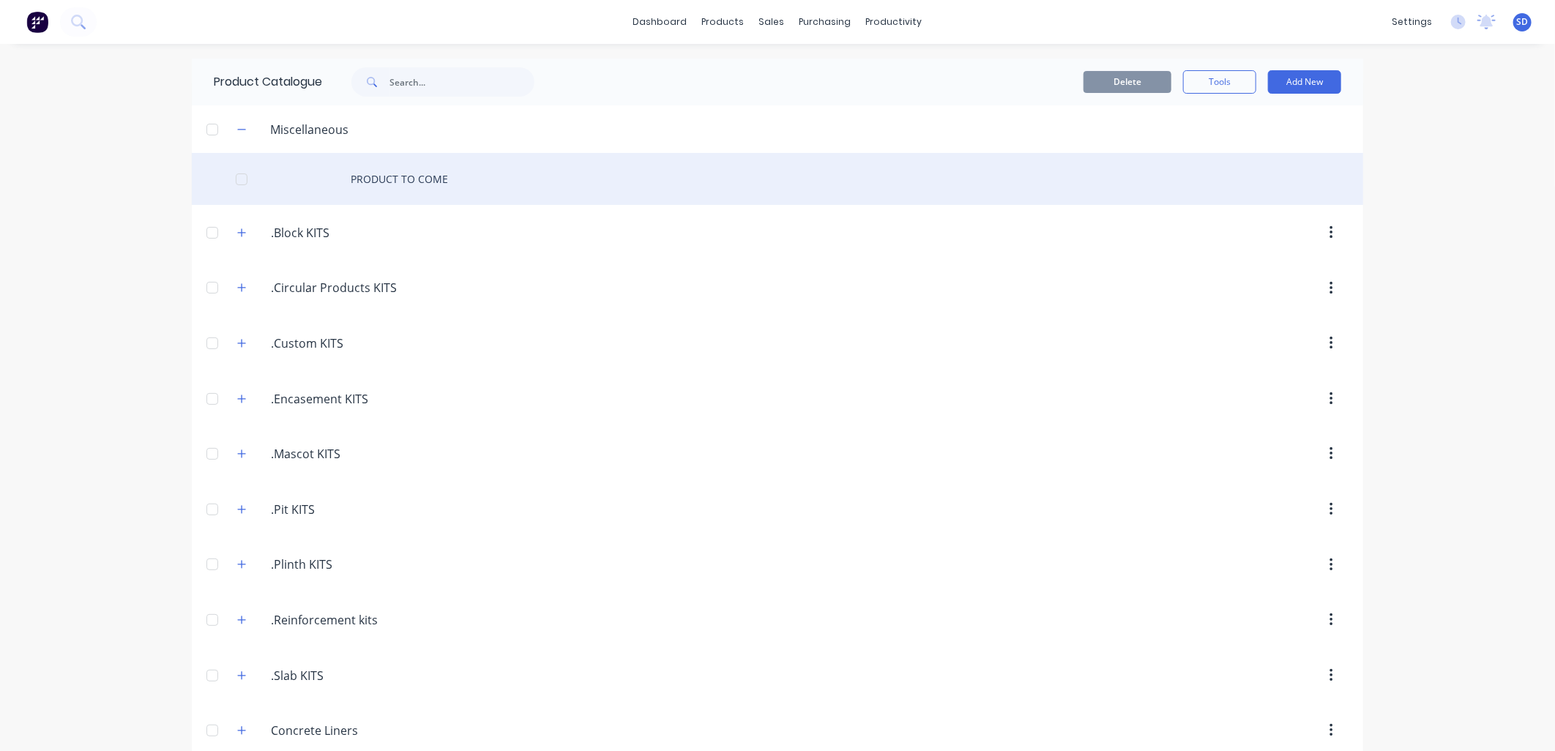
click at [411, 186] on div "PRODUCT TO COME" at bounding box center [777, 179] width 1171 height 52
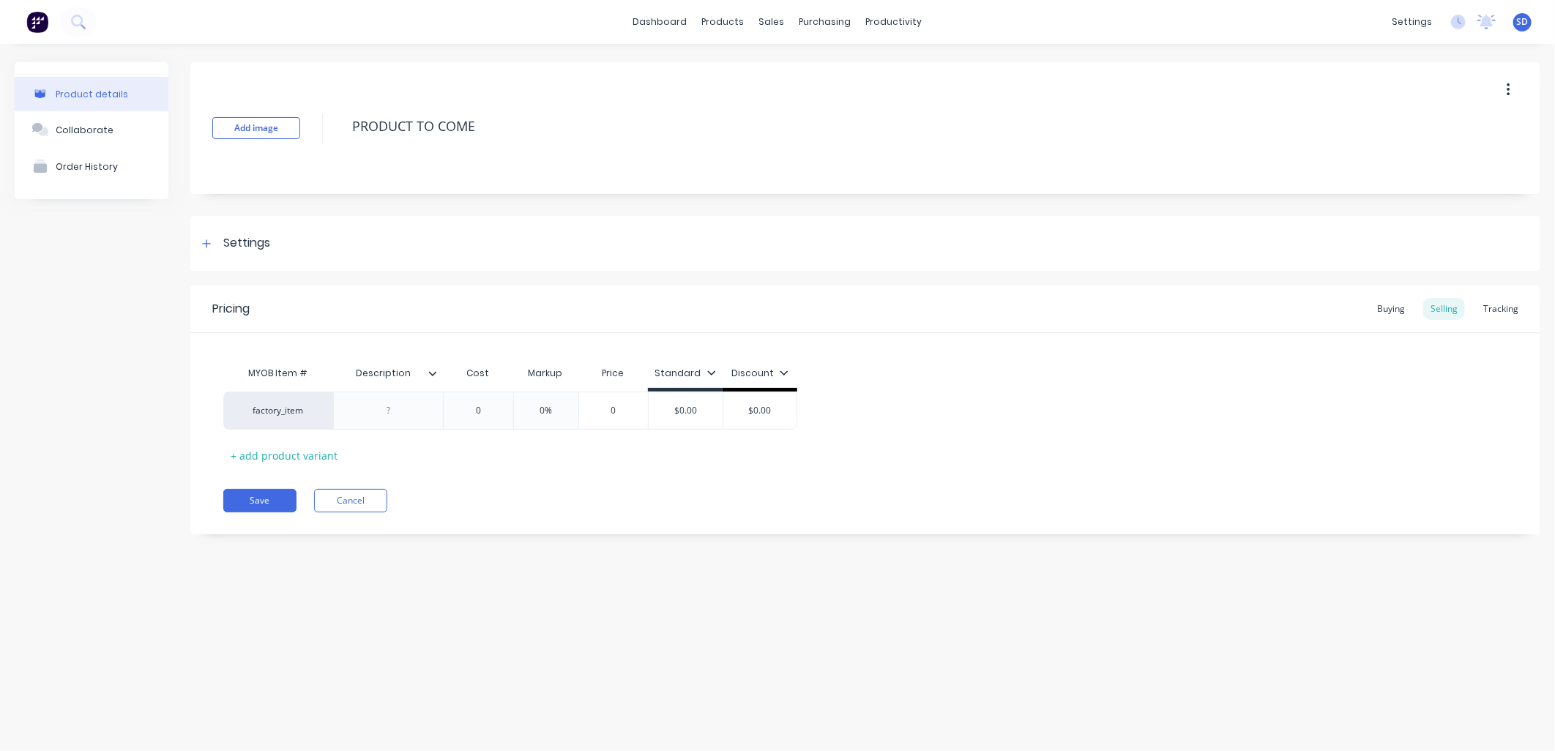
type textarea "x"
click at [767, 70] on div "Product Catalogue" at bounding box center [788, 70] width 91 height 13
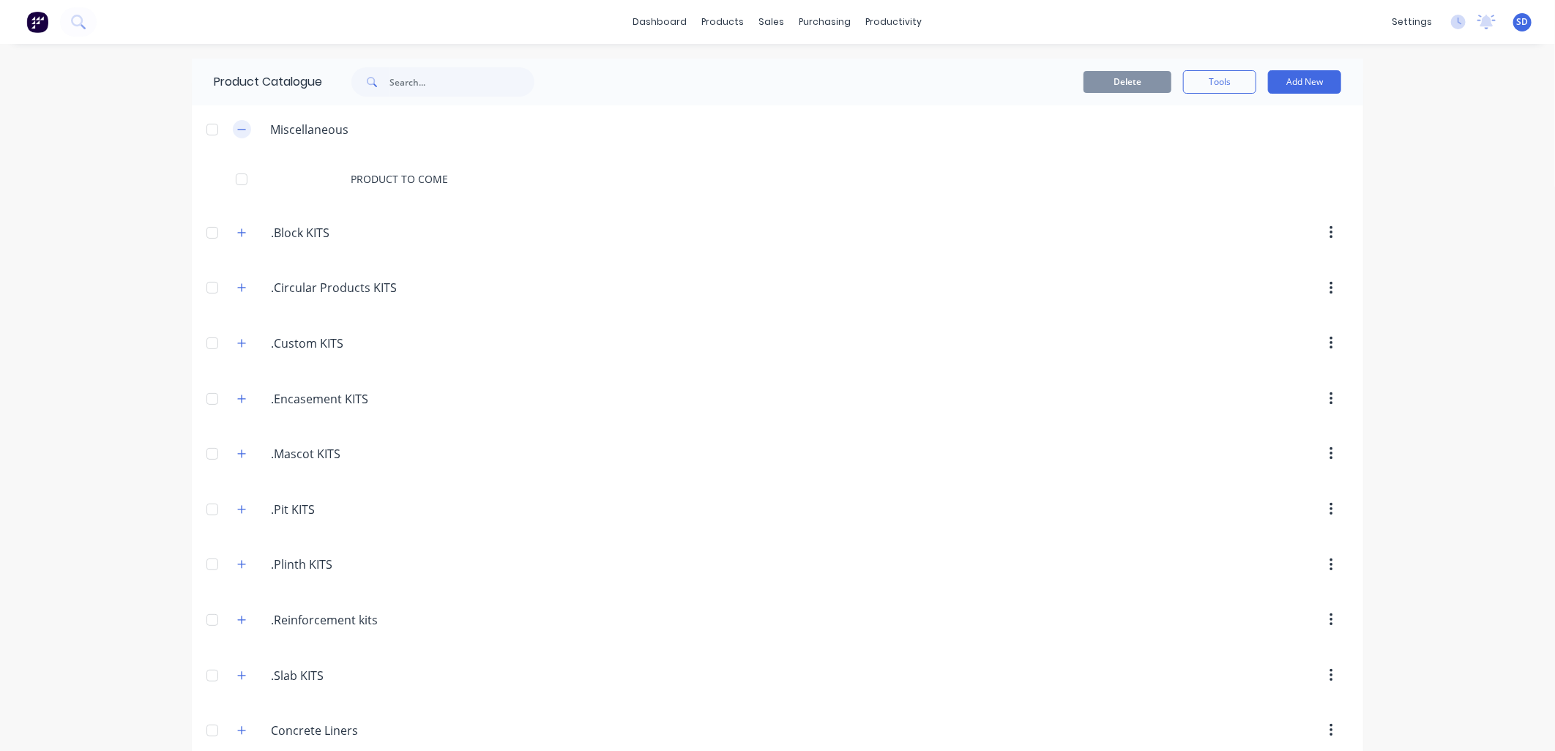
click at [237, 133] on icon "button" at bounding box center [241, 129] width 9 height 10
click at [1282, 75] on button "Add New" at bounding box center [1304, 81] width 73 height 23
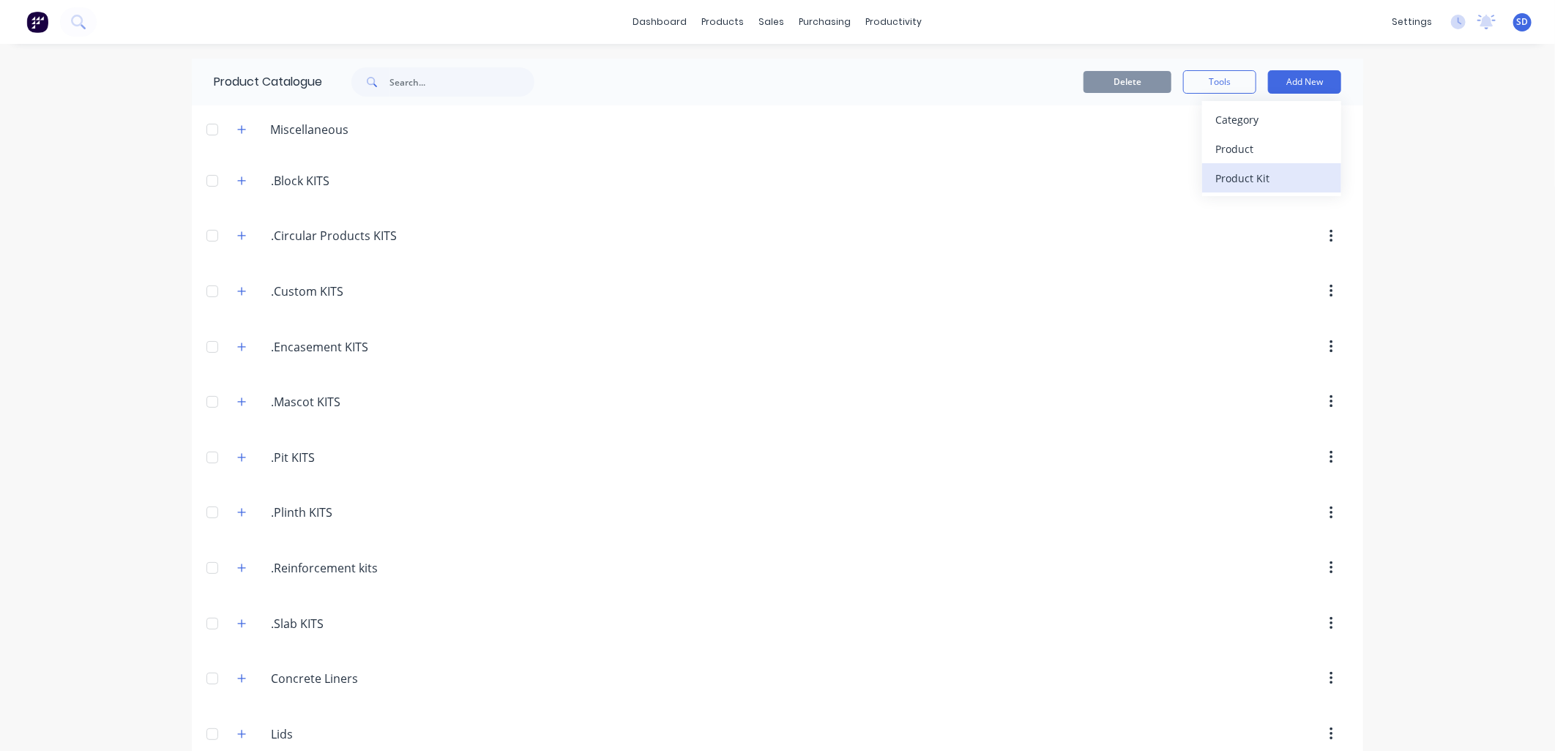
click at [1254, 181] on div "Product Kit" at bounding box center [1271, 178] width 113 height 21
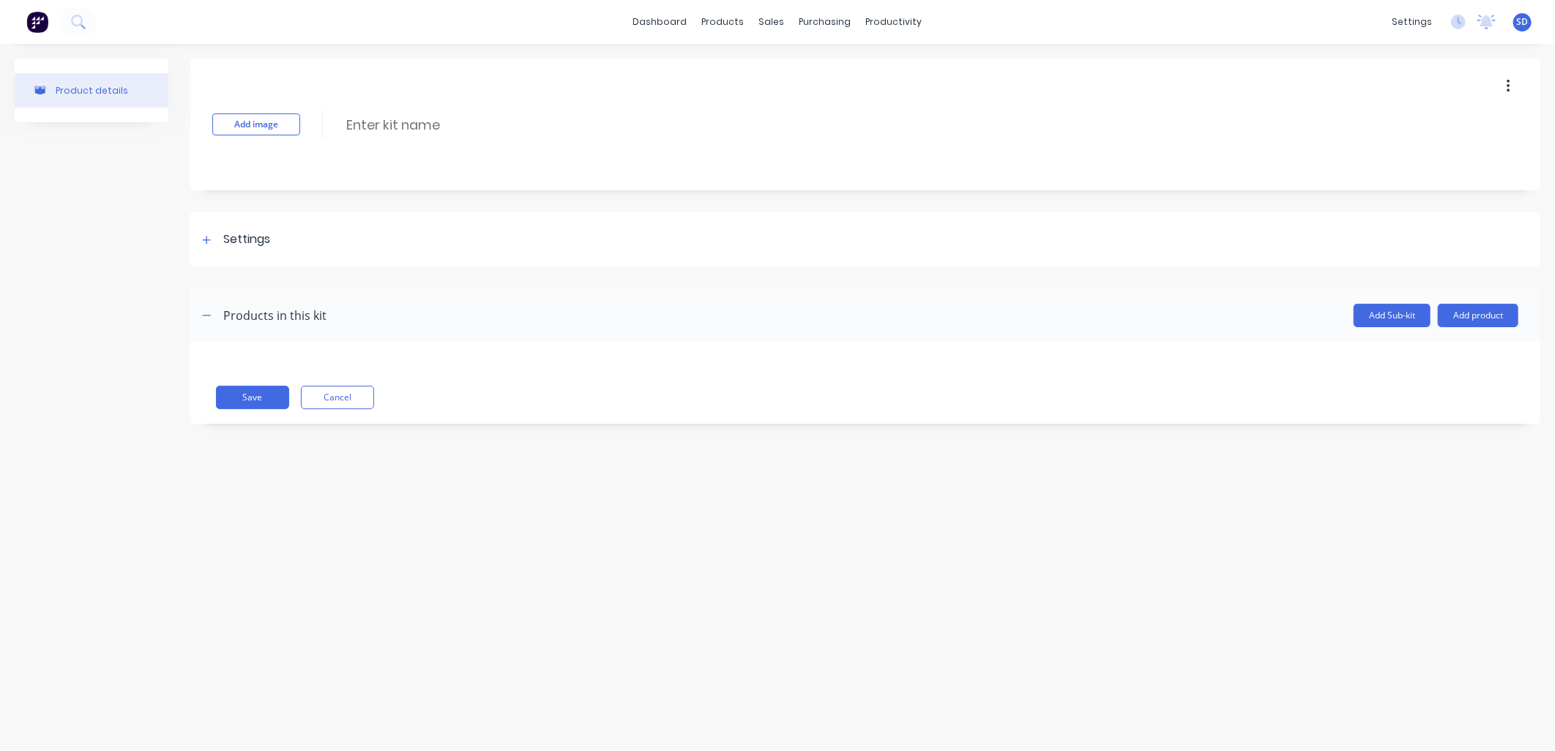
click at [301, 362] on div "Save Cancel" at bounding box center [865, 383] width 1350 height 82
click at [801, 64] on div "Sales Orders" at bounding box center [826, 70] width 60 height 13
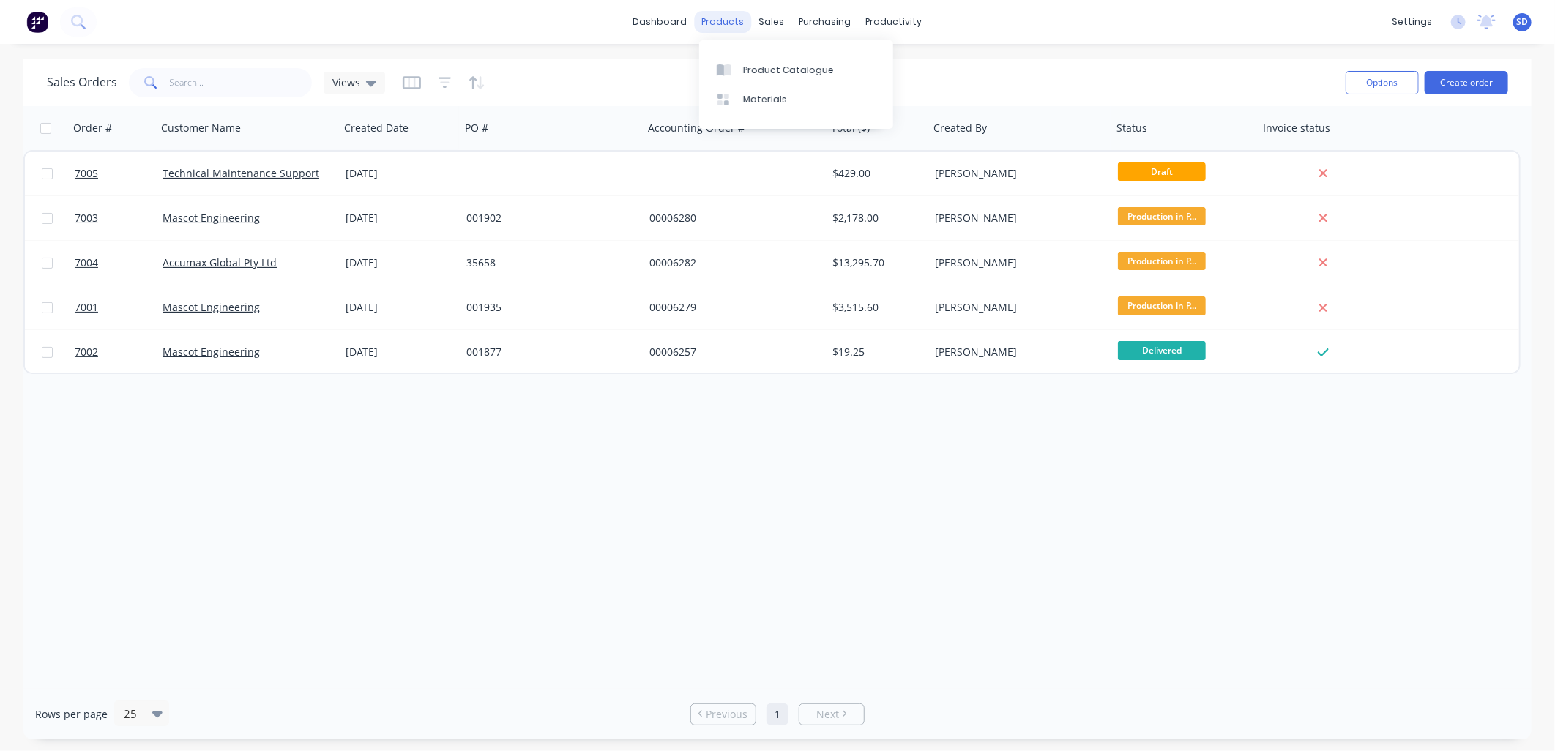
click at [735, 20] on div "products" at bounding box center [723, 22] width 57 height 22
click at [752, 73] on div "Product Catalogue" at bounding box center [788, 70] width 91 height 13
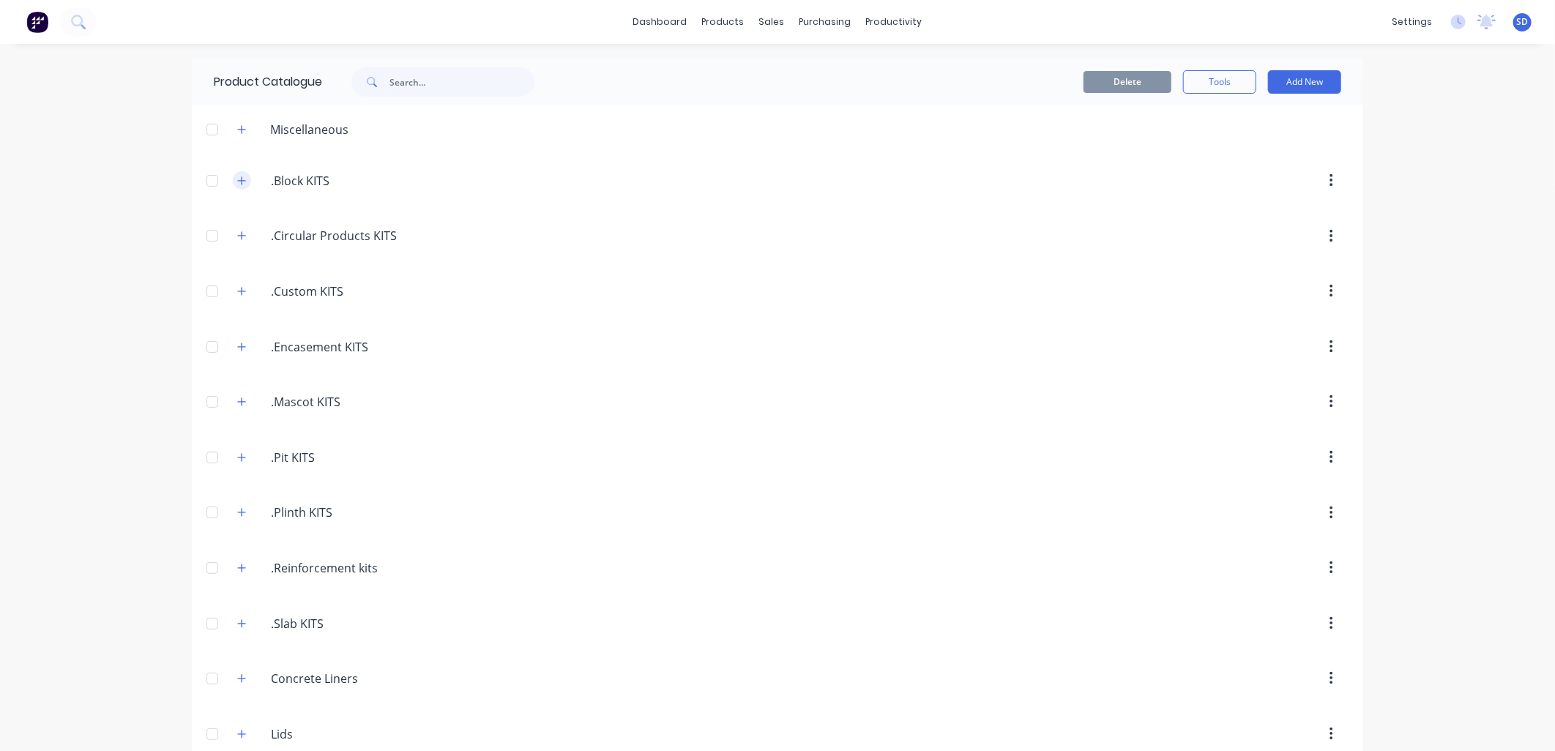
click at [243, 176] on button "button" at bounding box center [242, 180] width 18 height 18
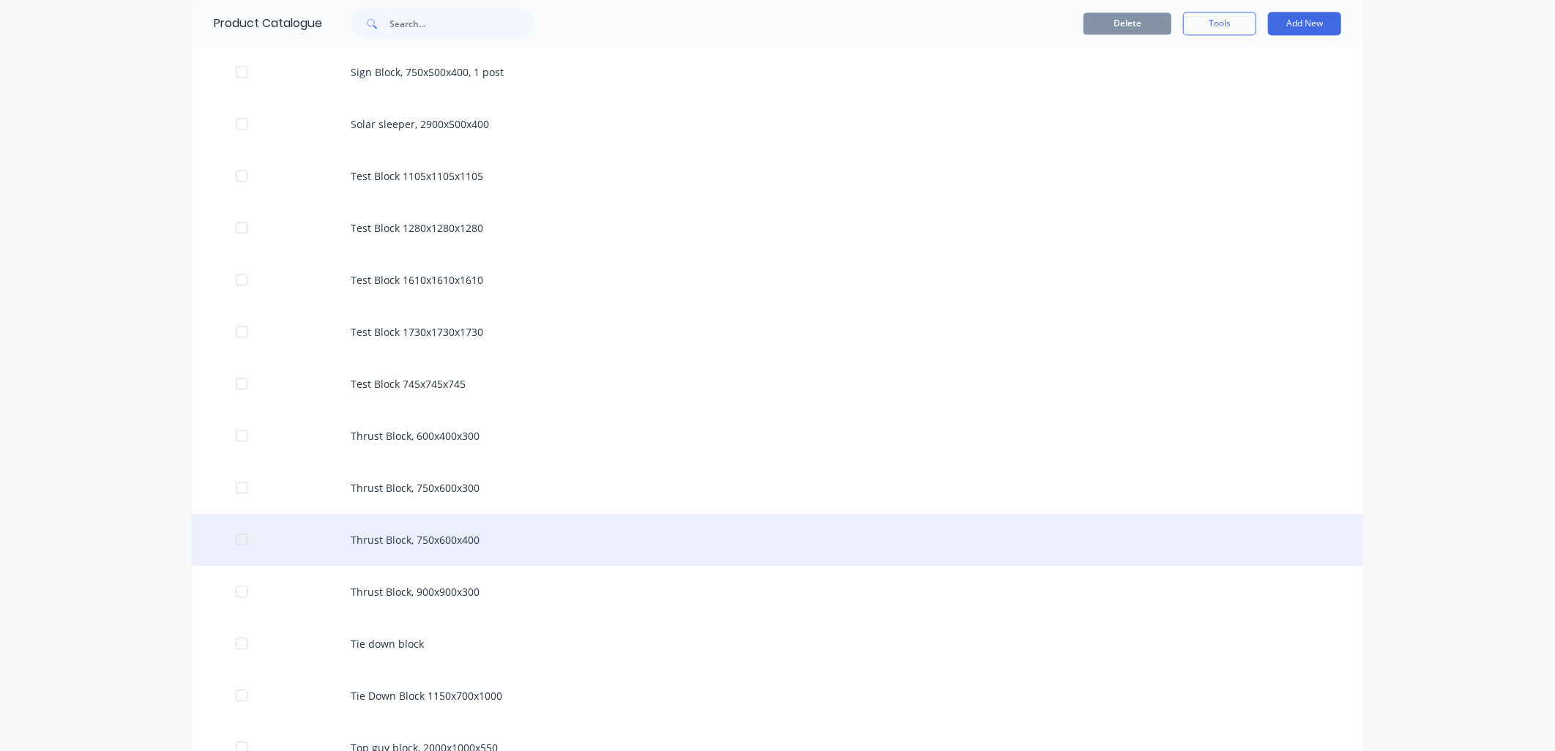
scroll to position [2033, 0]
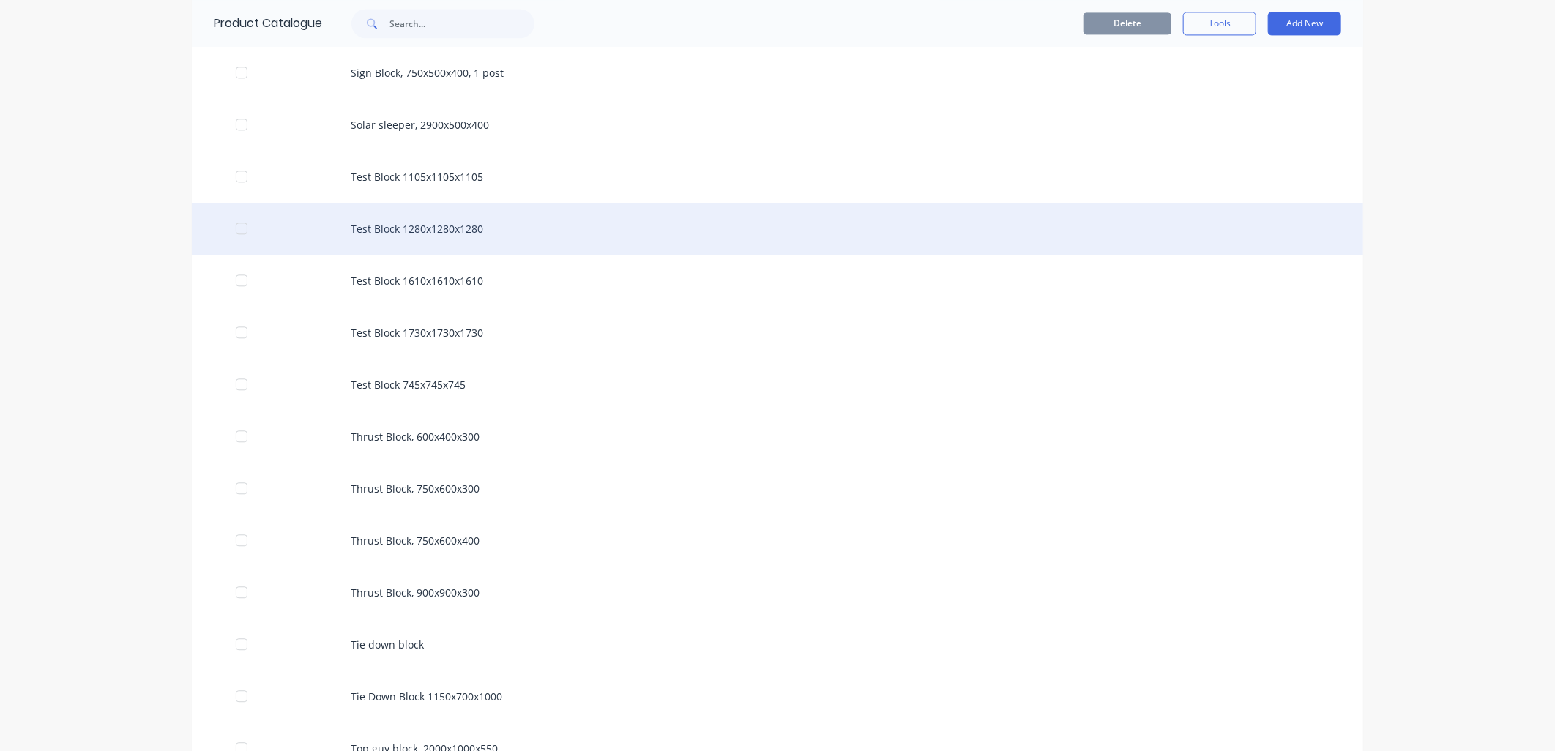
click at [454, 231] on div "Test Block 1280x1280x1280" at bounding box center [777, 229] width 1171 height 52
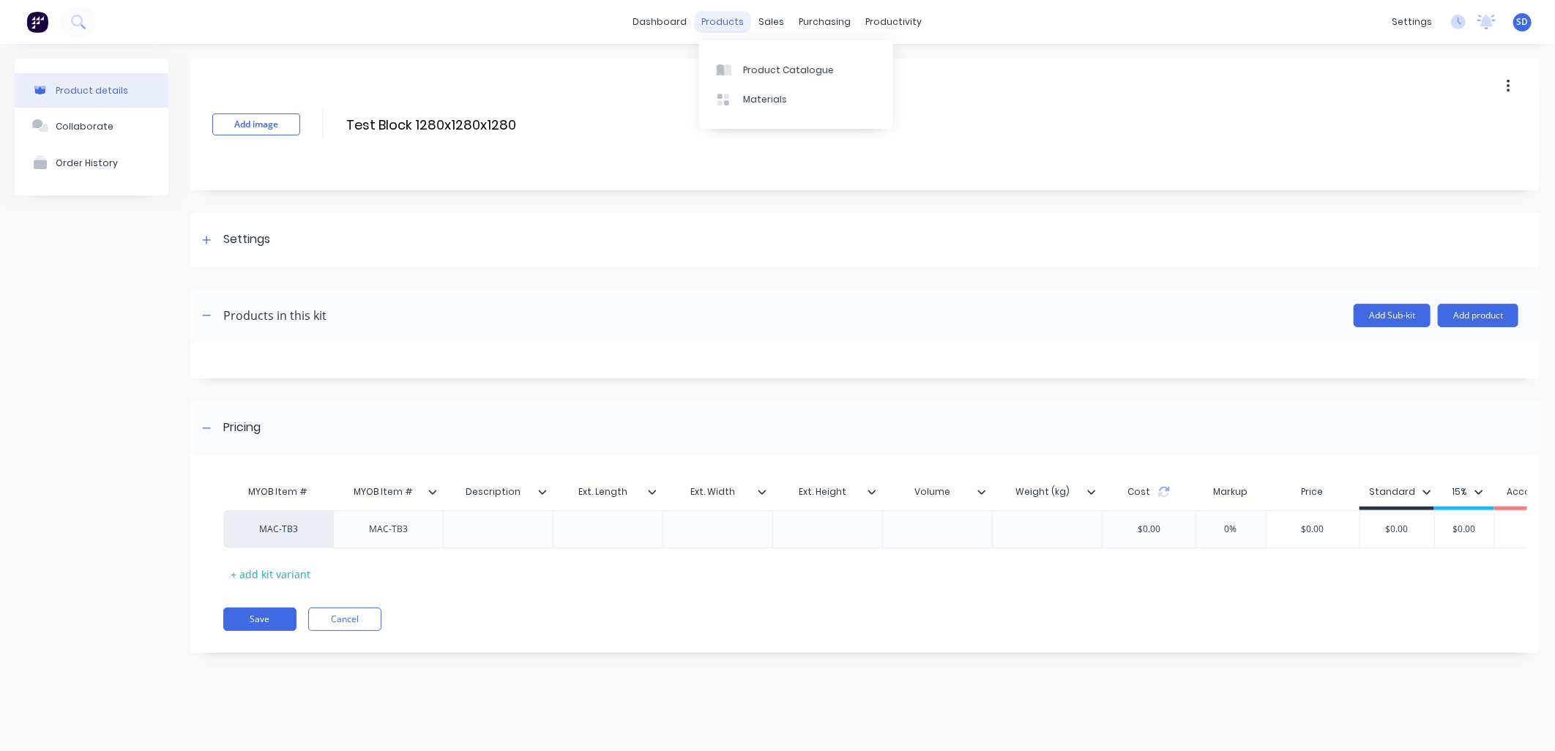
click at [742, 26] on div "products" at bounding box center [723, 22] width 57 height 22
click at [760, 23] on div "sales" at bounding box center [772, 22] width 40 height 22
click at [774, 26] on div "sales" at bounding box center [772, 22] width 40 height 22
click at [815, 68] on div "Sales Orders" at bounding box center [826, 70] width 60 height 13
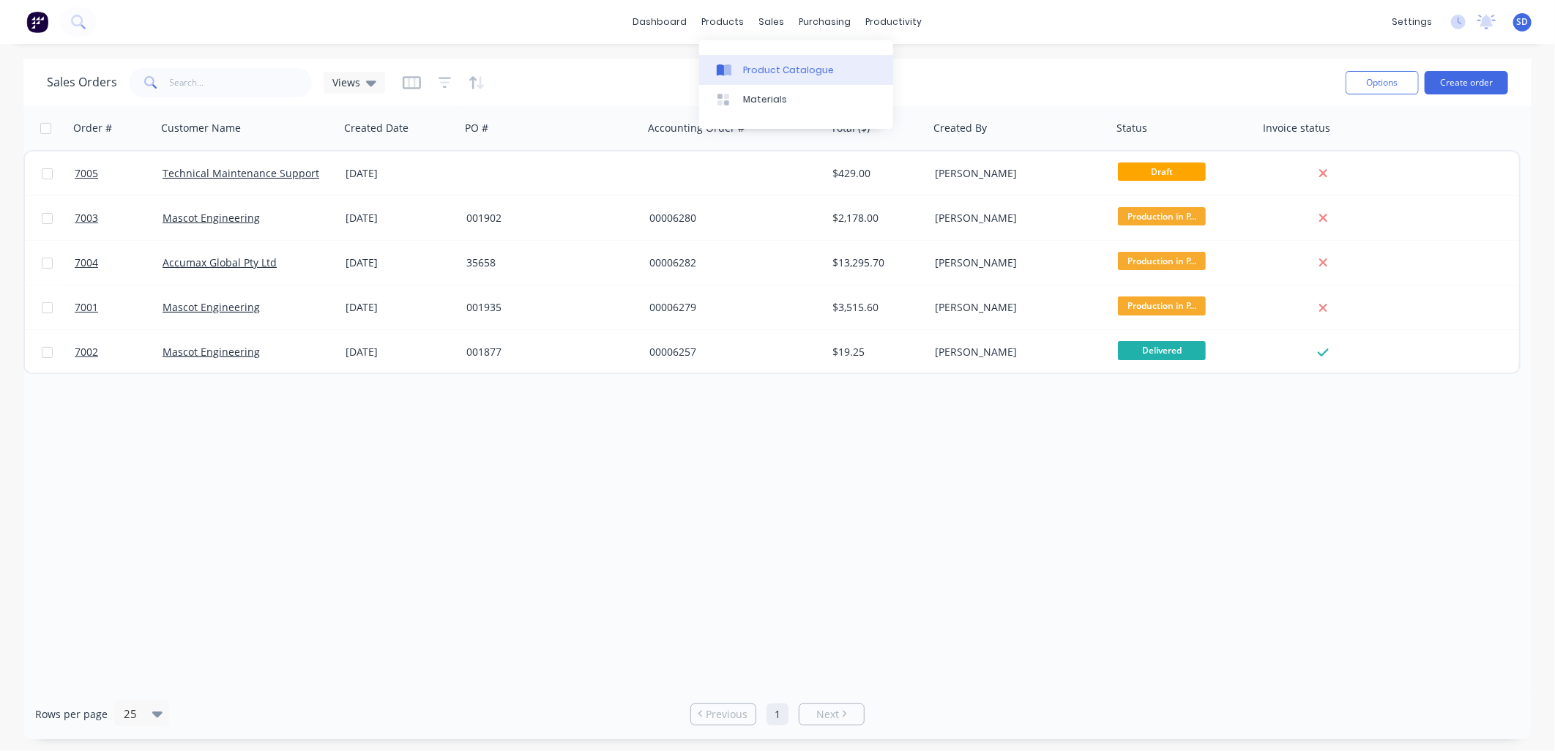
click at [736, 61] on link "Product Catalogue" at bounding box center [796, 69] width 194 height 29
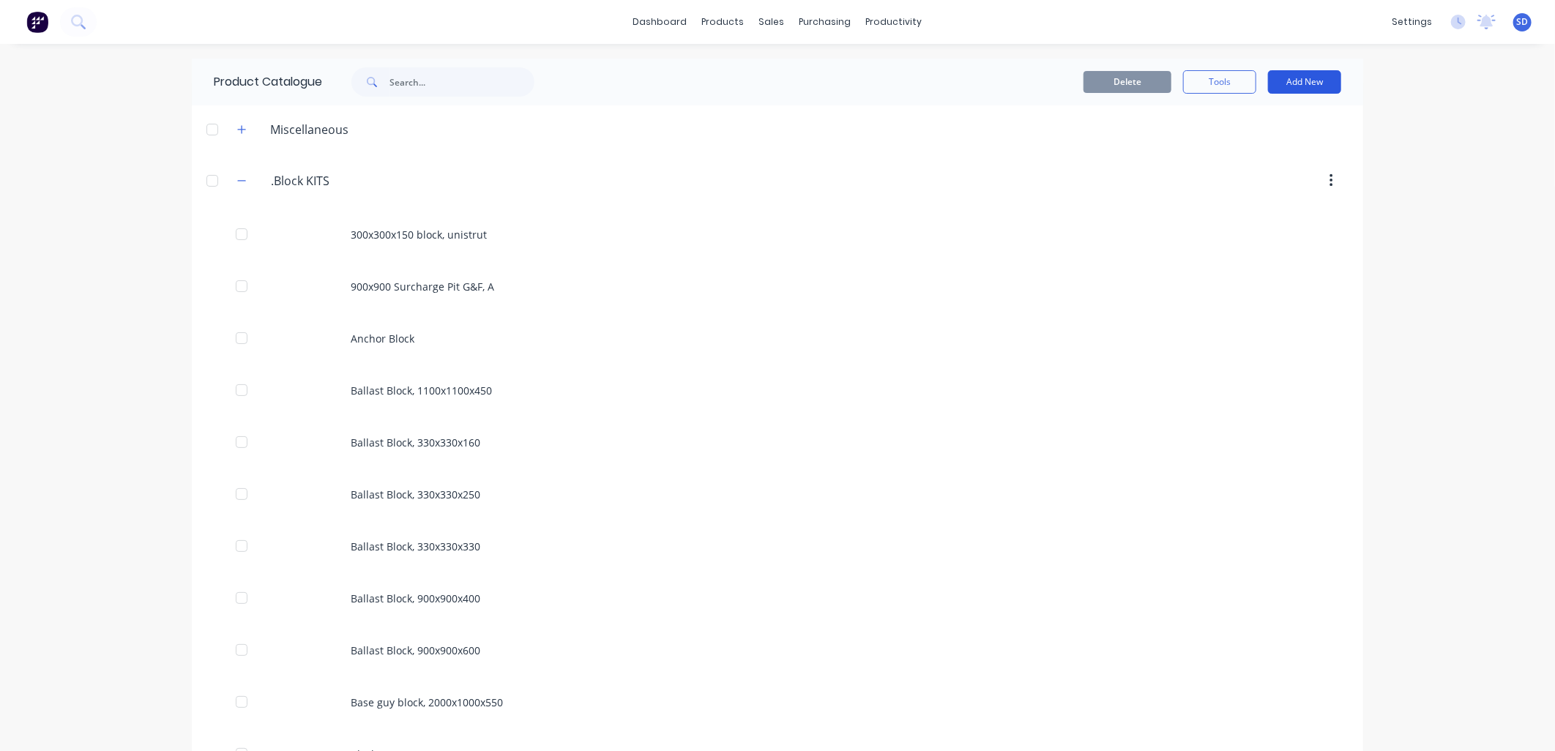
click at [1291, 82] on button "Add New" at bounding box center [1304, 81] width 73 height 23
click at [1261, 173] on div "Product Kit" at bounding box center [1271, 178] width 113 height 21
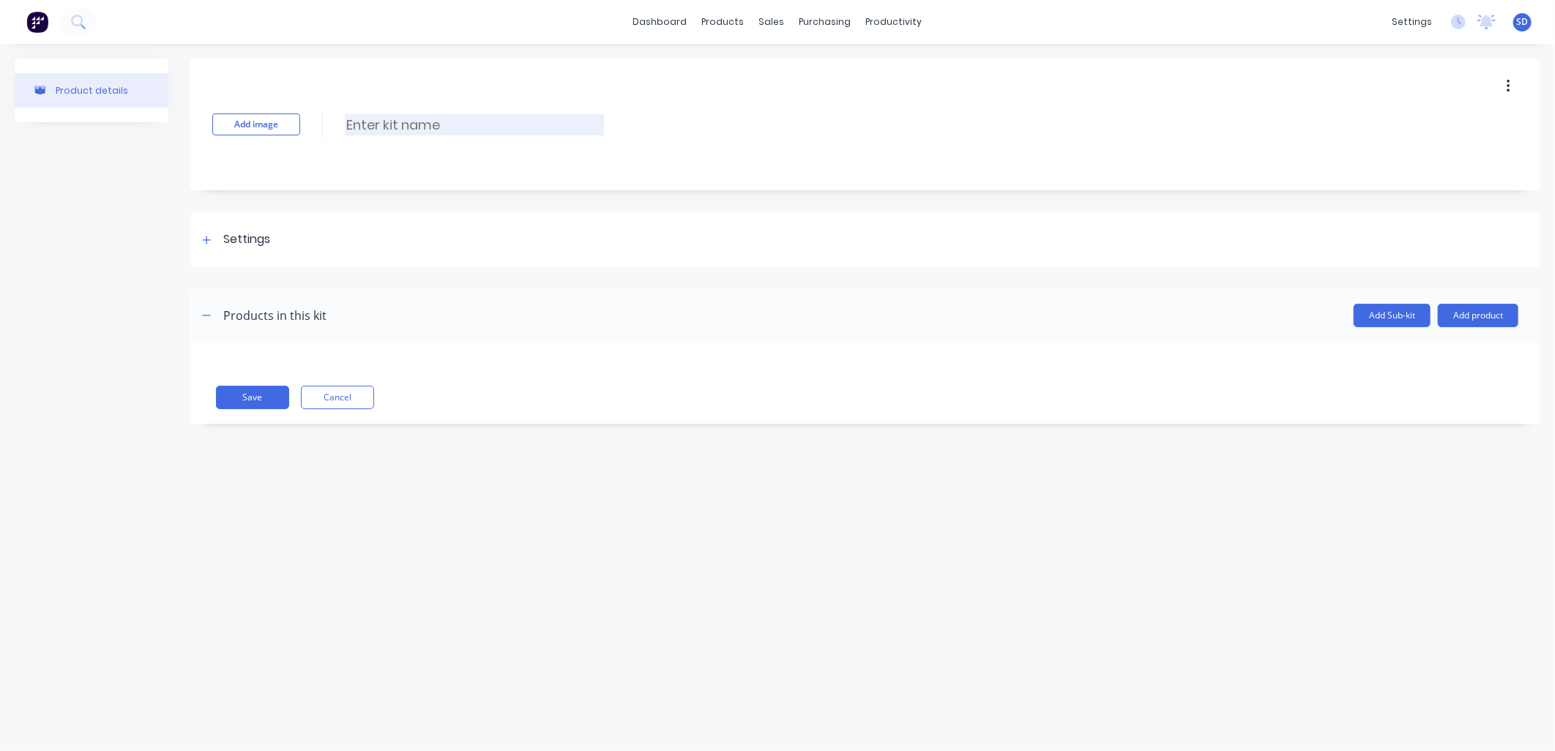
click at [378, 127] on input at bounding box center [474, 124] width 259 height 21
type input "s"
type input "Slab 1000x1000x150"
click at [502, 250] on div "Settings" at bounding box center [865, 239] width 1350 height 55
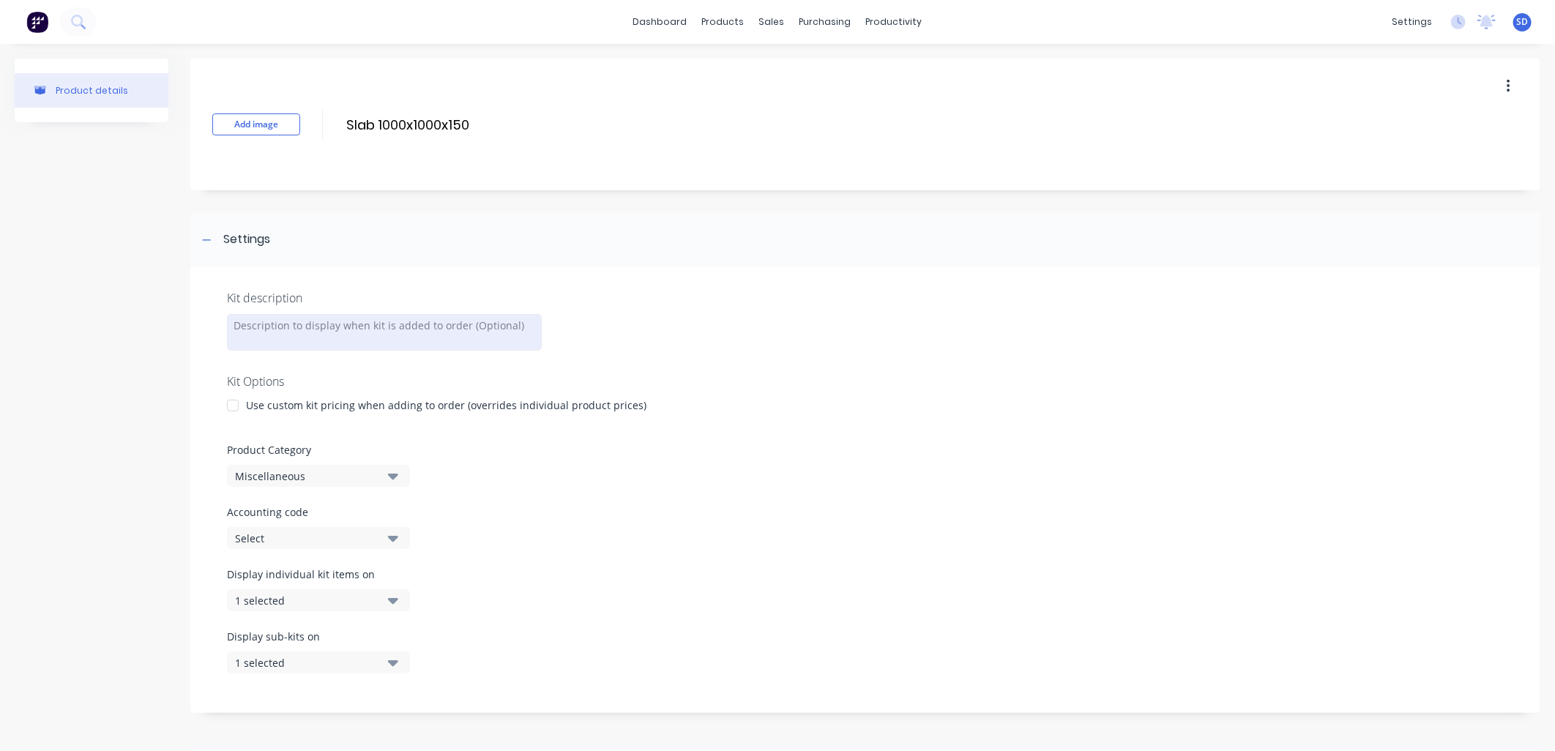
click at [274, 326] on div at bounding box center [384, 332] width 315 height 37
click at [337, 469] on div "Miscellaneous" at bounding box center [306, 475] width 142 height 15
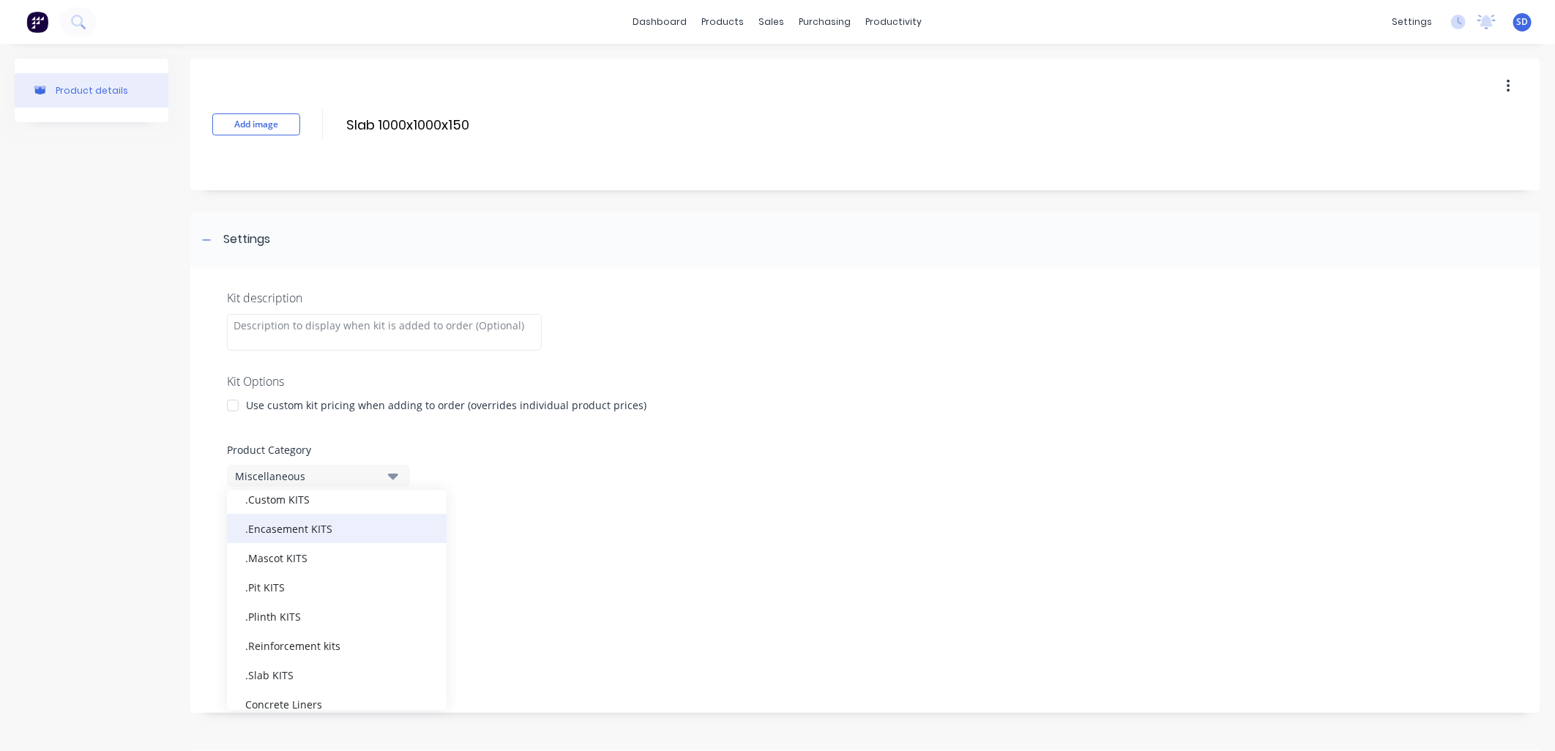
scroll to position [162, 0]
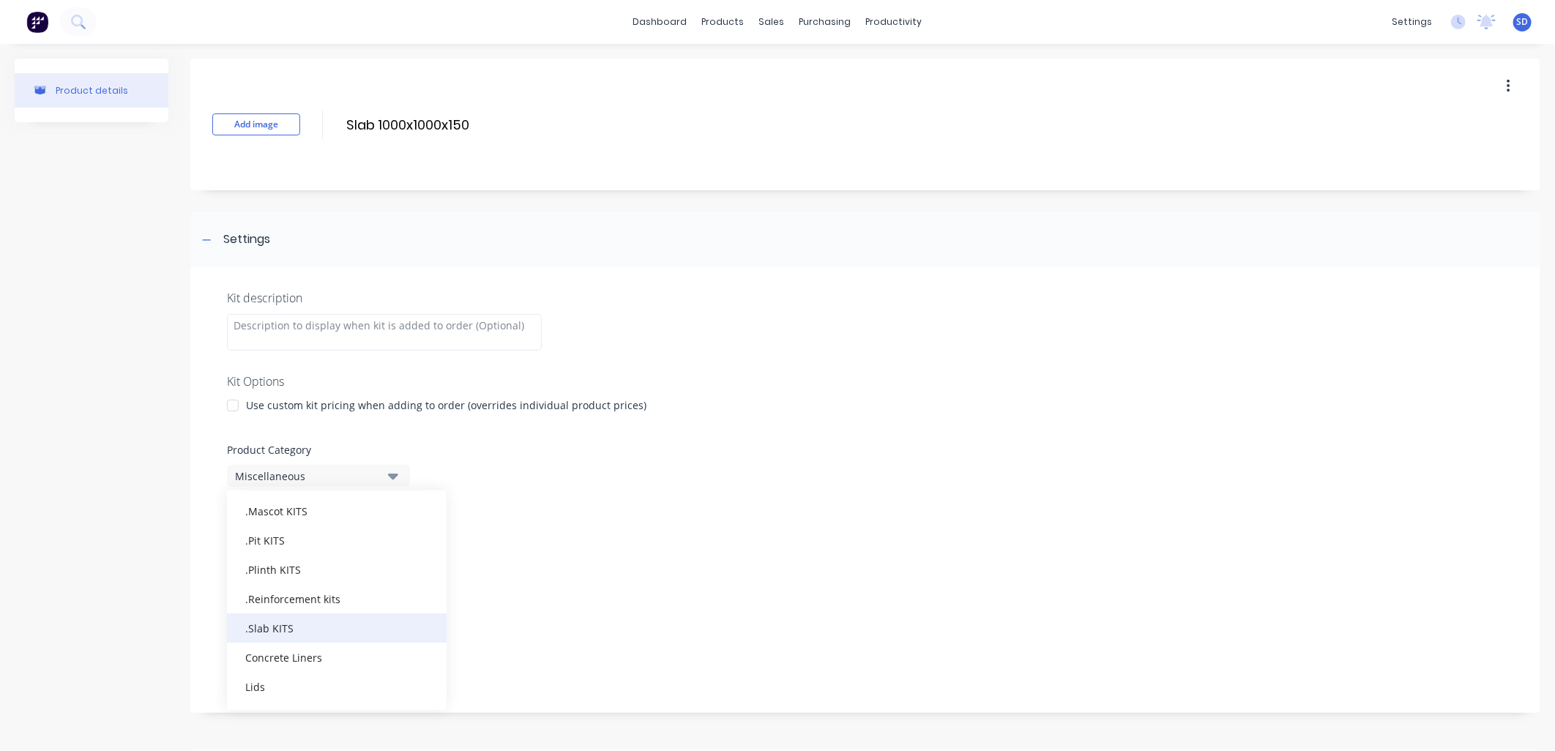
click at [288, 627] on div ".Slab KITS" at bounding box center [337, 627] width 220 height 29
click at [527, 447] on label "Product Category" at bounding box center [865, 449] width 1277 height 15
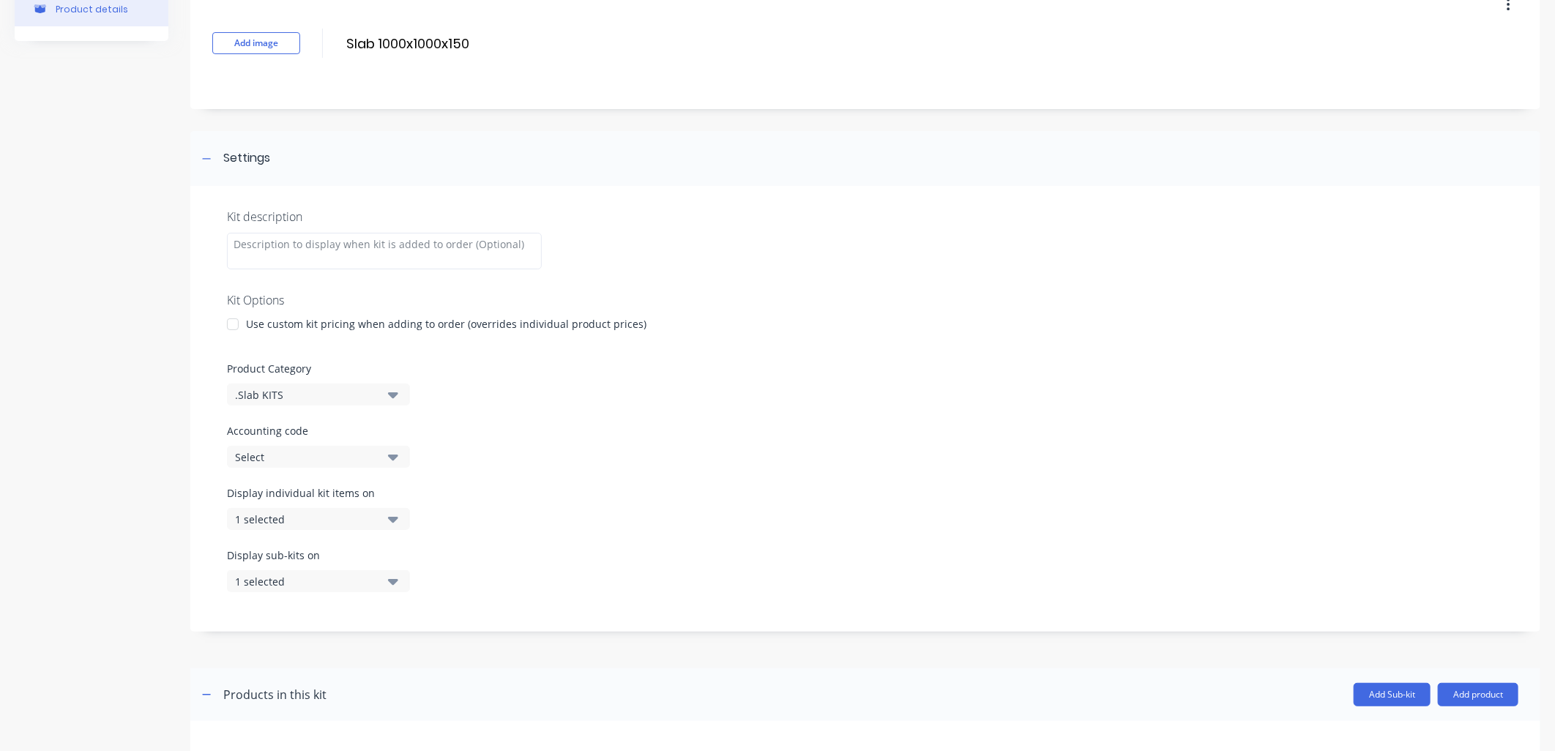
click at [306, 452] on div "Select" at bounding box center [306, 456] width 142 height 15
click at [550, 435] on label "Accounting code" at bounding box center [865, 430] width 1277 height 15
click at [632, 474] on div "Kit description Kit Options Use custom kit pricing when adding to order (overri…" at bounding box center [865, 409] width 1350 height 446
click at [333, 515] on div "1 selected" at bounding box center [306, 519] width 142 height 15
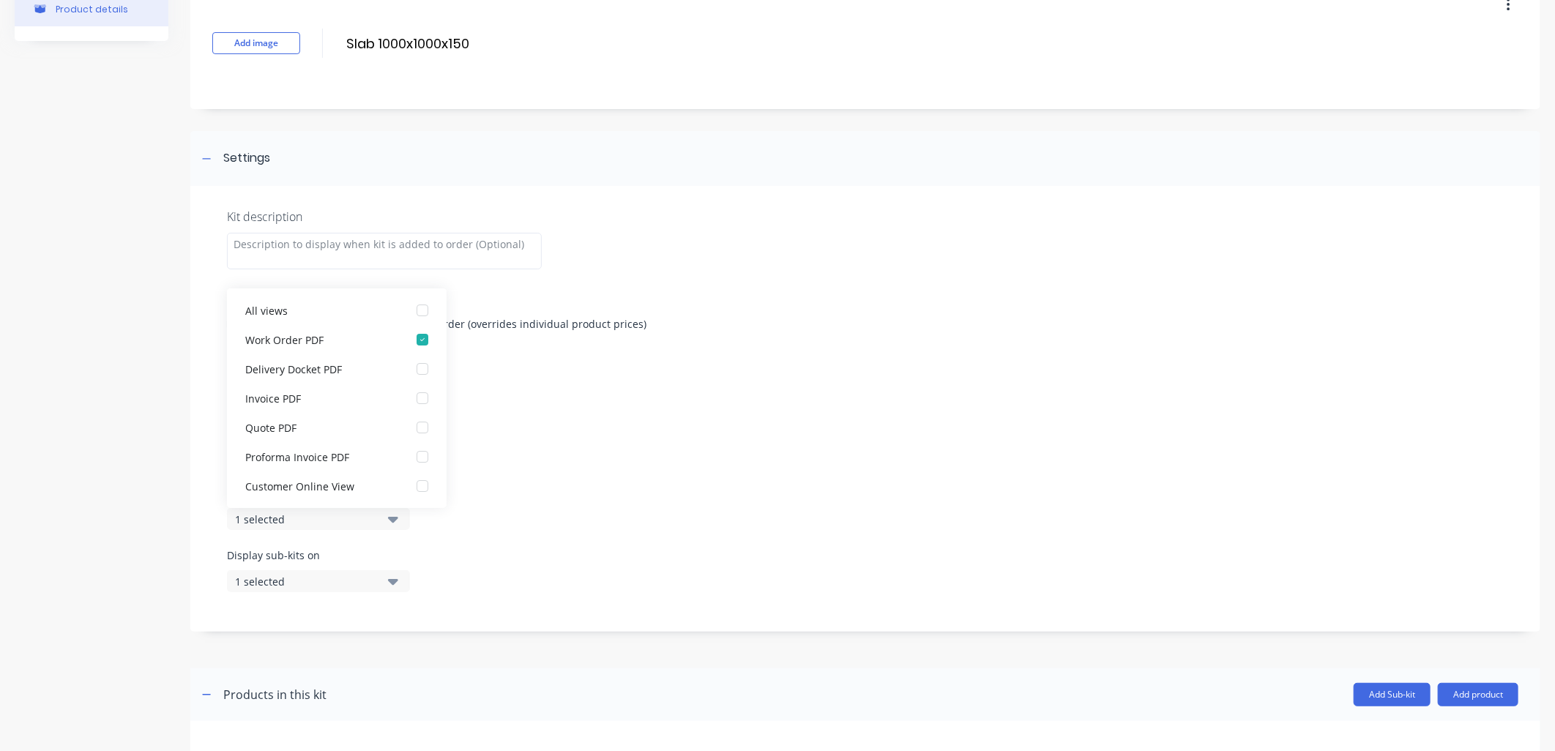
click at [677, 489] on div "Display individual kit items on 1 selected" at bounding box center [865, 516] width 1277 height 62
click at [316, 583] on div "1 selected" at bounding box center [306, 581] width 142 height 15
click at [595, 518] on div "Display individual kit items on 1 selected" at bounding box center [865, 516] width 1277 height 62
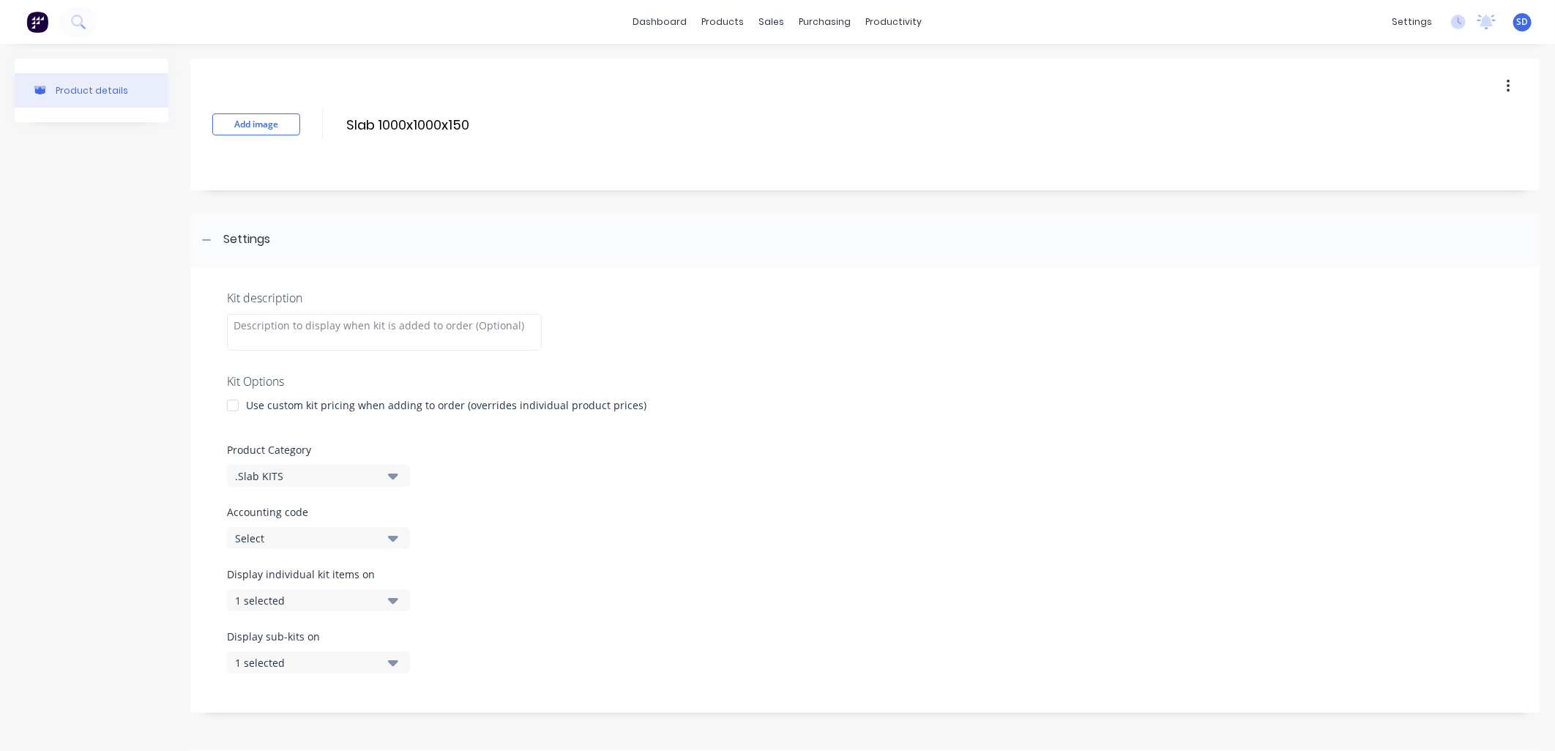
click at [509, 492] on div "Kit description Kit Options Use custom kit pricing when adding to order (overri…" at bounding box center [865, 490] width 1350 height 446
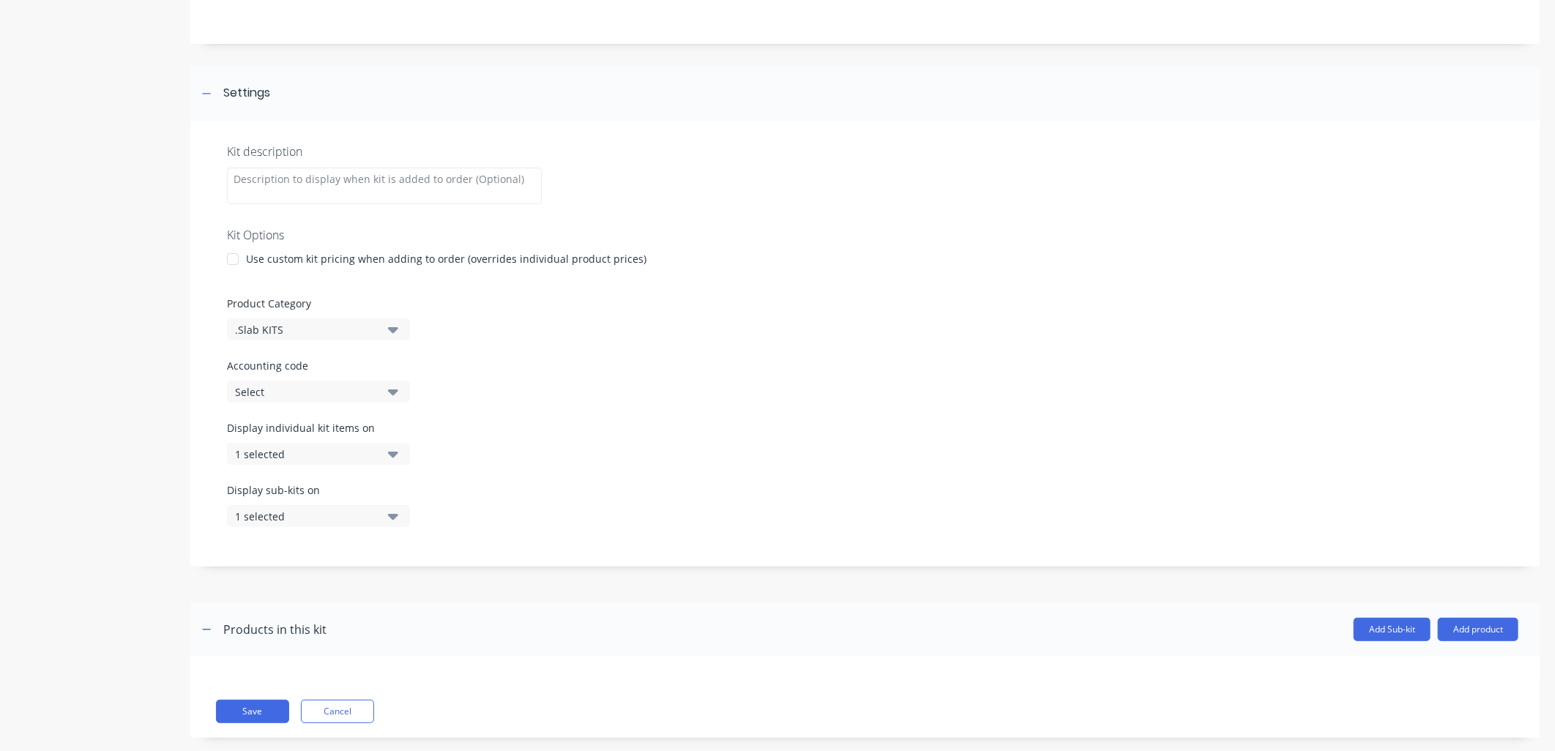
scroll to position [162, 0]
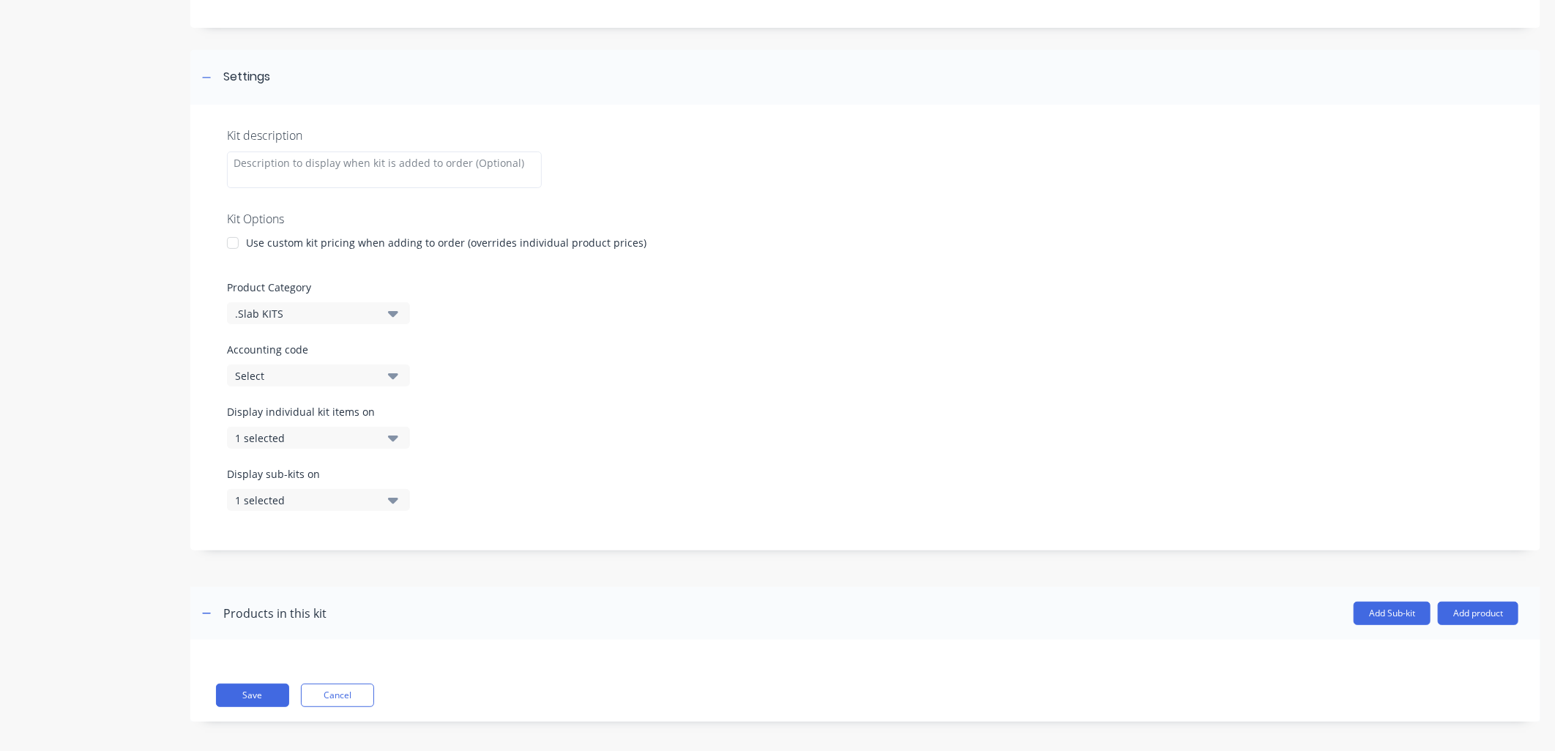
click at [604, 362] on div "Accounting code Select" at bounding box center [865, 364] width 1277 height 45
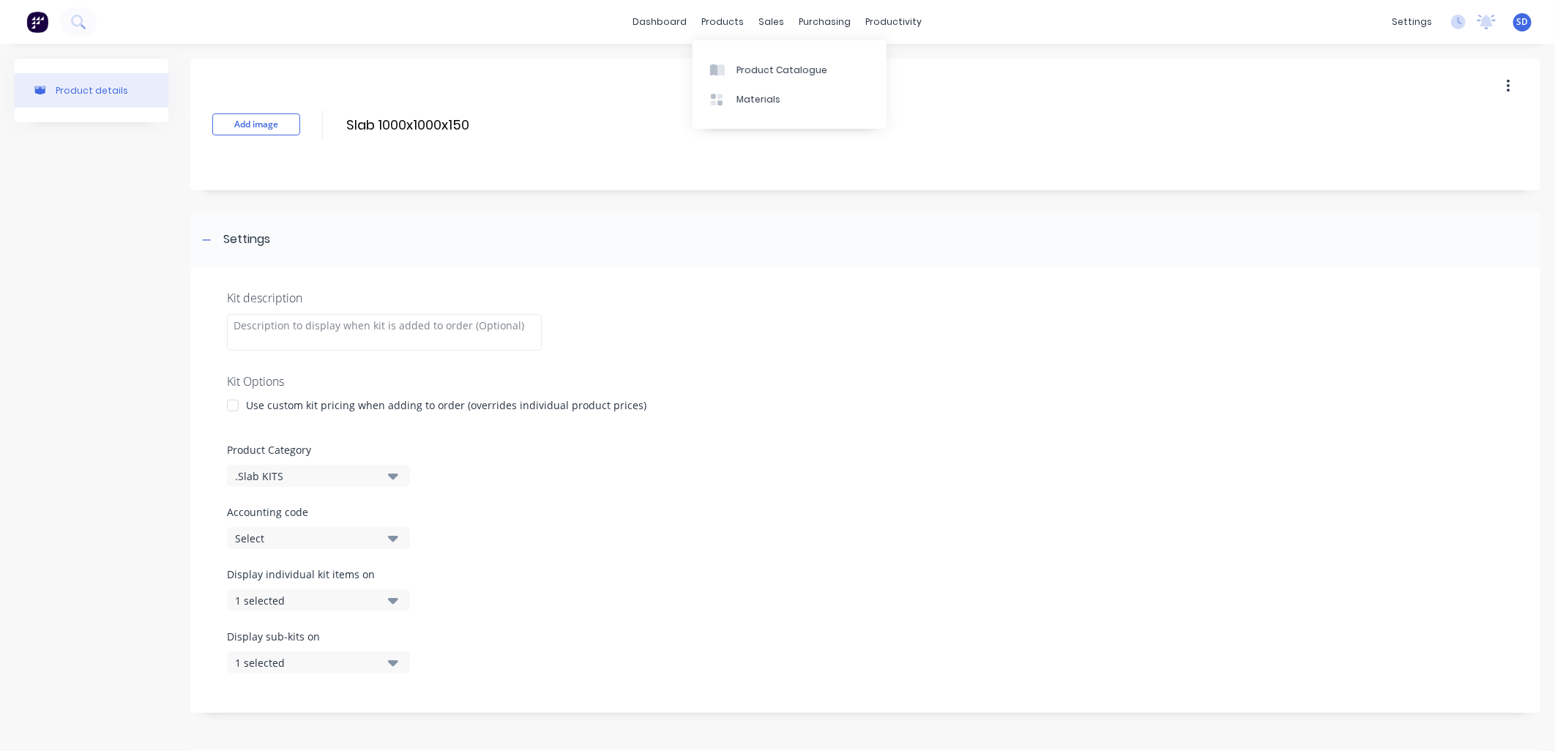
click at [793, 280] on div "Kit description Kit Options Use custom kit pricing when adding to order (overri…" at bounding box center [865, 490] width 1350 height 446
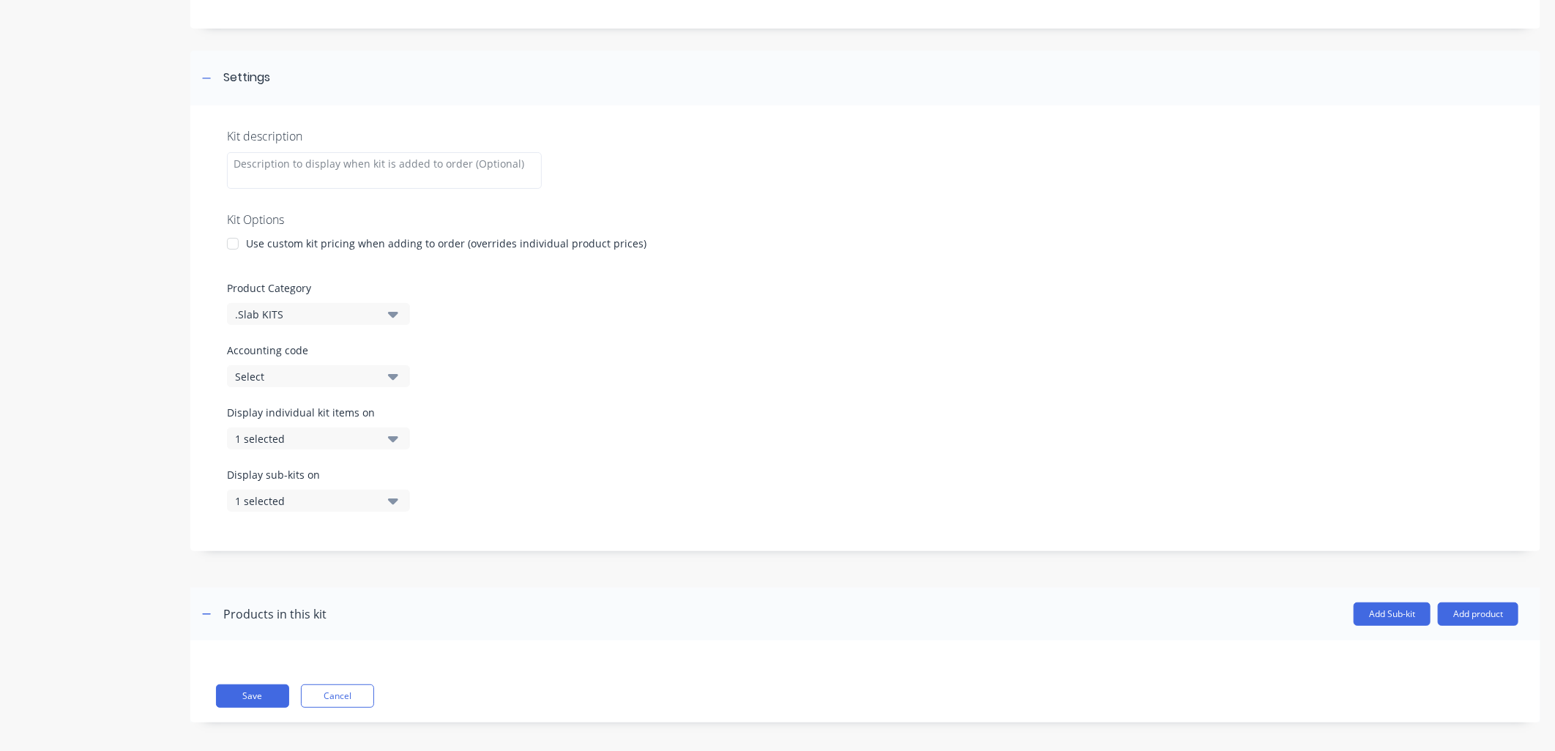
scroll to position [162, 0]
click at [323, 432] on div "1 selected" at bounding box center [306, 437] width 142 height 15
click at [602, 429] on div "Display individual kit items on 1 selected" at bounding box center [865, 435] width 1277 height 62
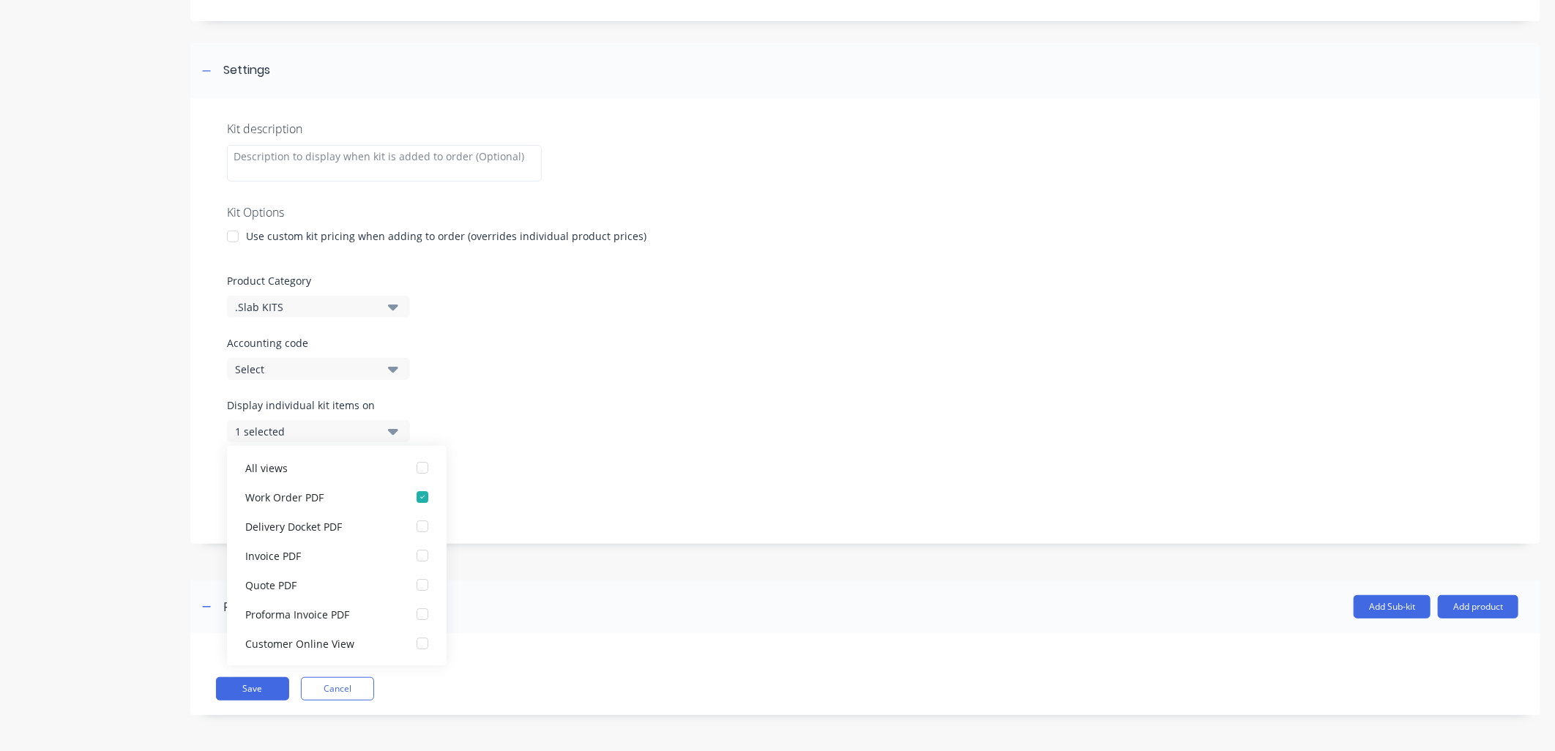
click at [610, 466] on div "Display sub-kits on 1 selected" at bounding box center [865, 491] width 1277 height 62
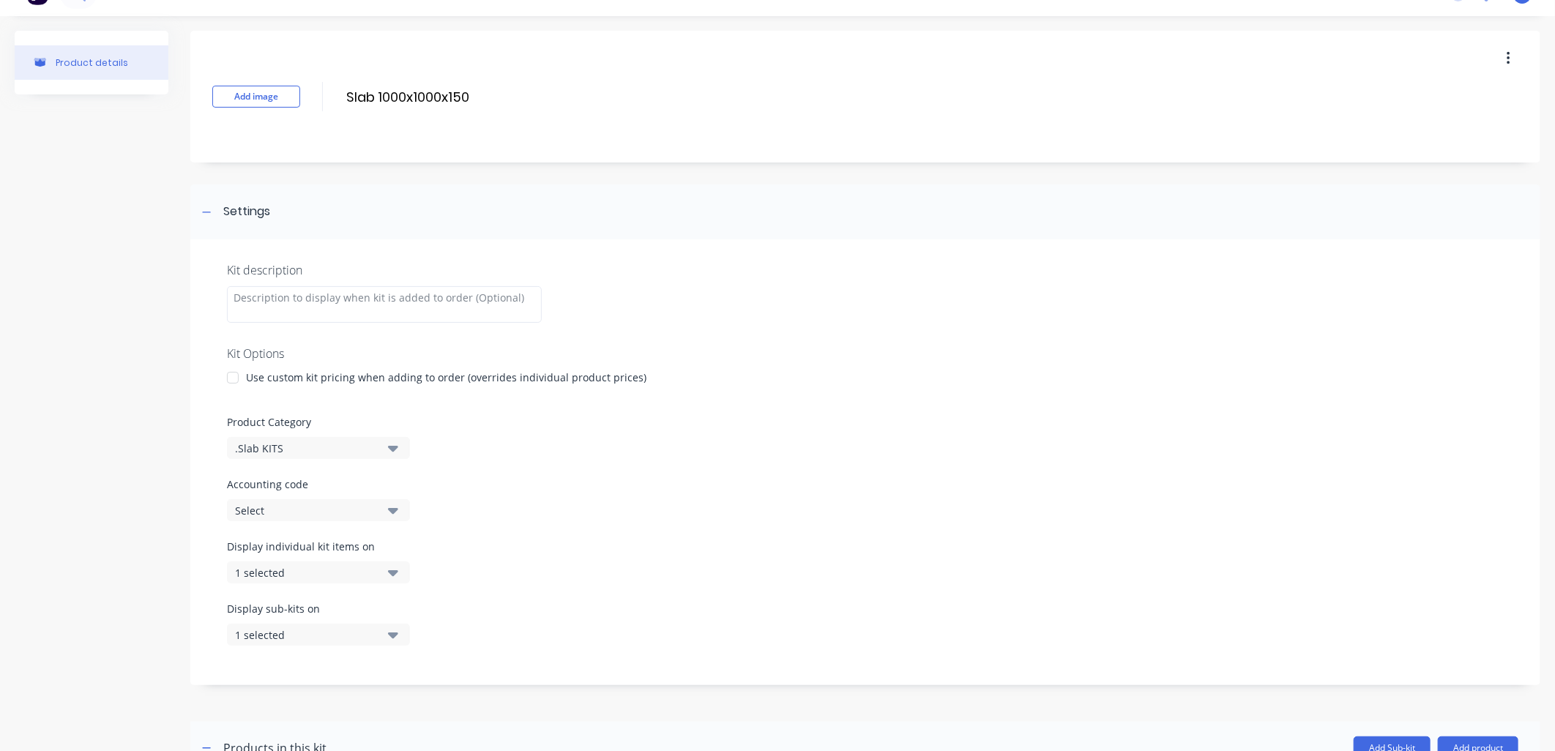
scroll to position [0, 0]
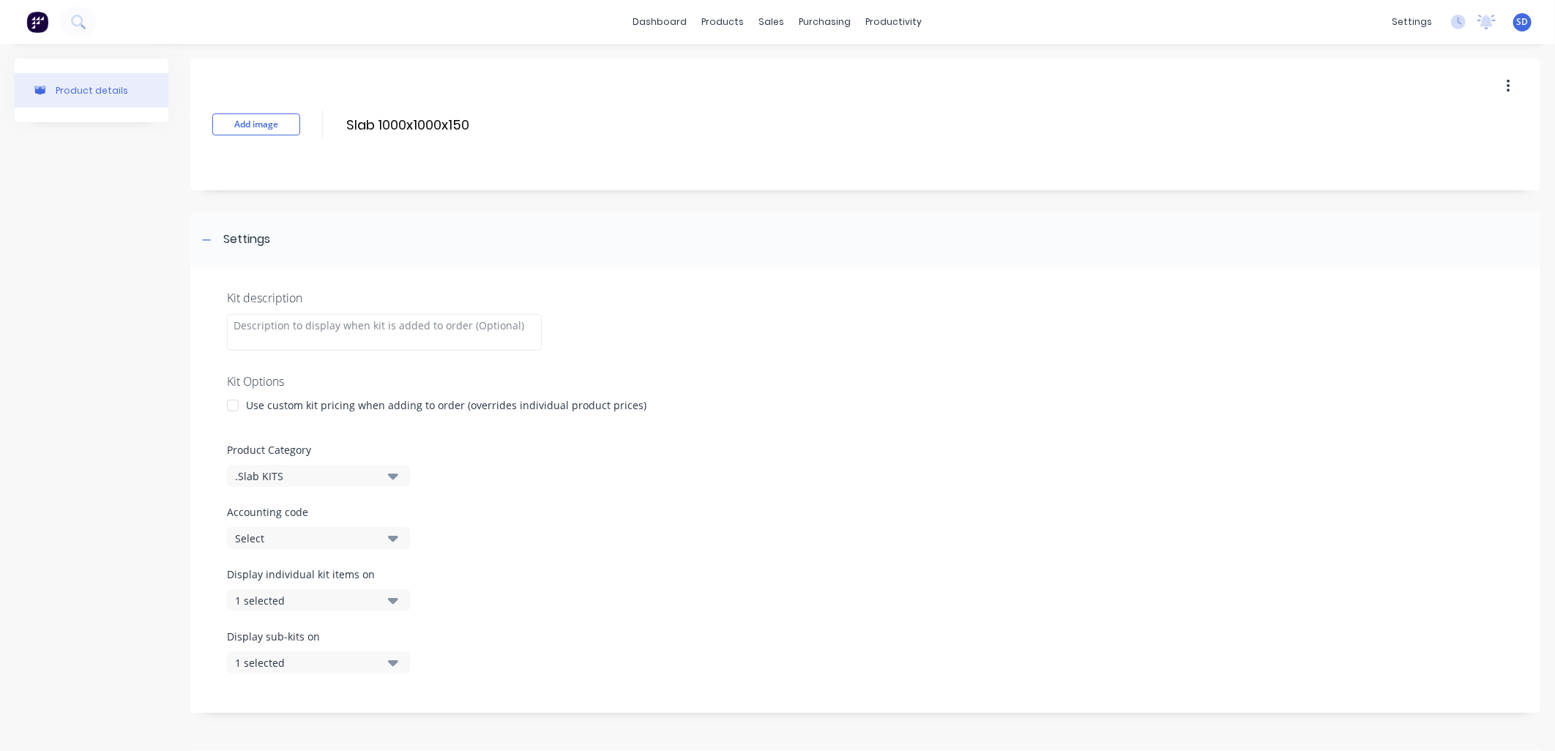
click at [698, 562] on div "Kit description Kit Options Use custom kit pricing when adding to order (overri…" at bounding box center [865, 490] width 1350 height 446
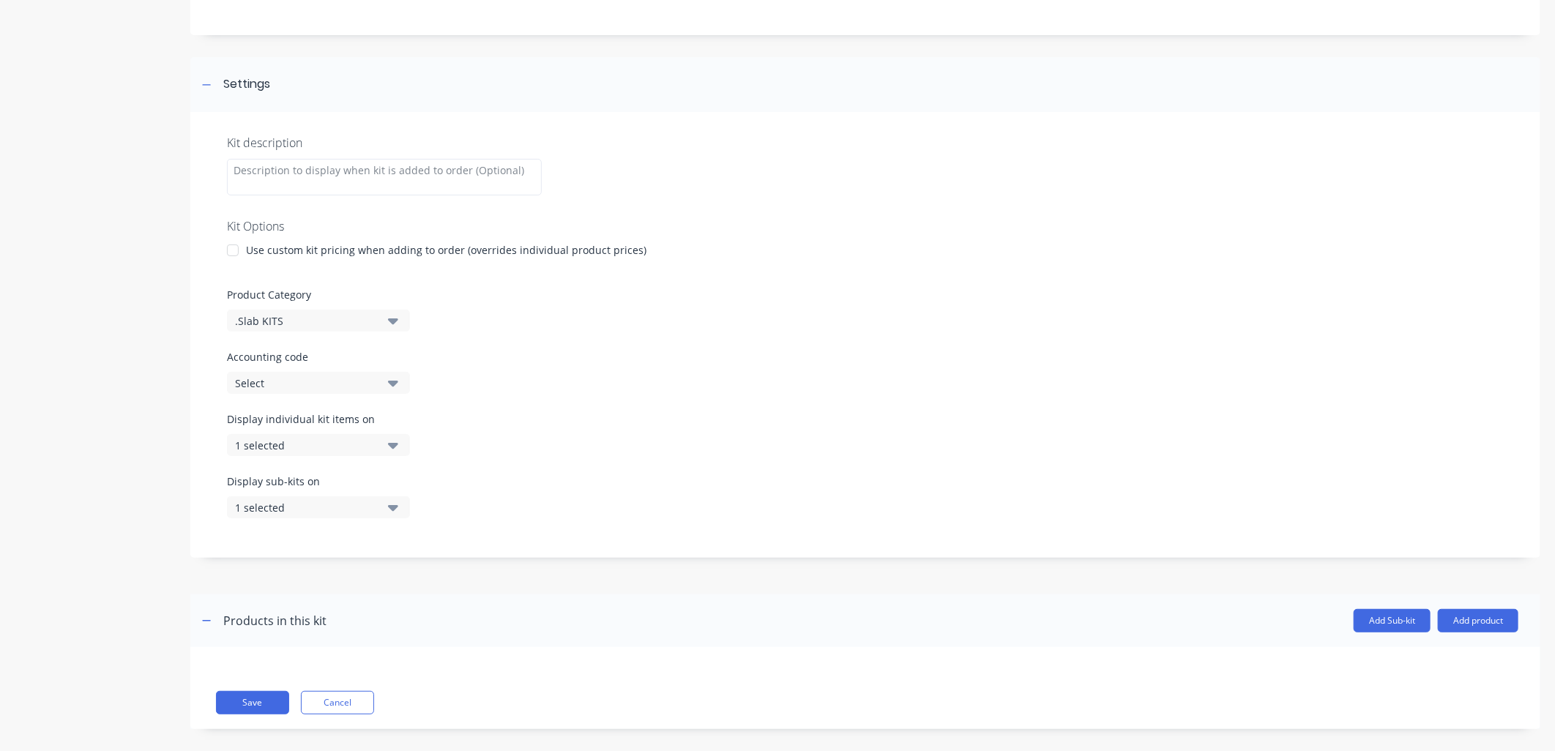
scroll to position [169, 0]
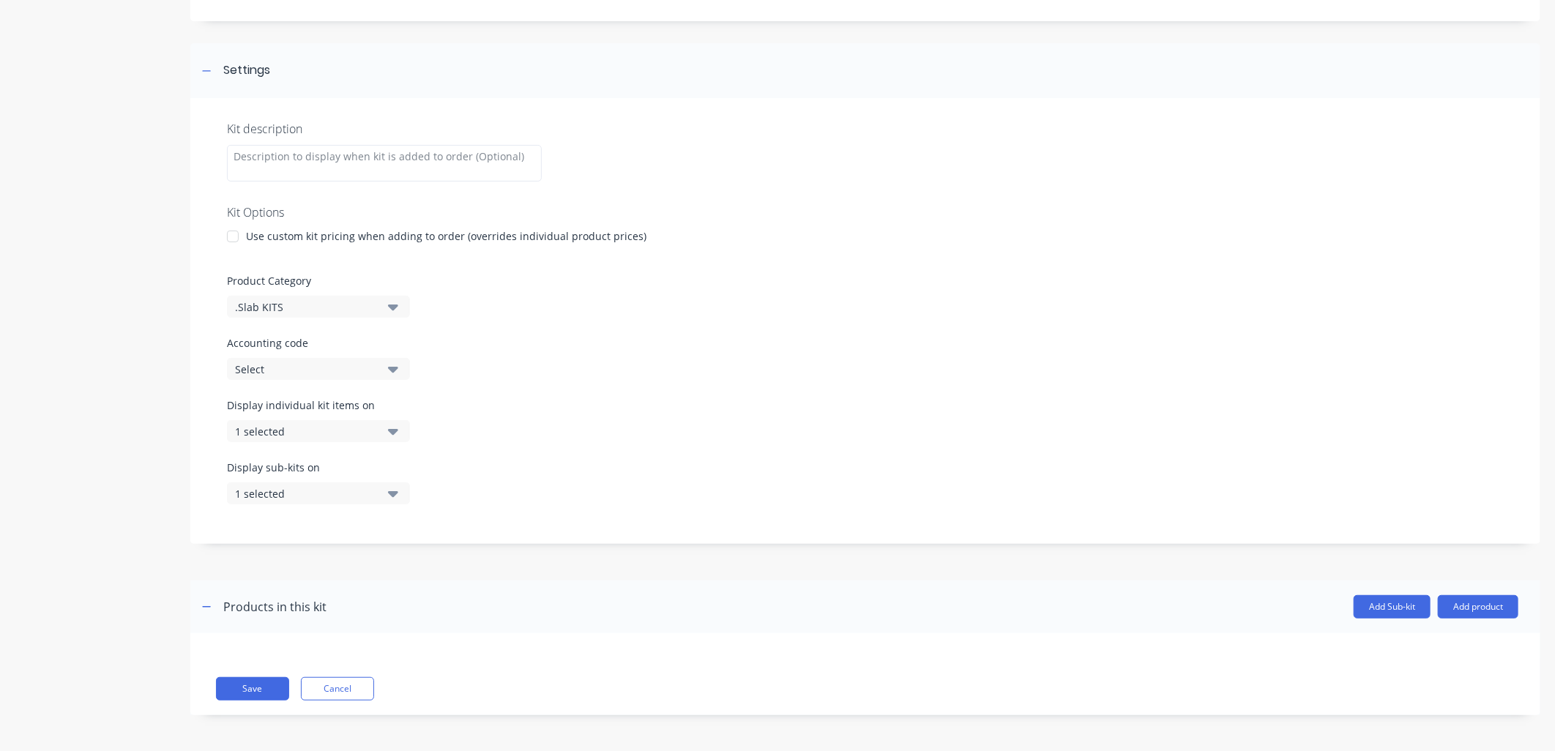
click at [309, 428] on div "1 selected" at bounding box center [306, 431] width 142 height 15
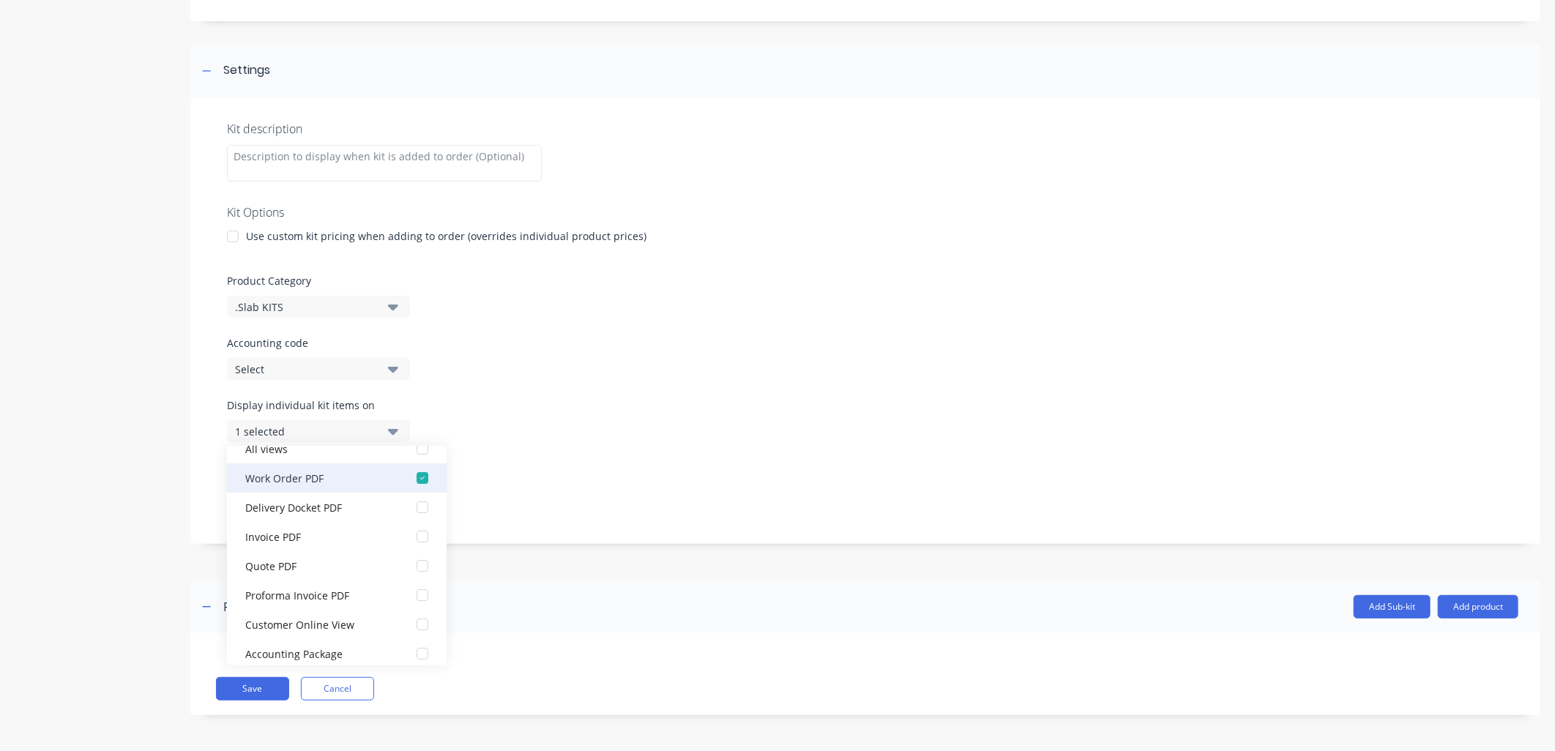
scroll to position [29, 0]
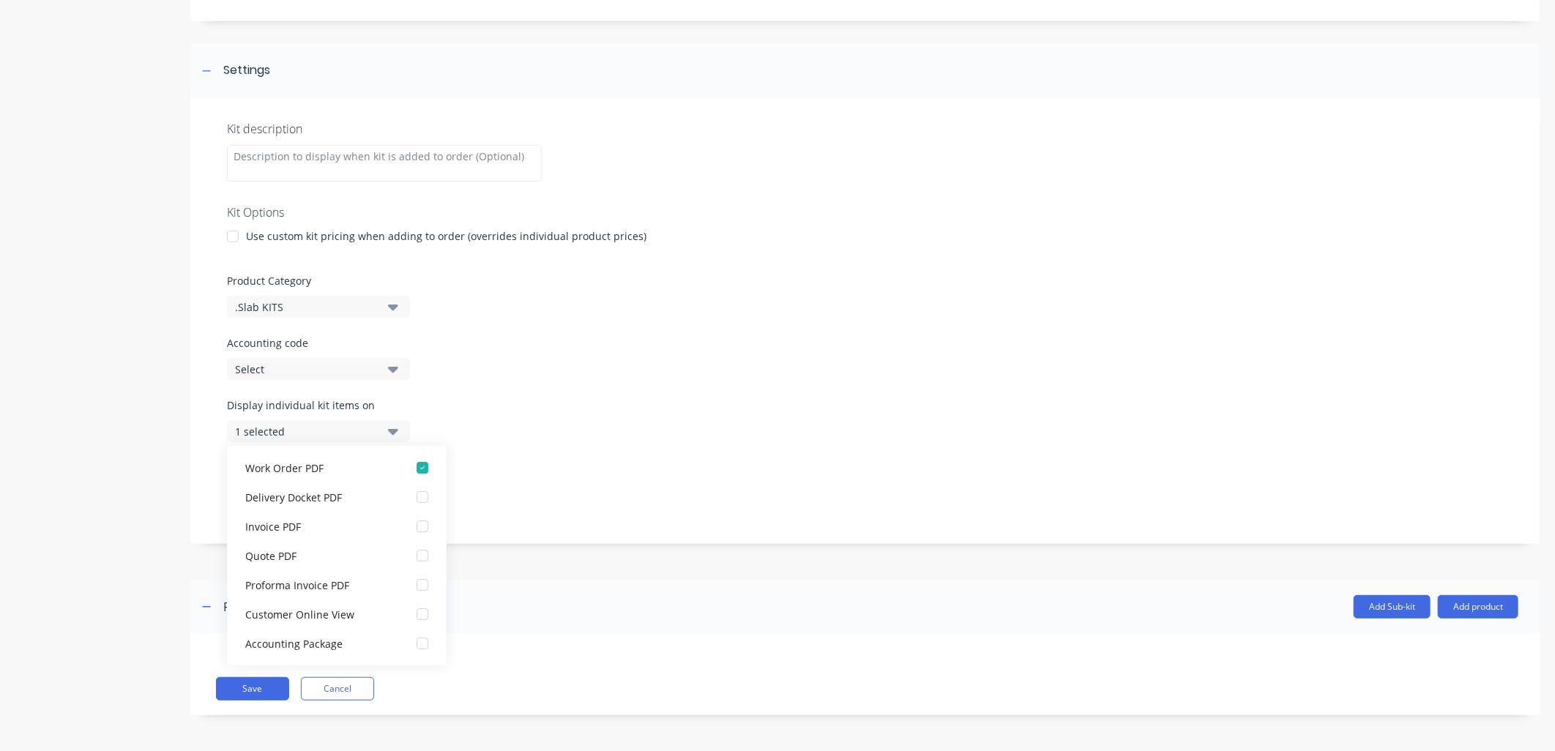
click at [615, 359] on div "Accounting code Select" at bounding box center [865, 357] width 1277 height 45
click at [381, 486] on button "1 selected" at bounding box center [318, 493] width 183 height 22
click at [853, 348] on label "Accounting code" at bounding box center [865, 342] width 1277 height 15
click at [1473, 602] on button "Add product" at bounding box center [1478, 606] width 81 height 23
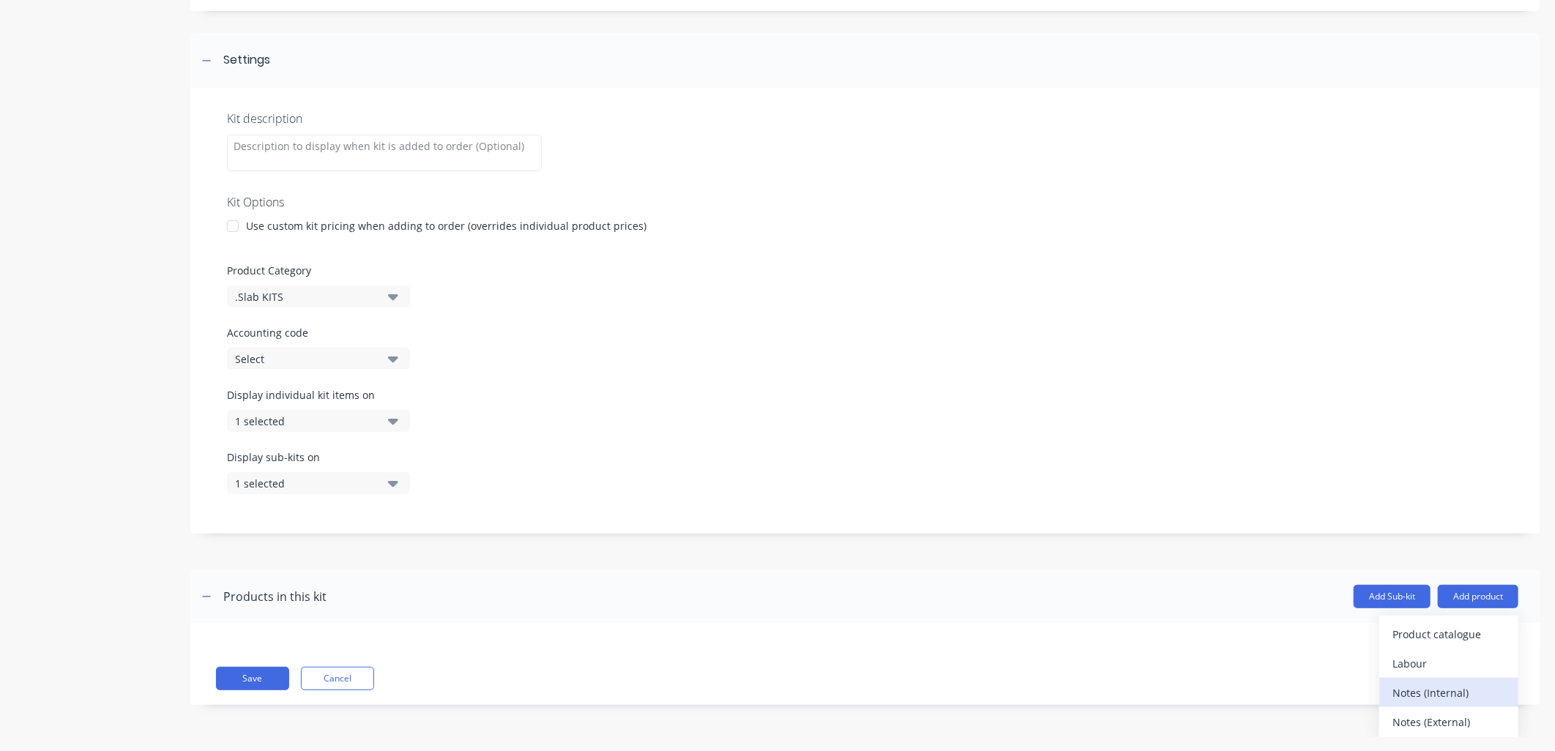
scroll to position [13, 0]
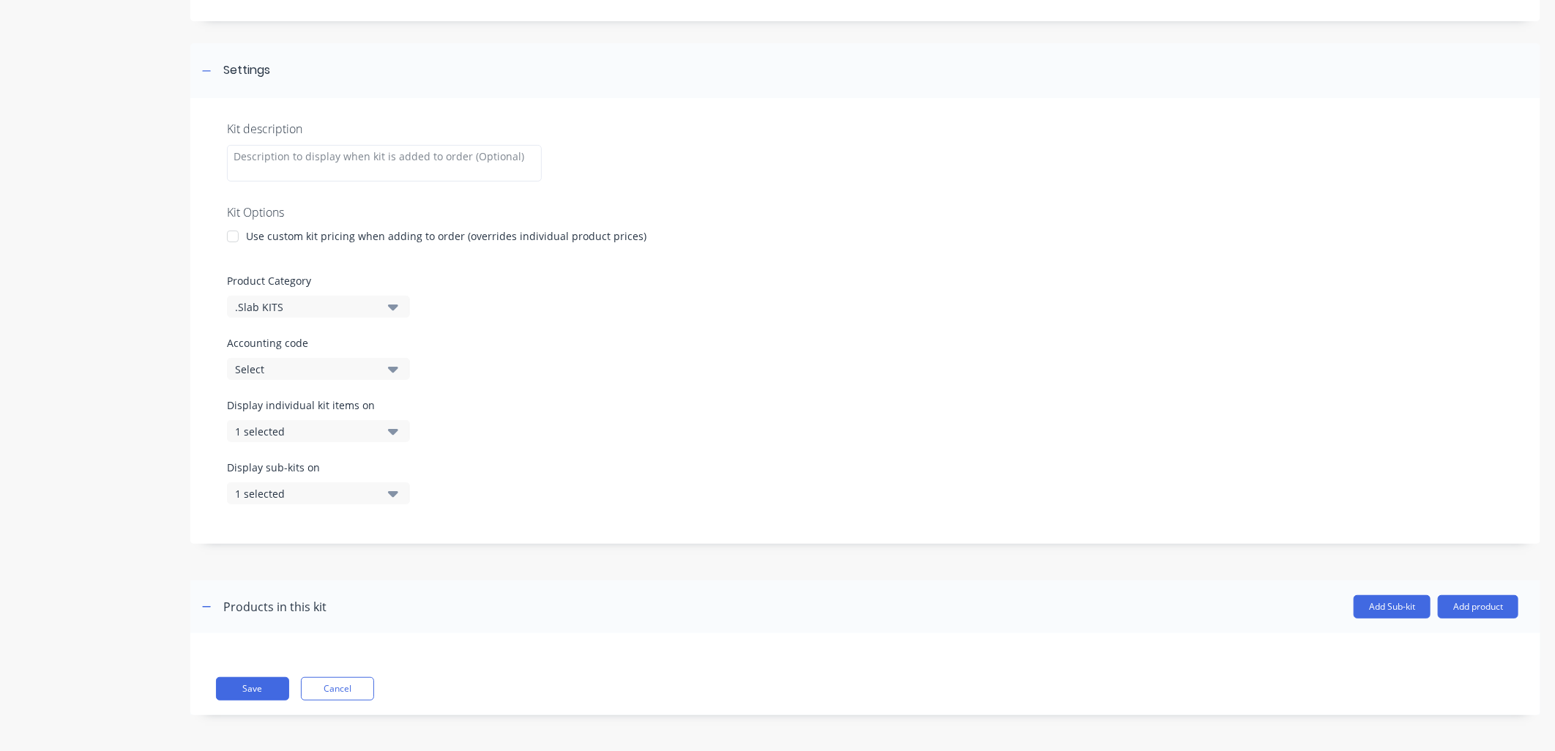
click at [1098, 433] on div "Display individual kit items on 1 selected" at bounding box center [865, 428] width 1277 height 62
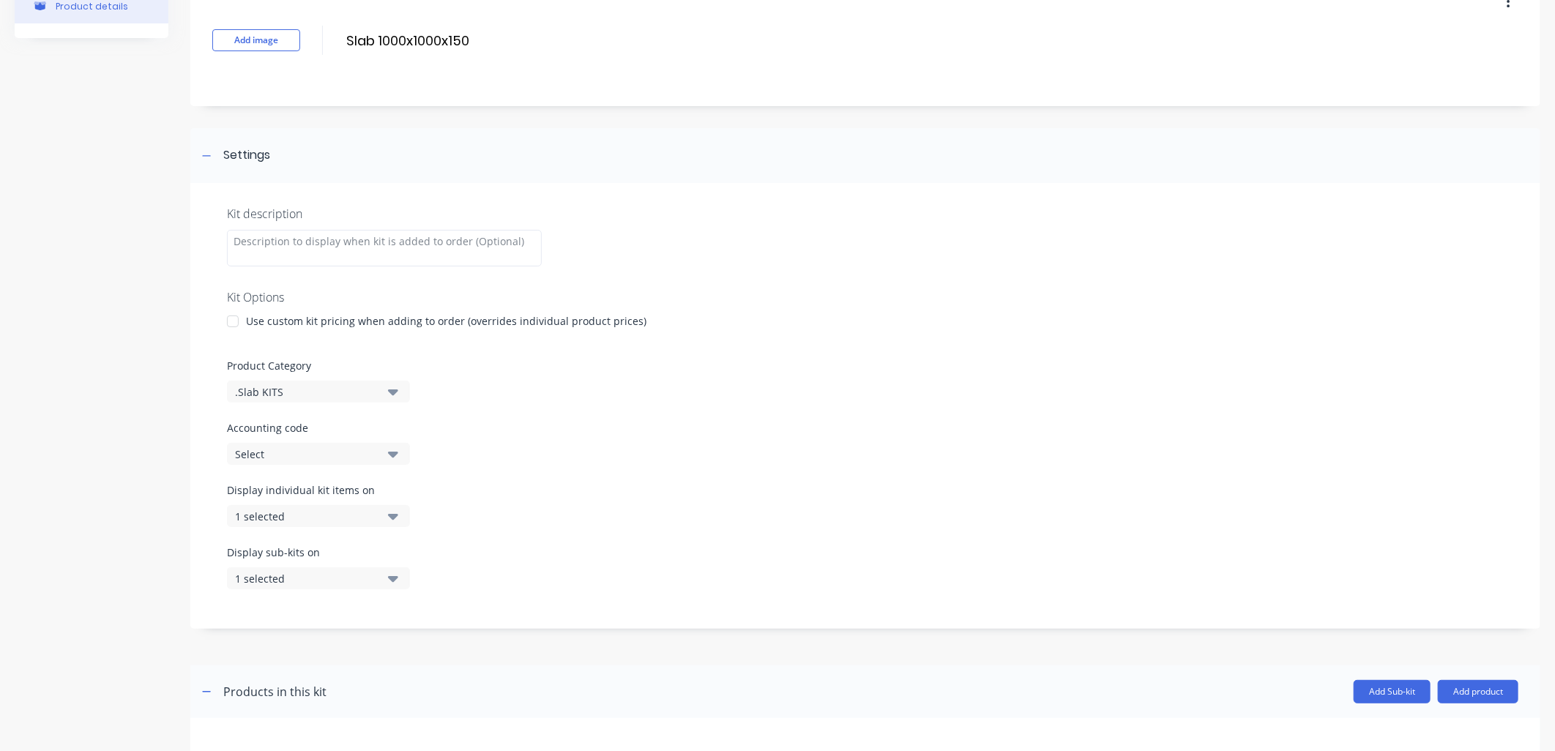
scroll to position [0, 0]
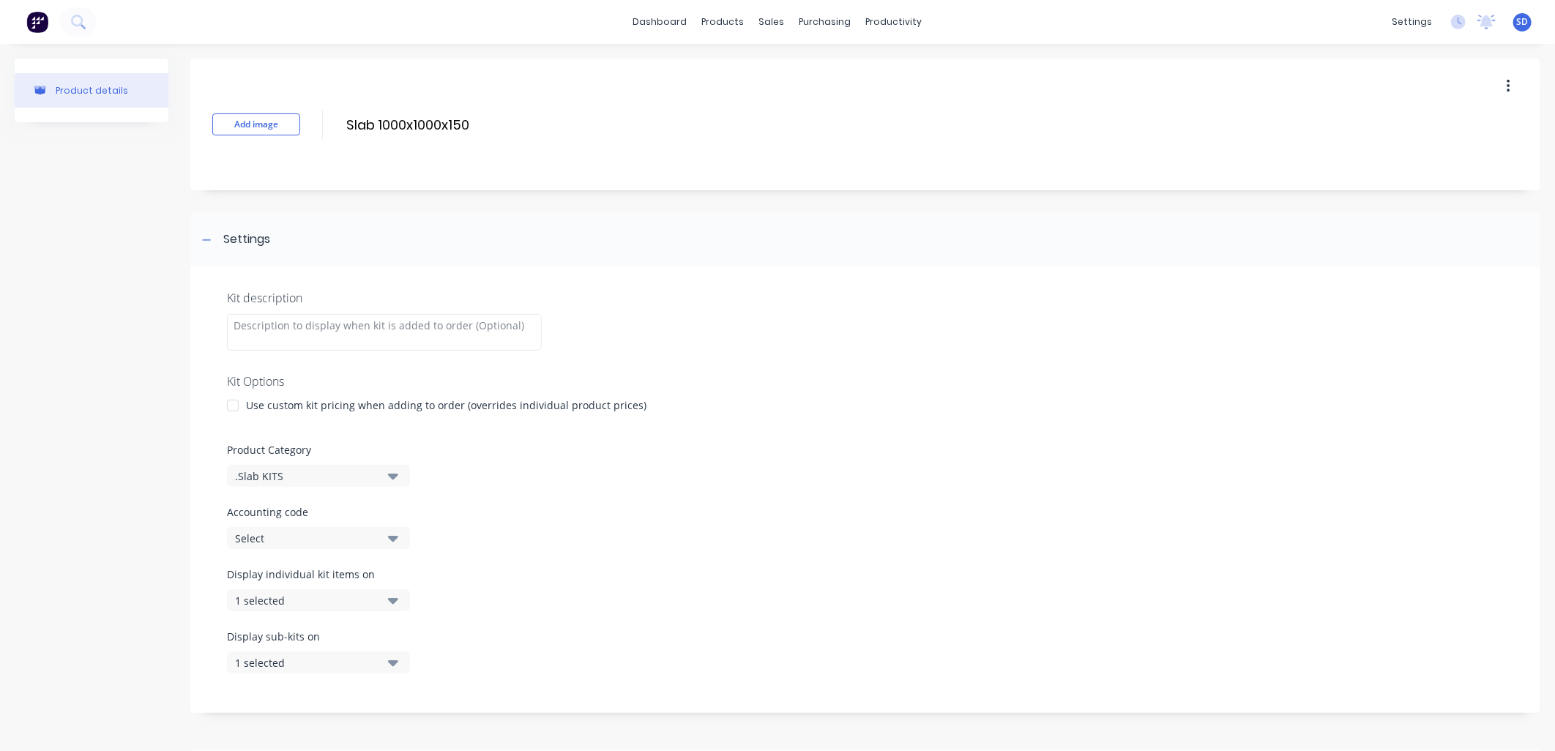
click at [1499, 86] on button "button" at bounding box center [1508, 86] width 34 height 26
click at [1419, 156] on div "Delete" at bounding box center [1456, 153] width 113 height 21
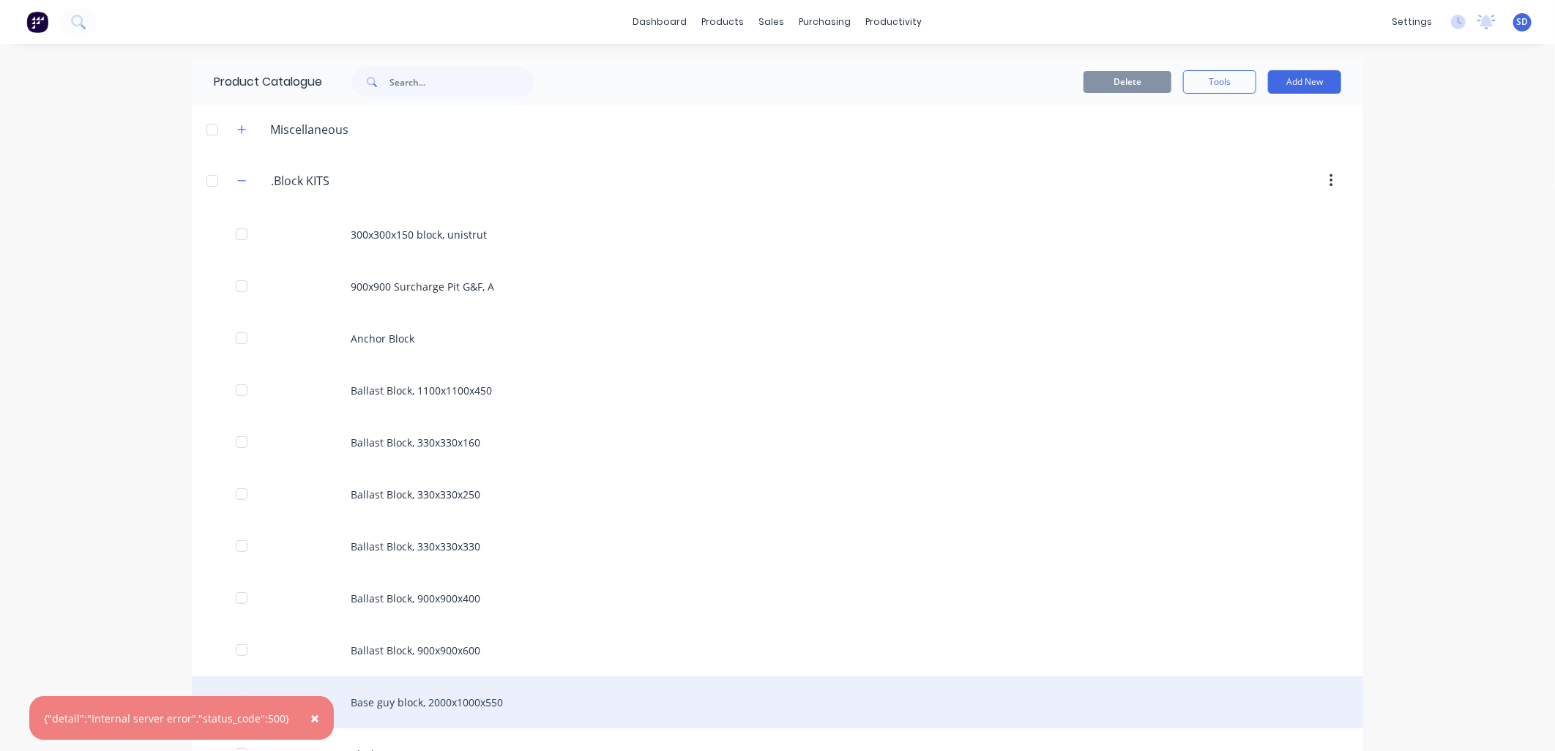
click at [310, 717] on span "×" at bounding box center [314, 718] width 9 height 20
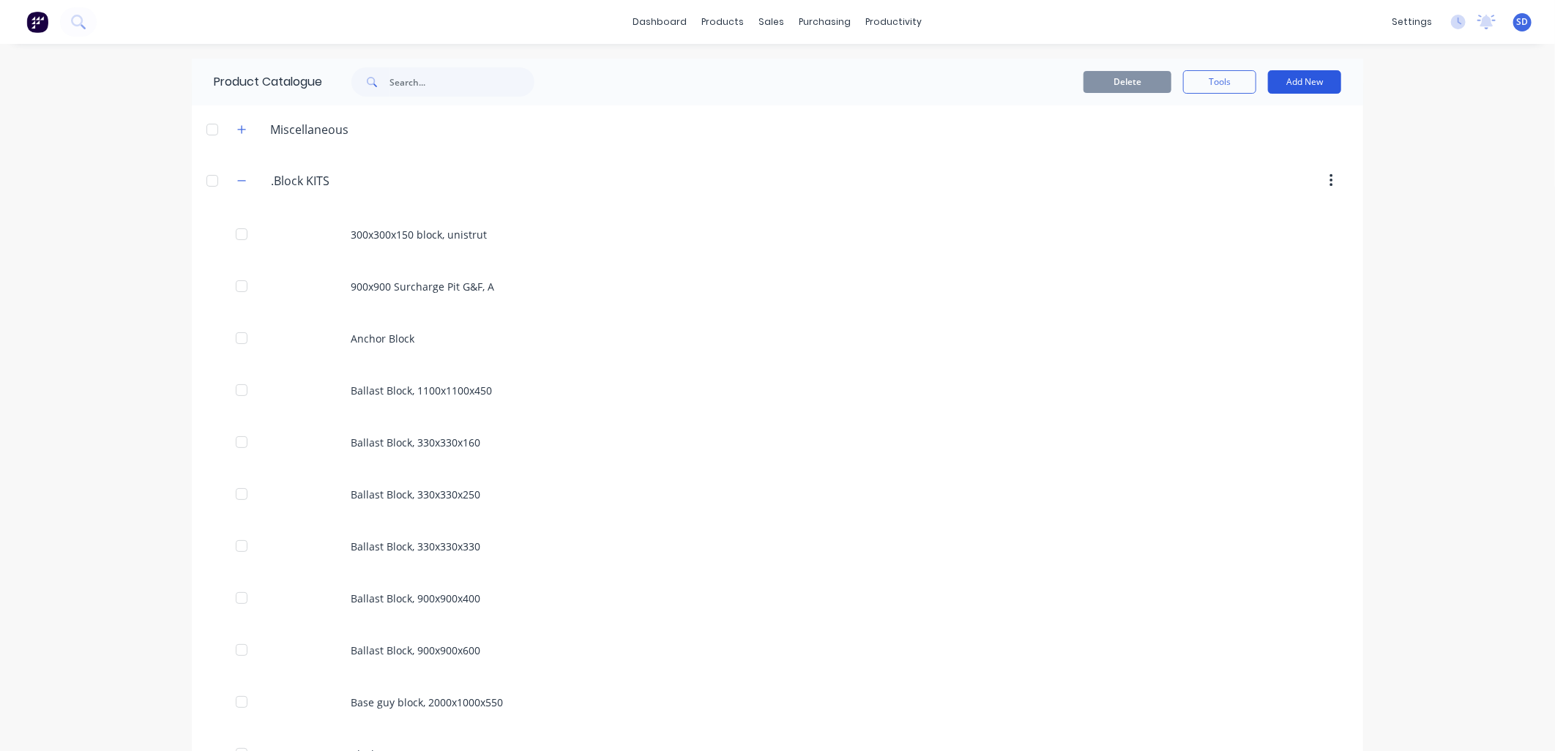
click at [1325, 83] on button "Add New" at bounding box center [1304, 81] width 73 height 23
click at [1265, 145] on div "Product" at bounding box center [1271, 148] width 113 height 21
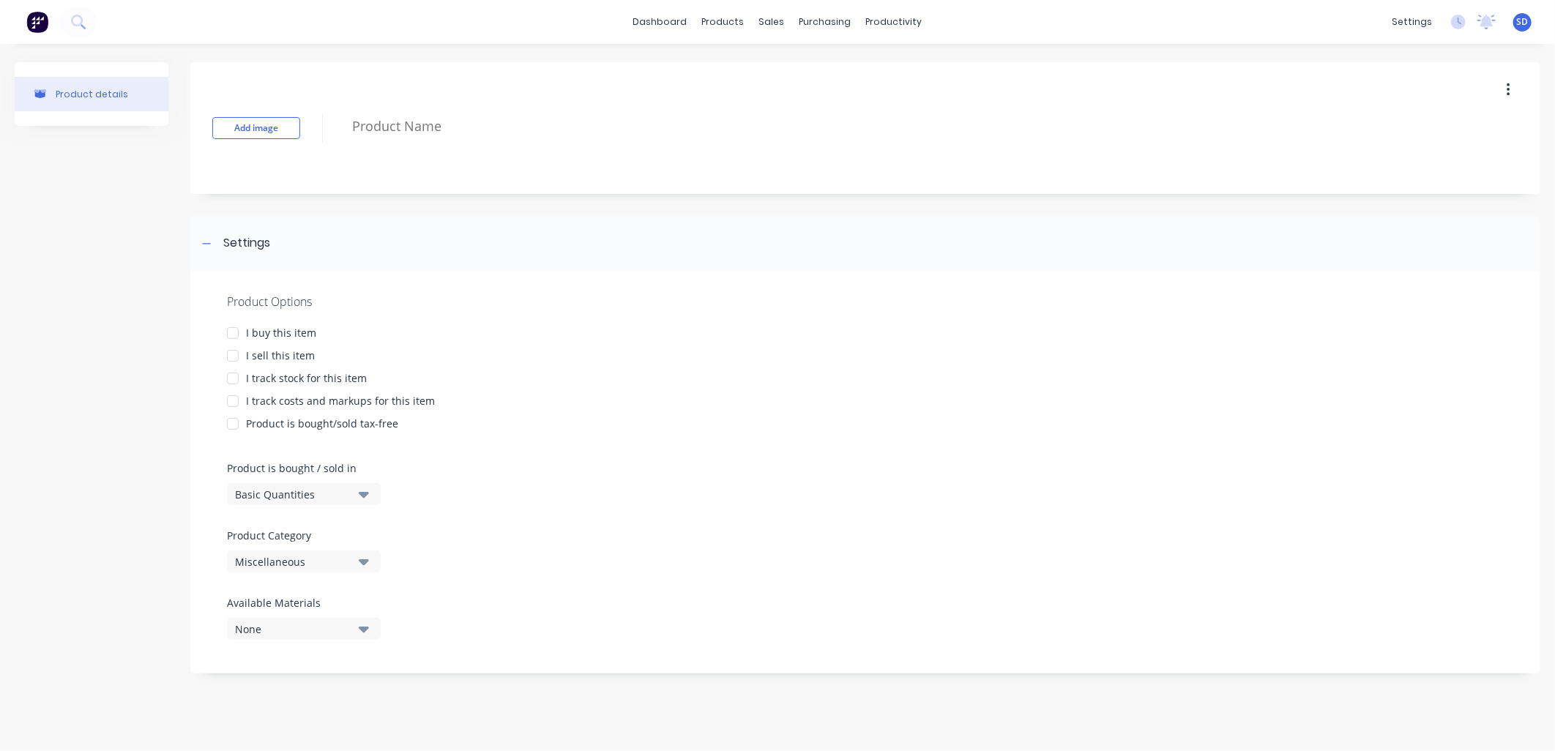
click at [232, 354] on div at bounding box center [232, 355] width 29 height 29
click at [362, 495] on icon "button" at bounding box center [364, 495] width 10 height 6
click at [351, 523] on div "Basic Quantities" at bounding box center [337, 530] width 220 height 29
click at [338, 562] on div "Miscellaneous" at bounding box center [293, 561] width 117 height 15
click at [579, 479] on div "Product Options I buy this item I sell this item I track stock for this item I …" at bounding box center [865, 472] width 1350 height 403
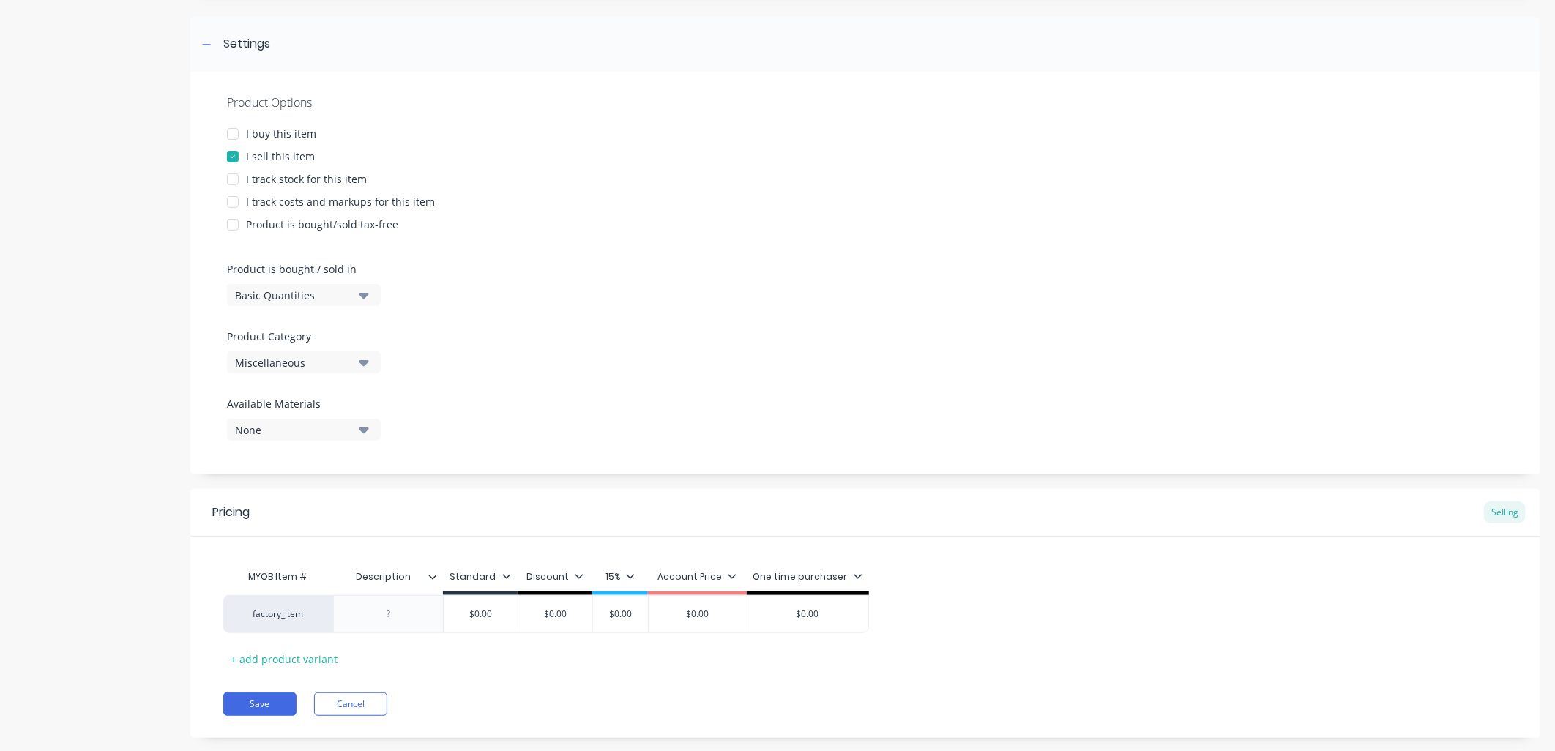
scroll to position [225, 0]
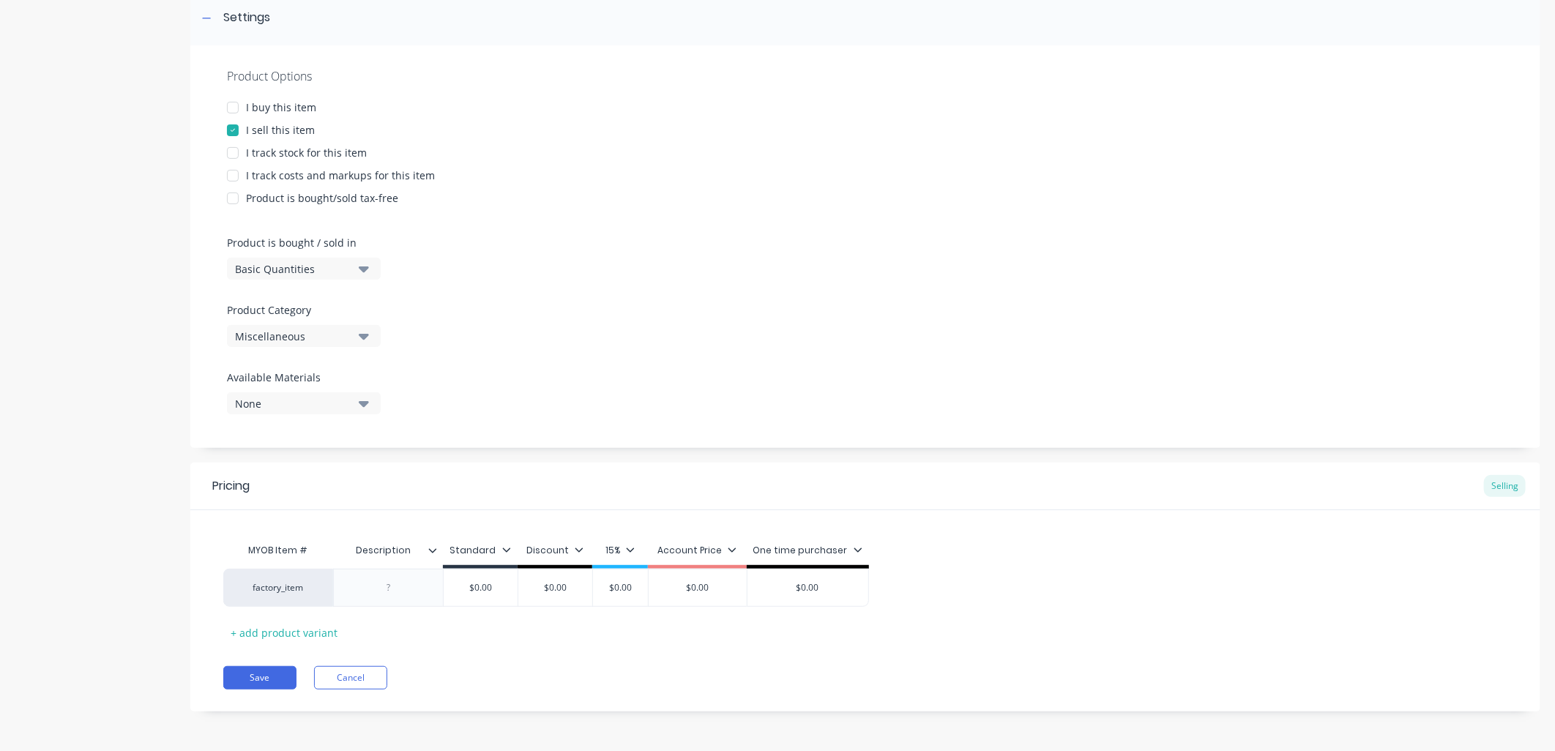
click at [318, 403] on div "None" at bounding box center [293, 403] width 117 height 15
click at [545, 326] on div "Product Options I buy this item I sell this item I track stock for this item I …" at bounding box center [865, 246] width 1350 height 403
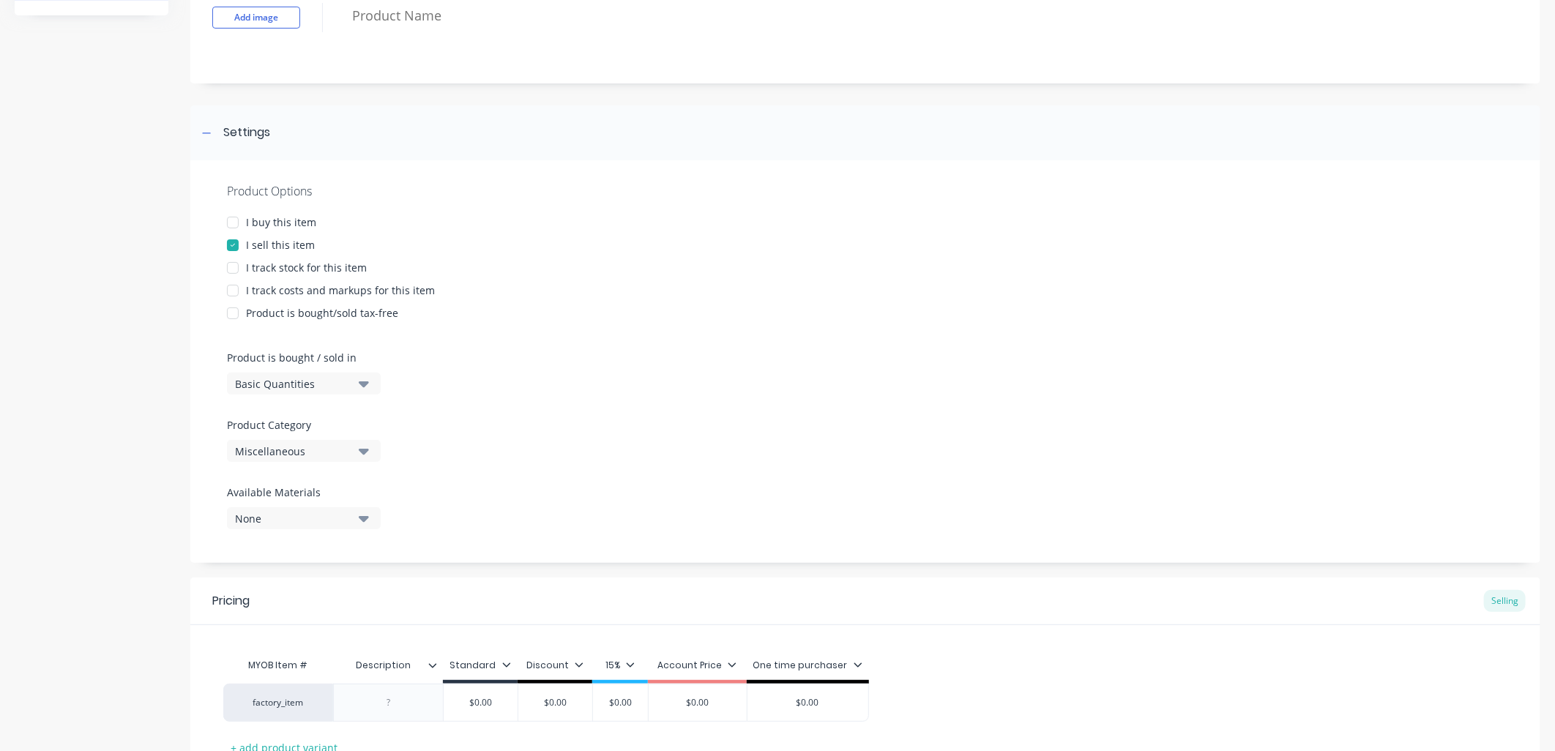
scroll to position [0, 0]
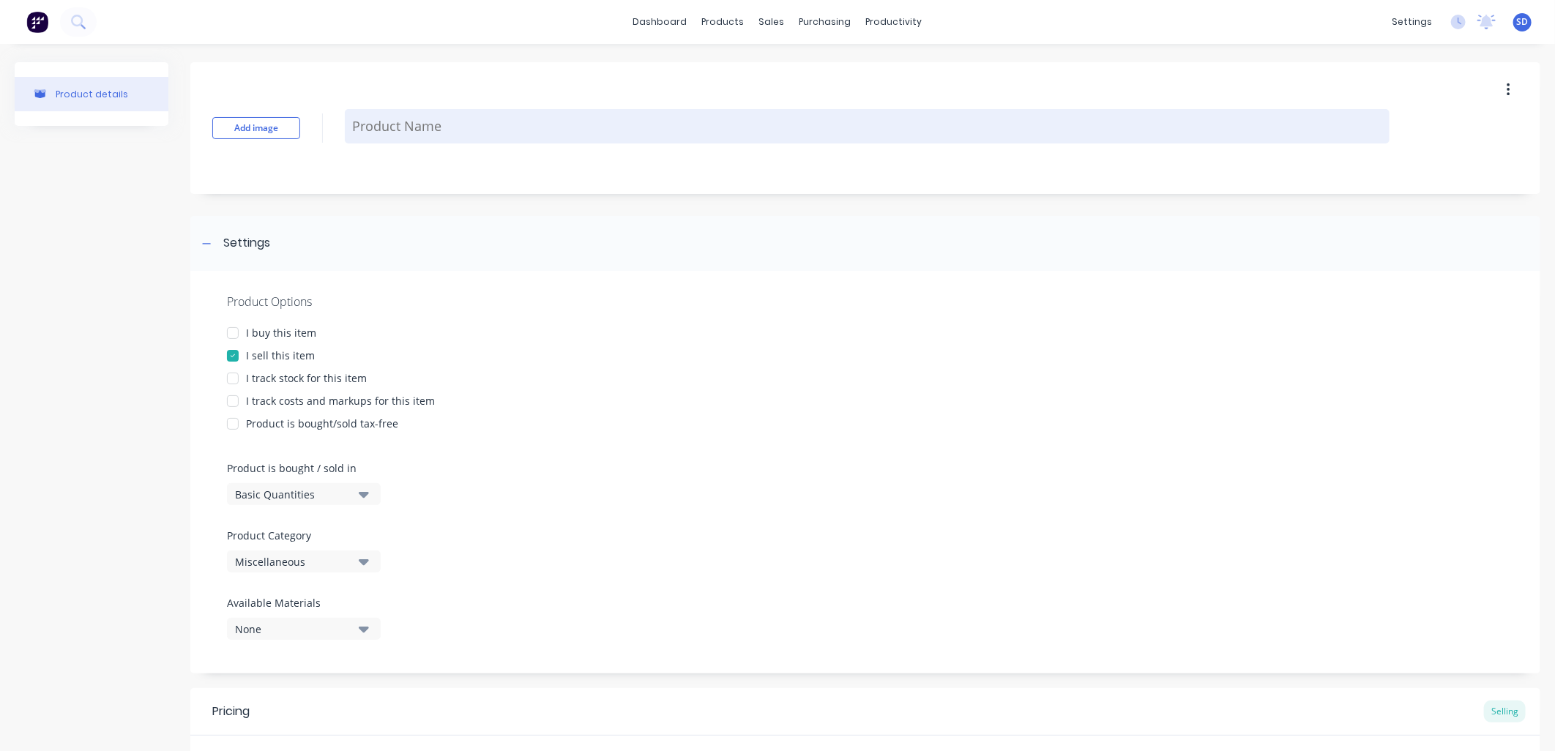
click at [378, 128] on textarea at bounding box center [867, 126] width 1045 height 34
type textarea "x"
type textarea "t"
type textarea "x"
type textarea "te"
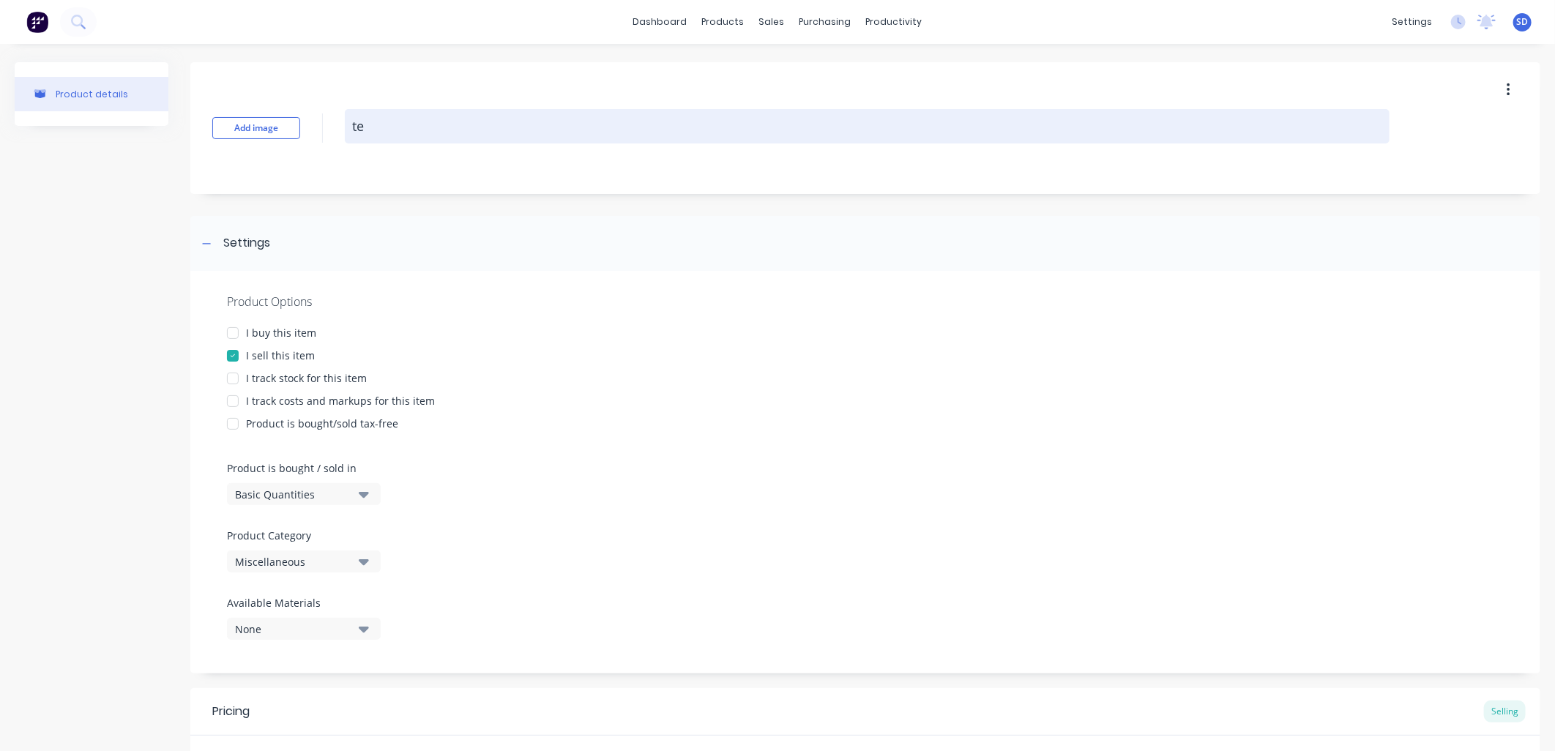
type textarea "x"
type textarea "tes"
type textarea "x"
type textarea "test"
type textarea "x"
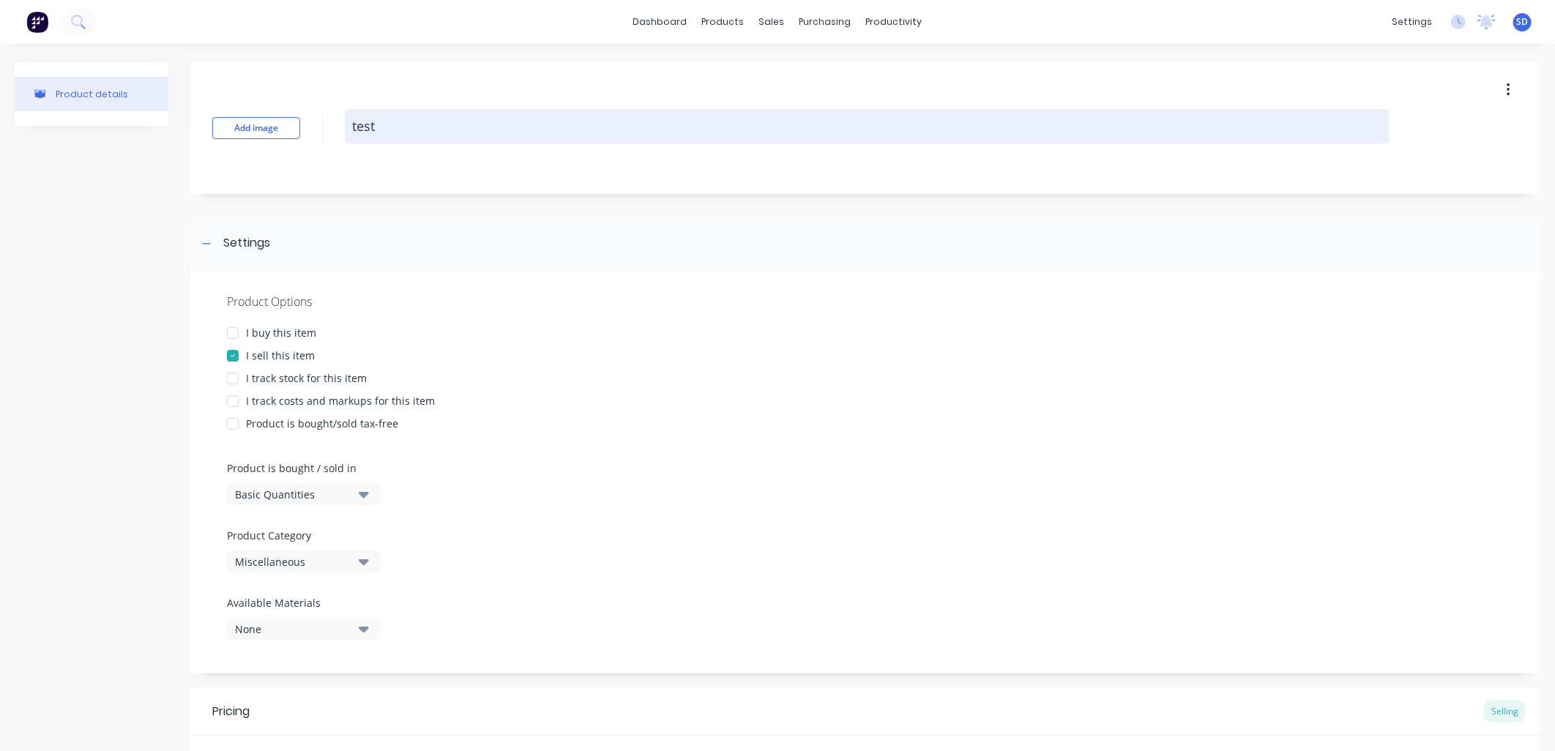
type textarea "test="
type textarea "x"
type textarea "test"
type textarea "x"
type textarea "tes"
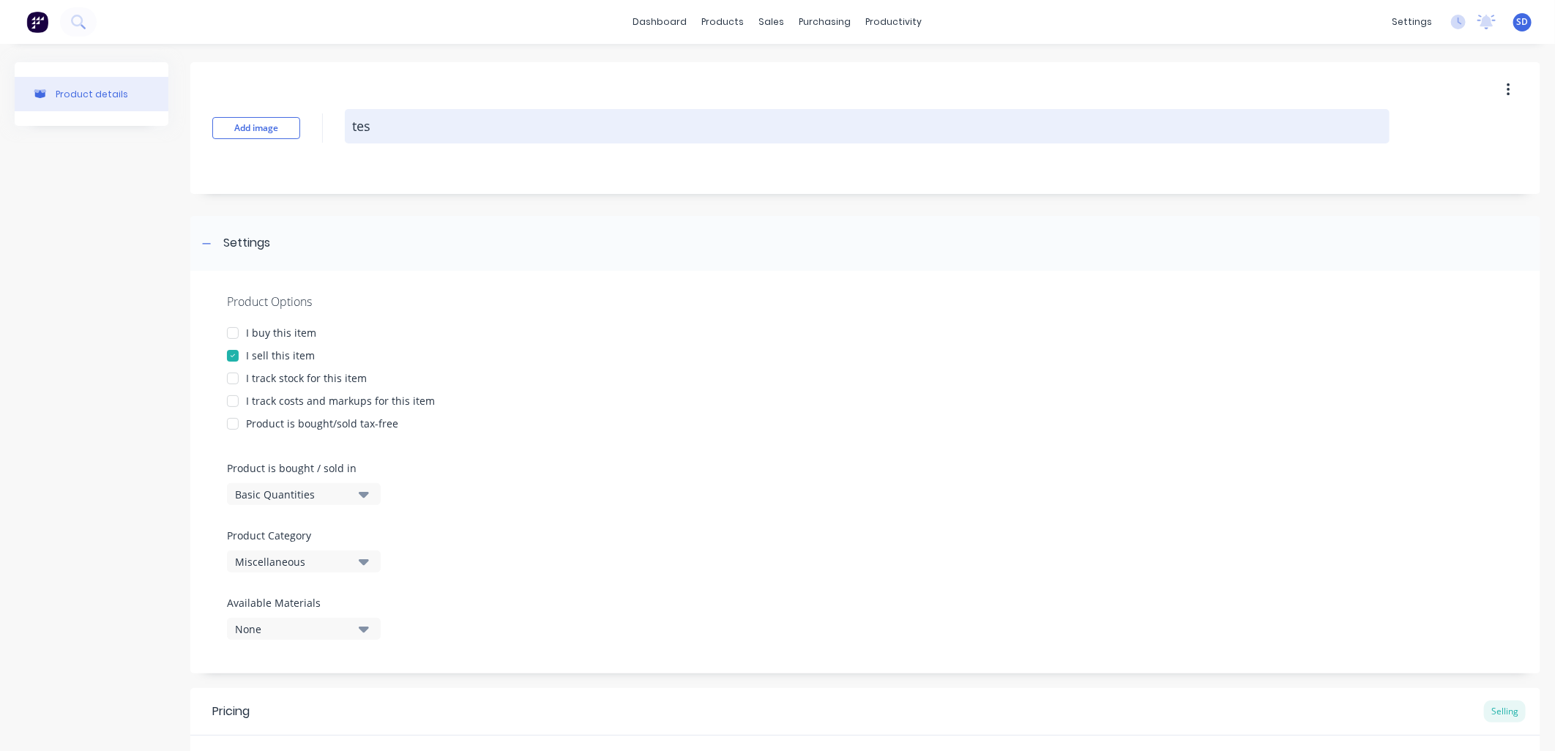
type textarea "x"
type textarea "te"
type textarea "x"
type textarea "t"
type textarea "x"
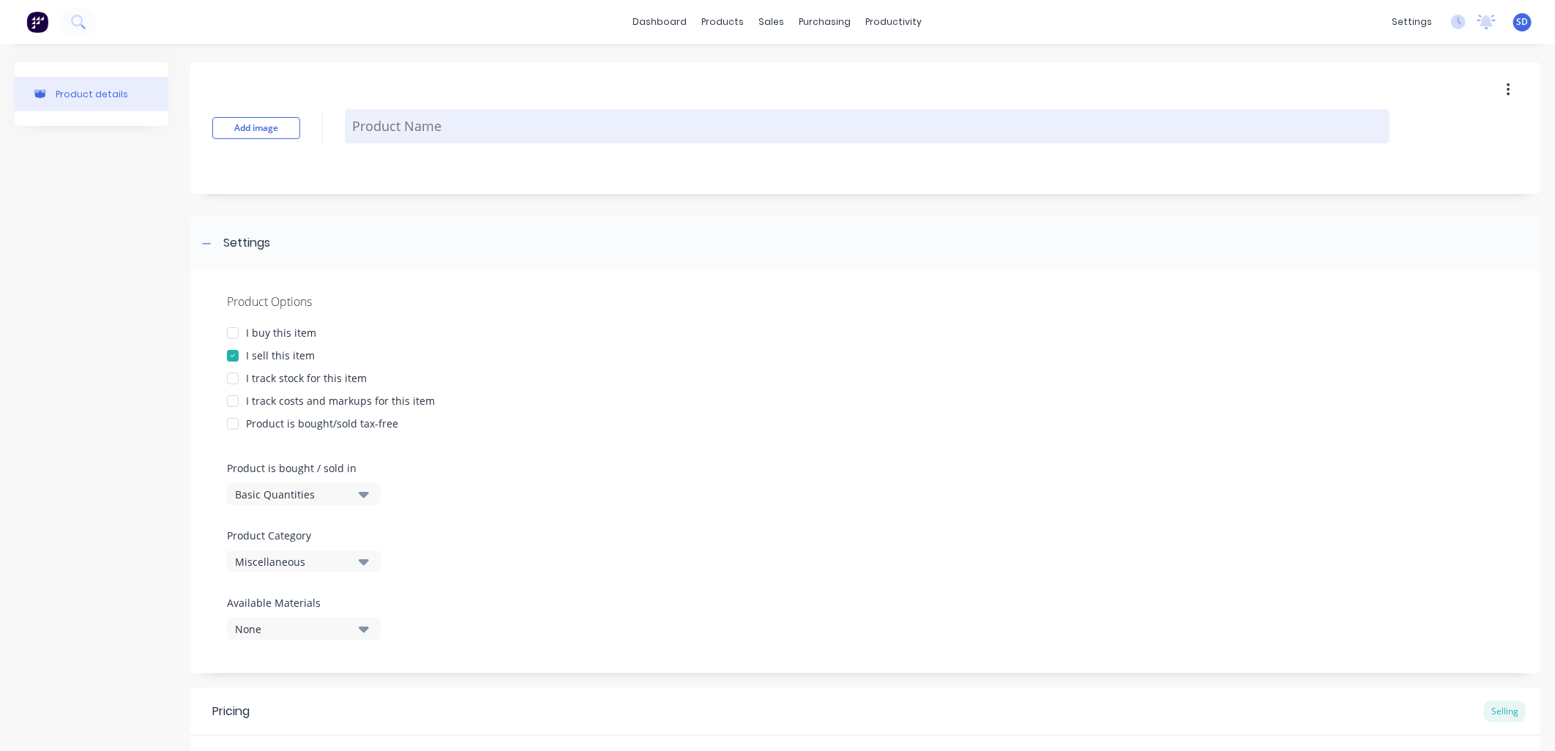
type textarea "x"
type textarea "T"
type textarea "x"
type textarea "TE"
type textarea "x"
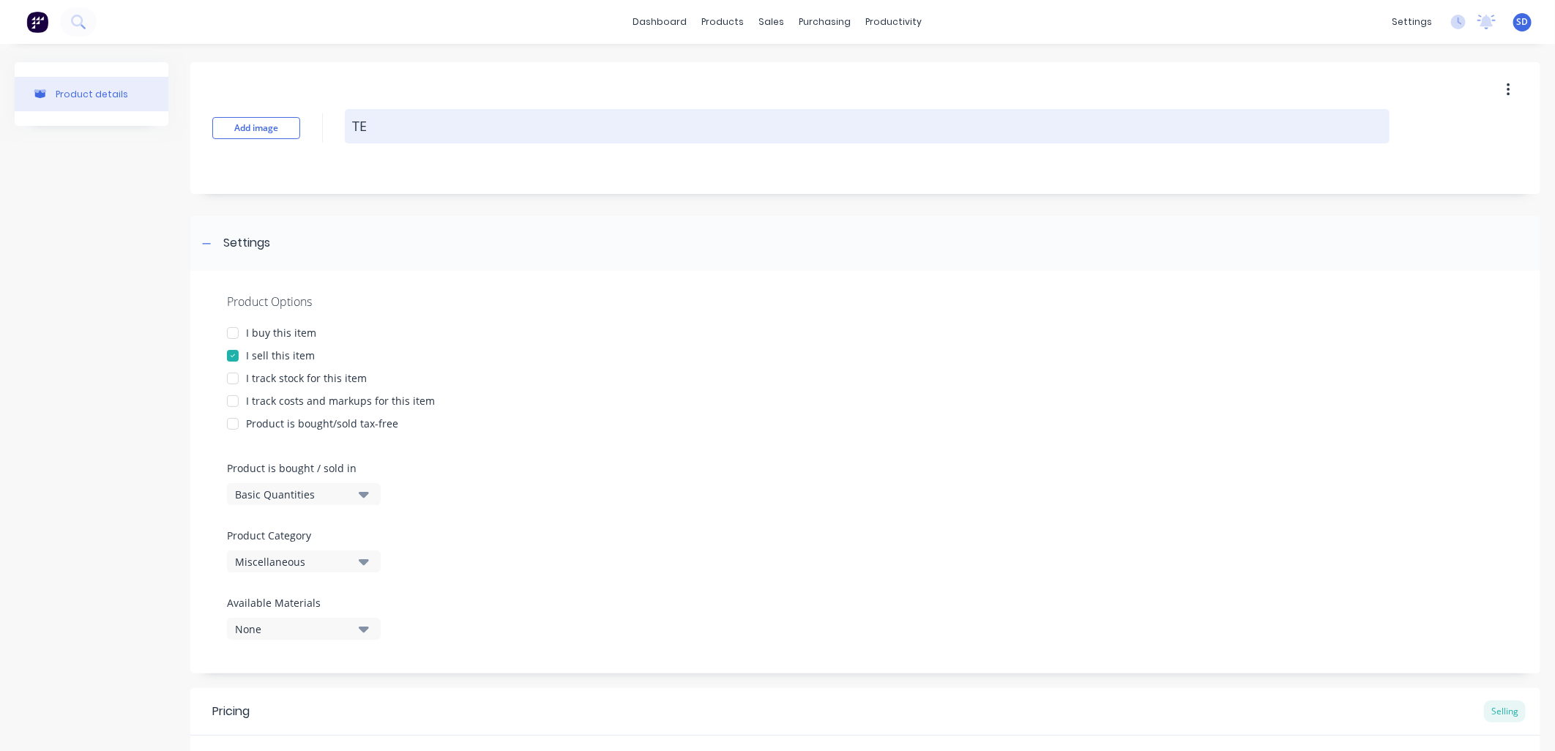
type textarea "TES"
type textarea "x"
type textarea "TEST"
type textarea "x"
type textarea "TEST"
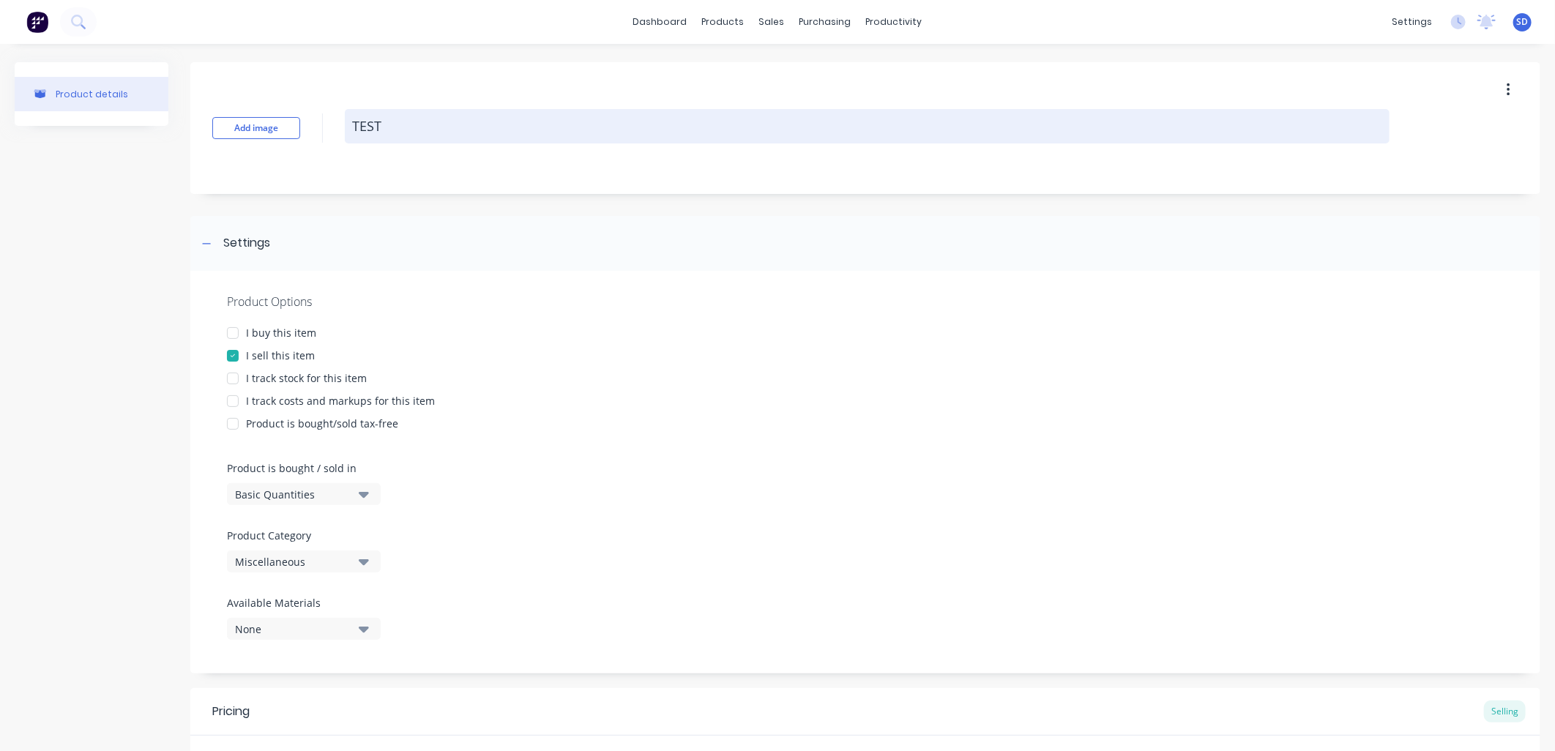
type textarea "x"
type textarea "TEST T"
type textarea "x"
type textarea "TEST TE"
type textarea "x"
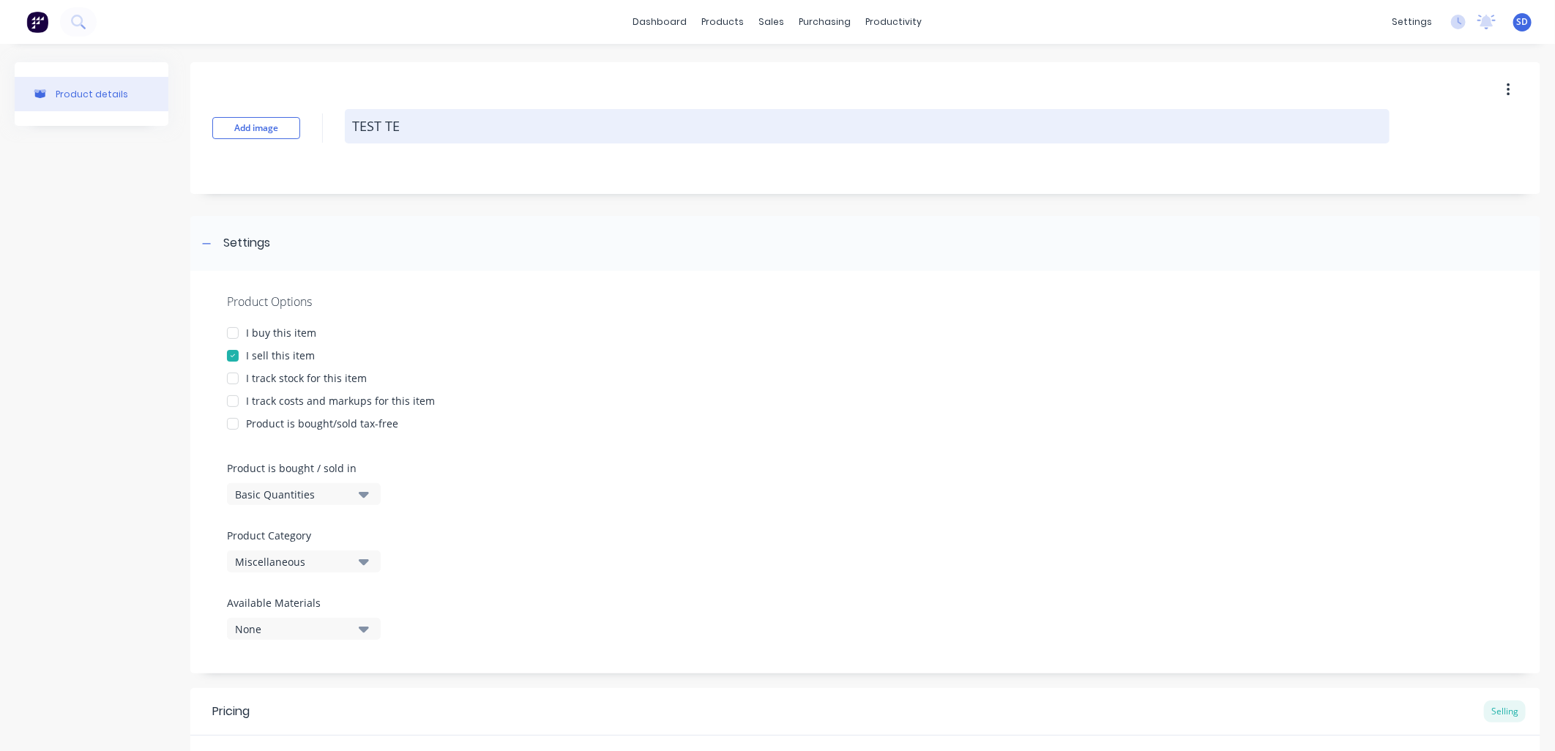
type textarea "TEST TES"
type textarea "x"
type textarea "TEST TEST"
type textarea "x"
type textarea "TEST TEST"
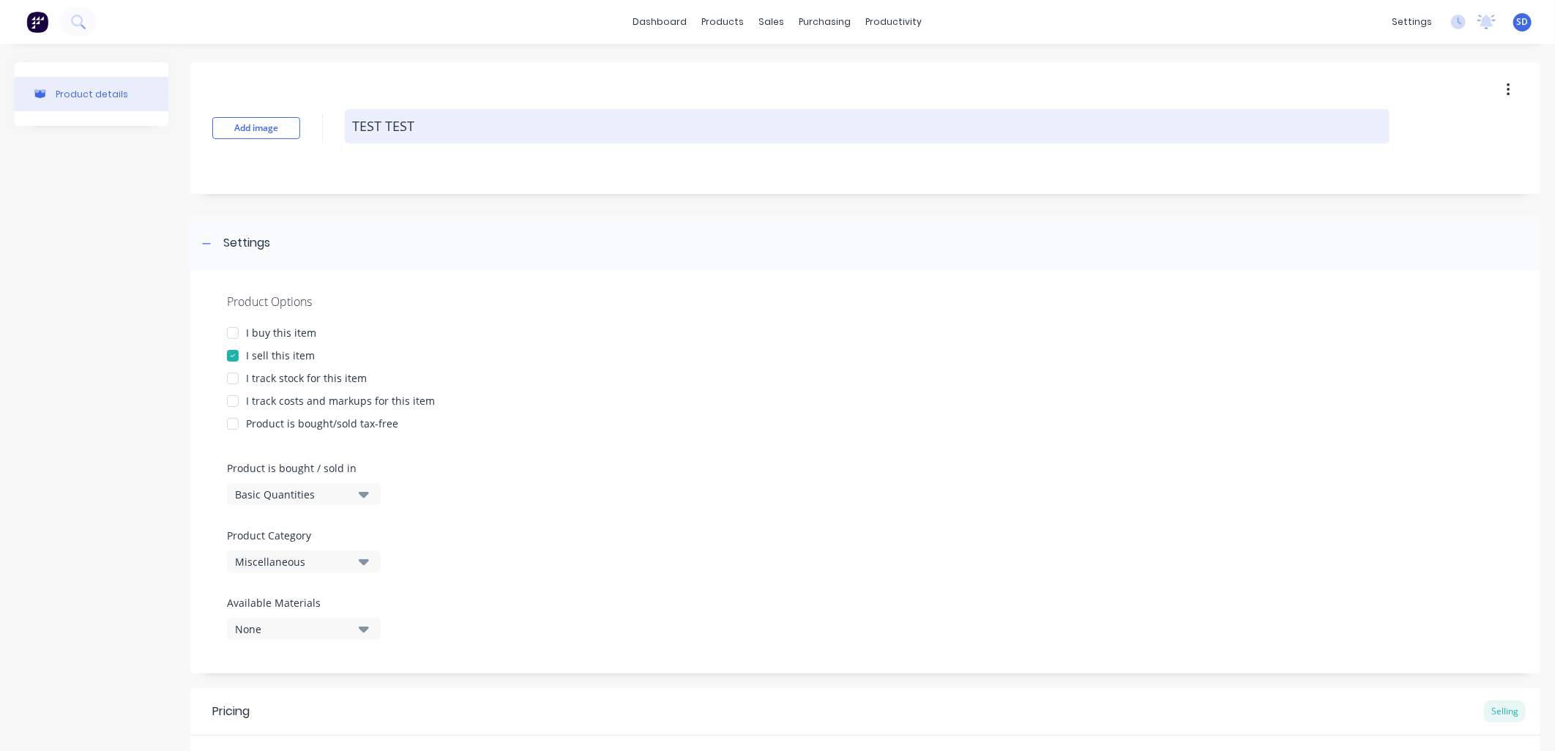
type textarea "x"
type textarea "TEST TEST S"
type textarea "x"
type textarea "TEST TEST SL"
type textarea "x"
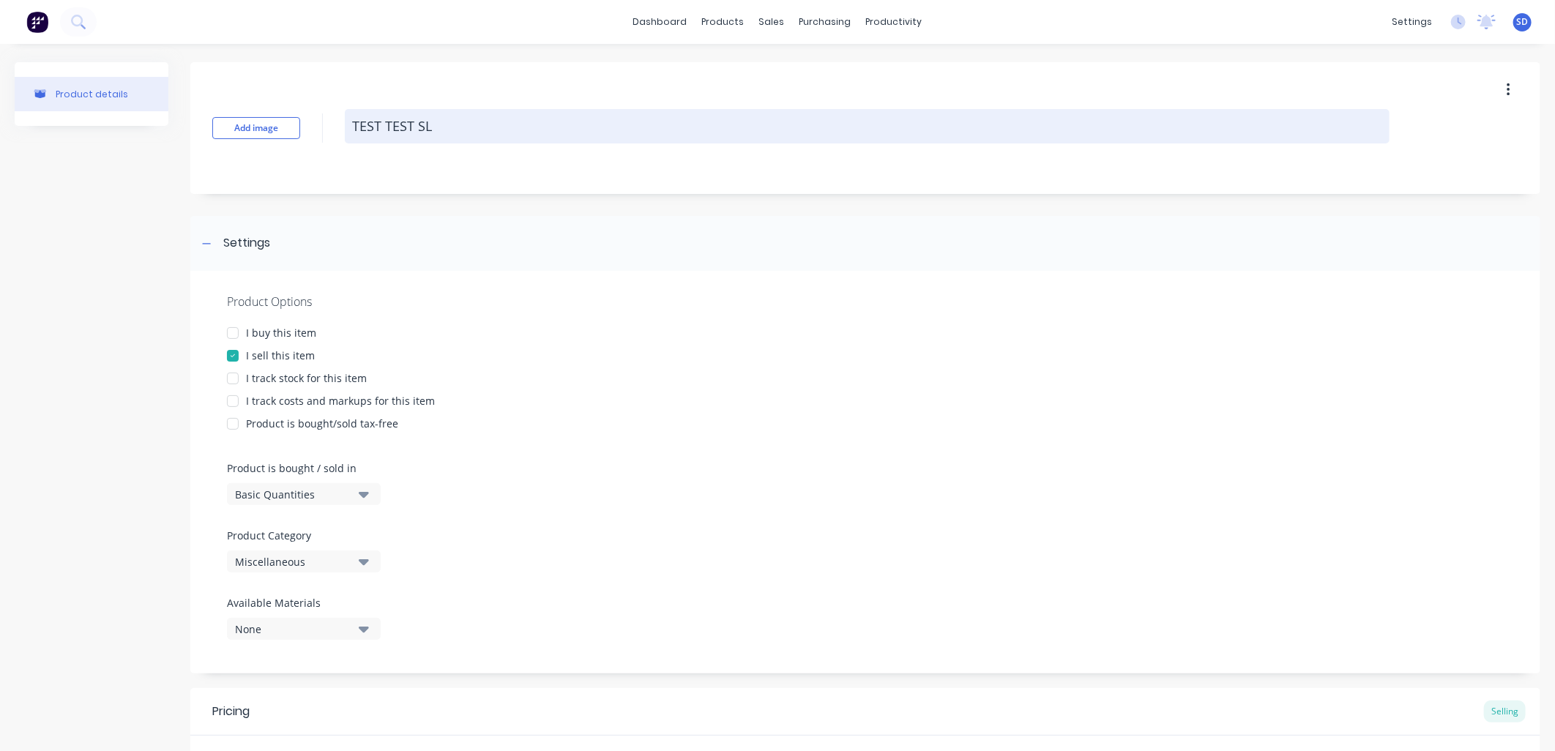
type textarea "TEST TEST SLA"
type textarea "x"
type textarea "TEST TEST SLAB"
type textarea "x"
type textarea "TEST TEST SLAB"
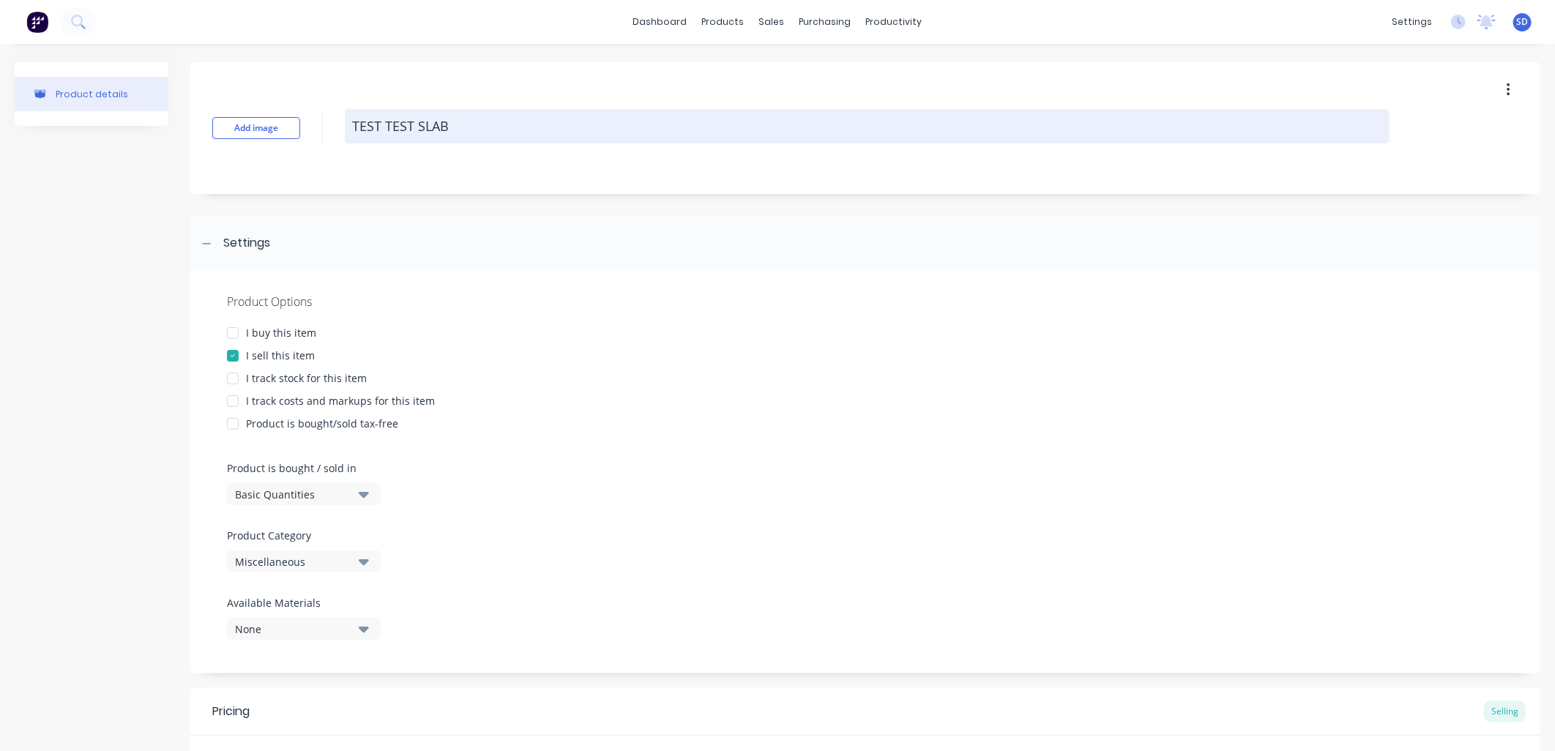
type textarea "x"
type textarea "TEST TEST SLAB 1"
type textarea "x"
type textarea "TEST TEST SLAB 10"
type textarea "x"
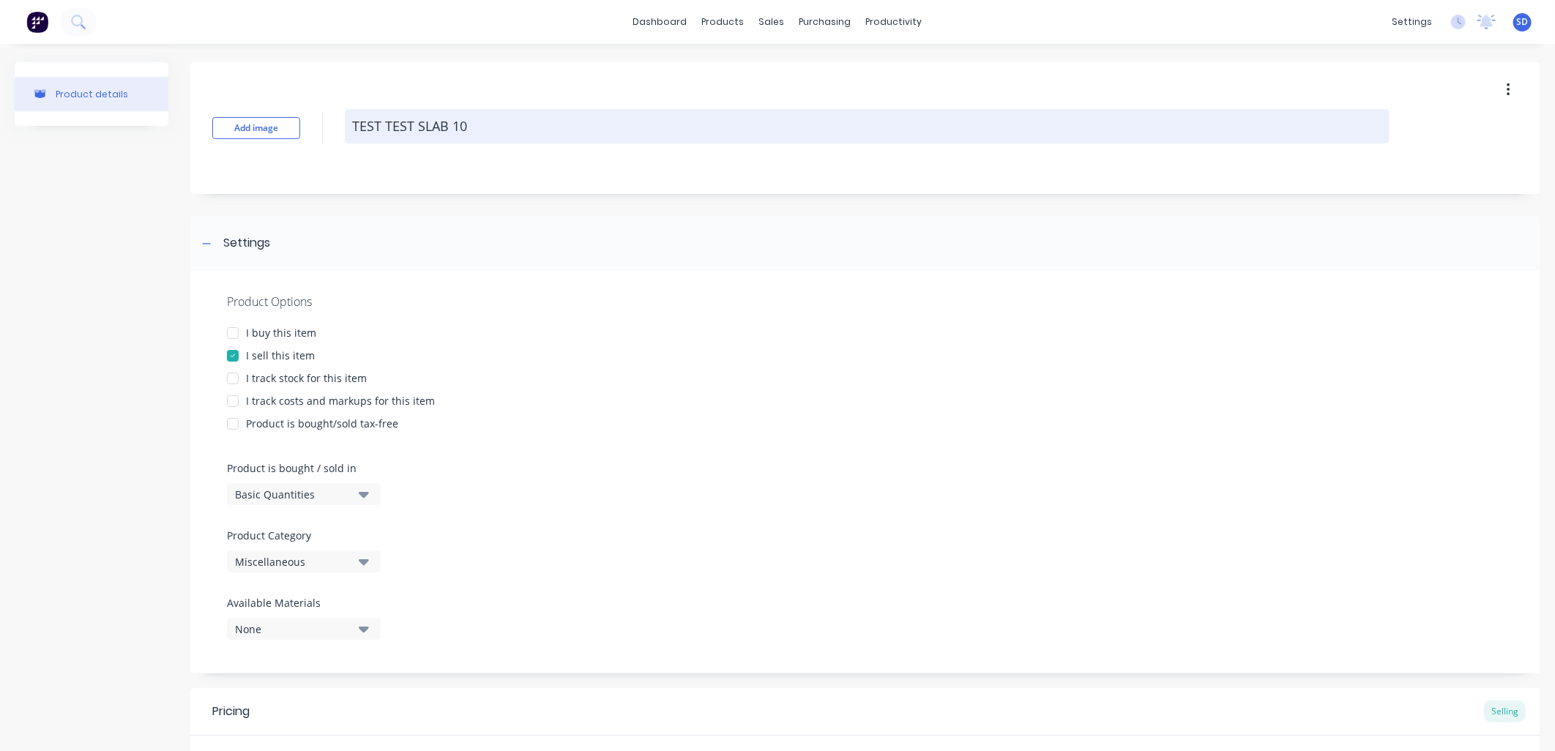
type textarea "TEST TEST SLAB 100"
type textarea "x"
type textarea "TEST TEST SLAB 1000"
type textarea "x"
type textarea "TEST TEST SLAB 1000X"
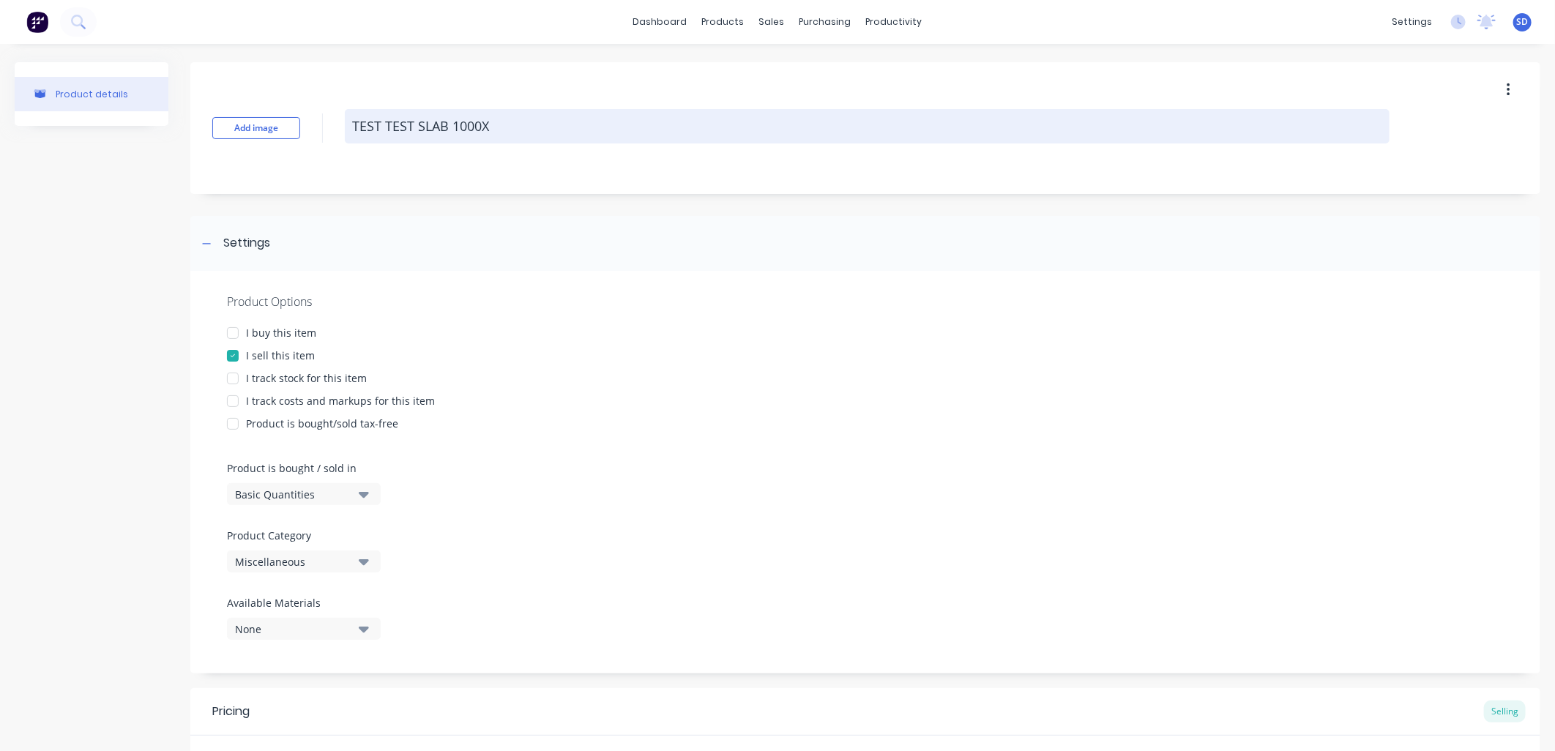
type textarea "x"
type textarea "TEST TEST SLAB 1000X1"
type textarea "x"
type textarea "TEST TEST SLAB 1000X10"
type textarea "x"
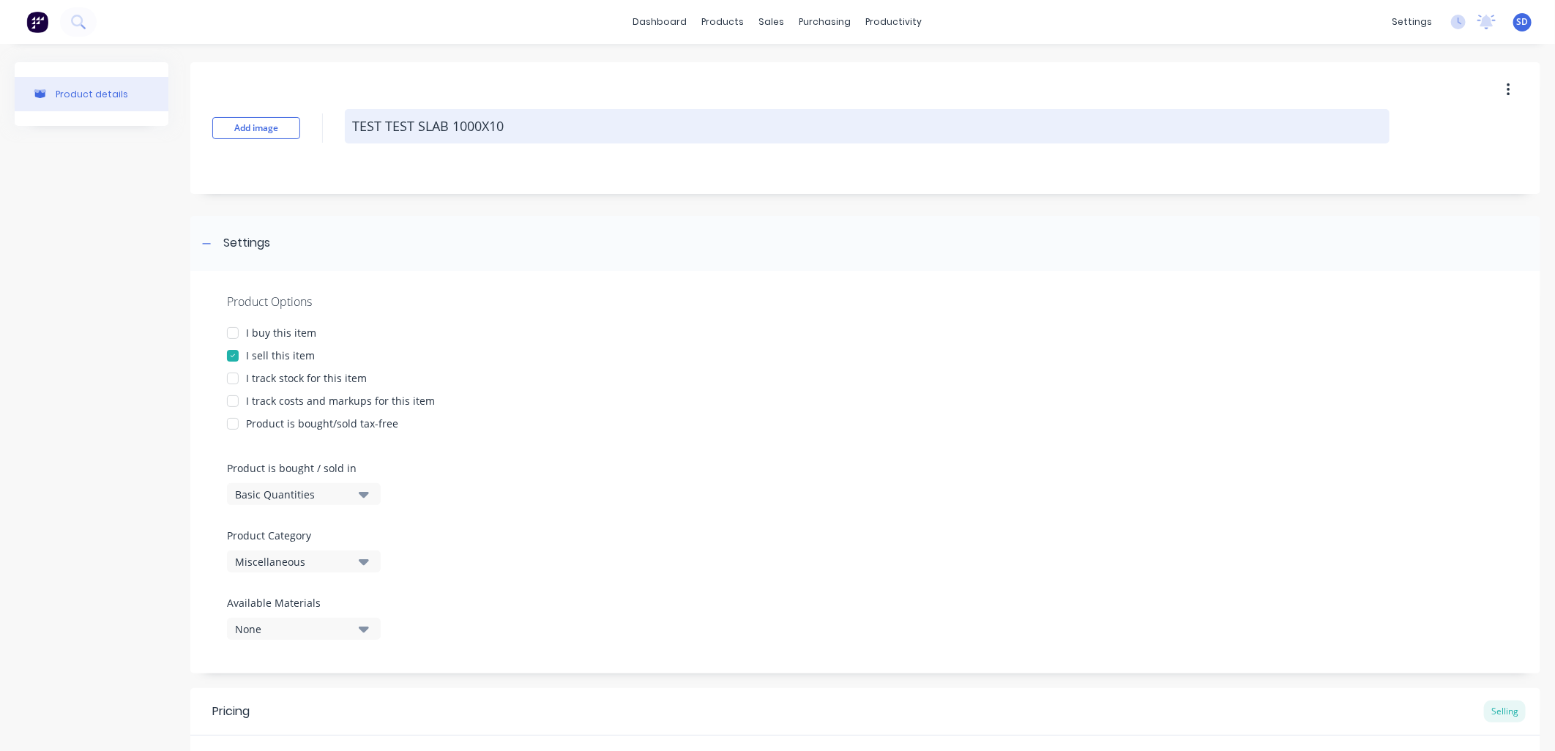
type textarea "TEST TEST SLAB 1000X100"
type textarea "x"
type textarea "TEST TEST SLAB 1000X10"
type textarea "x"
type textarea "TEST TEST SLAB 1000X1"
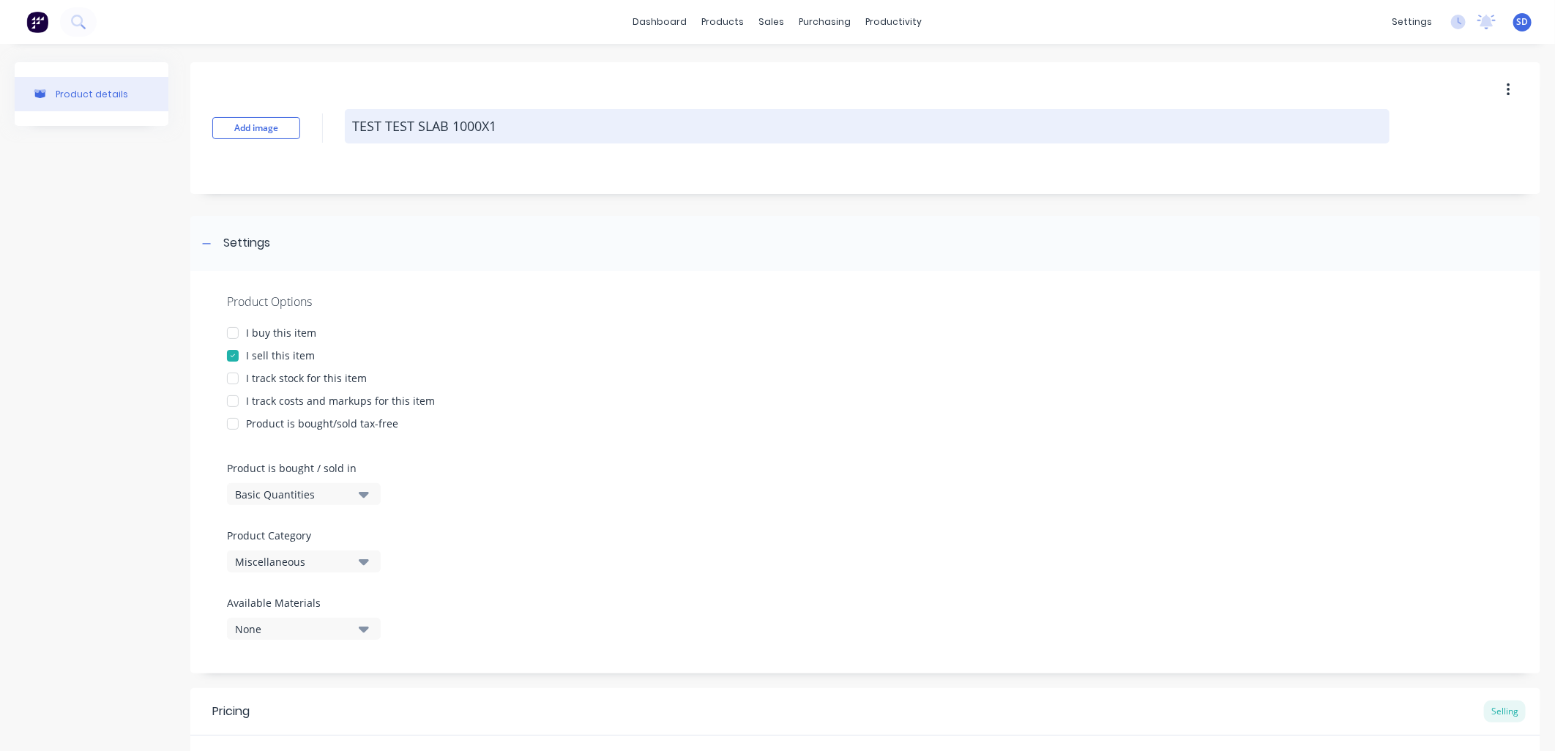
type textarea "x"
type textarea "TEST TEST SLAB 1000X"
type textarea "x"
type textarea "TEST TEST SLAB 1000"
type textarea "x"
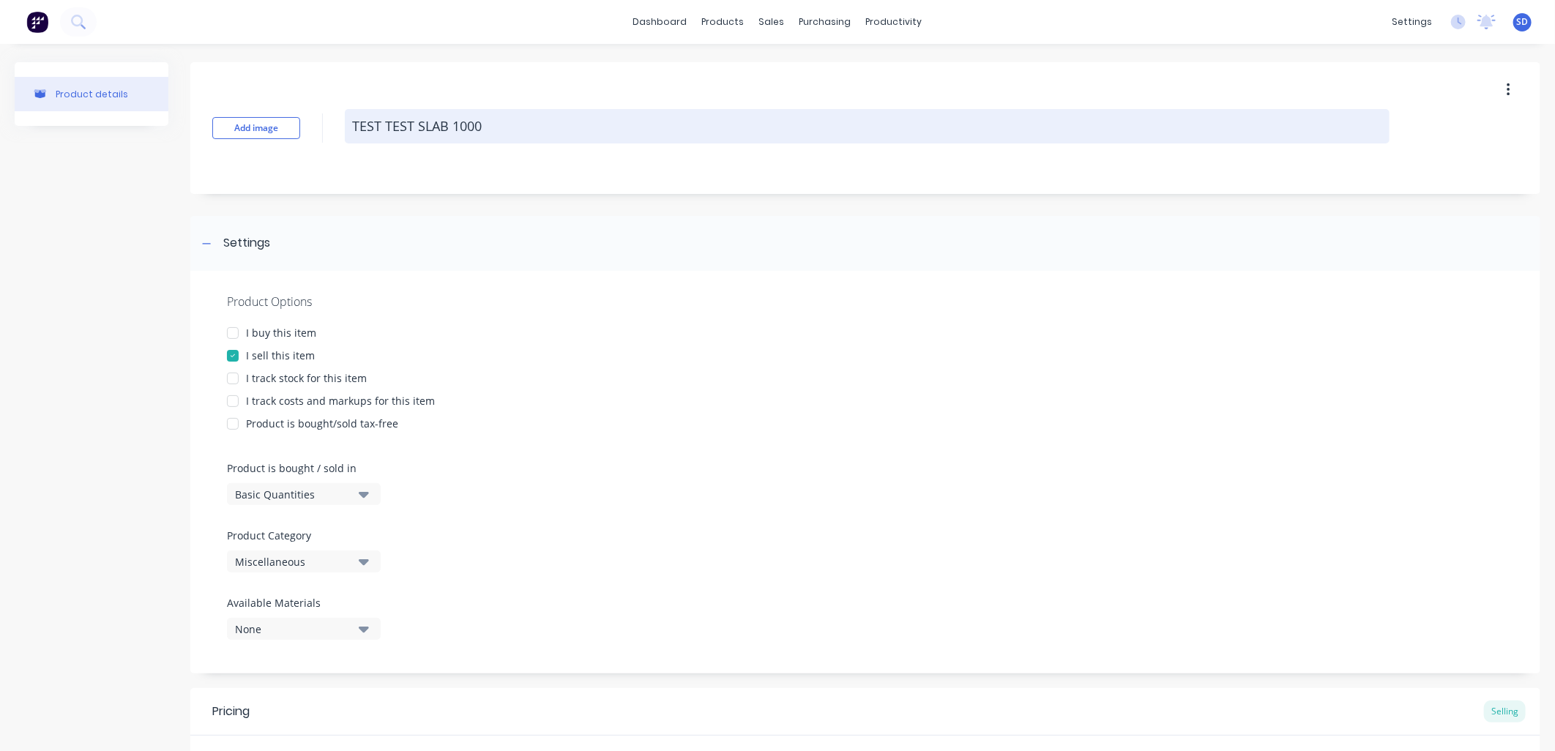
type textarea "TEST TEST SLAB 1000x"
type textarea "x"
type textarea "TEST TEST SLAB 1000x1"
type textarea "x"
type textarea "TEST TEST SLAB 1000x10"
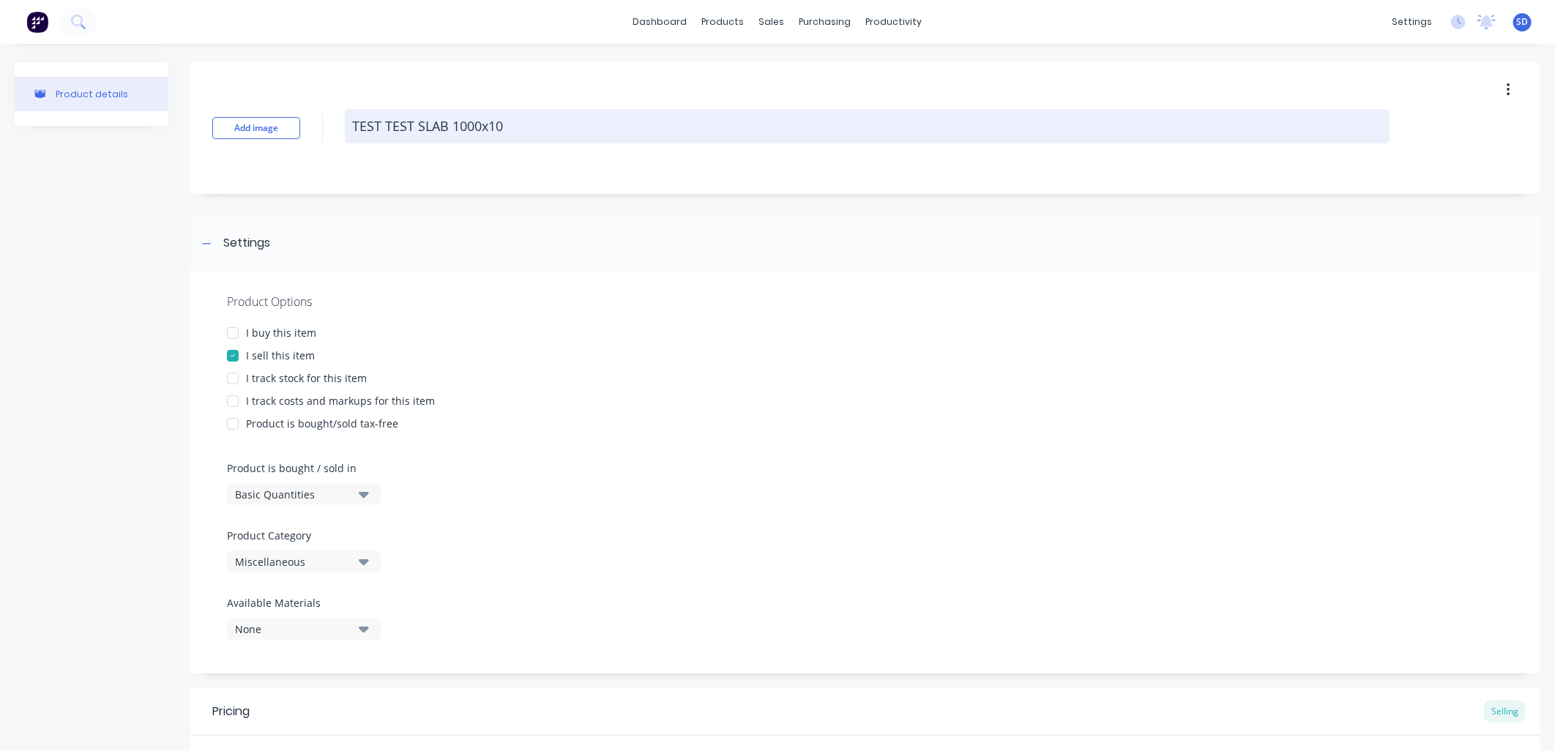
type textarea "x"
type textarea "TEST TEST SLAB 1000x100"
type textarea "x"
type textarea "TEST TEST SLAB 1000x1000"
type textarea "x"
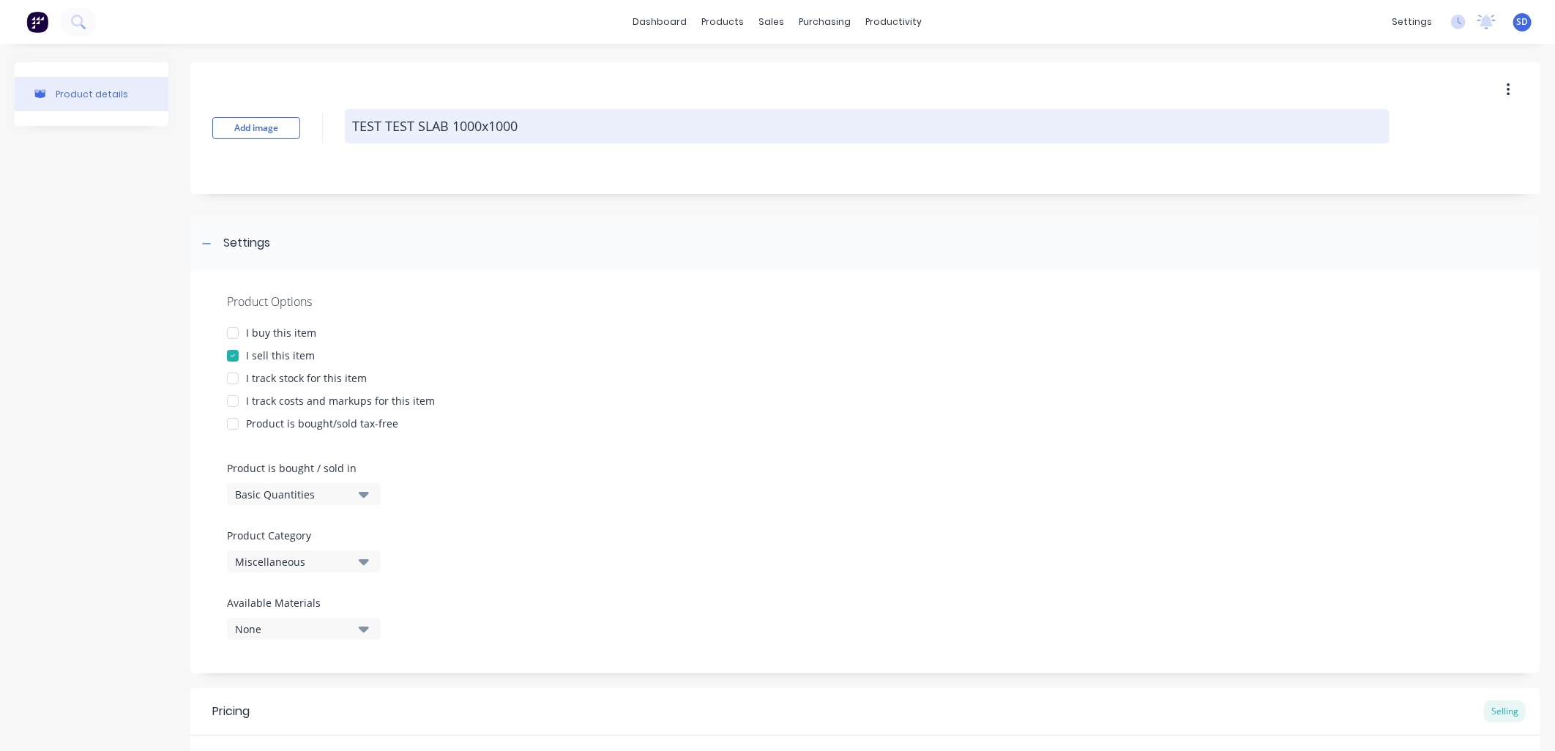
type textarea "TEST TEST SLAB 1000x1000x"
type textarea "x"
type textarea "TEST TEST SLAB 1000x1000x1"
type textarea "x"
type textarea "TEST TEST SLAB 1000x1000x15"
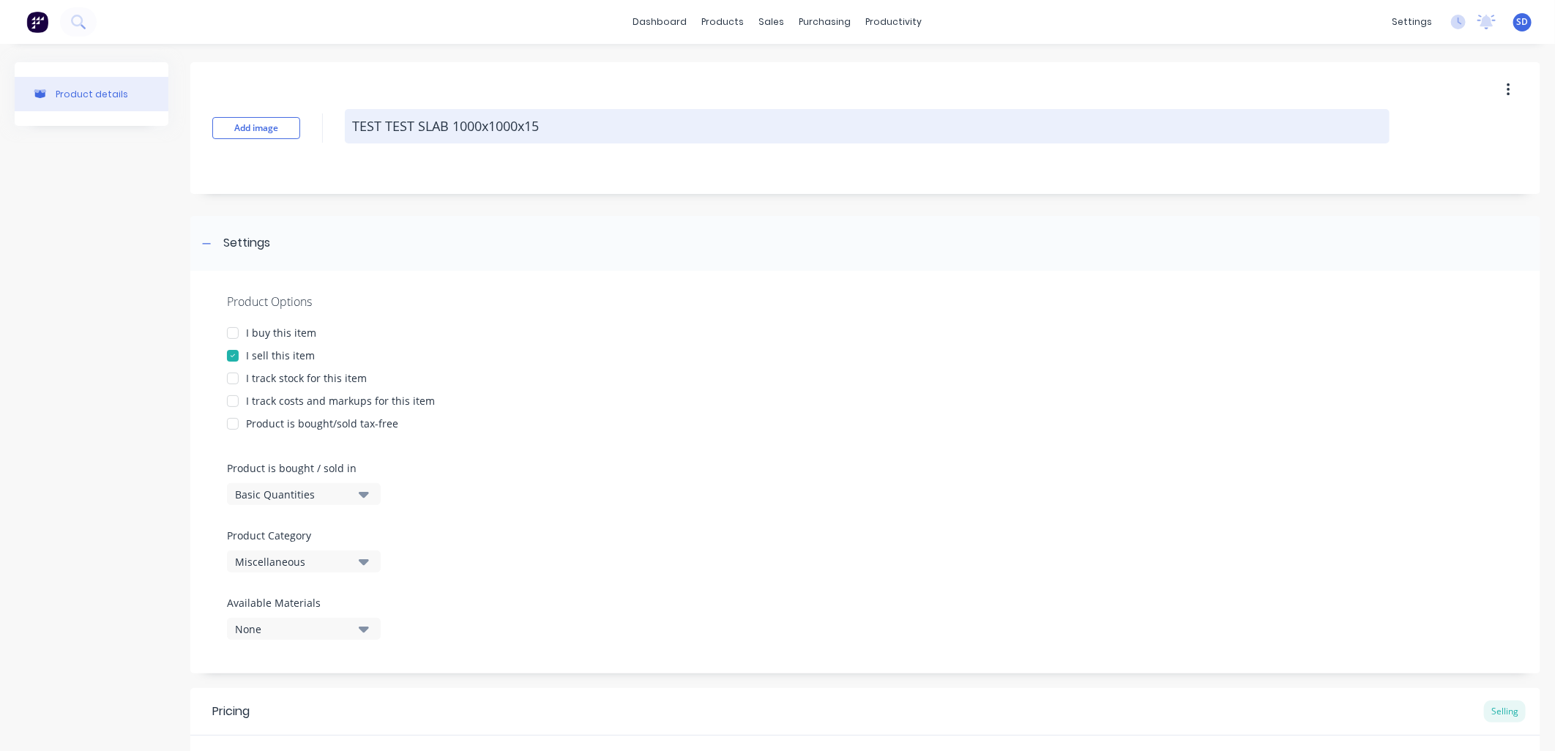
type textarea "x"
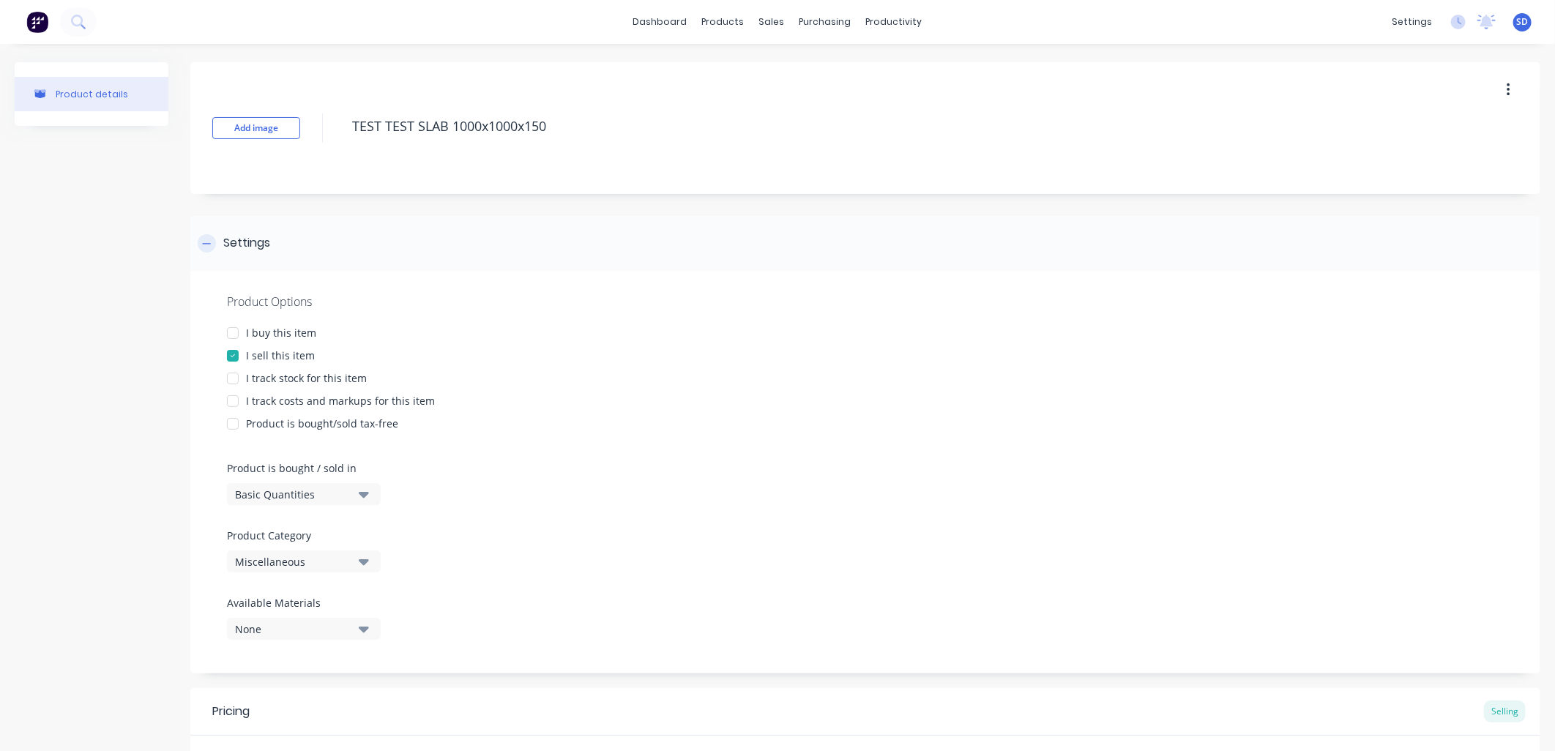
type textarea "TEST TEST SLAB 1000x1000x150"
type textarea "x"
type textarea "TEST TEST SLAB 1000x1000x150"
click at [815, 223] on div "Settings" at bounding box center [865, 243] width 1350 height 55
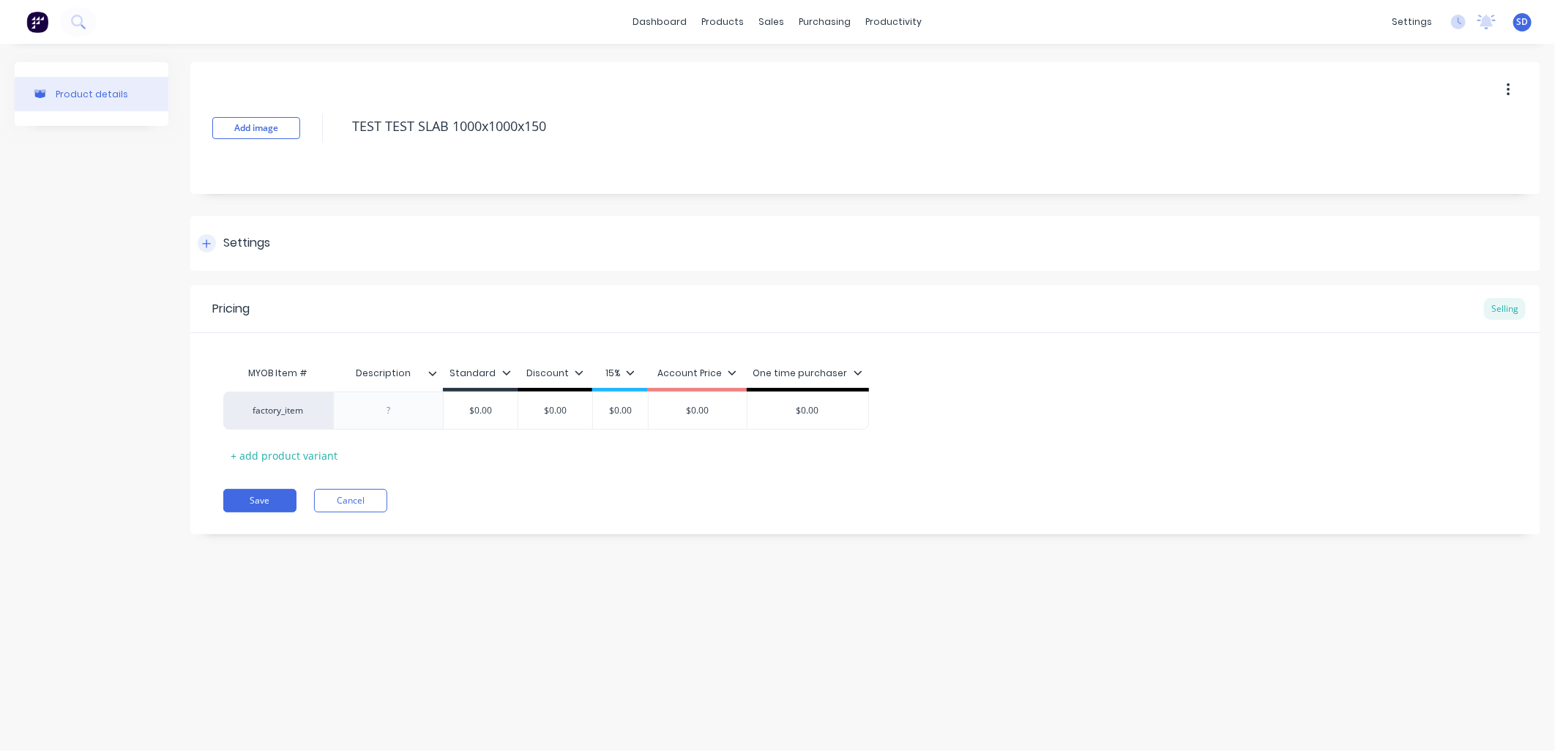
click at [205, 242] on icon at bounding box center [206, 244] width 9 height 10
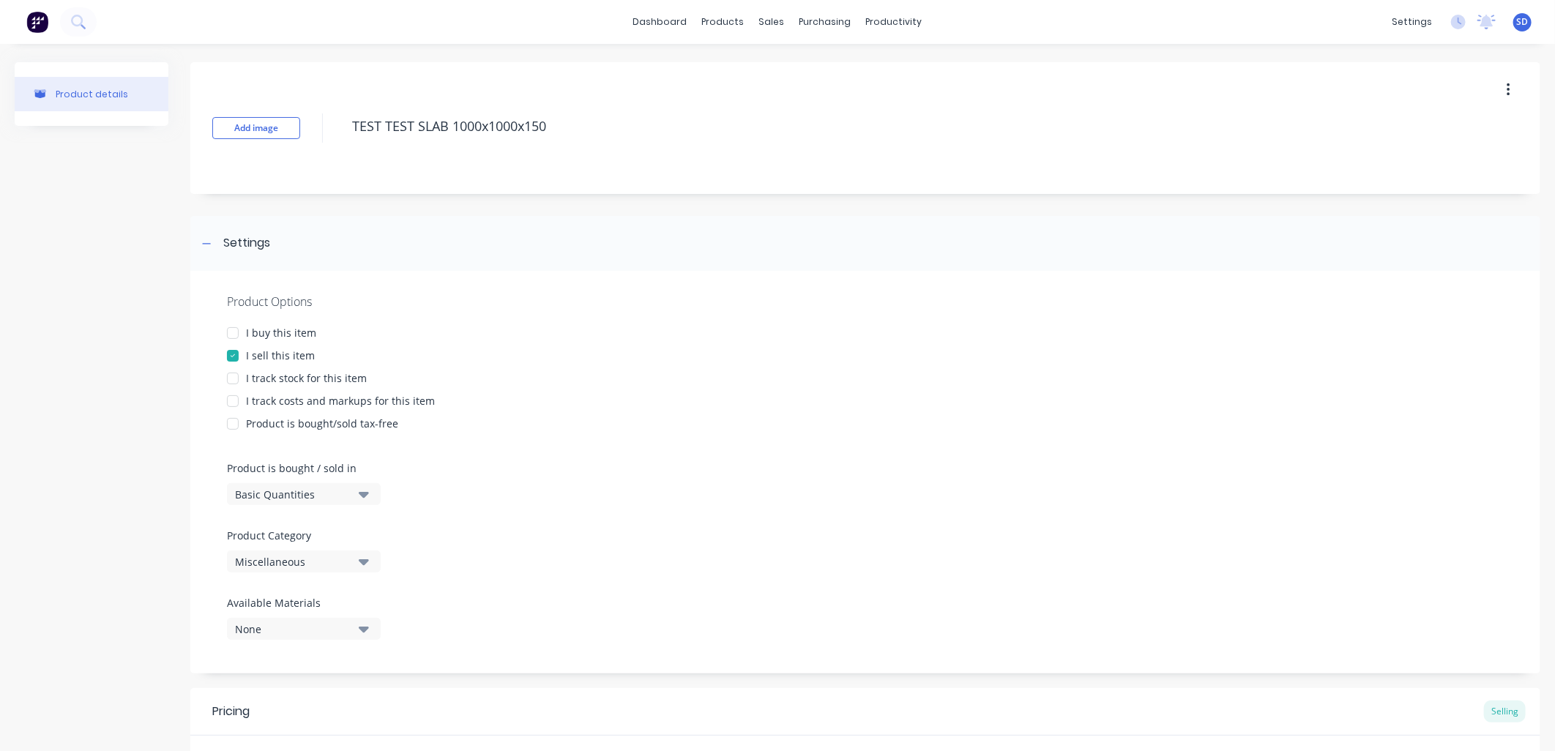
click at [231, 400] on div at bounding box center [232, 400] width 29 height 29
type textarea "x"
click at [447, 564] on div "Product Options I buy this item I sell this item I track stock for this item I …" at bounding box center [865, 472] width 1350 height 403
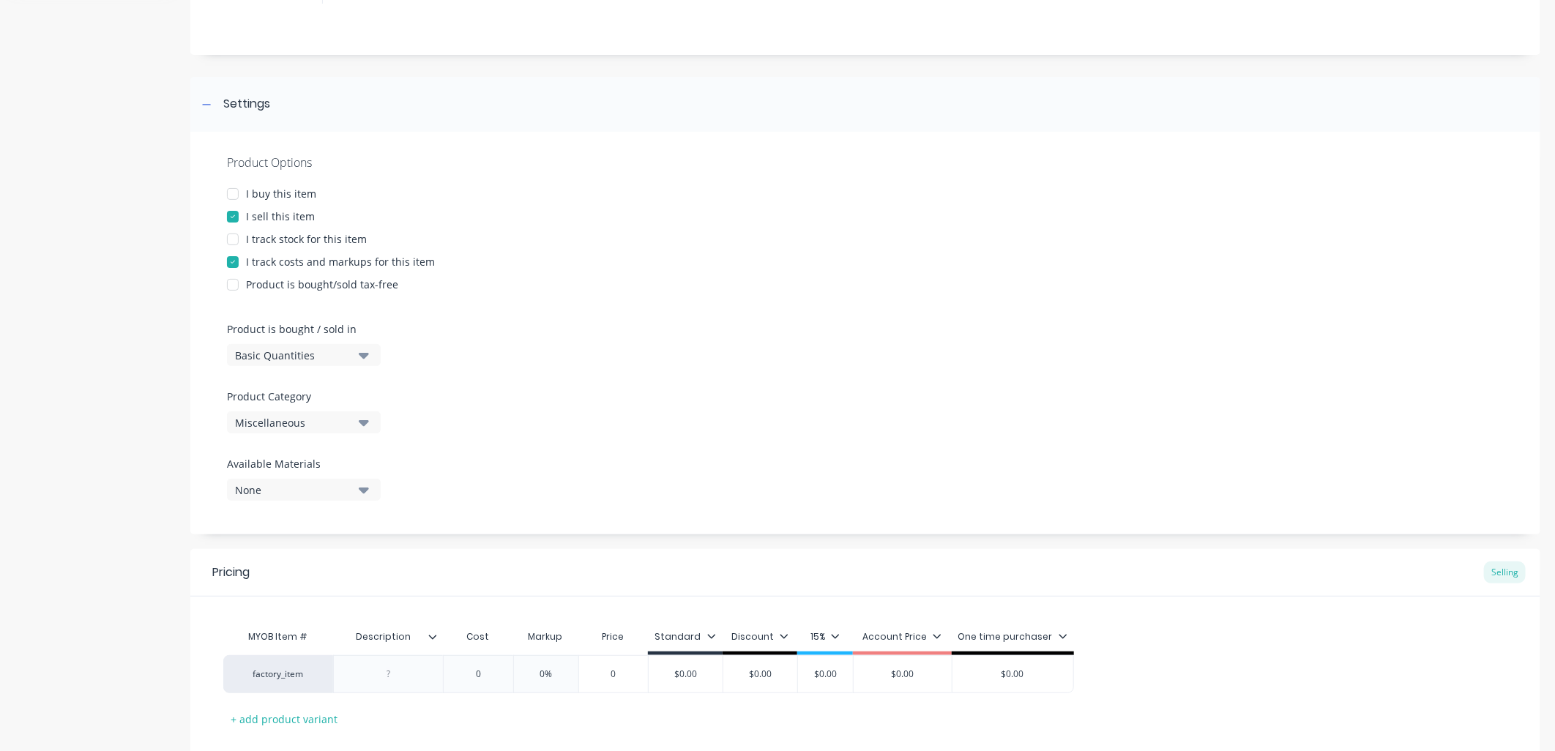
scroll to position [162, 0]
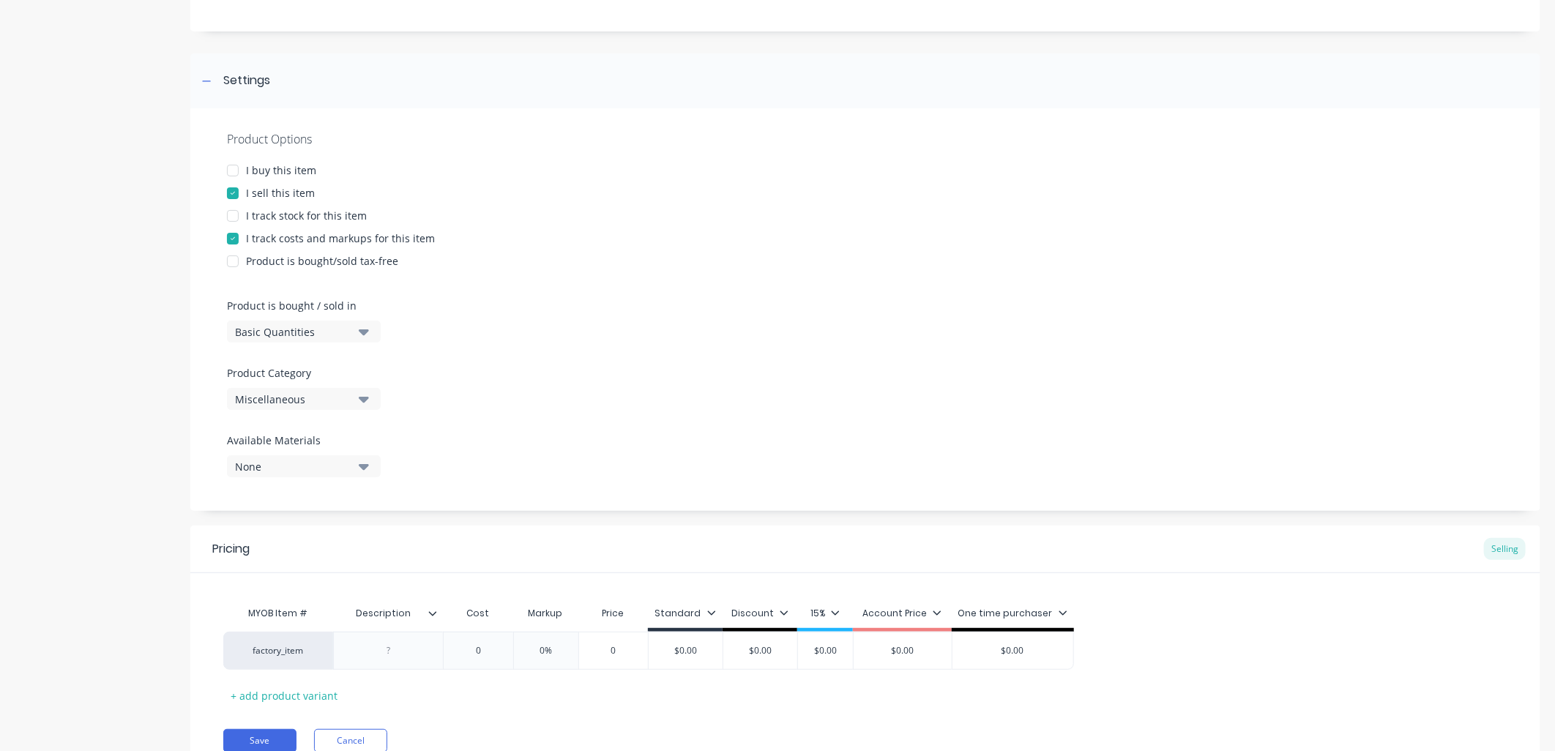
click at [363, 399] on icon "button" at bounding box center [364, 400] width 10 height 6
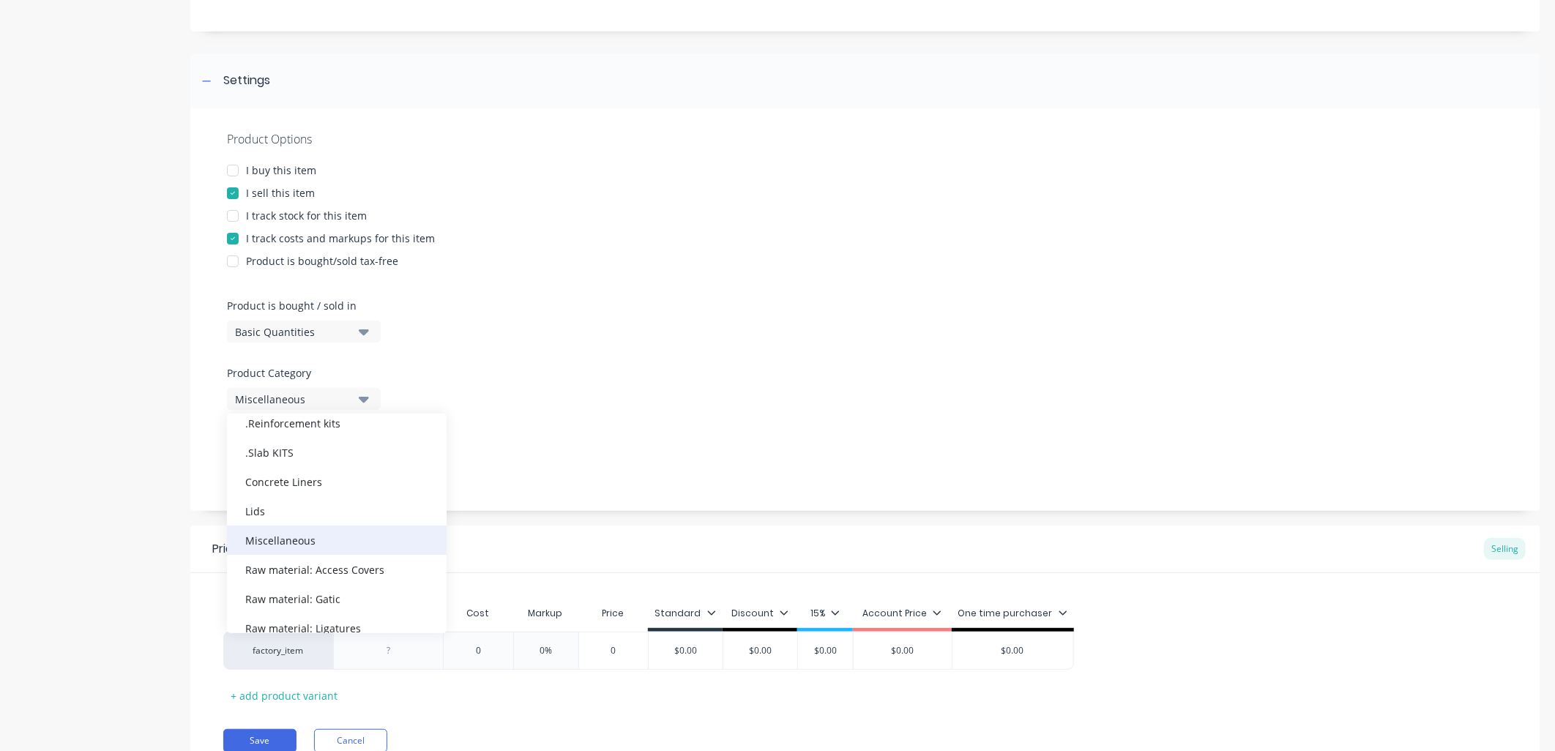
click at [315, 539] on div "Miscellaneous" at bounding box center [337, 540] width 220 height 29
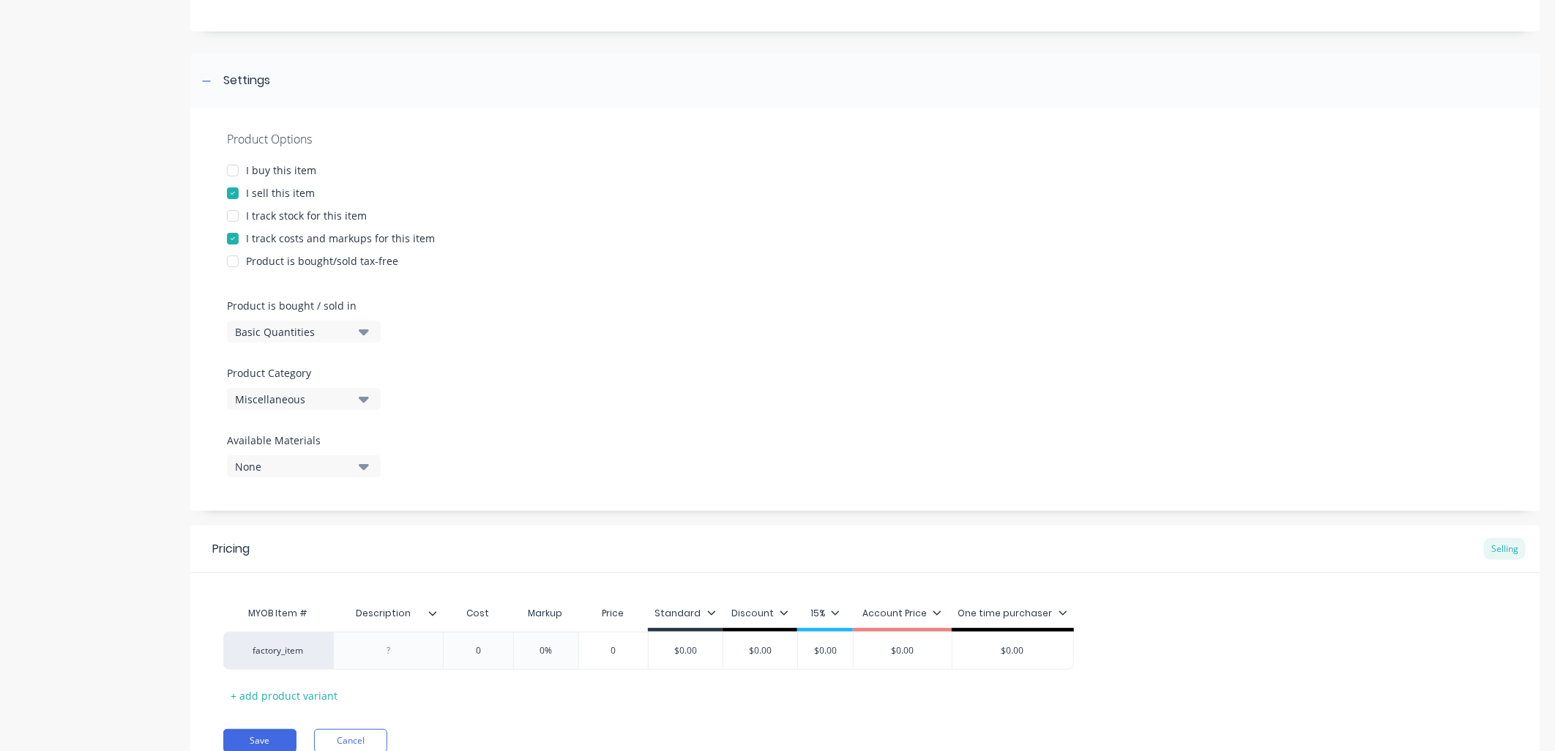
drag, startPoint x: 583, startPoint y: 376, endPoint x: 535, endPoint y: 389, distance: 49.2
click at [582, 376] on div "Product Options I buy this item I sell this item I track stock for this item I …" at bounding box center [865, 309] width 1350 height 403
click at [319, 469] on div "None" at bounding box center [293, 466] width 117 height 15
click at [334, 539] on div "None" at bounding box center [345, 546] width 146 height 15
click at [706, 332] on div "Product Options I buy this item I sell this item I track stock for this item I …" at bounding box center [865, 309] width 1350 height 403
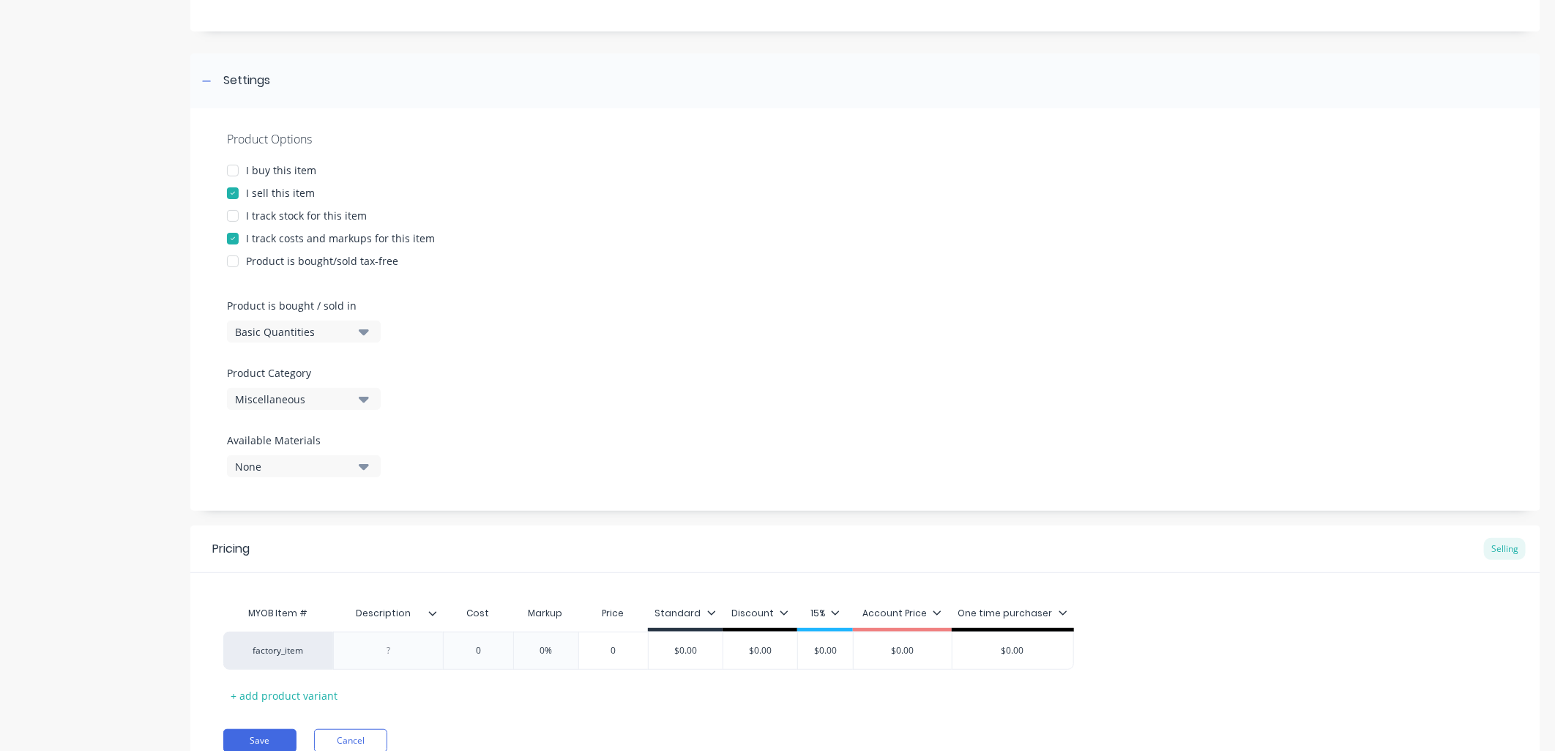
scroll to position [225, 0]
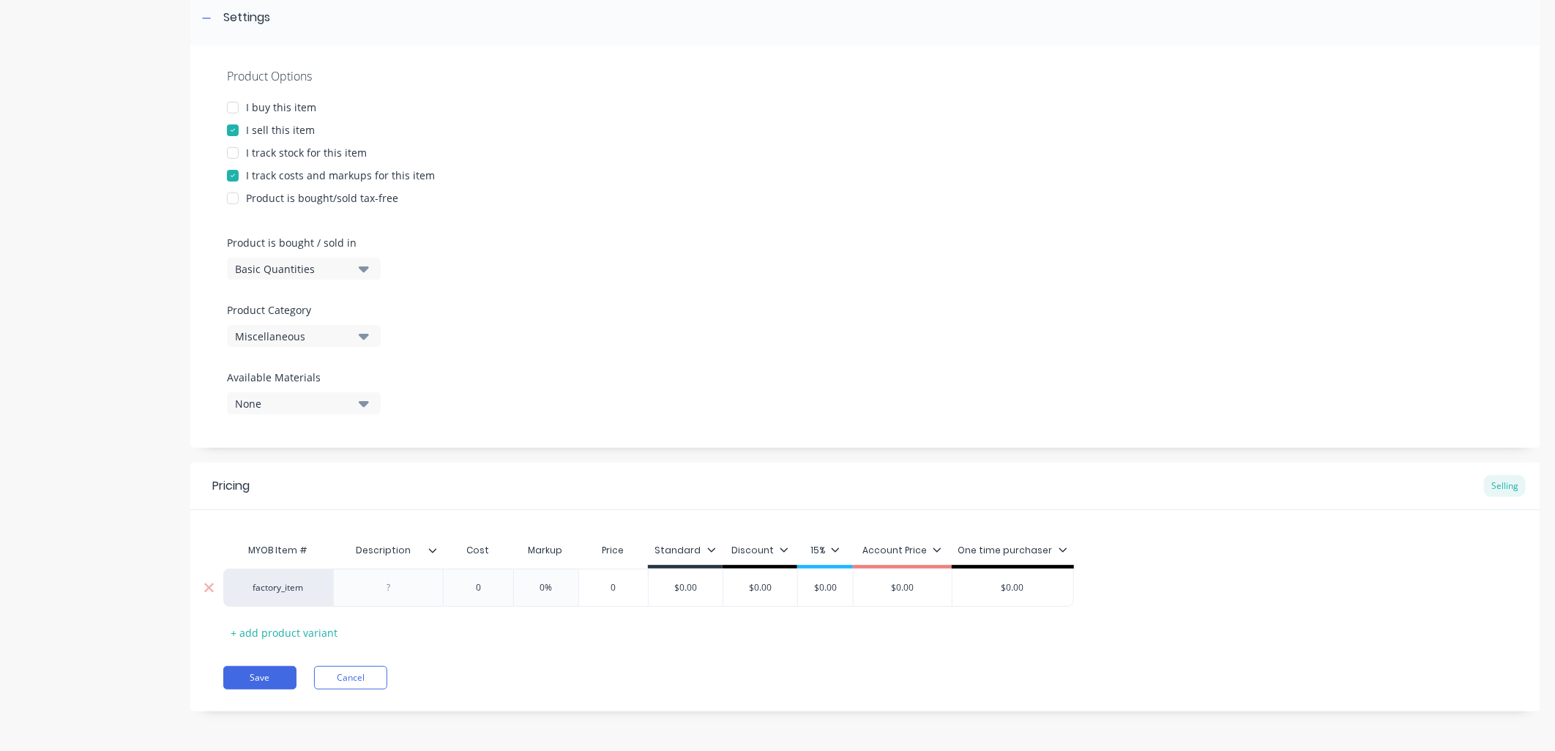
click at [383, 587] on div at bounding box center [388, 587] width 73 height 19
click at [392, 588] on div at bounding box center [388, 587] width 73 height 19
drag, startPoint x: 397, startPoint y: 588, endPoint x: 338, endPoint y: 587, distance: 58.6
click at [338, 587] on div at bounding box center [388, 588] width 110 height 38
type textarea "x"
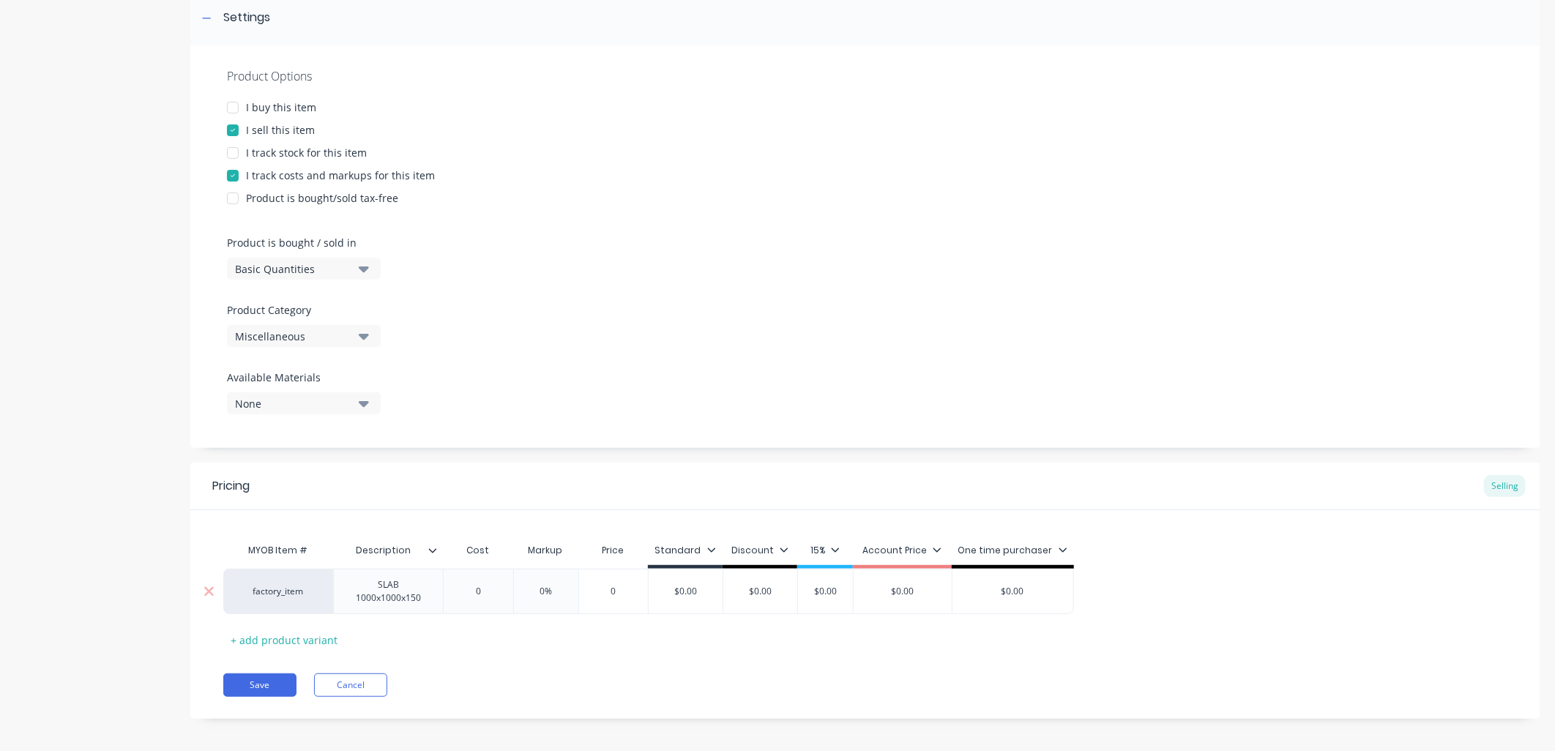
type input "0"
click at [486, 550] on div "Cost" at bounding box center [490, 550] width 70 height 29
type input "Description"
click at [439, 548] on input "Description" at bounding box center [389, 550] width 113 height 13
type textarea "x"
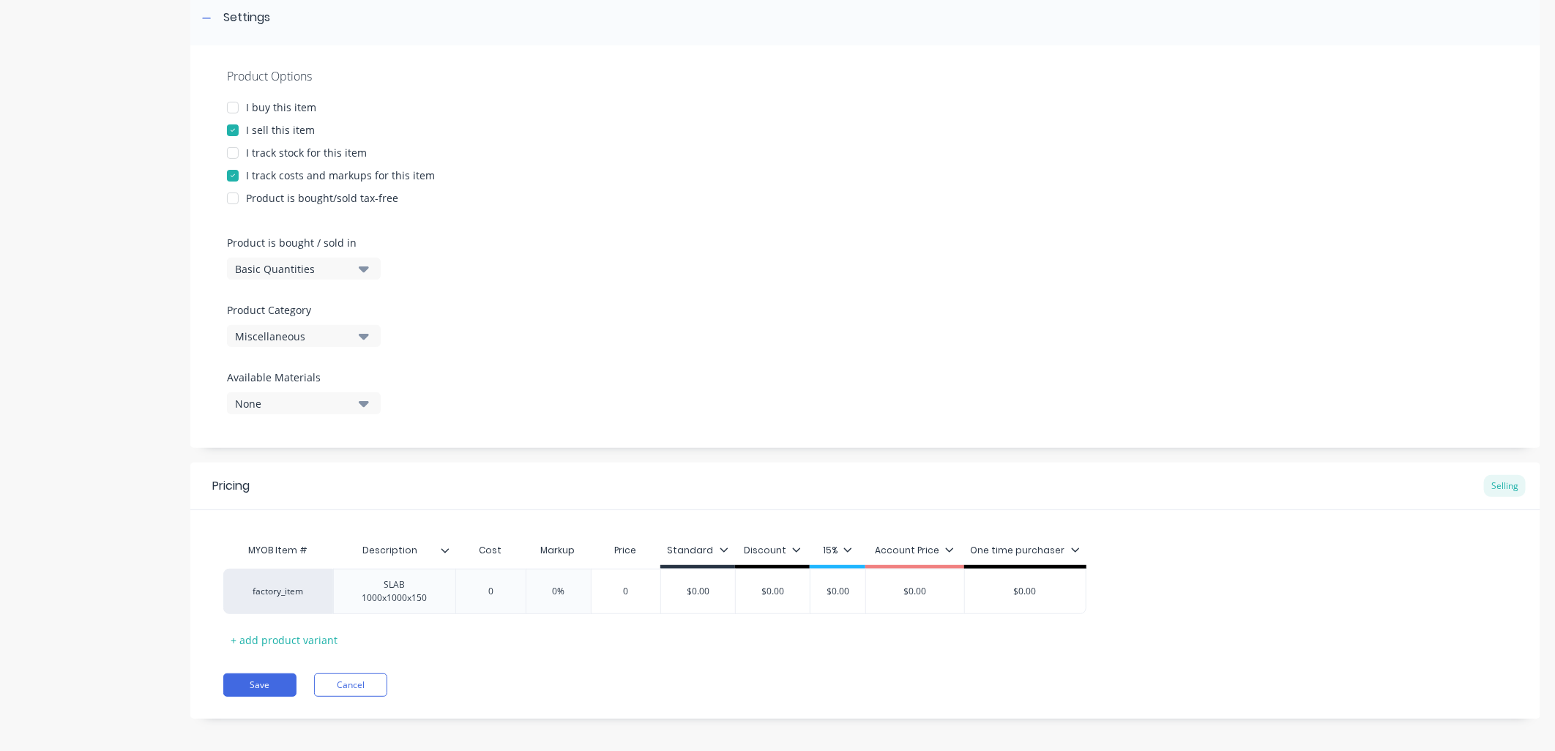
type input "Description"
drag, startPoint x: 449, startPoint y: 548, endPoint x: 439, endPoint y: 550, distance: 9.8
click at [439, 550] on input "Description" at bounding box center [389, 550] width 113 height 13
click at [449, 549] on div at bounding box center [451, 550] width 9 height 13
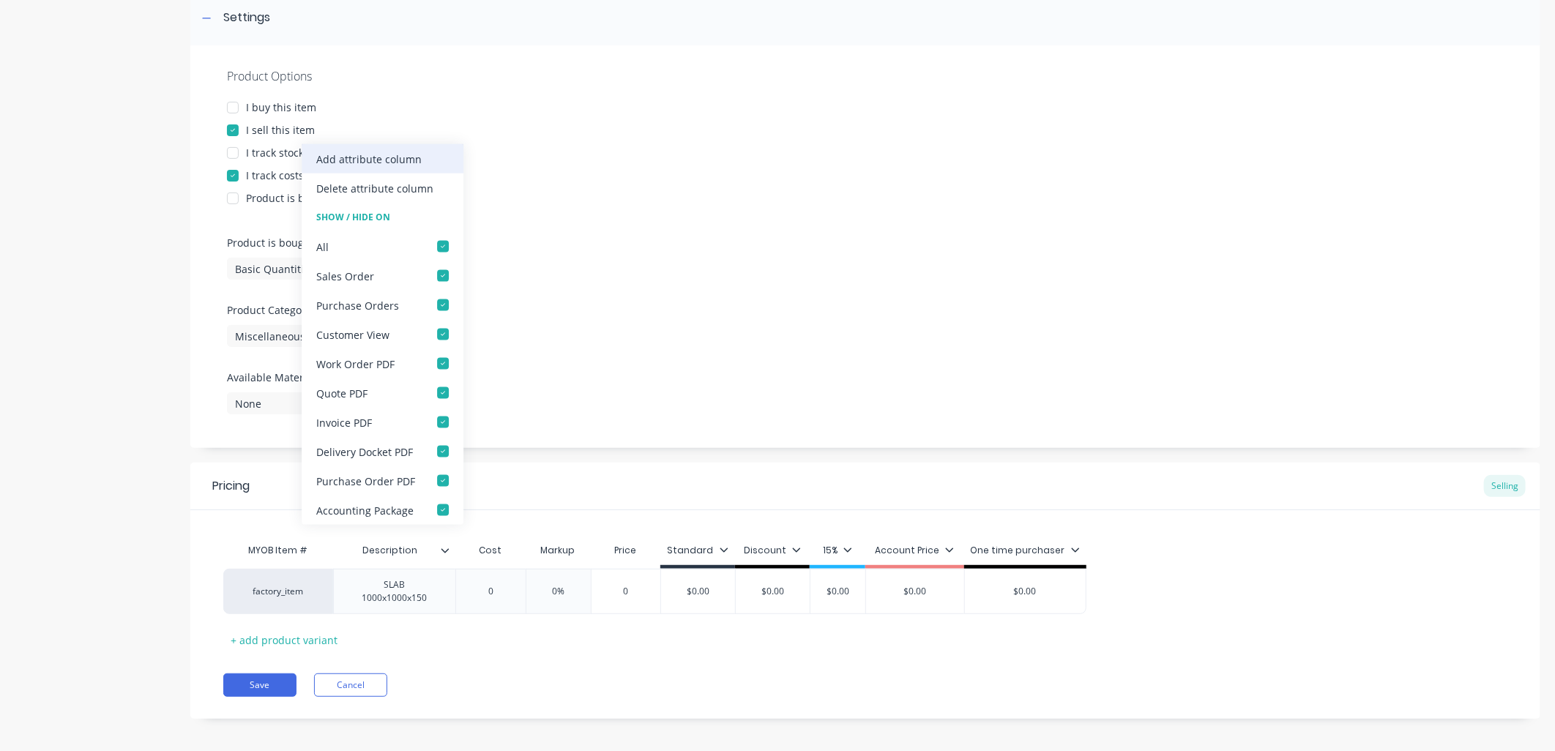
click at [384, 149] on div "Add attribute column" at bounding box center [383, 158] width 162 height 29
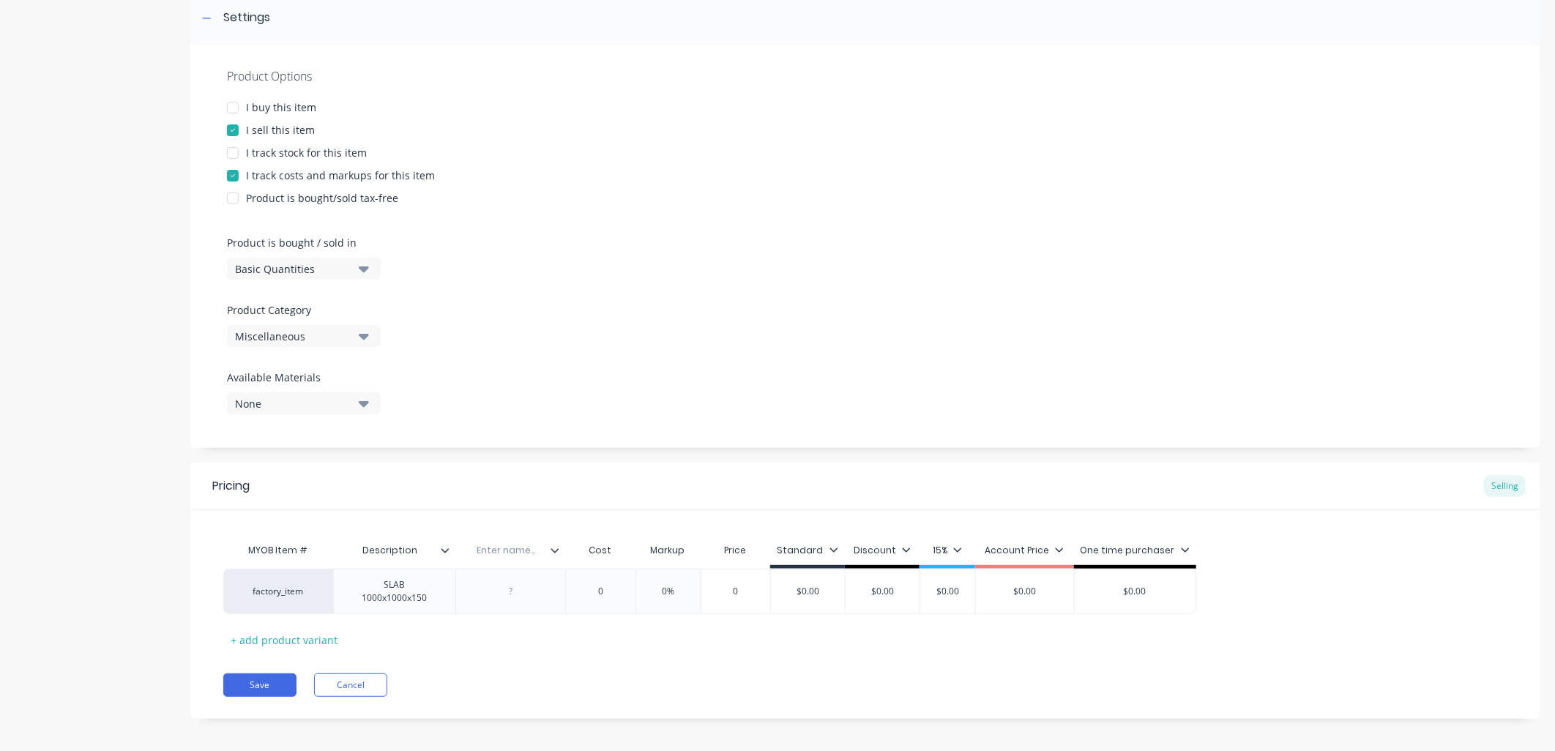
click at [557, 550] on icon at bounding box center [554, 550] width 9 height 9
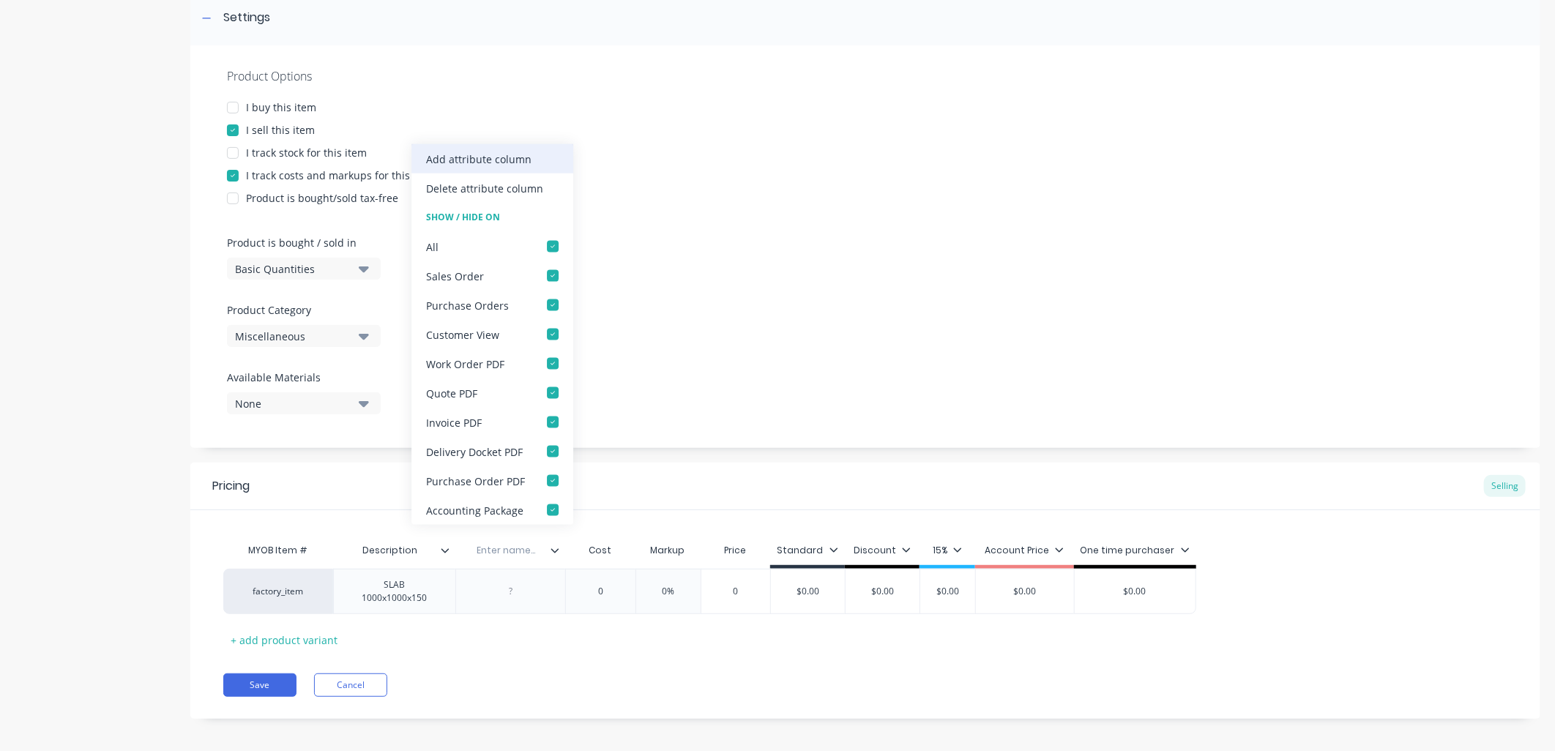
click at [493, 157] on div "Add attribute column" at bounding box center [478, 158] width 105 height 15
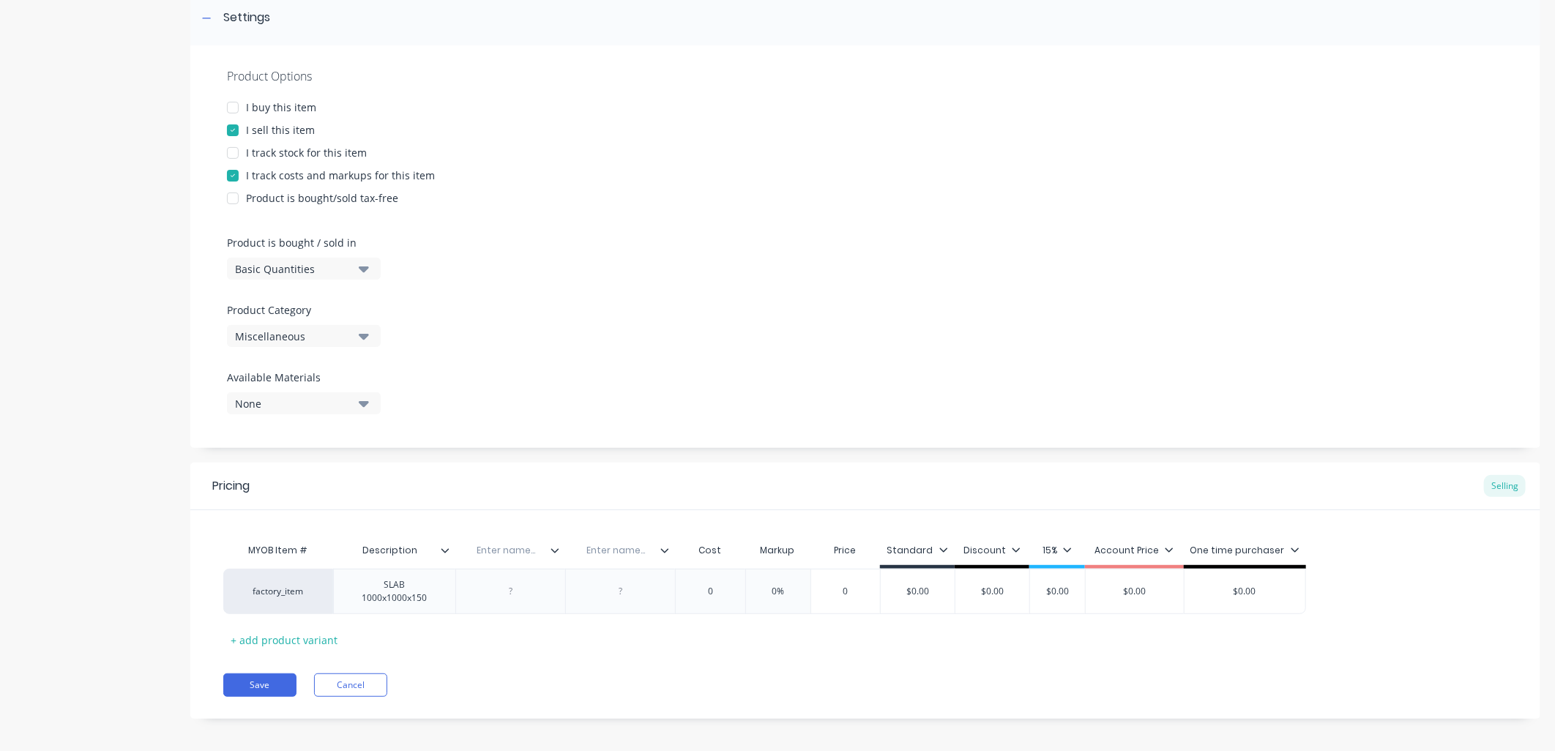
drag, startPoint x: 667, startPoint y: 549, endPoint x: 662, endPoint y: 538, distance: 12.1
click at [668, 549] on icon at bounding box center [664, 550] width 9 height 9
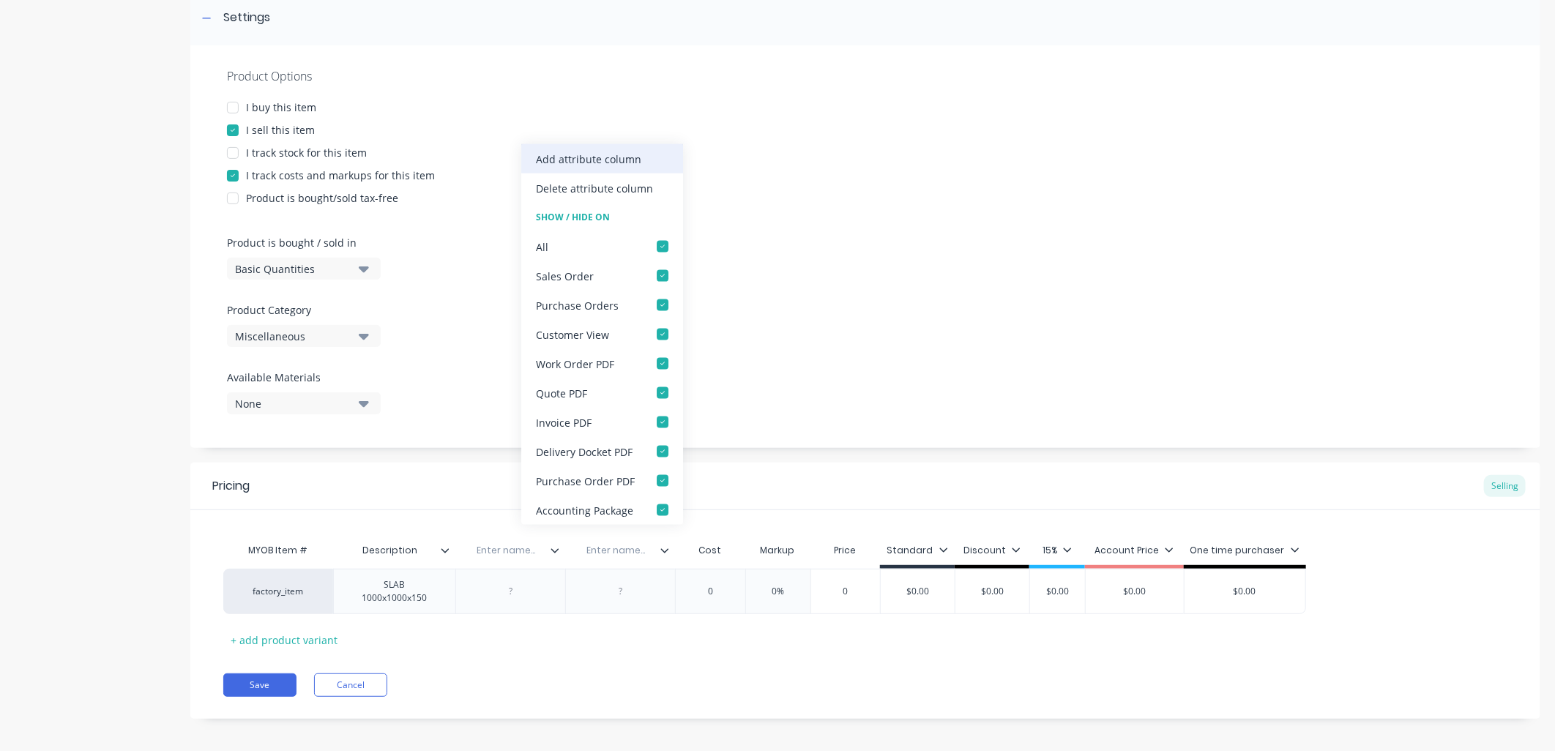
click at [587, 165] on div "Add attribute column" at bounding box center [588, 158] width 105 height 15
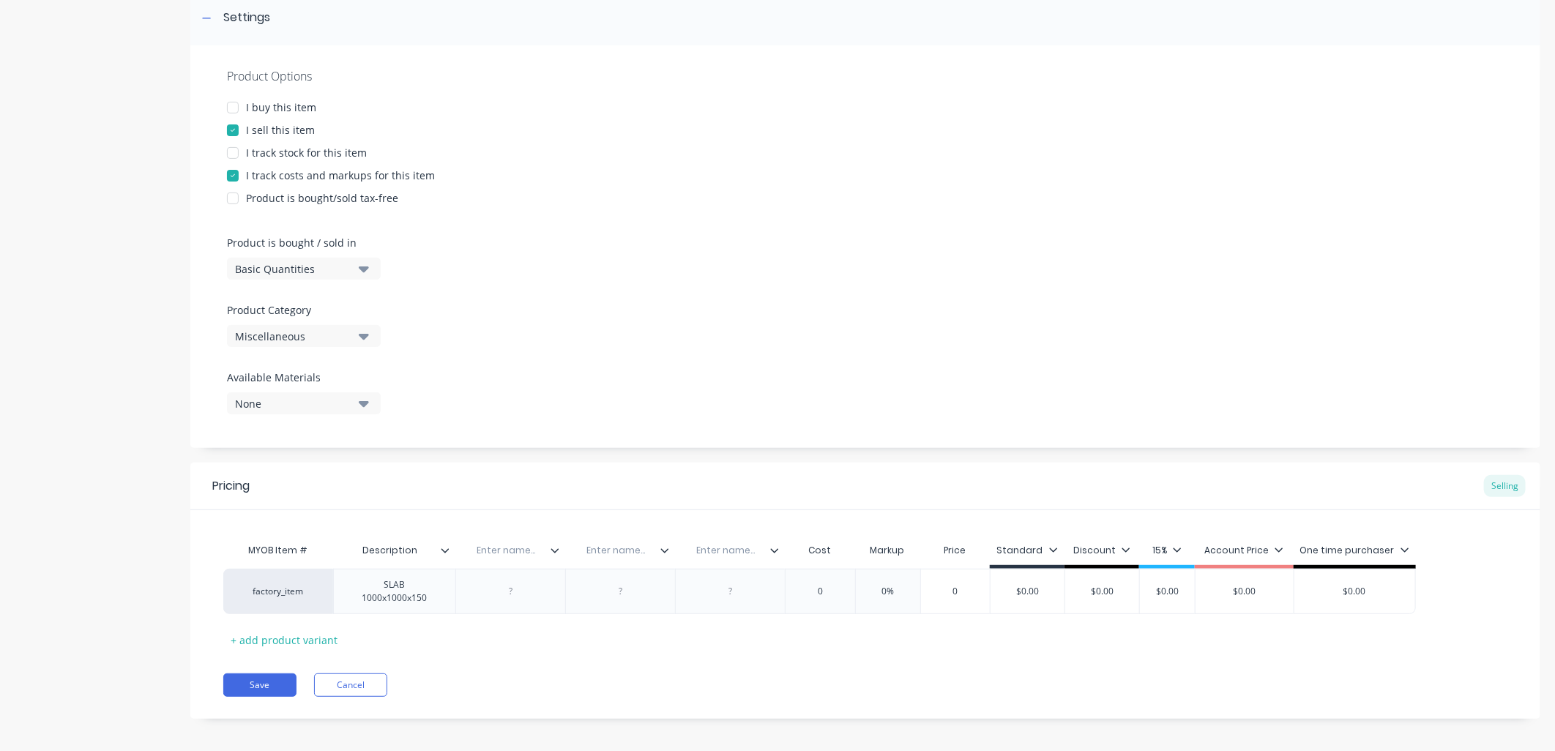
click at [502, 549] on input "text" at bounding box center [505, 550] width 101 height 13
click at [520, 583] on div at bounding box center [510, 591] width 73 height 19
type textarea "x"
type input "e"
type input "Ext Length"
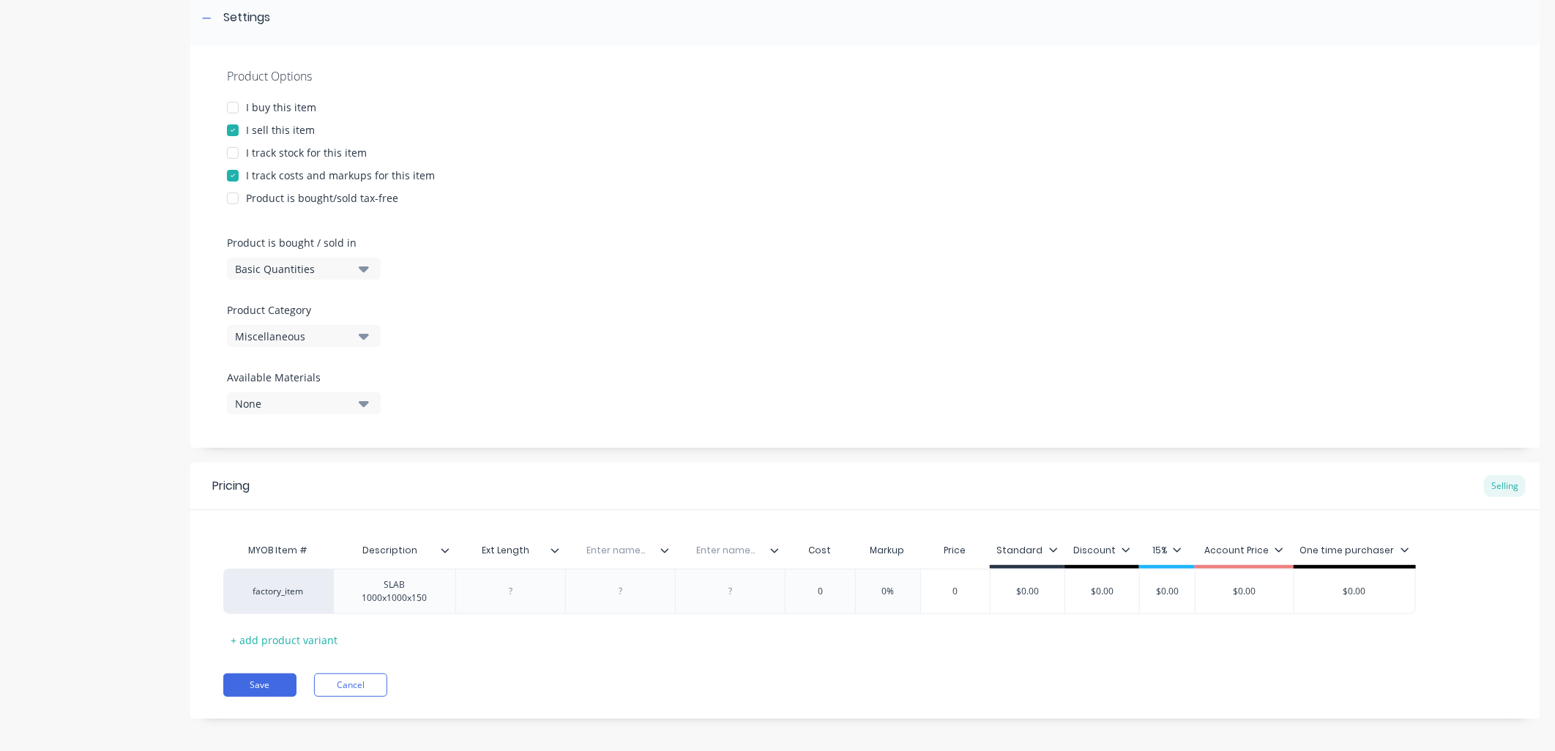
type textarea "x"
click at [611, 545] on input "text" at bounding box center [615, 550] width 101 height 13
type input "Ext Width"
click at [707, 549] on input "text" at bounding box center [725, 550] width 101 height 13
click at [712, 544] on input "text" at bounding box center [725, 550] width 101 height 13
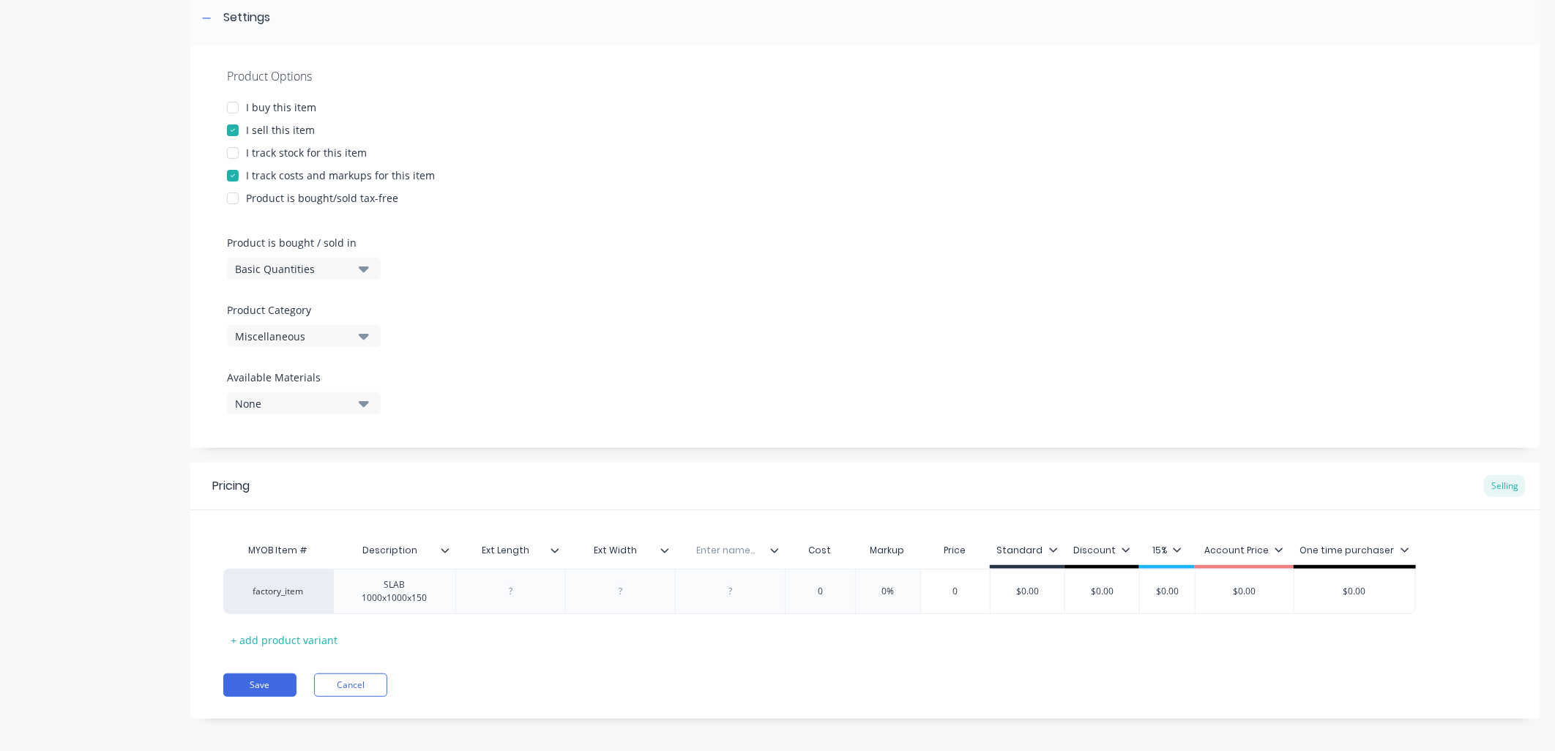
click at [693, 564] on div "Enter name..." at bounding box center [725, 550] width 101 height 37
click at [659, 590] on div at bounding box center [620, 591] width 110 height 45
click at [608, 590] on div at bounding box center [620, 591] width 73 height 19
type textarea "x"
drag, startPoint x: 718, startPoint y: 544, endPoint x: 730, endPoint y: 545, distance: 11.8
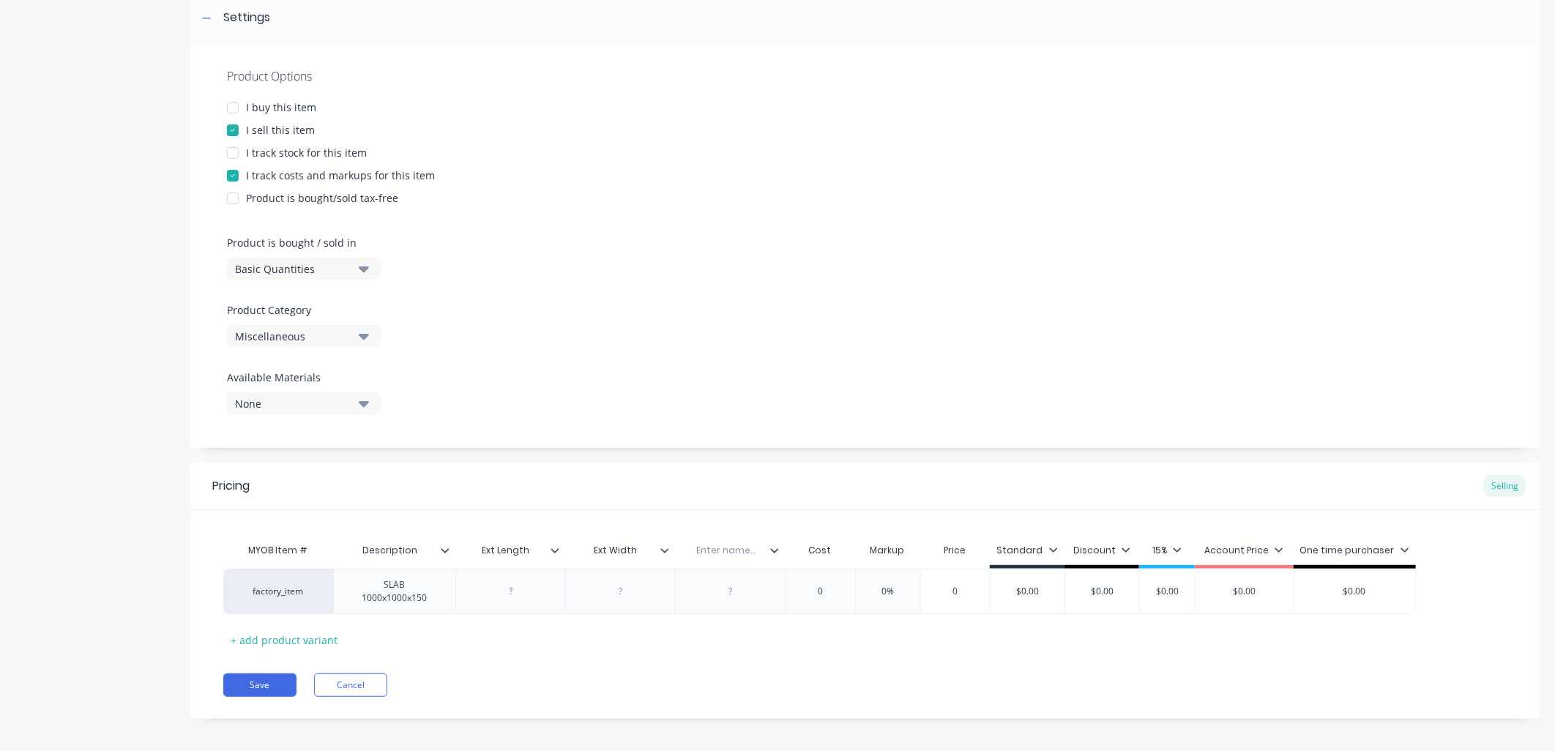
click at [718, 544] on input "text" at bounding box center [725, 550] width 101 height 13
click at [740, 548] on input "text" at bounding box center [725, 550] width 101 height 13
type input "f"
type input "Height"
type textarea "x"
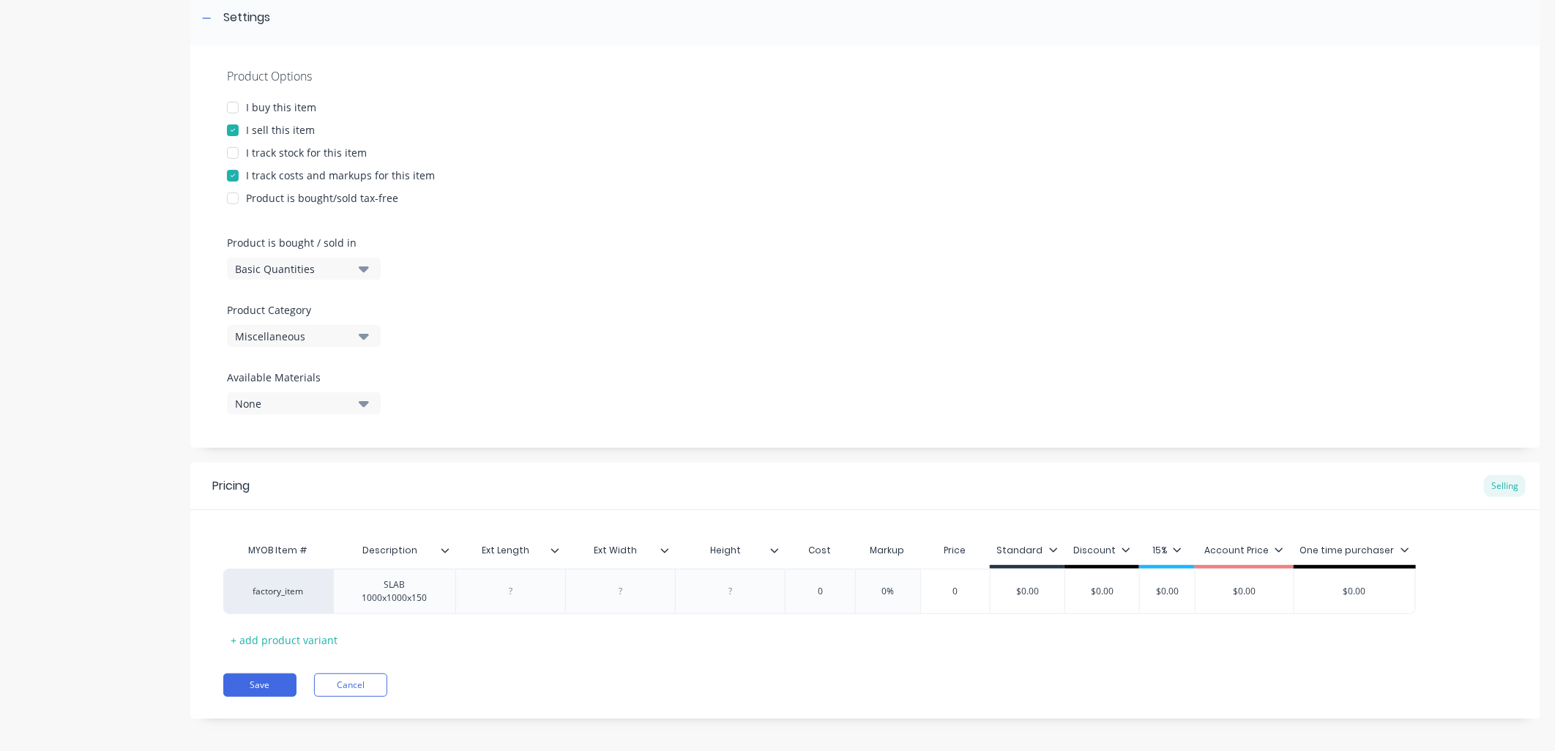
drag, startPoint x: 606, startPoint y: 548, endPoint x: 581, endPoint y: 547, distance: 24.9
click at [581, 547] on input "Ext Width" at bounding box center [615, 550] width 101 height 13
type input "Width"
type textarea "x"
drag, startPoint x: 496, startPoint y: 546, endPoint x: 472, endPoint y: 545, distance: 24.2
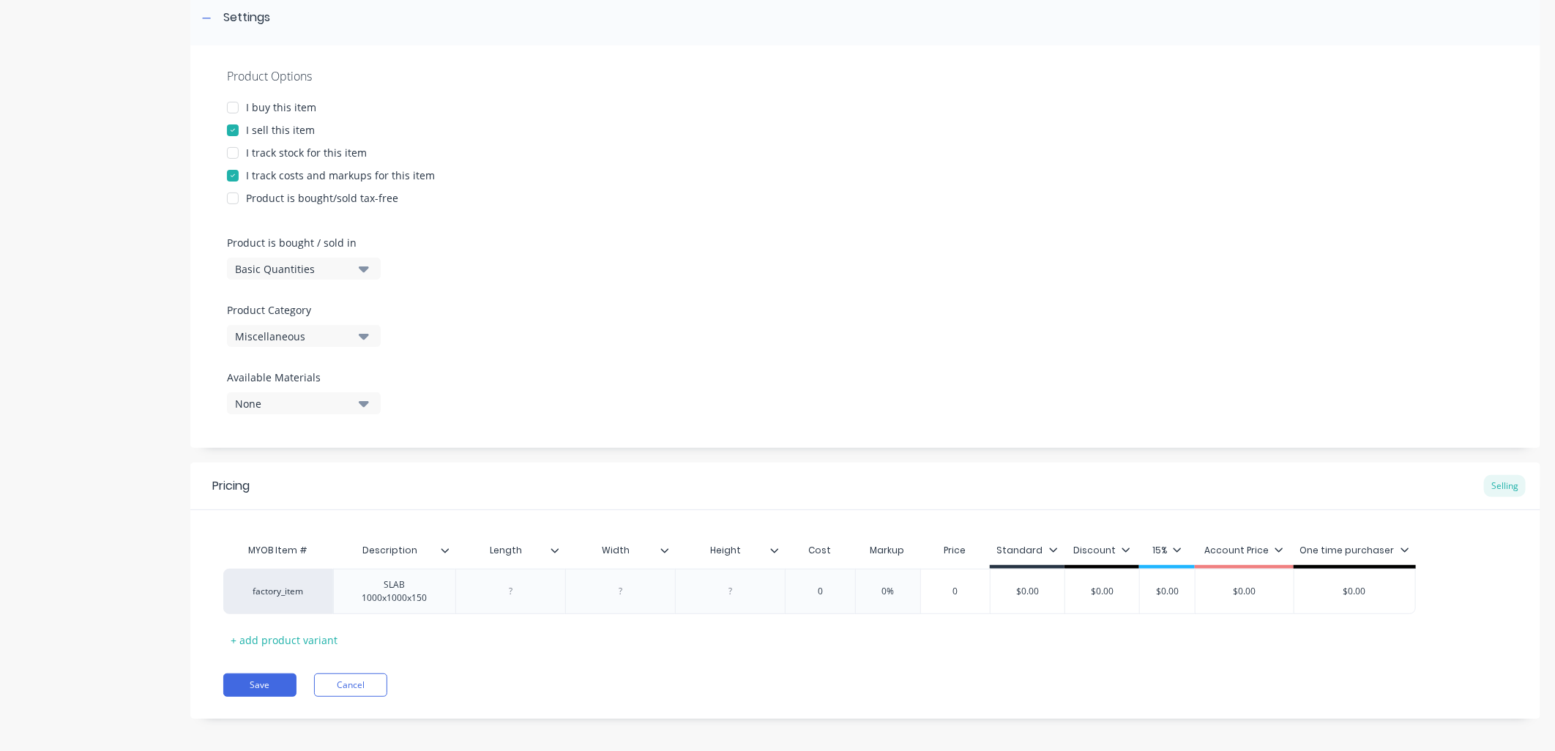
type input "Length"
click at [774, 550] on icon at bounding box center [774, 550] width 9 height 9
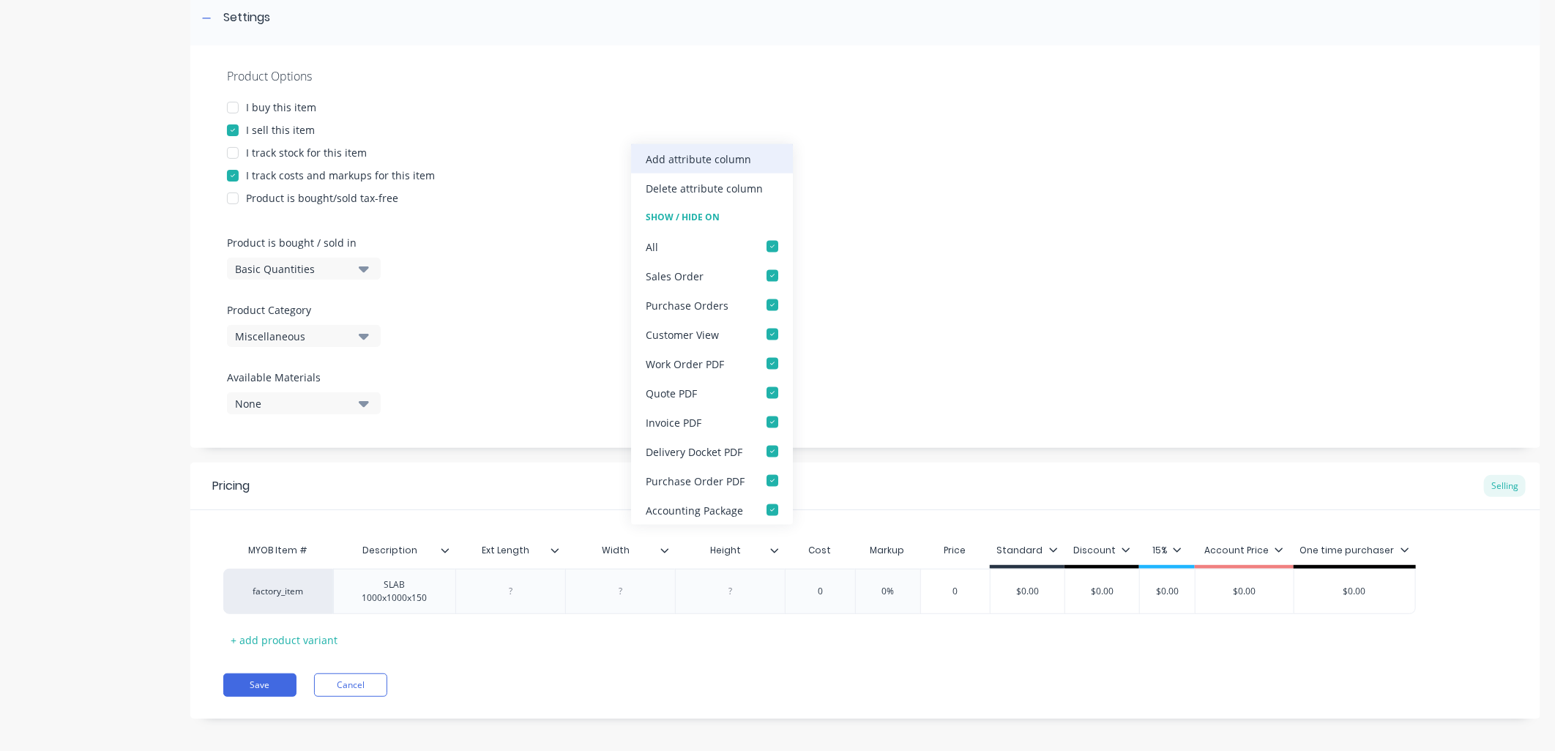
click at [708, 151] on div "Add attribute column" at bounding box center [698, 158] width 105 height 15
type textarea "x"
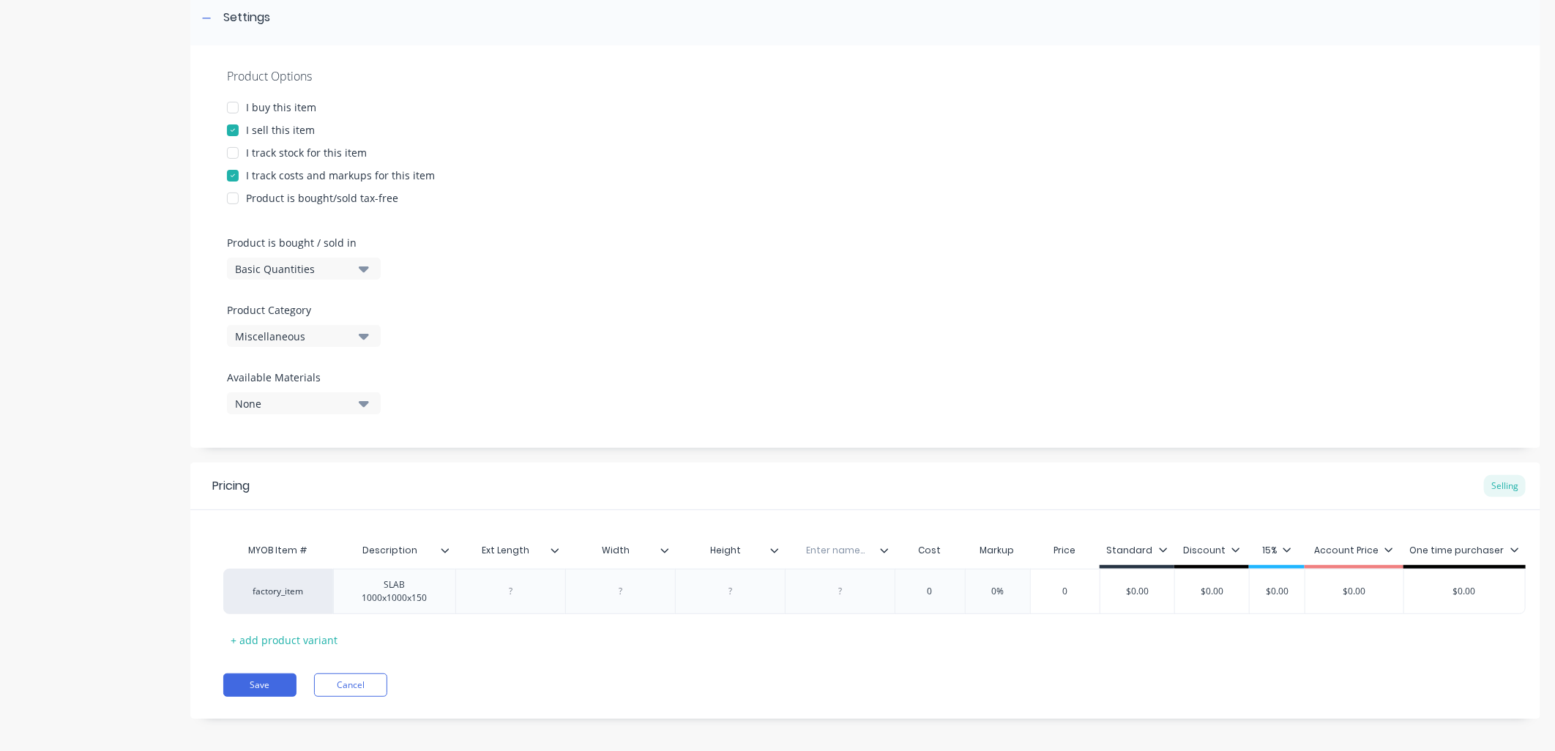
click at [838, 552] on input "text" at bounding box center [835, 550] width 101 height 13
type input "Volume"
click at [892, 650] on div "MYOB Item # Description Ext Length Width Height Volume Volume Cost Markup Price…" at bounding box center [865, 594] width 1284 height 116
click at [883, 547] on icon at bounding box center [884, 550] width 9 height 9
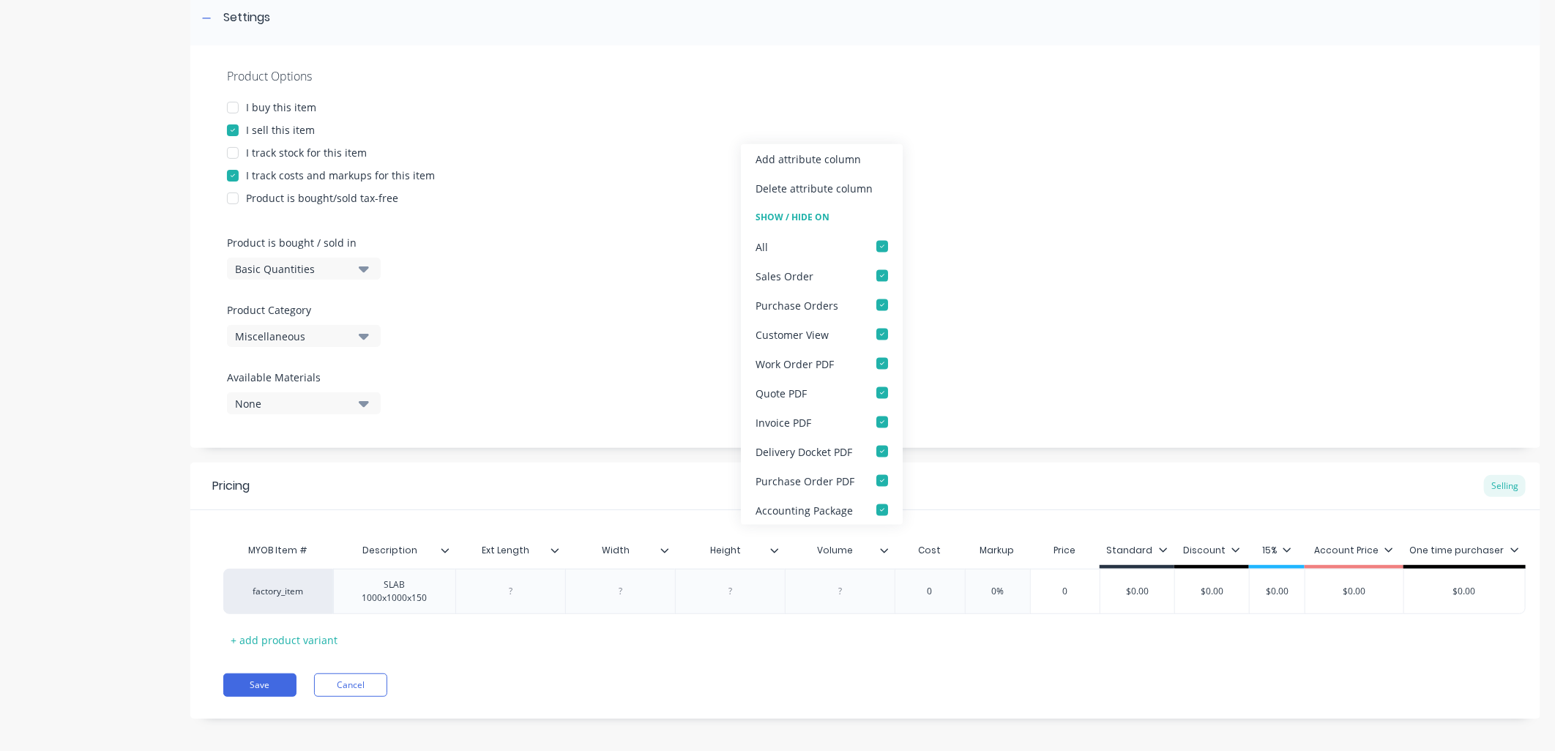
click at [818, 149] on div "Add attribute column" at bounding box center [822, 158] width 162 height 29
type textarea "x"
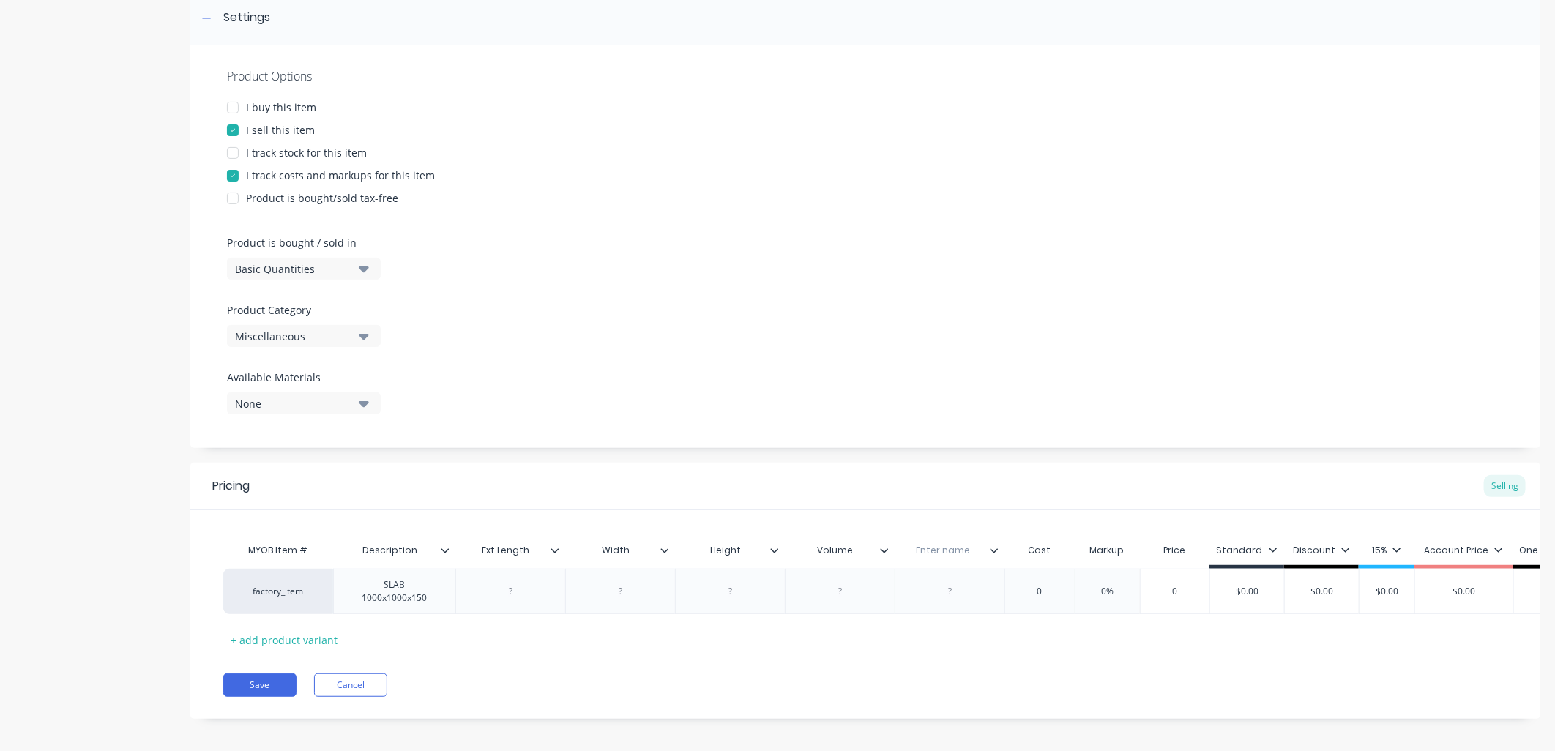
click at [940, 551] on input "text" at bounding box center [944, 550] width 101 height 13
type input "Weight"
type textarea "x"
click at [518, 582] on div at bounding box center [510, 591] width 73 height 19
type textarea "x"
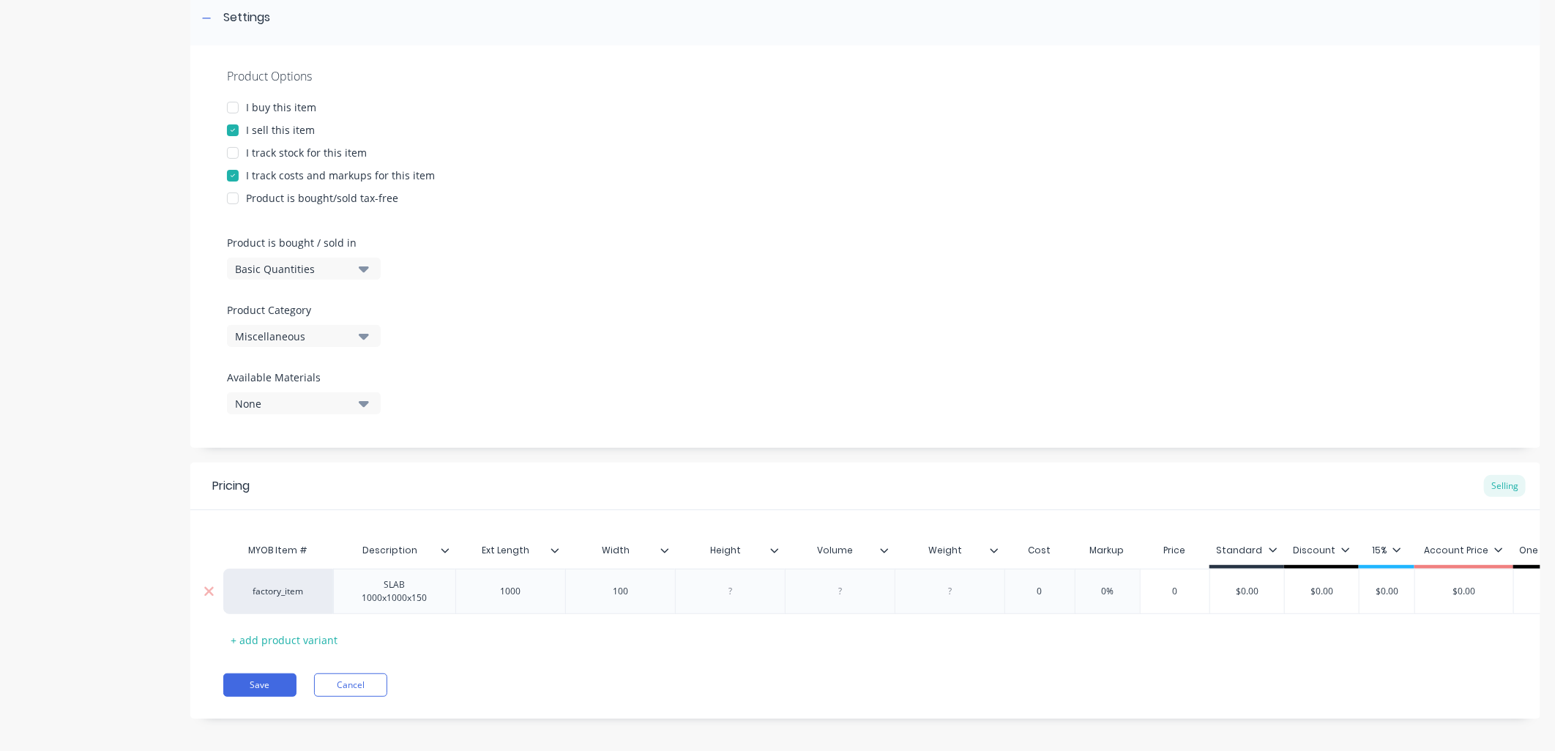
type textarea "x"
click at [274, 550] on div "MYOB Item #" at bounding box center [278, 550] width 110 height 29
drag, startPoint x: 274, startPoint y: 548, endPoint x: 230, endPoint y: 549, distance: 44.7
click at [230, 549] on div "MYOB Item #" at bounding box center [278, 550] width 110 height 29
drag, startPoint x: 833, startPoint y: 595, endPoint x: 858, endPoint y: 597, distance: 24.9
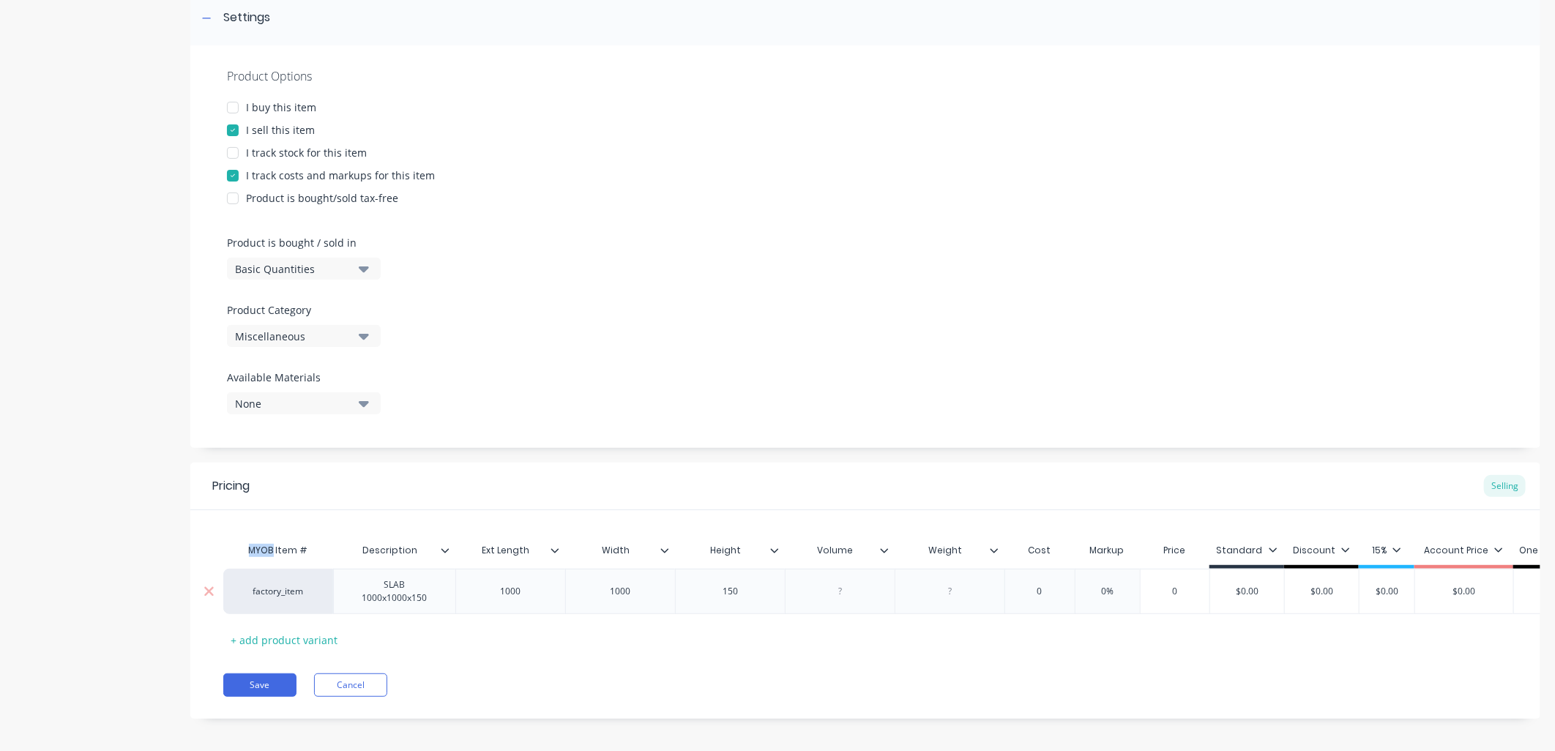
click at [833, 595] on div at bounding box center [840, 591] width 73 height 19
type textarea "x"
click at [840, 591] on div at bounding box center [840, 591] width 73 height 19
type textarea "x"
click at [952, 589] on div at bounding box center [950, 591] width 73 height 19
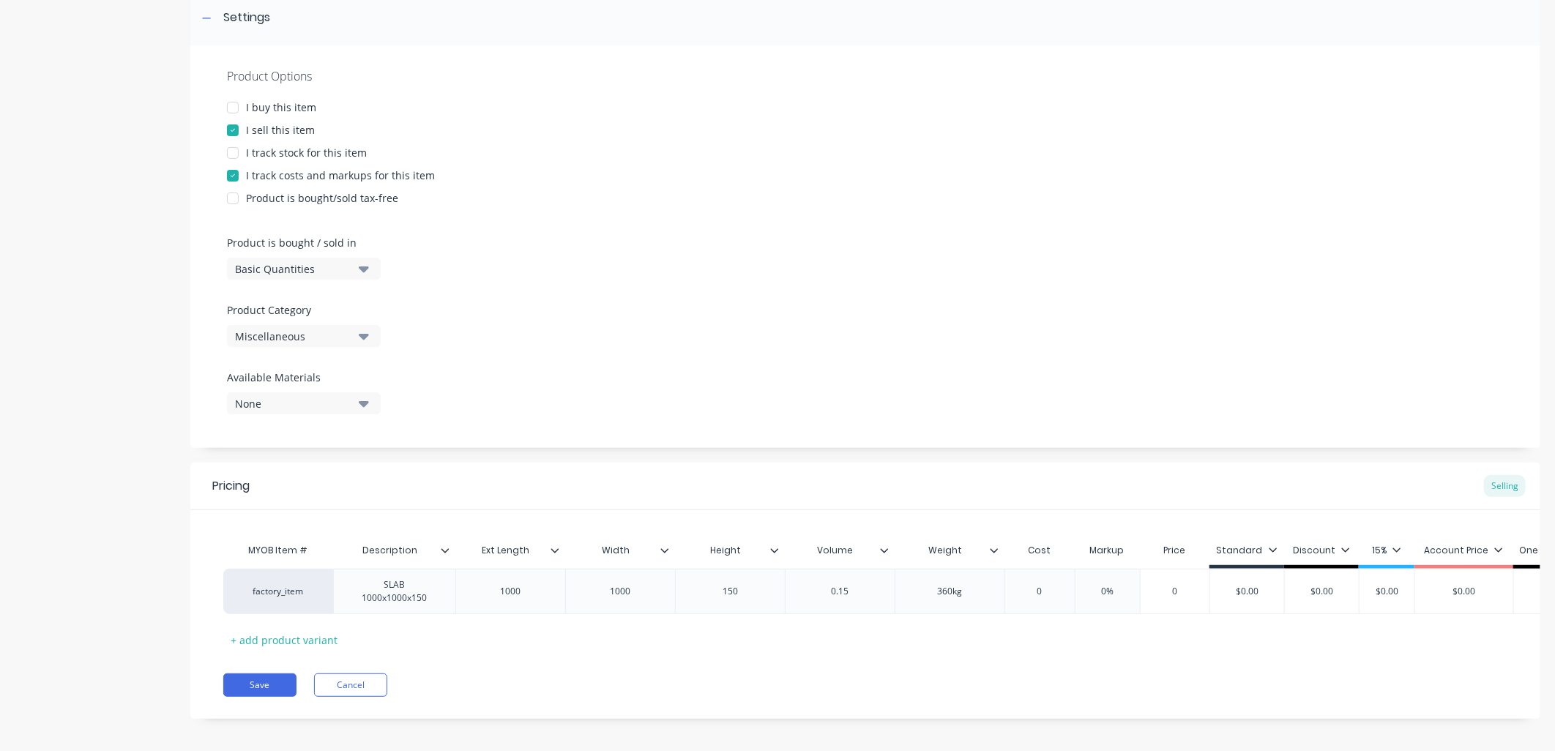
click at [995, 645] on div "MYOB Item # Description Ext Length Width Height Volume Weight Cost Markup Price…" at bounding box center [865, 594] width 1284 height 116
type textarea "x"
click at [943, 624] on div "MYOB Item # Description Ext Length Width Height Volume Weight Cost Markup Price…" at bounding box center [865, 594] width 1284 height 116
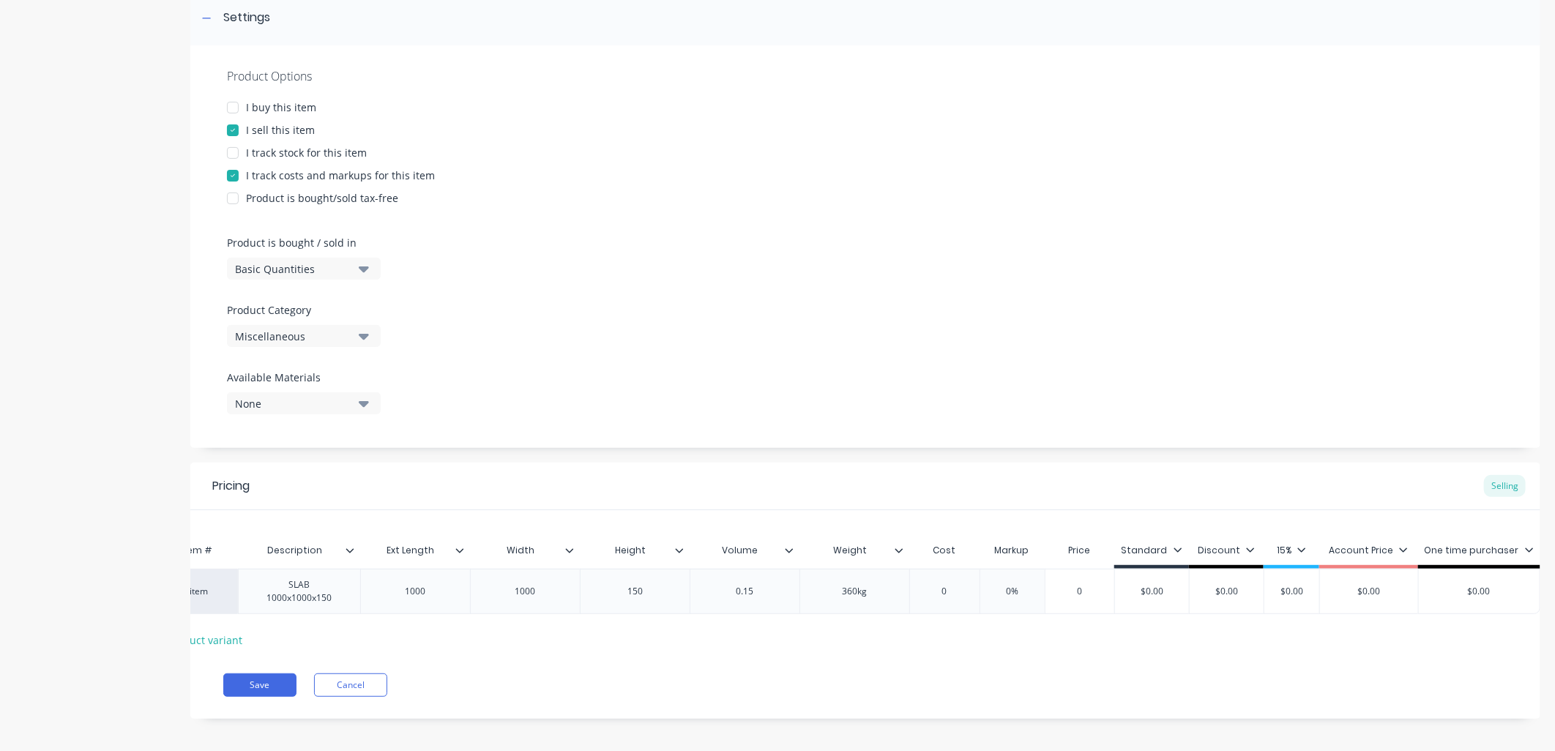
scroll to position [0, 106]
type input "$0.00"
drag, startPoint x: 1155, startPoint y: 589, endPoint x: 1132, endPoint y: 589, distance: 22.7
click at [1132, 589] on input "$0.00" at bounding box center [1152, 591] width 74 height 13
type textarea "x"
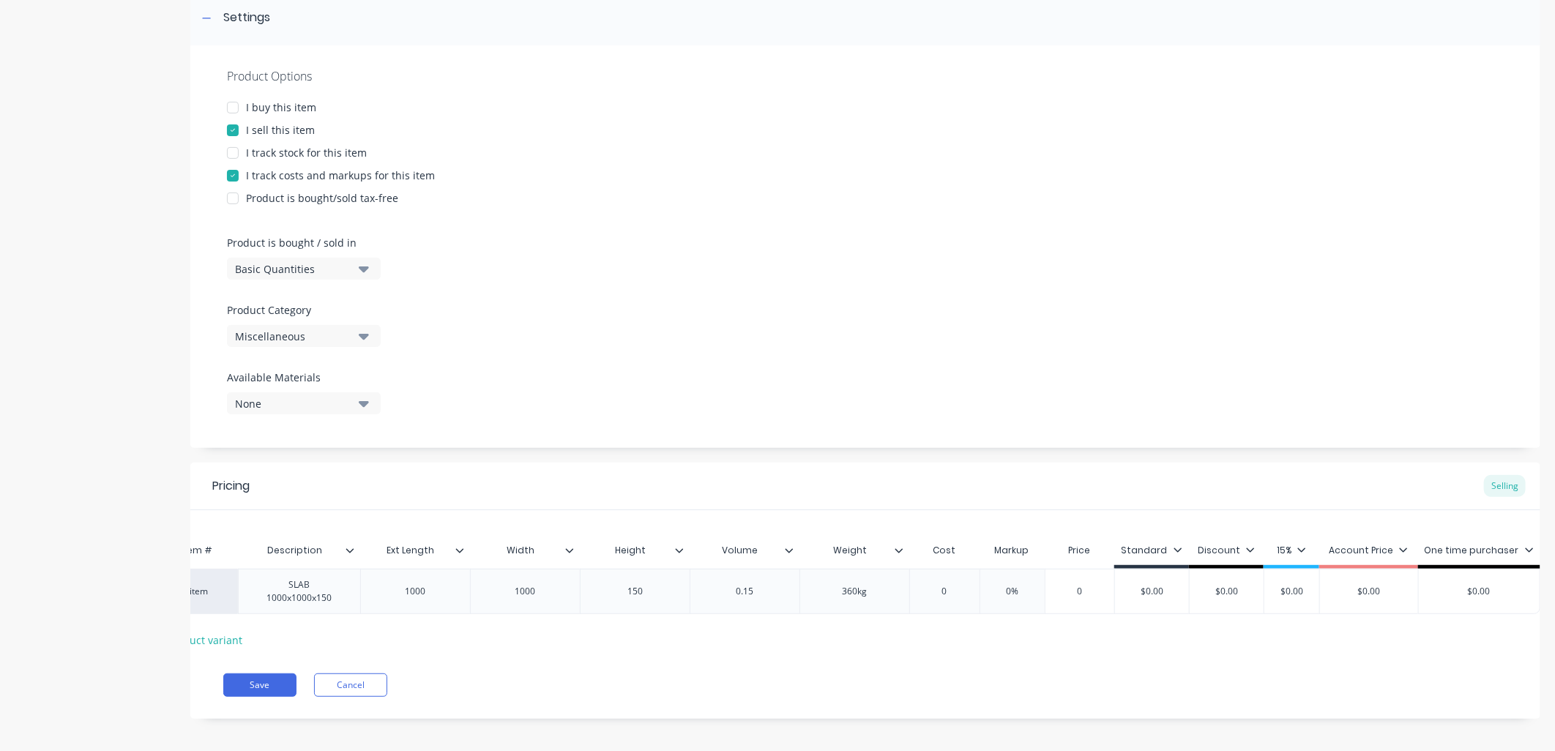
type input "$3"
type textarea "x"
type input "$39"
type textarea "x"
type input "$390"
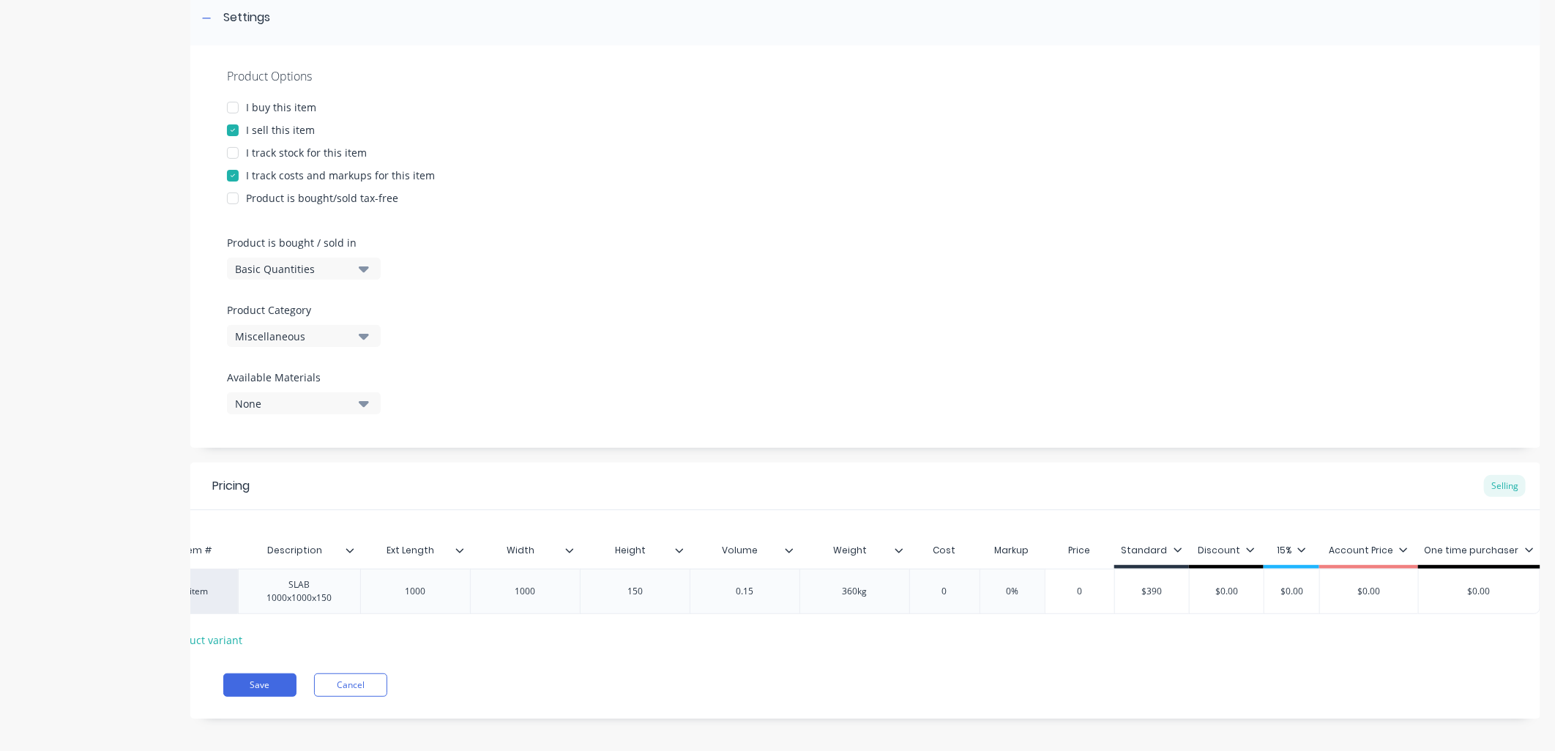
type input "$0.00"
click at [1139, 630] on div "MYOB Item # Description Ext Length Width Height Volume Weight Cost Markup Price…" at bounding box center [770, 594] width 1284 height 116
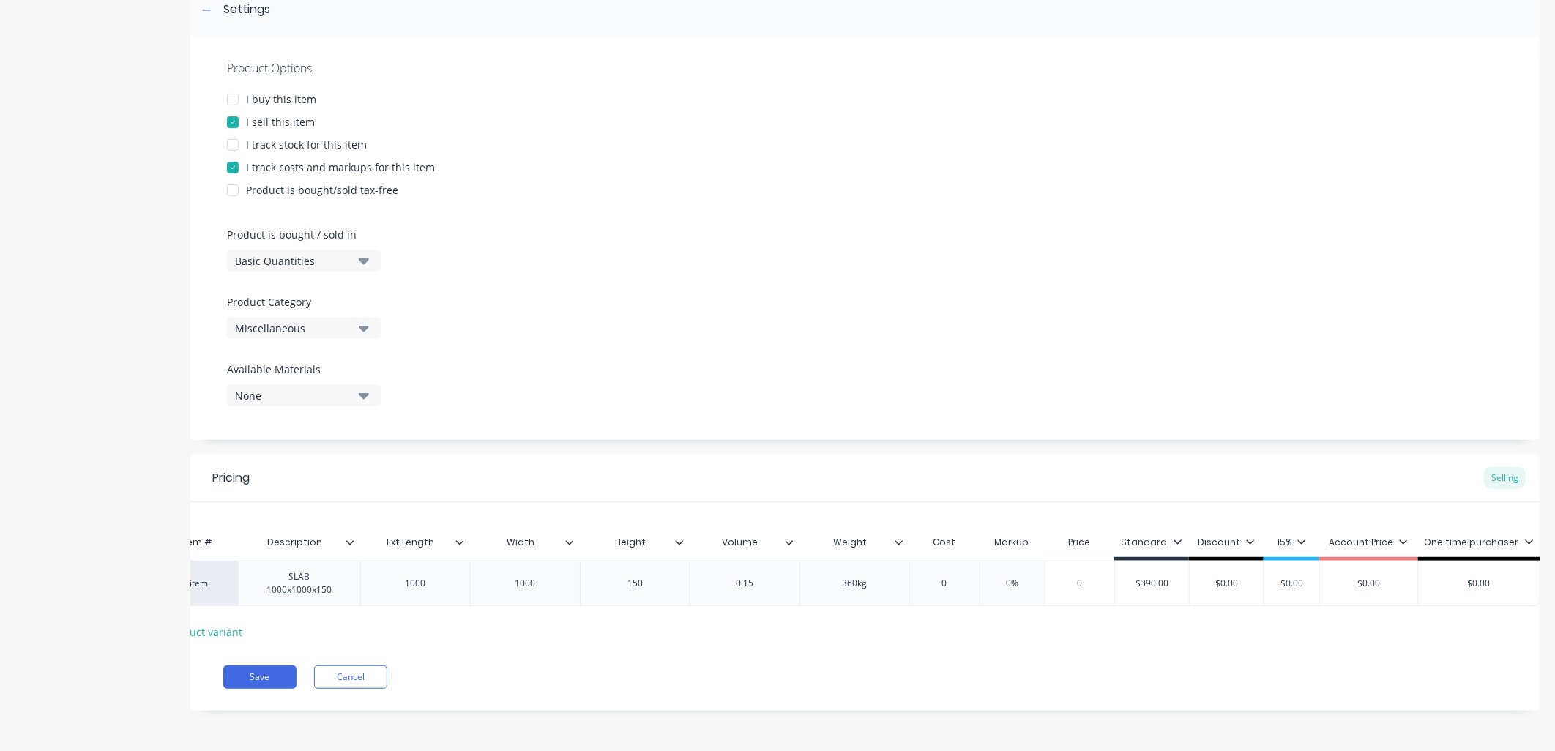
scroll to position [0, 0]
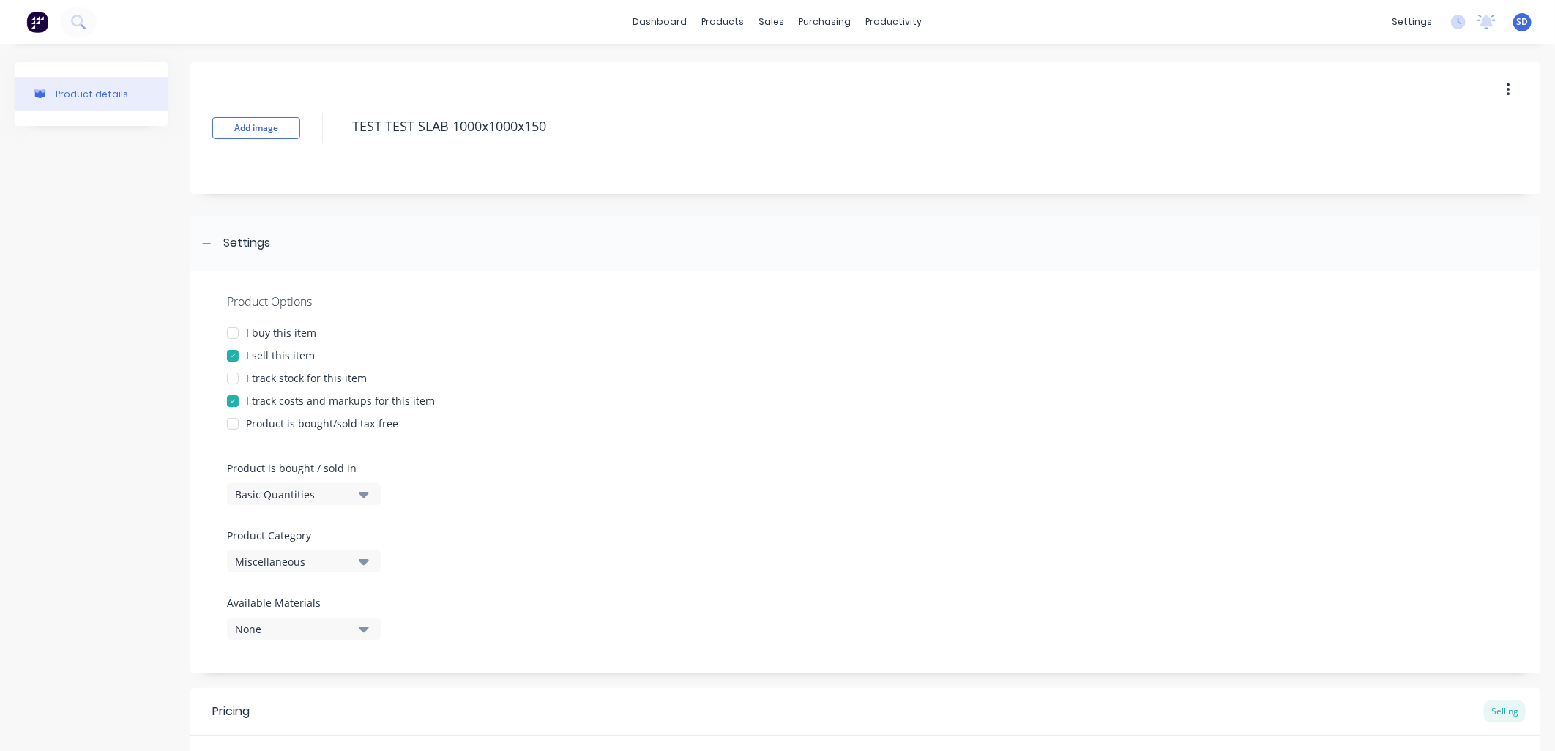
click at [1494, 86] on button "button" at bounding box center [1508, 90] width 34 height 26
click at [1421, 154] on div "Delete" at bounding box center [1456, 157] width 113 height 21
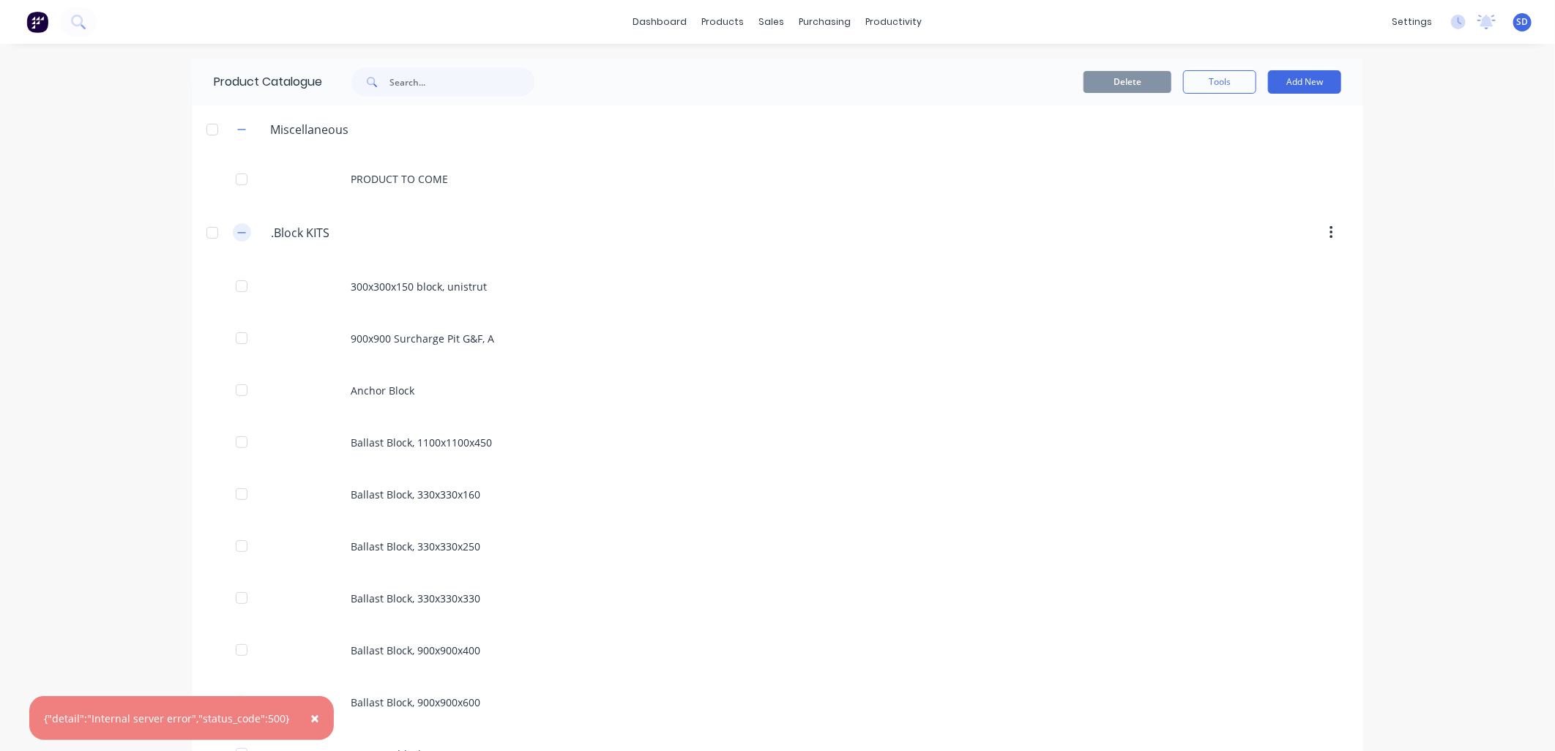
click at [238, 232] on icon "button" at bounding box center [242, 232] width 8 height 1
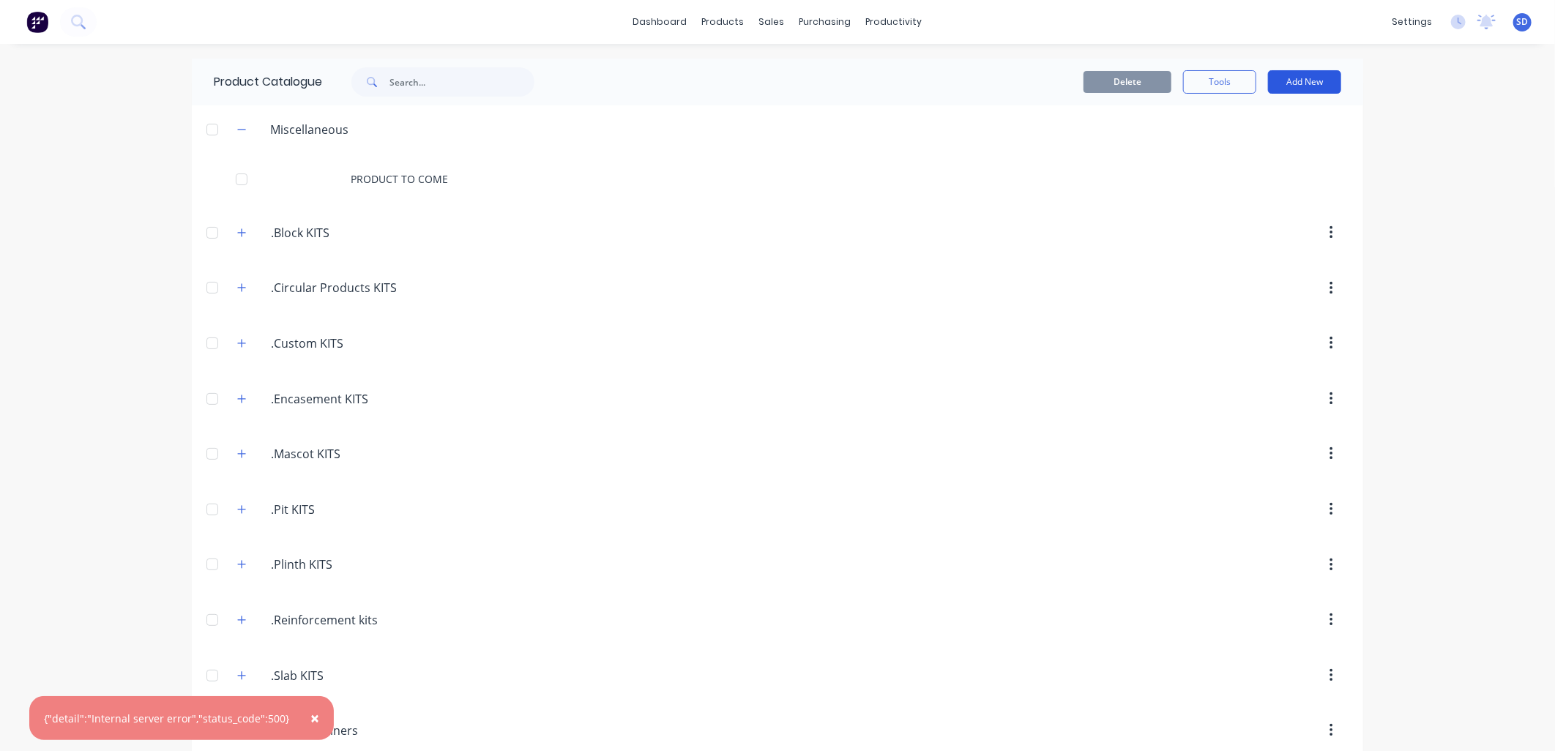
click at [1314, 78] on button "Add New" at bounding box center [1304, 81] width 73 height 23
click at [1262, 181] on div "Product Kit" at bounding box center [1271, 178] width 113 height 21
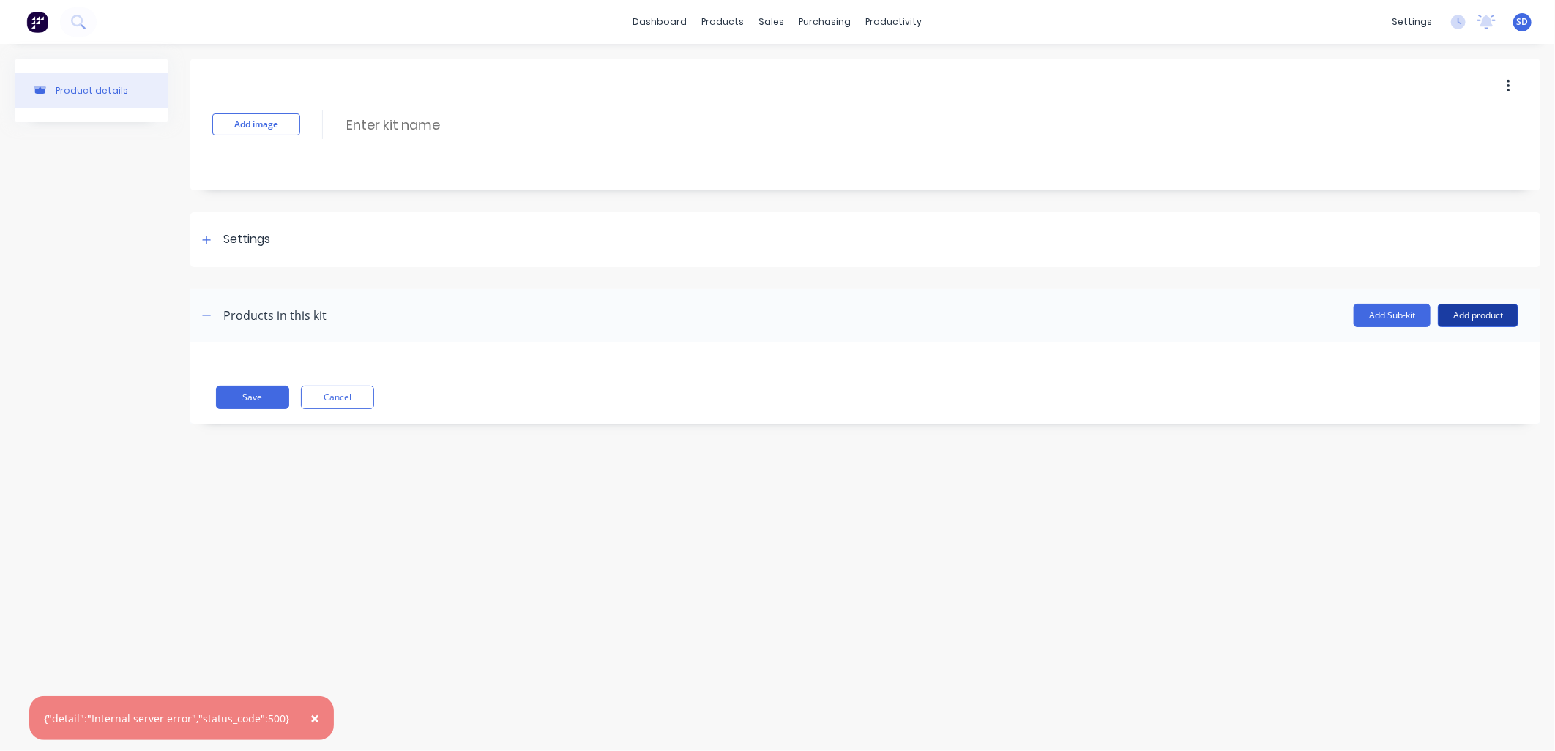
click at [1474, 310] on button "Add product" at bounding box center [1478, 315] width 81 height 23
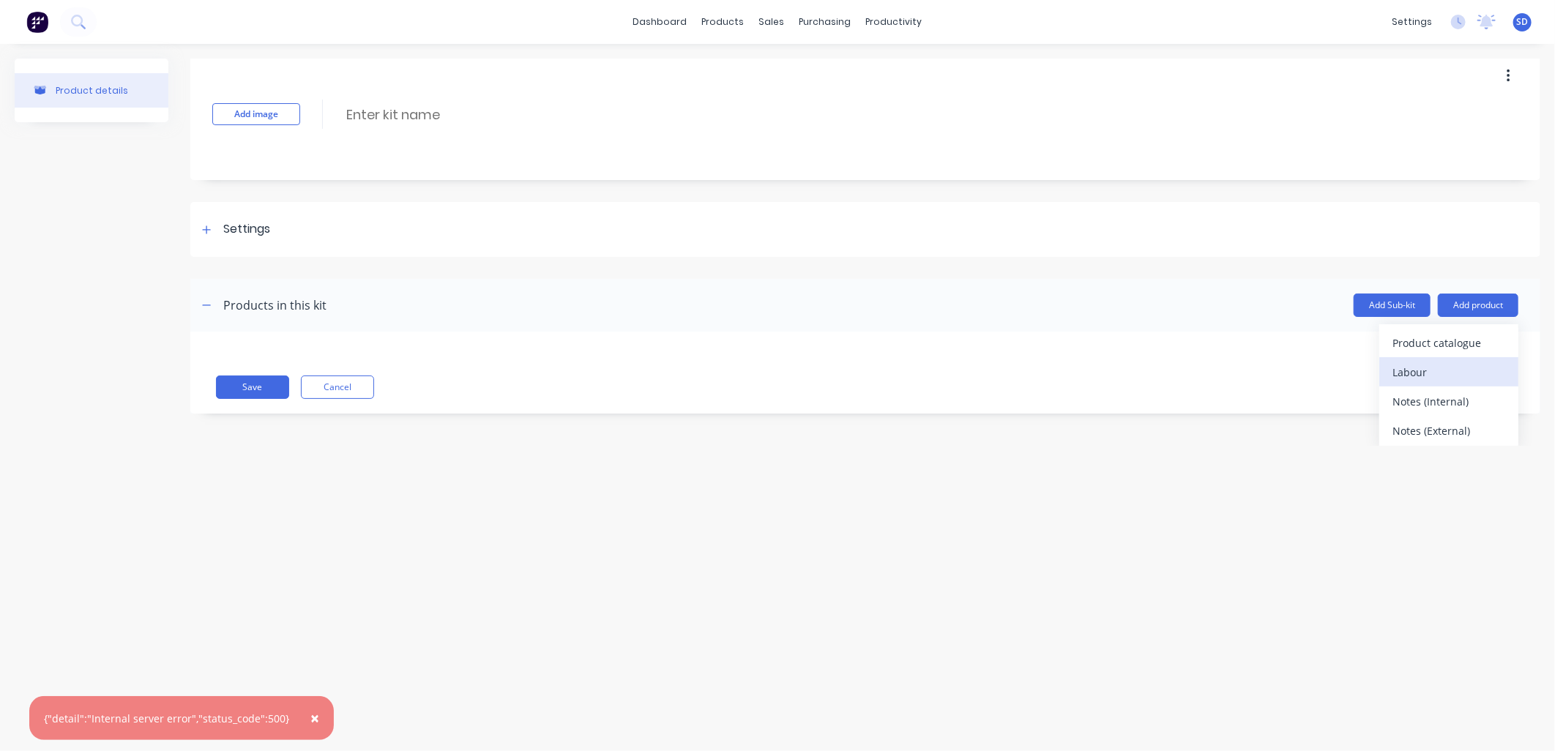
scroll to position [12, 0]
click at [744, 365] on div "Save Cancel" at bounding box center [865, 370] width 1350 height 82
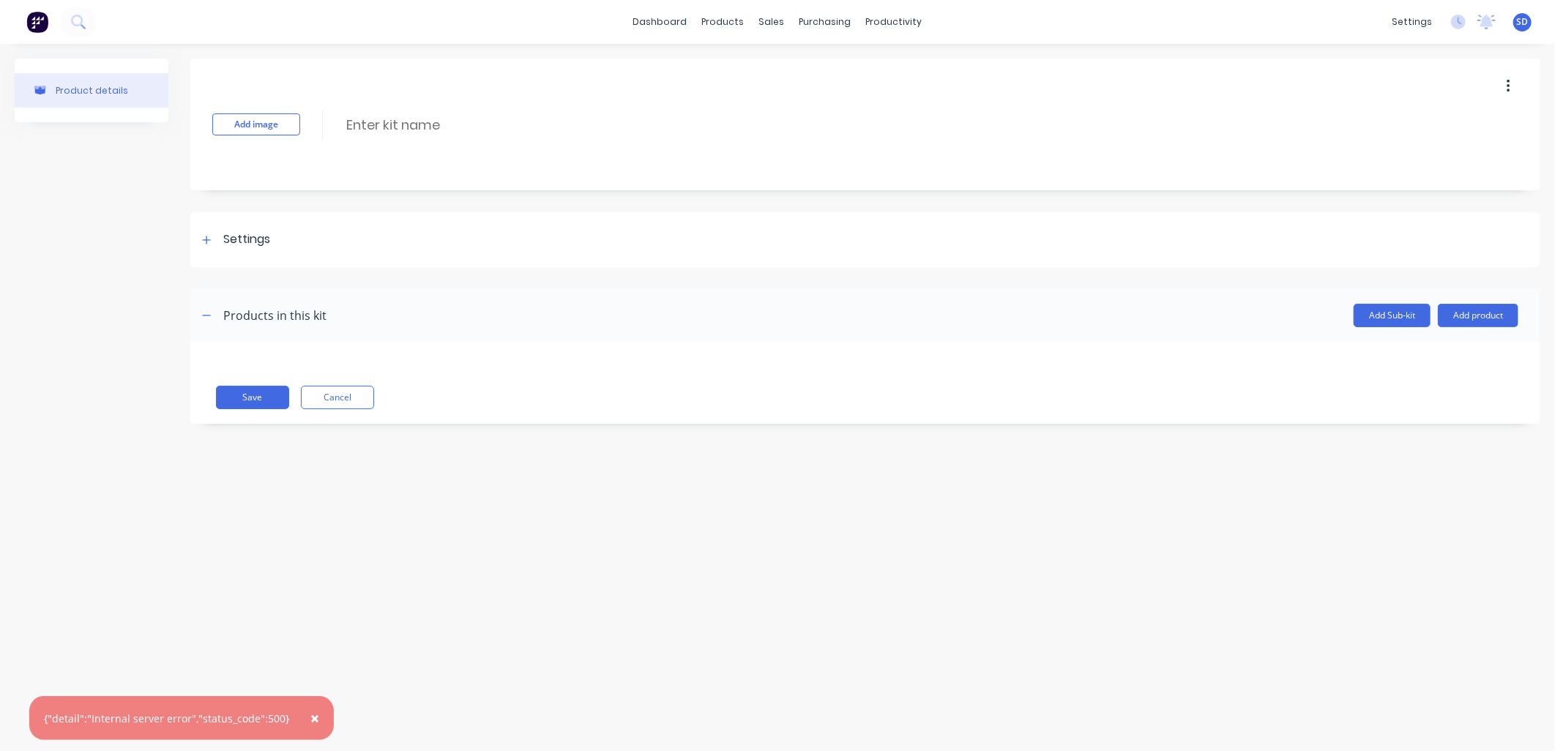
scroll to position [0, 0]
click at [207, 315] on icon "button" at bounding box center [206, 315] width 9 height 10
click at [206, 311] on icon "button" at bounding box center [207, 315] width 8 height 8
click at [682, 111] on div "Add image Enter kit name" at bounding box center [865, 125] width 1350 height 132
click at [1479, 318] on button "Add product" at bounding box center [1478, 315] width 81 height 23
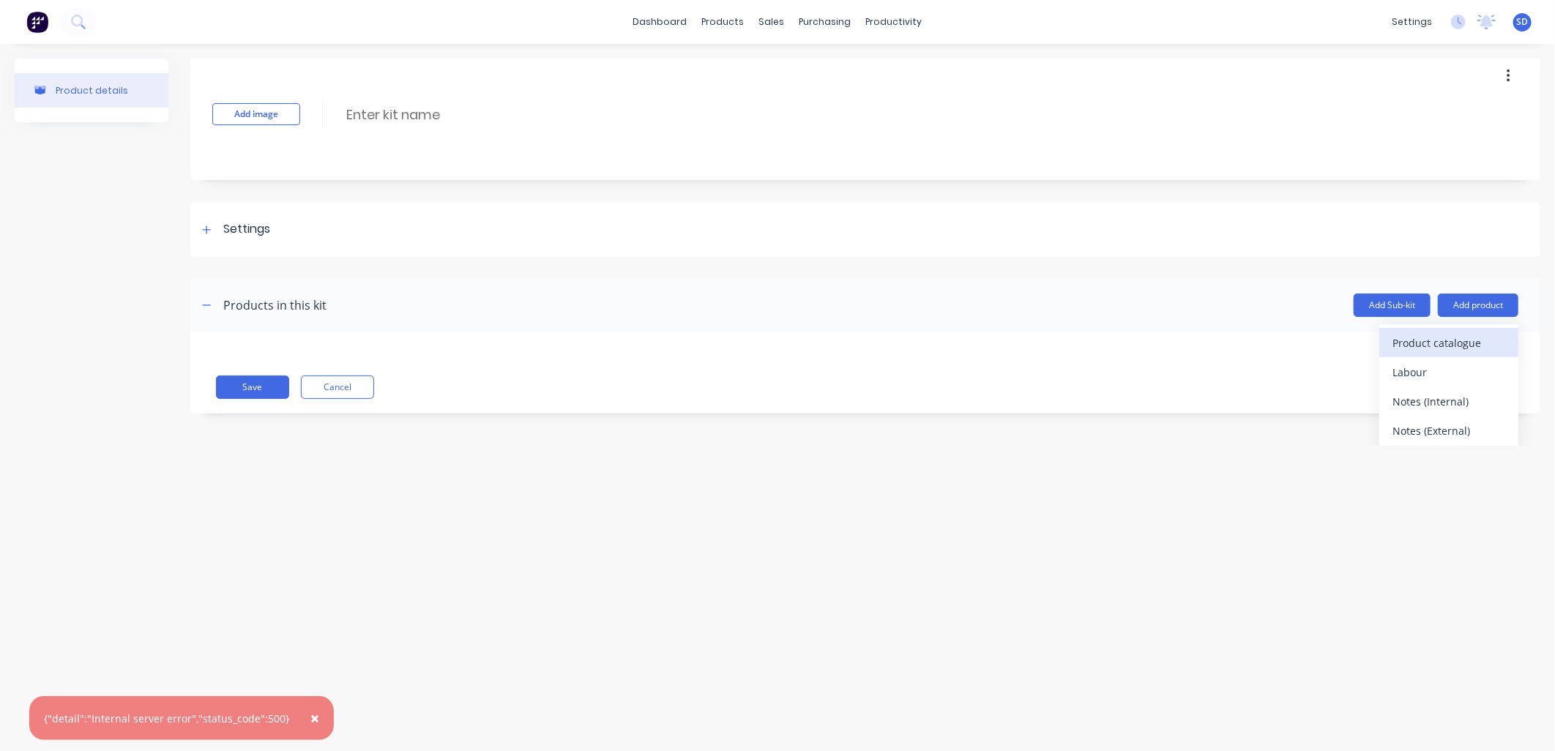
scroll to position [12, 0]
click at [1225, 362] on div "Save Cancel" at bounding box center [865, 370] width 1350 height 82
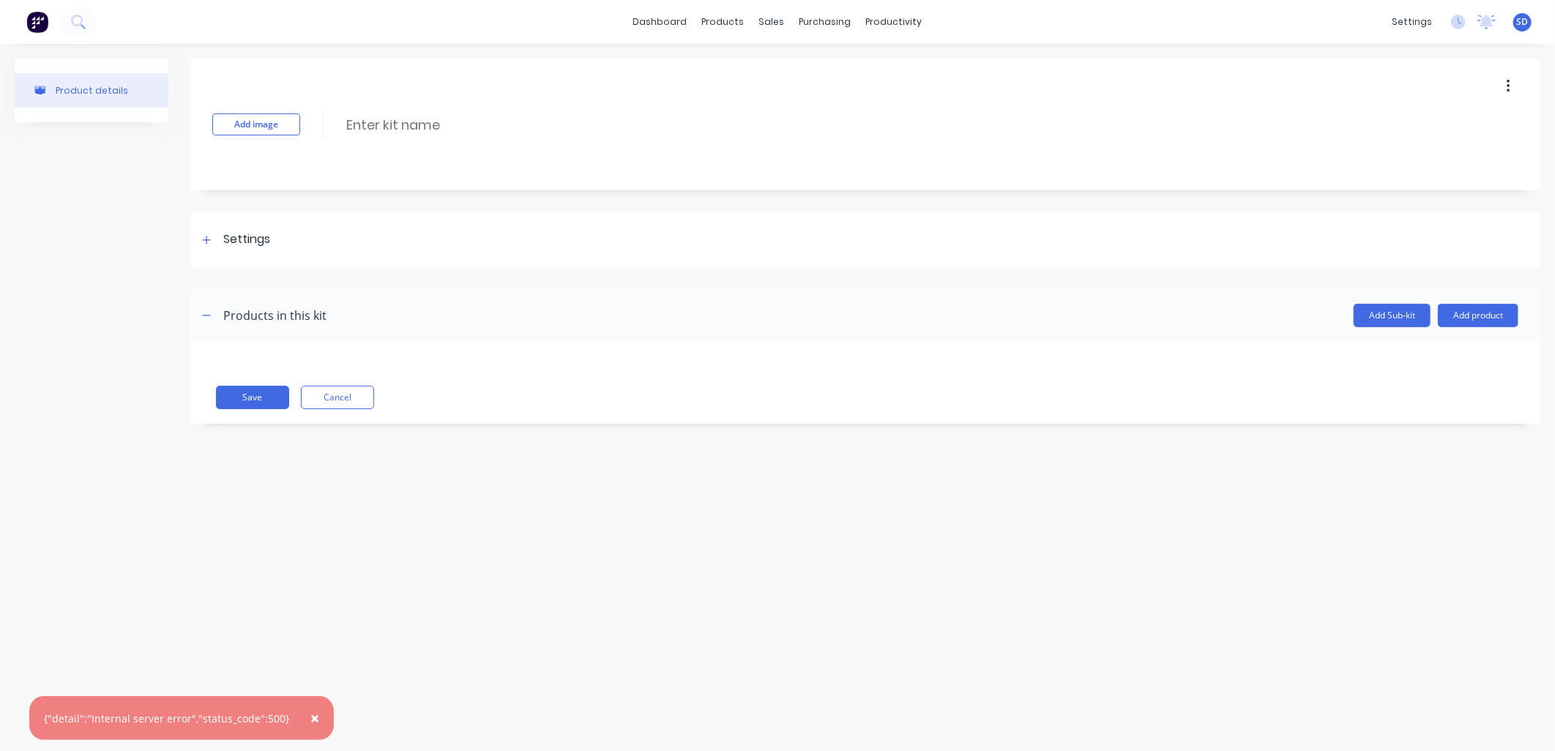
scroll to position [0, 0]
click at [348, 394] on button "Cancel" at bounding box center [337, 397] width 73 height 23
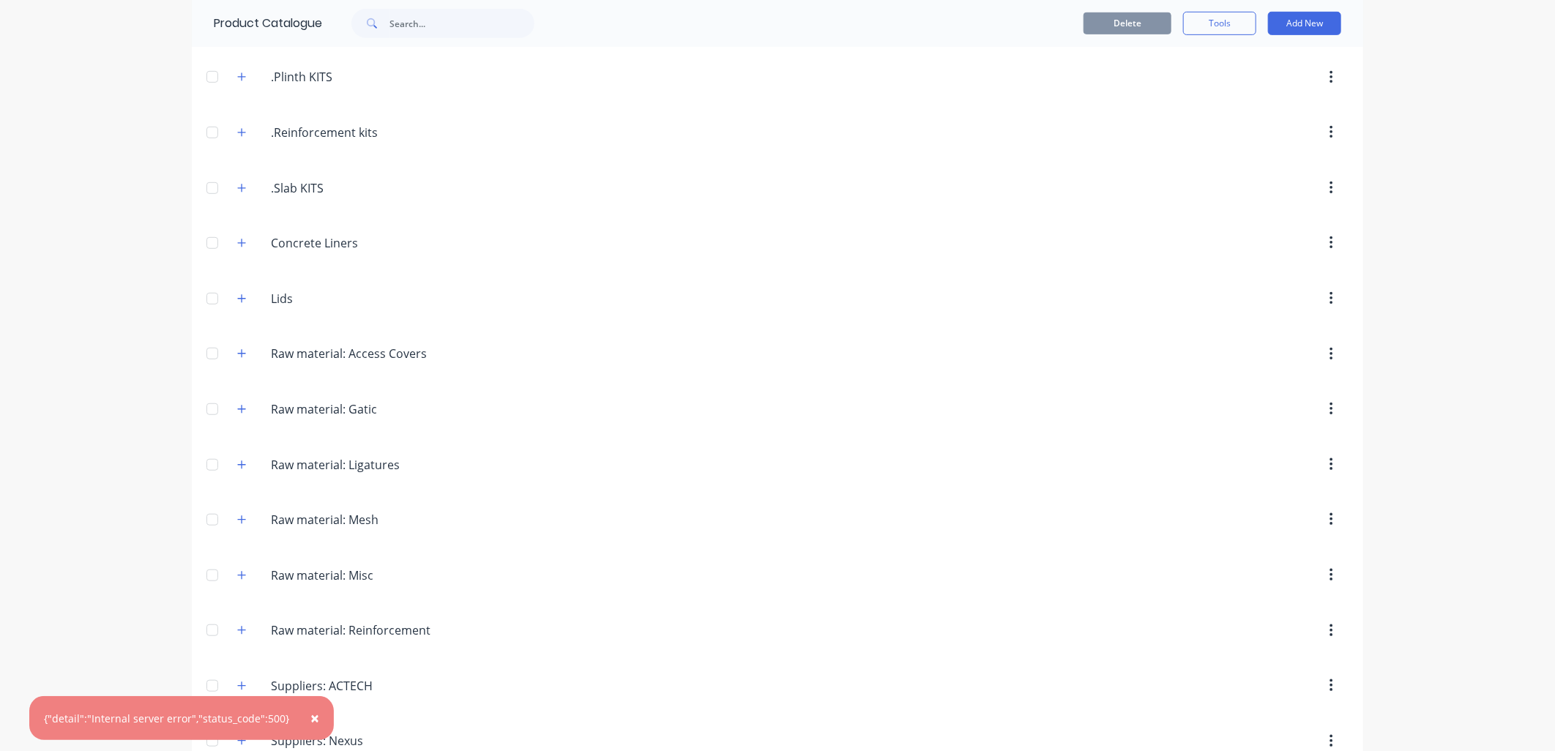
scroll to position [522, 0]
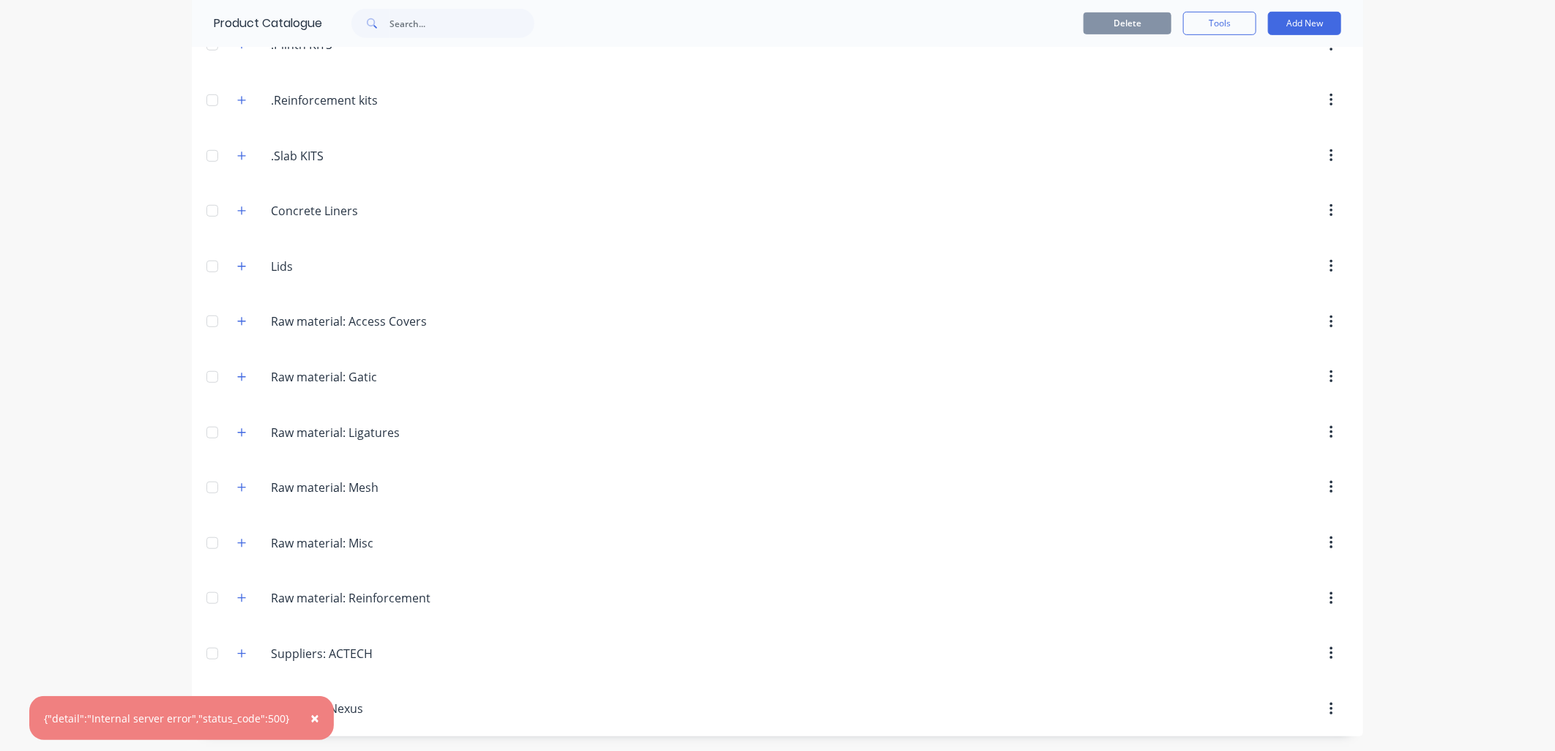
click at [310, 717] on span "×" at bounding box center [314, 718] width 9 height 20
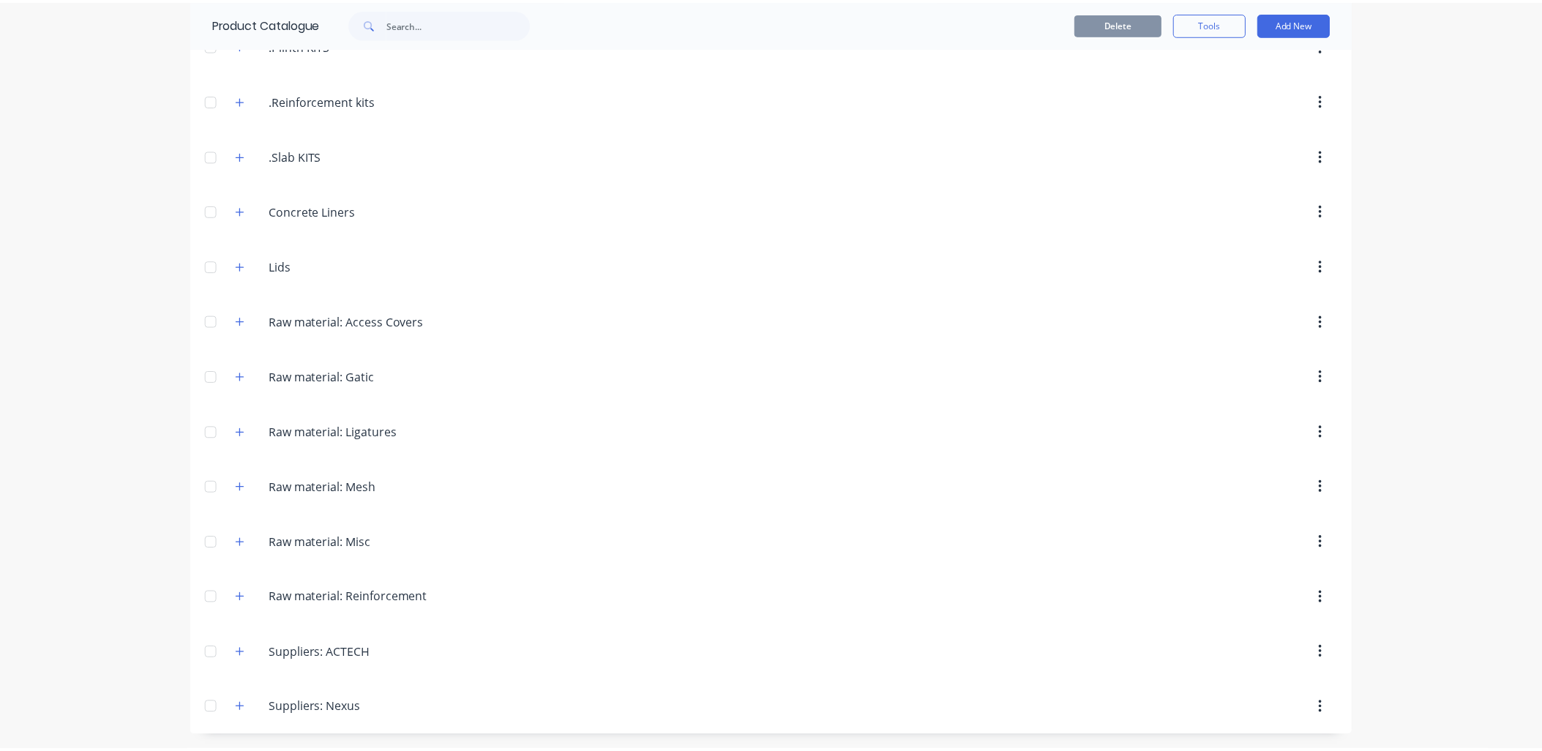
scroll to position [0, 0]
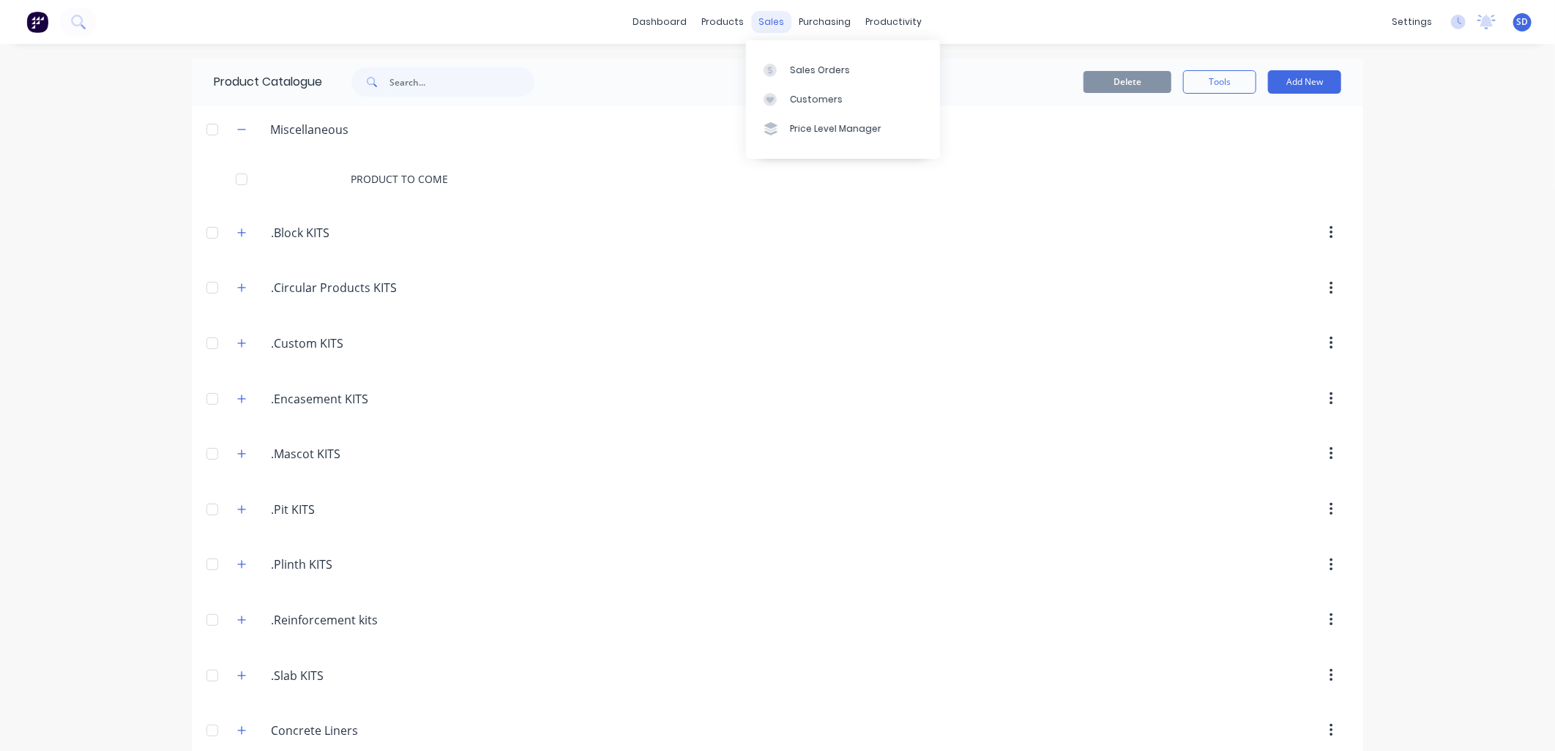
click at [758, 18] on div "sales" at bounding box center [772, 22] width 40 height 22
click at [807, 64] on div "Sales Orders" at bounding box center [820, 70] width 60 height 13
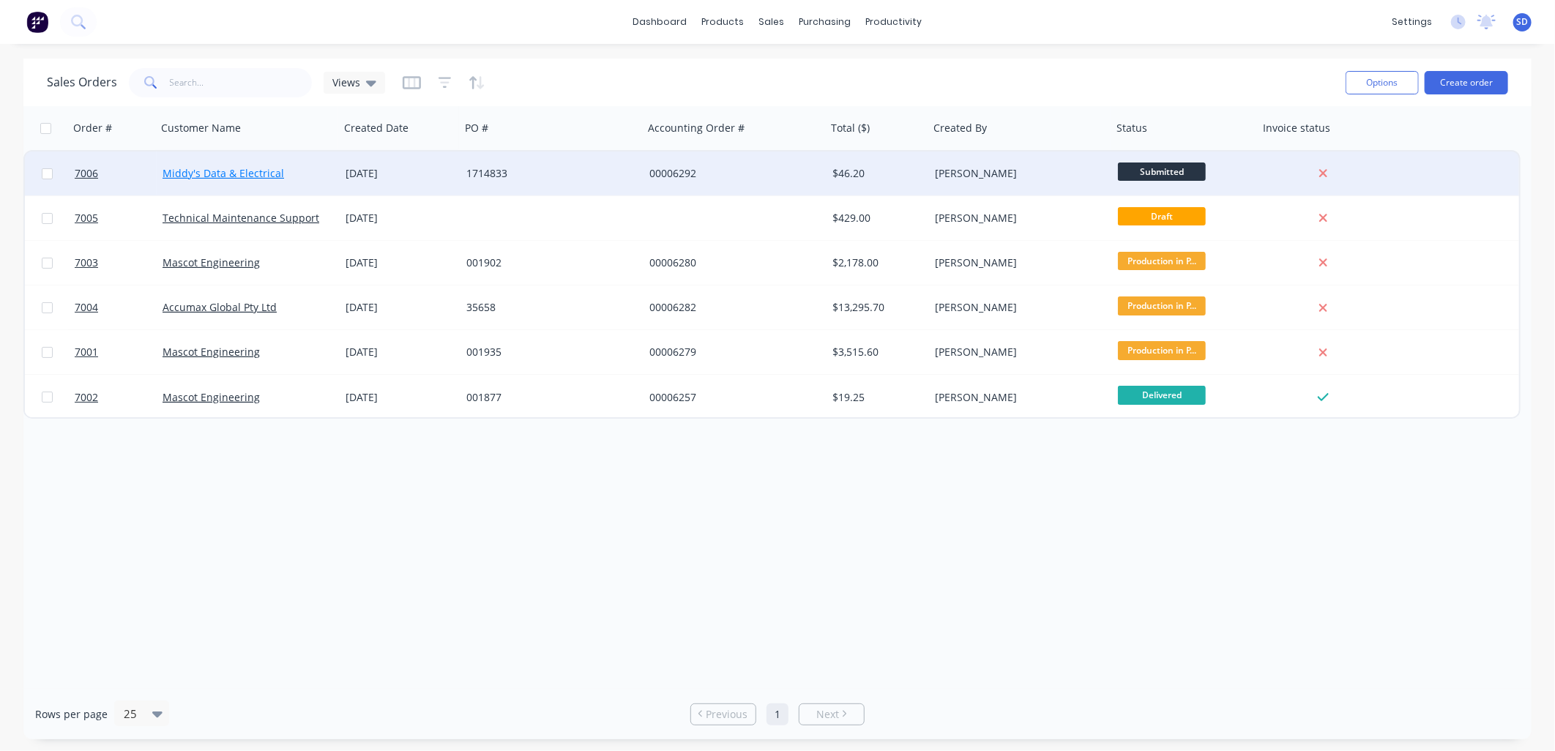
click at [198, 172] on link "Middy's Data & Electrical" at bounding box center [223, 173] width 122 height 14
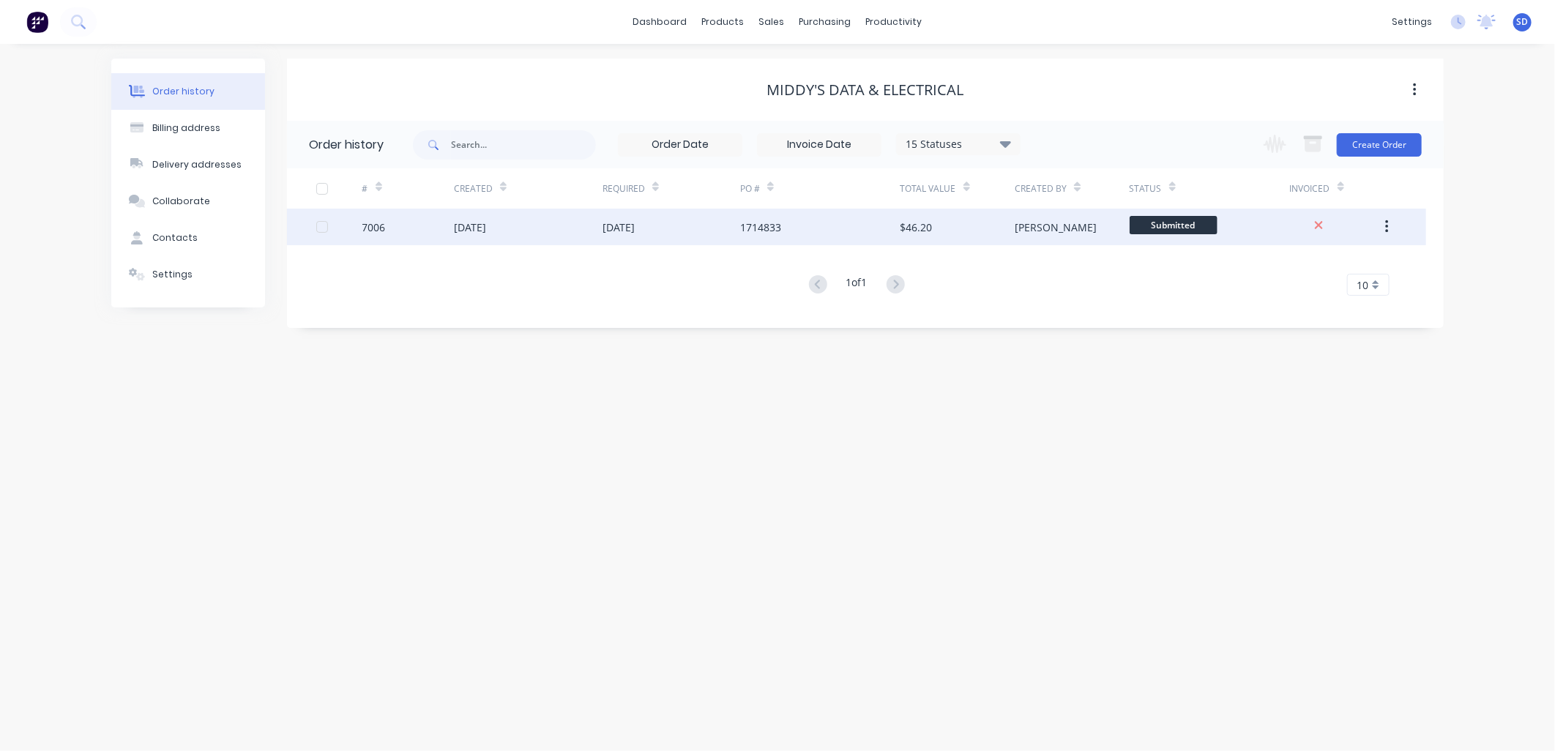
click at [586, 230] on div "[DATE]" at bounding box center [528, 227] width 149 height 37
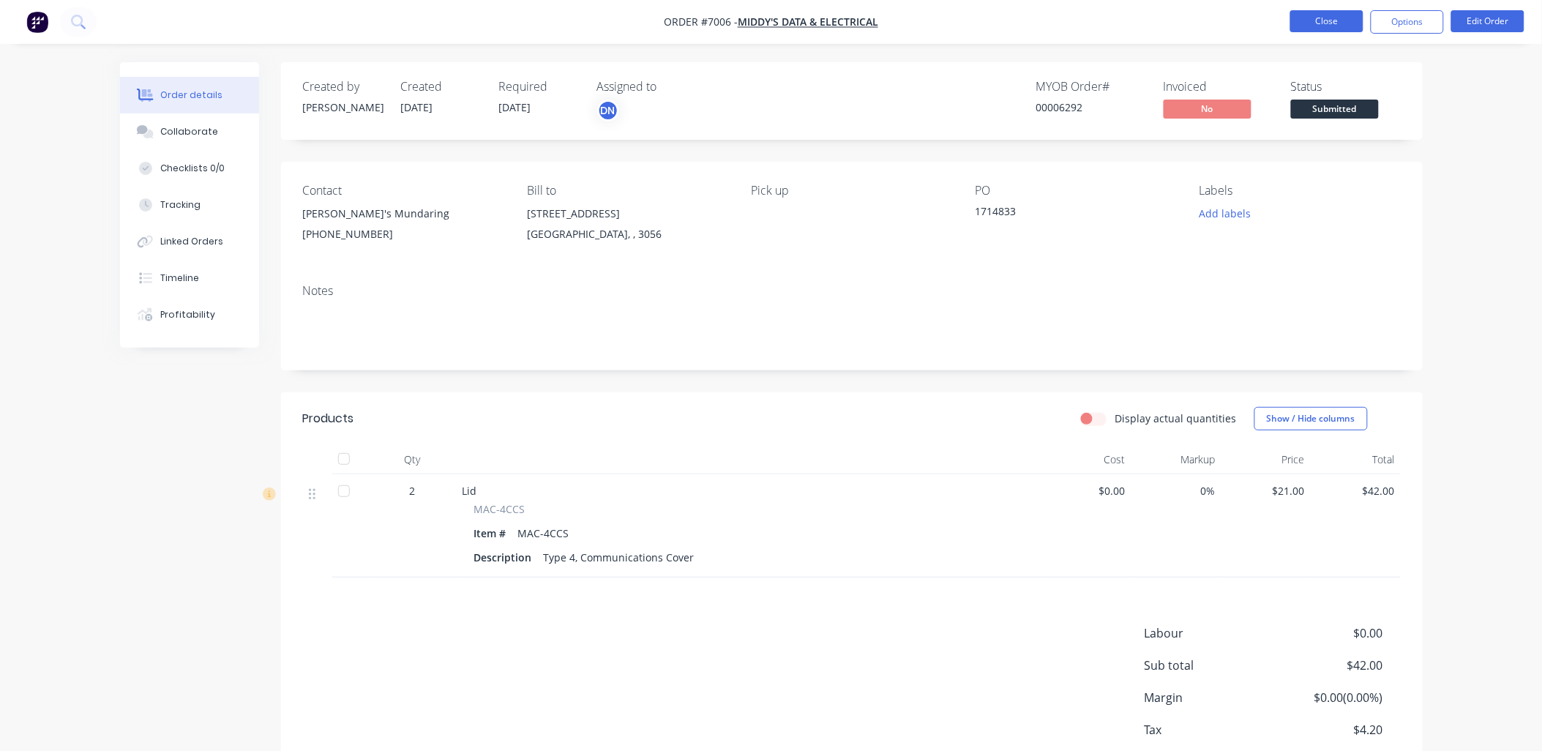
click at [1325, 11] on button "Close" at bounding box center [1326, 21] width 73 height 22
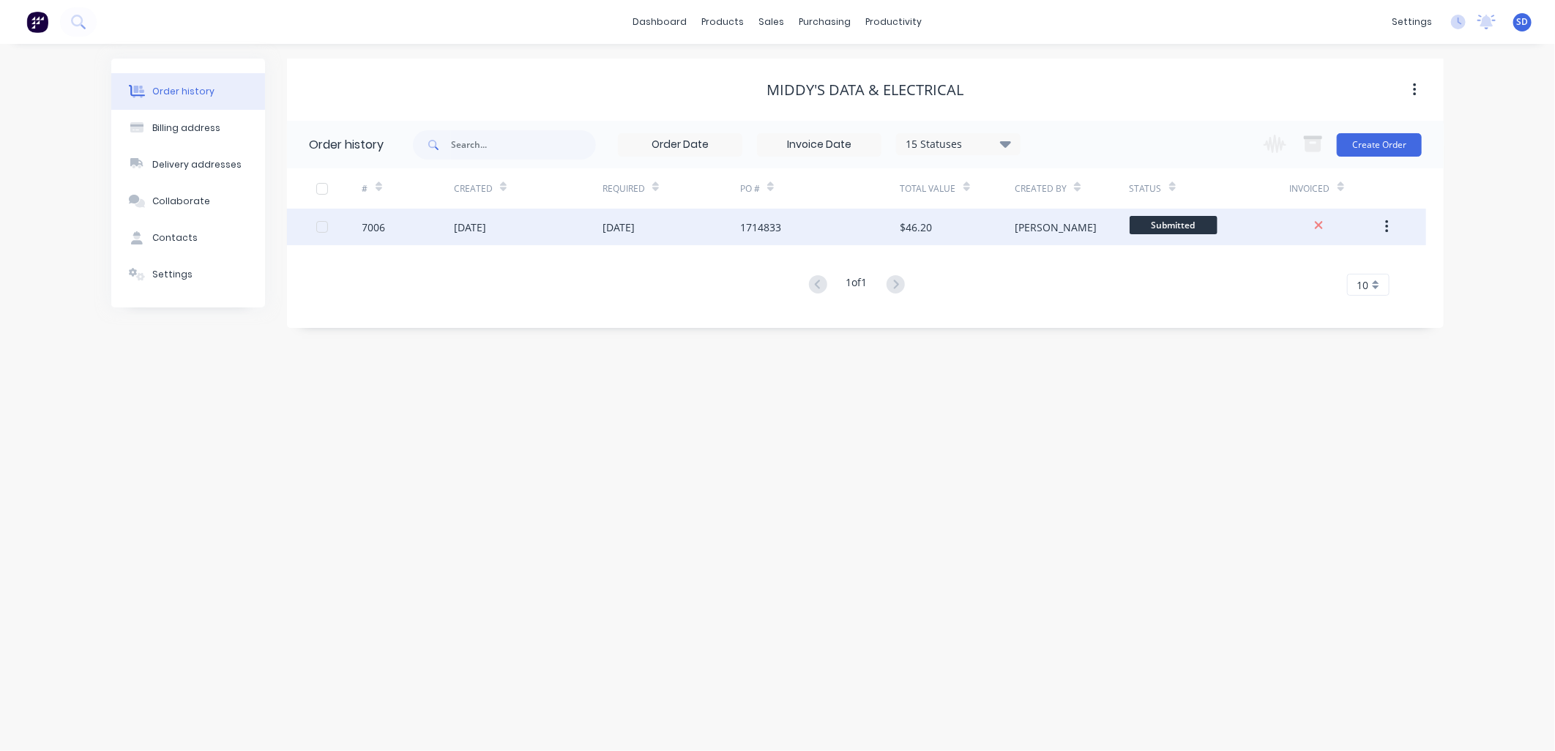
click at [569, 223] on div "[DATE]" at bounding box center [528, 227] width 149 height 37
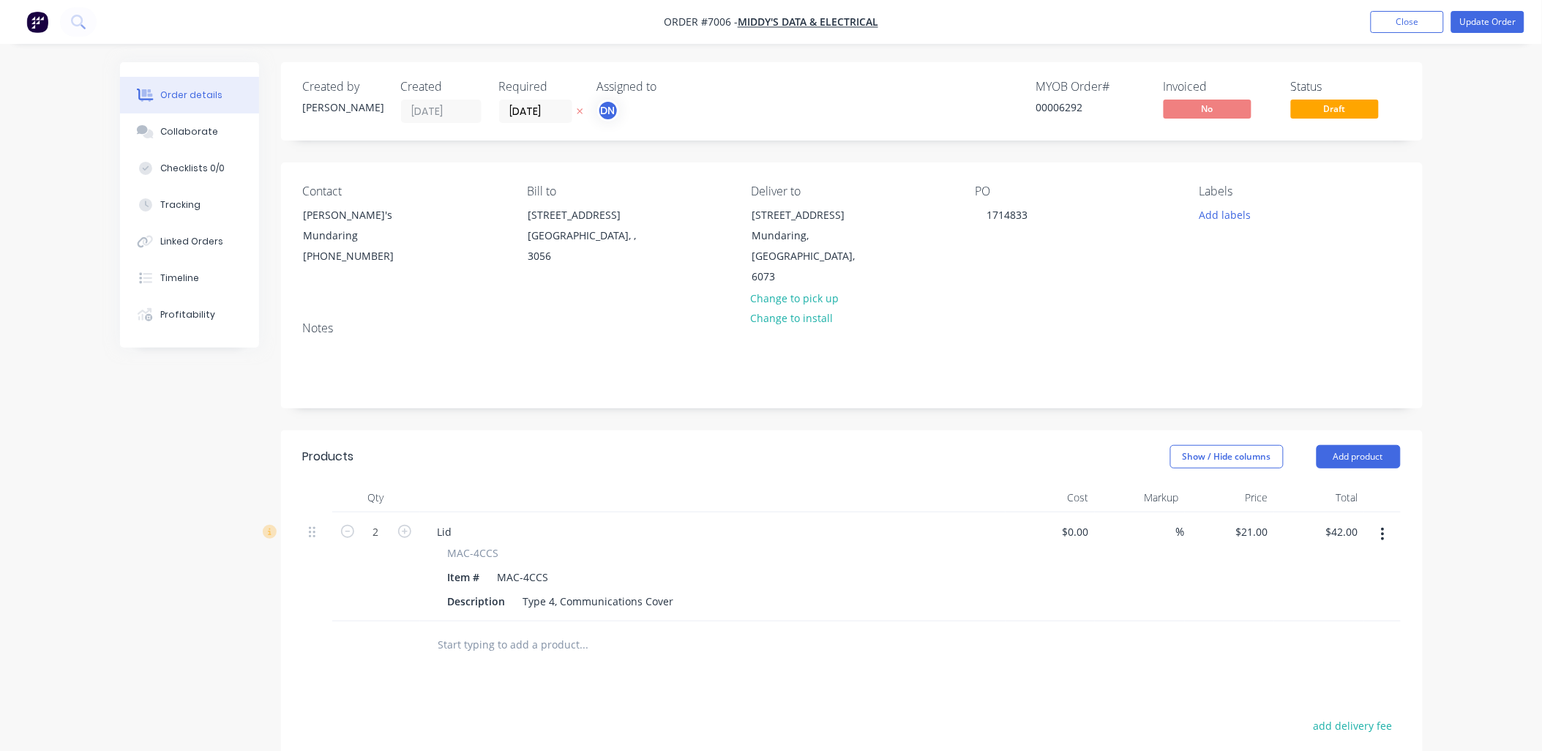
click at [1460, 247] on div "Order details Collaborate Checklists 0/0 Tracking Linked Orders Timeline Profit…" at bounding box center [771, 521] width 1542 height 1042
click at [1408, 23] on button "Close" at bounding box center [1407, 22] width 73 height 22
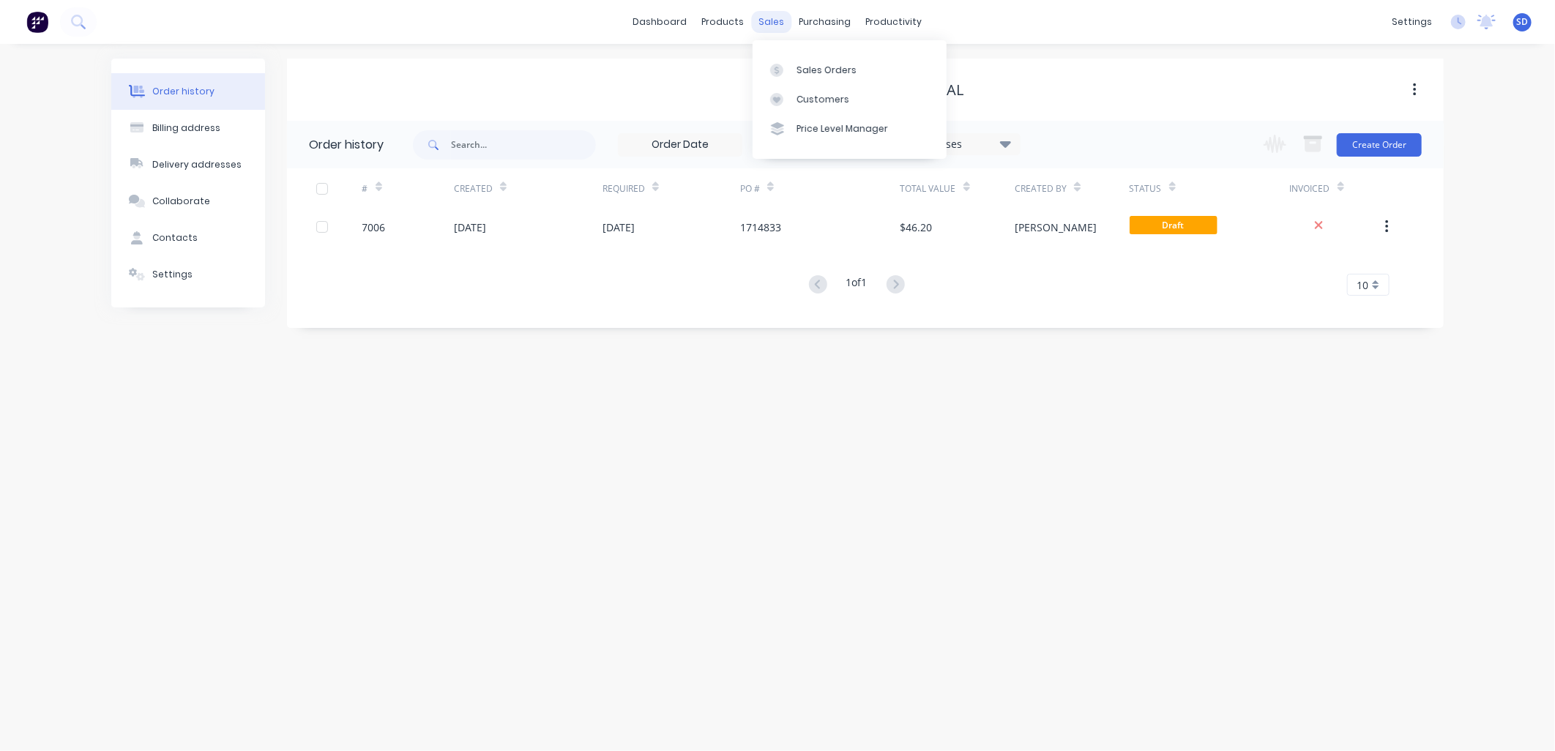
click at [760, 23] on div "sales" at bounding box center [772, 22] width 40 height 22
click at [803, 68] on div "Sales Orders" at bounding box center [826, 70] width 60 height 13
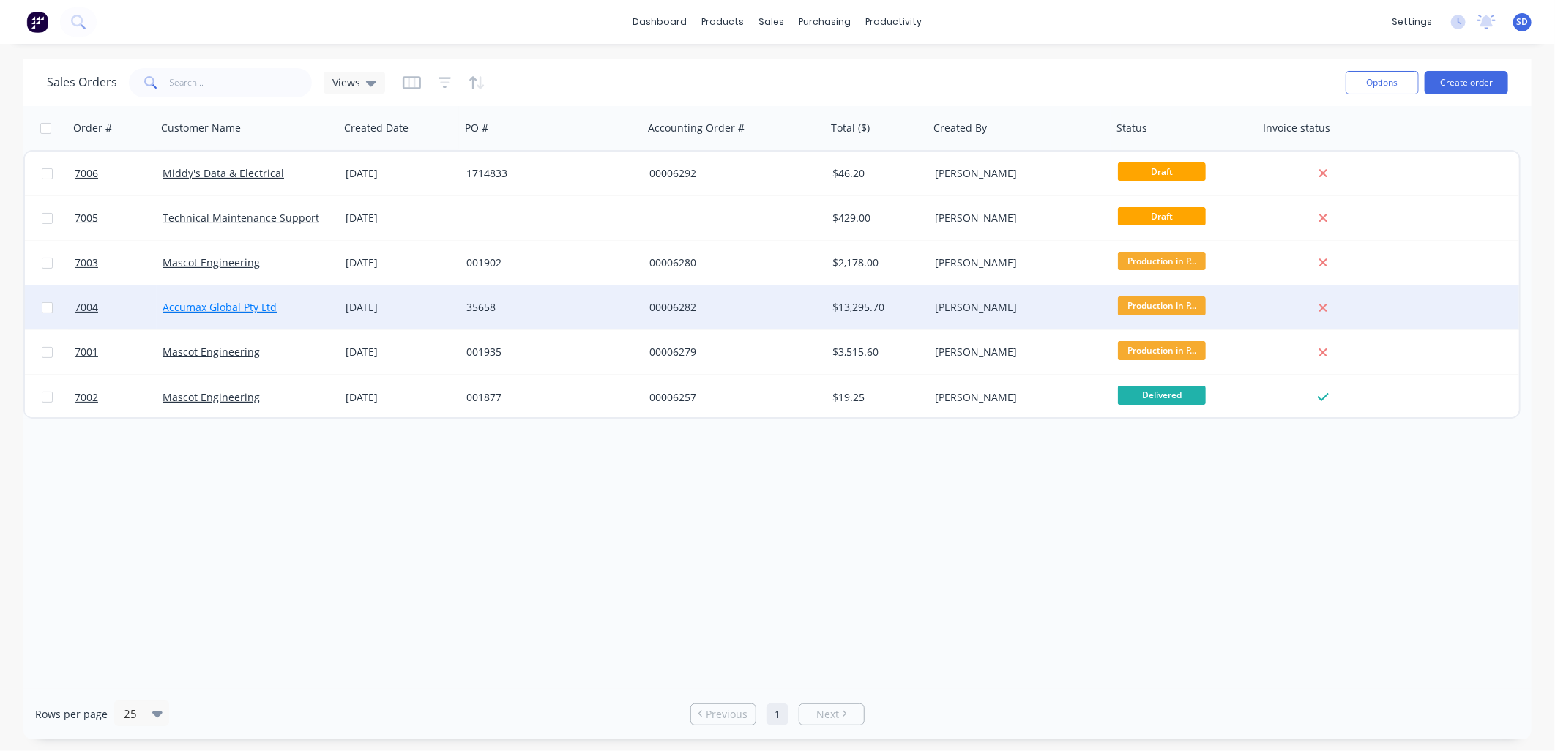
click at [222, 308] on link "Accumax Global Pty Ltd" at bounding box center [219, 307] width 114 height 14
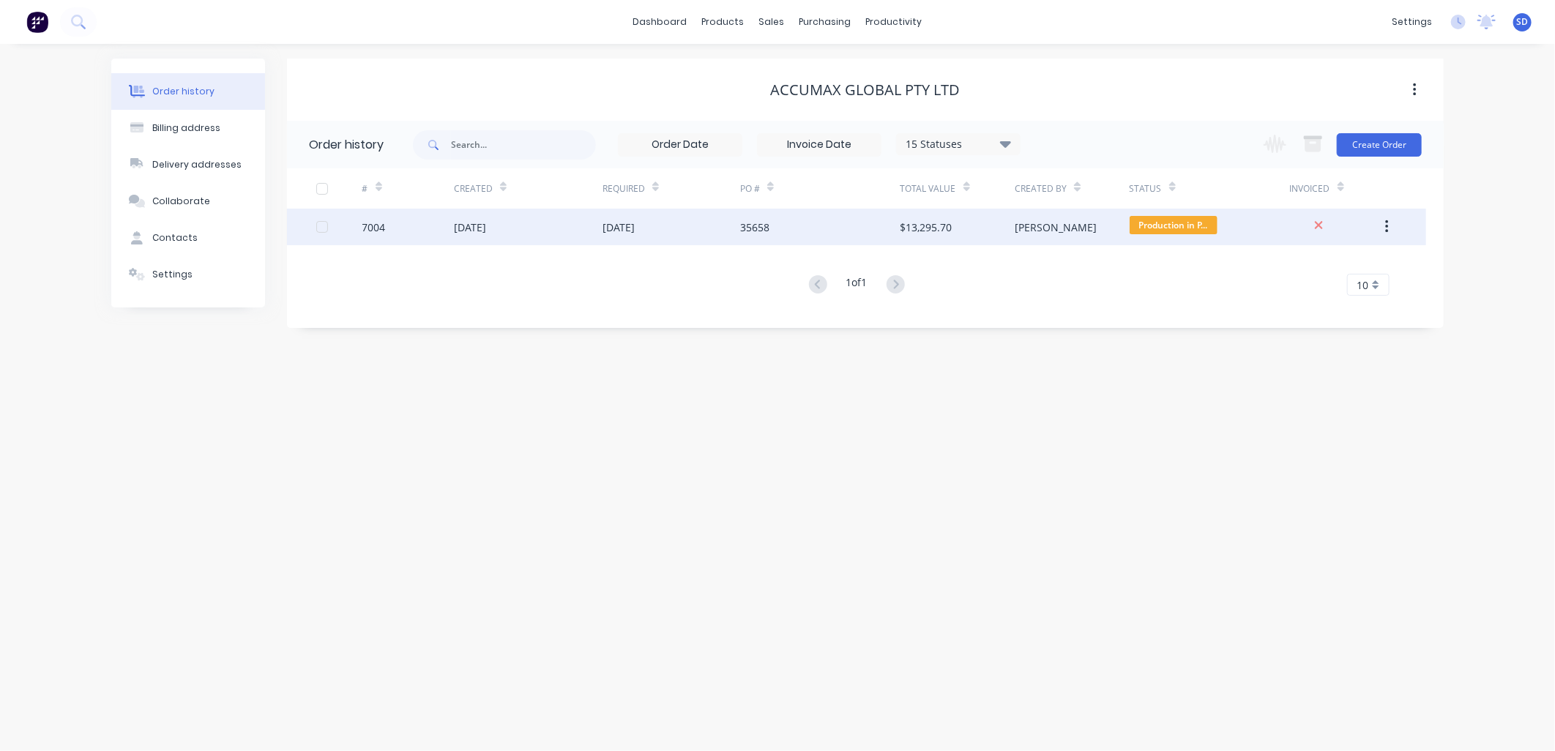
click at [550, 231] on div "[DATE]" at bounding box center [528, 227] width 149 height 37
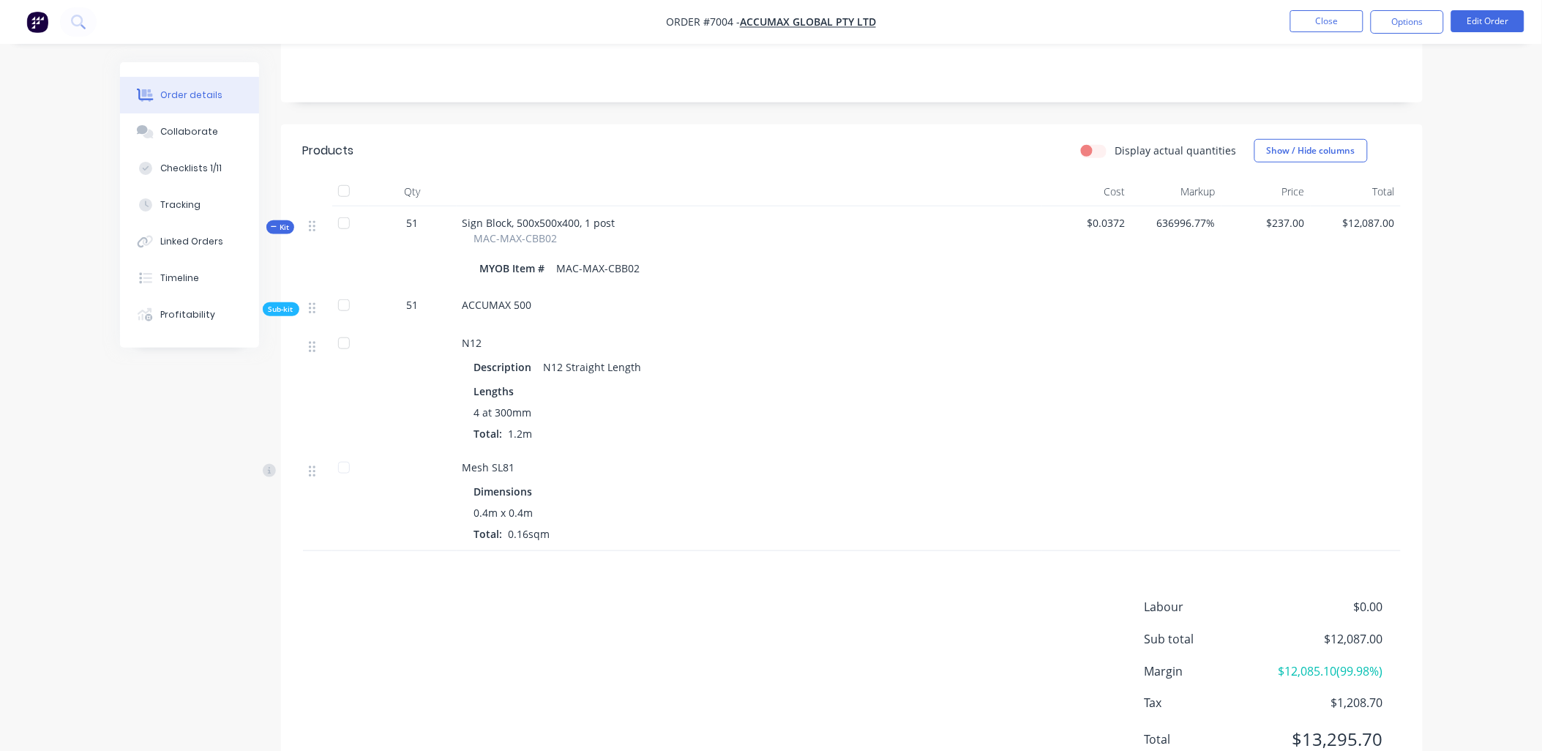
scroll to position [139, 0]
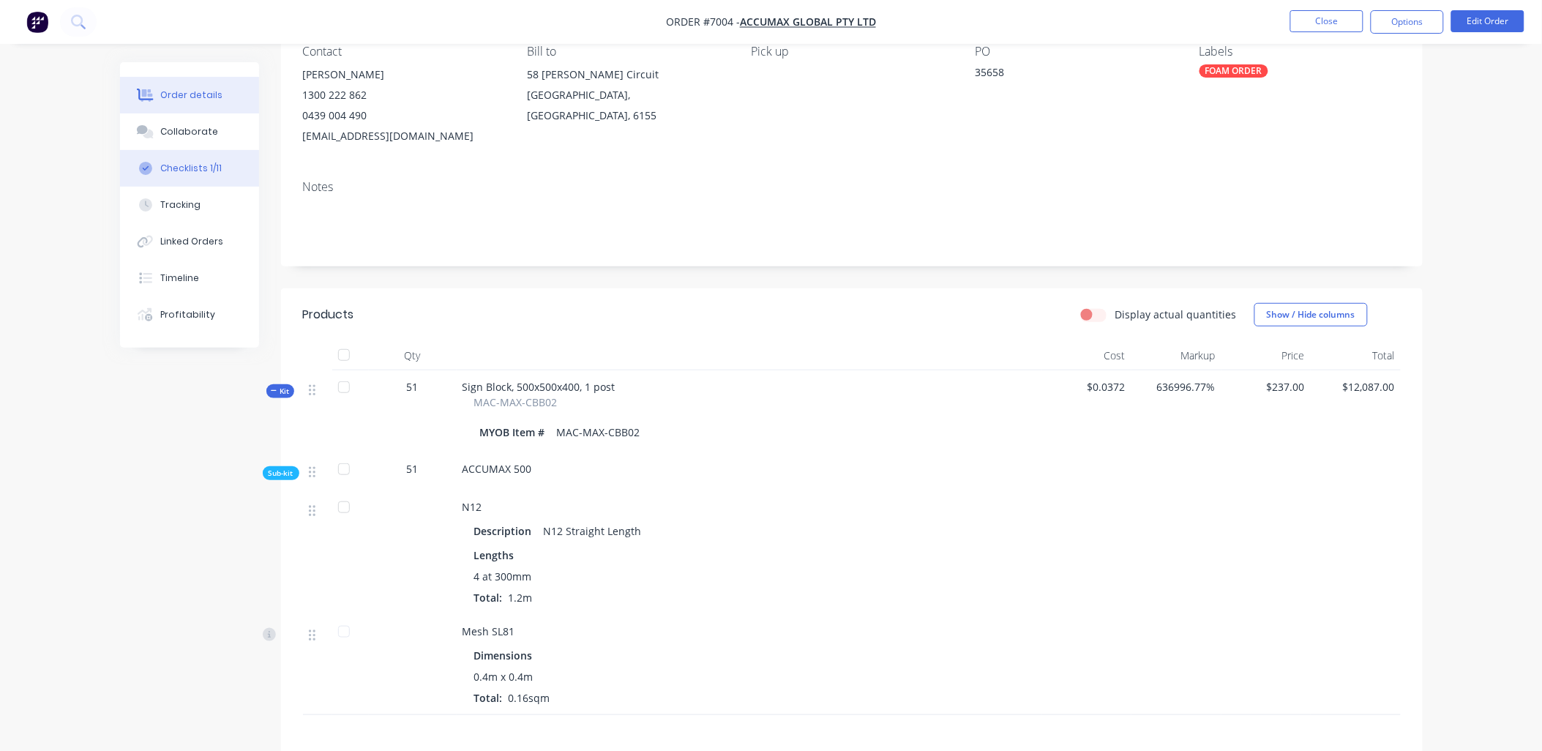
drag, startPoint x: 189, startPoint y: 133, endPoint x: 256, endPoint y: 166, distance: 75.0
click at [189, 132] on div "Collaborate" at bounding box center [189, 131] width 58 height 13
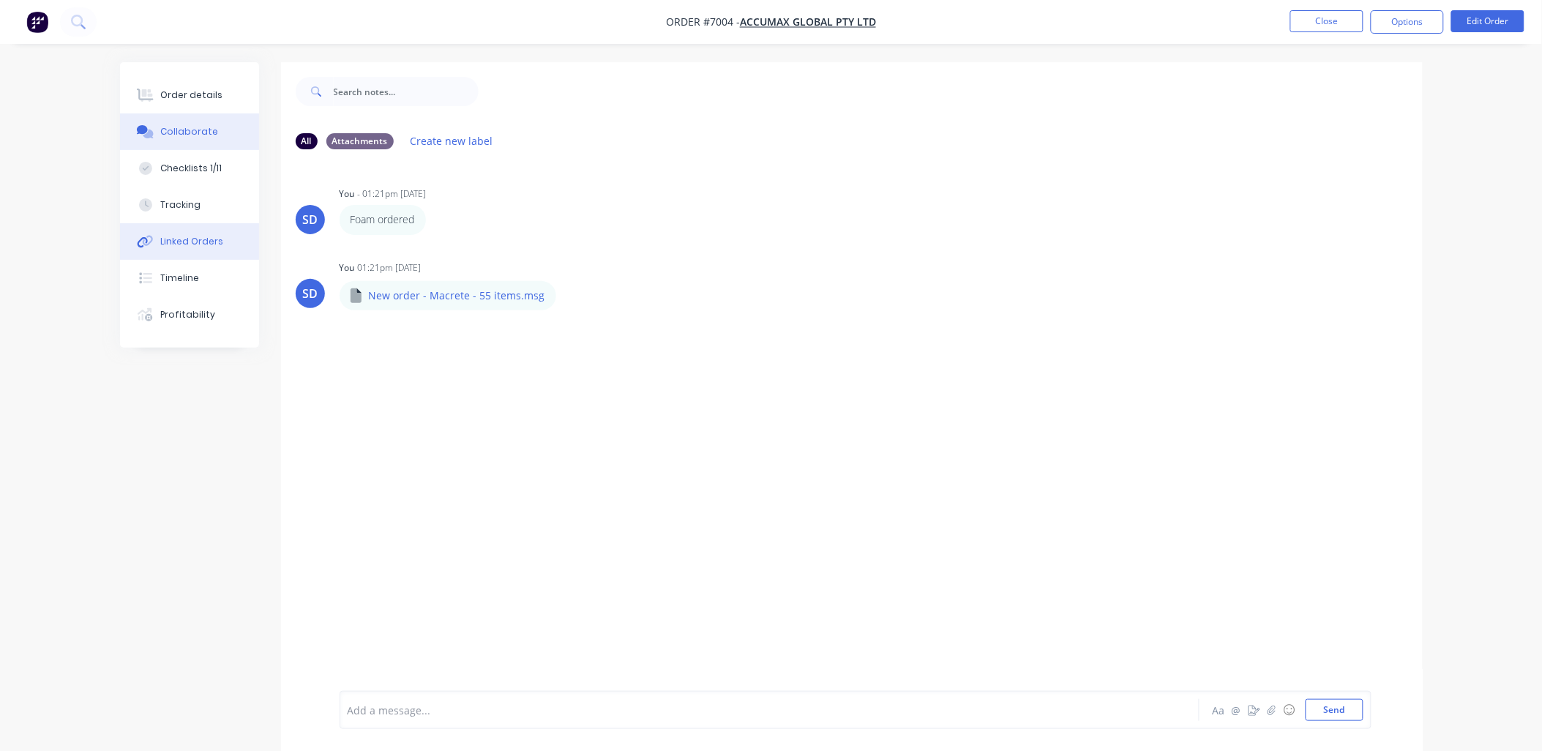
drag, startPoint x: 210, startPoint y: 170, endPoint x: 247, endPoint y: 253, distance: 90.4
click at [210, 170] on div "Checklists 1/11" at bounding box center [190, 168] width 61 height 13
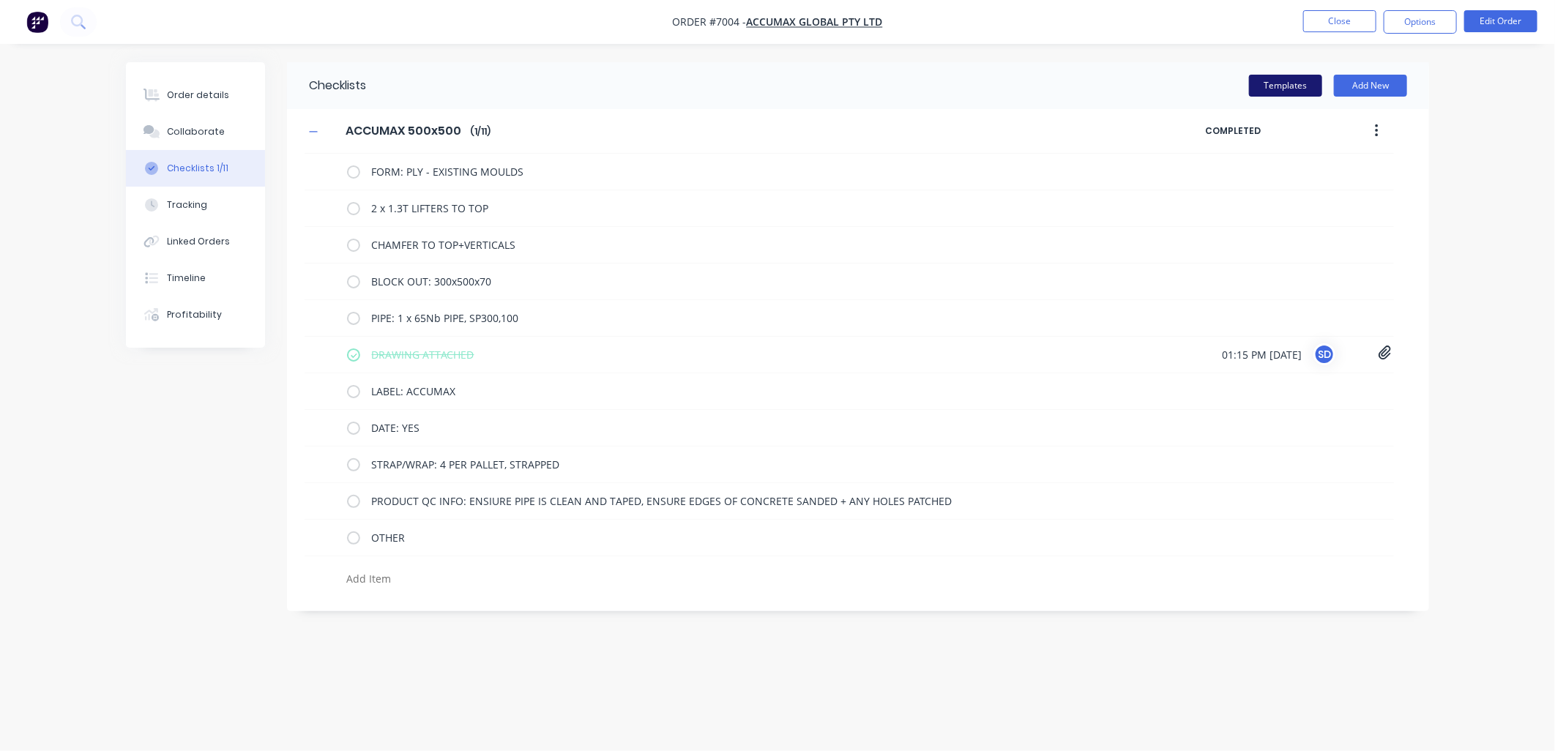
click at [1293, 83] on button "Templates" at bounding box center [1285, 86] width 73 height 22
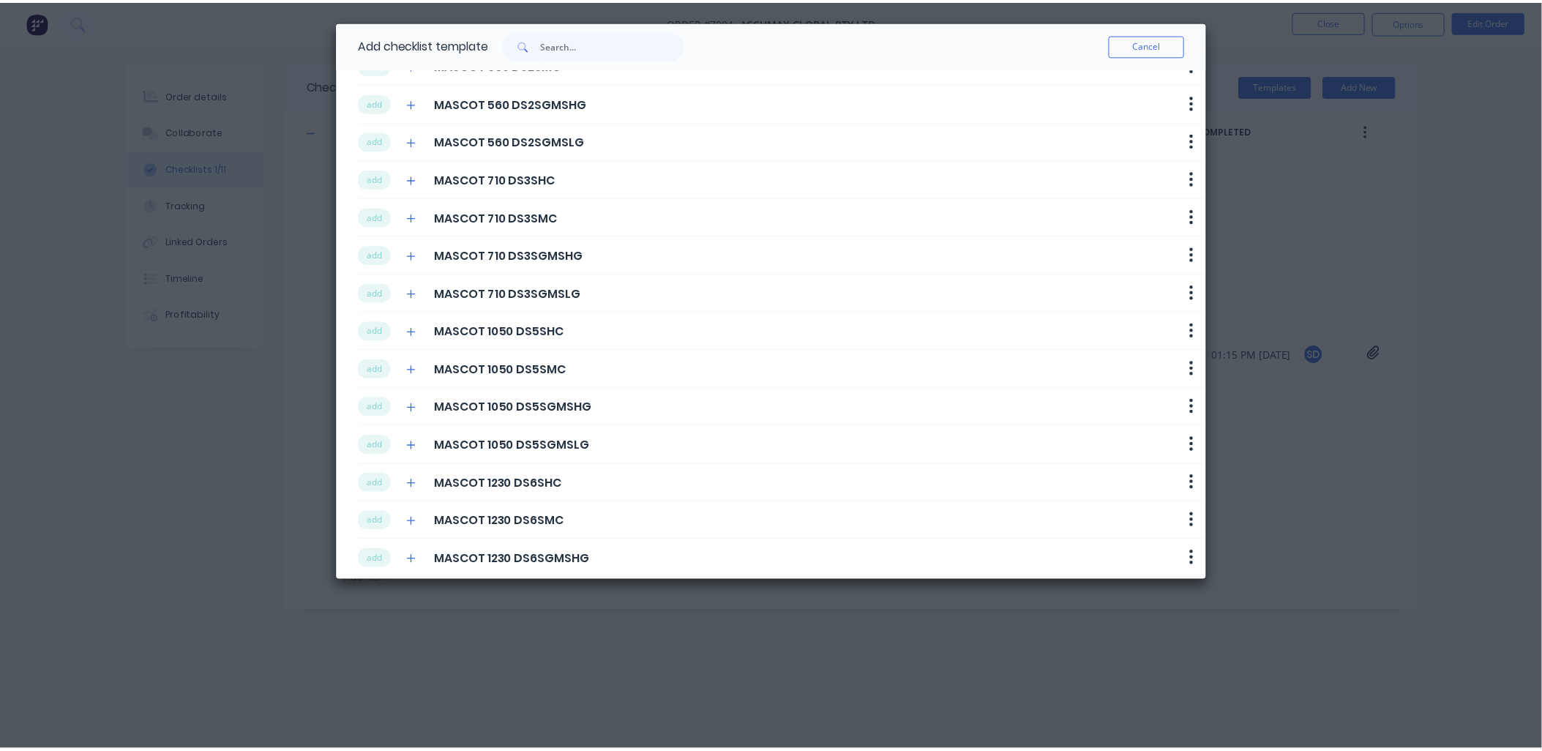
scroll to position [193, 0]
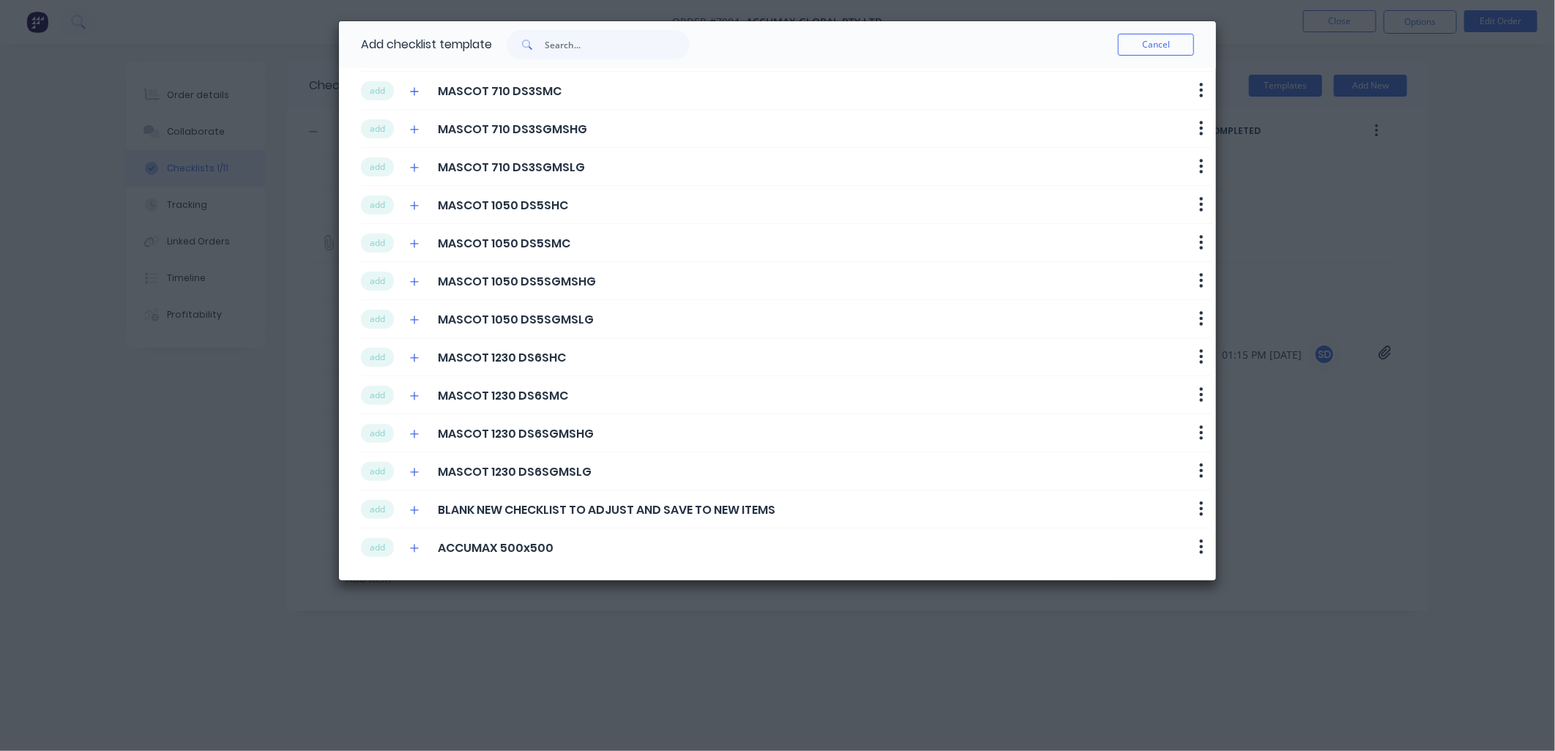
drag, startPoint x: 1151, startPoint y: 47, endPoint x: 1097, endPoint y: 253, distance: 212.7
click at [1151, 46] on button "Cancel" at bounding box center [1156, 45] width 76 height 22
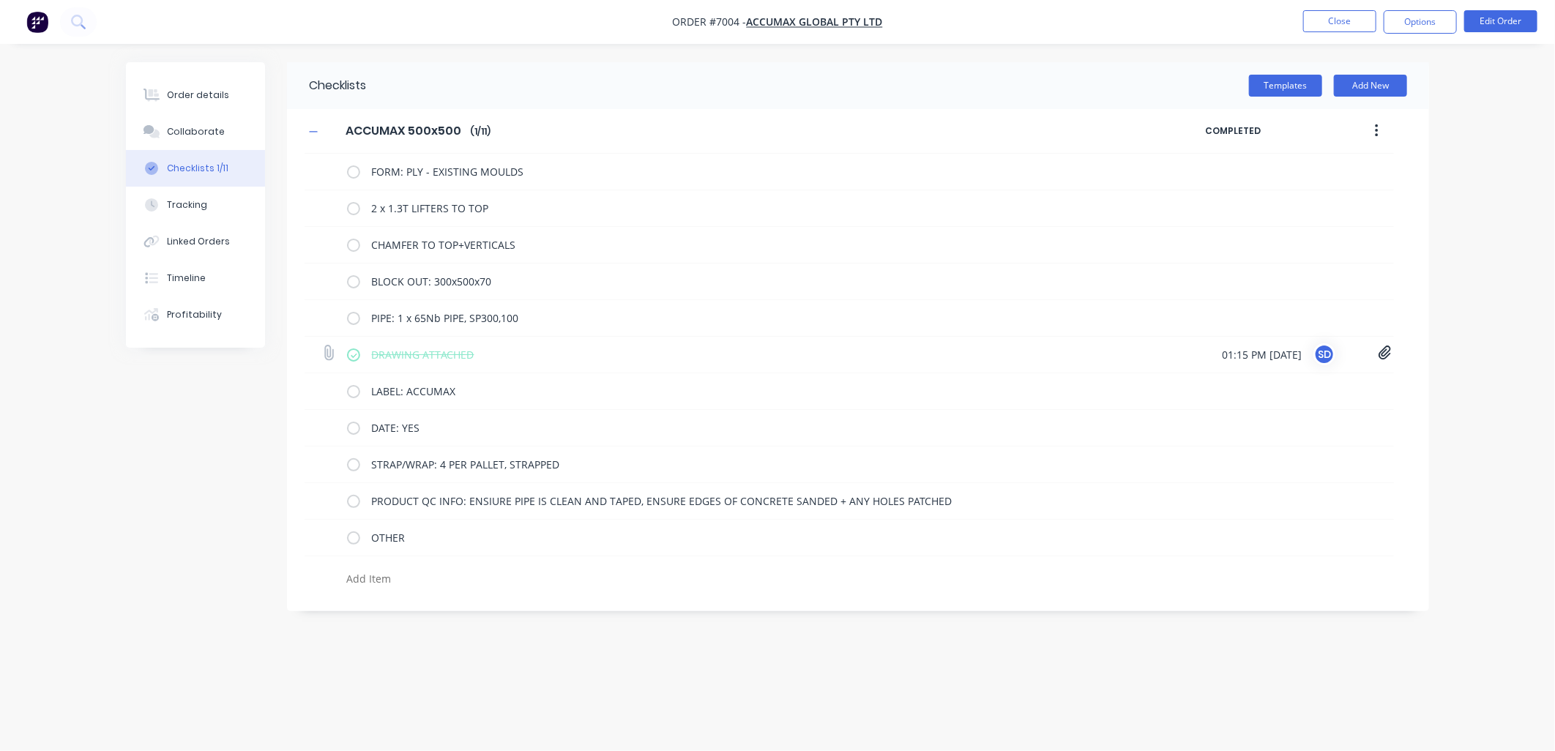
click at [1386, 348] on icon at bounding box center [1384, 352] width 13 height 15
click at [1290, 386] on link "ACCUMAX - 500x500x400 with pipe.pdf" at bounding box center [1266, 385] width 171 height 15
click at [208, 206] on button "Tracking" at bounding box center [195, 205] width 139 height 37
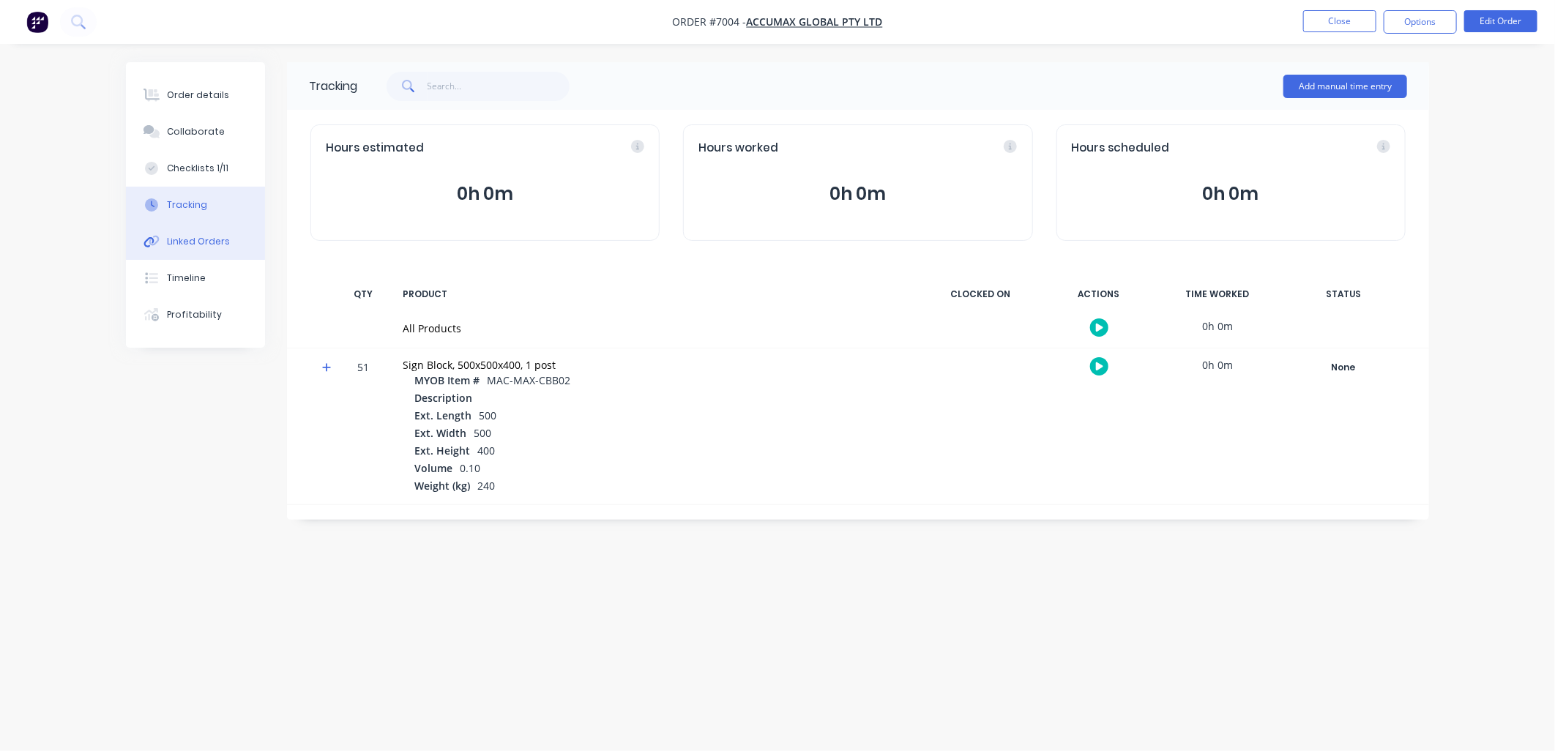
click at [206, 244] on div "Linked Orders" at bounding box center [198, 241] width 63 height 13
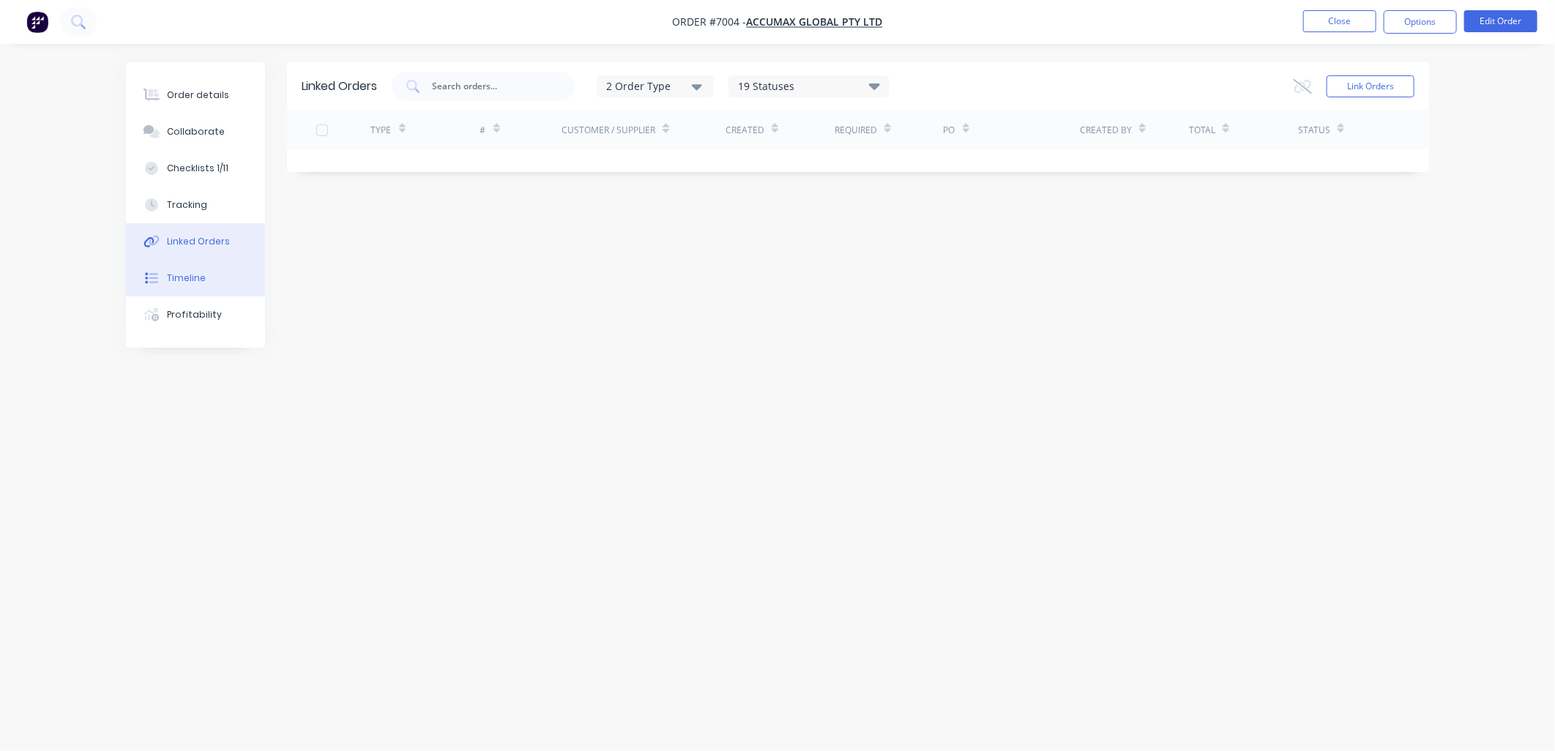
click at [199, 283] on div "Timeline" at bounding box center [186, 278] width 39 height 13
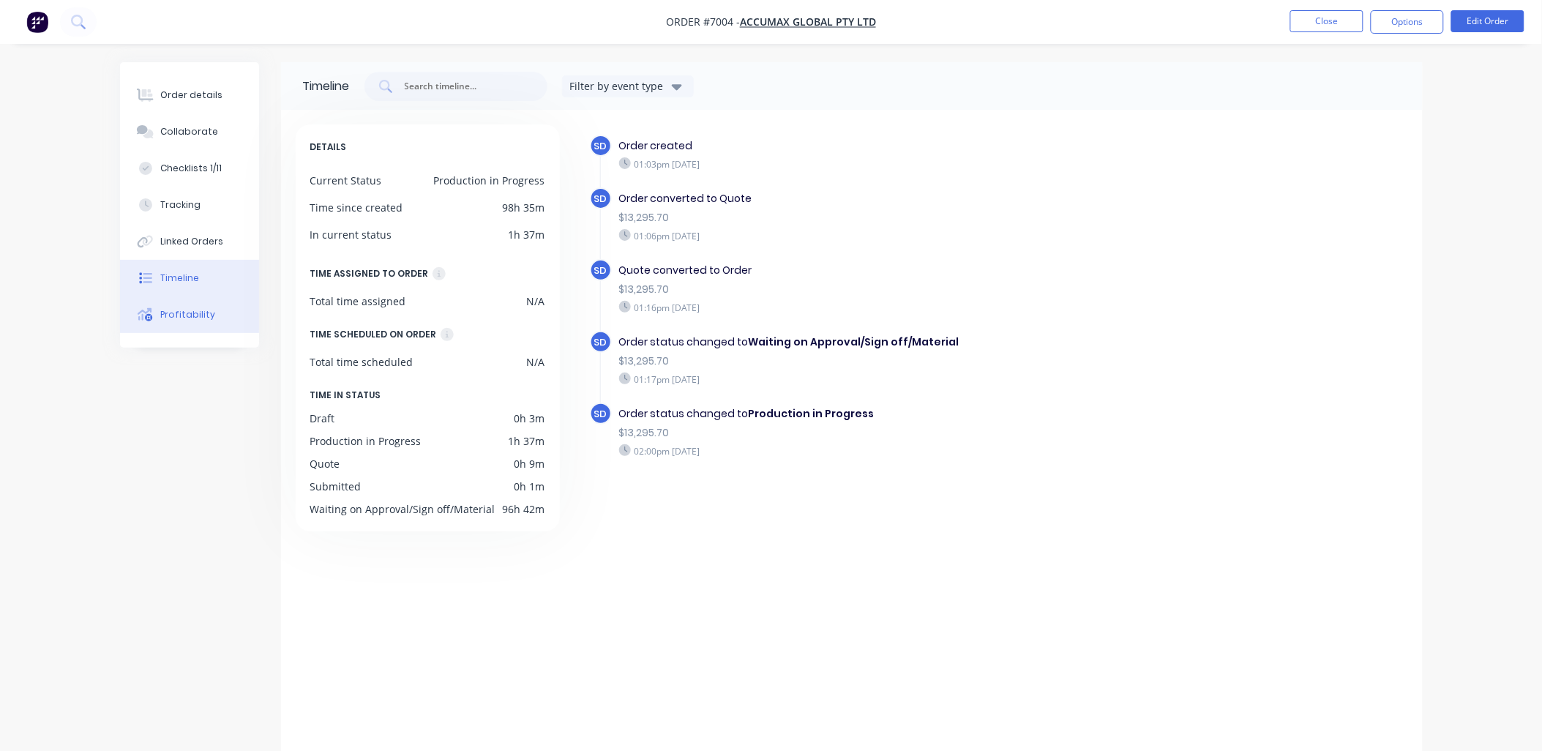
click at [182, 317] on div "Profitability" at bounding box center [187, 314] width 55 height 13
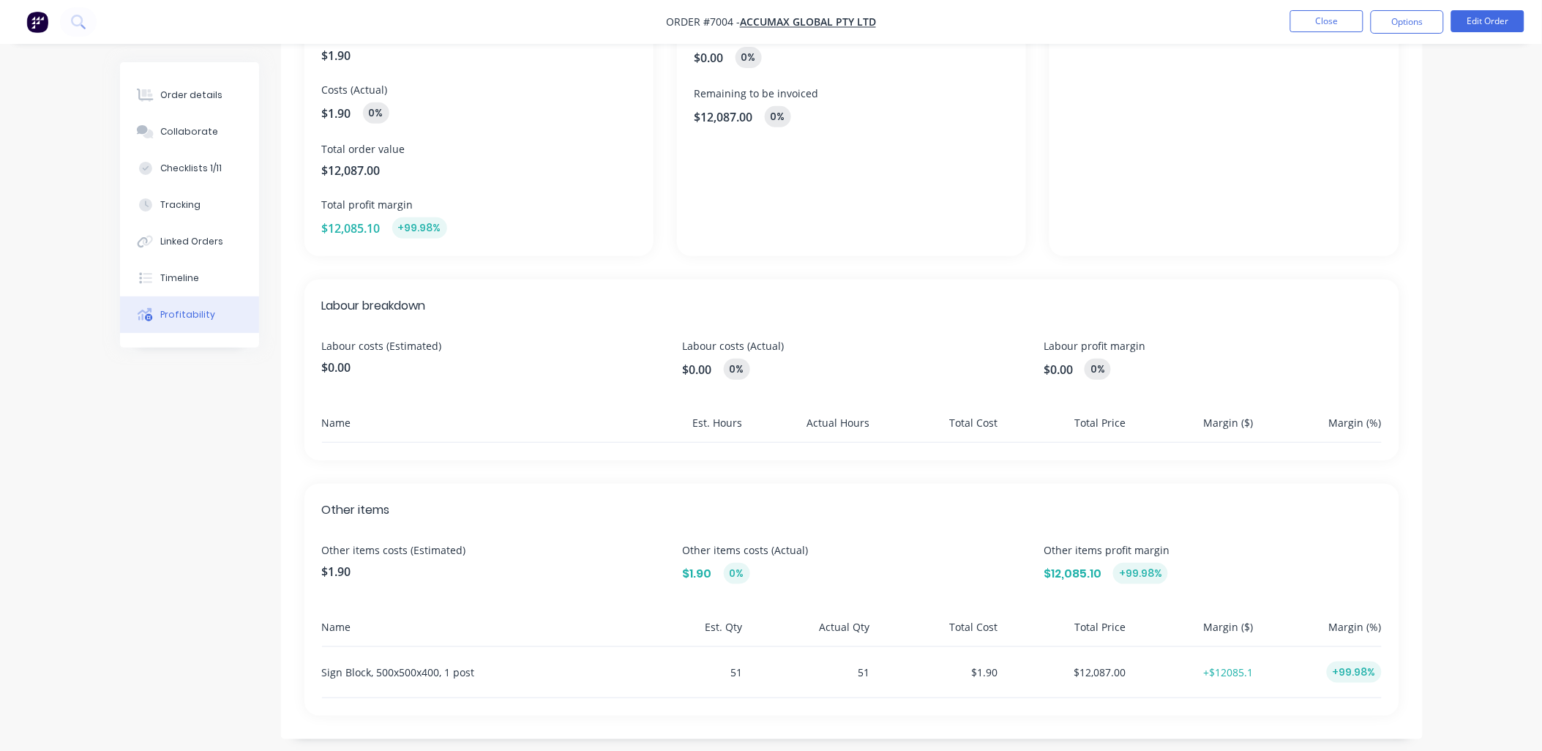
scroll to position [176, 0]
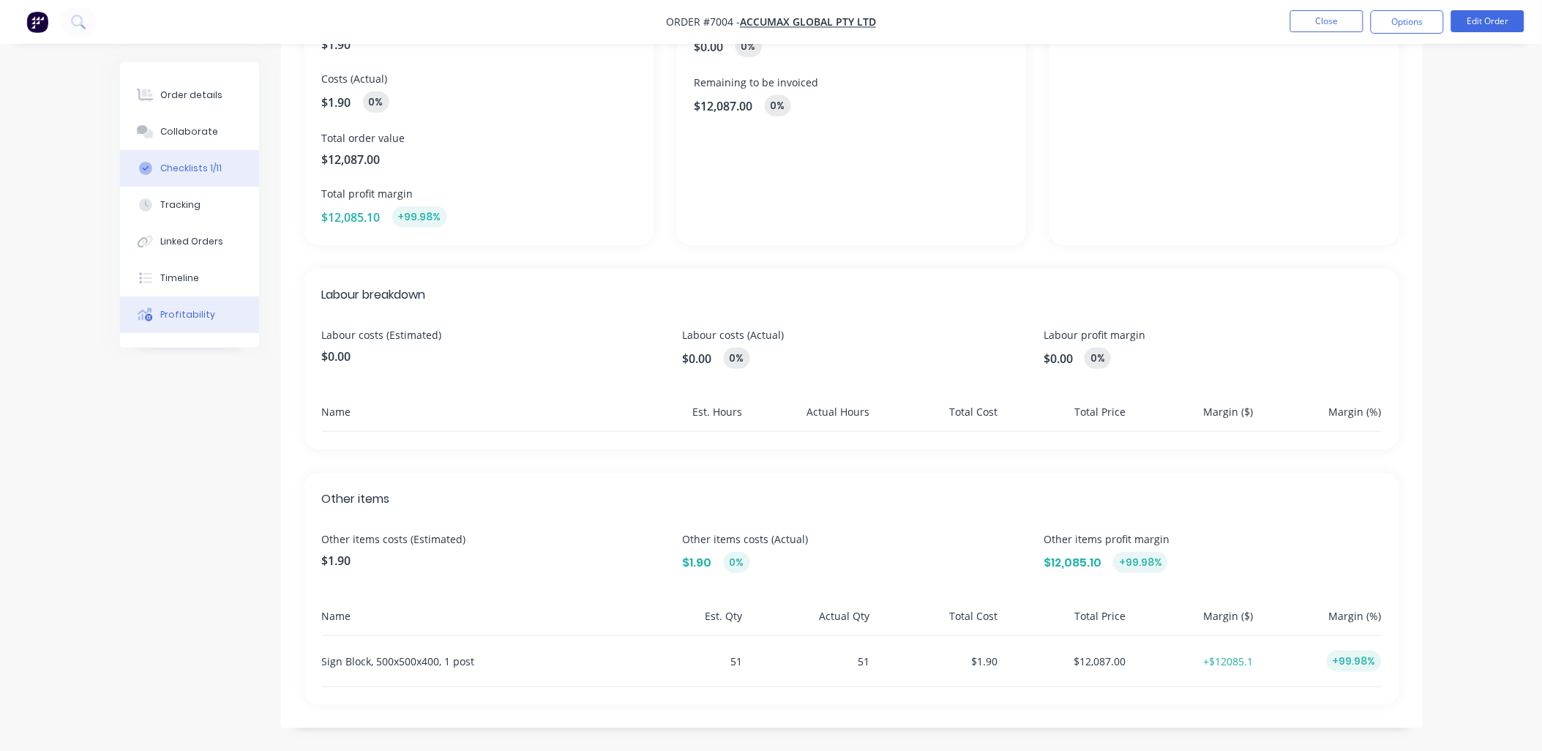
click at [184, 177] on button "Checklists 1/11" at bounding box center [189, 168] width 139 height 37
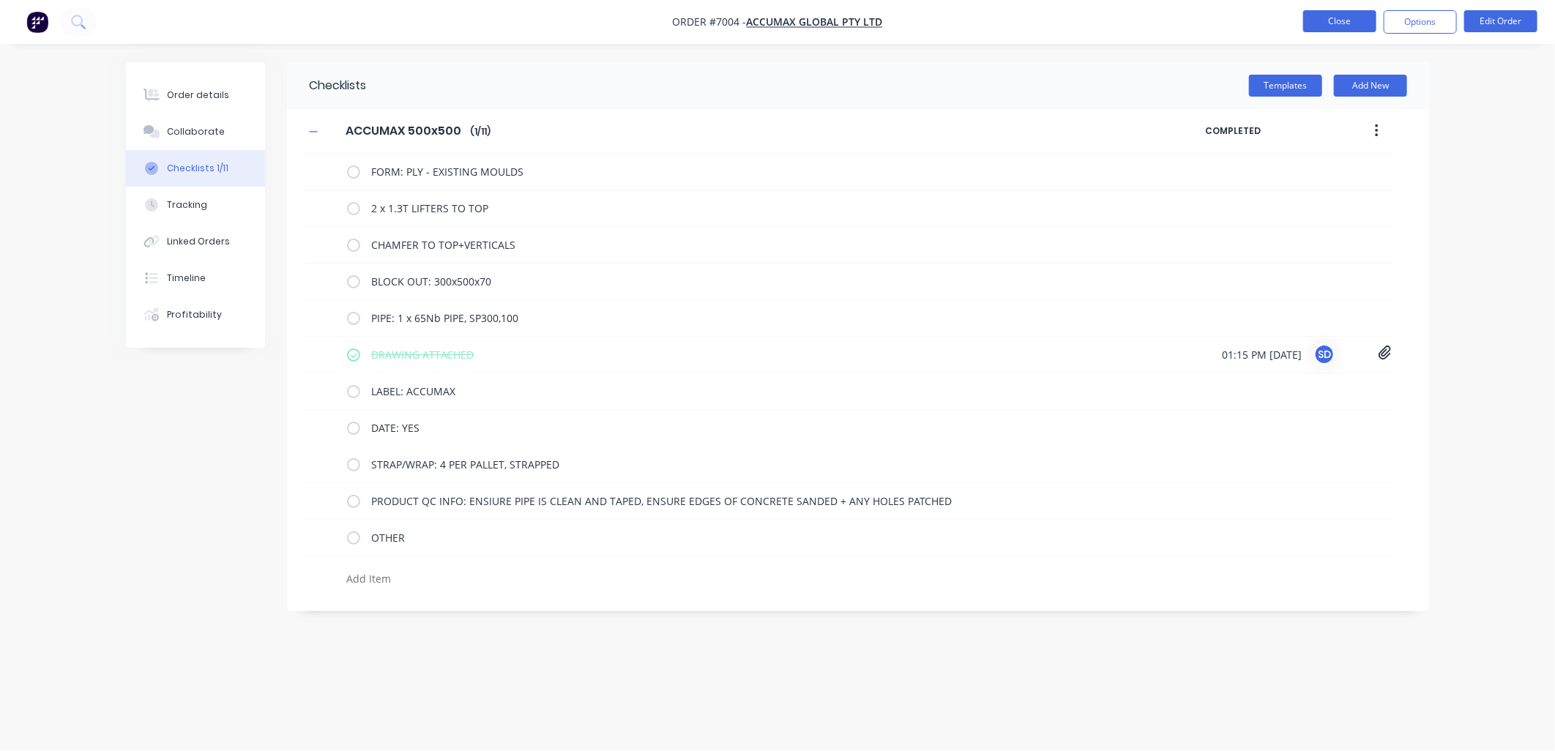
click at [1338, 26] on button "Close" at bounding box center [1339, 21] width 73 height 22
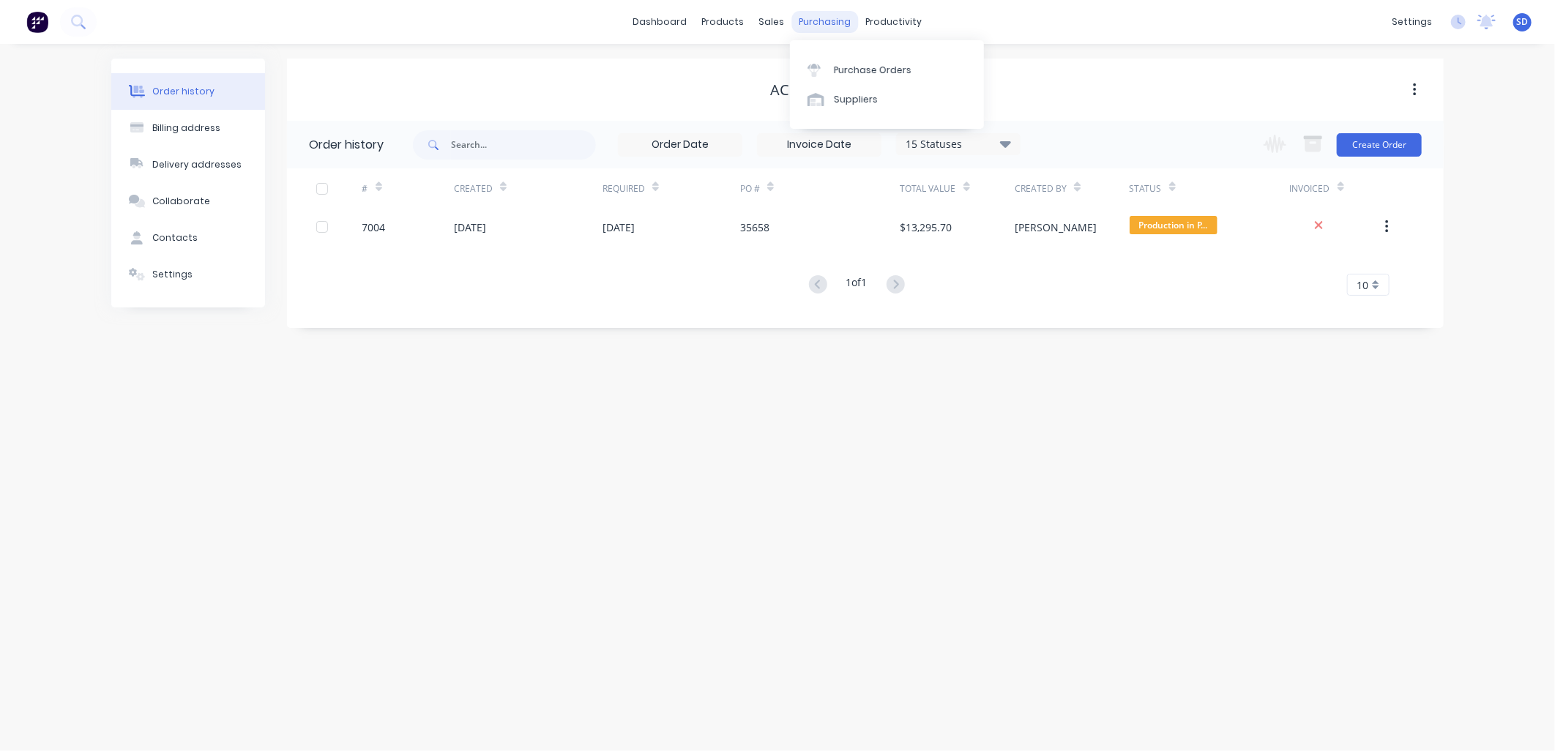
click at [821, 20] on div "purchasing" at bounding box center [825, 22] width 67 height 22
click at [771, 20] on div "sales" at bounding box center [772, 22] width 40 height 22
click at [807, 66] on div "Sales Orders" at bounding box center [826, 70] width 60 height 13
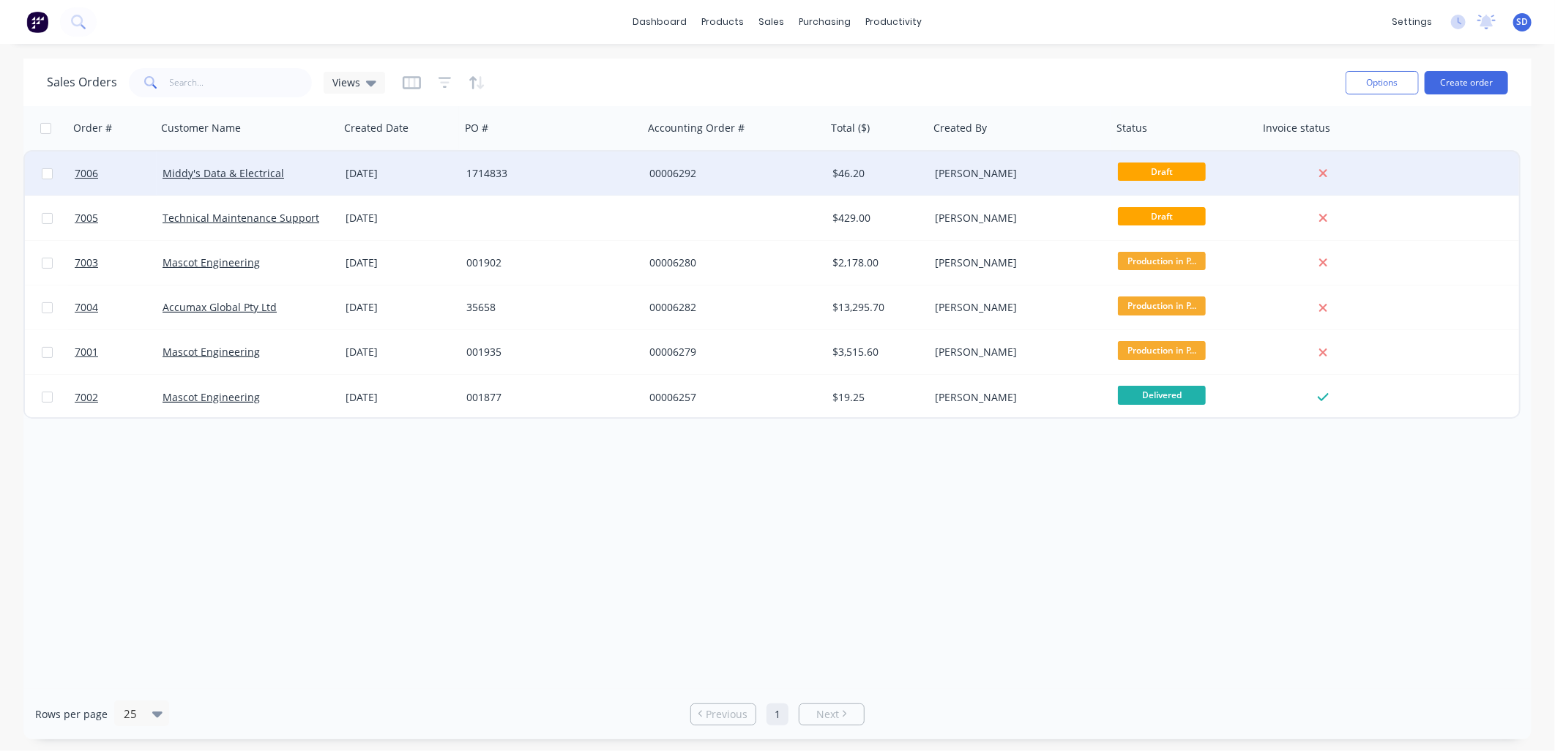
click at [252, 180] on div "Middy's Data & Electrical" at bounding box center [248, 174] width 183 height 44
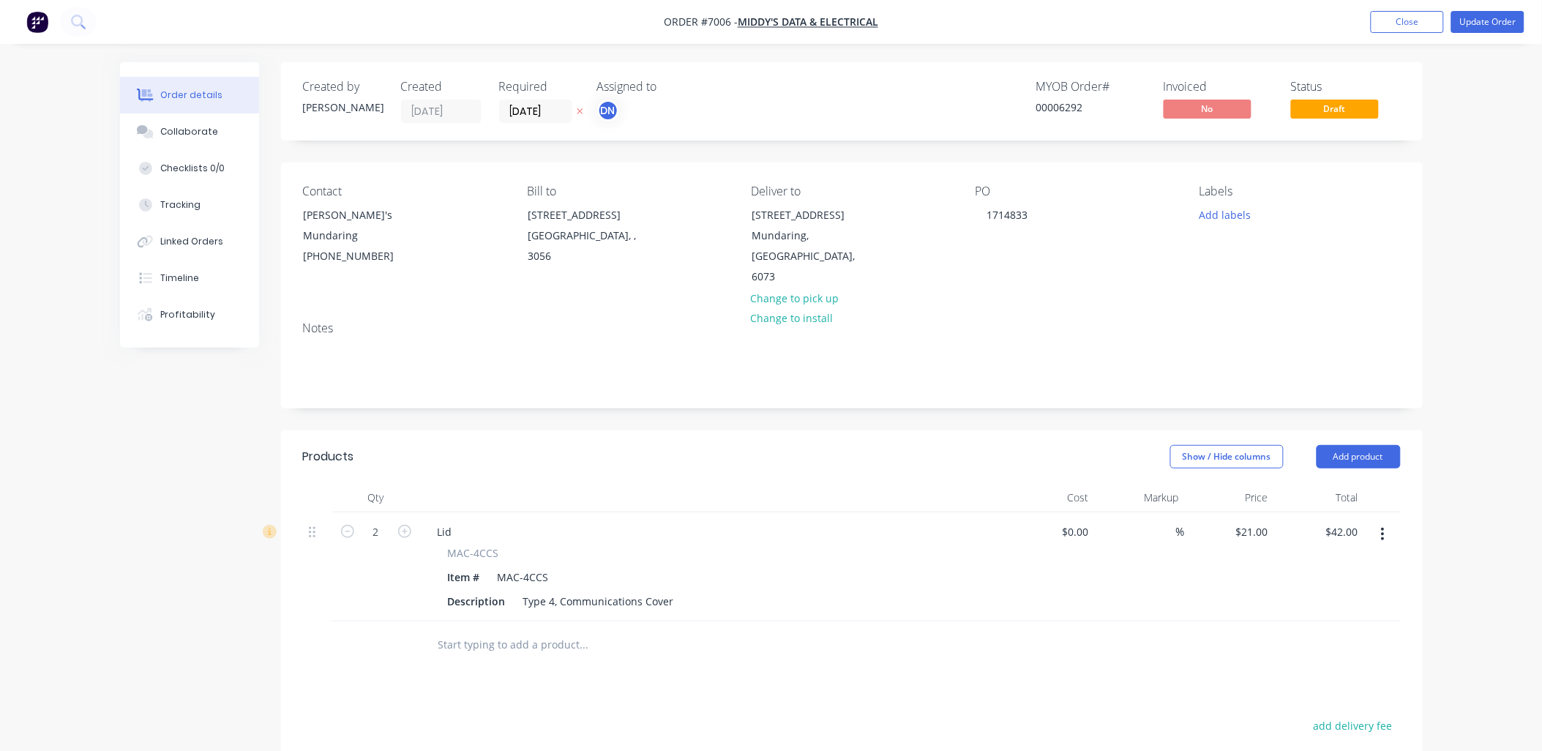
click at [465, 521] on div "Lid" at bounding box center [713, 531] width 574 height 21
click at [171, 313] on div "Profitability" at bounding box center [187, 314] width 55 height 13
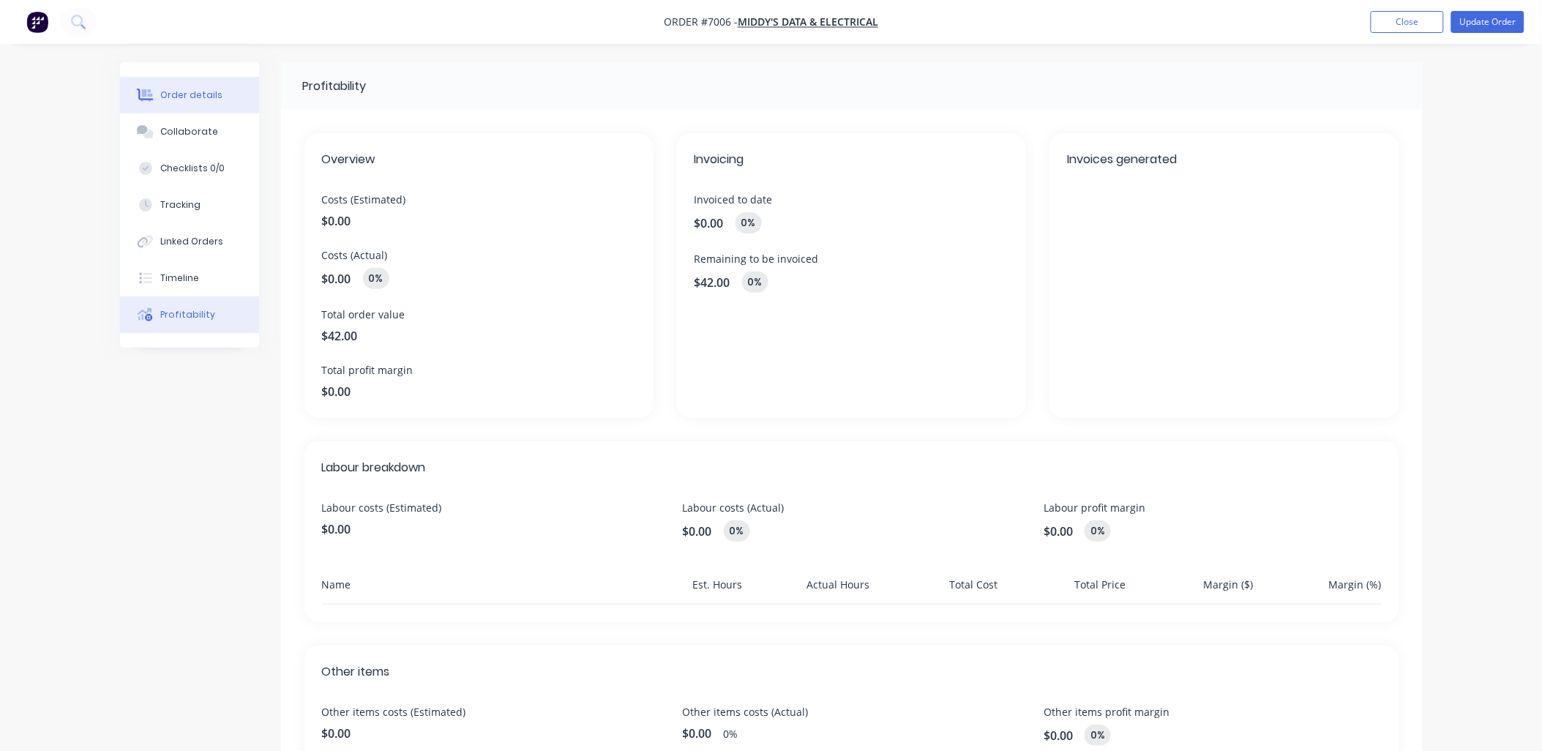
click at [196, 85] on button "Order details" at bounding box center [189, 95] width 139 height 37
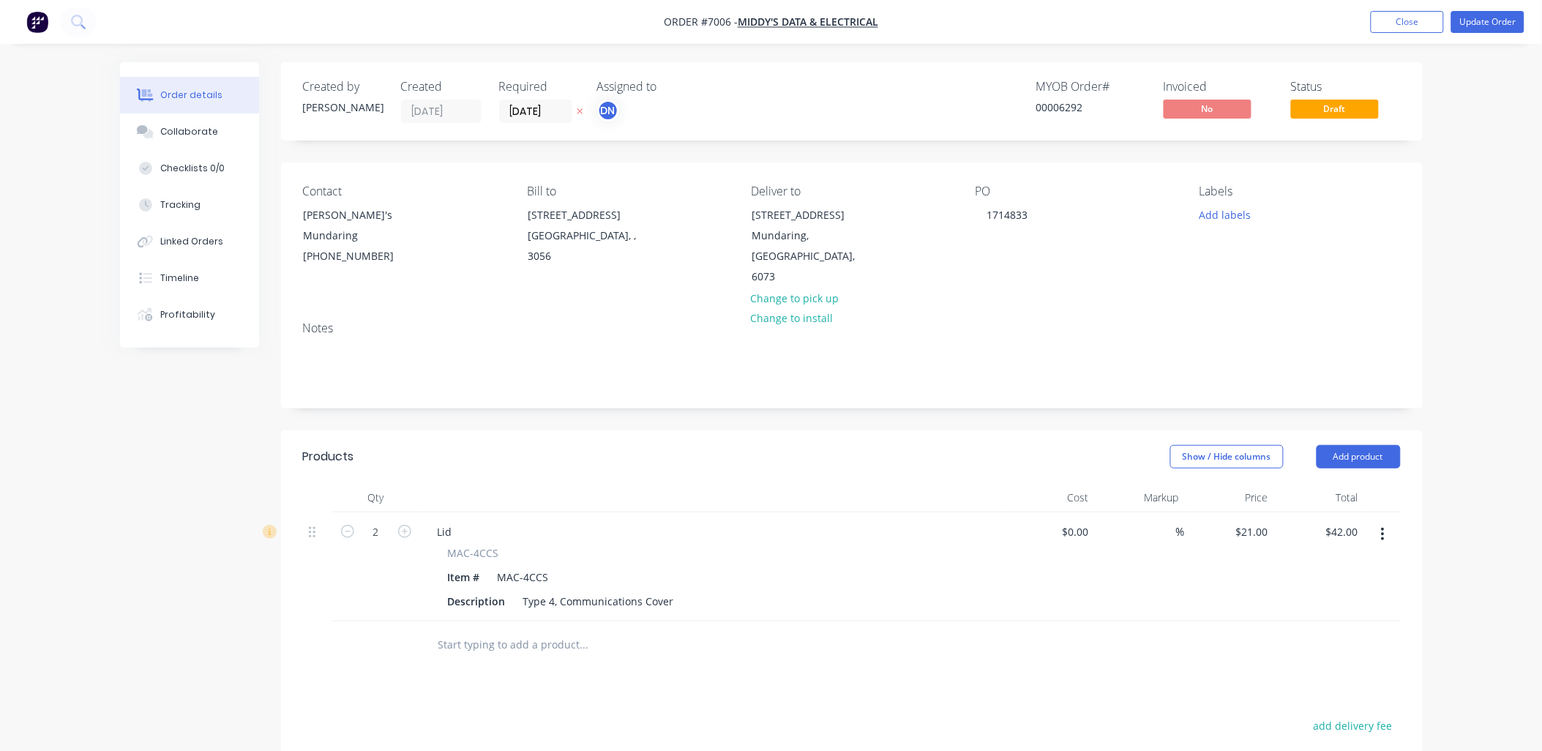
click at [1017, 231] on div "PO 1714833" at bounding box center [1076, 235] width 201 height 103
click at [1473, 290] on div "Order details Collaborate Checklists 0/0 Tracking Linked Orders Timeline Profit…" at bounding box center [771, 521] width 1542 height 1042
click at [1441, 276] on div "Order details Collaborate Checklists 0/0 Tracking Linked Orders Timeline Profit…" at bounding box center [771, 521] width 1542 height 1042
click at [1470, 293] on div "Order details Collaborate Checklists 0/0 Tracking Linked Orders Timeline Profit…" at bounding box center [771, 521] width 1542 height 1042
click at [187, 129] on div "Collaborate" at bounding box center [189, 131] width 58 height 13
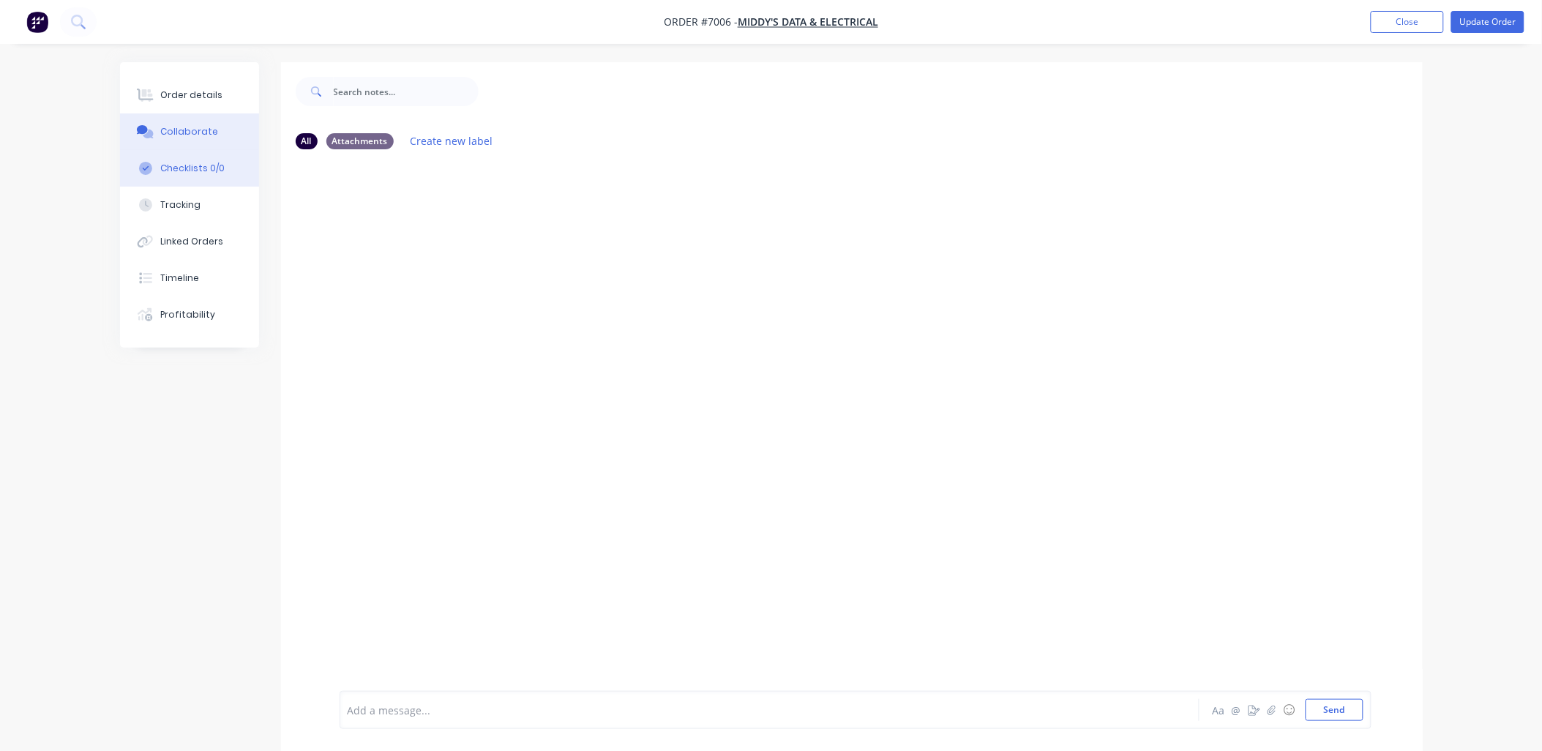
click at [195, 173] on div "Checklists 0/0" at bounding box center [192, 168] width 64 height 13
type textarea "x"
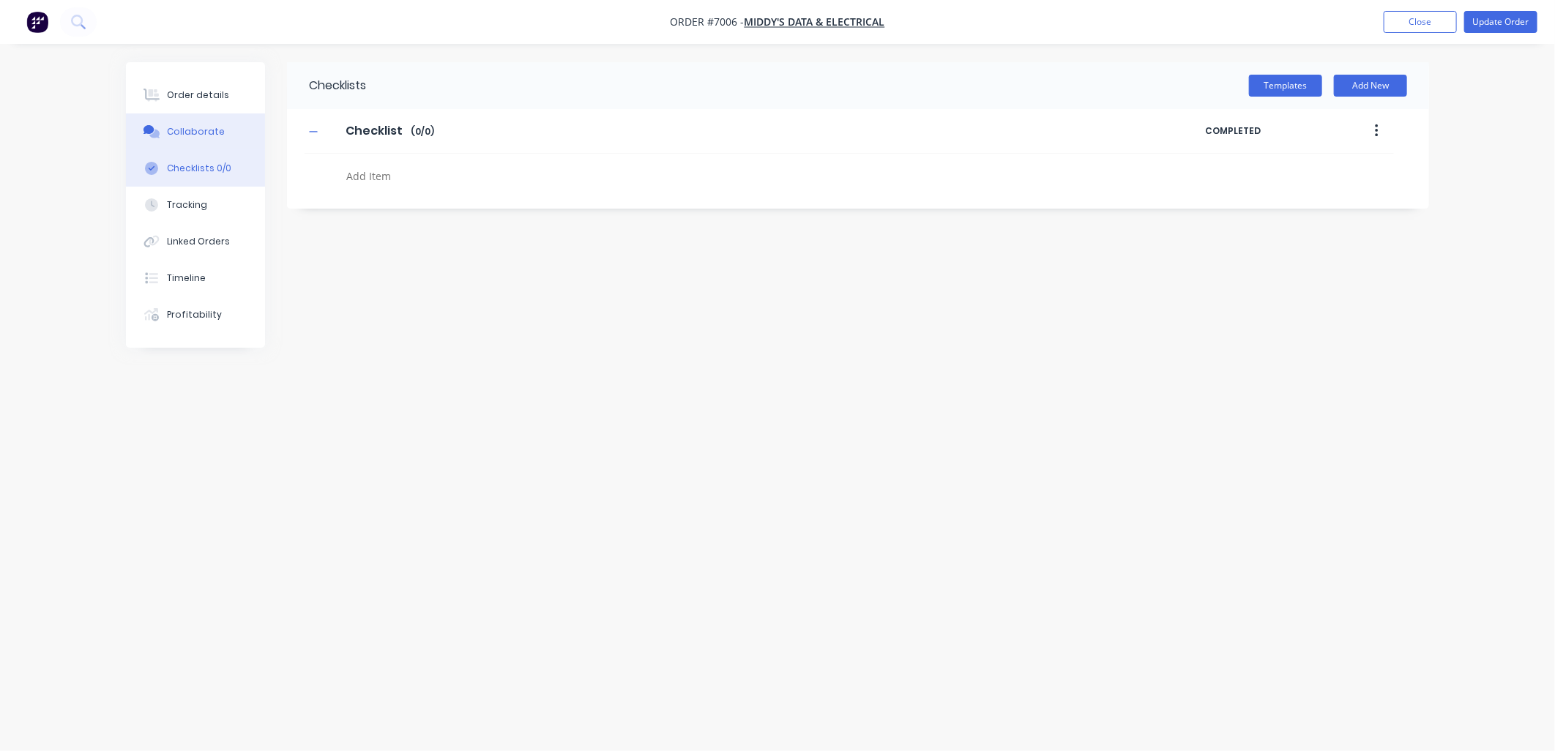
click at [206, 138] on div "Collaborate" at bounding box center [196, 131] width 58 height 13
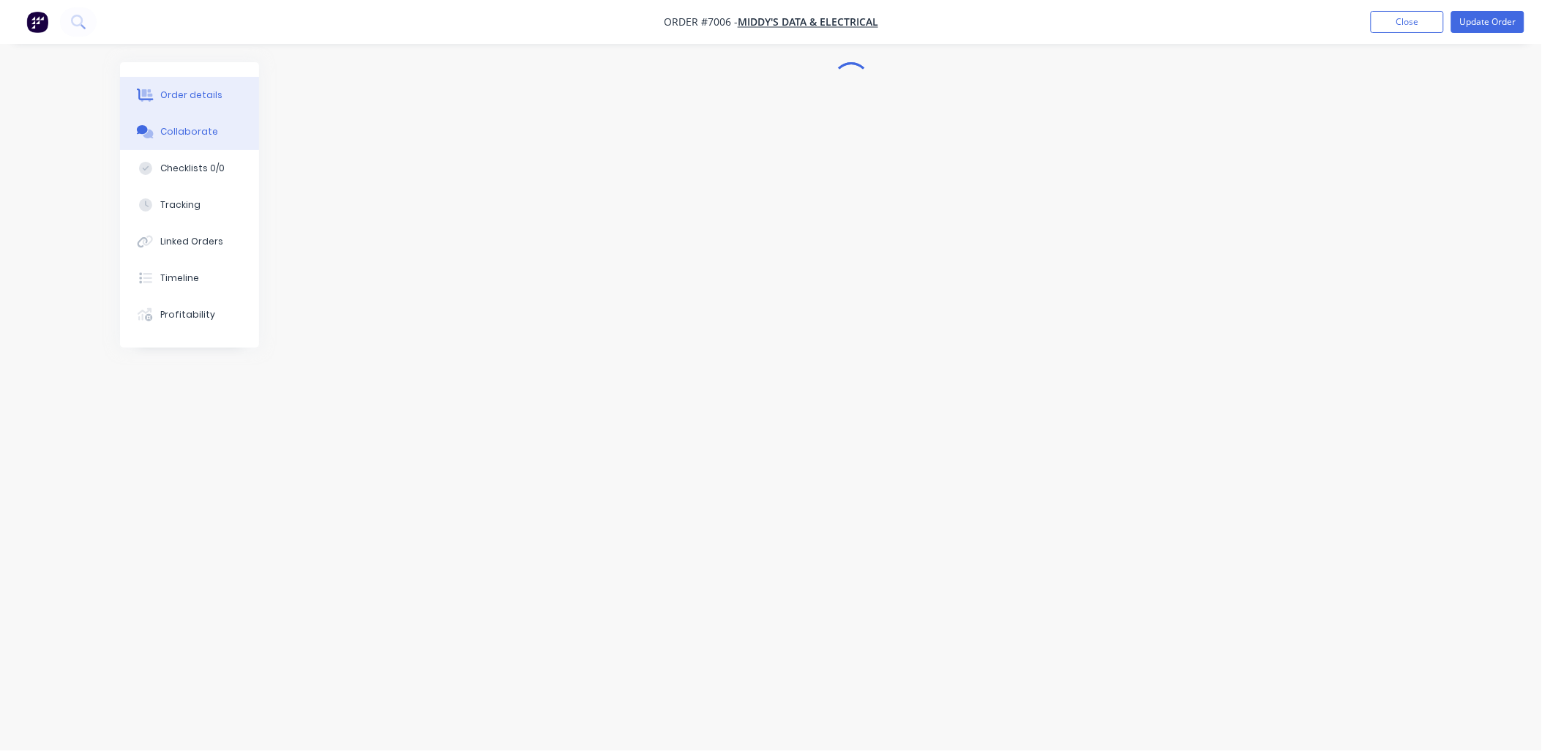
click at [212, 97] on div "Order details" at bounding box center [191, 95] width 62 height 13
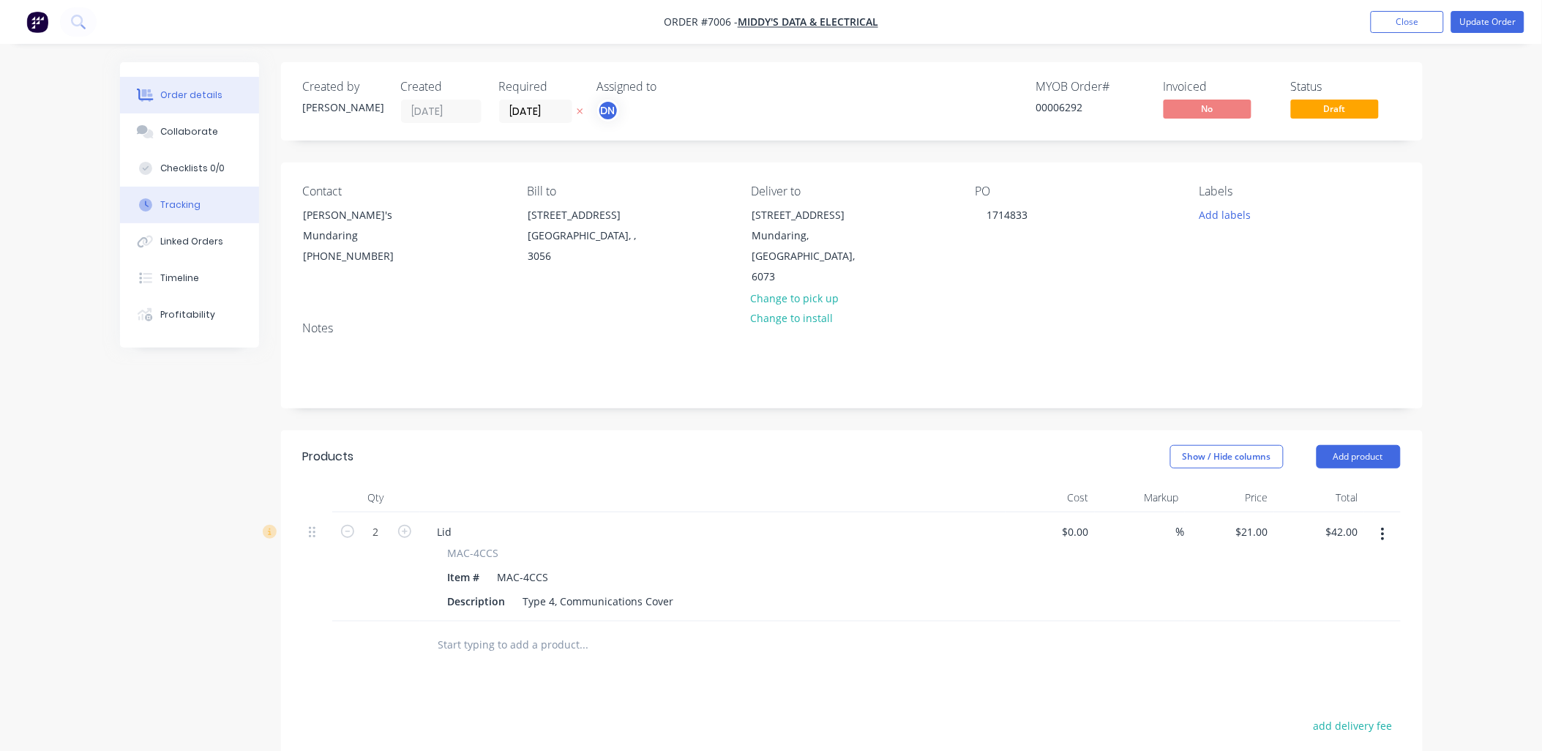
click at [202, 201] on button "Tracking" at bounding box center [189, 205] width 139 height 37
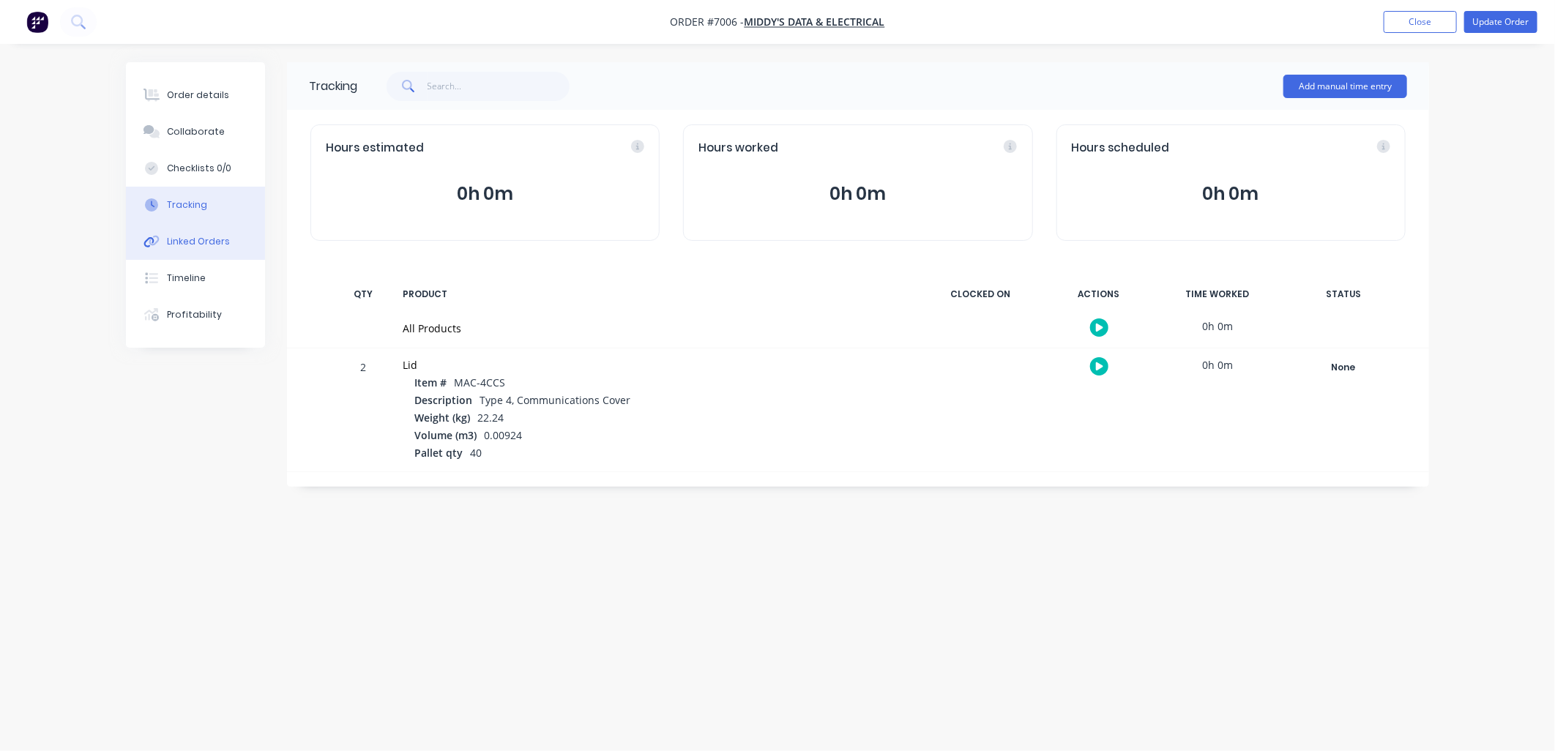
click at [201, 238] on div "Linked Orders" at bounding box center [198, 241] width 63 height 13
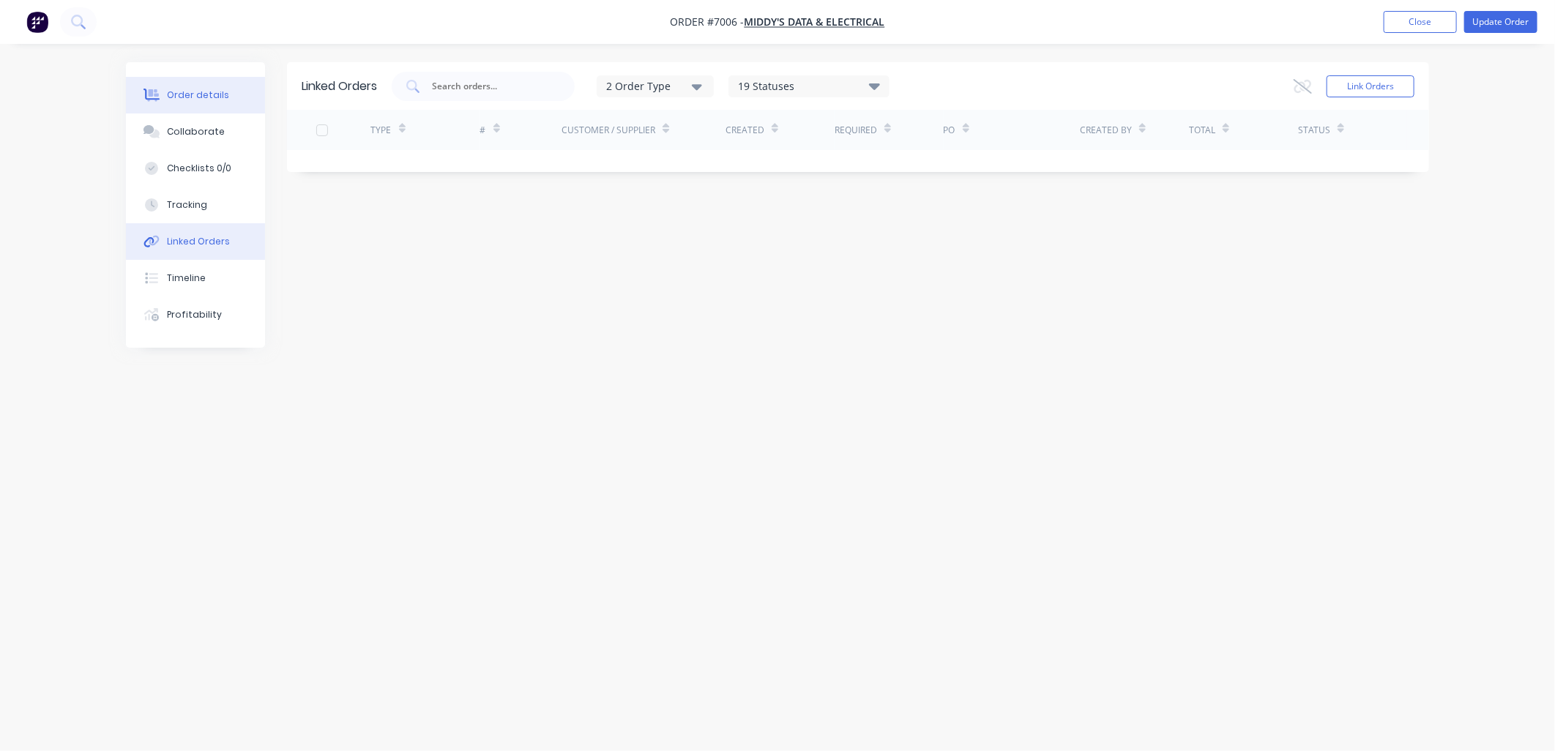
click at [195, 105] on button "Order details" at bounding box center [195, 95] width 139 height 37
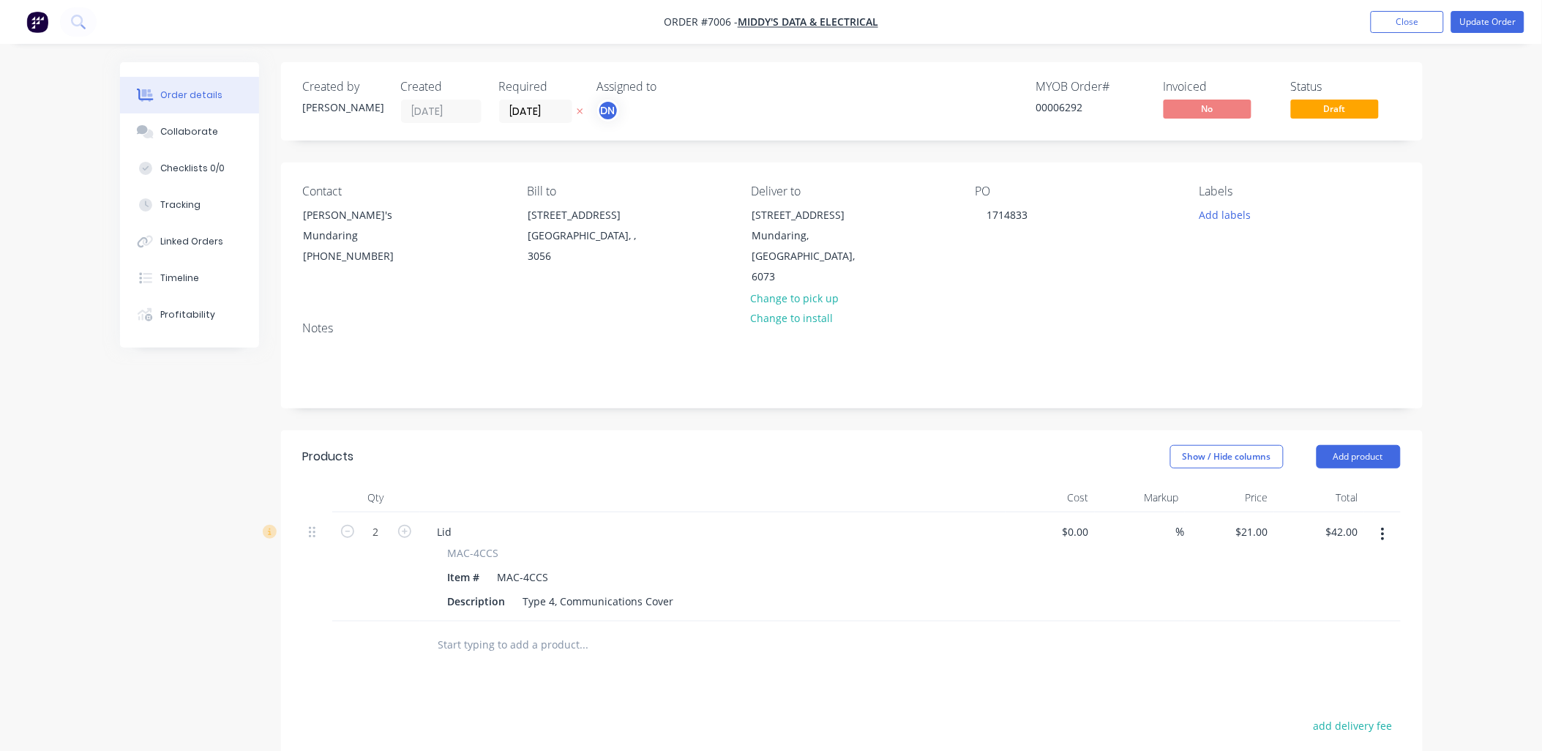
click at [1450, 261] on div "Order details Collaborate Checklists 0/0 Tracking Linked Orders Timeline Profit…" at bounding box center [771, 521] width 1542 height 1042
click at [1413, 34] on nav "Order #7006 - Middy's Data & Electrical Add product Close Update Order" at bounding box center [771, 22] width 1542 height 44
click at [1410, 24] on button "Close" at bounding box center [1407, 22] width 73 height 22
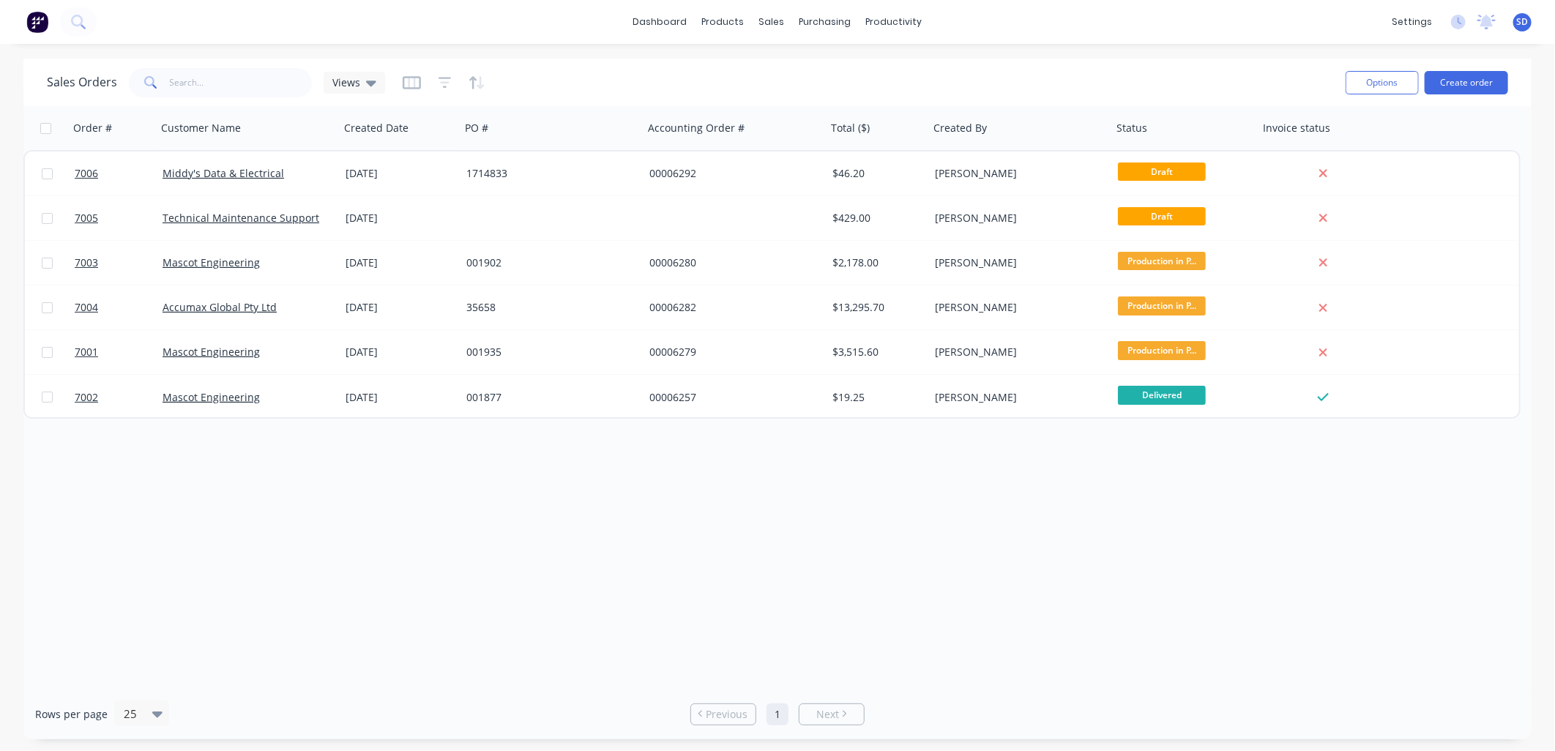
click at [912, 556] on div "Order # Customer Name Created Date PO # Accounting Order # Total ($) Created By…" at bounding box center [777, 397] width 1508 height 583
